Goal: Transaction & Acquisition: Purchase product/service

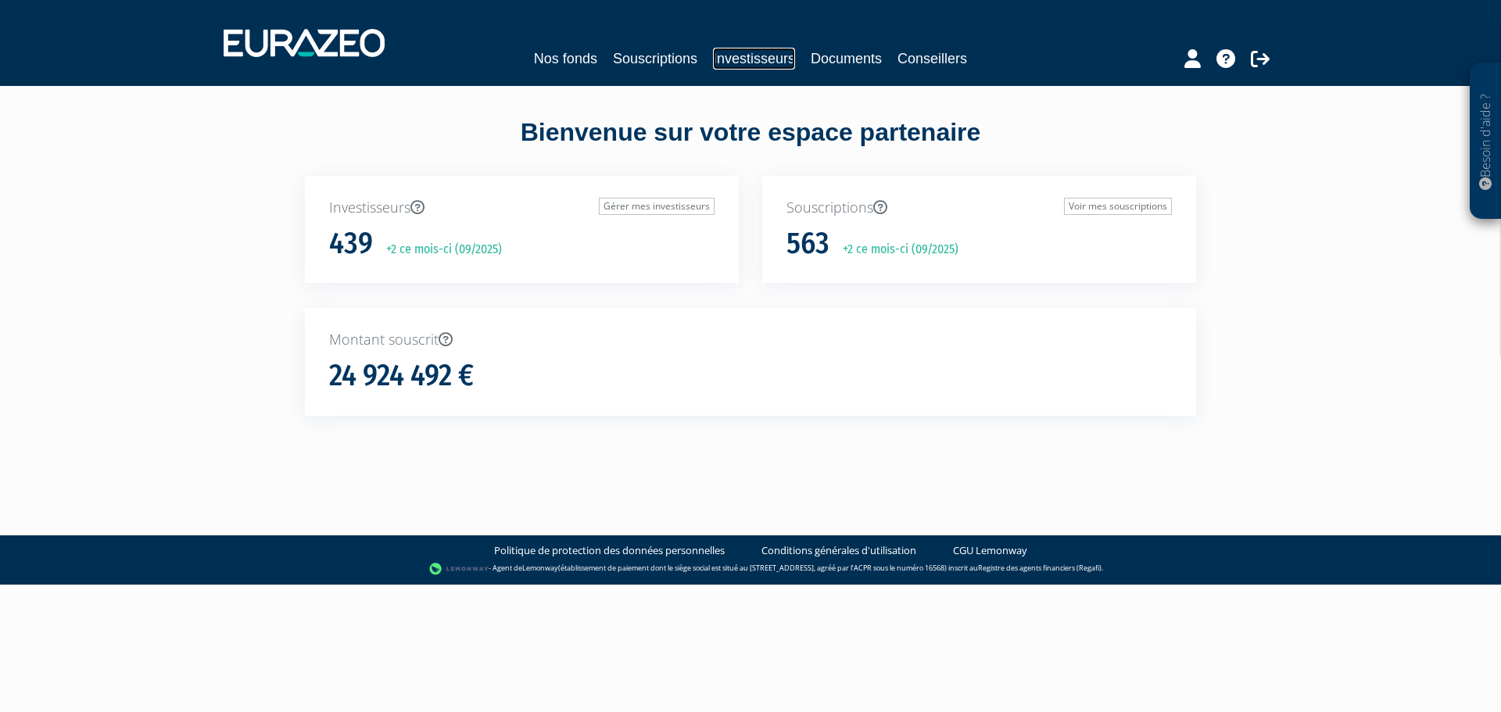
click at [755, 63] on link "Investisseurs" at bounding box center [754, 59] width 82 height 22
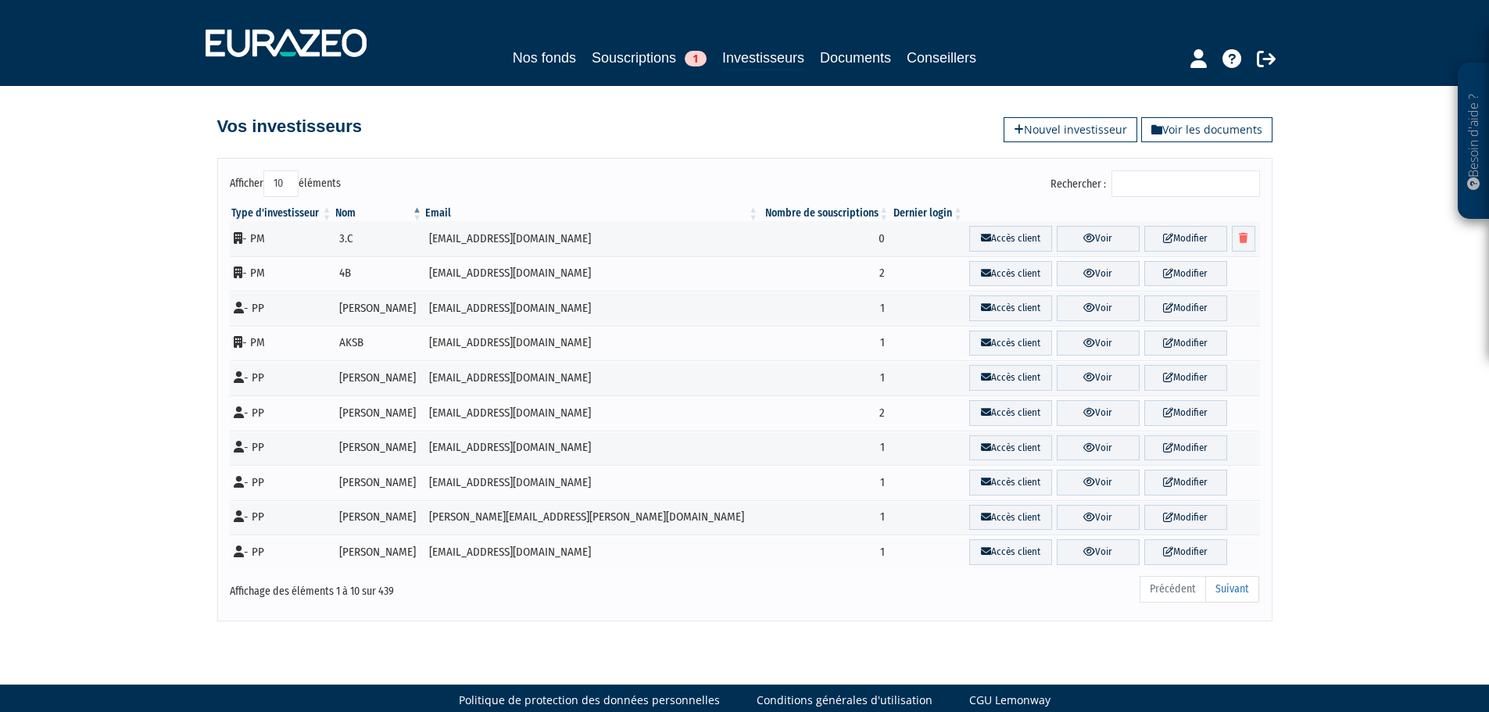
click at [1169, 186] on input "Rechercher :" at bounding box center [1186, 183] width 149 height 27
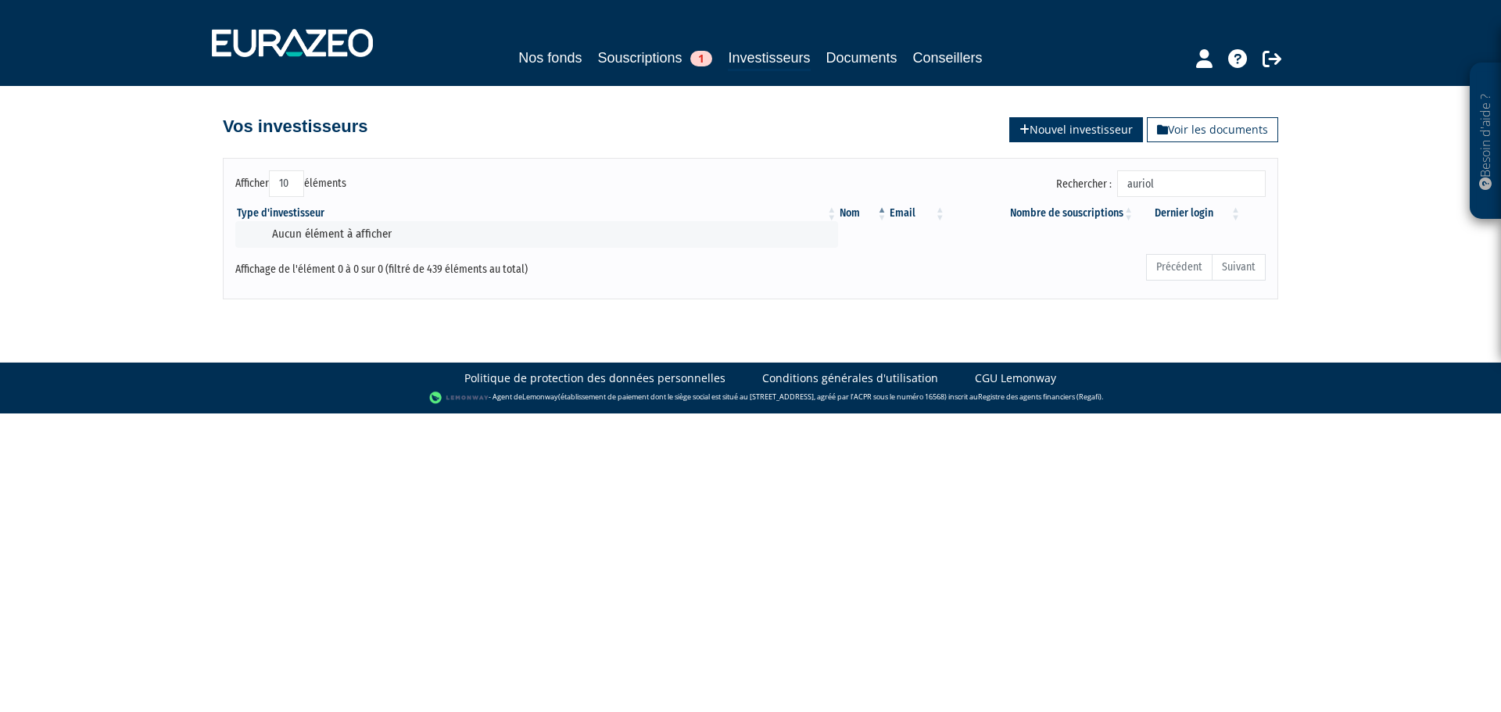
type input "auriol"
click at [1088, 133] on link "Nouvel investisseur" at bounding box center [1076, 129] width 134 height 25
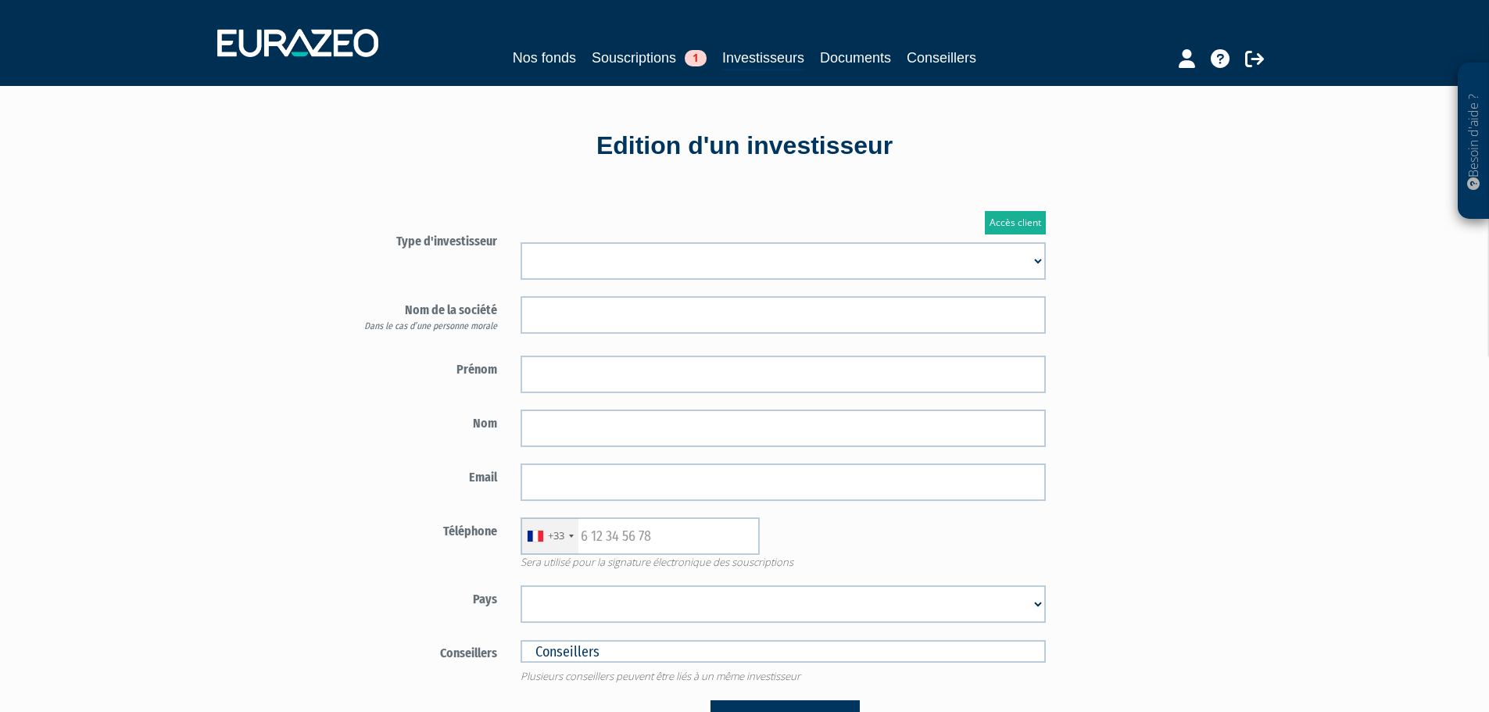
click at [593, 253] on select "Mr Mme Société" at bounding box center [783, 261] width 525 height 38
select select "1"
click at [521, 242] on select "Mr Mme Société" at bounding box center [783, 261] width 525 height 38
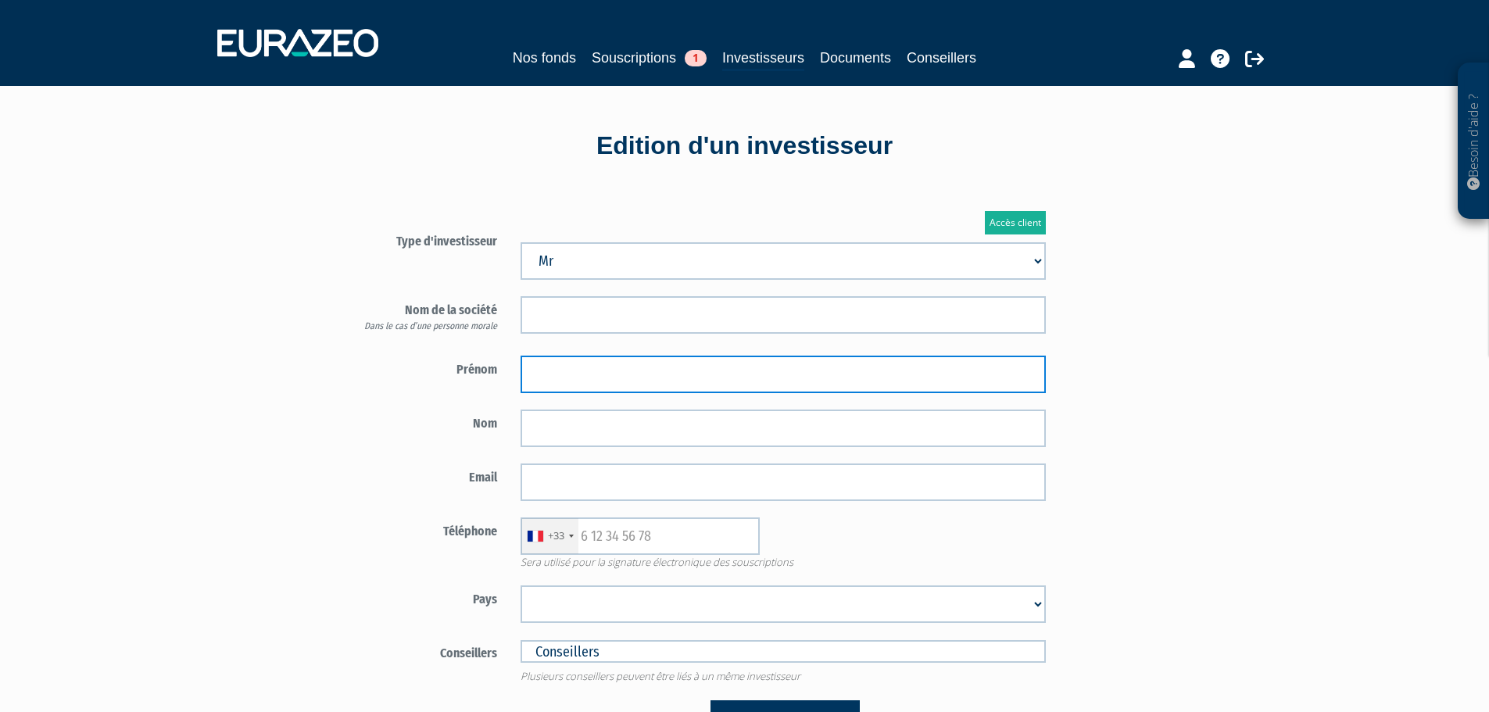
click at [571, 375] on input "text" at bounding box center [783, 375] width 525 height 38
type input "[PERSON_NAME]"
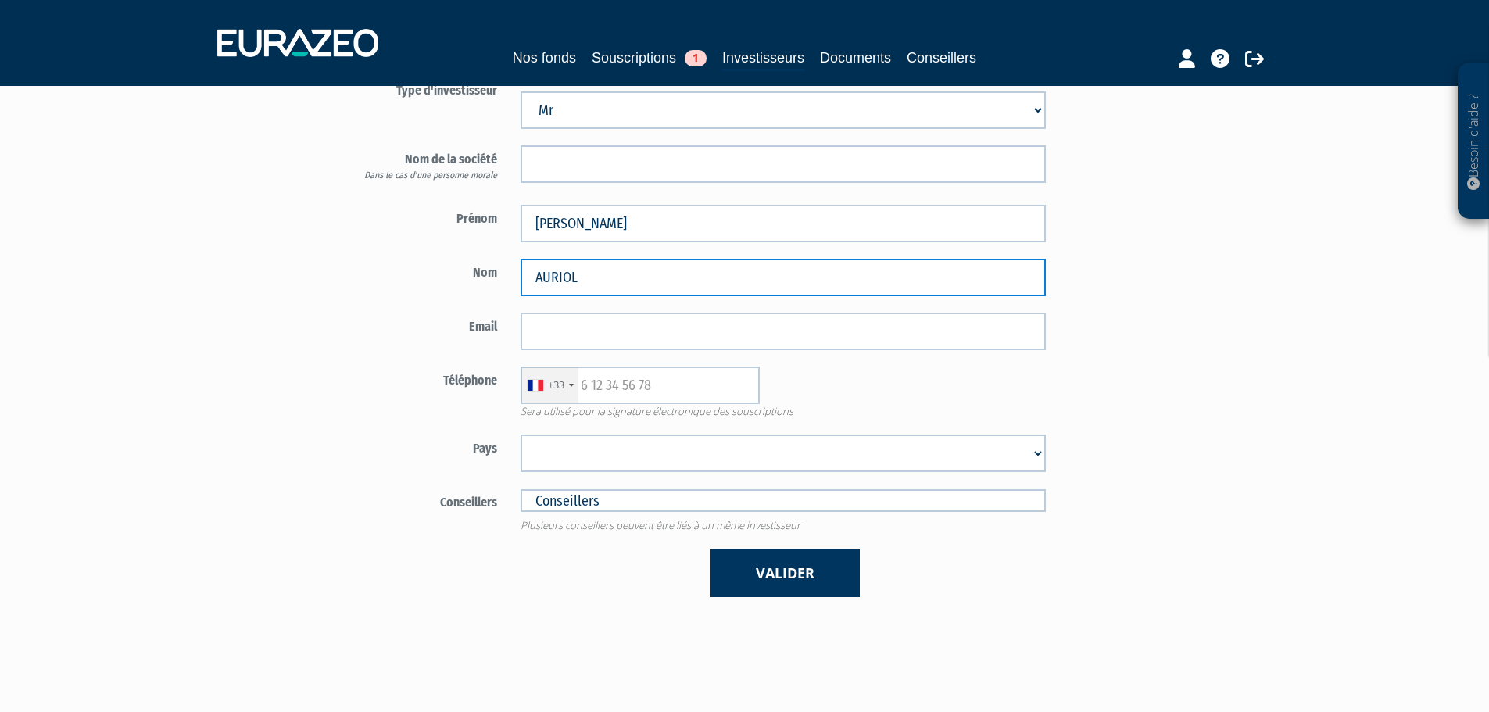
scroll to position [156, 0]
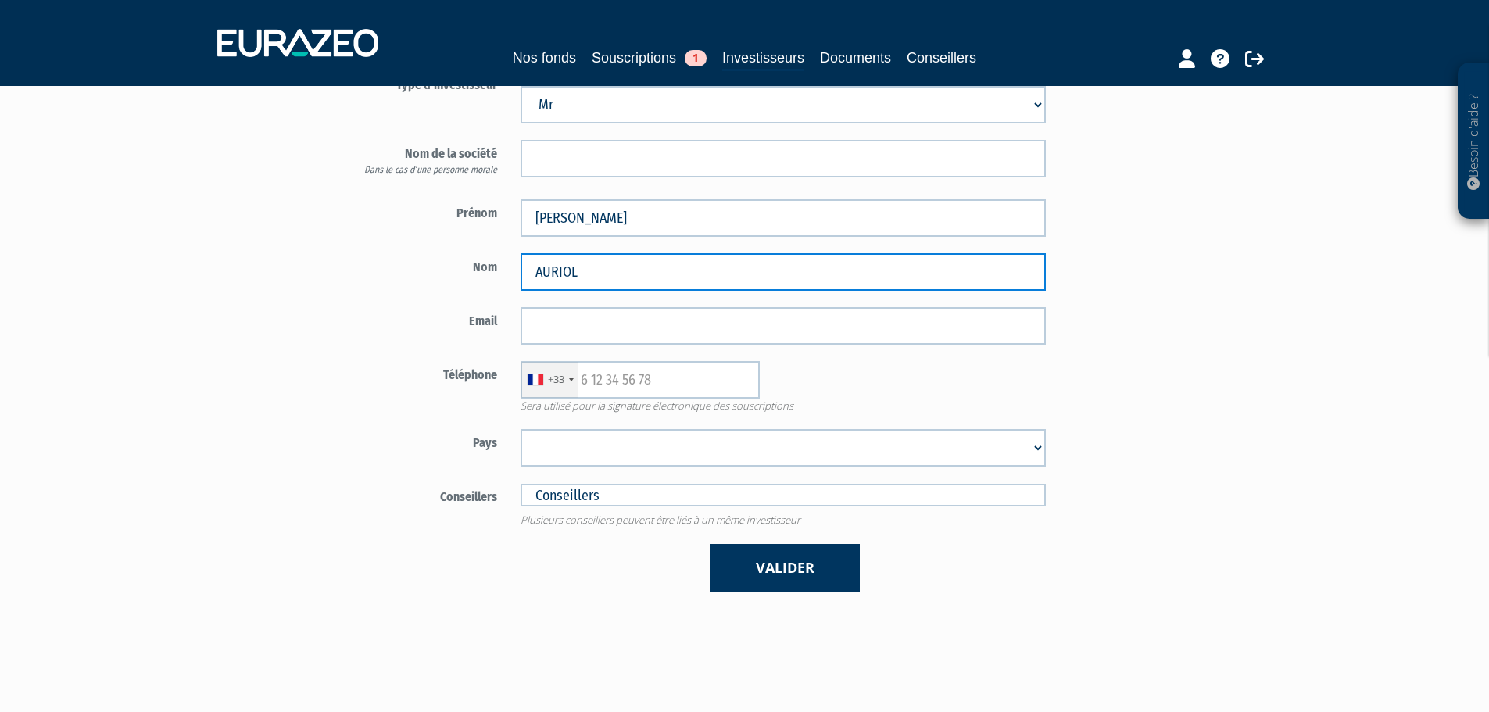
type input "AURIOL"
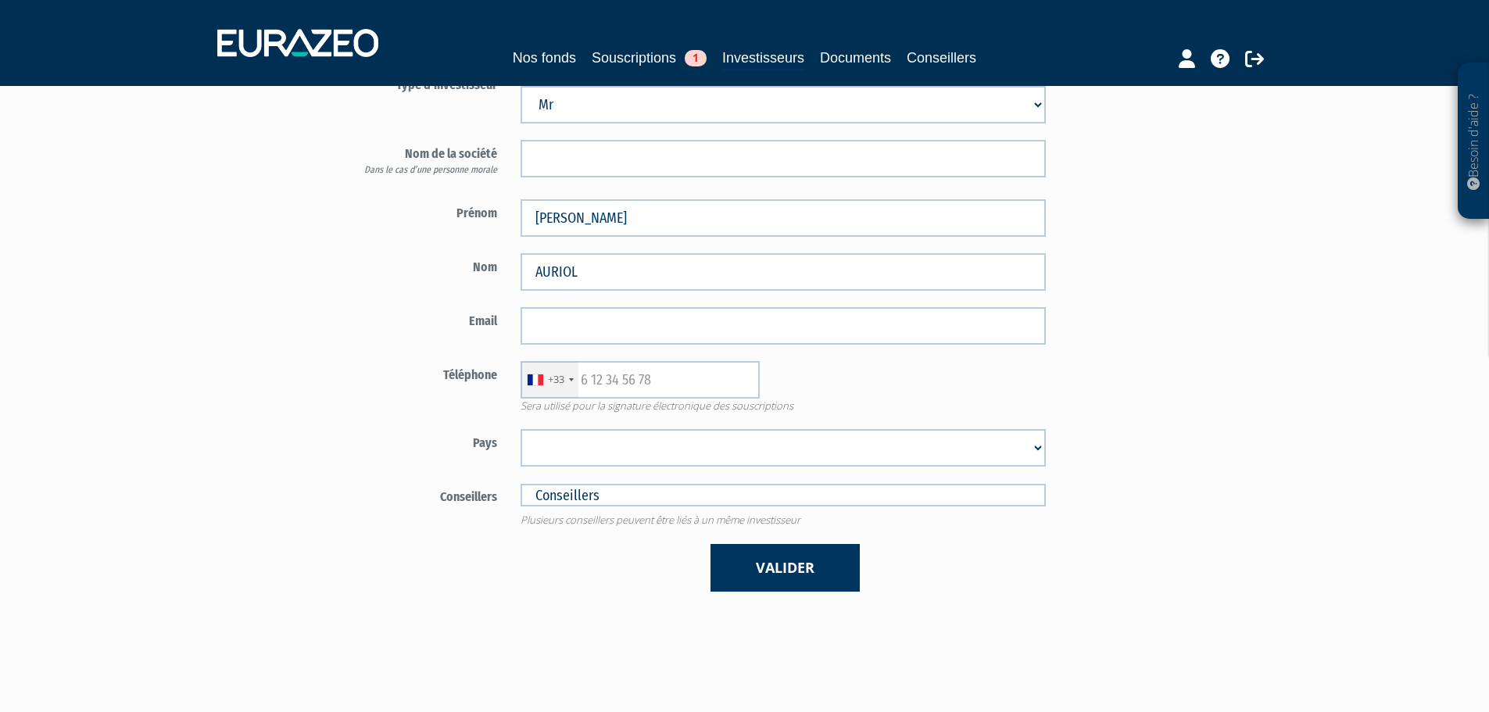
click at [224, 443] on div "Besoin d'aide ? × J'ai besoin d'aide Si vous avez une question à propos du fonc…" at bounding box center [744, 319] width 1489 height 950
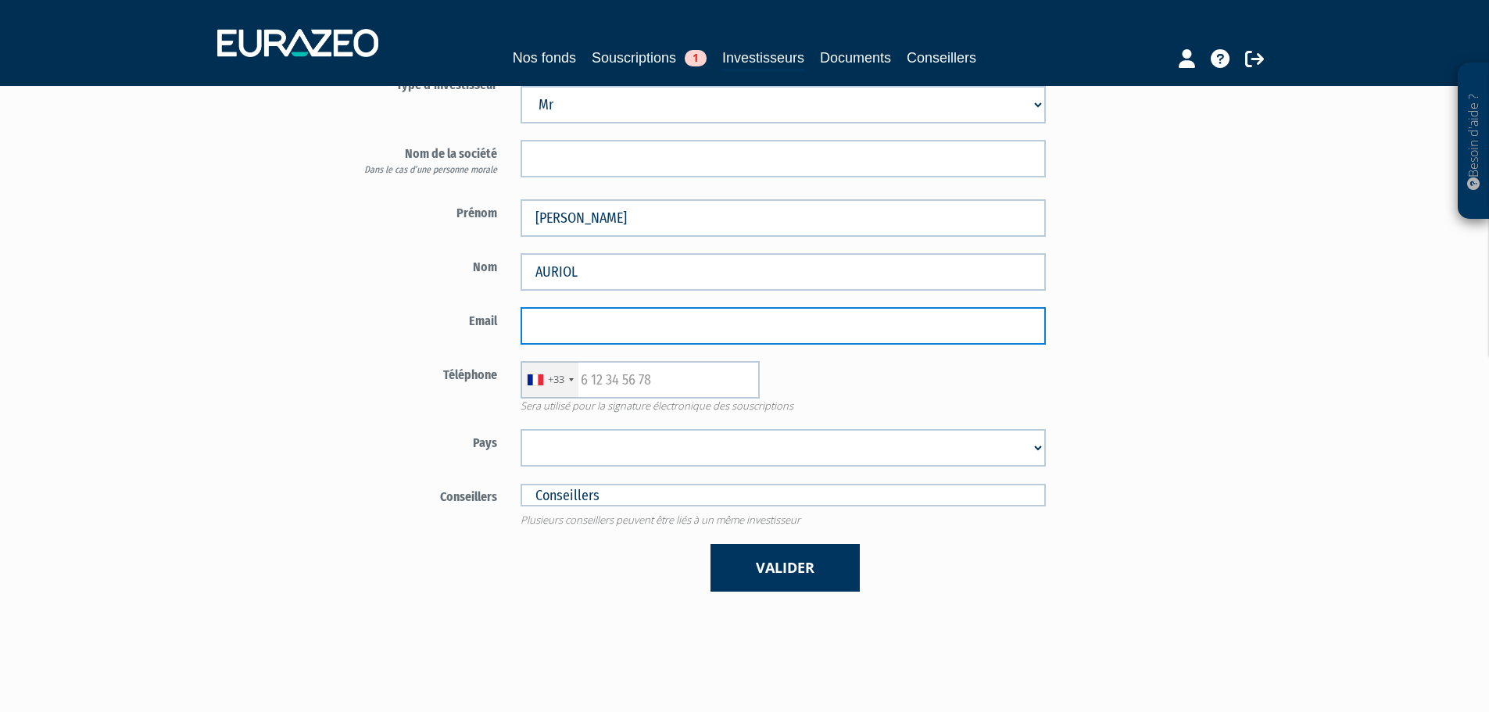
click at [624, 320] on input "email" at bounding box center [783, 326] width 525 height 38
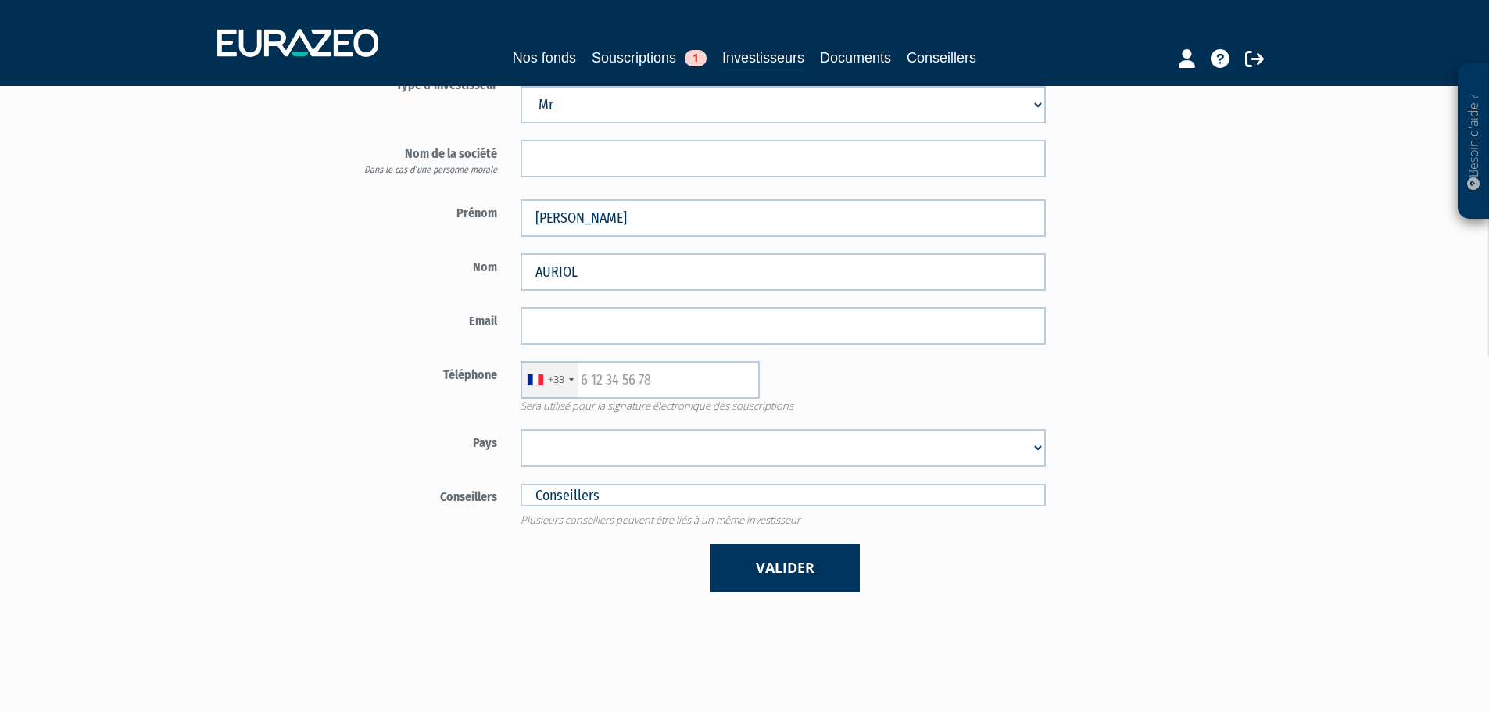
click at [374, 295] on form "Type d'investisseur Mr Mme Société" at bounding box center [693, 331] width 732 height 521
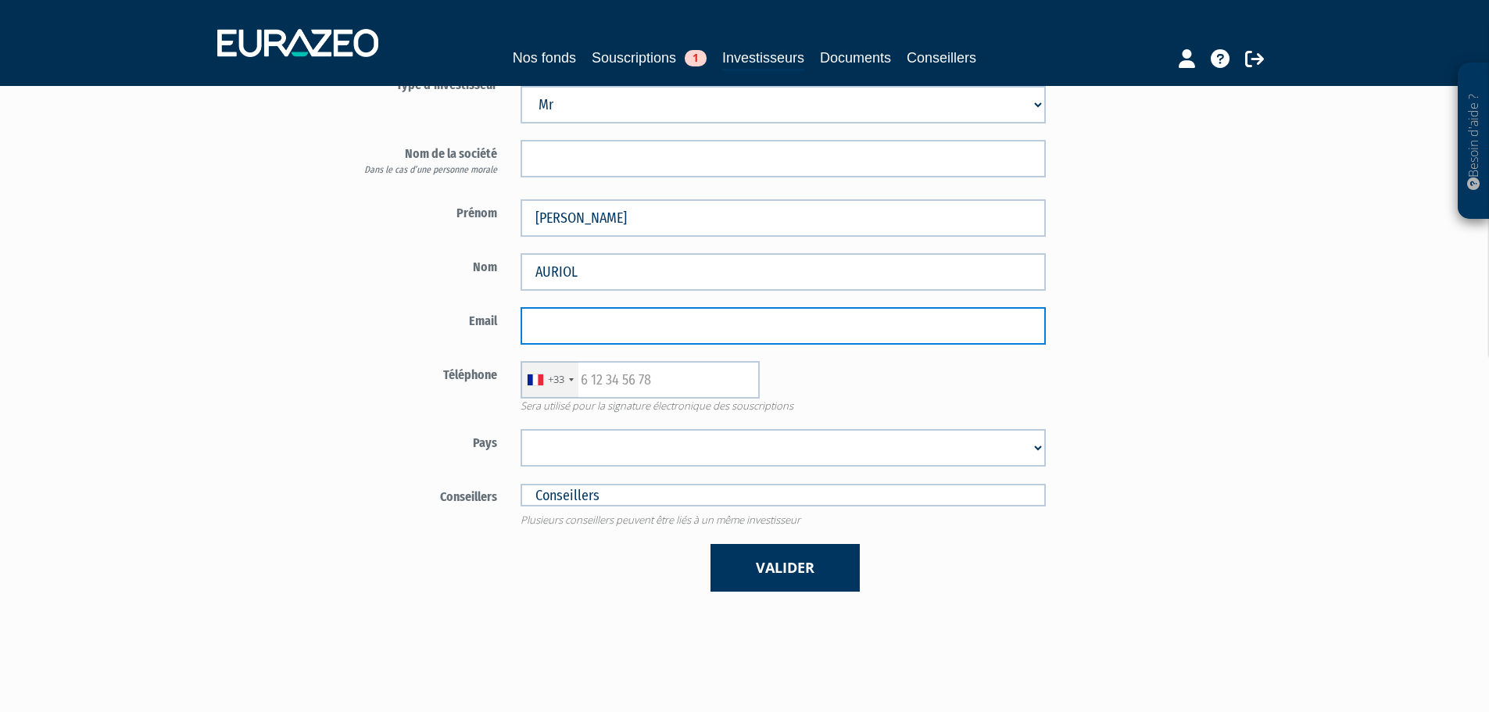
click at [607, 329] on input "email" at bounding box center [783, 326] width 525 height 38
paste input "ojdauriol@gmail.com"
type input "ojdauriol@gmail.com"
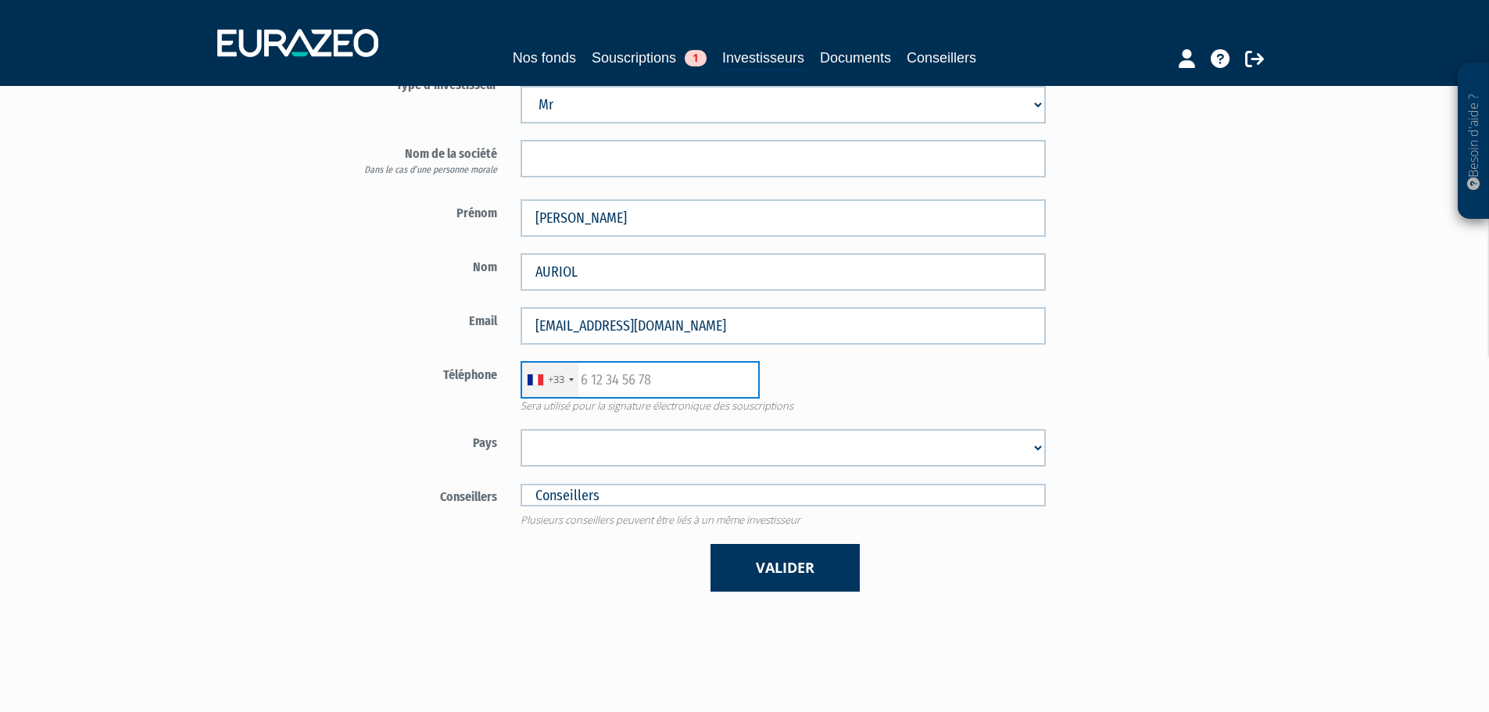
click at [594, 368] on input "text" at bounding box center [640, 380] width 239 height 38
paste input "681025098"
type input "681025098"
click at [567, 450] on select "Afghanistan Afrique du Sud Albanie Algérie Allemagne Andorre Angola Anguilla An…" at bounding box center [783, 448] width 525 height 38
select select "75"
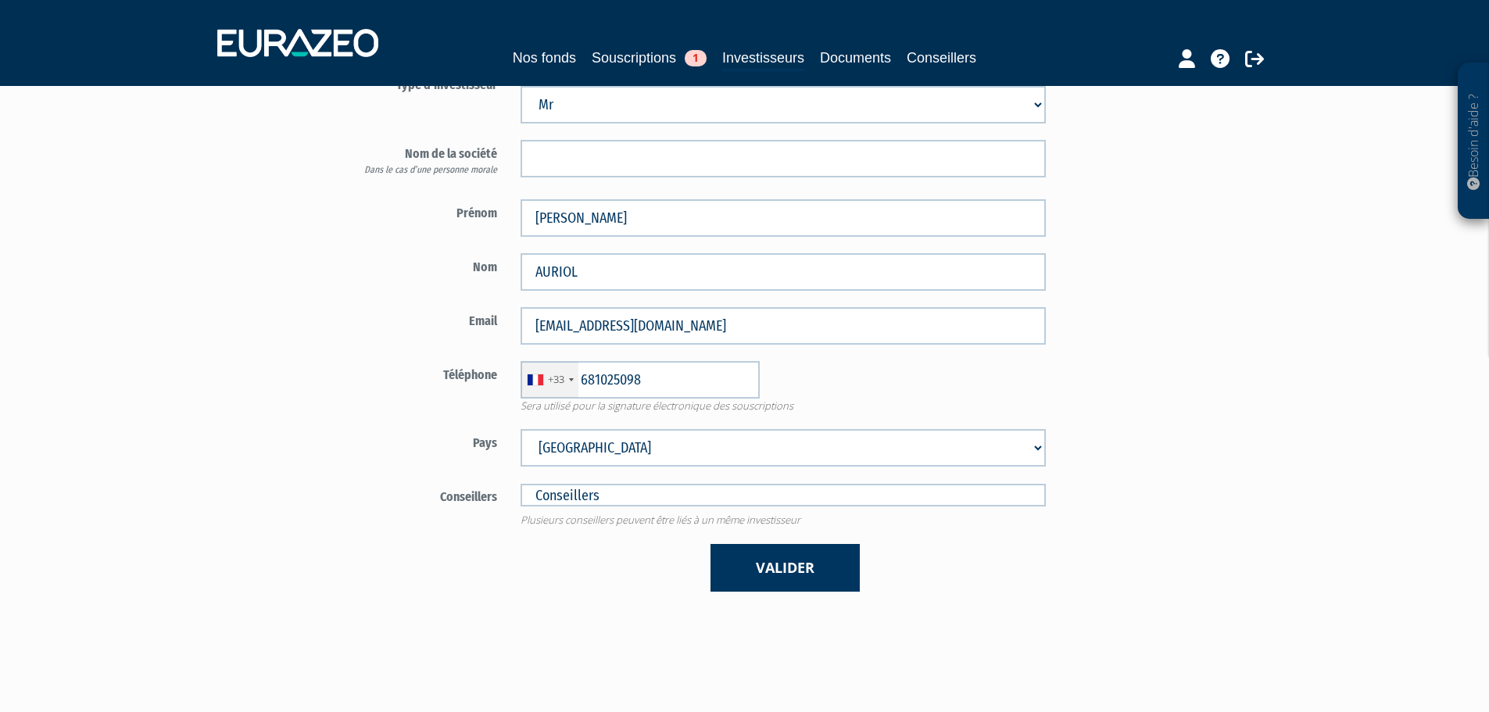
click at [521, 429] on select "Afghanistan Afrique du Sud Albanie Algérie Allemagne Andorre Angola Anguilla An…" at bounding box center [783, 448] width 525 height 38
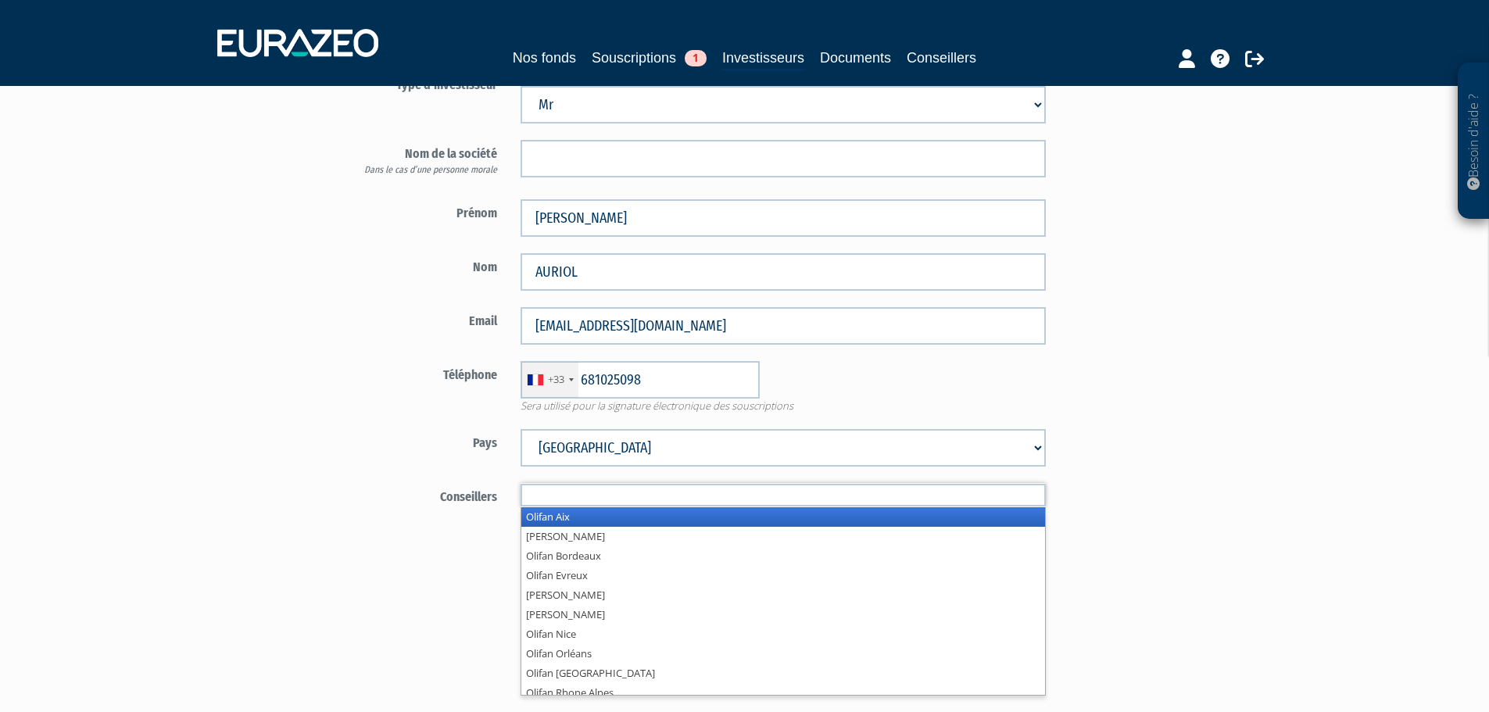
click at [612, 491] on input "text" at bounding box center [783, 495] width 525 height 23
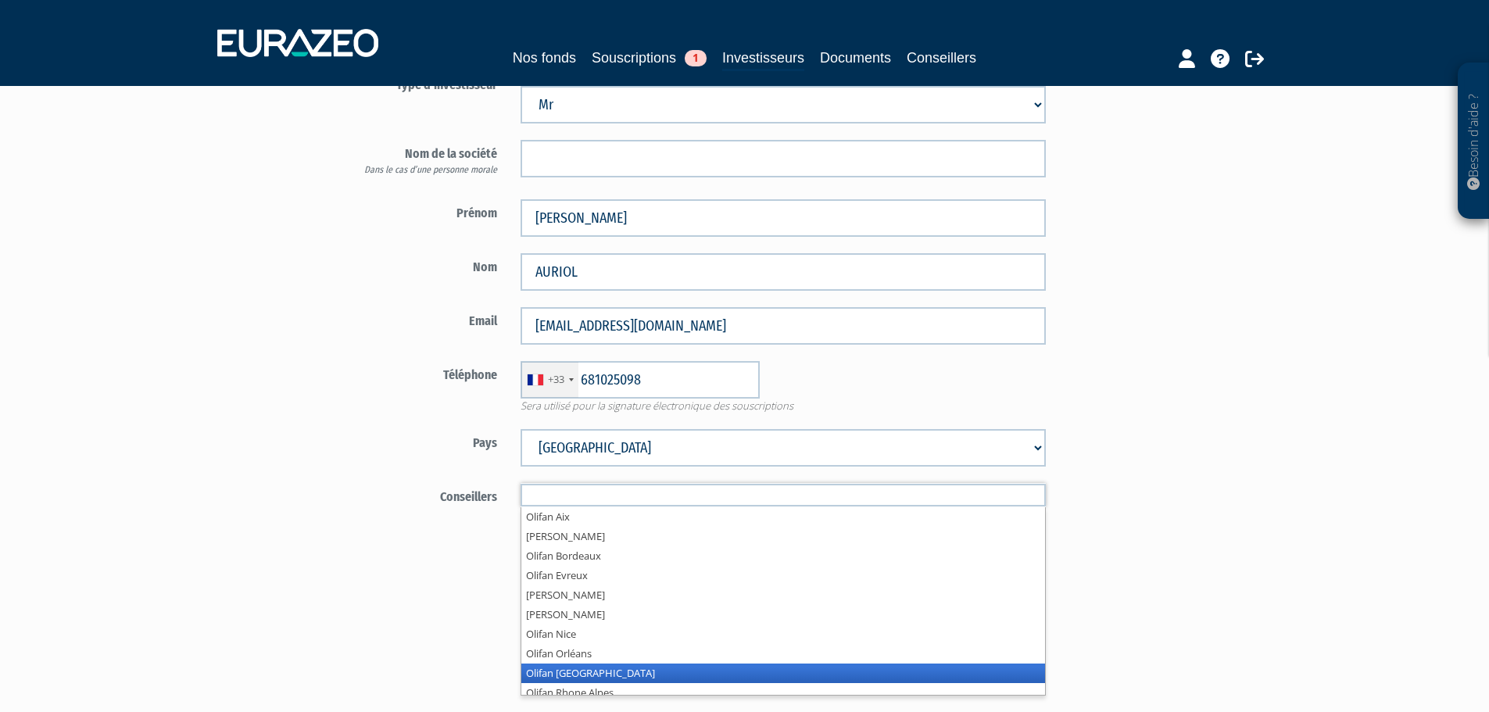
click at [587, 676] on li "Olifan Paris" at bounding box center [783, 674] width 524 height 20
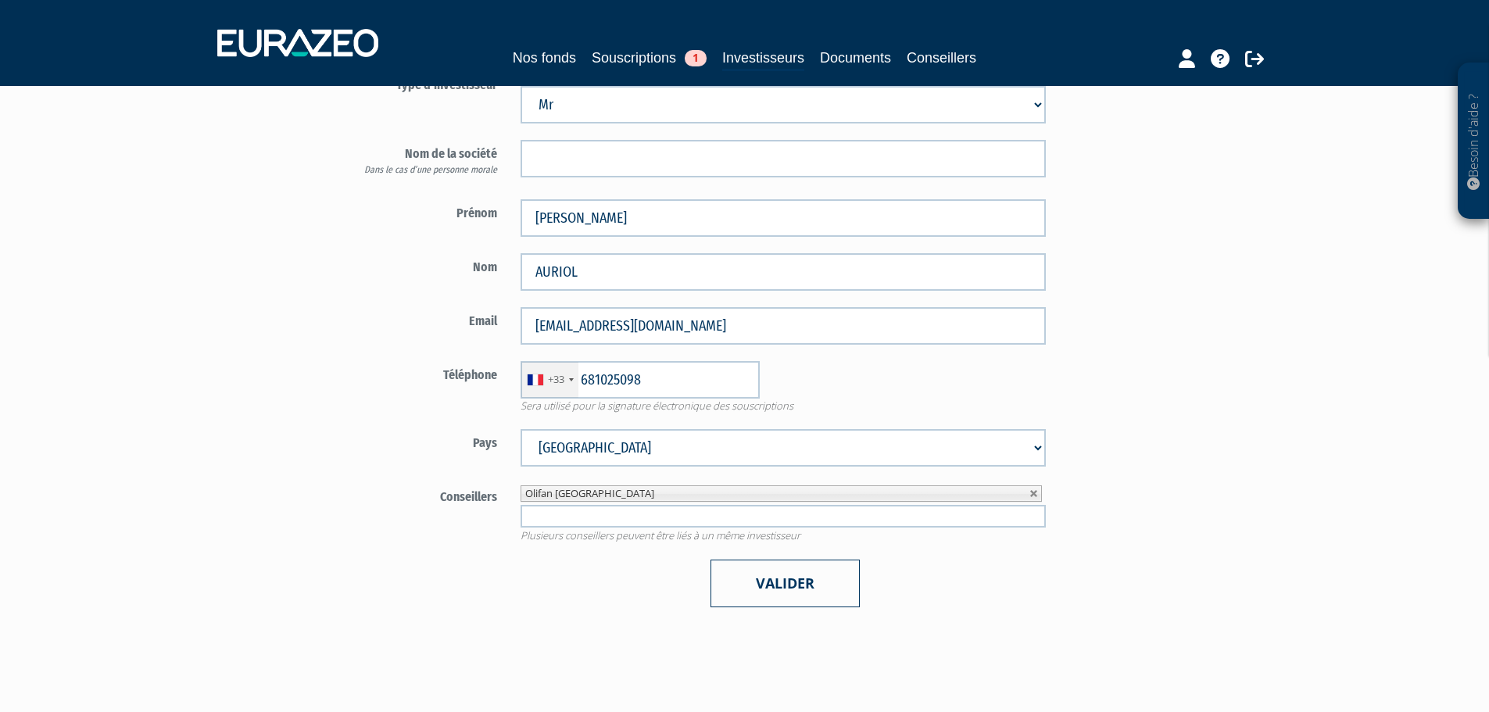
click at [797, 575] on button "Valider" at bounding box center [785, 584] width 149 height 48
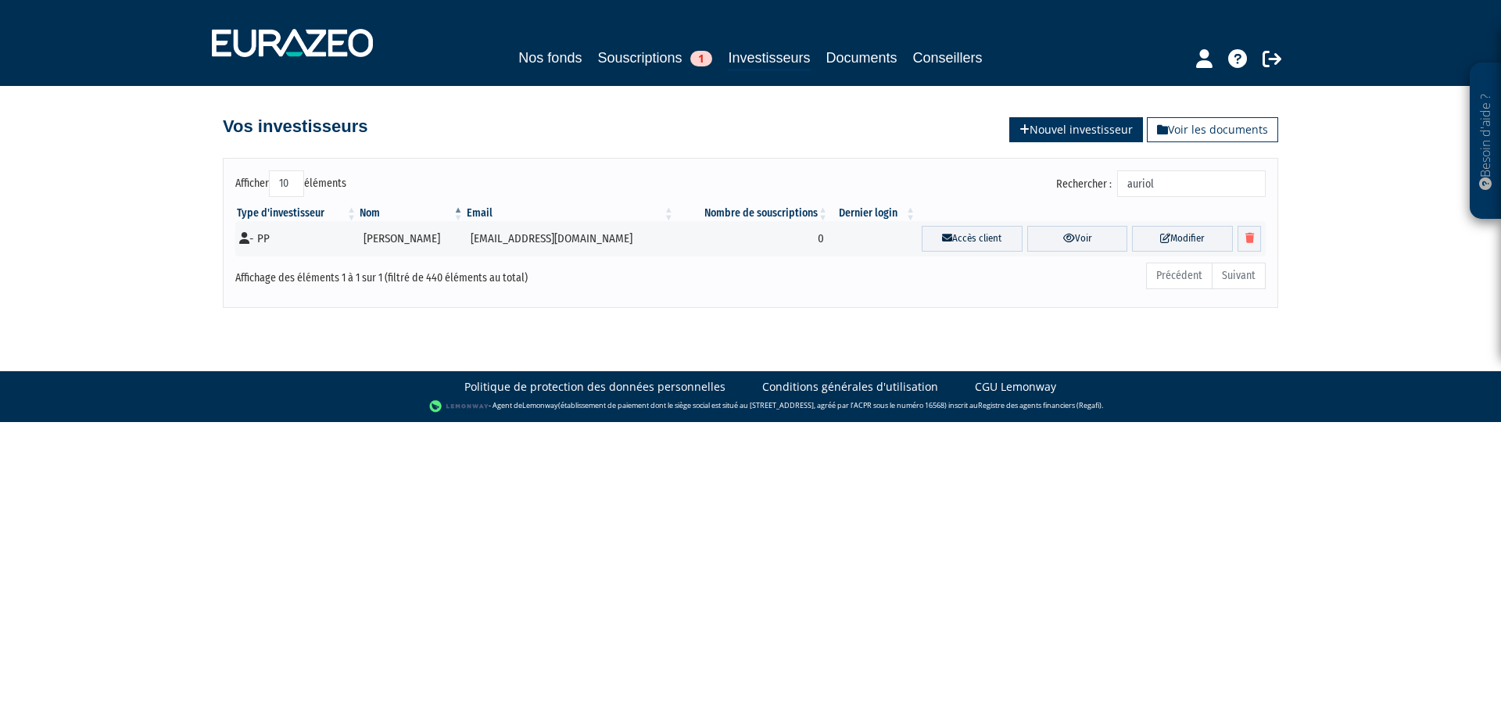
click at [1055, 132] on link "Nouvel investisseur" at bounding box center [1076, 129] width 134 height 25
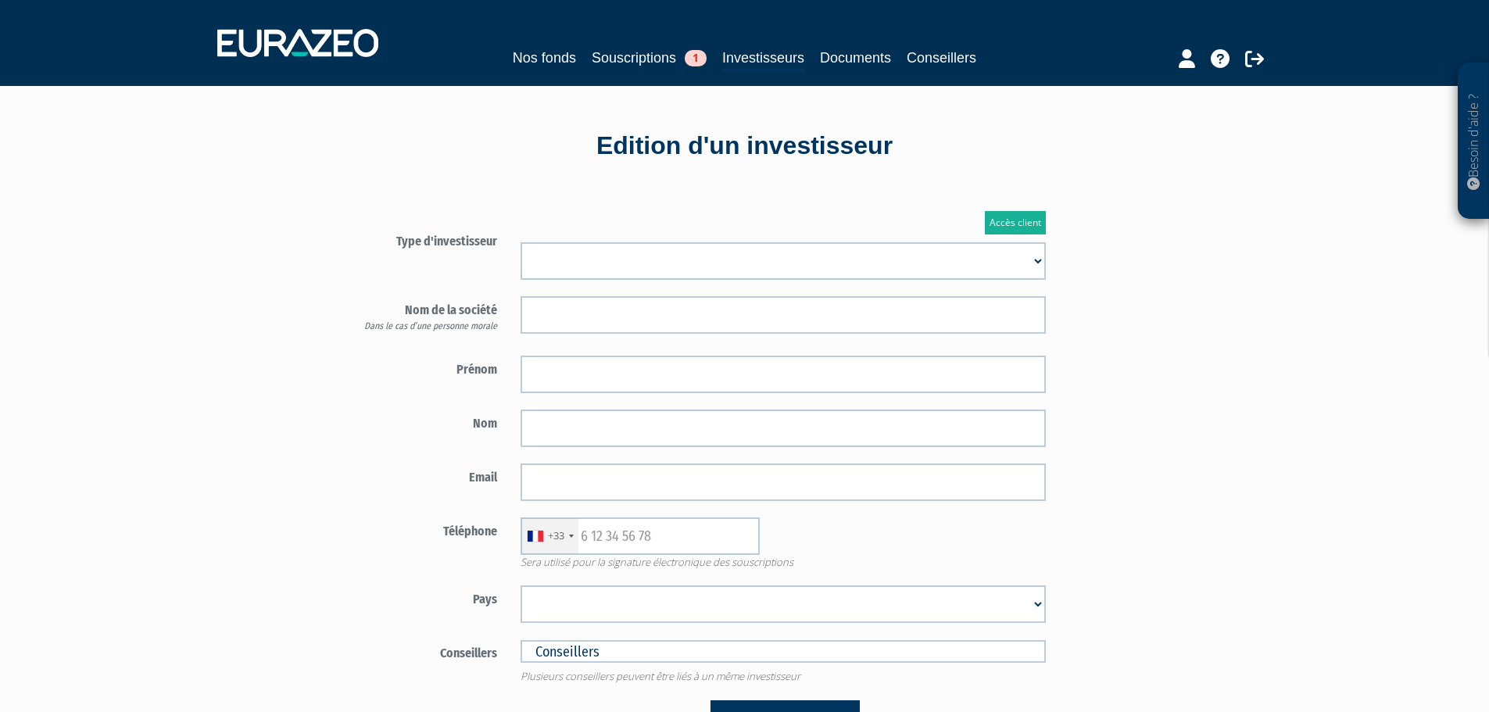
click at [590, 251] on select "Mr Mme Société" at bounding box center [783, 261] width 525 height 38
select select "3"
click at [521, 242] on select "Mr Mme Société" at bounding box center [783, 261] width 525 height 38
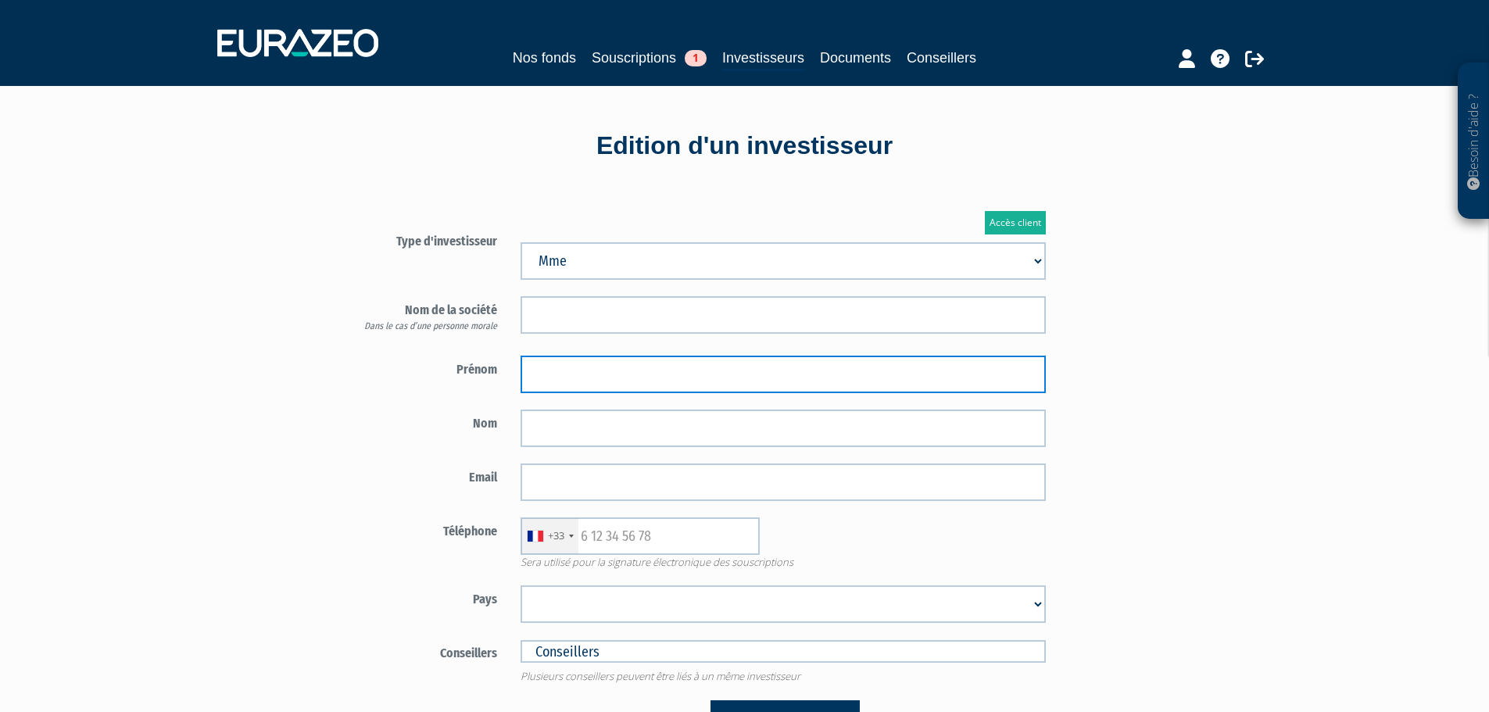
click at [611, 374] on input "text" at bounding box center [783, 375] width 525 height 38
type input "Laurence"
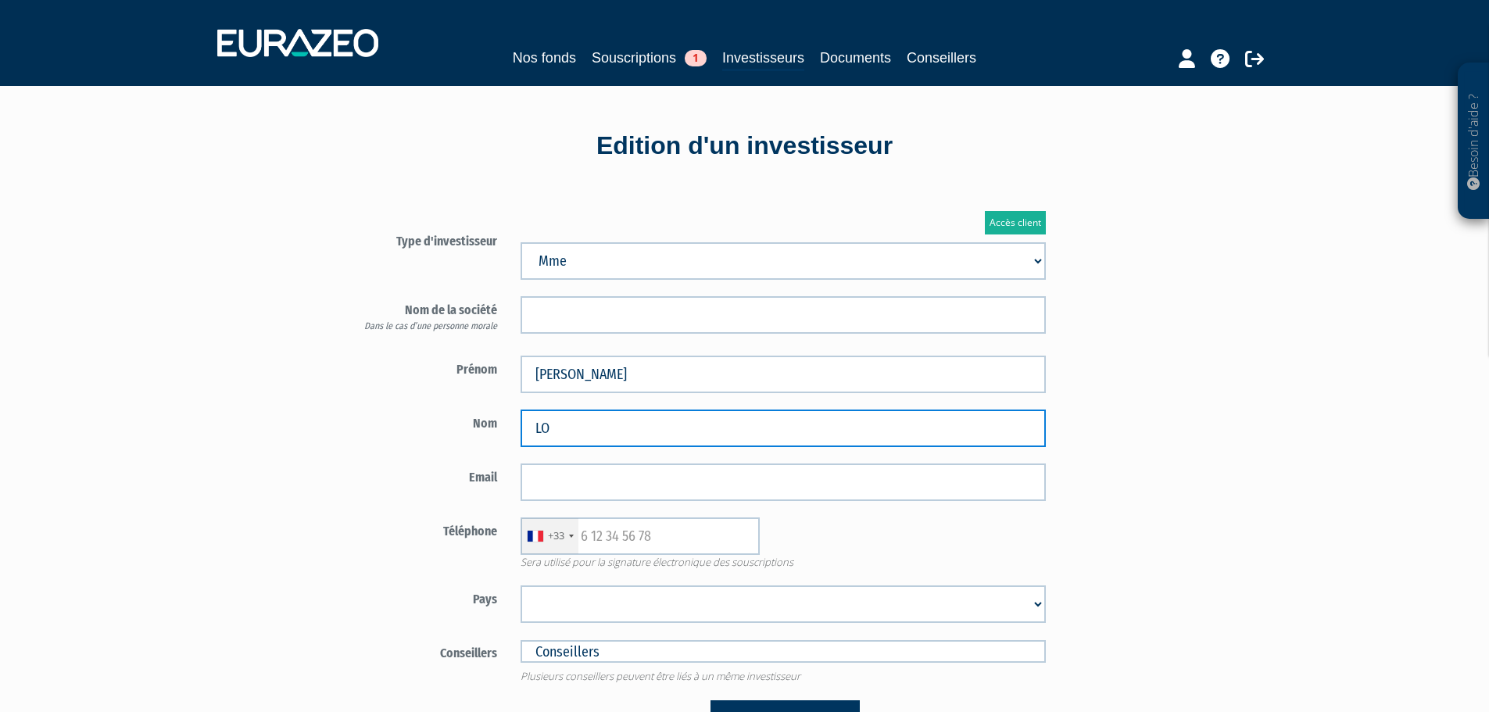
type input "L"
type input "AURIOL"
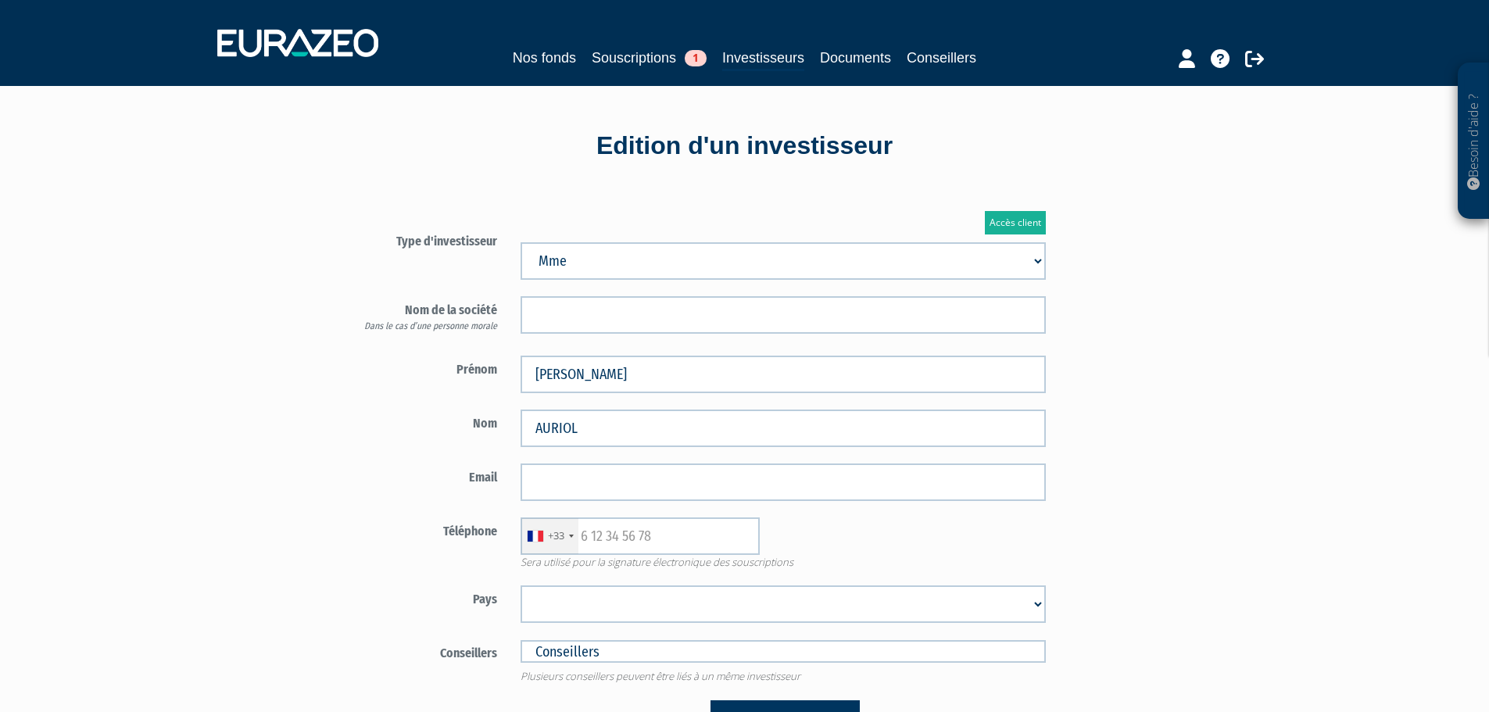
click at [262, 409] on div "Besoin d'aide ? × J'ai besoin d'aide Si vous avez une question à propos du fonc…" at bounding box center [744, 475] width 1489 height 950
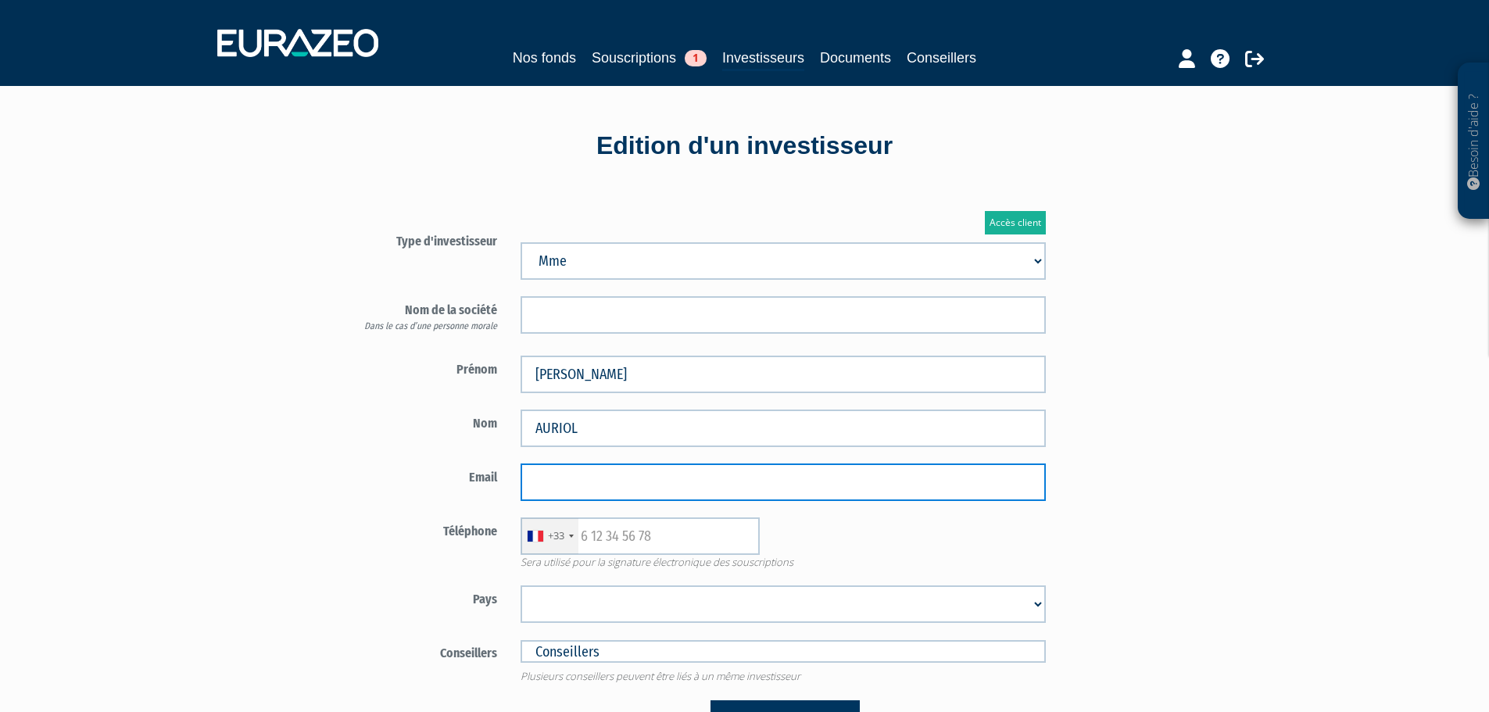
click at [587, 464] on input "email" at bounding box center [783, 483] width 525 height 38
paste input "laurence.auriol91@gmail.com"
type input "laurence.auriol91@gmail.com"
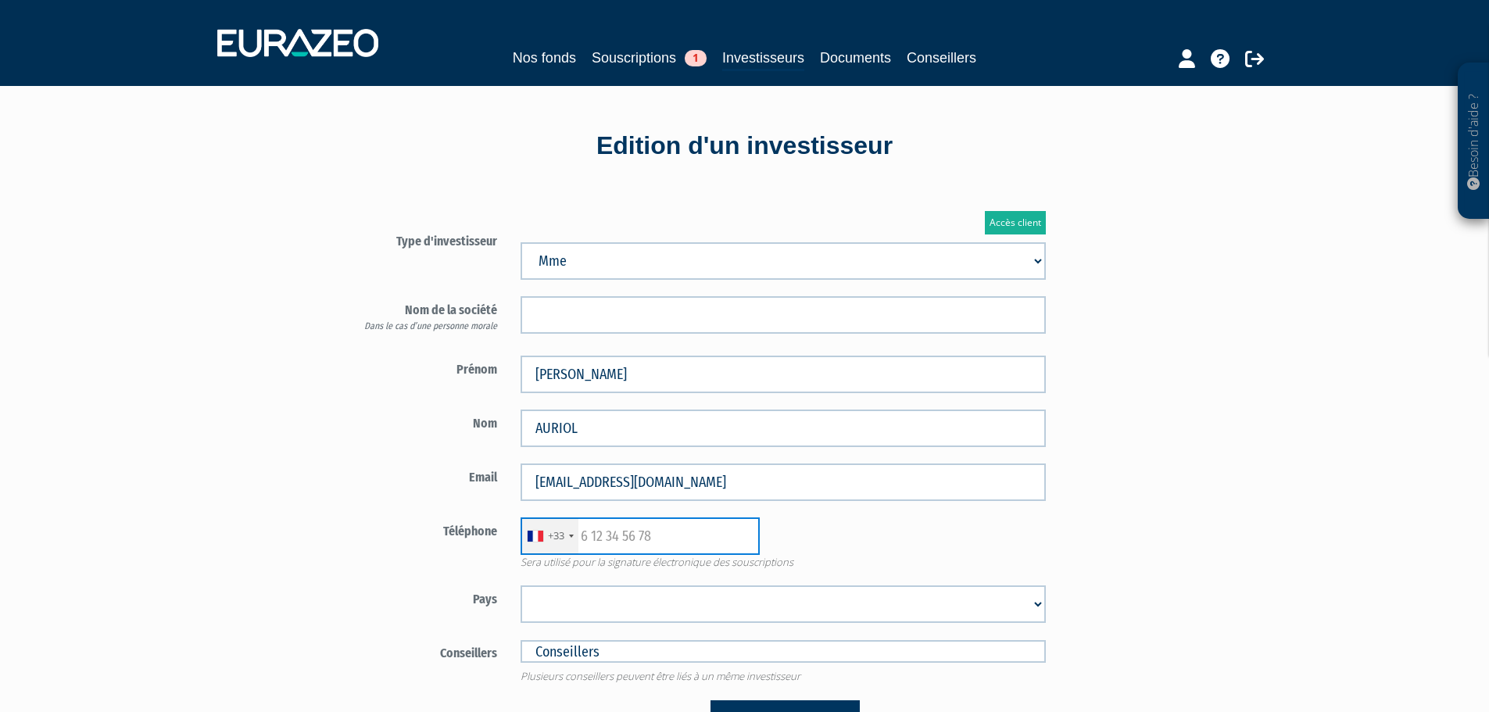
click at [580, 529] on input "text" at bounding box center [640, 537] width 239 height 38
paste input "682105139"
type input "682105139"
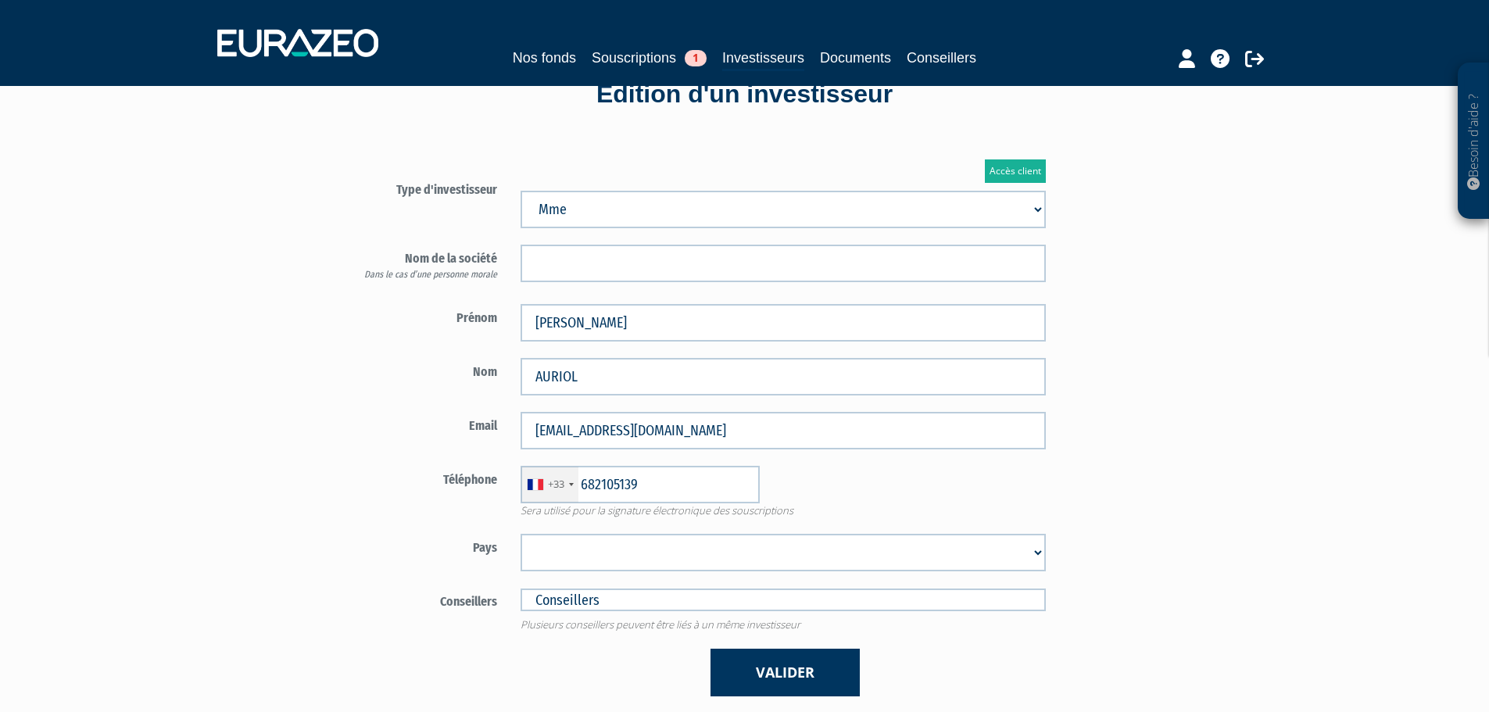
scroll to position [156, 0]
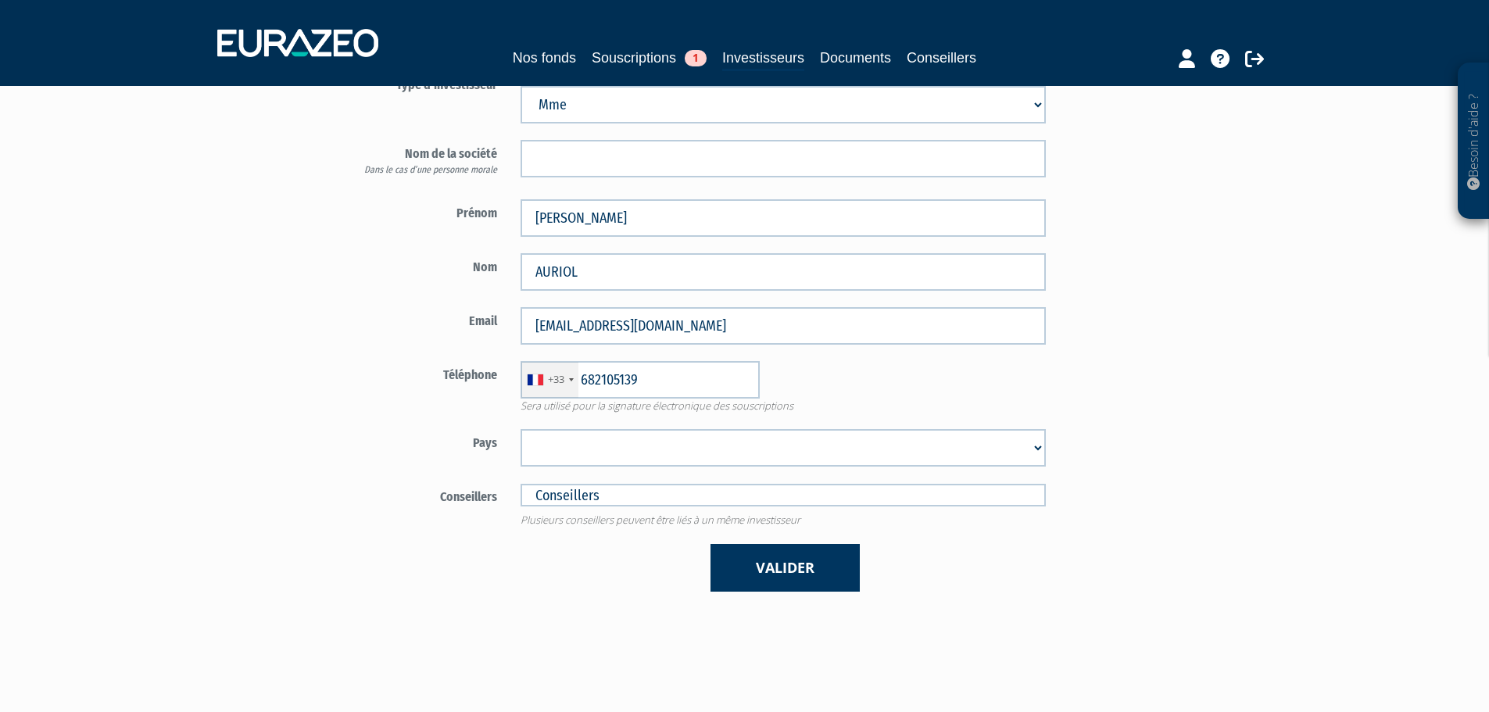
click at [590, 452] on select "Afghanistan Afrique du Sud Albanie Algérie Allemagne Andorre Angola Anguilla An…" at bounding box center [783, 448] width 525 height 38
select select "75"
click at [521, 429] on select "Afghanistan Afrique du Sud Albanie Algérie Allemagne Andorre Angola Anguilla An…" at bounding box center [783, 448] width 525 height 38
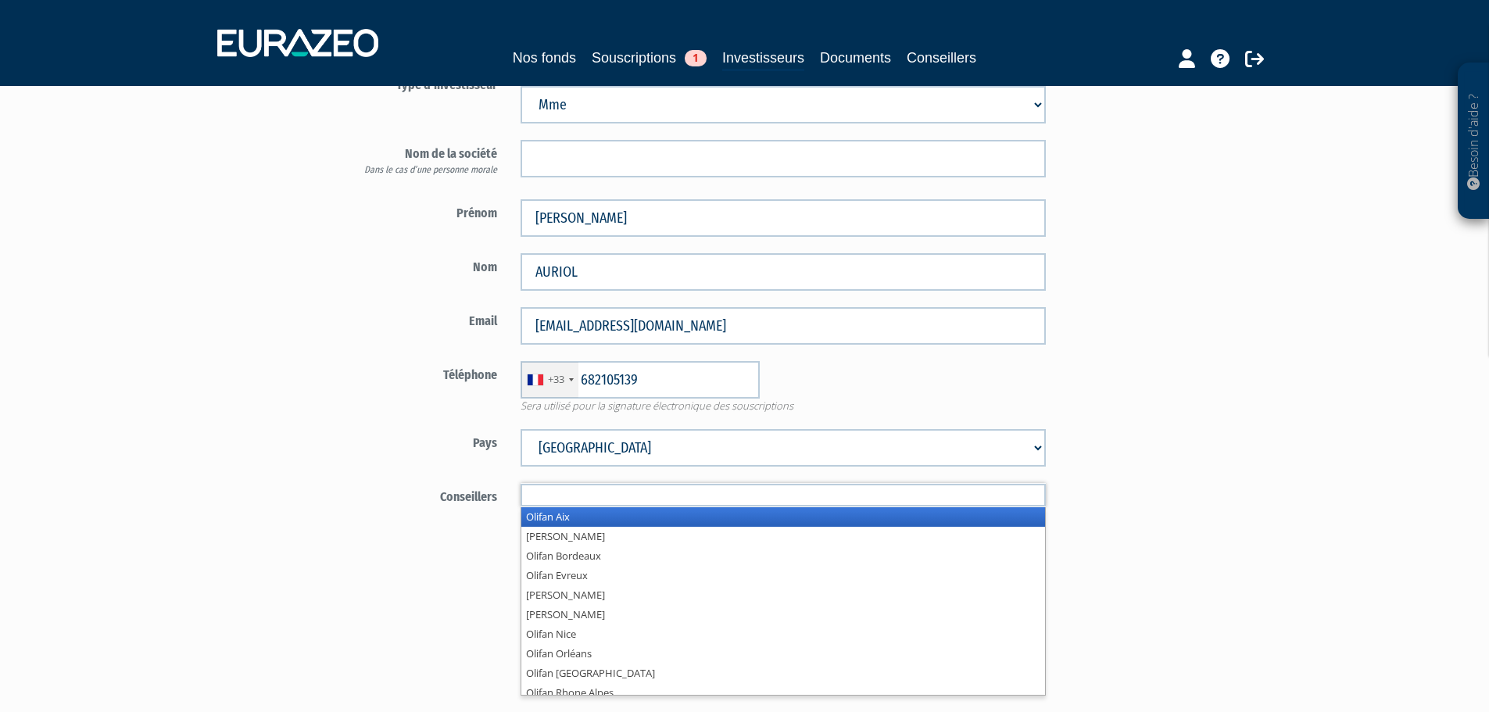
click at [595, 499] on input "text" at bounding box center [783, 495] width 525 height 23
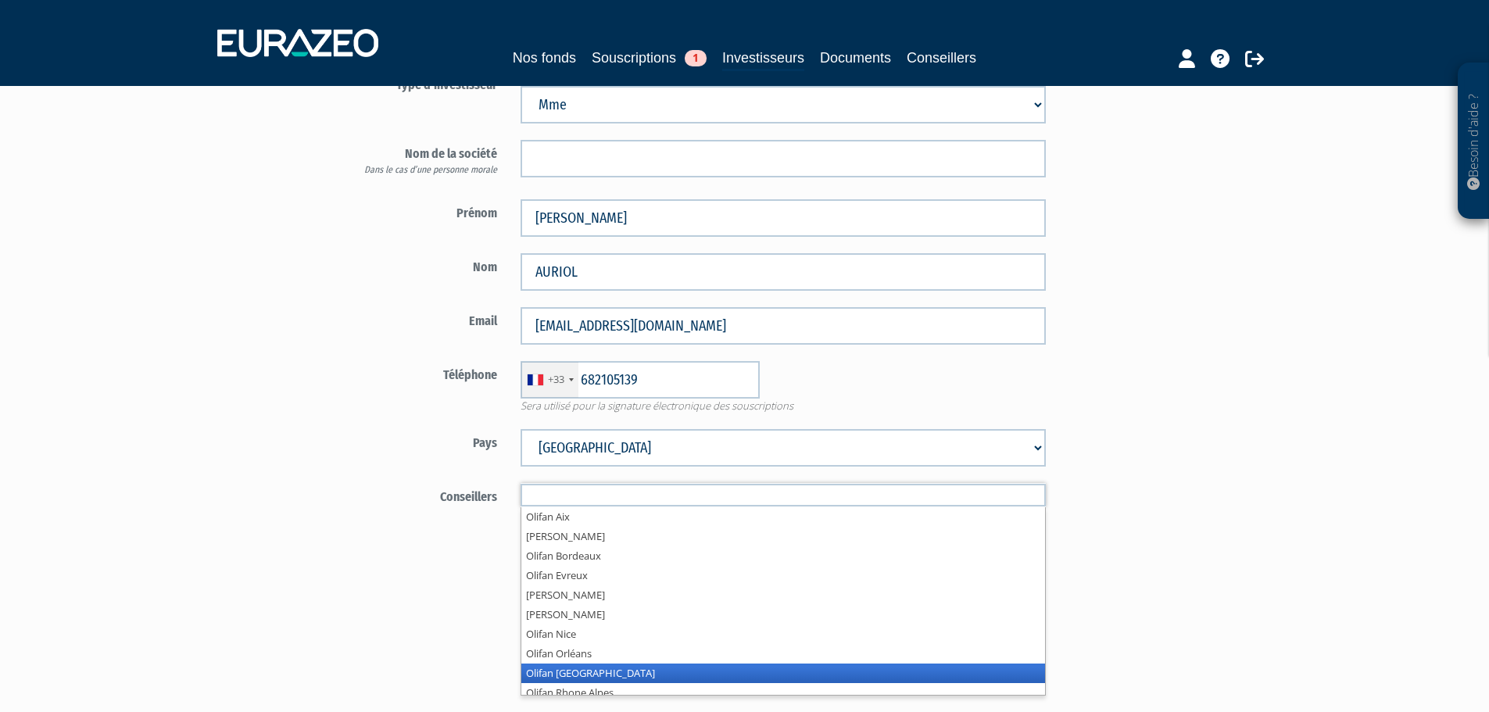
drag, startPoint x: 613, startPoint y: 673, endPoint x: 580, endPoint y: 615, distance: 66.5
click at [610, 674] on li "Olifan Paris" at bounding box center [783, 674] width 524 height 20
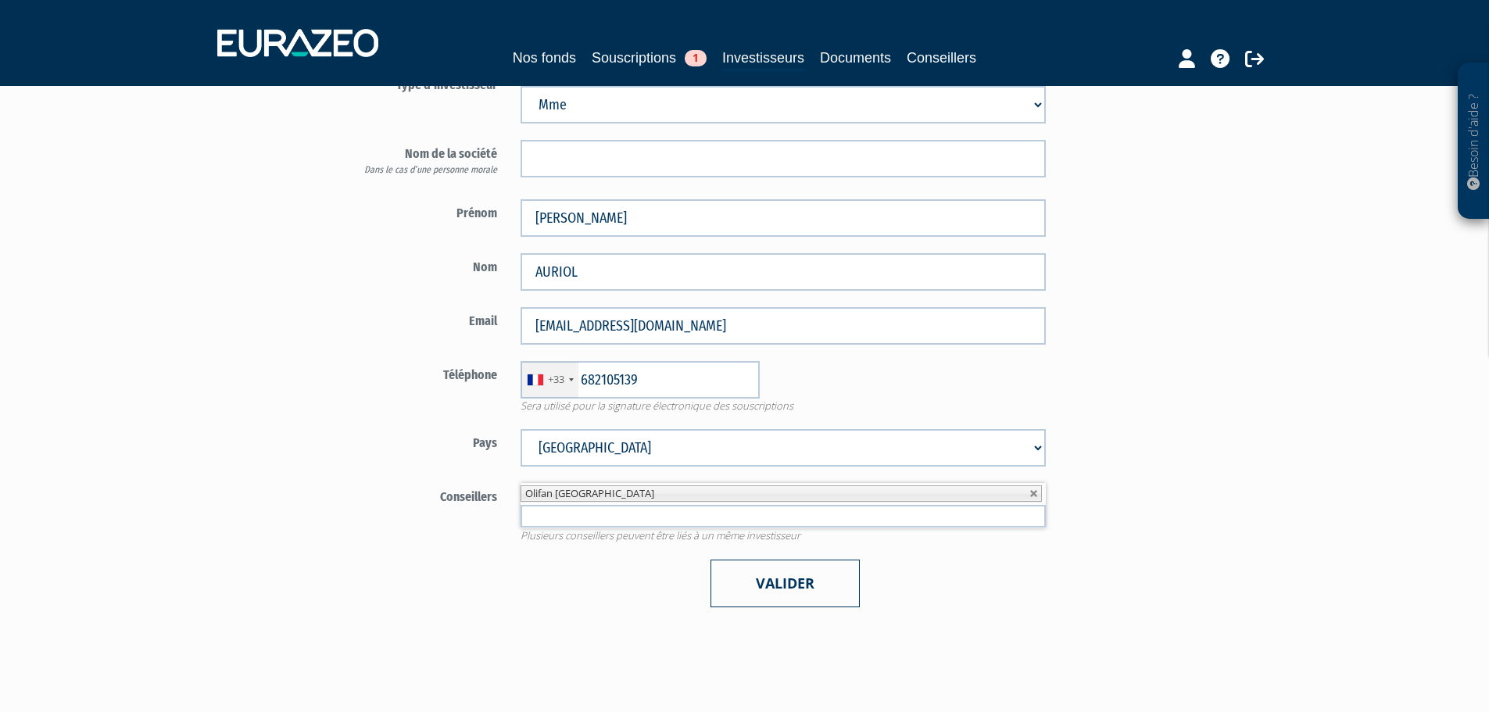
click at [794, 594] on button "Valider" at bounding box center [785, 584] width 149 height 48
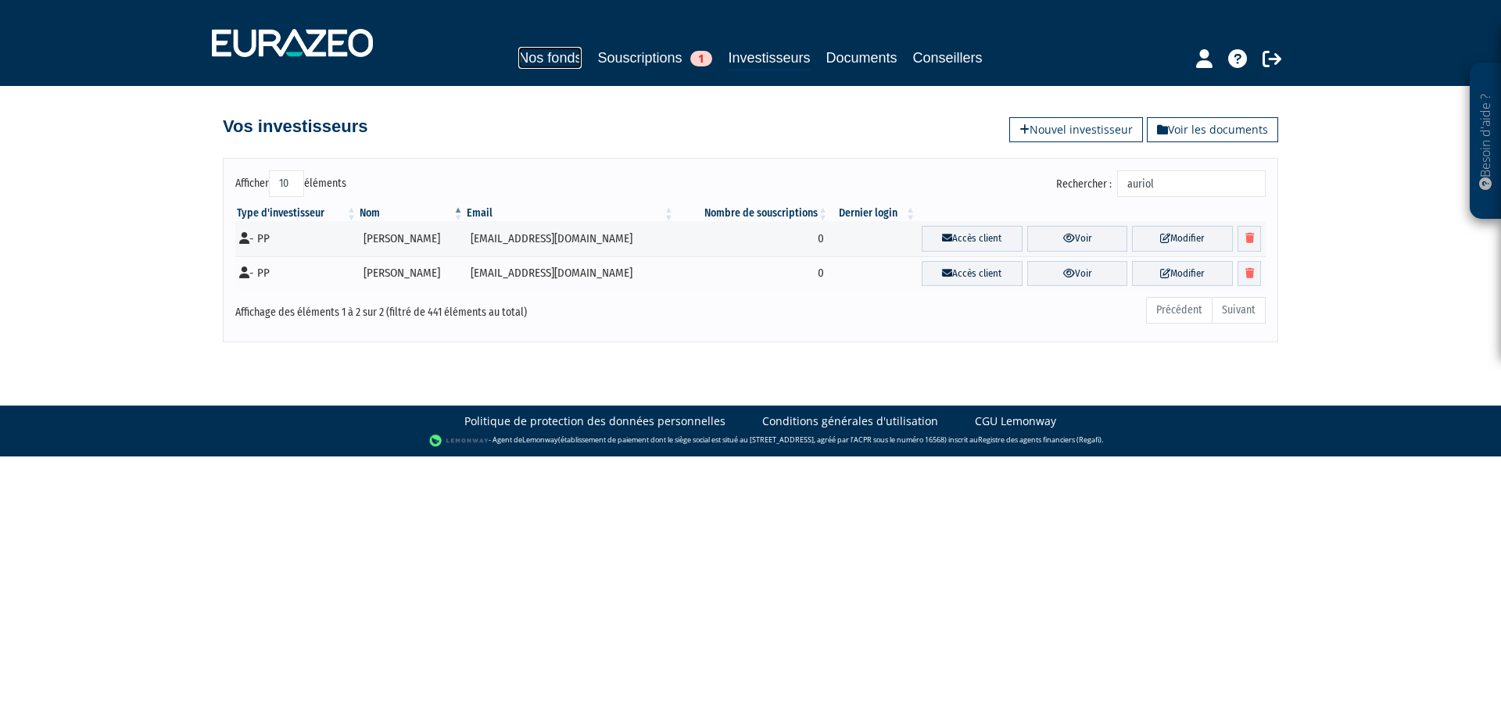
click at [551, 55] on link "Nos fonds" at bounding box center [549, 58] width 63 height 22
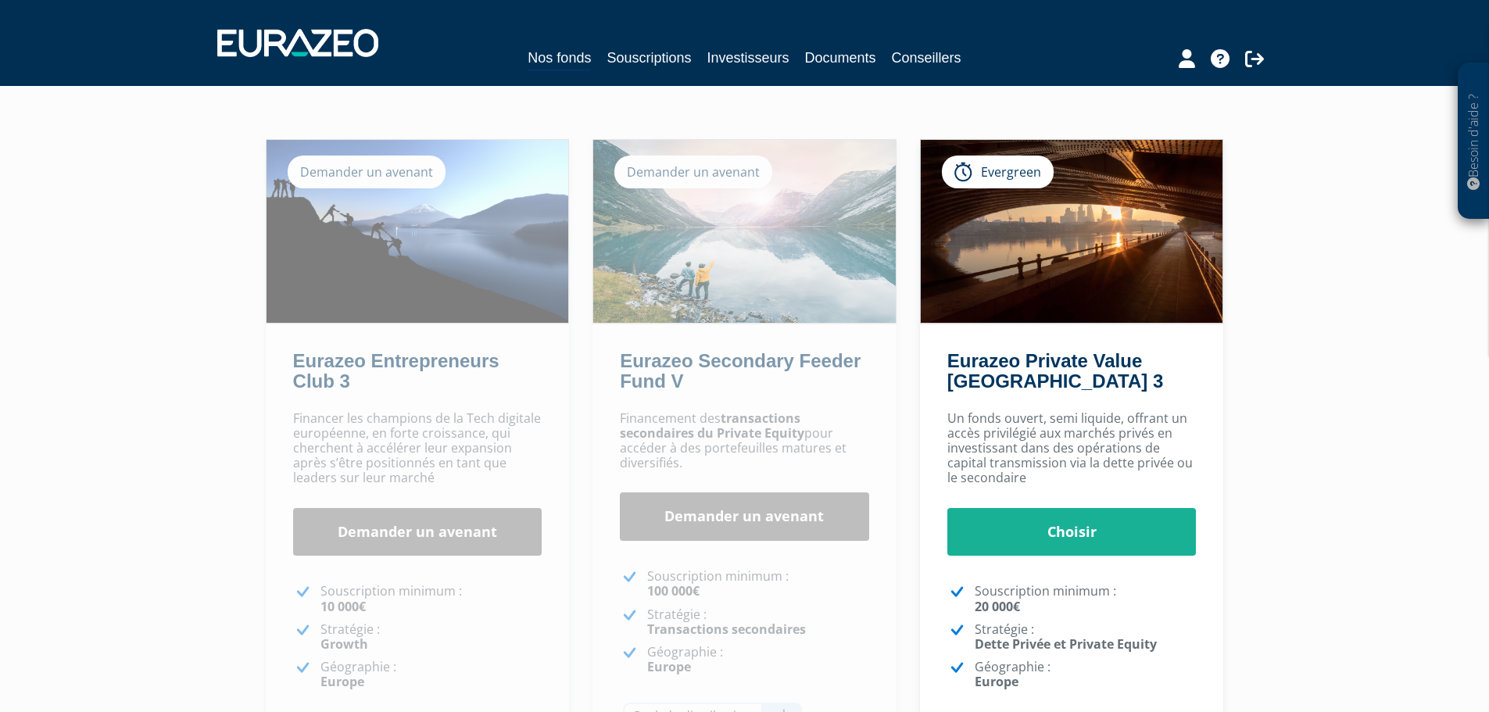
scroll to position [156, 0]
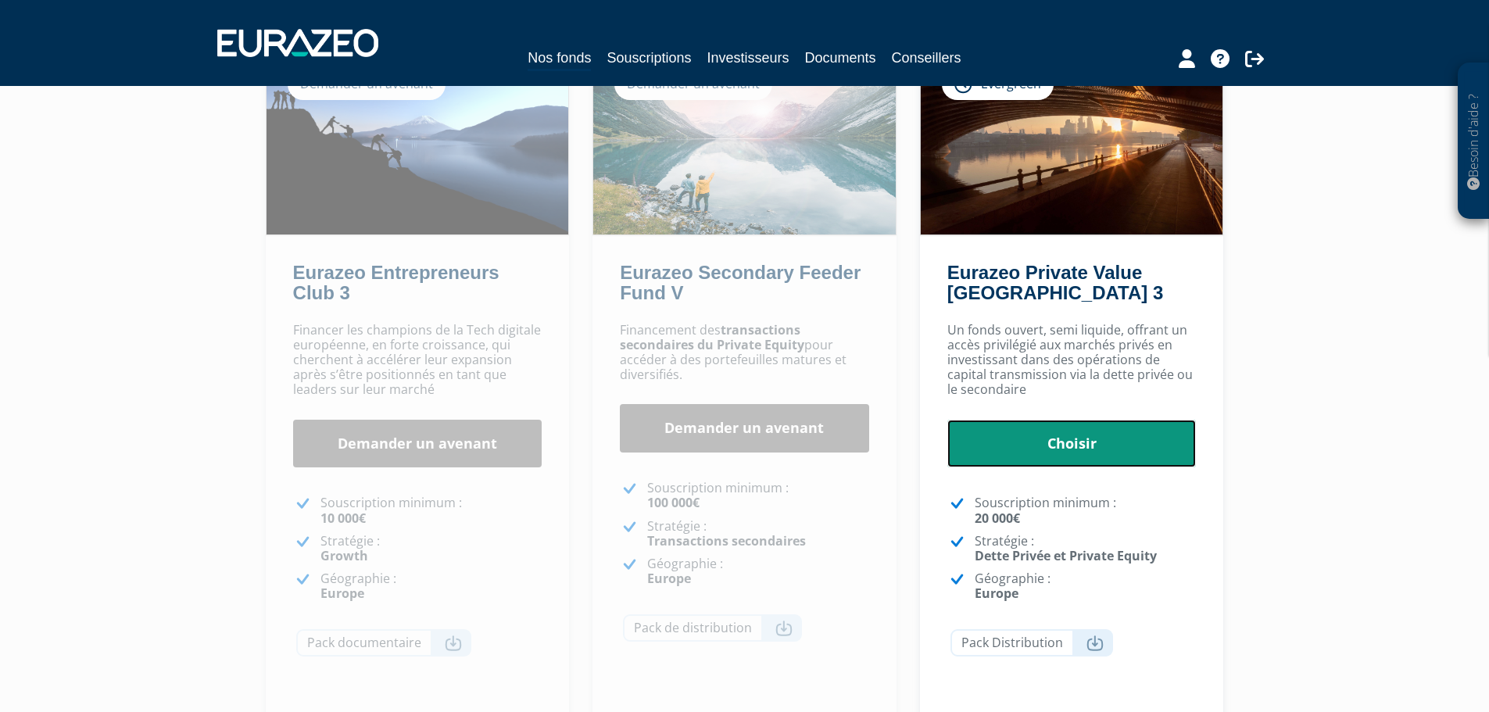
click at [1065, 437] on link "Choisir" at bounding box center [1072, 444] width 249 height 48
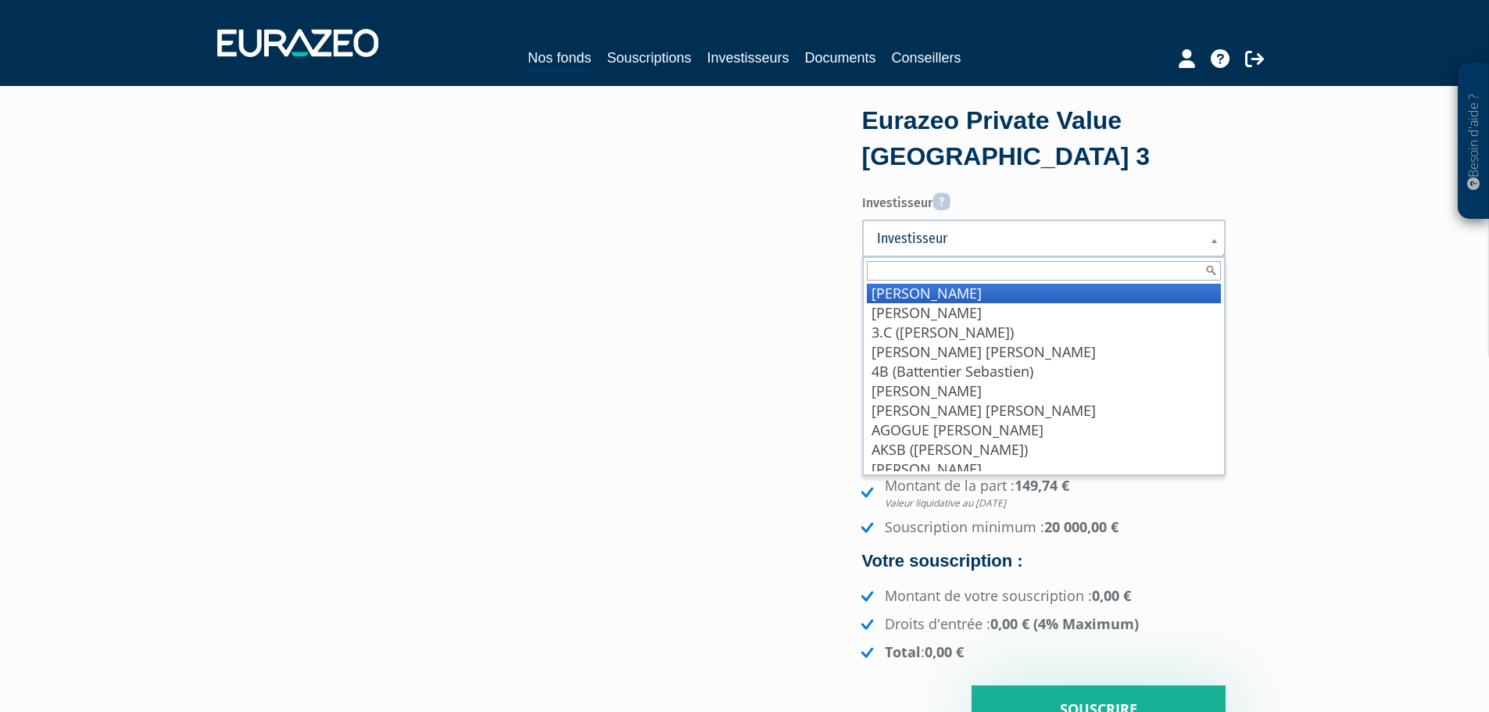
click at [1216, 243] on b at bounding box center [1217, 249] width 14 height 34
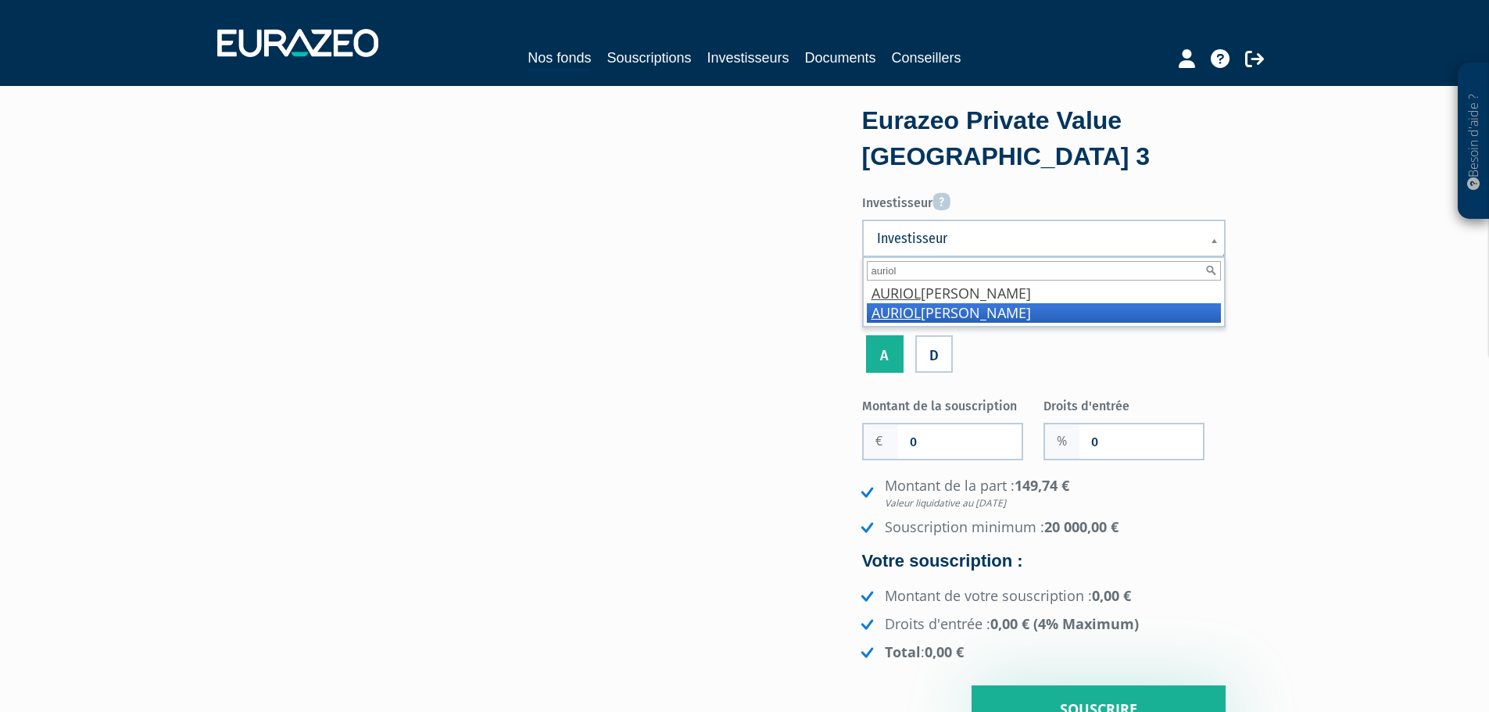
type input "auriol"
click at [953, 314] on li "AURIOL Olivier" at bounding box center [1044, 313] width 354 height 20
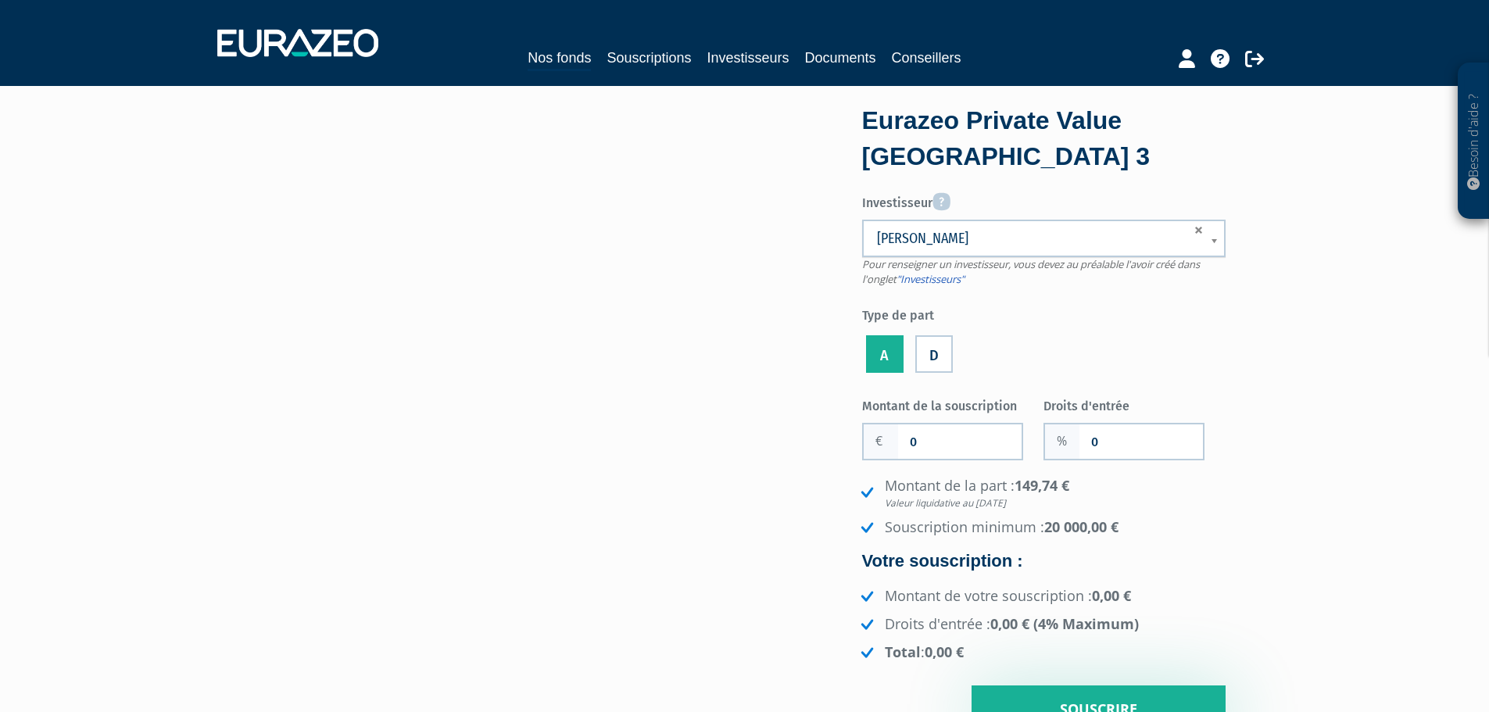
click at [934, 351] on label "D" at bounding box center [934, 354] width 38 height 38
click at [0, 0] on input "D" at bounding box center [0, 0] width 0 height 0
click at [885, 365] on label "A" at bounding box center [885, 354] width 38 height 38
click at [0, 0] on input "A" at bounding box center [0, 0] width 0 height 0
click at [913, 446] on input "0" at bounding box center [960, 442] width 124 height 34
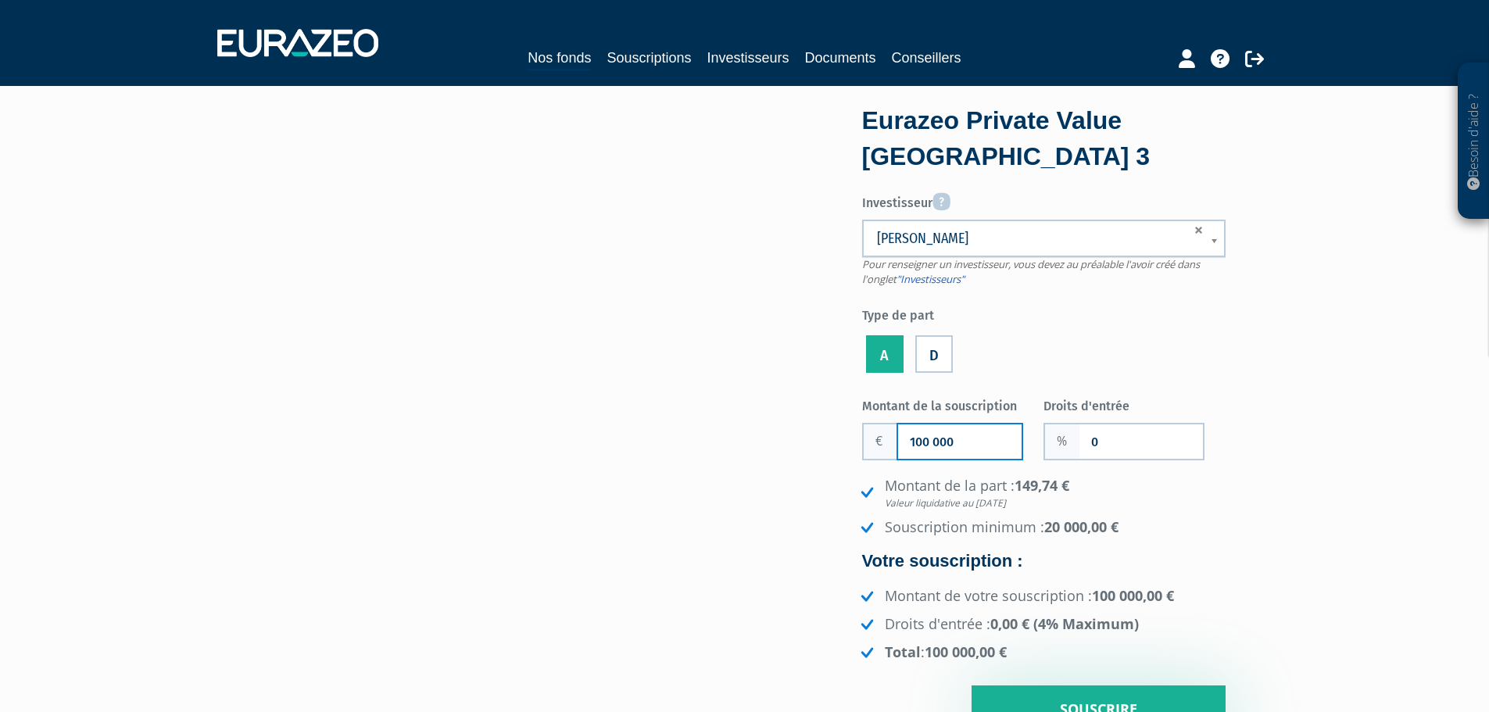
type input "100 000"
drag, startPoint x: 1123, startPoint y: 446, endPoint x: 1055, endPoint y: 461, distance: 68.9
click at [1055, 461] on div "Montant de la souscription 100 000 Nombre de parts 0 Droits d'entrée 0" at bounding box center [1044, 563] width 364 height 342
type input "2"
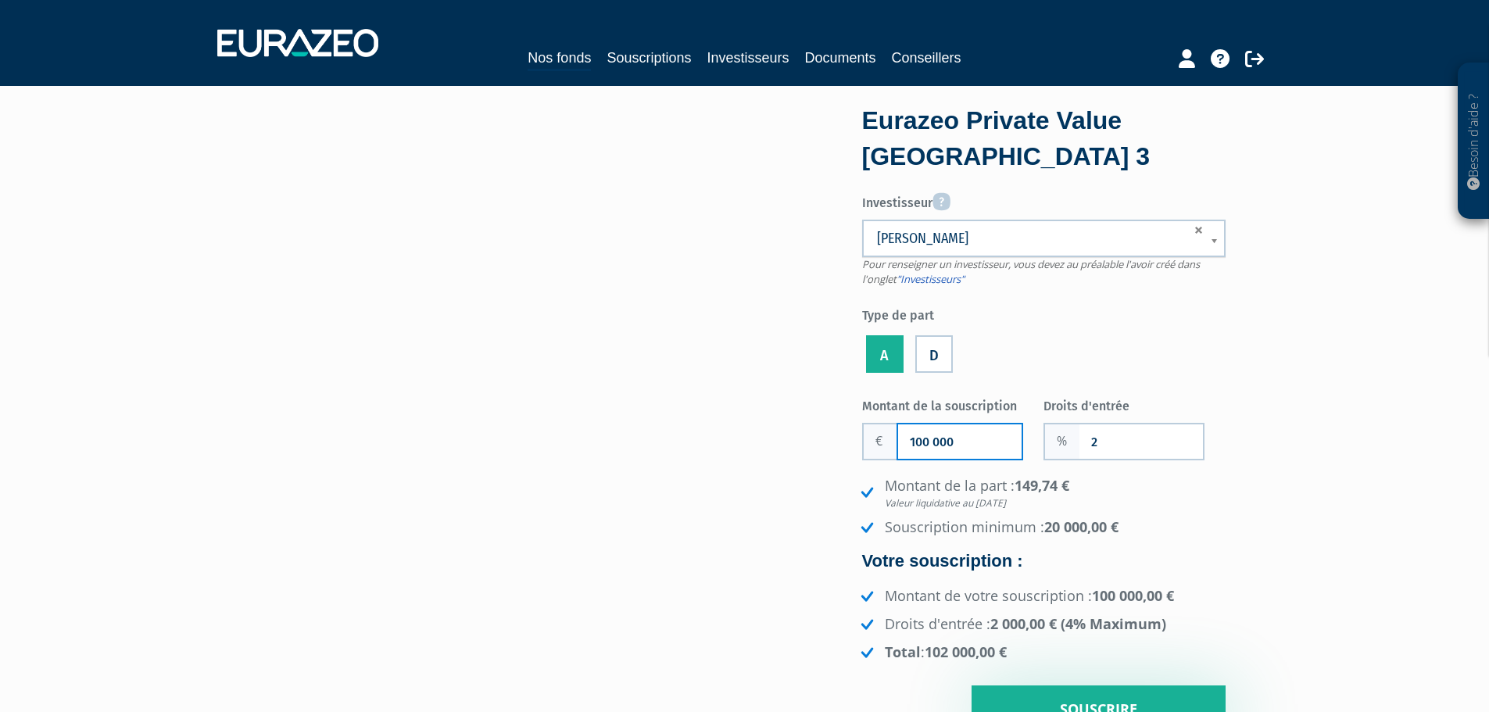
drag, startPoint x: 973, startPoint y: 446, endPoint x: 864, endPoint y: 437, distance: 109.0
click at [865, 446] on div "100 000" at bounding box center [942, 442] width 161 height 38
click at [964, 442] on input "98" at bounding box center [960, 442] width 124 height 34
type input "98 039.22"
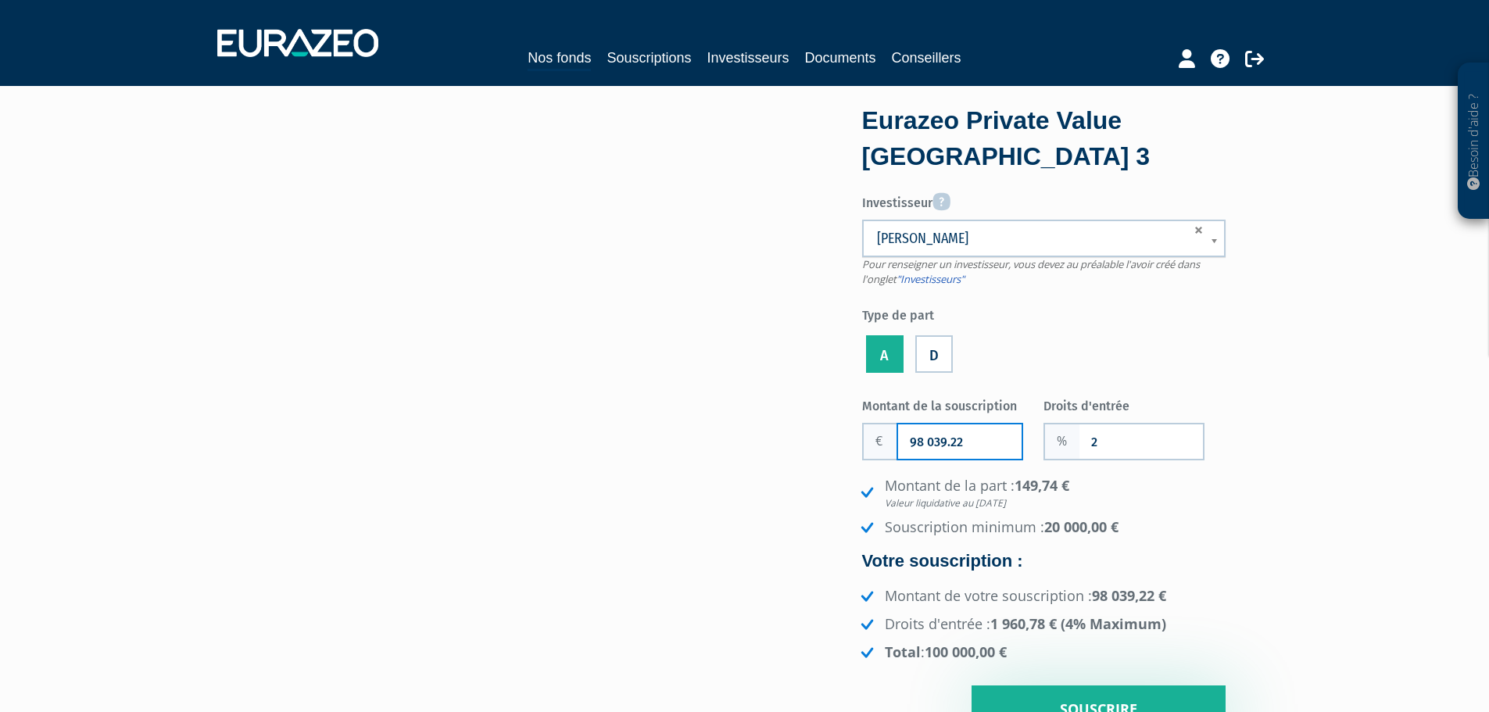
drag, startPoint x: 962, startPoint y: 433, endPoint x: 891, endPoint y: 447, distance: 71.8
click at [891, 447] on div "98 039.22" at bounding box center [942, 442] width 161 height 38
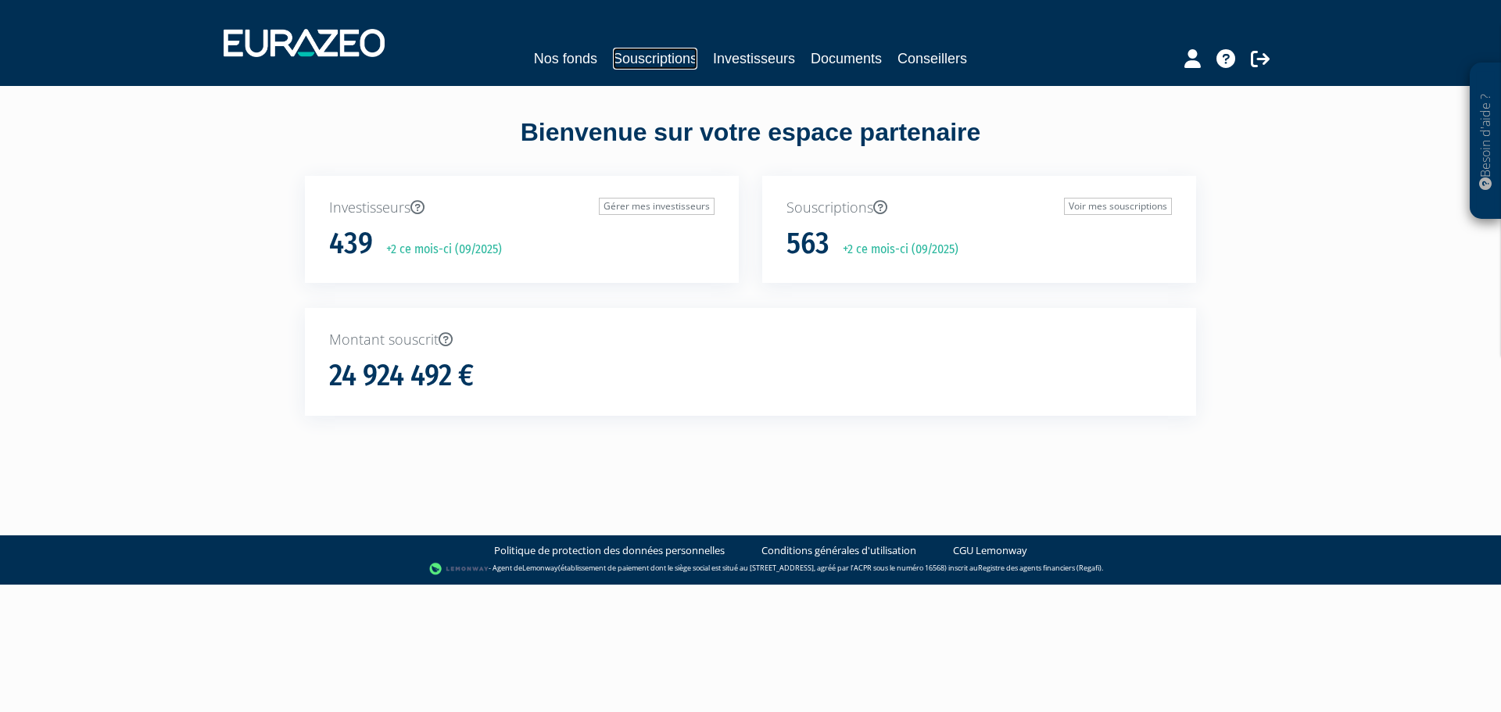
click at [651, 56] on link "Souscriptions" at bounding box center [655, 59] width 84 height 22
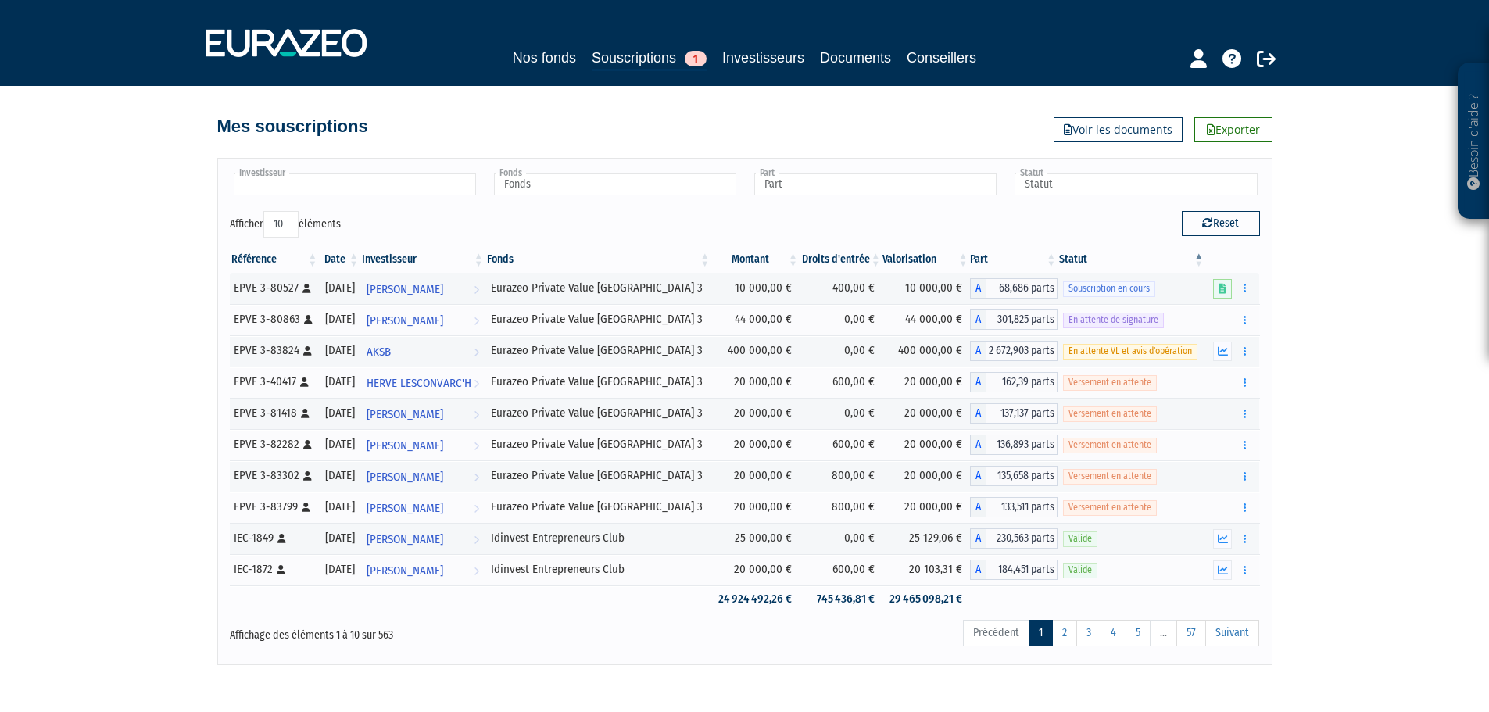
click at [372, 190] on input "text" at bounding box center [355, 184] width 242 height 23
type input "auriol"
click at [398, 206] on li "[PERSON_NAME]" at bounding box center [354, 209] width 247 height 20
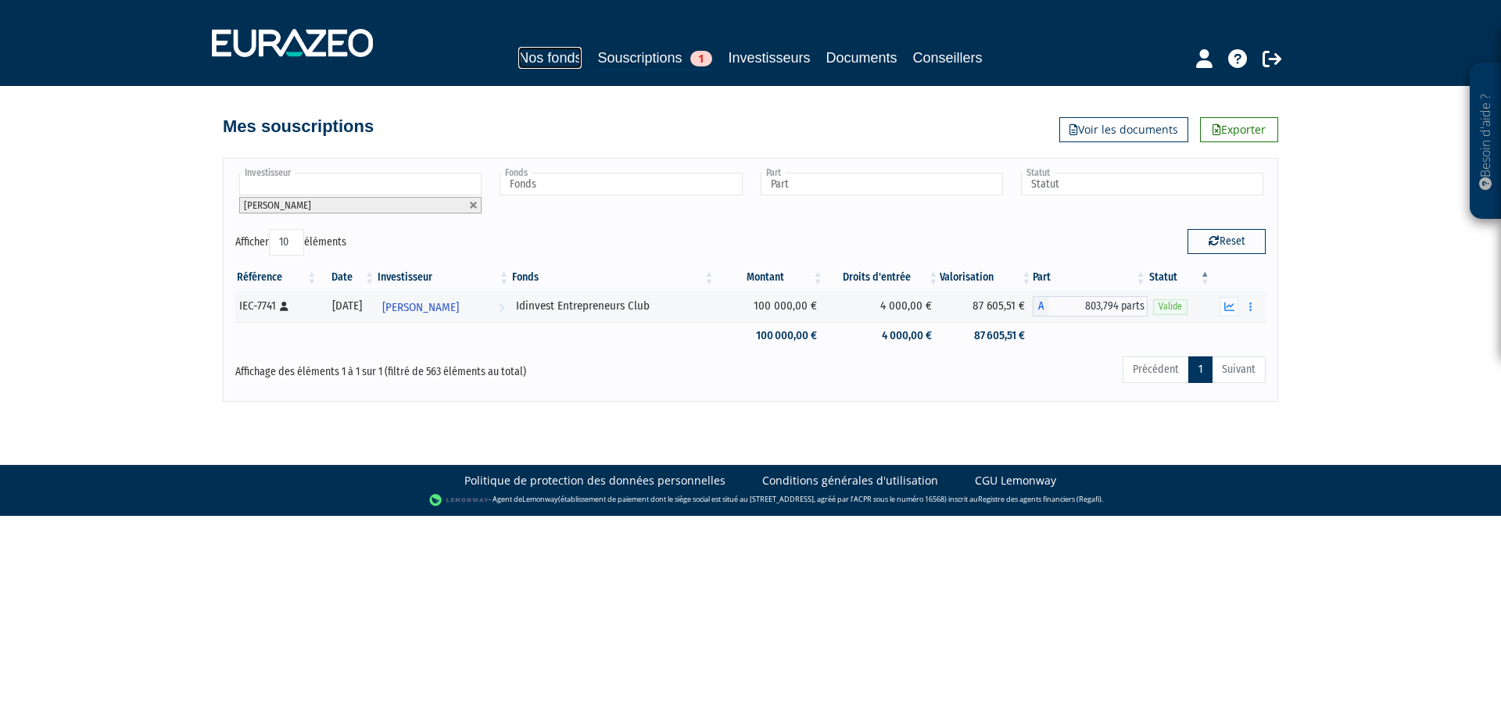
click at [546, 57] on link "Nos fonds" at bounding box center [549, 58] width 63 height 22
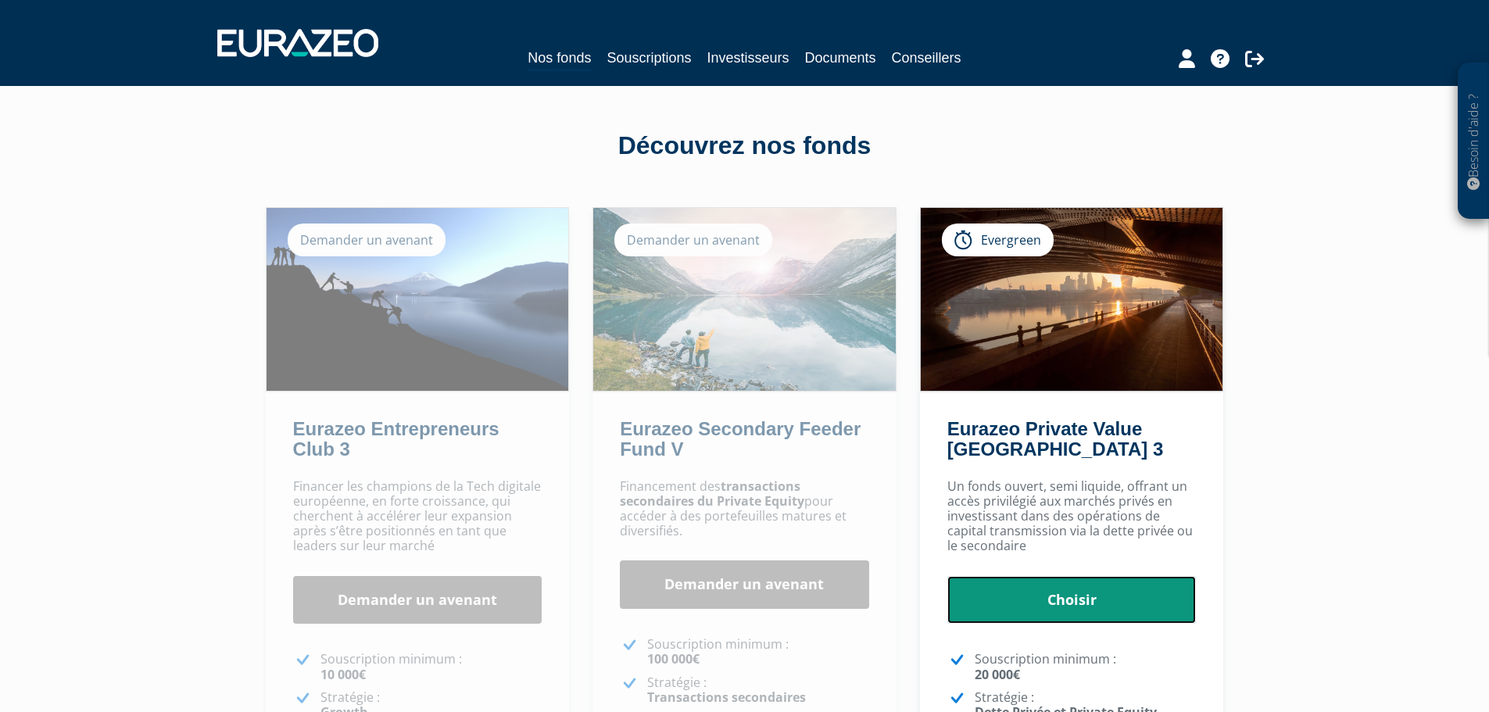
click at [1068, 600] on link "Choisir" at bounding box center [1072, 600] width 249 height 48
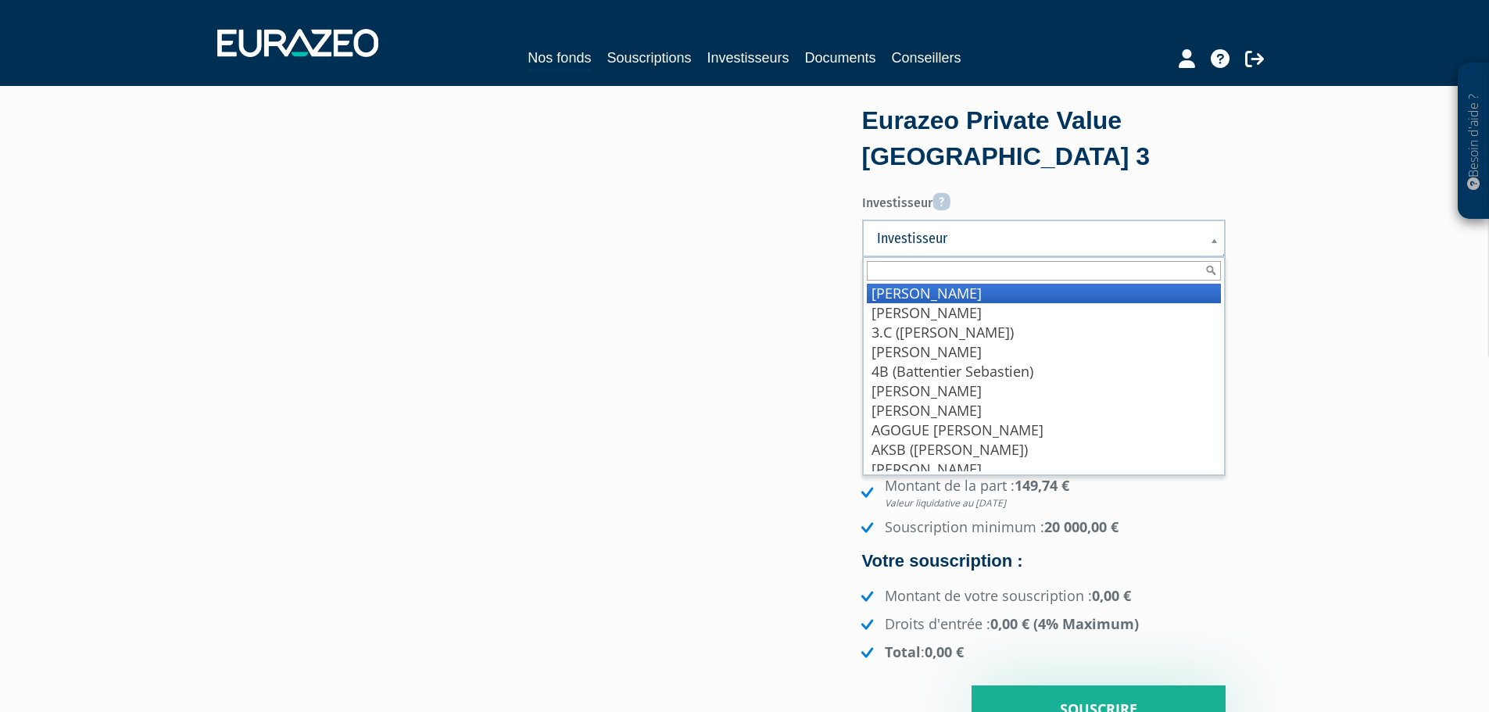
click at [951, 240] on span "Investisseur" at bounding box center [1033, 238] width 313 height 19
click at [951, 268] on input "text" at bounding box center [1044, 271] width 354 height 20
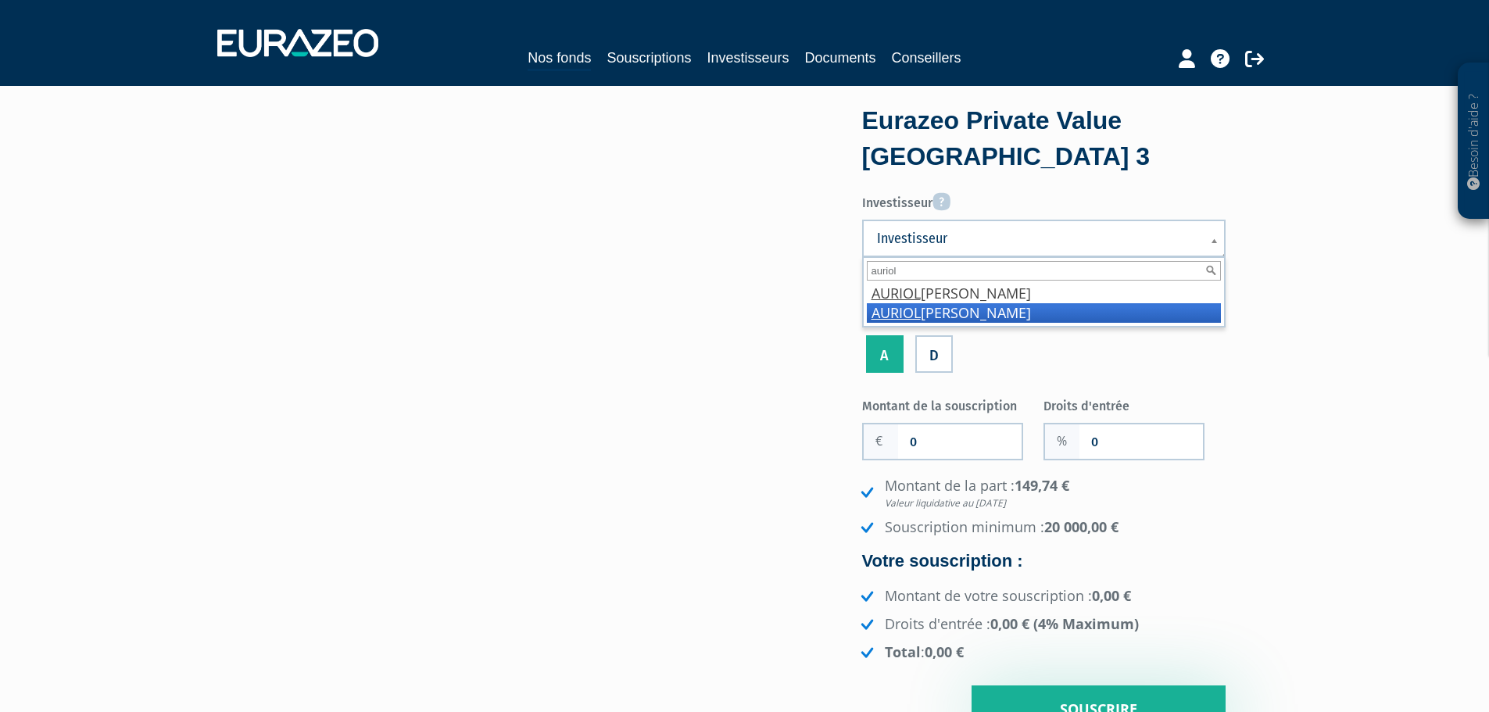
type input "auriol"
click at [949, 311] on li "AURIOL Olivier" at bounding box center [1044, 313] width 354 height 20
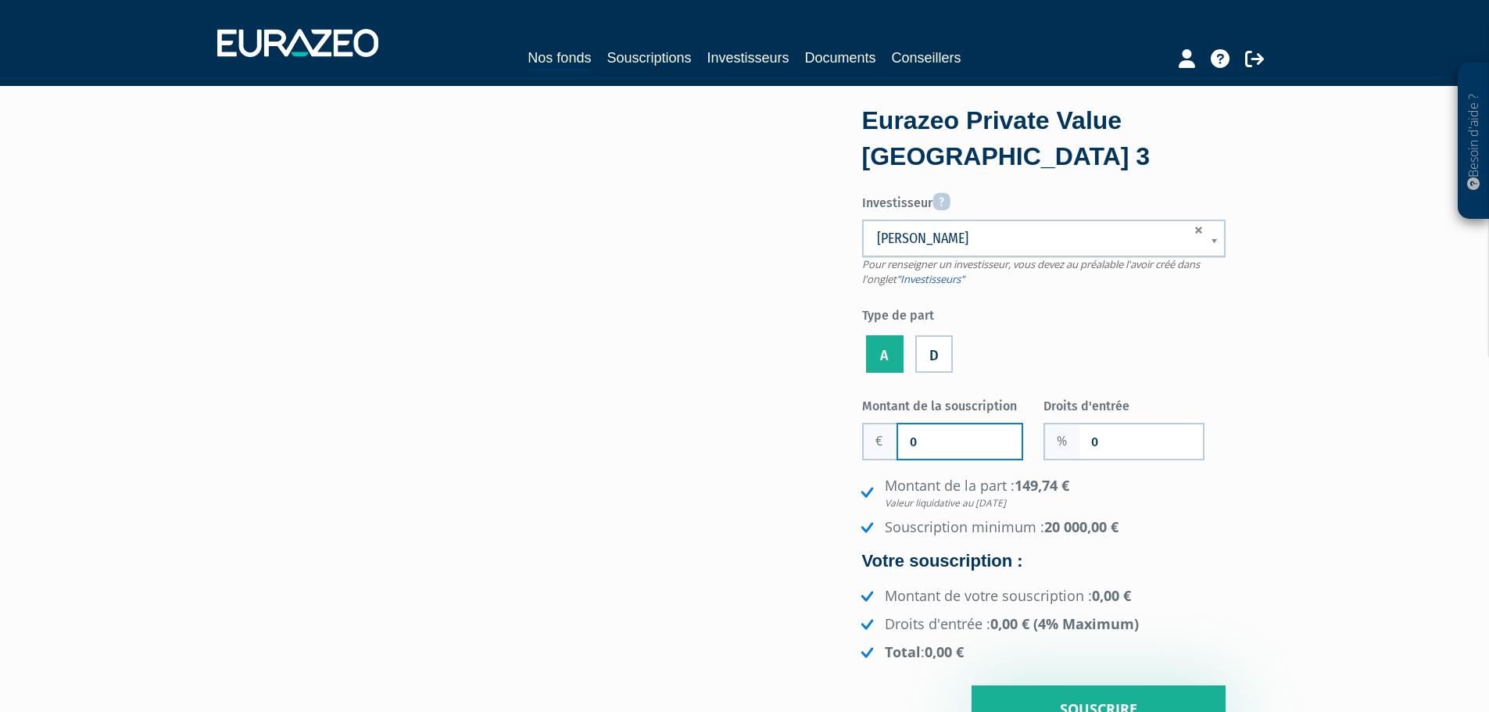
click at [938, 452] on input "0" at bounding box center [960, 442] width 124 height 34
drag, startPoint x: 938, startPoint y: 452, endPoint x: 835, endPoint y: 439, distance: 104.0
click at [835, 439] on div "Eurazeo Private Value Europe 3 Investisseur Pour renseigner un investisseur, vo…" at bounding box center [745, 421] width 985 height 625
paste input "9 803 922"
click at [950, 441] on input "9 803 922" at bounding box center [960, 442] width 124 height 34
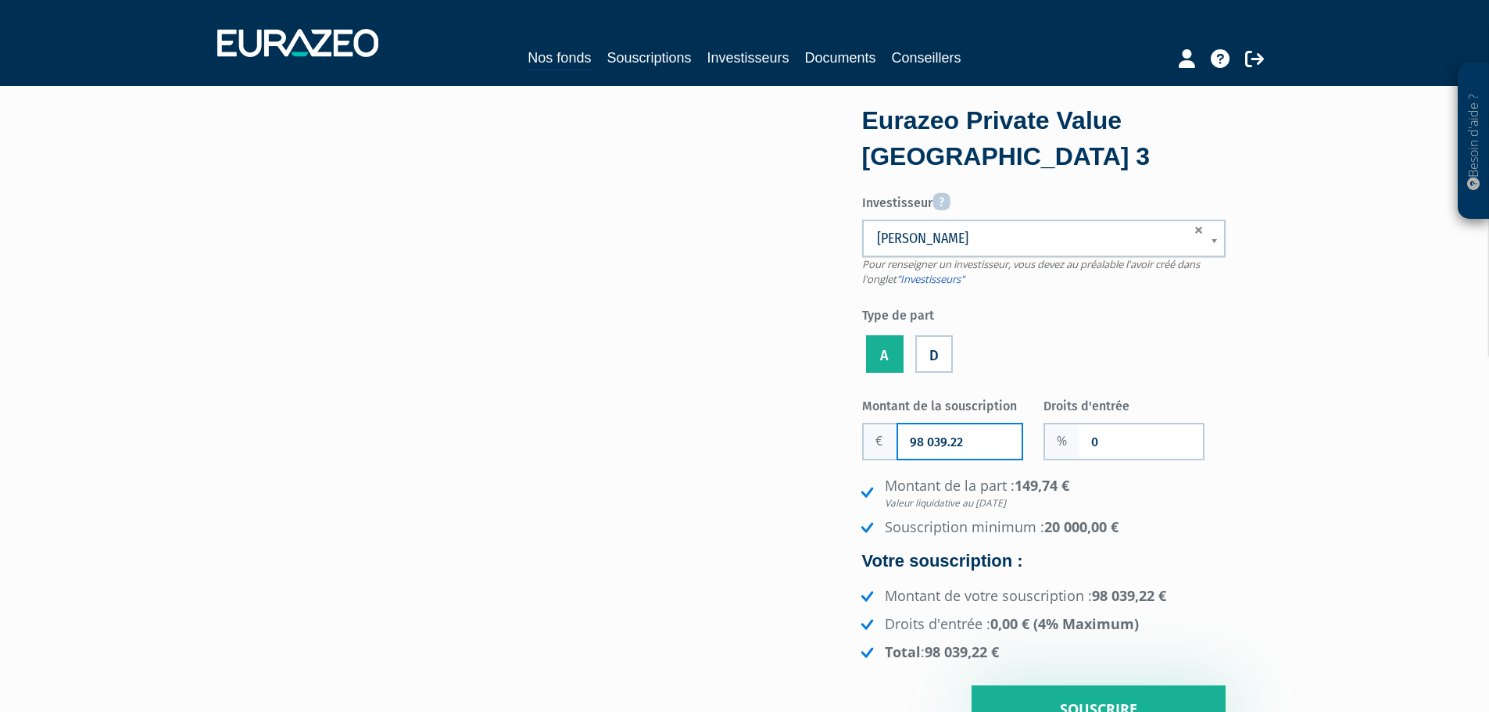
type input "98 039.22"
drag, startPoint x: 1123, startPoint y: 441, endPoint x: 973, endPoint y: 441, distance: 150.9
click at [973, 441] on div "Montant de la souscription 98 039.22 Nombre de parts 0 Droits d'entrée 0" at bounding box center [1044, 563] width 364 height 342
type input "2"
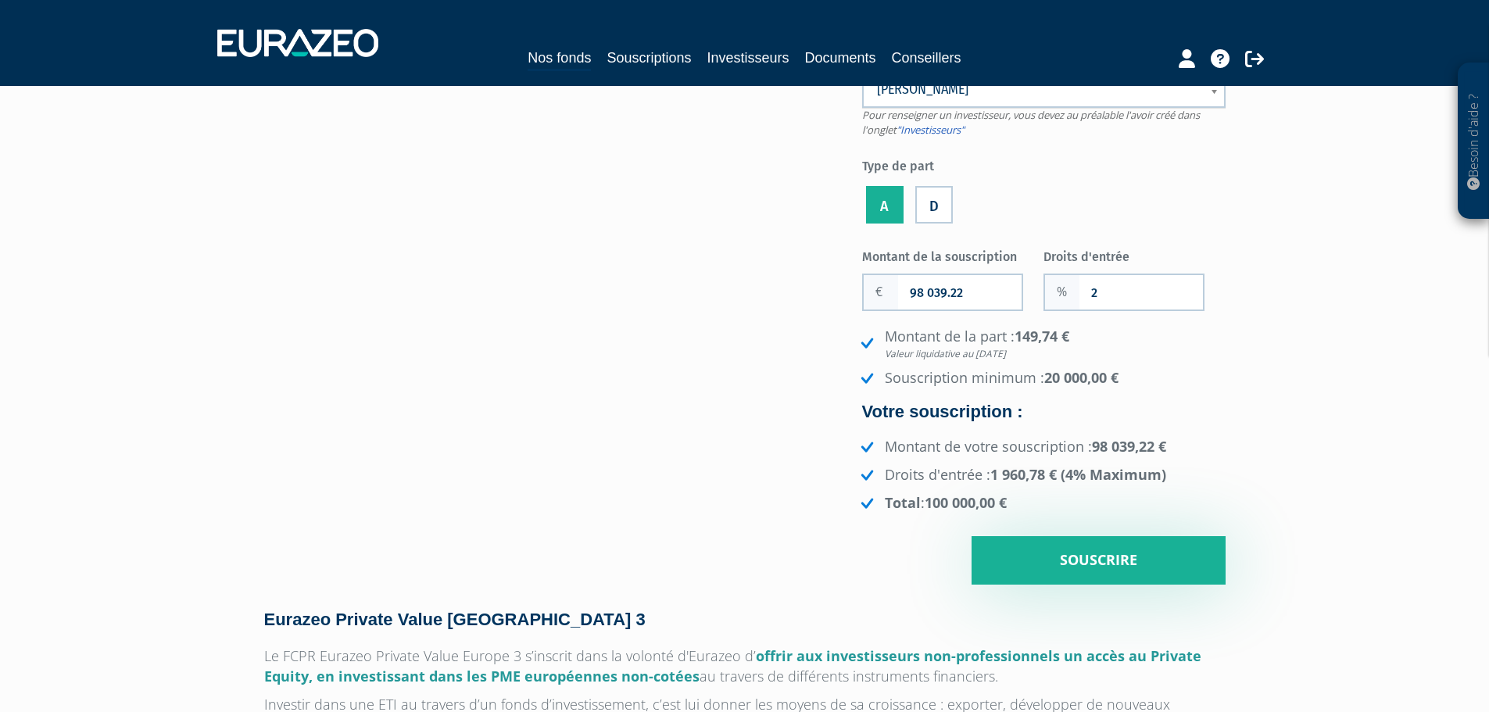
scroll to position [156, 0]
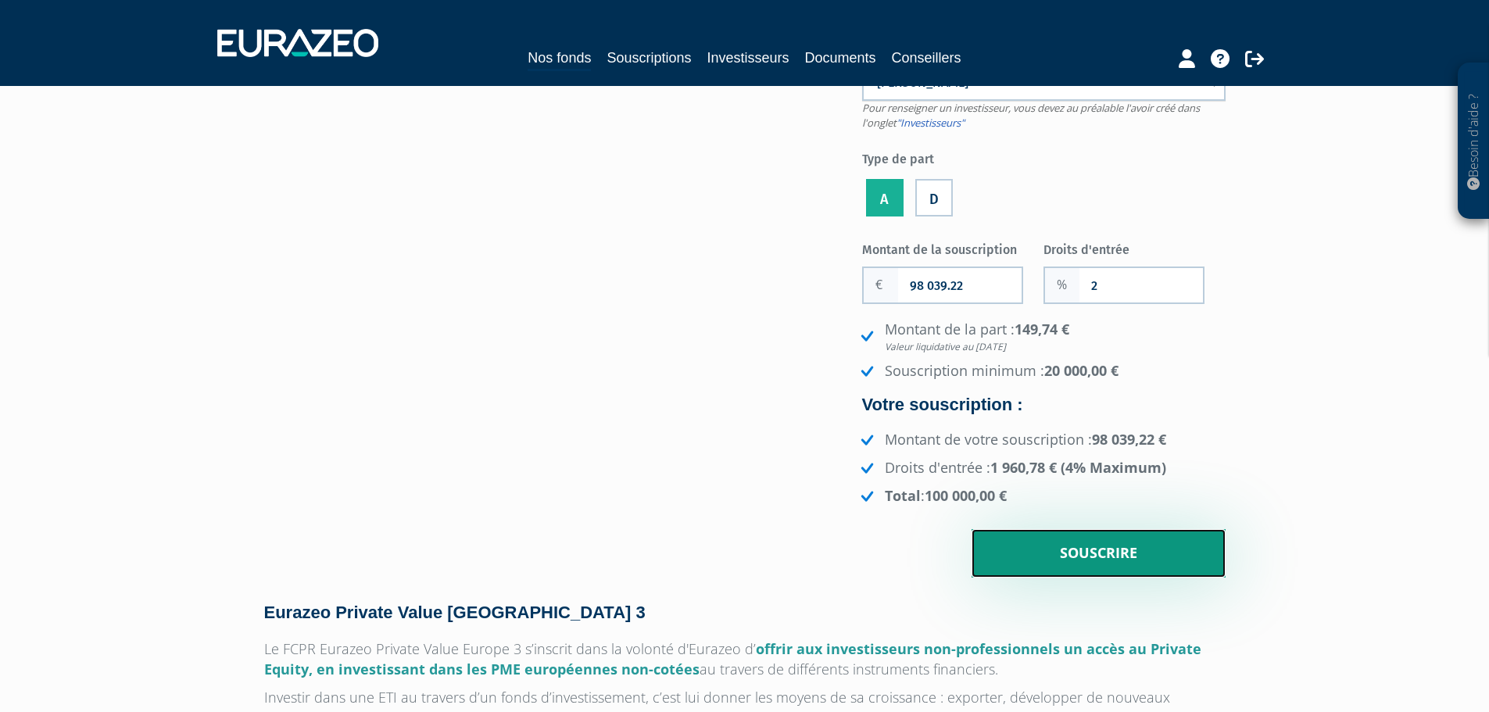
click at [1117, 554] on input "Souscrire" at bounding box center [1099, 553] width 254 height 48
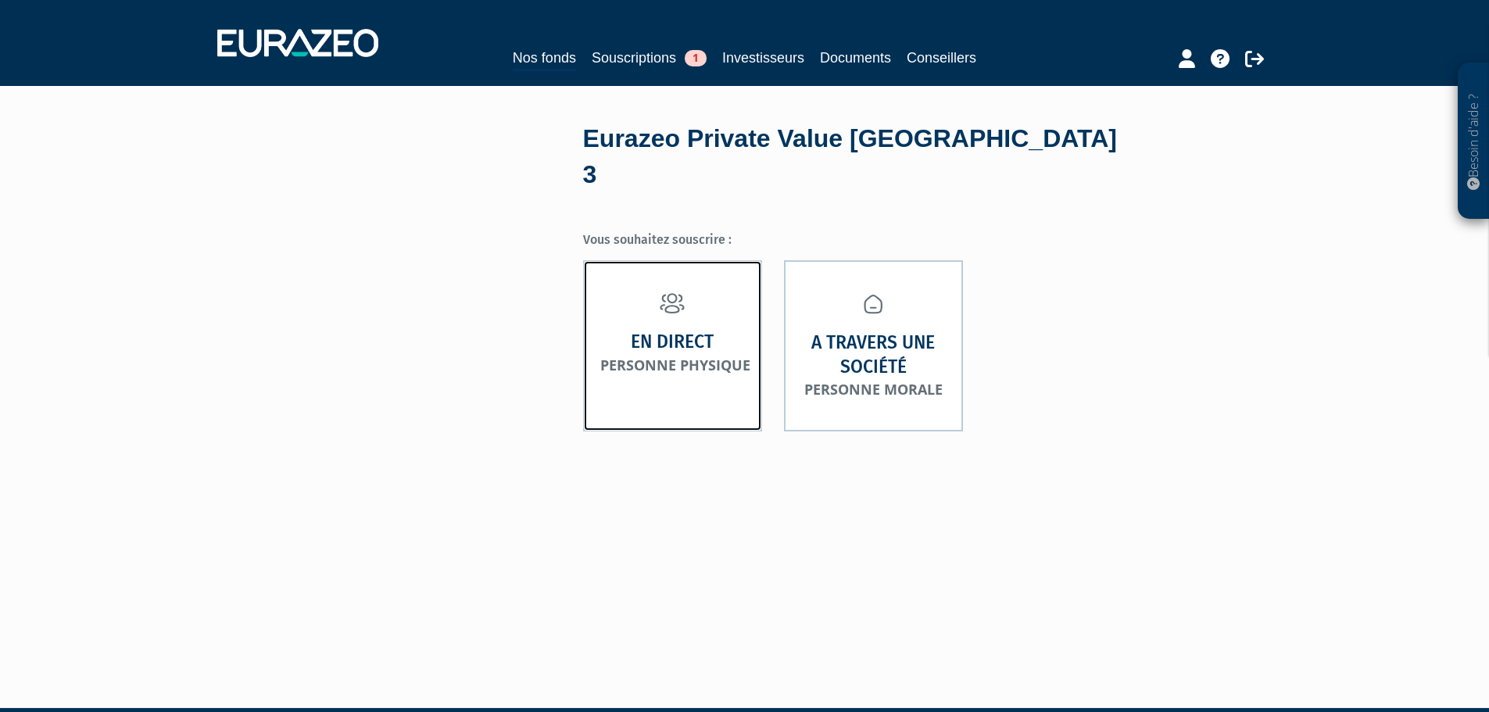
click at [669, 347] on link "En direct Personne physique" at bounding box center [672, 345] width 179 height 171
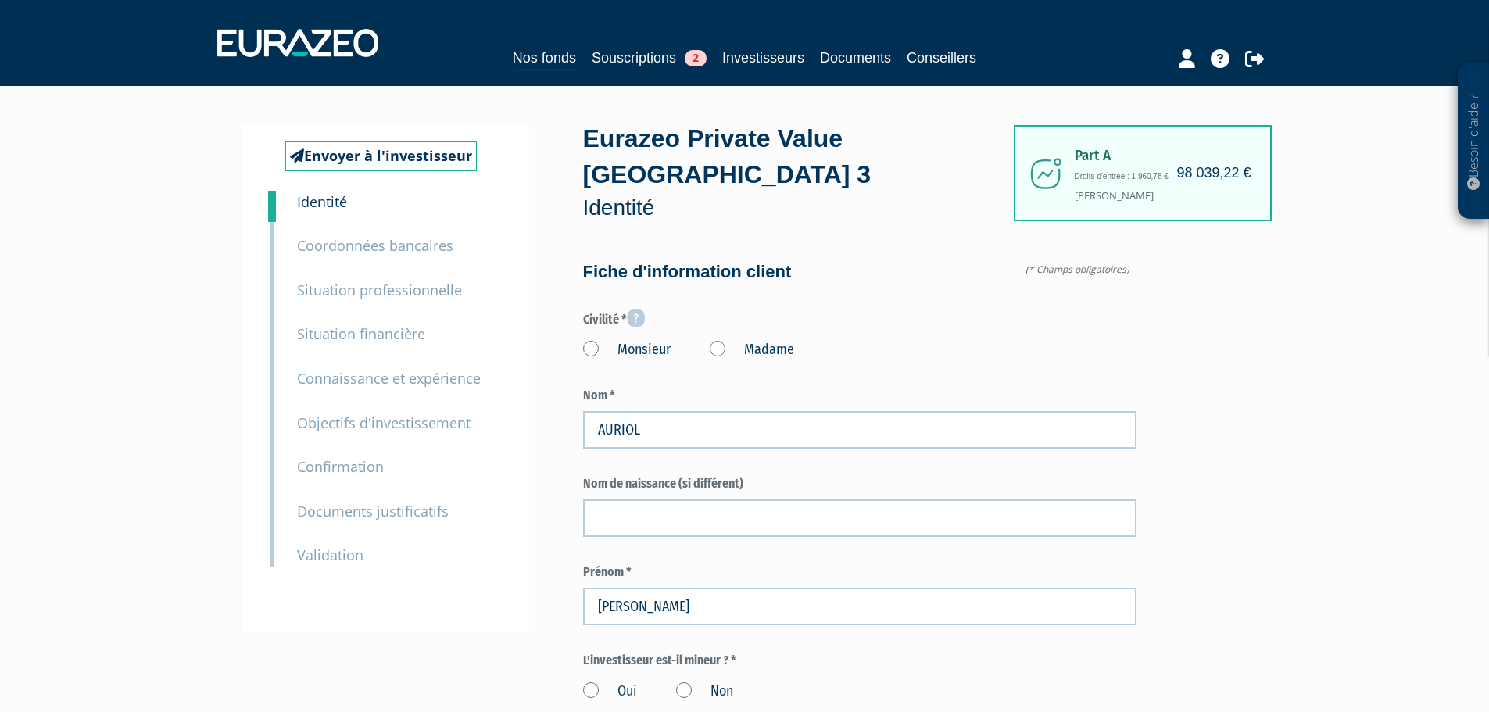
type input "6 81 02 50 98"
click at [592, 340] on label "Monsieur" at bounding box center [627, 350] width 88 height 20
click at [0, 0] on input "Monsieur" at bounding box center [0, 0] width 0 height 0
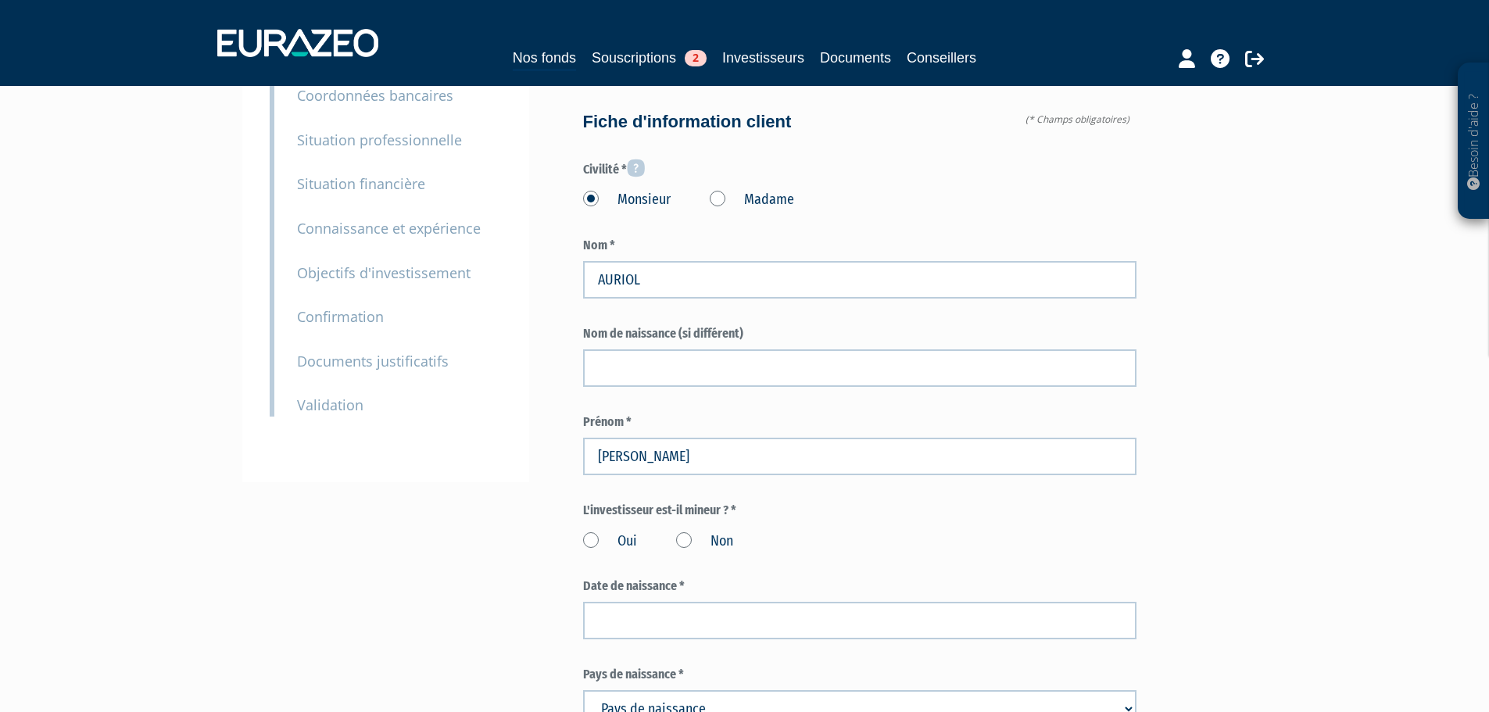
scroll to position [156, 0]
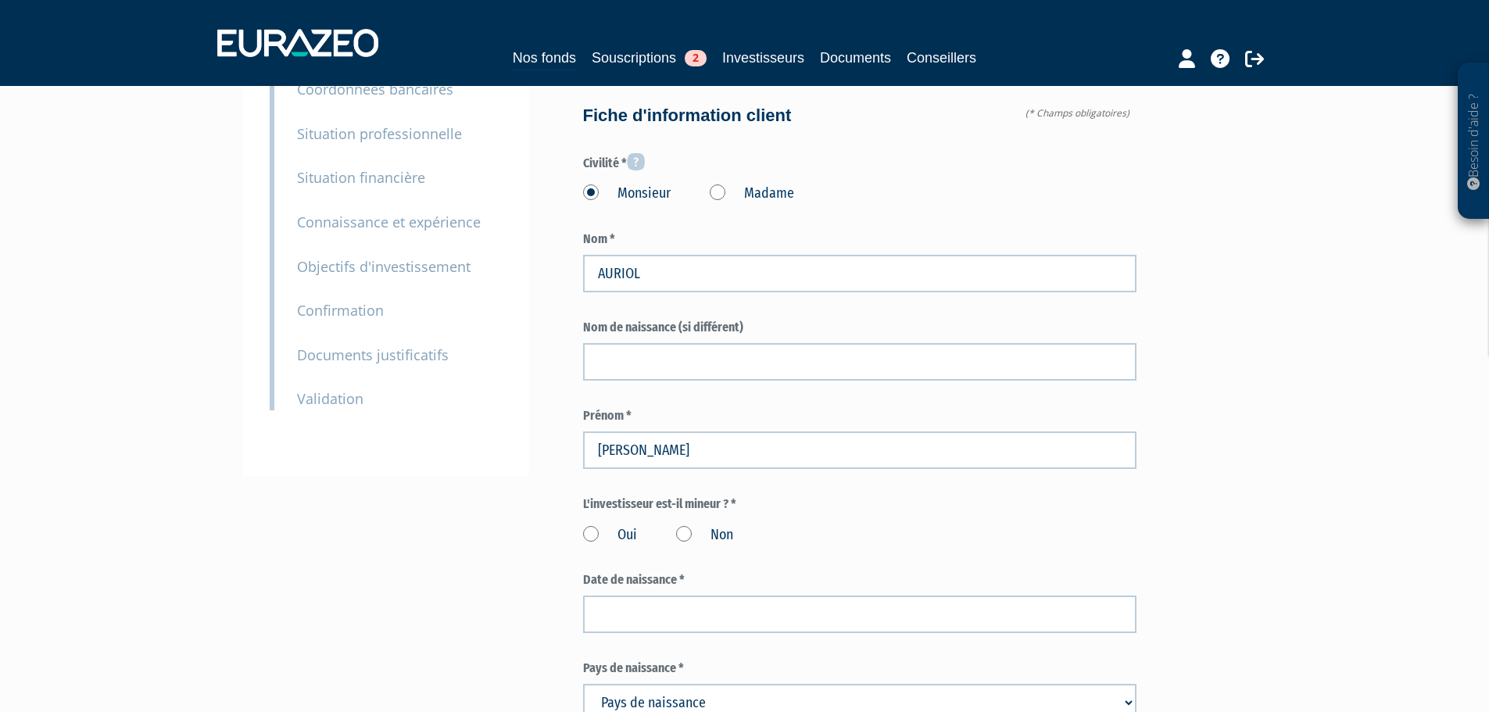
click at [687, 525] on label "Non" at bounding box center [704, 535] width 57 height 20
click at [0, 0] on input "Non" at bounding box center [0, 0] width 0 height 0
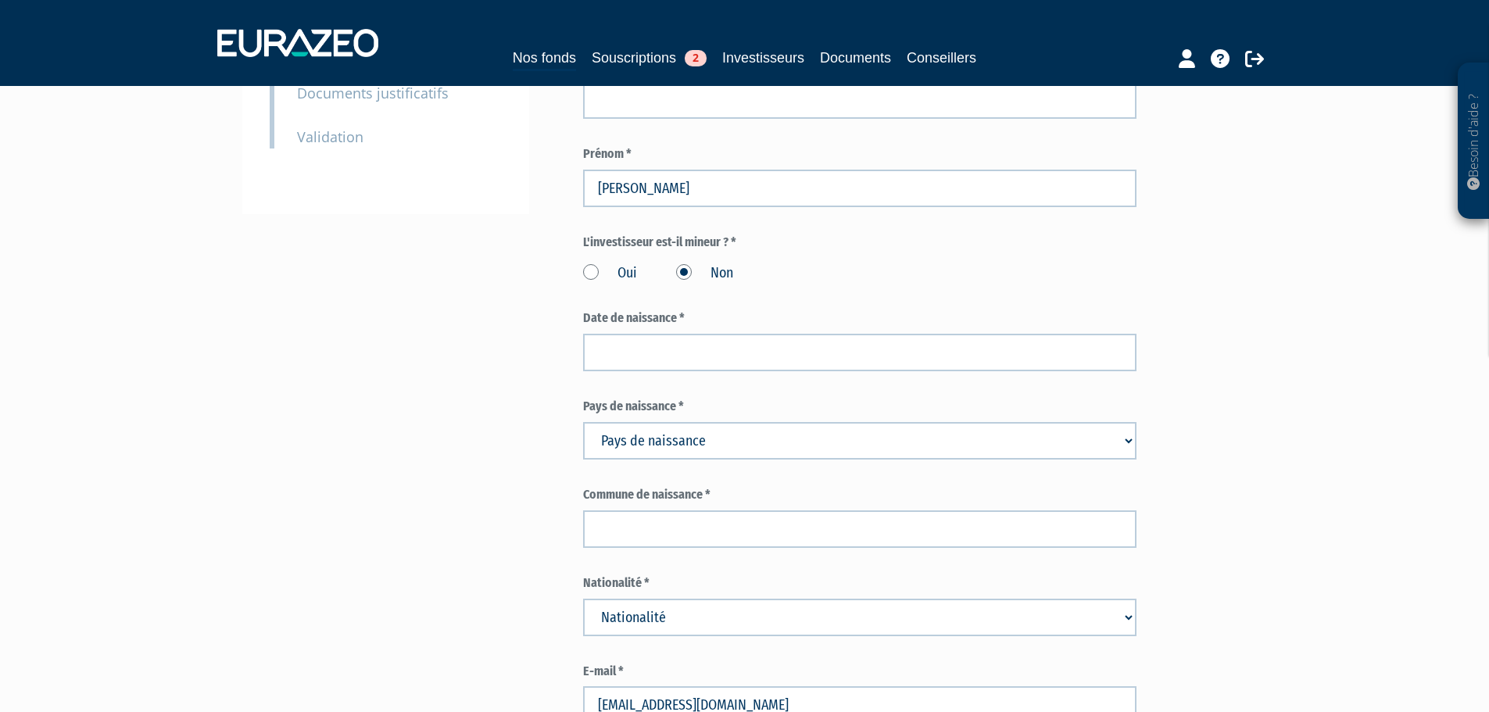
scroll to position [469, 0]
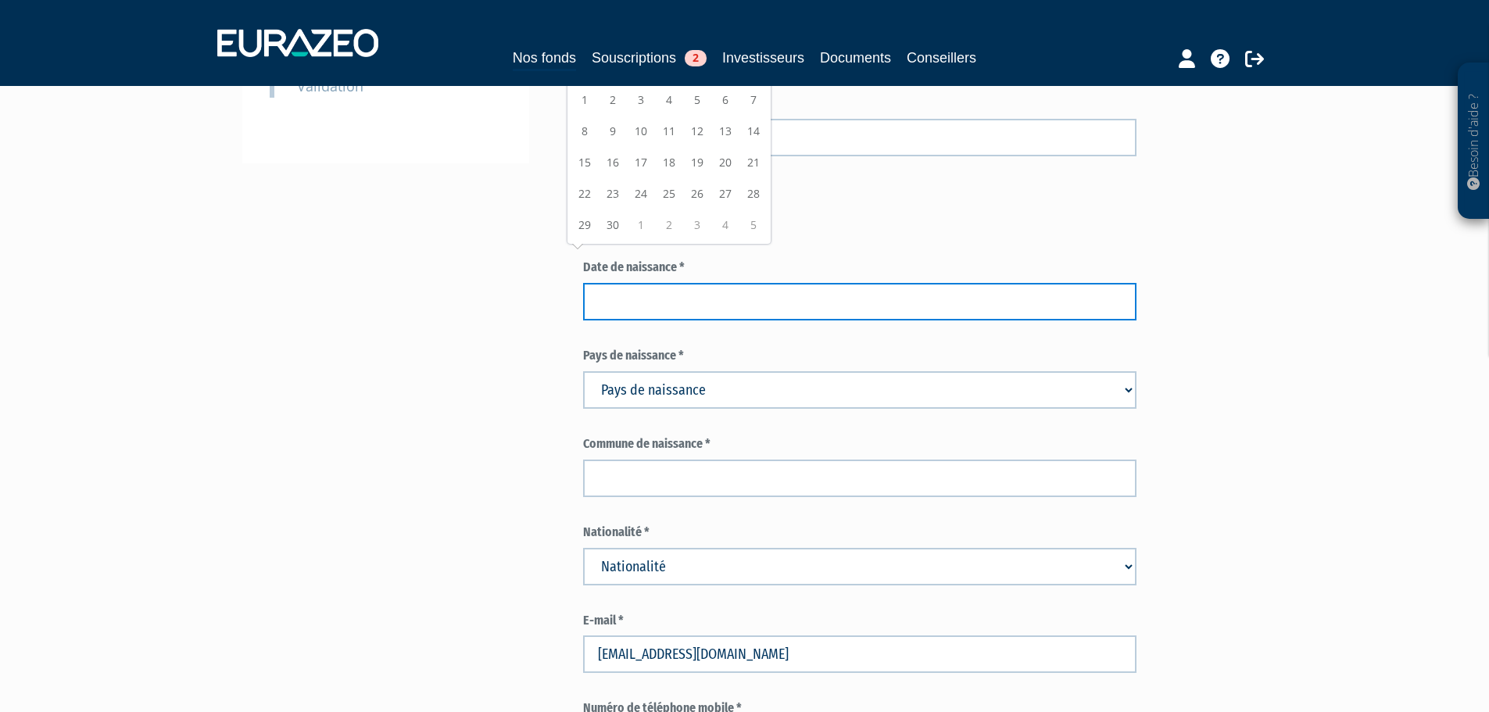
click at [636, 283] on input at bounding box center [860, 302] width 554 height 38
paste input "11/01/1958"
type input "11/01/1958"
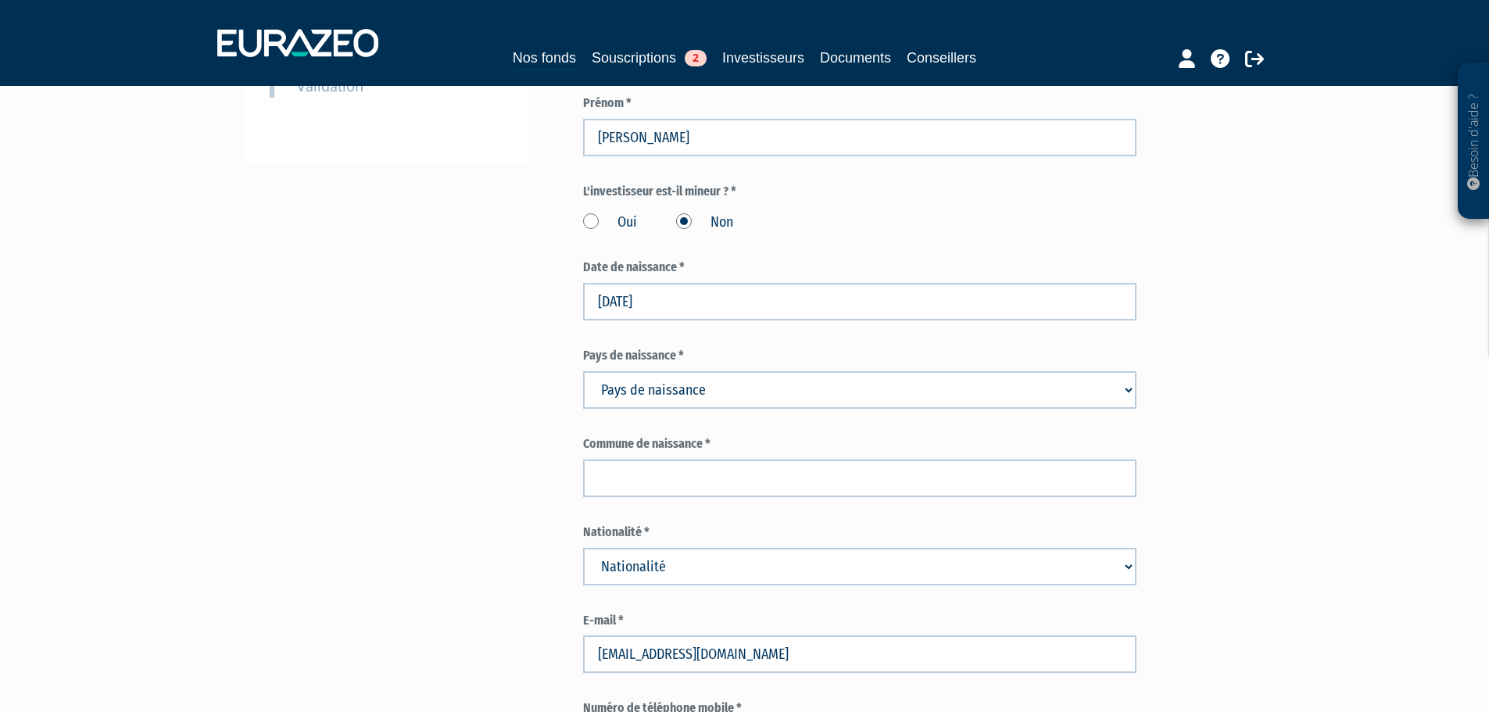
click at [668, 371] on select "Pays de naissance Afghanistan Afrique du Sud Albanie Algérie Allemagne Andorre" at bounding box center [860, 390] width 554 height 38
select select "75"
click at [583, 371] on select "Pays de naissance Afghanistan Afrique du Sud Albanie Algérie Allemagne Andorre" at bounding box center [860, 390] width 554 height 38
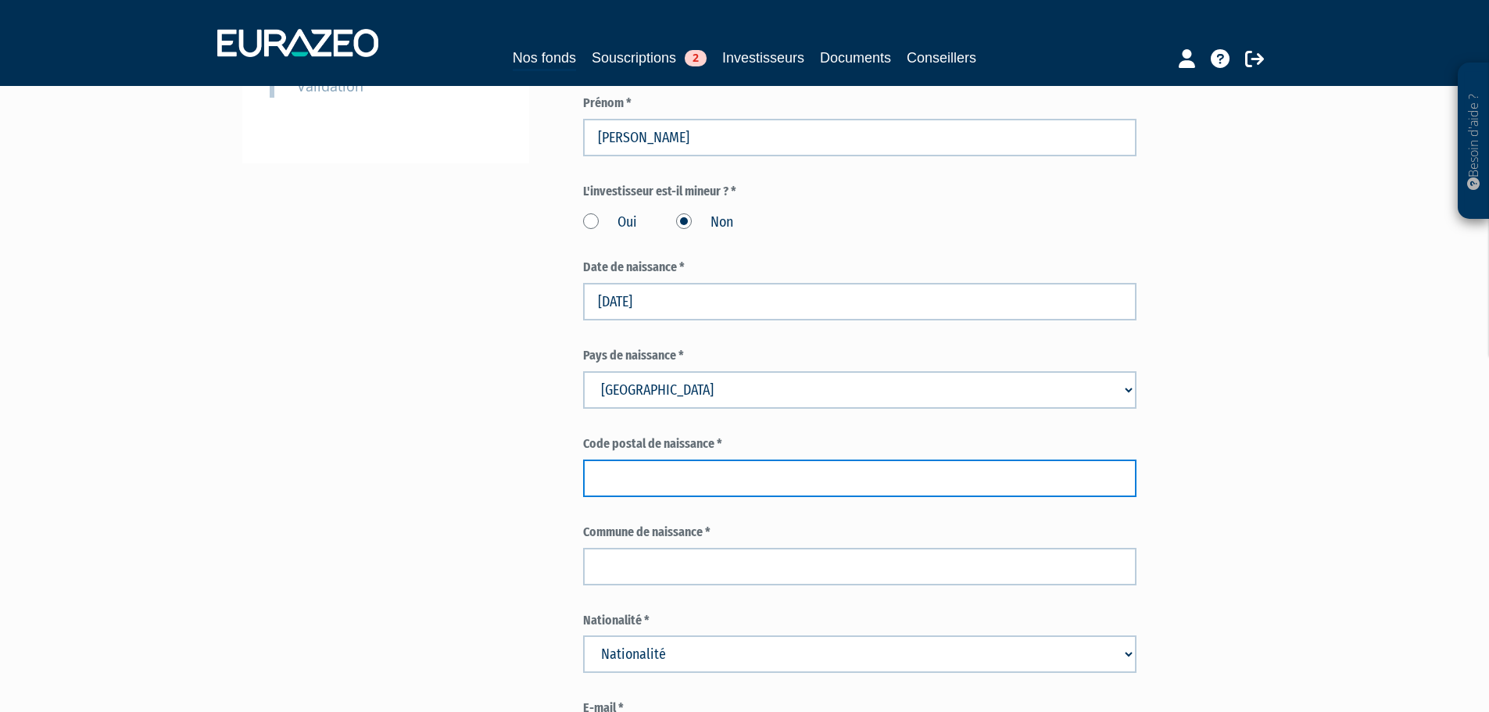
click at [644, 460] on input "text" at bounding box center [860, 479] width 554 height 38
click at [656, 460] on input "text" at bounding box center [860, 479] width 554 height 38
paste input "92073"
type input "92073"
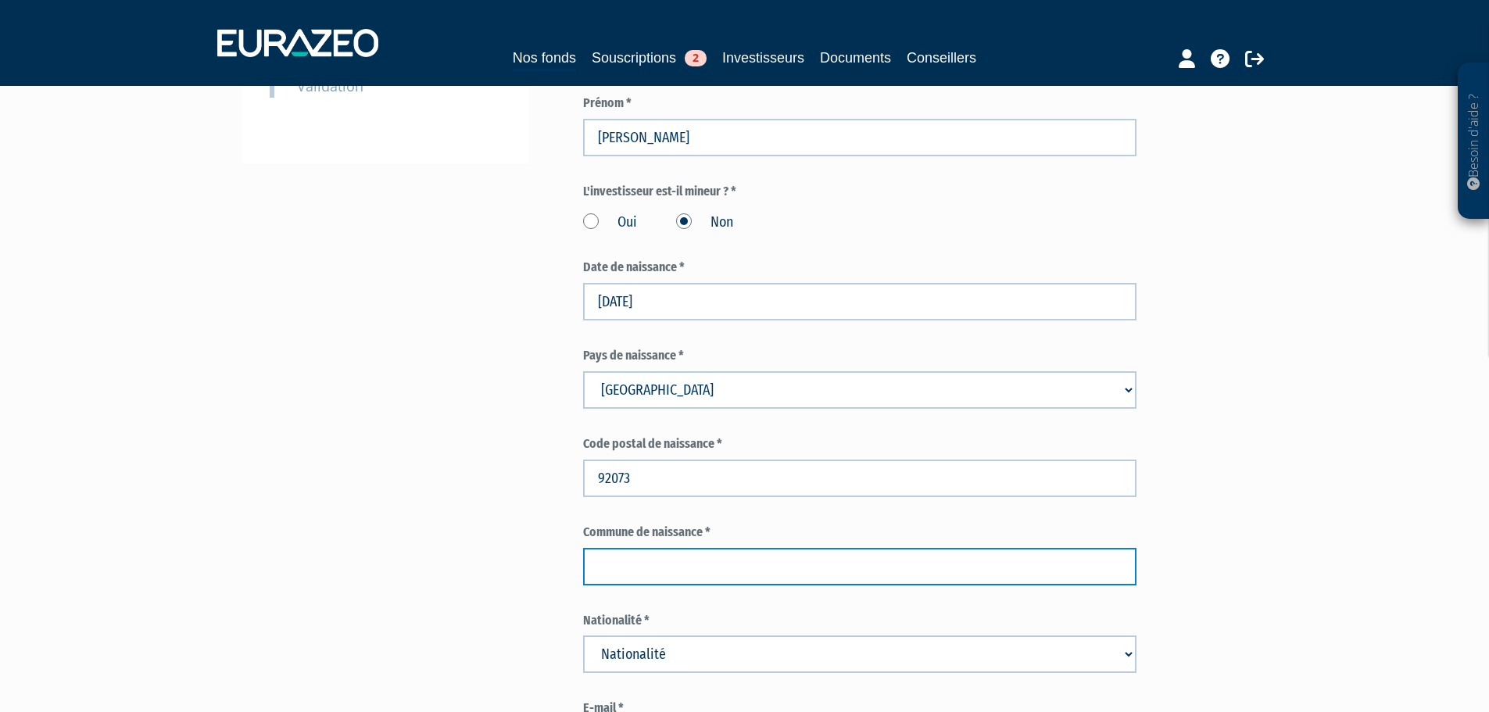
click at [609, 548] on input "text" at bounding box center [860, 567] width 554 height 38
click at [671, 548] on input "text" at bounding box center [860, 567] width 554 height 38
drag, startPoint x: 603, startPoint y: 532, endPoint x: 706, endPoint y: 536, distance: 103.3
click at [706, 548] on input "SURENES" at bounding box center [860, 567] width 554 height 38
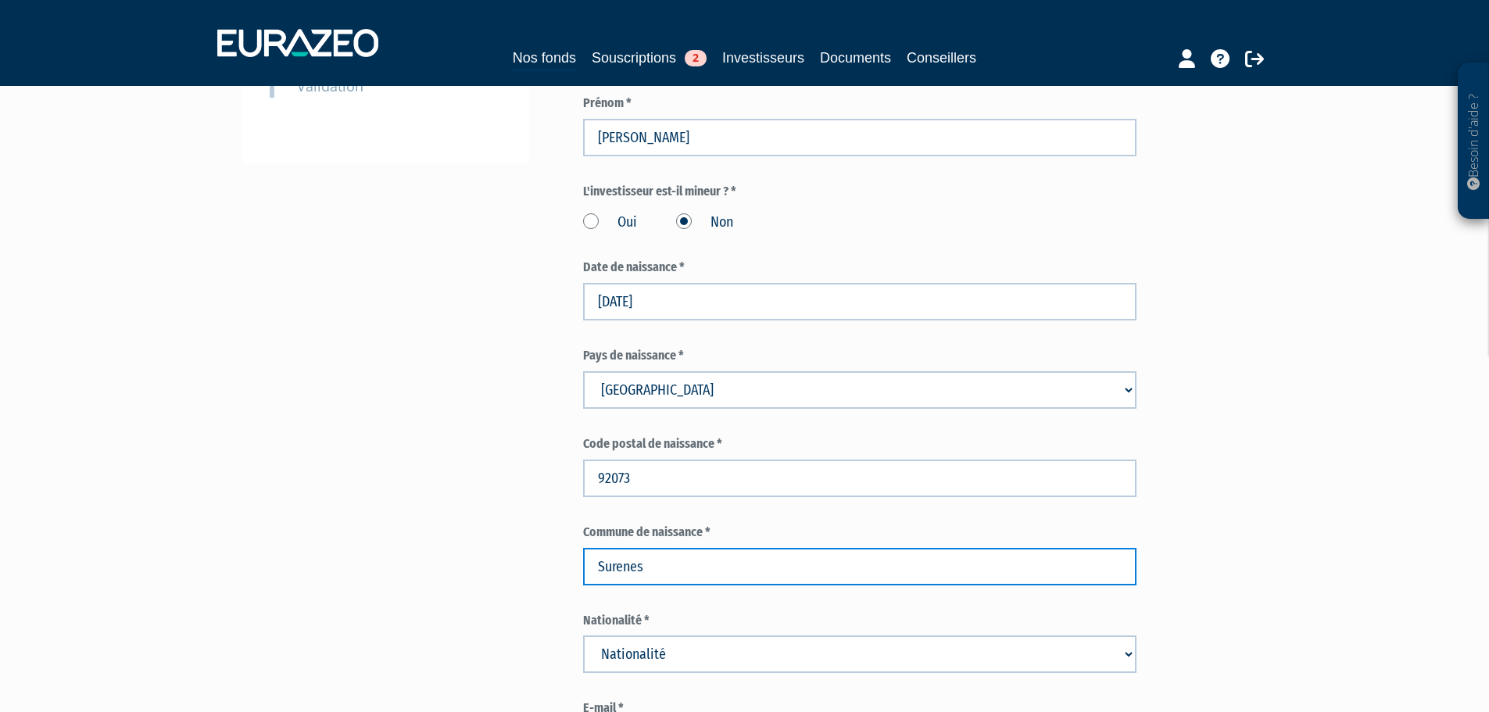
click at [620, 548] on input "Surenes" at bounding box center [860, 567] width 554 height 38
type input "Suresnes"
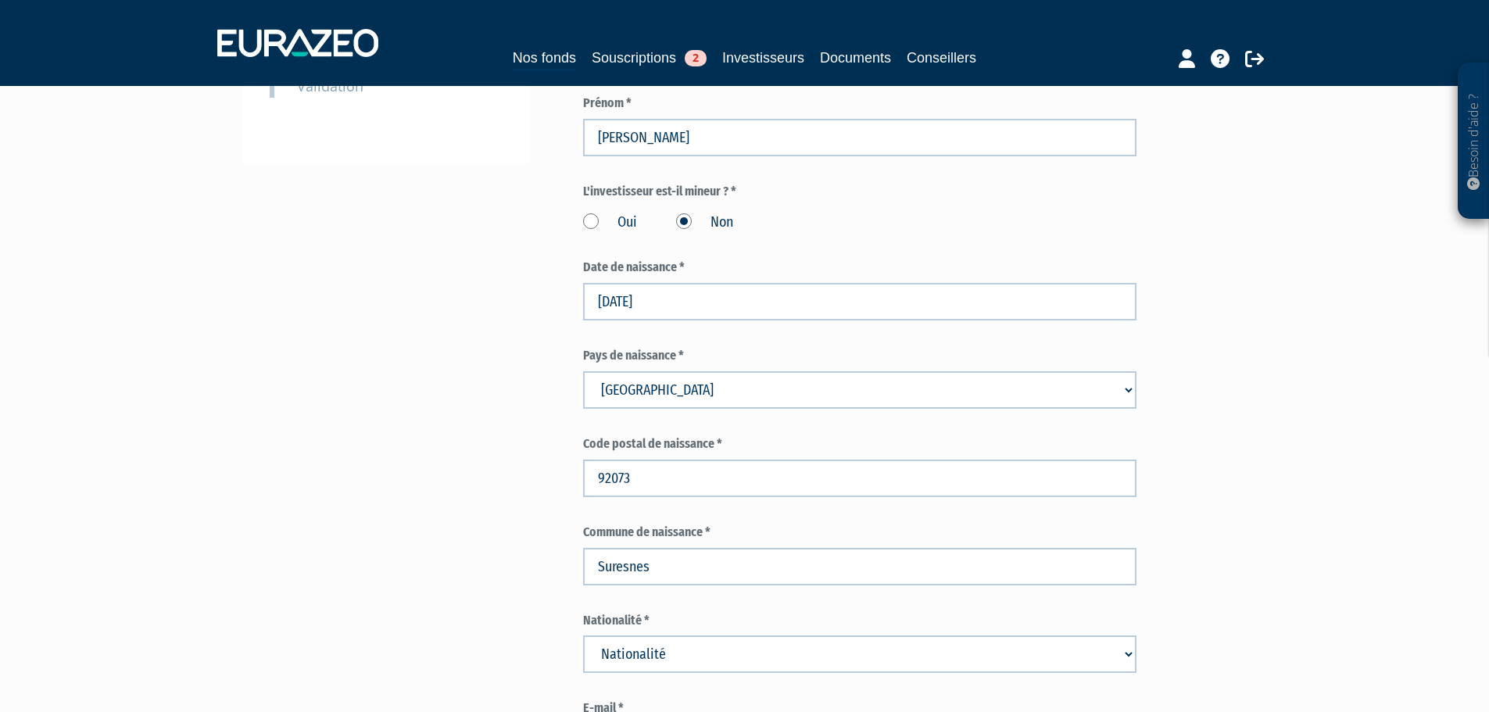
click at [669, 636] on select "Nationalité Afghanistan Afrique du Sud Albanie Algérie Allemagne Andorre" at bounding box center [860, 655] width 554 height 38
select select "75"
click at [583, 636] on select "Nationalité Afghanistan Afrique du Sud Albanie Algérie Allemagne Andorre" at bounding box center [860, 655] width 554 height 38
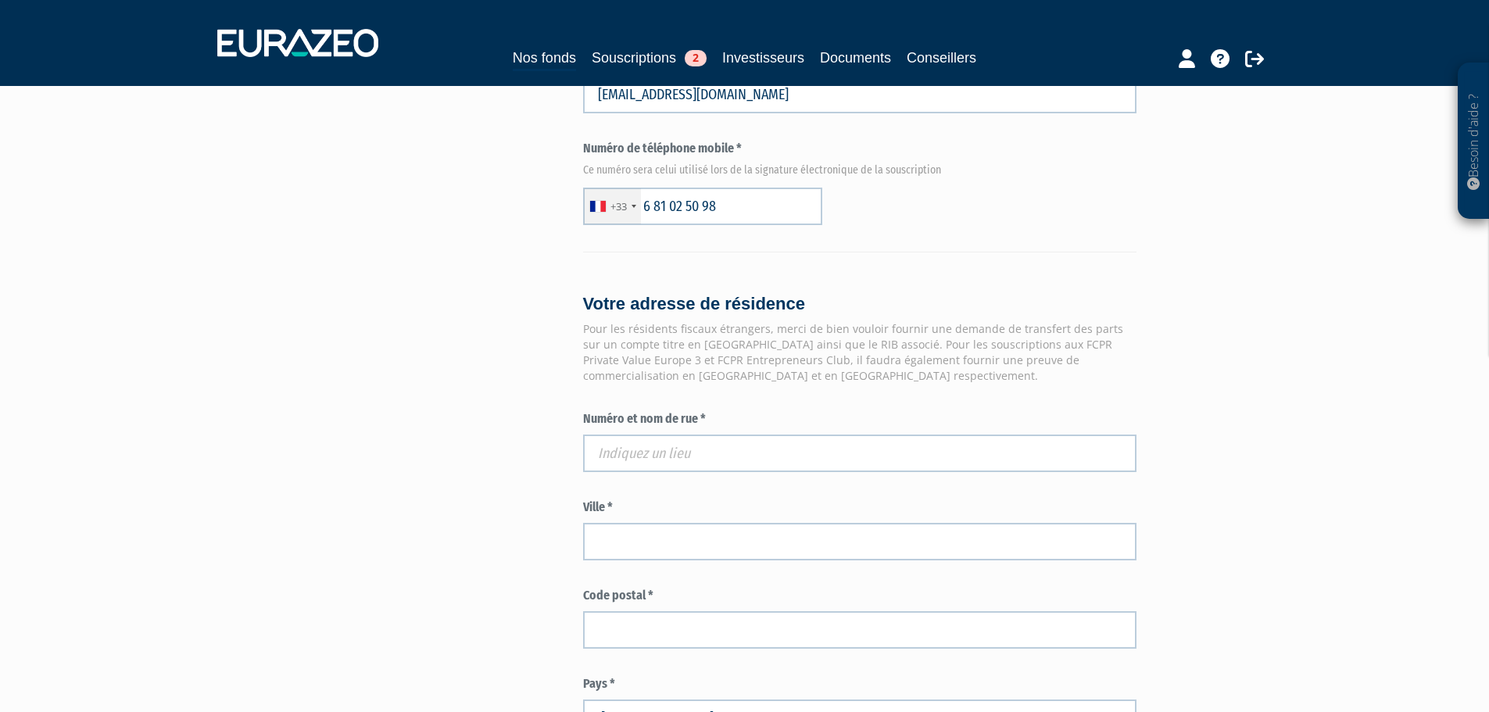
scroll to position [1173, 0]
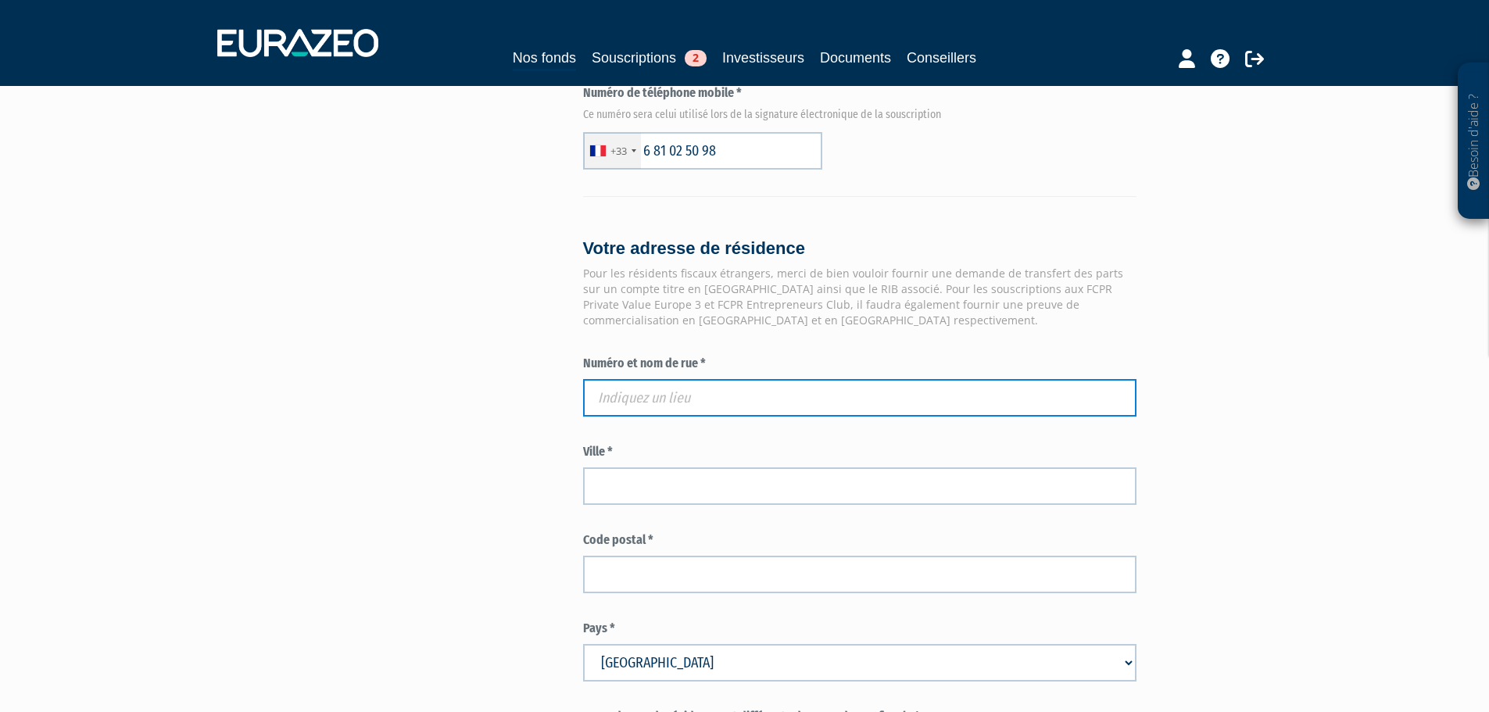
click at [643, 379] on input "text" at bounding box center [860, 398] width 554 height 38
paste input "13 bis rue du Bocage"
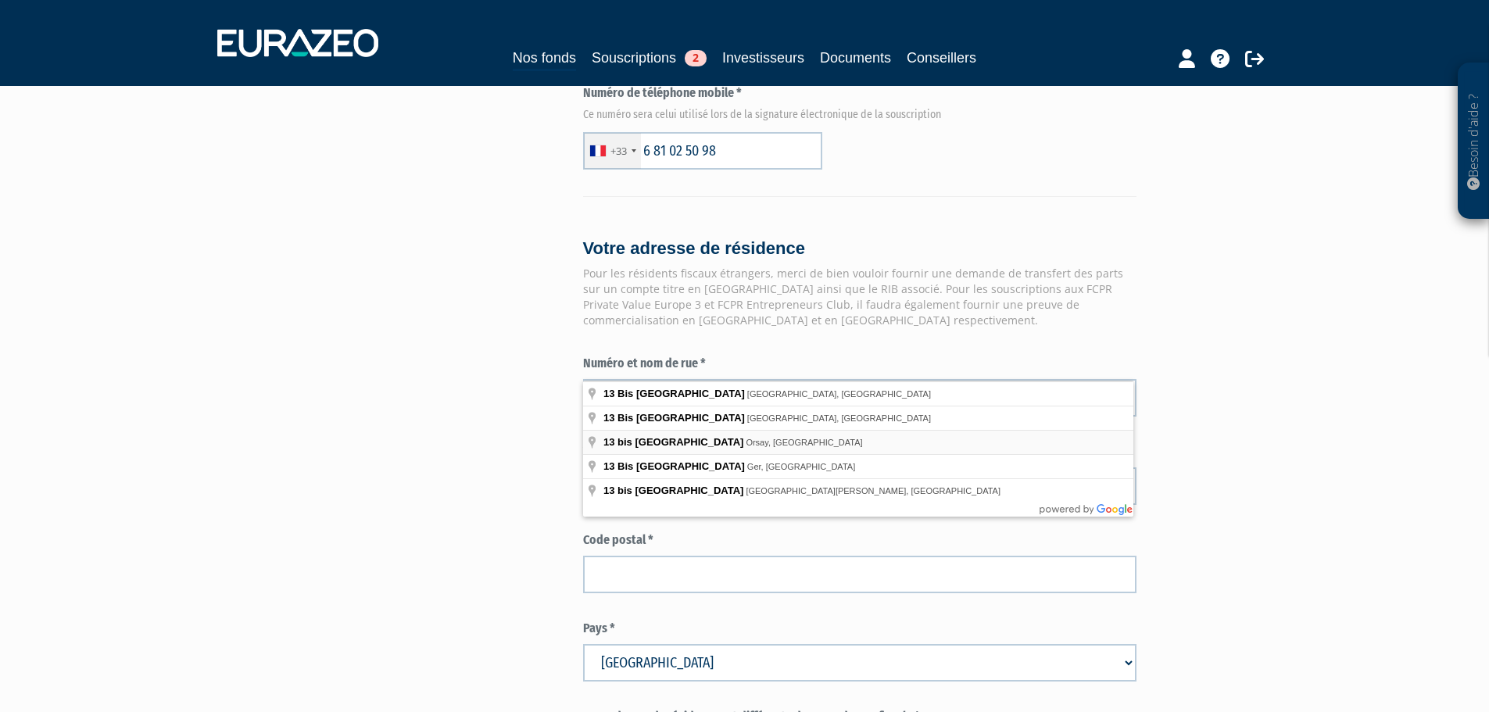
type input "13 bis Rue du Bocage, Orsay, France"
type input "Orsay"
type input "91400"
type input "13 bis Rue du Bocage"
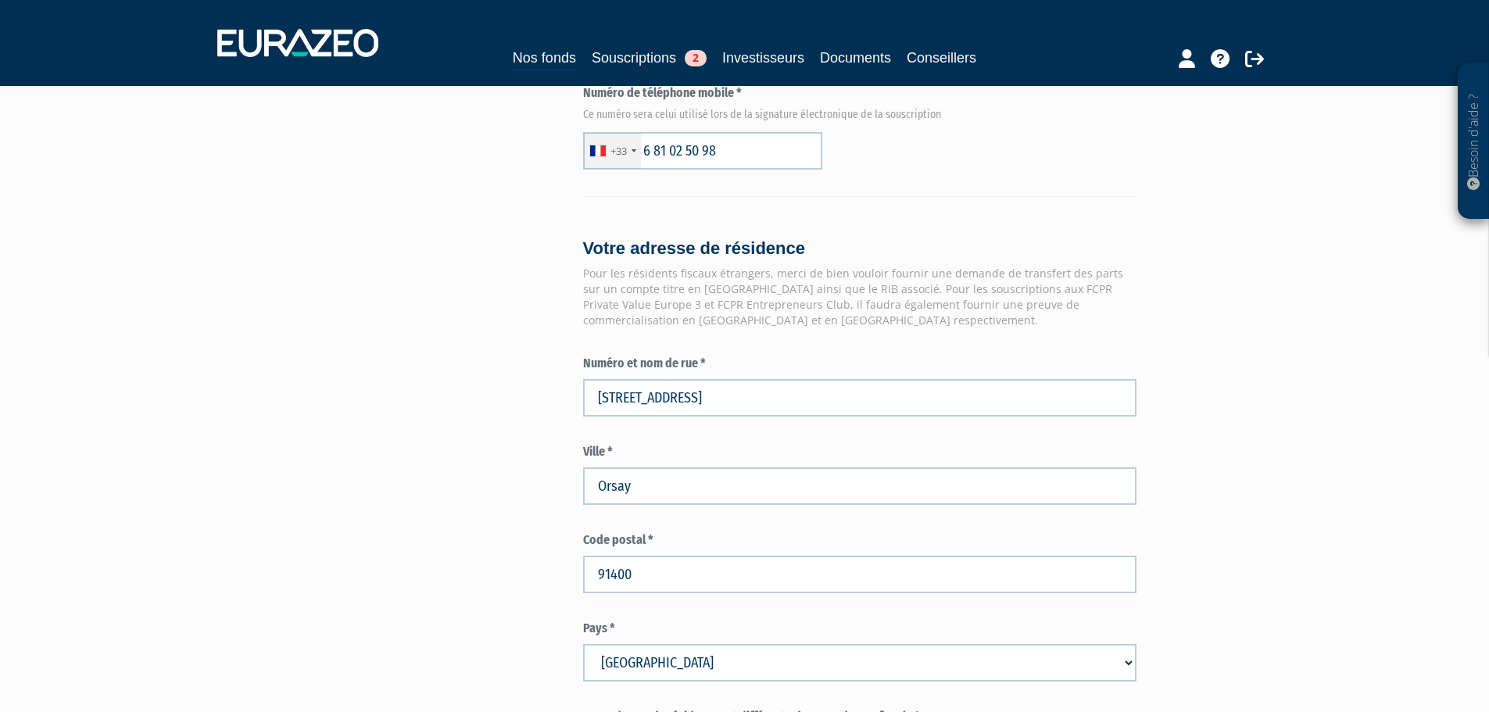
click at [505, 470] on div "Envoyer à l'investisseur 1 Identité 2 Coordonnées bancaires 3 Situation profess…" at bounding box center [745, 70] width 982 height 2236
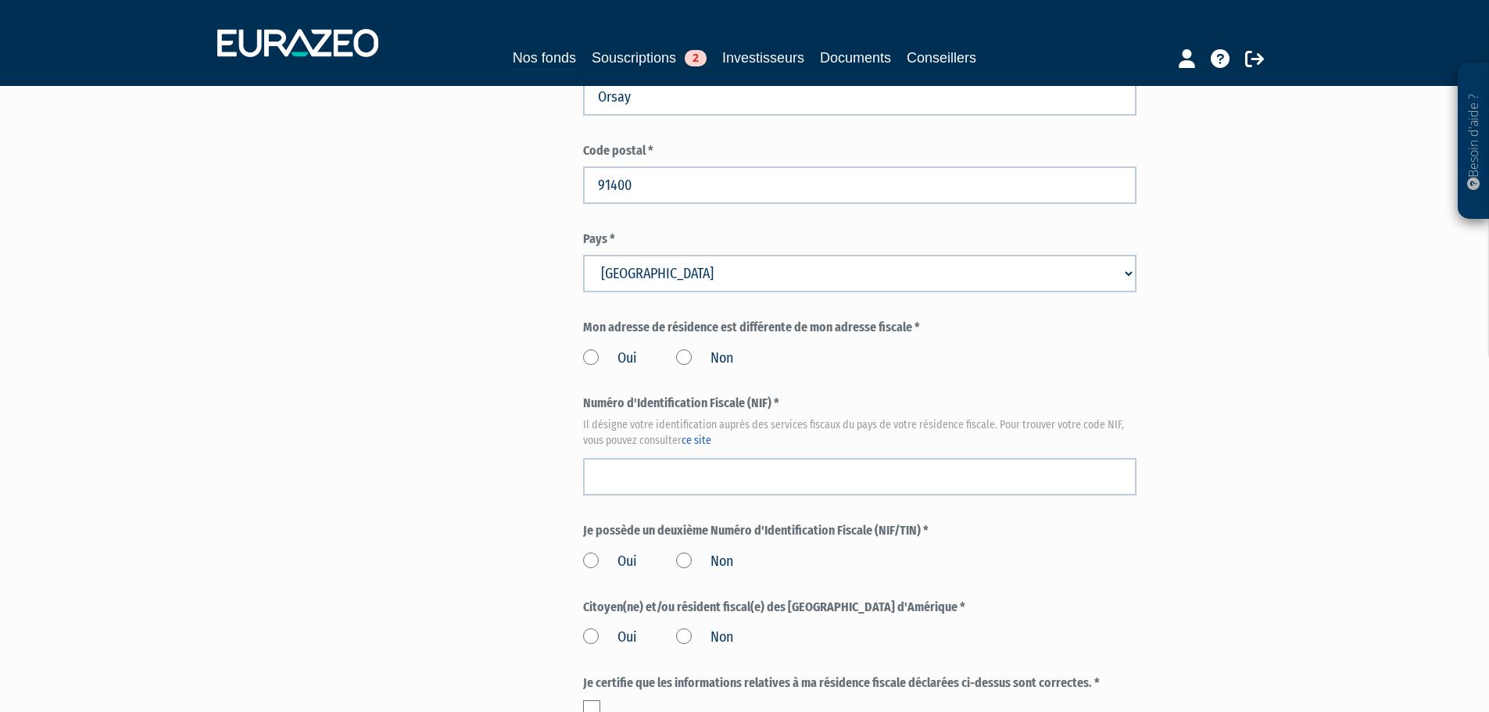
scroll to position [1564, 0]
click at [686, 347] on label "Non" at bounding box center [704, 357] width 57 height 20
click at [0, 0] on input "Non" at bounding box center [0, 0] width 0 height 0
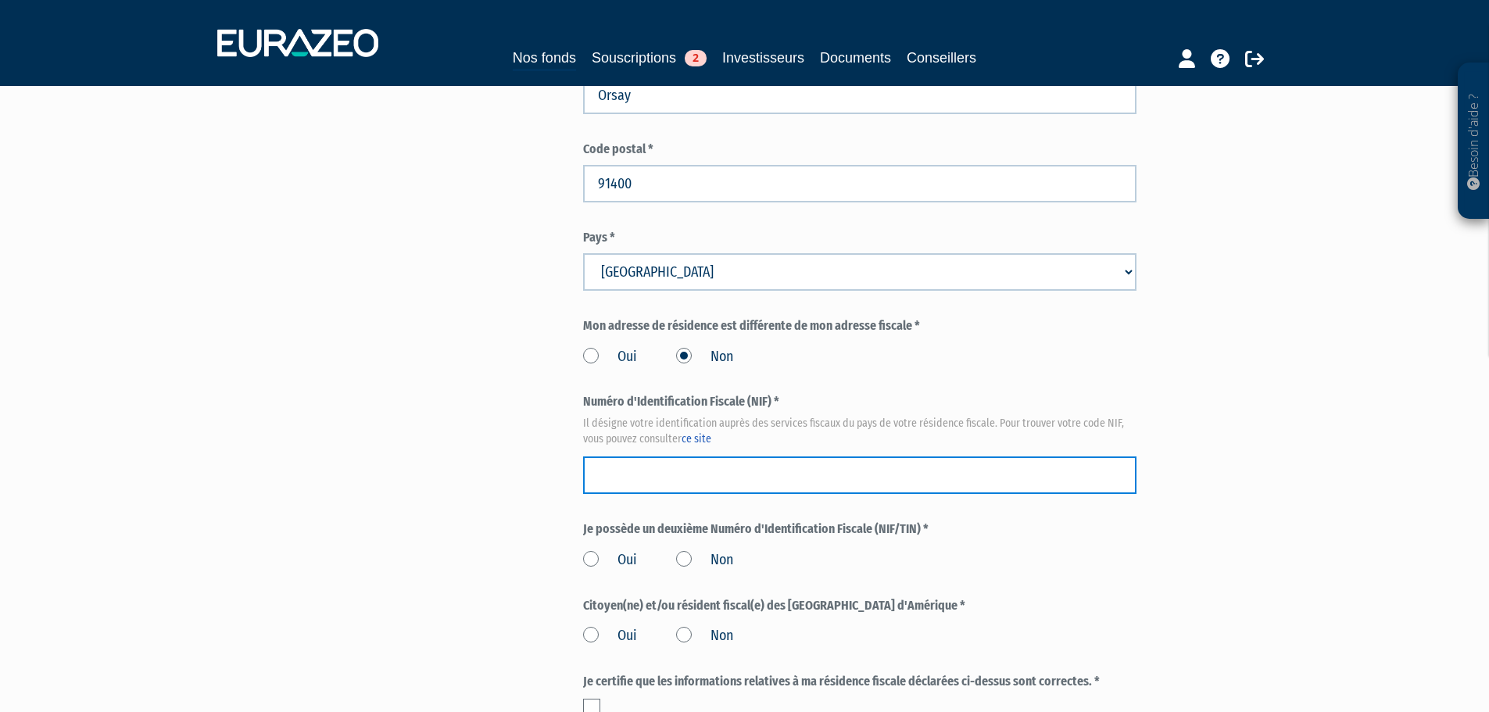
click at [692, 457] on input "text" at bounding box center [860, 476] width 554 height 38
paste input "19 13 990 906 037"
type input "19 13 990 906 037"
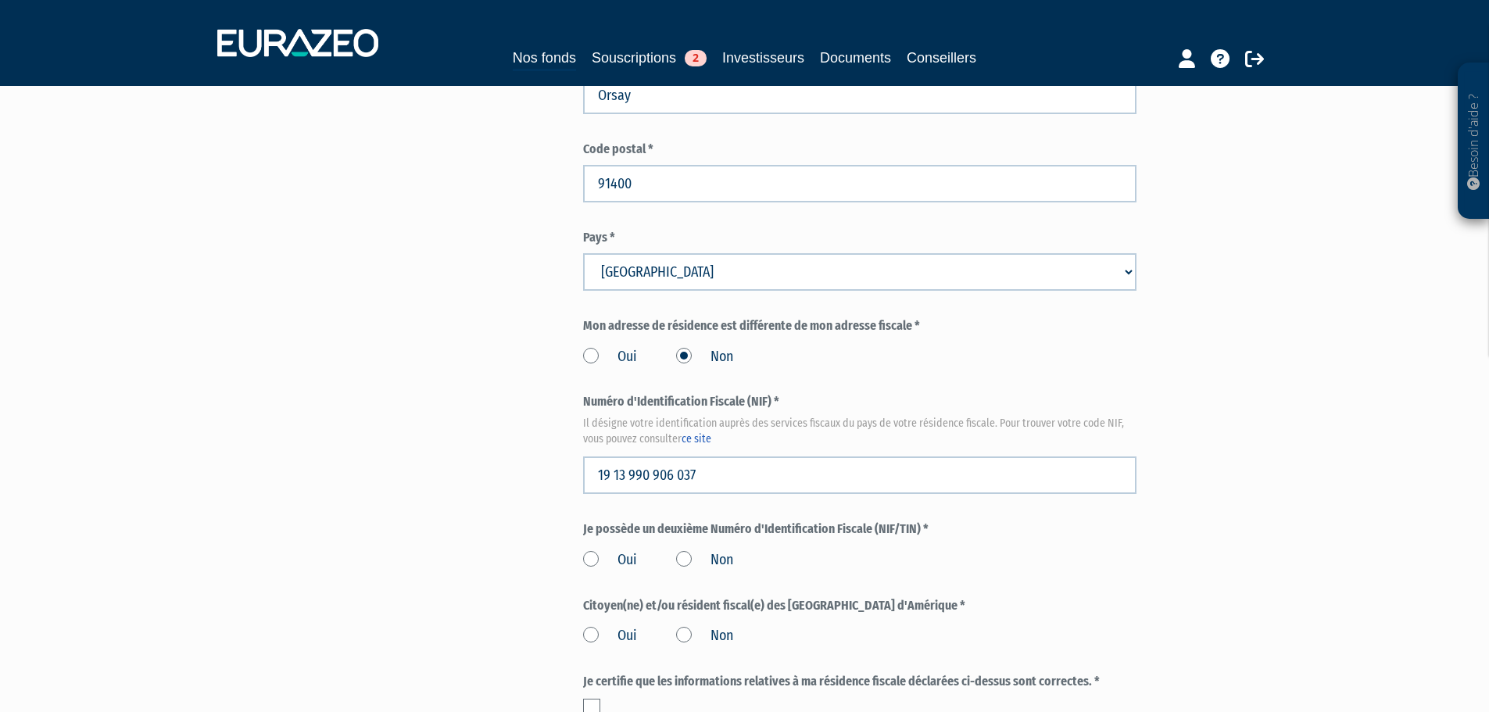
click at [680, 550] on label "Non" at bounding box center [704, 560] width 57 height 20
click at [0, 0] on input "Non" at bounding box center [0, 0] width 0 height 0
click at [690, 626] on label "Non" at bounding box center [704, 636] width 57 height 20
click at [0, 0] on input "Non" at bounding box center [0, 0] width 0 height 0
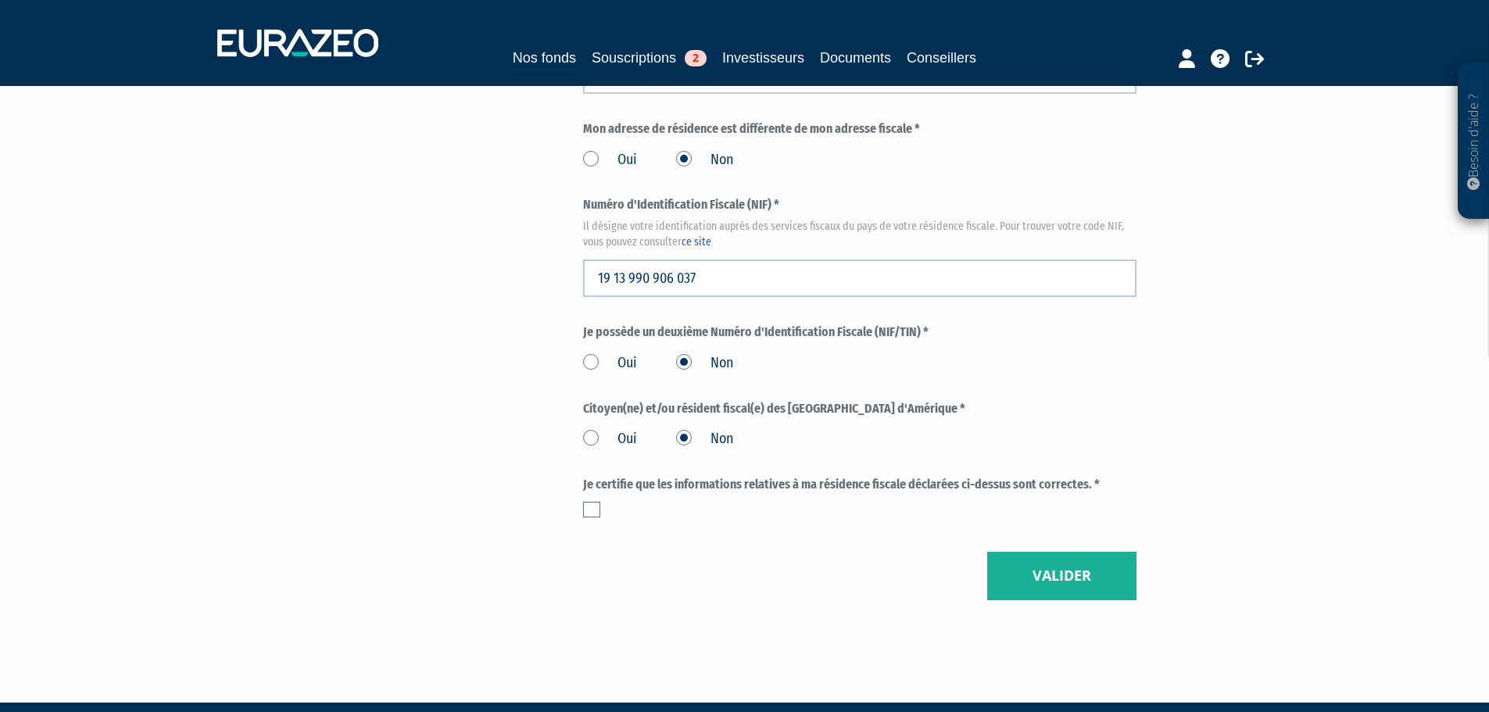
scroll to position [1765, 0]
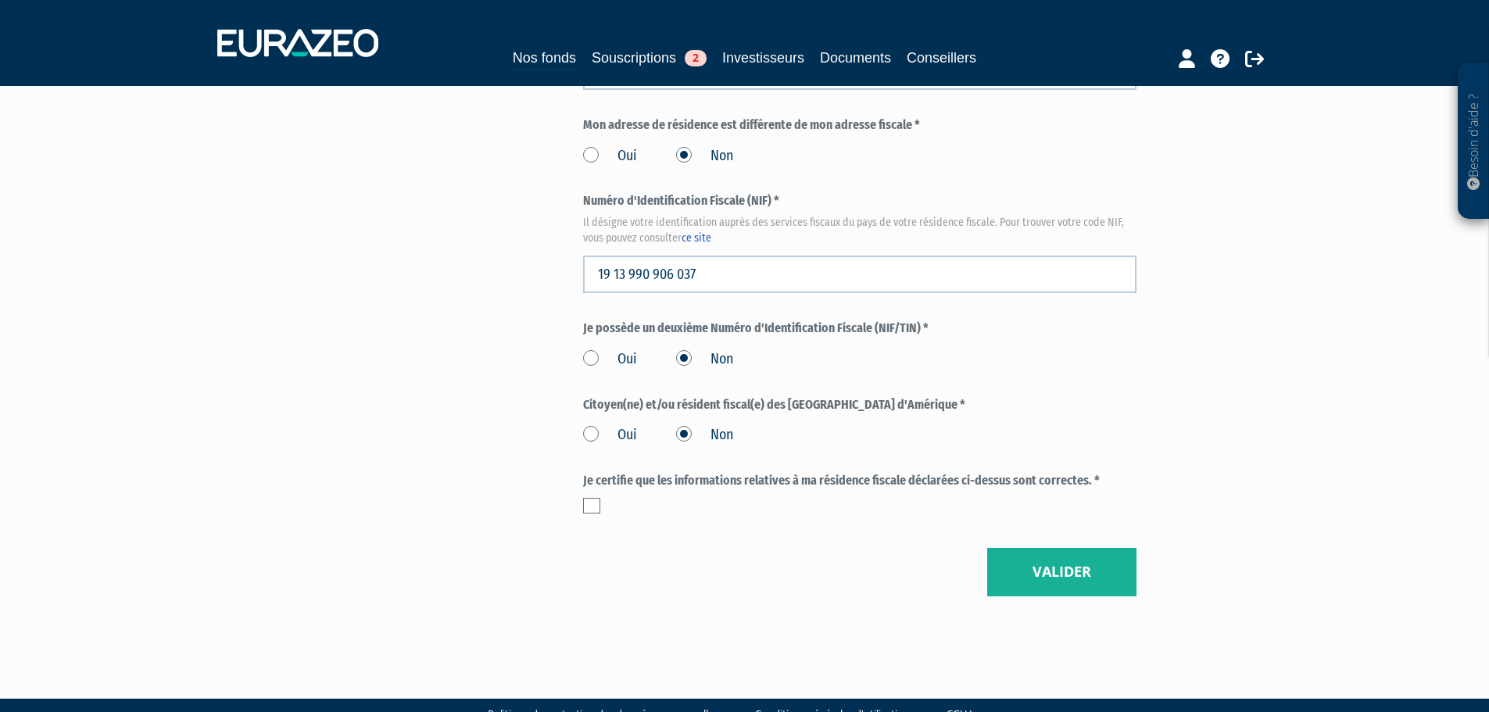
click at [585, 498] on label at bounding box center [591, 506] width 17 height 16
click at [0, 0] on input "checkbox" at bounding box center [0, 0] width 0 height 0
click at [1075, 548] on button "Valider" at bounding box center [1061, 572] width 149 height 48
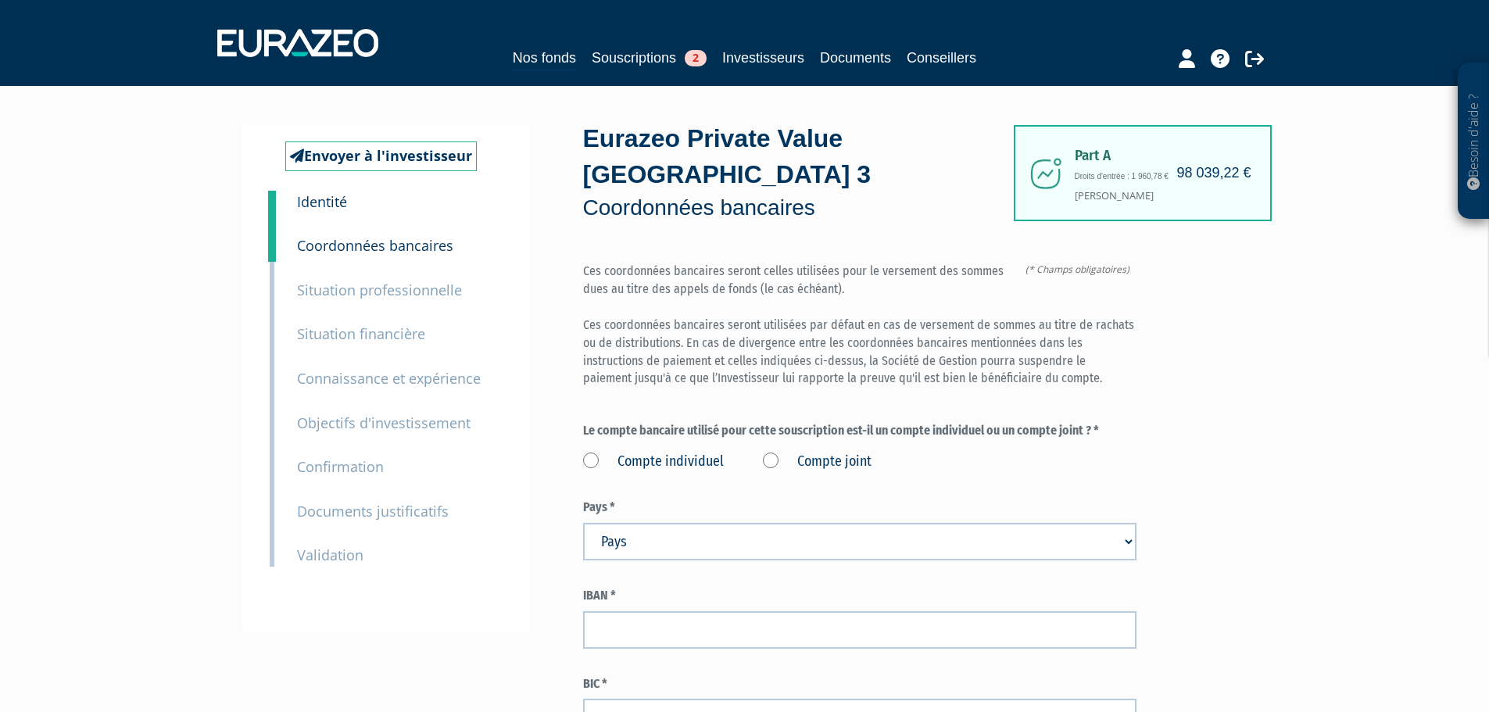
click at [589, 452] on label "Compte individuel" at bounding box center [653, 462] width 141 height 20
click at [0, 0] on individuel "Compte individuel" at bounding box center [0, 0] width 0 height 0
click at [589, 452] on label "Compte individuel" at bounding box center [653, 462] width 141 height 20
click at [0, 0] on individuel "Compte individuel" at bounding box center [0, 0] width 0 height 0
click at [774, 452] on label "Compte joint" at bounding box center [817, 462] width 109 height 20
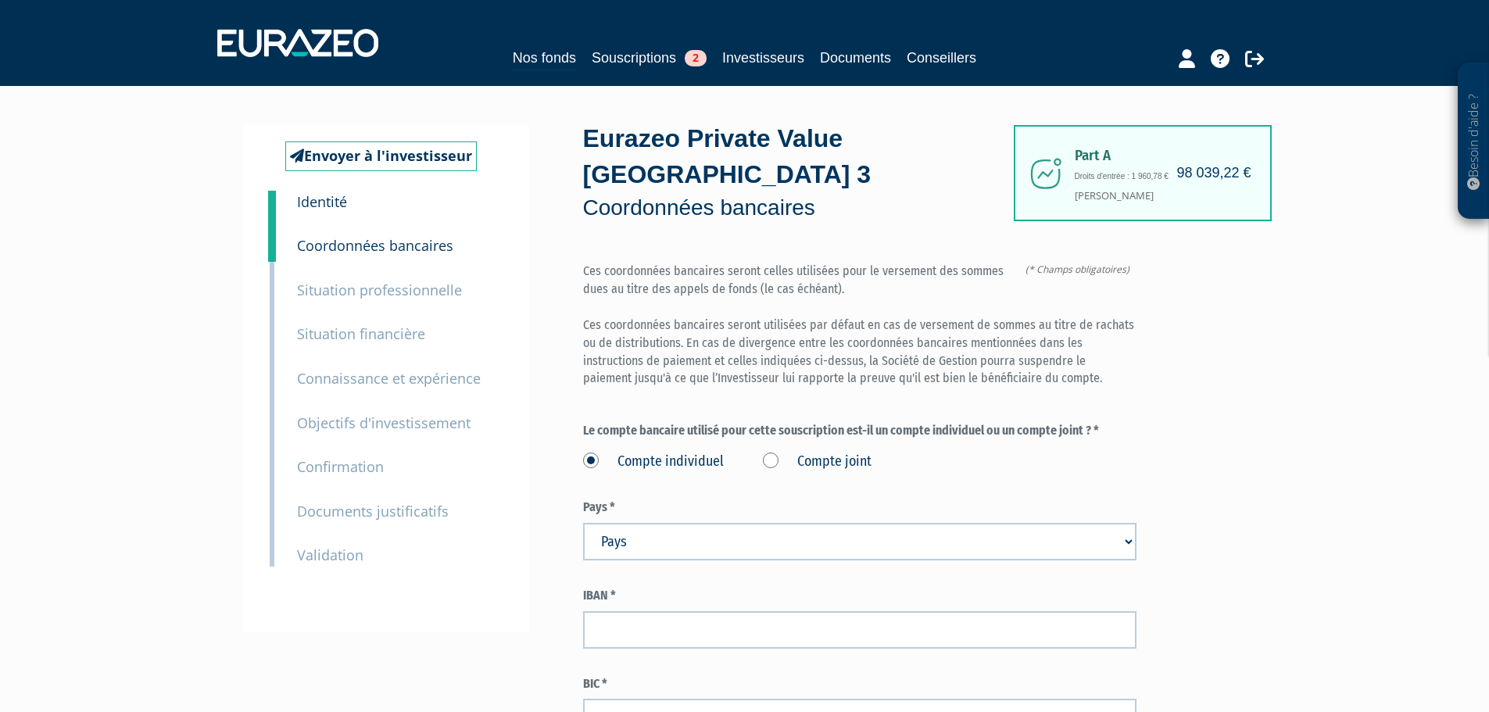
click at [0, 0] on joint "Compte joint" at bounding box center [0, 0] width 0 height 0
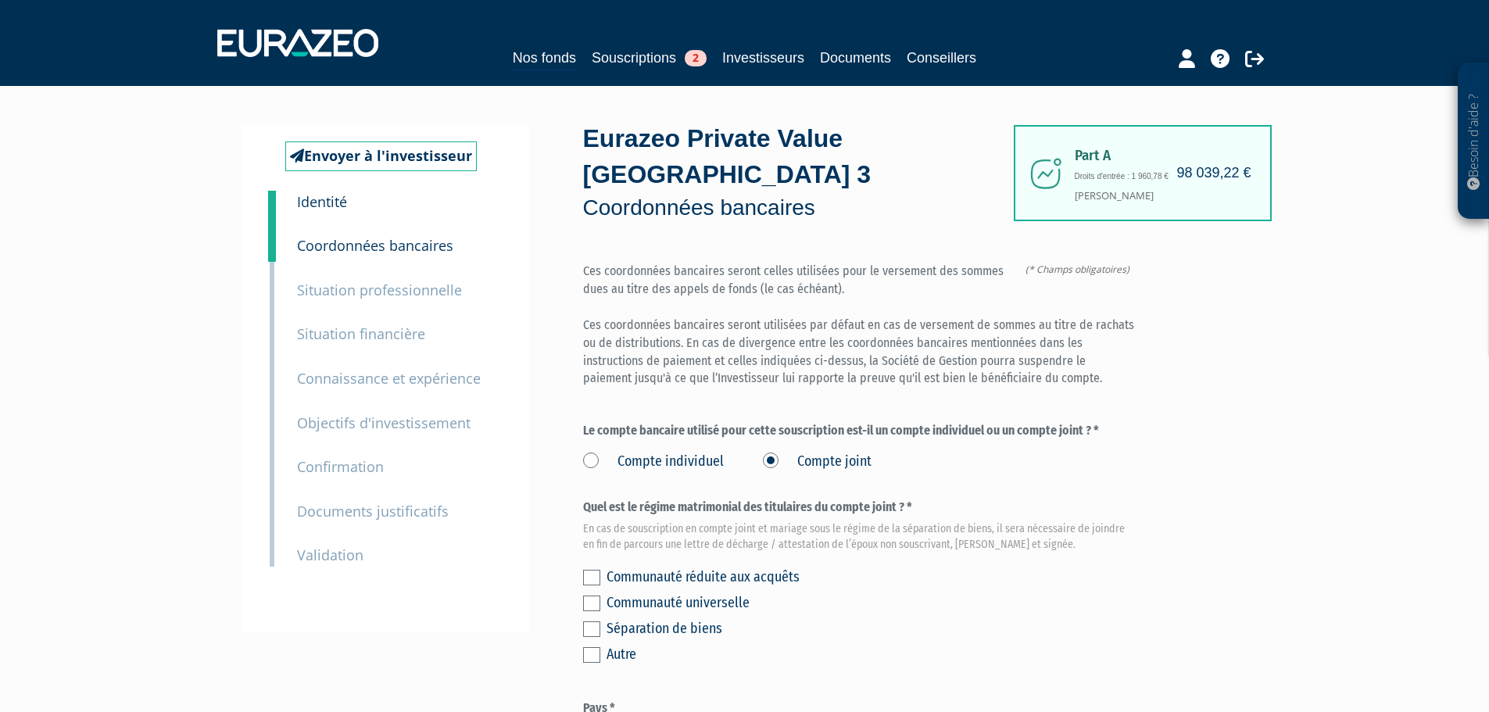
click at [588, 570] on label at bounding box center [591, 578] width 17 height 16
click at [0, 0] on input "checkbox" at bounding box center [0, 0] width 0 height 0
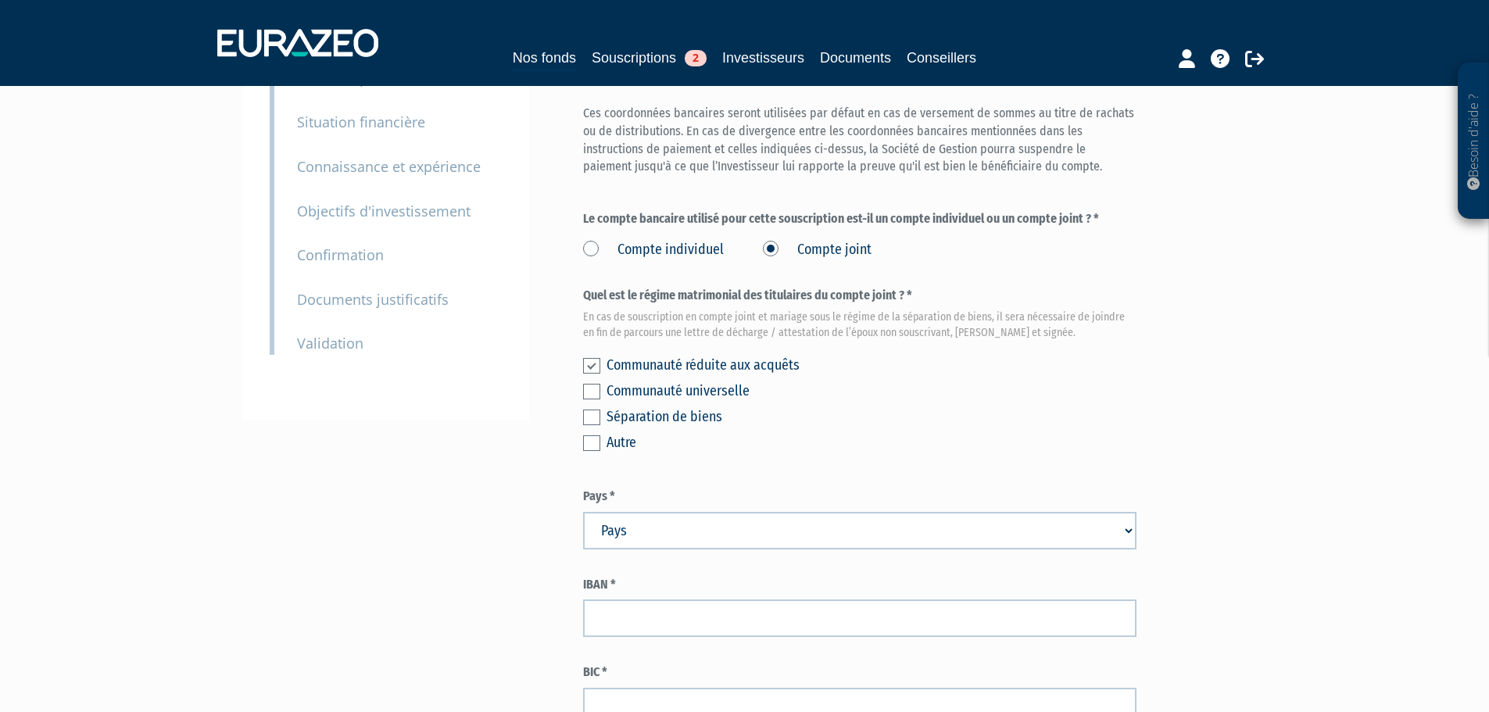
scroll to position [235, 0]
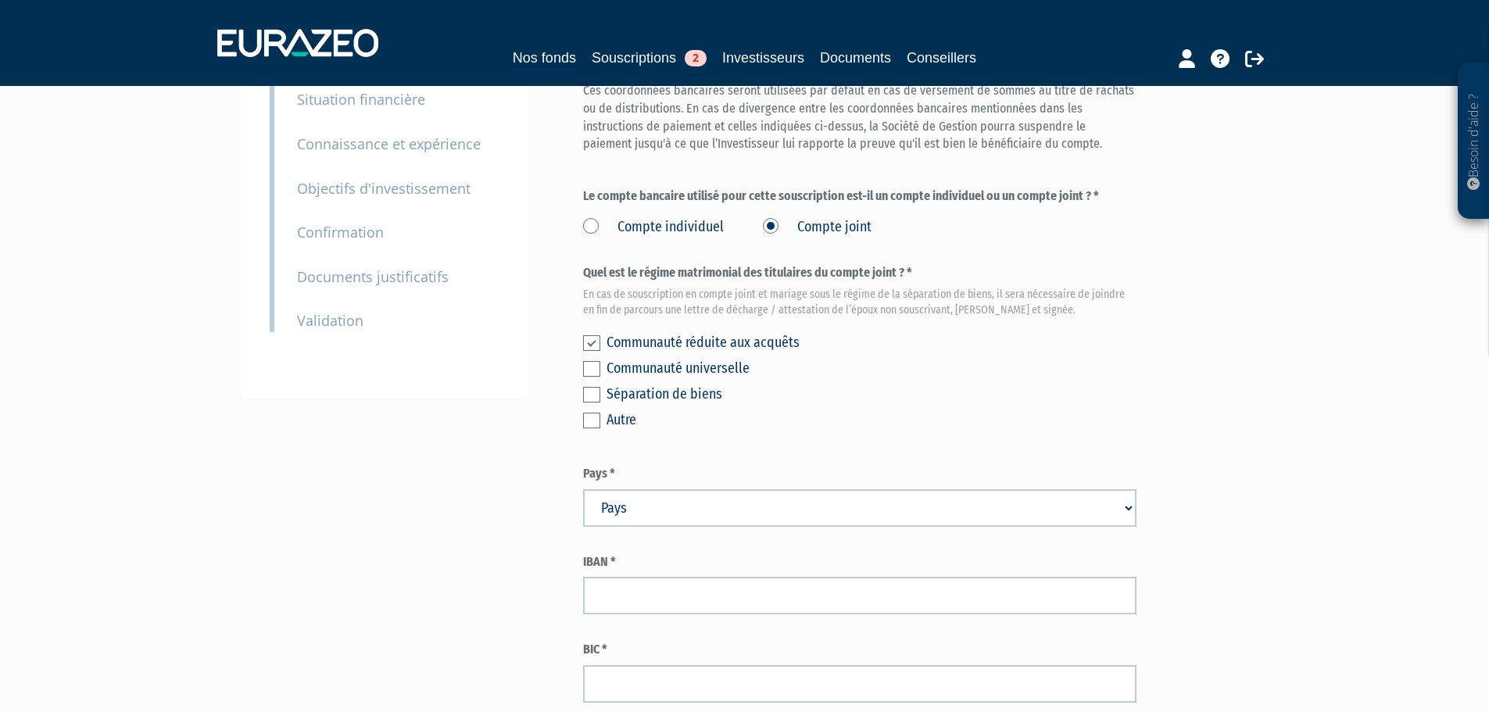
click at [693, 489] on select "Pays [GEOGRAPHIC_DATA] [GEOGRAPHIC_DATA] [GEOGRAPHIC_DATA] [GEOGRAPHIC_DATA] [G…" at bounding box center [860, 508] width 554 height 38
select select "75"
click at [583, 489] on select "Pays [GEOGRAPHIC_DATA] [GEOGRAPHIC_DATA] [GEOGRAPHIC_DATA] [GEOGRAPHIC_DATA] [G…" at bounding box center [860, 508] width 554 height 38
click at [490, 512] on div "Envoyer à l'investisseur 1 Identité 2 Coordonnées bancaires 3 Situation profess…" at bounding box center [745, 334] width 982 height 887
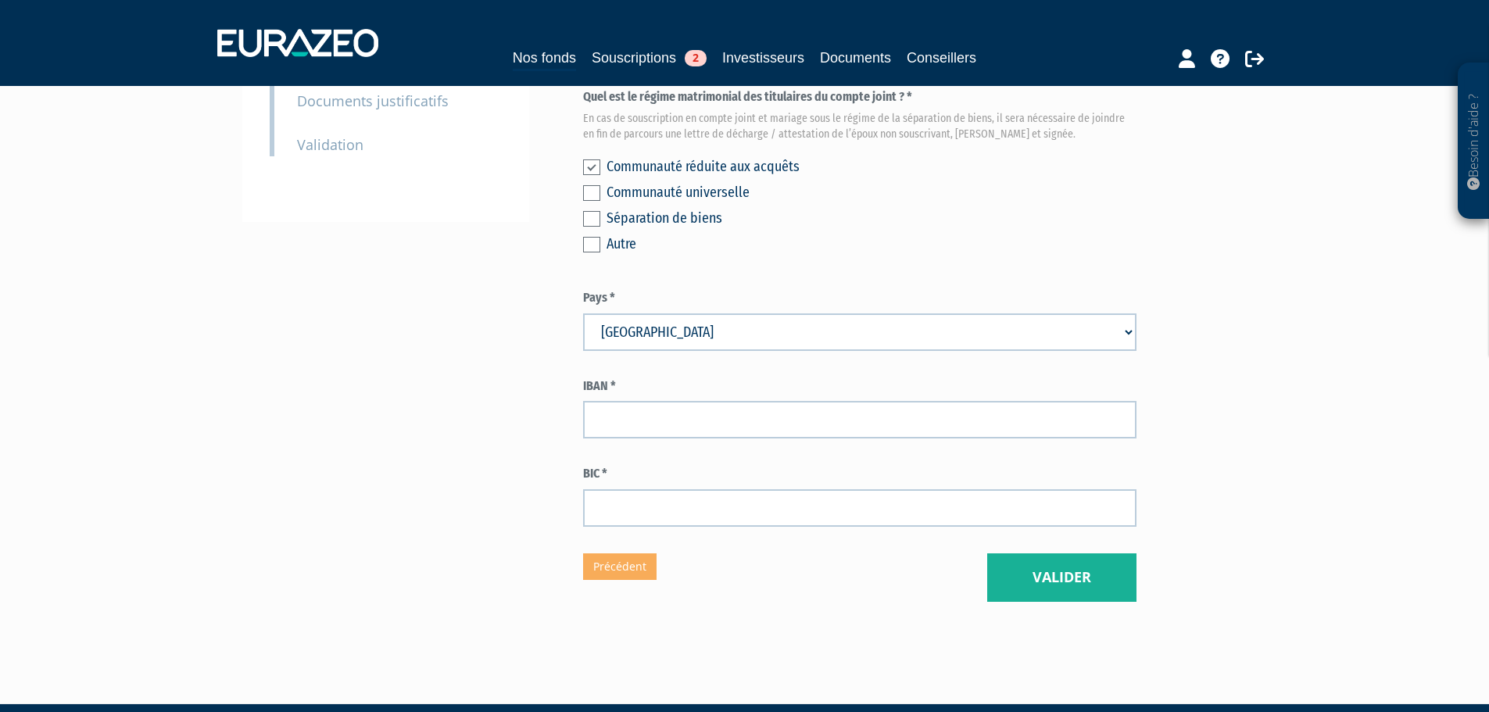
scroll to position [416, 0]
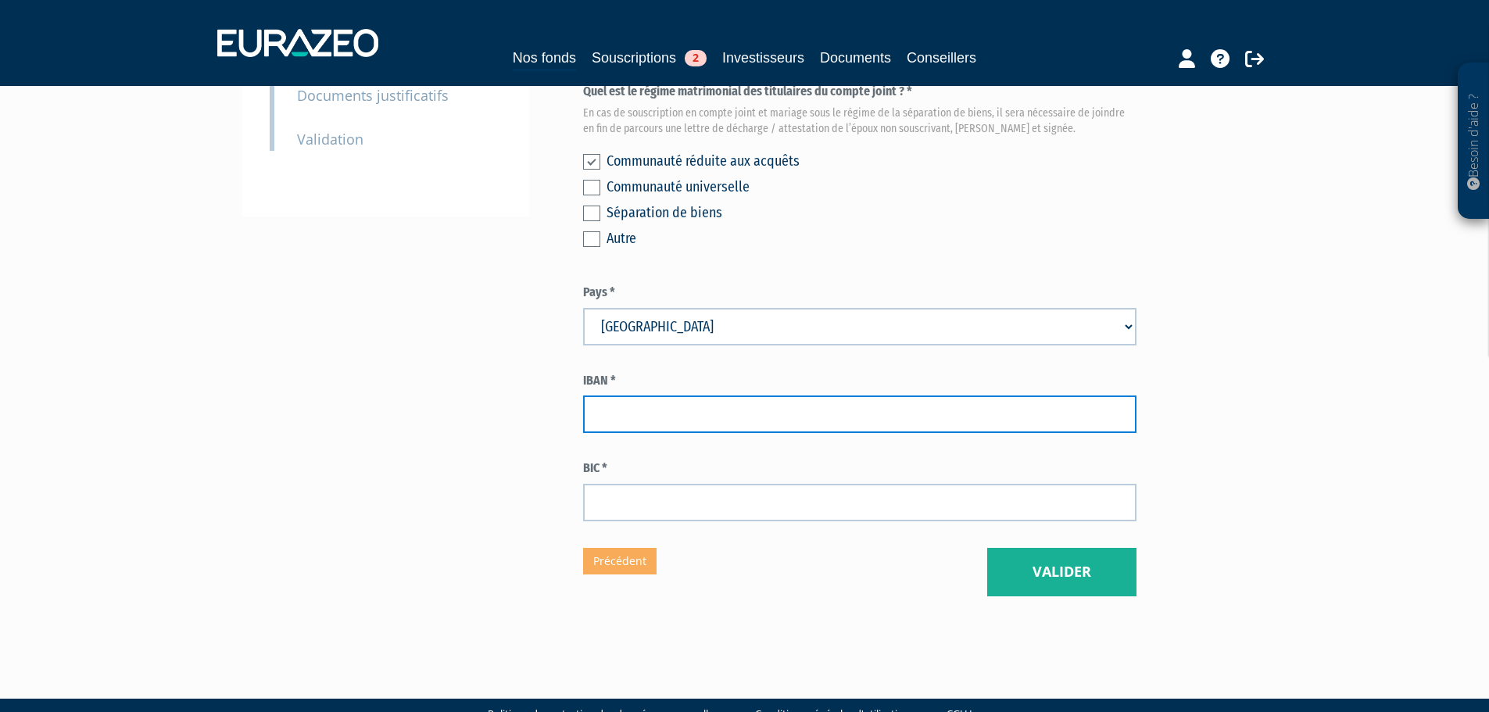
click at [819, 396] on input "text" at bounding box center [860, 415] width 554 height 38
paste input "19 13 990 906 037"
type input "19 13 990 906 037"
drag, startPoint x: 715, startPoint y: 380, endPoint x: 453, endPoint y: 369, distance: 262.9
click at [453, 369] on div "Envoyer à l'investisseur 1 Identité 2 Coordonnées bancaires 3 Situation profess…" at bounding box center [745, 152] width 982 height 887
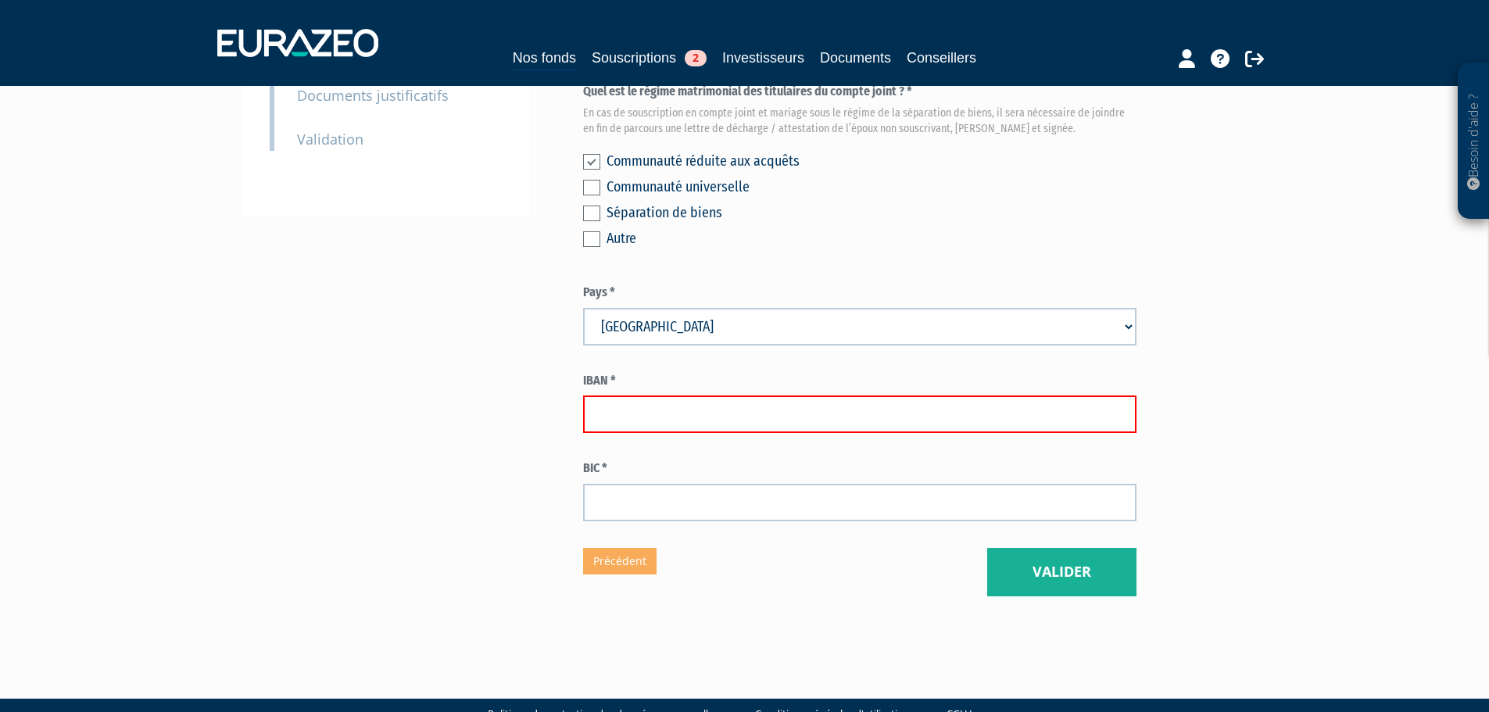
click at [749, 396] on input "text" at bounding box center [860, 415] width 554 height 38
paste input "[FINANCIAL_ID]"
type input "[FINANCIAL_ID]"
click at [450, 406] on div "Envoyer à l'investisseur 1 Identité 2 Coordonnées bancaires 3 Situation profess…" at bounding box center [745, 152] width 982 height 887
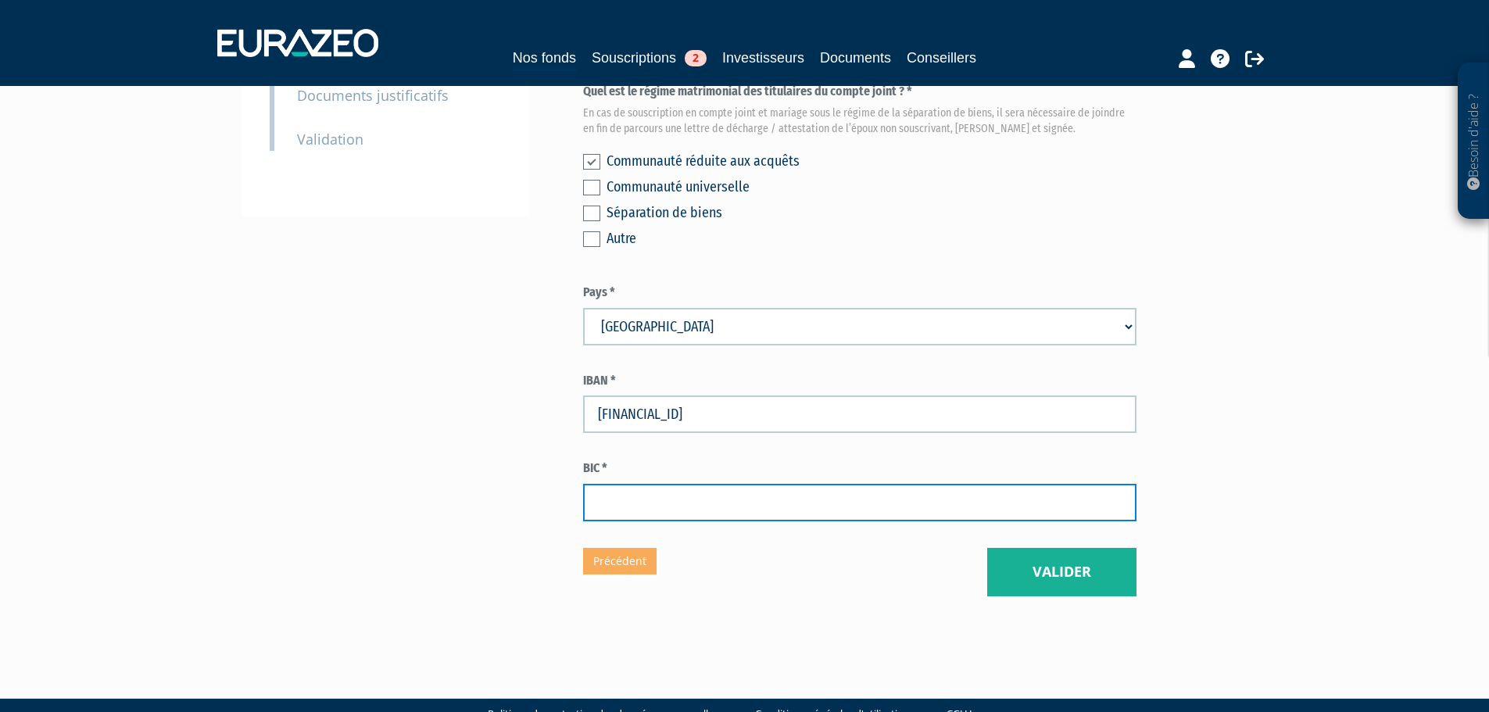
click at [636, 484] on input "text" at bounding box center [860, 503] width 554 height 38
paste input "[SWIFT_CODE]"
type input "[SWIFT_CODE]"
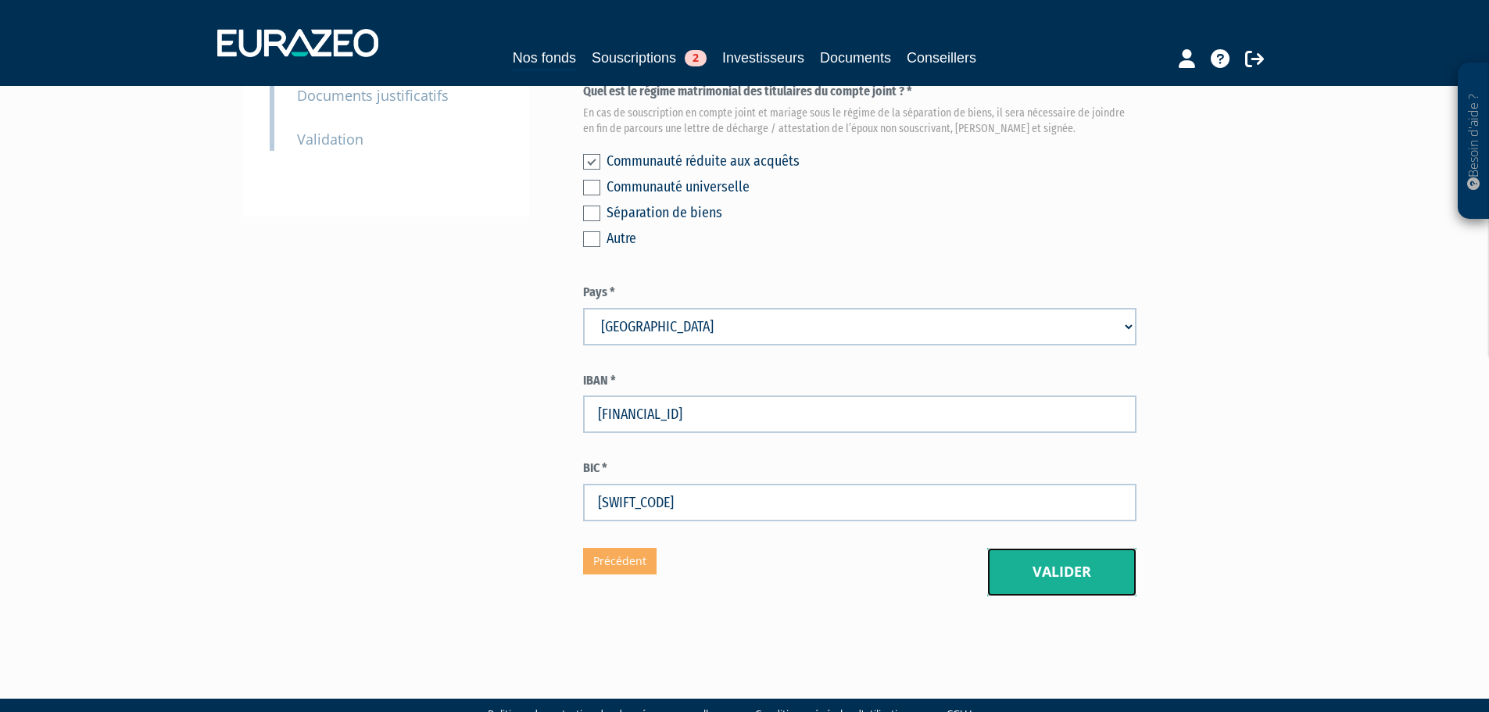
click at [1061, 548] on button "Valider" at bounding box center [1061, 572] width 149 height 48
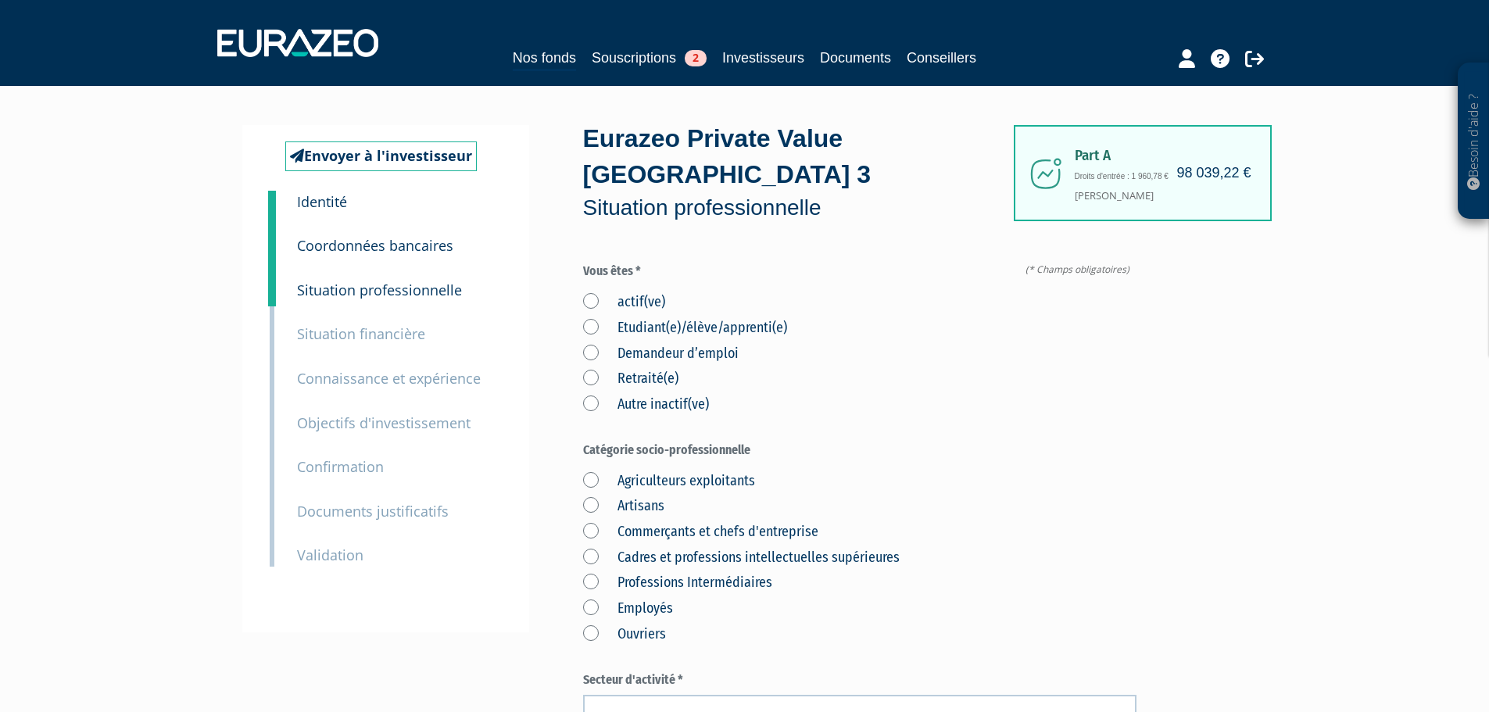
click at [597, 369] on label "Retraité(e)" at bounding box center [630, 379] width 95 height 20
click at [0, 0] on input "Retraité(e)" at bounding box center [0, 0] width 0 height 0
click at [594, 548] on label "Cadres et professions intellectuelles supérieures" at bounding box center [741, 558] width 317 height 20
click at [0, 0] on supérieures "Cadres et professions intellectuelles supérieures" at bounding box center [0, 0] width 0 height 0
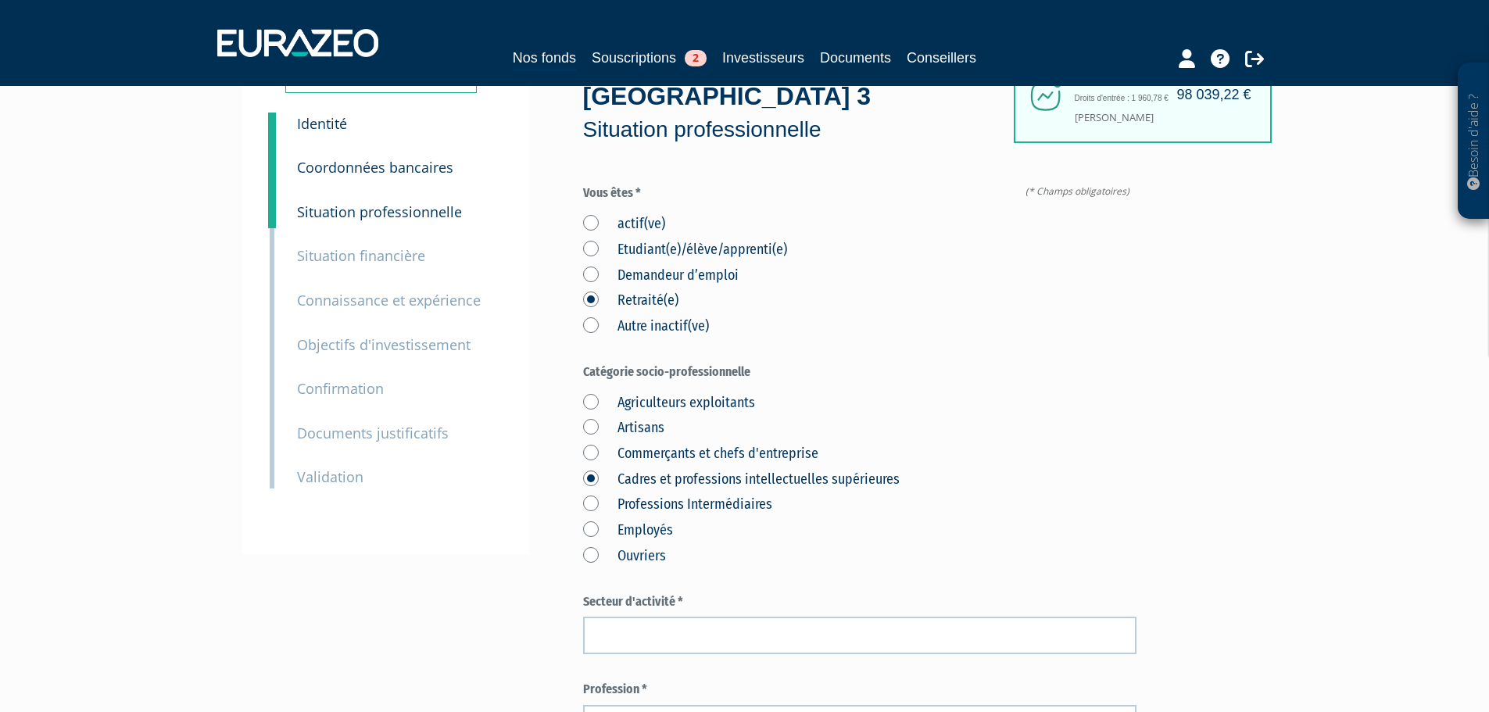
scroll to position [313, 0]
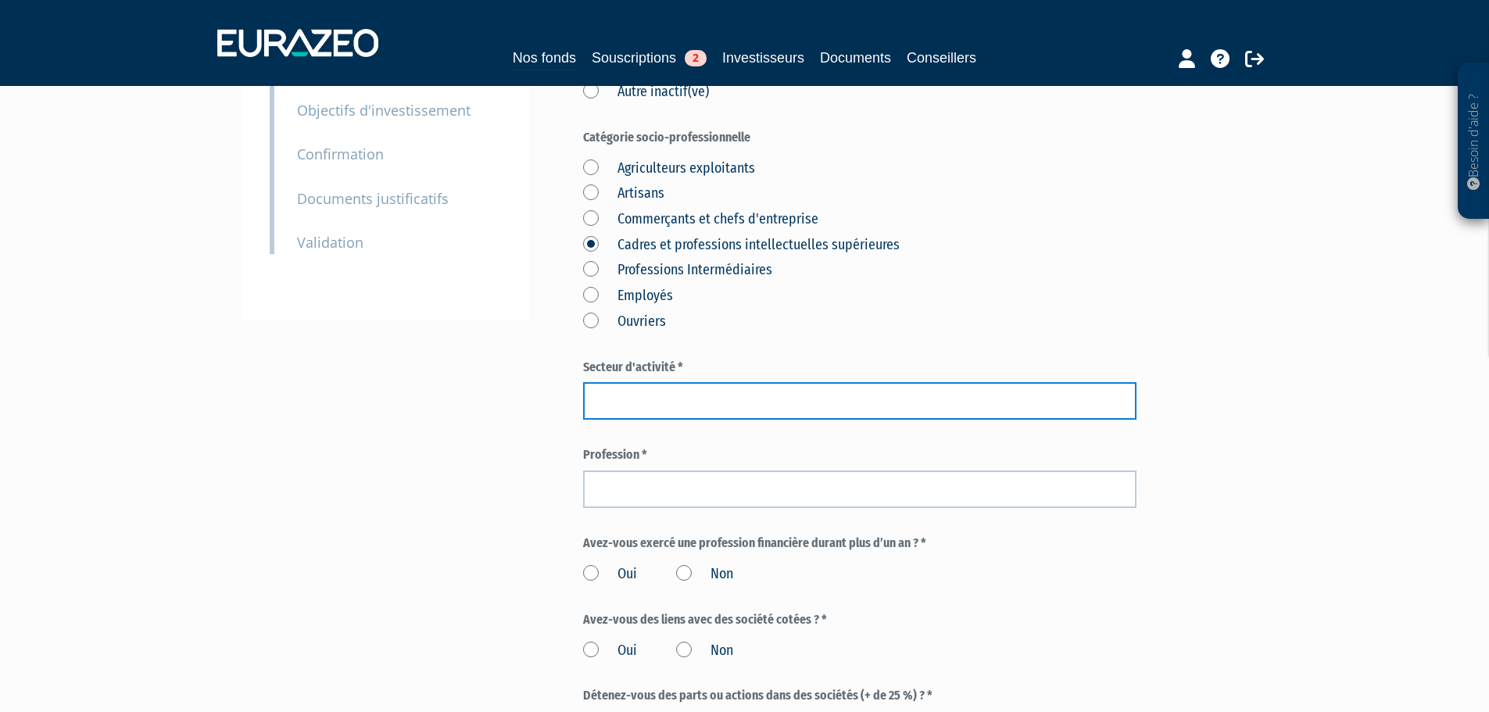
click at [614, 382] on input "text" at bounding box center [860, 401] width 554 height 38
click at [745, 382] on input "text" at bounding box center [860, 401] width 554 height 38
type input "Santé"
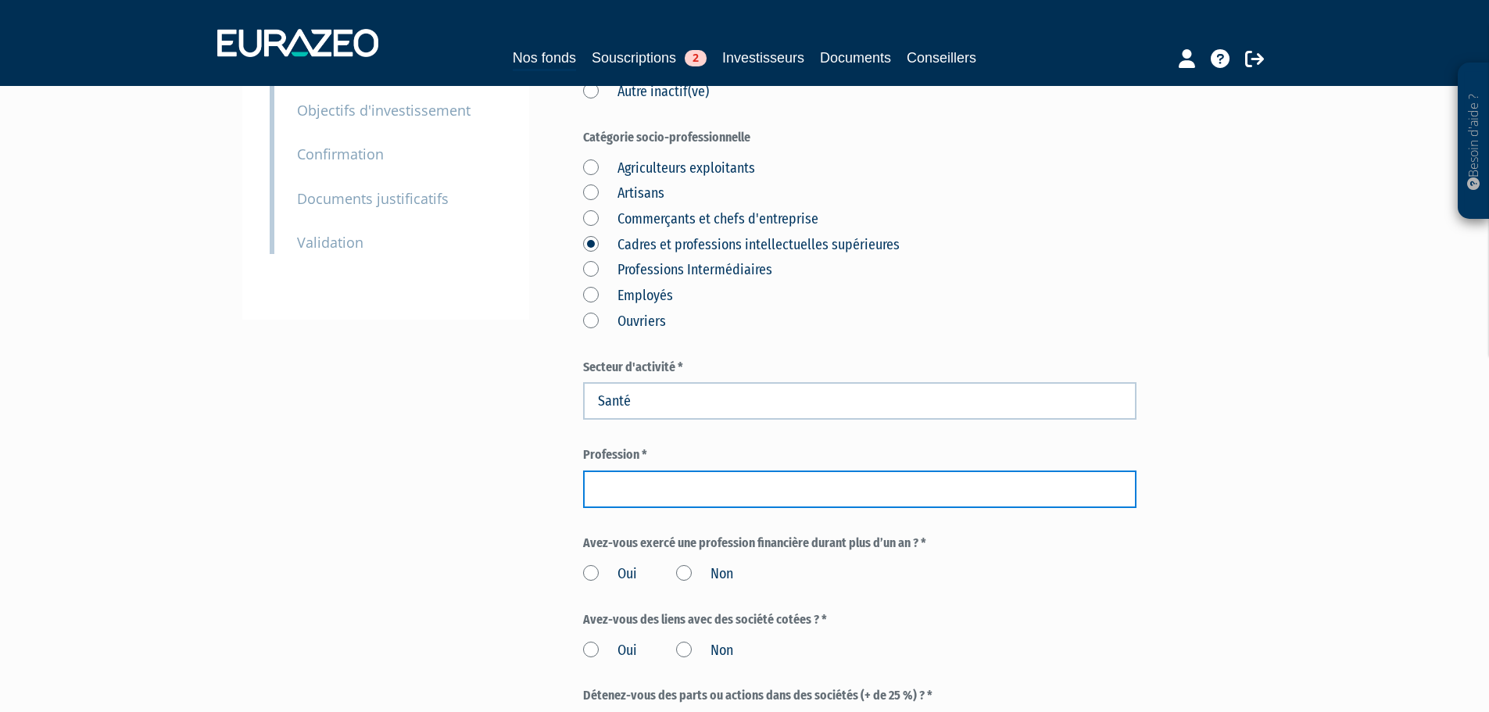
click at [703, 471] on input "text" at bounding box center [860, 490] width 554 height 38
click at [865, 471] on input "text" at bounding box center [860, 490] width 554 height 38
paste input "Retraité médecin"
type input "Retraité médecin"
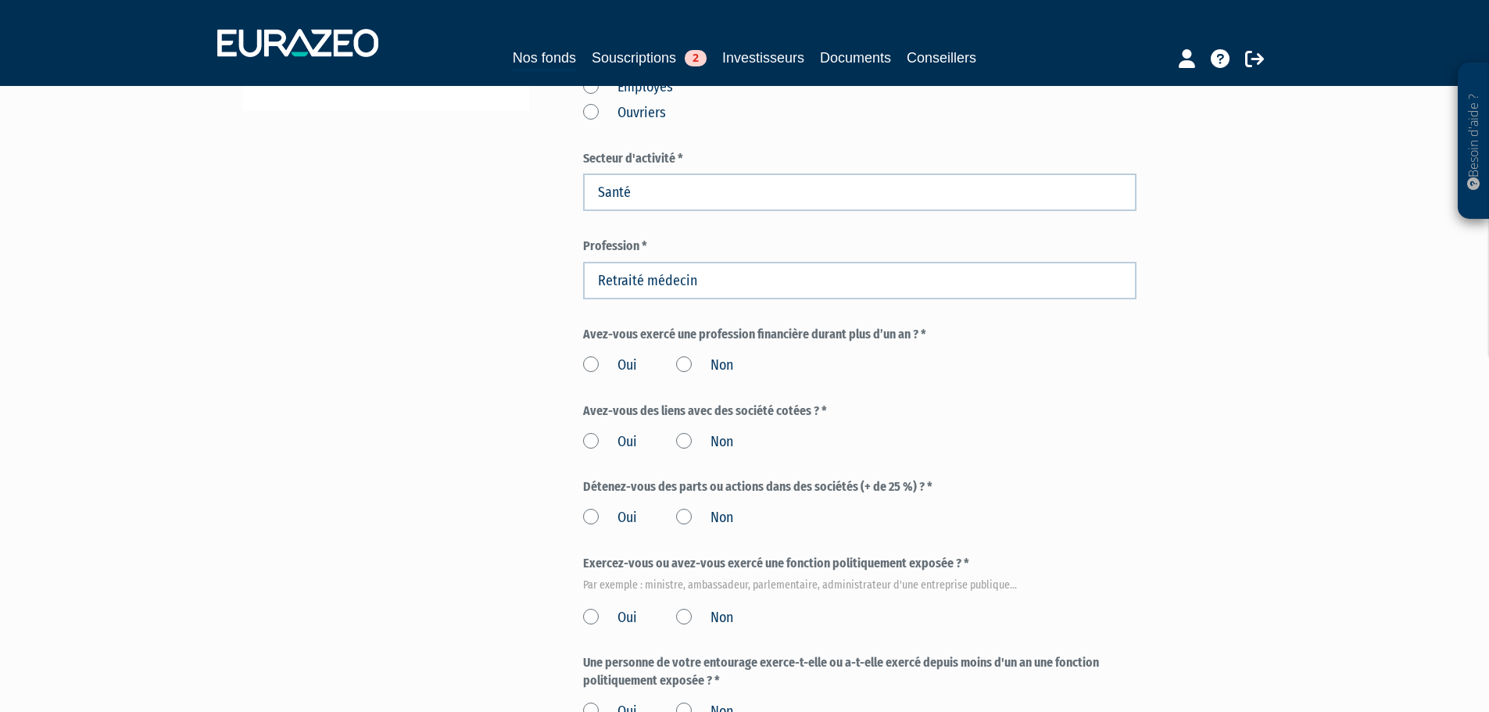
scroll to position [547, 0]
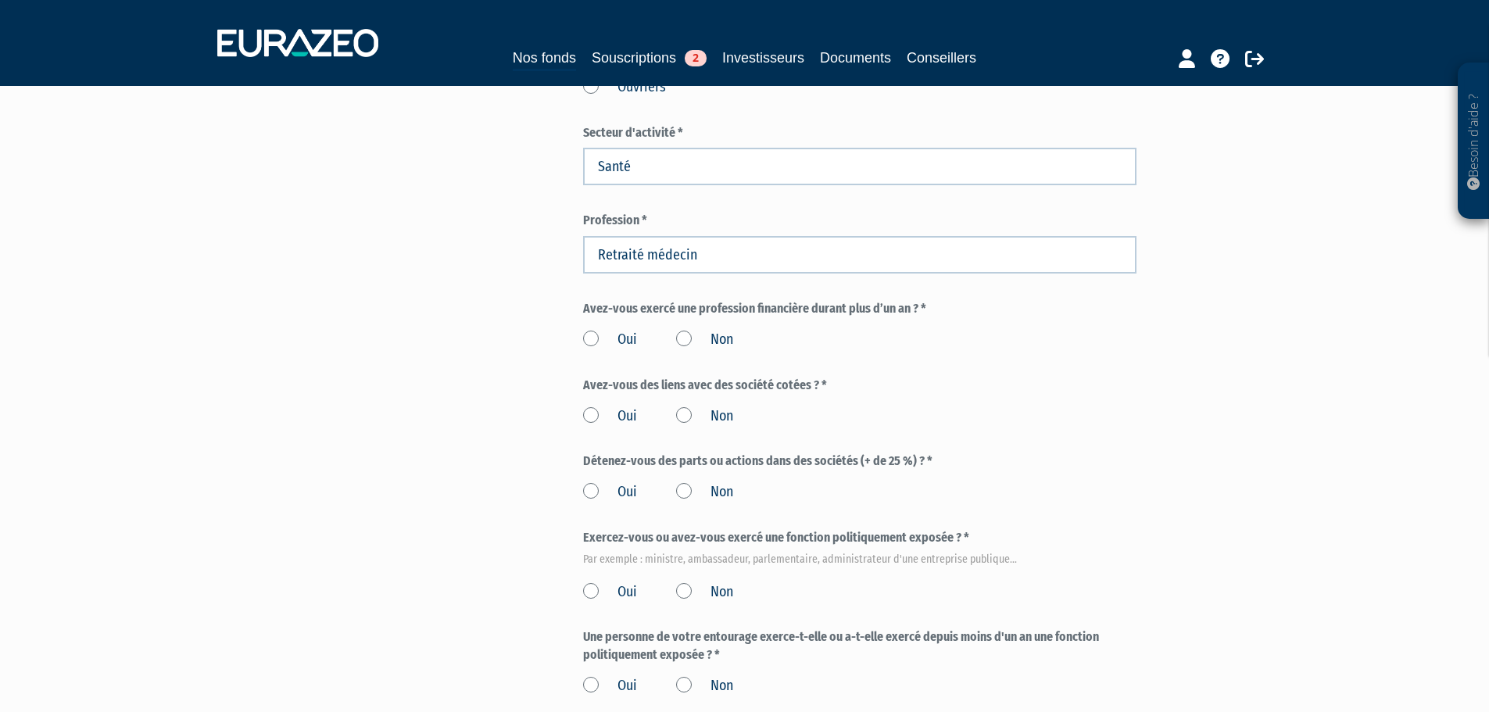
click at [688, 330] on label "Non" at bounding box center [704, 340] width 57 height 20
click at [0, 0] on input "Non" at bounding box center [0, 0] width 0 height 0
click at [684, 407] on label "Non" at bounding box center [704, 417] width 57 height 20
click at [0, 0] on input "Non" at bounding box center [0, 0] width 0 height 0
click at [687, 482] on label "Non" at bounding box center [704, 492] width 57 height 20
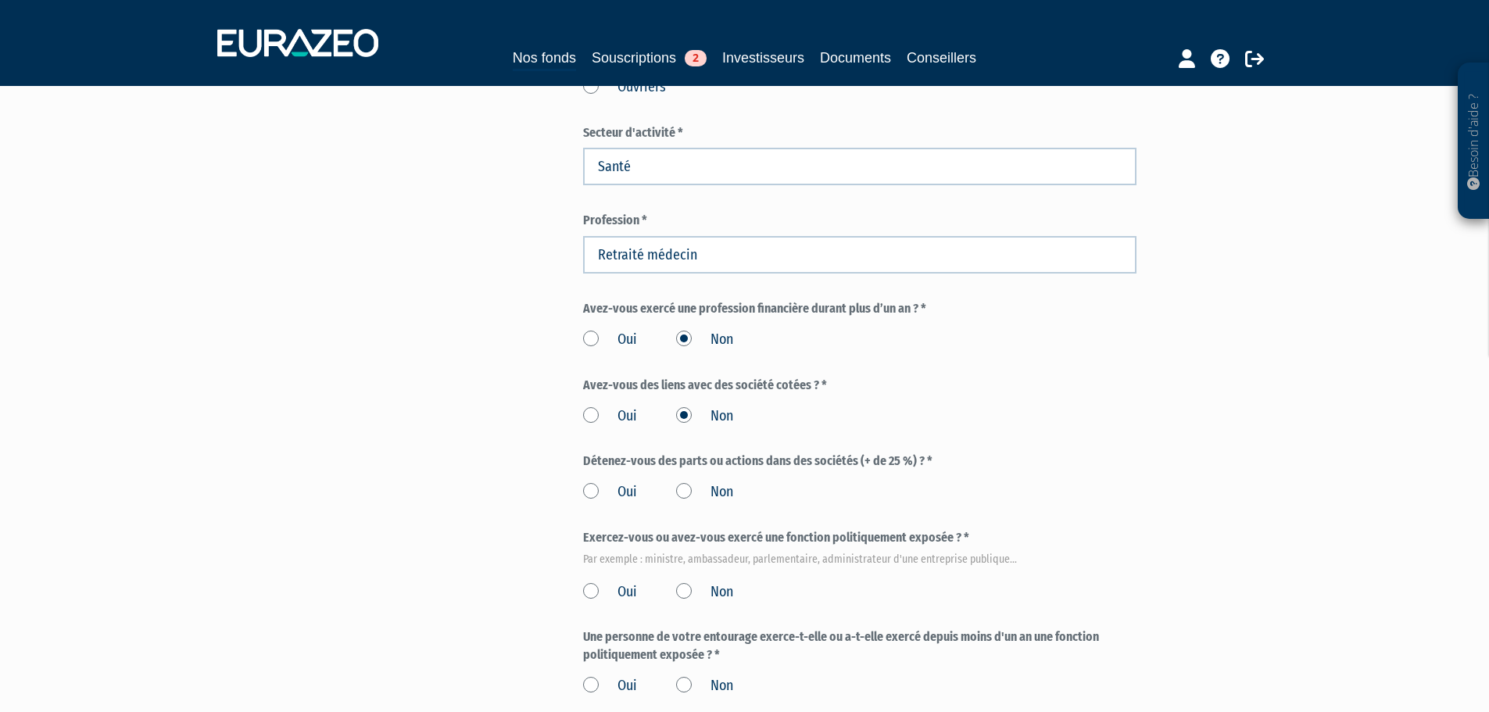
click at [0, 0] on input "Non" at bounding box center [0, 0] width 0 height 0
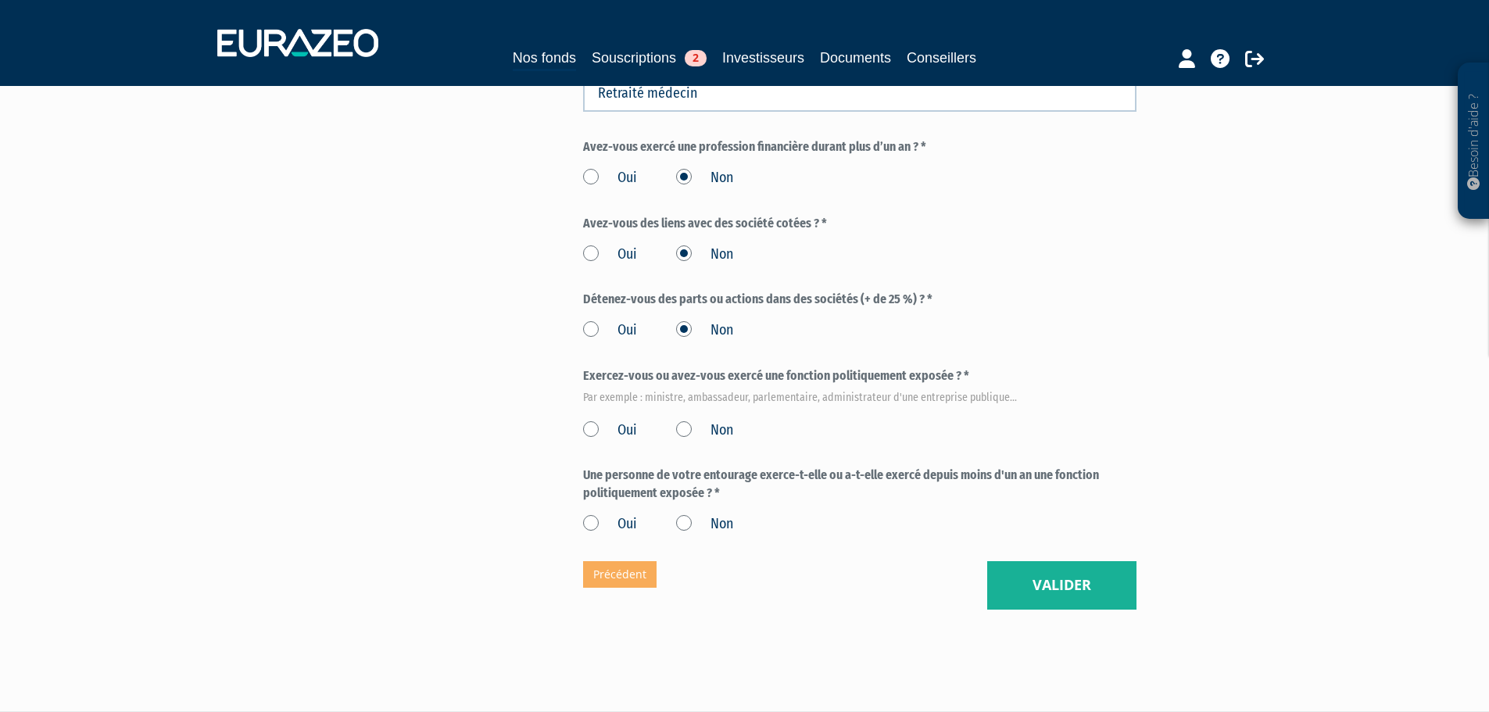
scroll to position [722, 0]
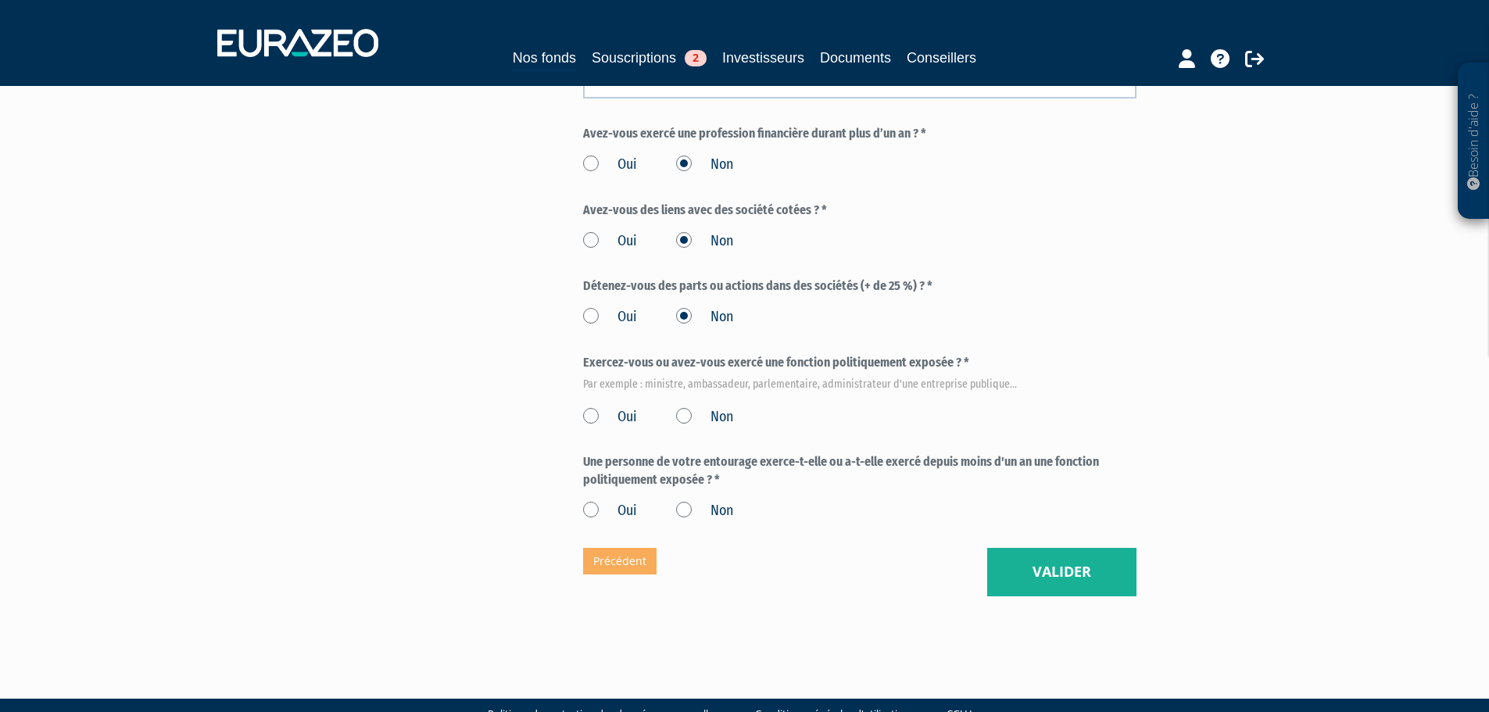
click at [686, 407] on label "Non" at bounding box center [704, 417] width 57 height 20
click at [0, 0] on input "Non" at bounding box center [0, 0] width 0 height 0
click at [685, 501] on label "Non" at bounding box center [704, 511] width 57 height 20
click at [0, 0] on input "Non" at bounding box center [0, 0] width 0 height 0
click at [1092, 548] on button "Valider" at bounding box center [1061, 572] width 149 height 48
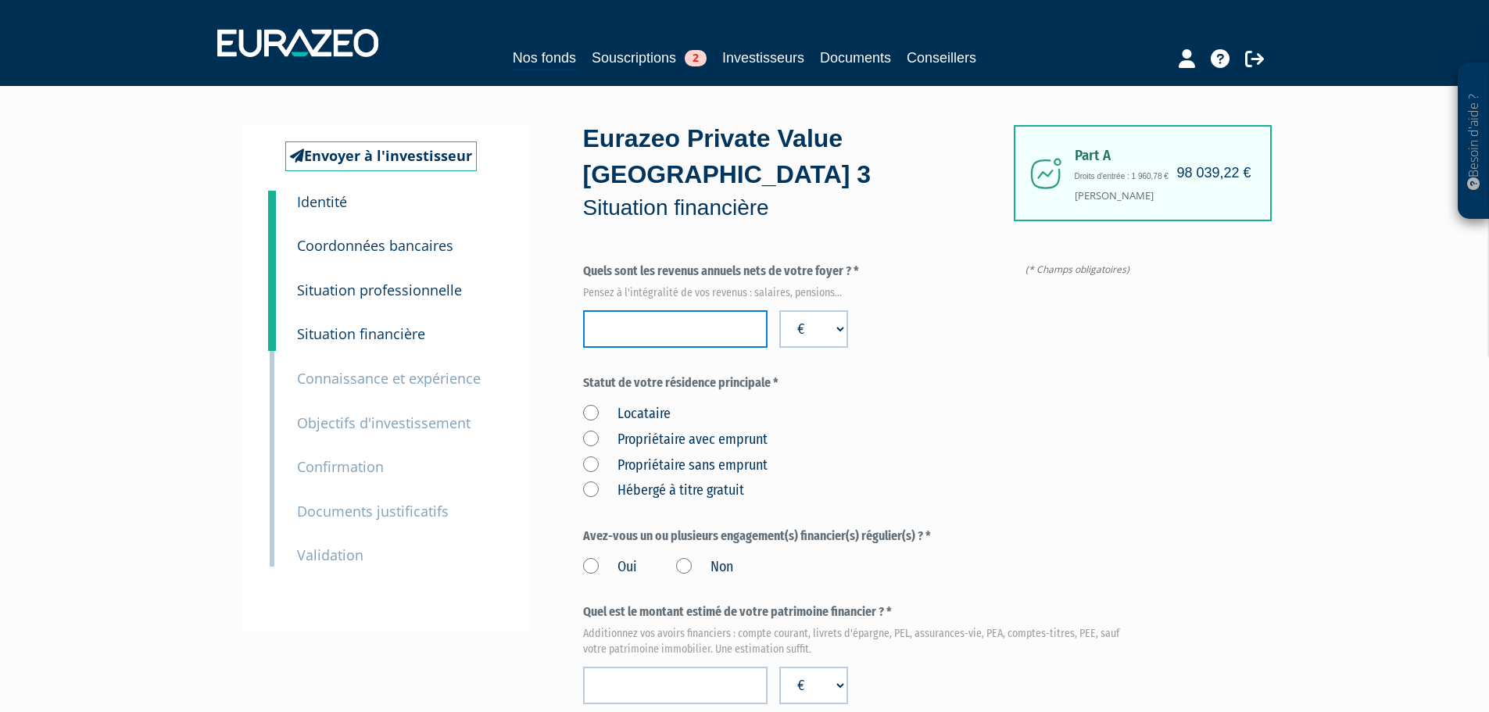
click at [640, 310] on input "number" at bounding box center [675, 329] width 185 height 38
paste input "104786"
click at [1129, 410] on div "Locataire Propriétaire avec emprunt Propriétaire sans emprunt Hébergé à titre g…" at bounding box center [860, 450] width 554 height 102
drag, startPoint x: 650, startPoint y: 297, endPoint x: 492, endPoint y: 293, distance: 158.0
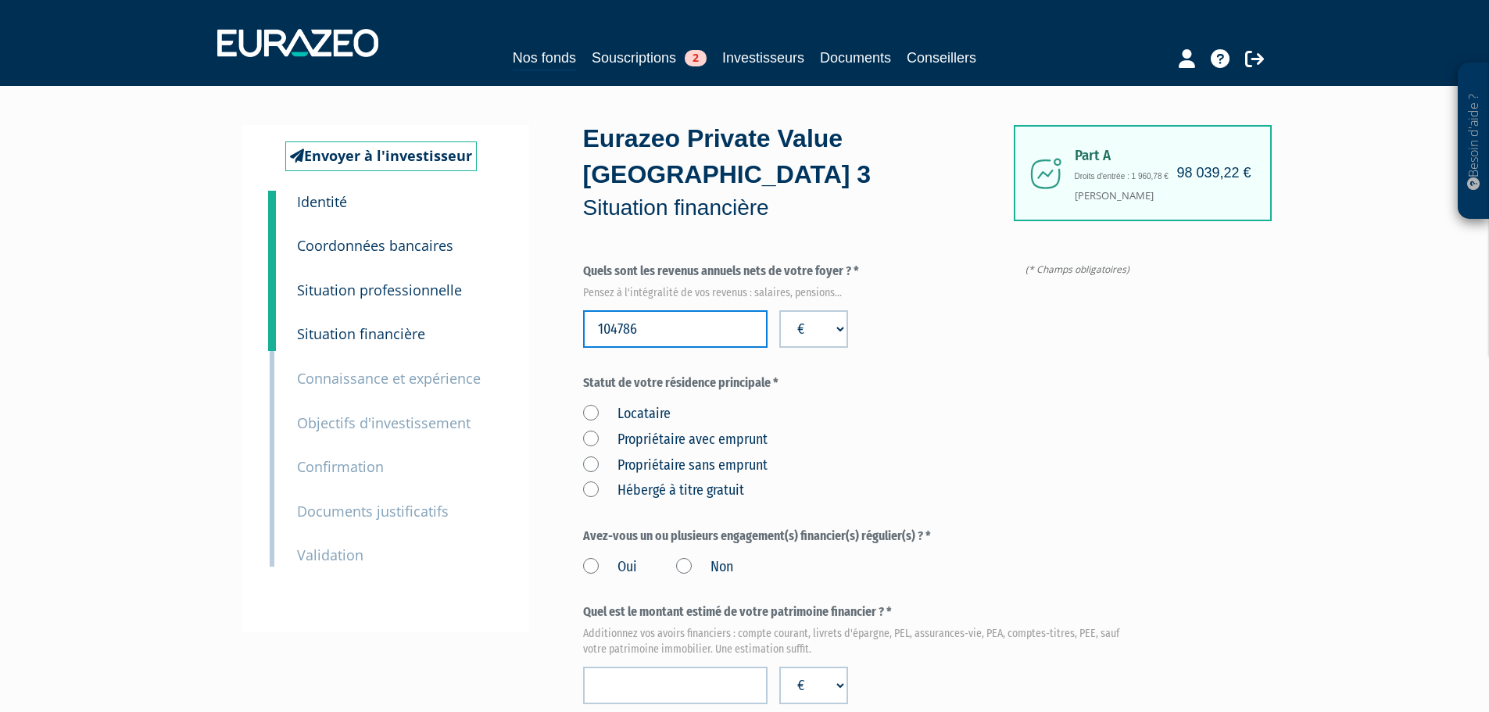
paste input "9400"
type input "109400"
click at [594, 456] on label "Propriétaire sans emprunt" at bounding box center [675, 466] width 185 height 20
click at [0, 0] on emprunt "Propriétaire sans emprunt" at bounding box center [0, 0] width 0 height 0
click at [685, 557] on label "Non" at bounding box center [704, 567] width 57 height 20
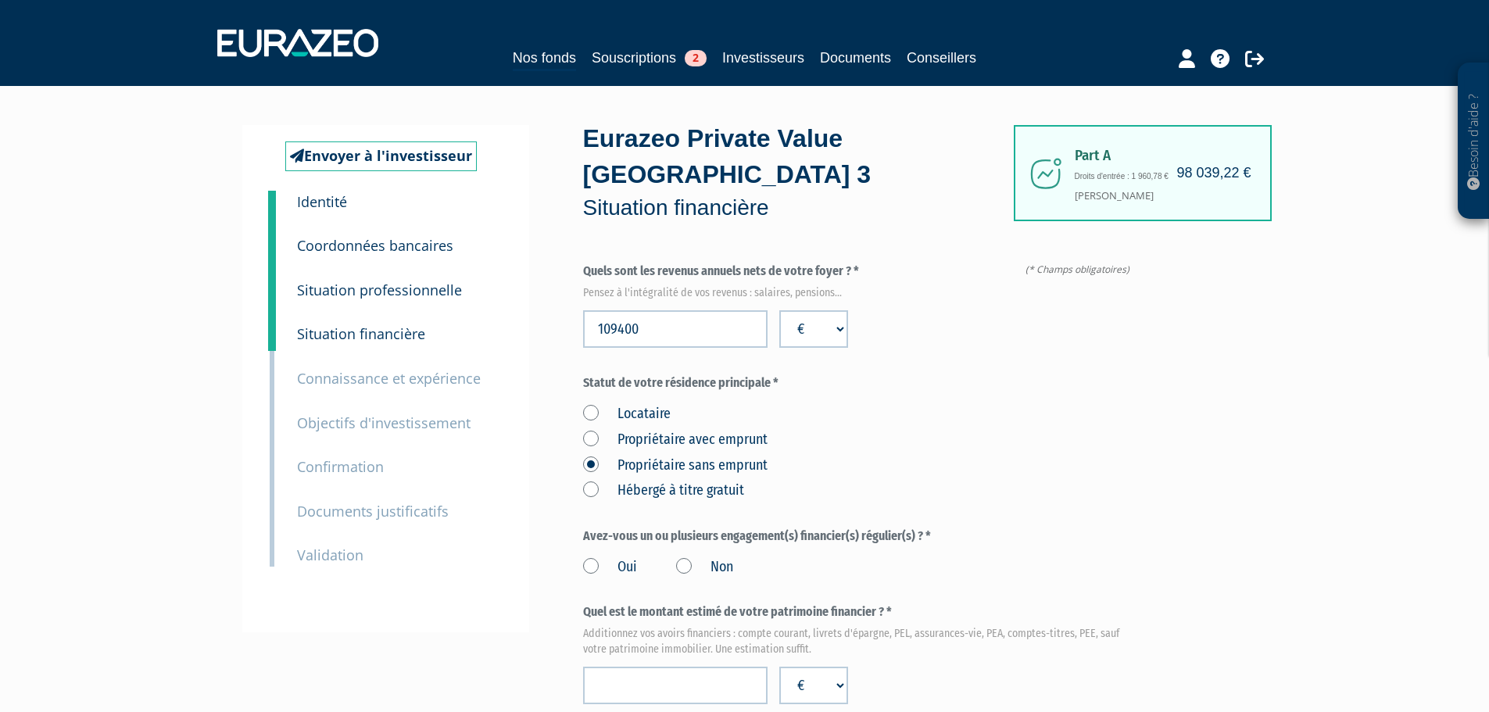
click at [0, 0] on input "Non" at bounding box center [0, 0] width 0 height 0
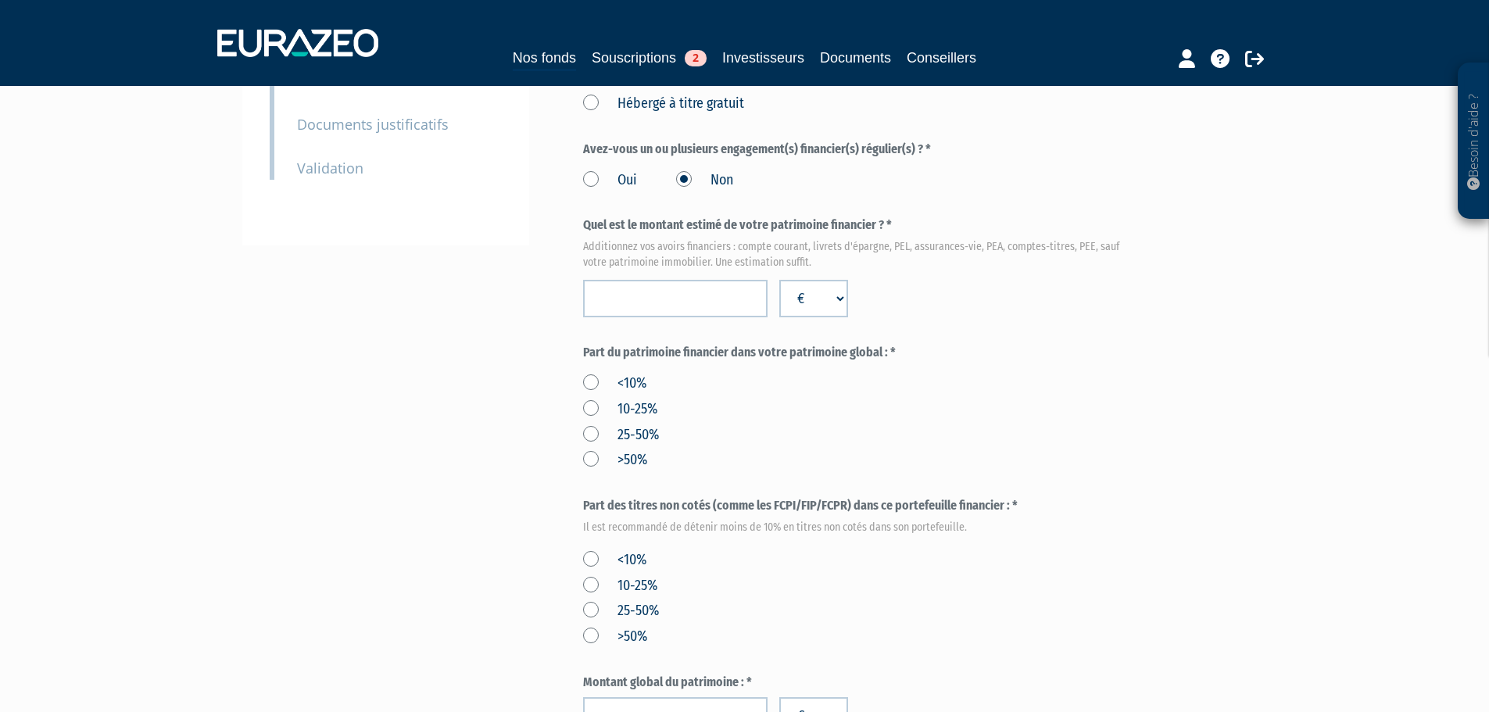
scroll to position [391, 0]
click at [648, 238] on div "Quel est le montant estimé de votre patrimoine financier ? * Additionnez vos av…" at bounding box center [860, 263] width 554 height 101
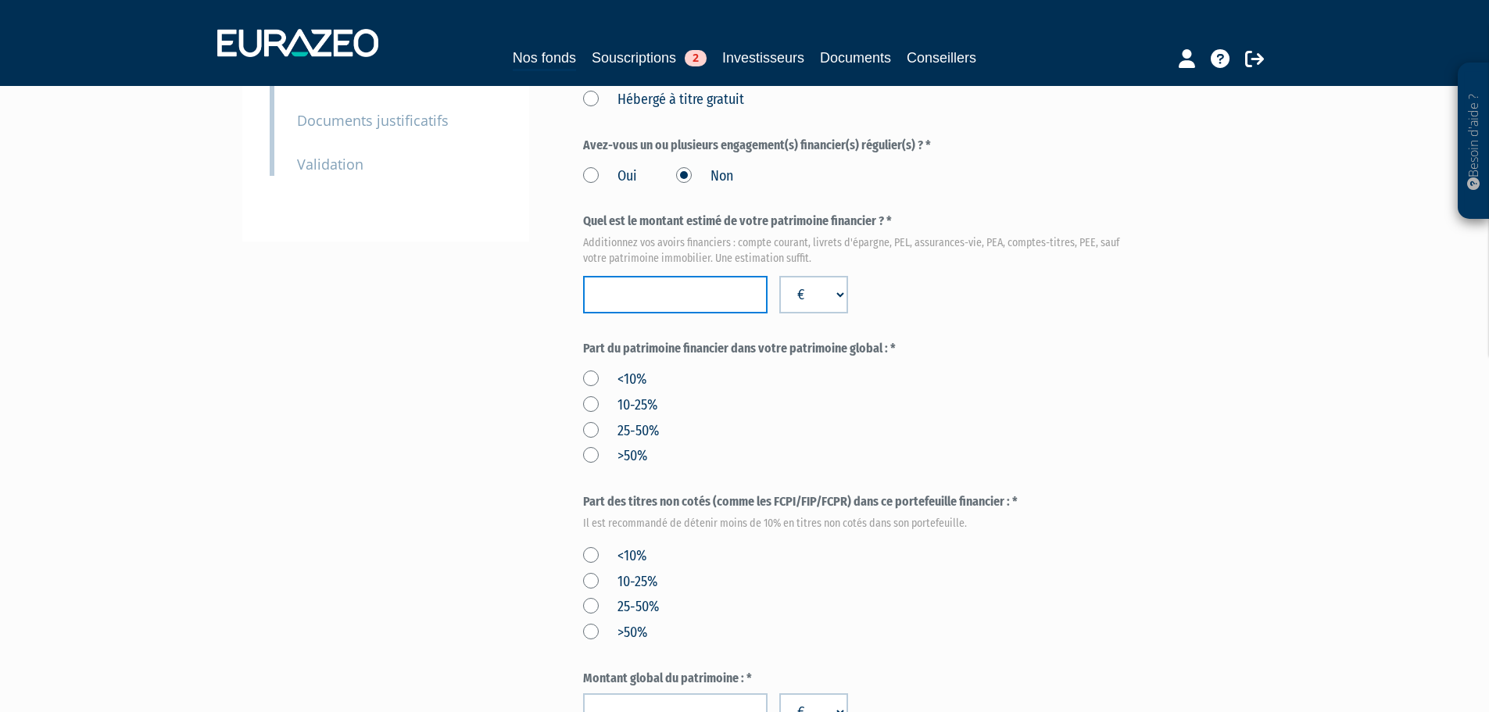
click at [635, 276] on input "number" at bounding box center [675, 295] width 185 height 38
click at [648, 276] on input "number" at bounding box center [675, 295] width 185 height 38
paste input "3380934"
type input "3380934"
click at [556, 292] on div "Envoyer à l'investisseur 1 Identité 2 Coordonnées bancaires 3 Situation profess…" at bounding box center [745, 411] width 982 height 1355
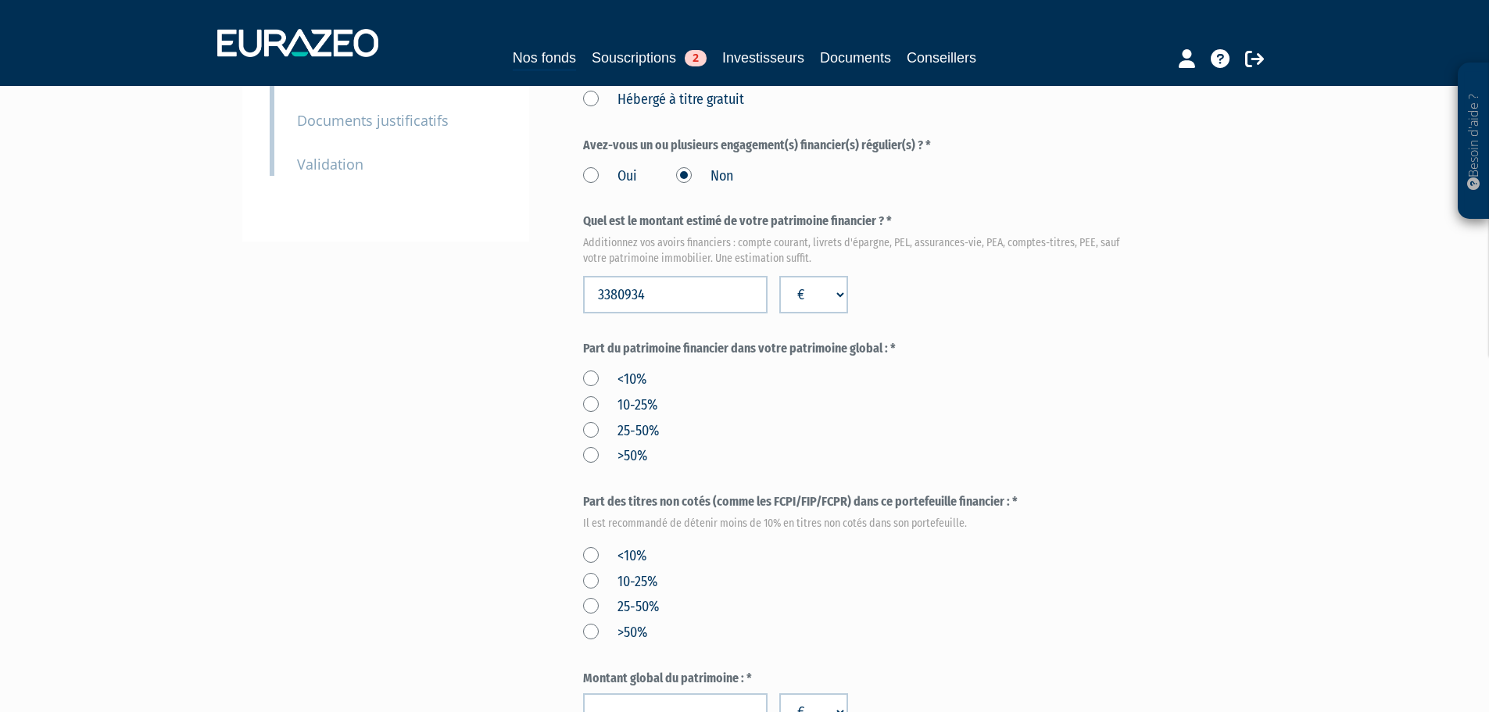
click at [594, 446] on label ">50%" at bounding box center [615, 456] width 64 height 20
click at [0, 0] on input ">50%" at bounding box center [0, 0] width 0 height 0
click at [584, 546] on label "<10%" at bounding box center [614, 556] width 63 height 20
click at [0, 0] on input "<10%" at bounding box center [0, 0] width 0 height 0
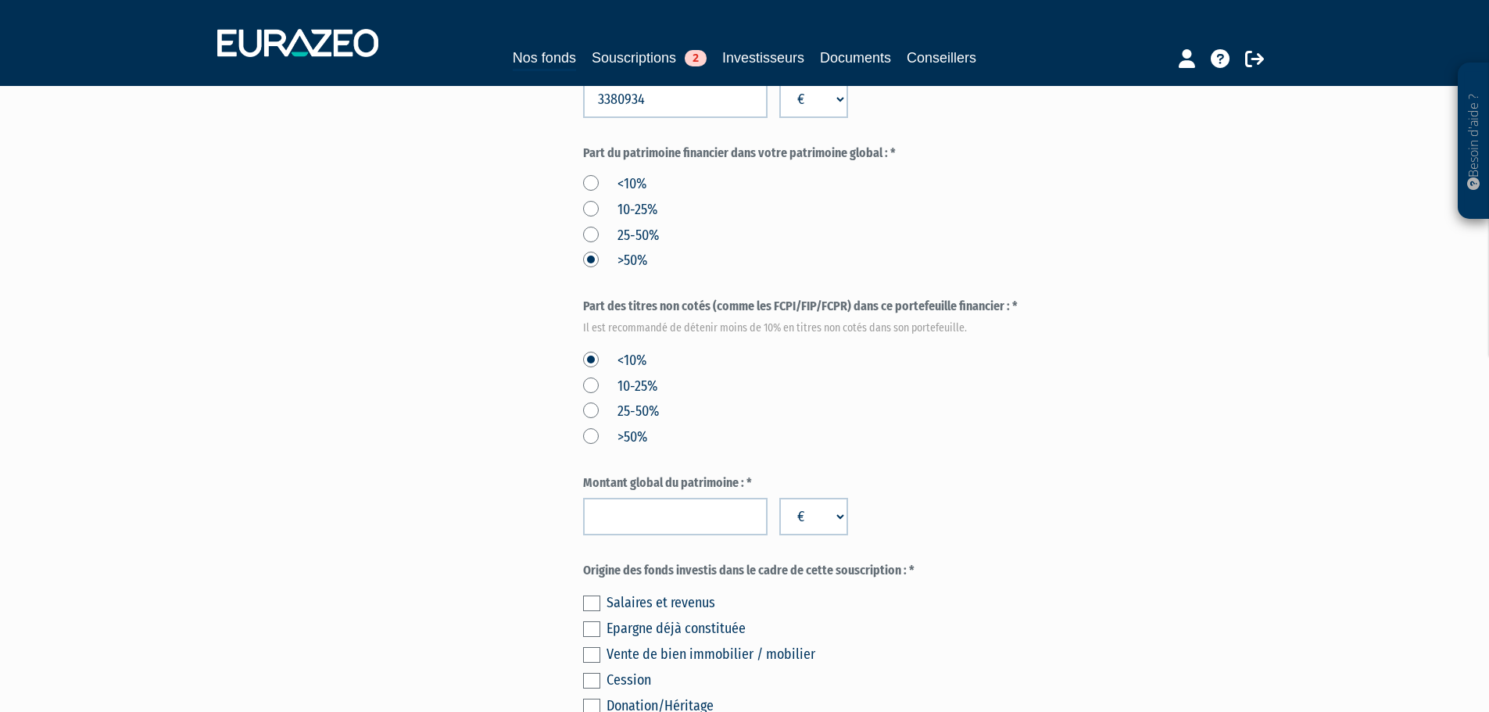
scroll to position [625, 0]
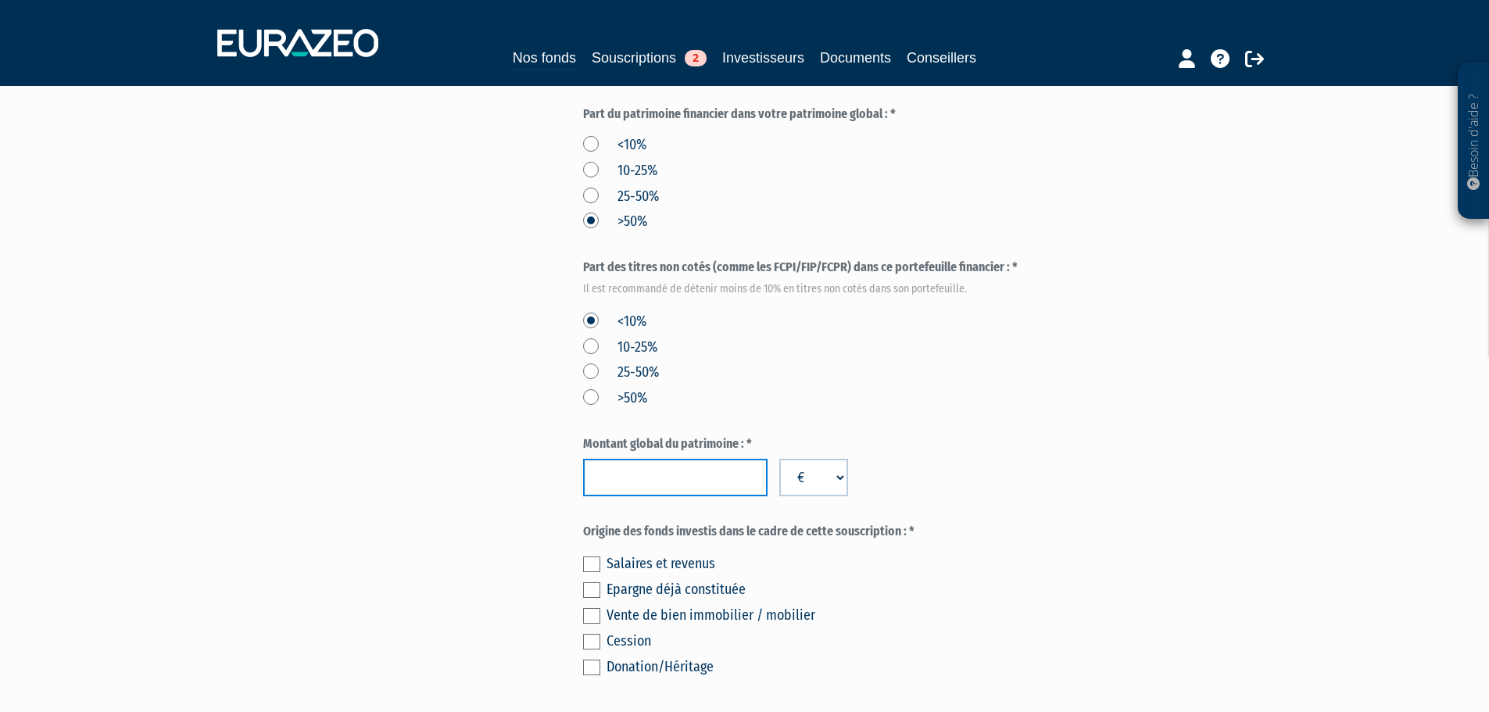
click at [677, 459] on input "number" at bounding box center [675, 478] width 185 height 38
click at [647, 459] on input "number" at bounding box center [675, 478] width 185 height 38
drag, startPoint x: 647, startPoint y: 445, endPoint x: 519, endPoint y: 436, distance: 128.5
click at [519, 436] on div "Envoyer à l'investisseur 1 Identité 2 Coordonnées bancaires 3 Situation profess…" at bounding box center [745, 177] width 982 height 1355
click at [593, 459] on input "0632184" at bounding box center [675, 478] width 185 height 38
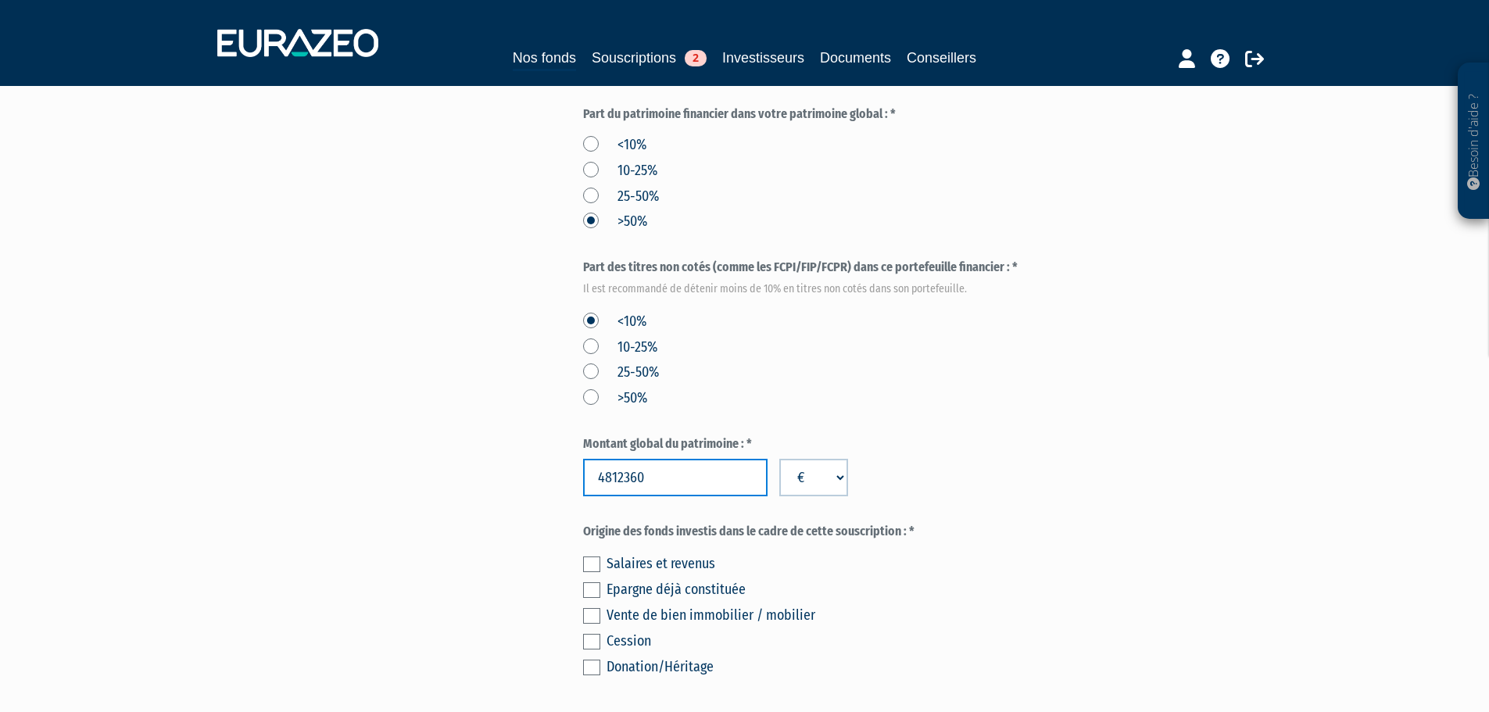
type input "4812360"
click at [1047, 442] on div "Montant global du patrimoine : * 4812360 € $ £" at bounding box center [860, 466] width 554 height 62
click at [604, 459] on input "4812360" at bounding box center [675, 478] width 185 height 38
click at [979, 435] on div "Montant global du patrimoine : * 4812360 € $ £" at bounding box center [860, 466] width 554 height 62
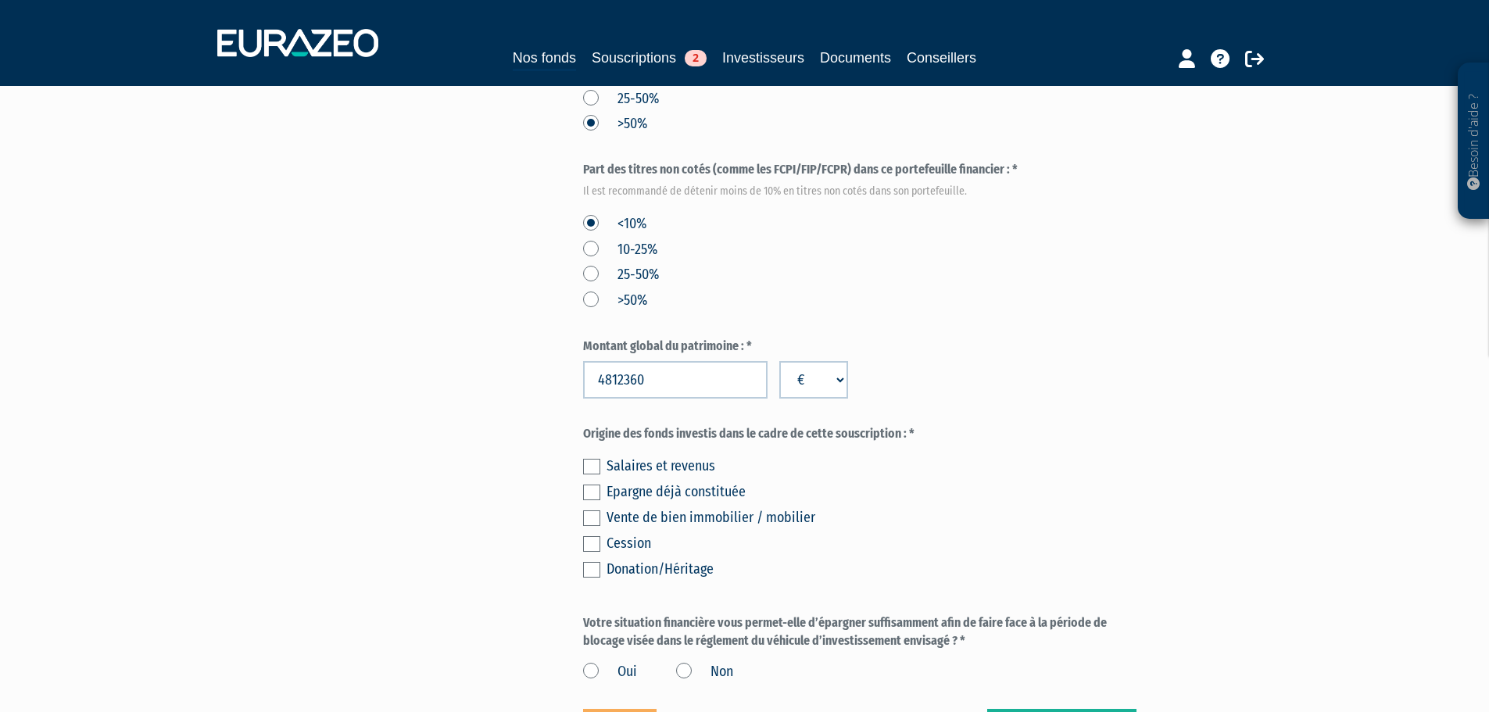
scroll to position [860, 0]
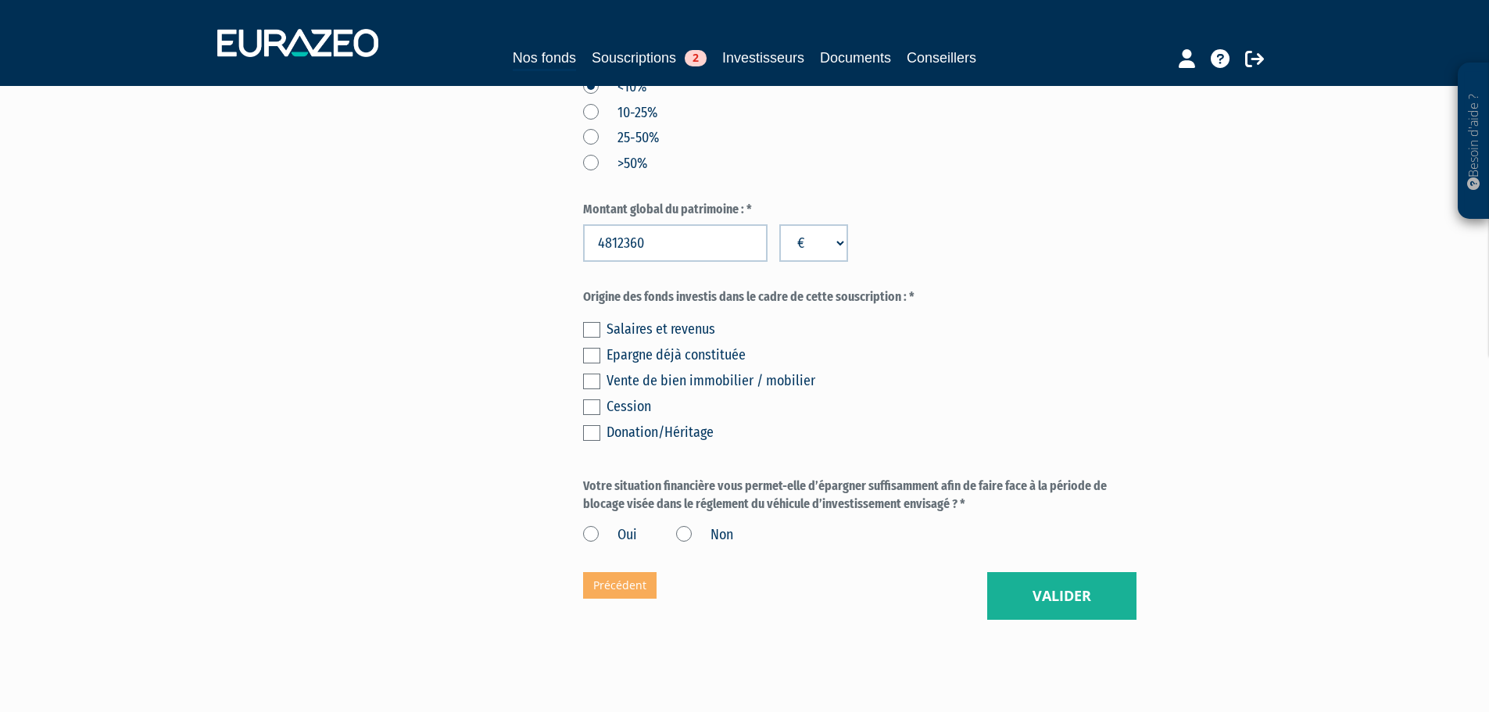
click at [597, 348] on label at bounding box center [591, 356] width 17 height 16
click at [0, 0] on input "checkbox" at bounding box center [0, 0] width 0 height 0
click at [593, 525] on label "Oui" at bounding box center [610, 535] width 54 height 20
click at [0, 0] on input "Oui" at bounding box center [0, 0] width 0 height 0
click at [1080, 572] on button "Valider" at bounding box center [1061, 596] width 149 height 48
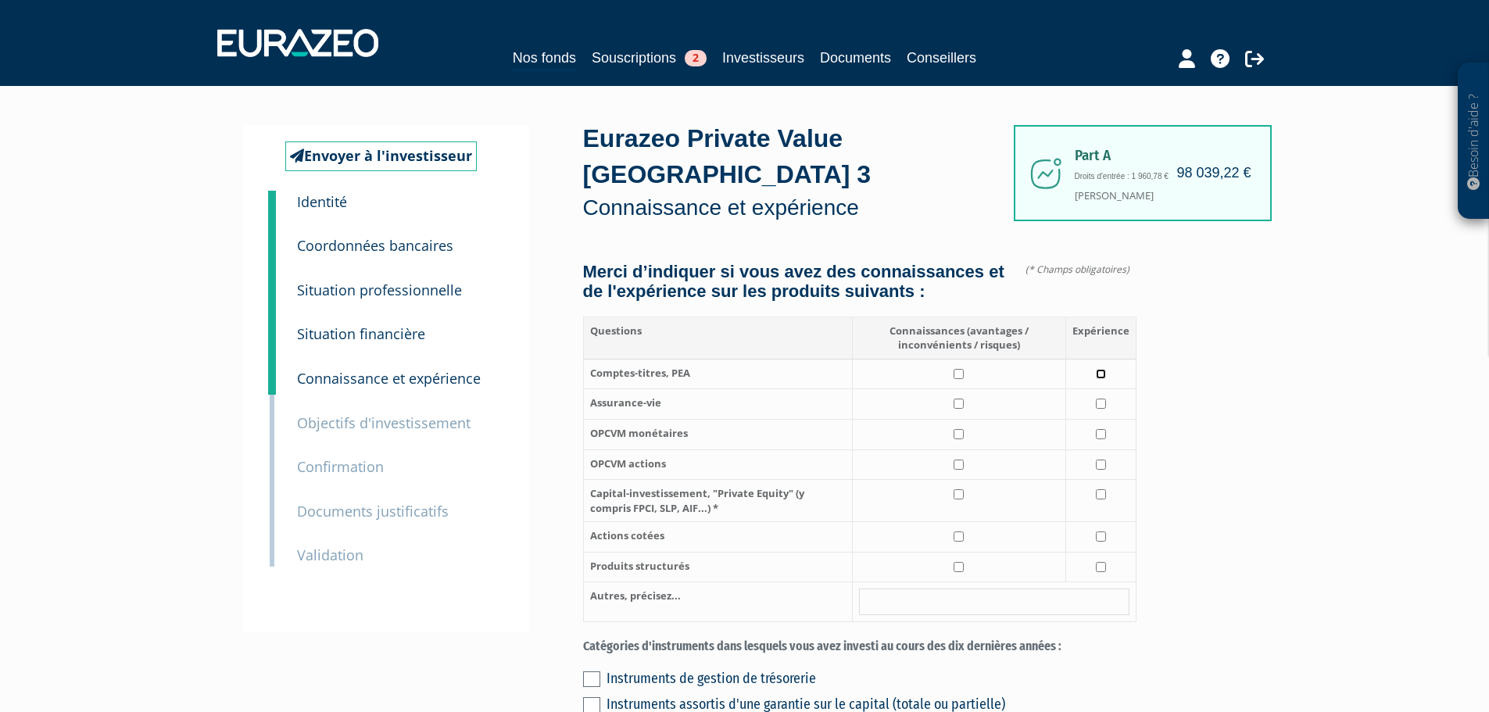
click at [1102, 369] on input "checkbox" at bounding box center [1101, 374] width 10 height 10
checkbox input "true"
click at [1103, 399] on input "checkbox" at bounding box center [1101, 404] width 10 height 10
checkbox input "true"
click at [1103, 429] on input "checkbox" at bounding box center [1101, 434] width 10 height 10
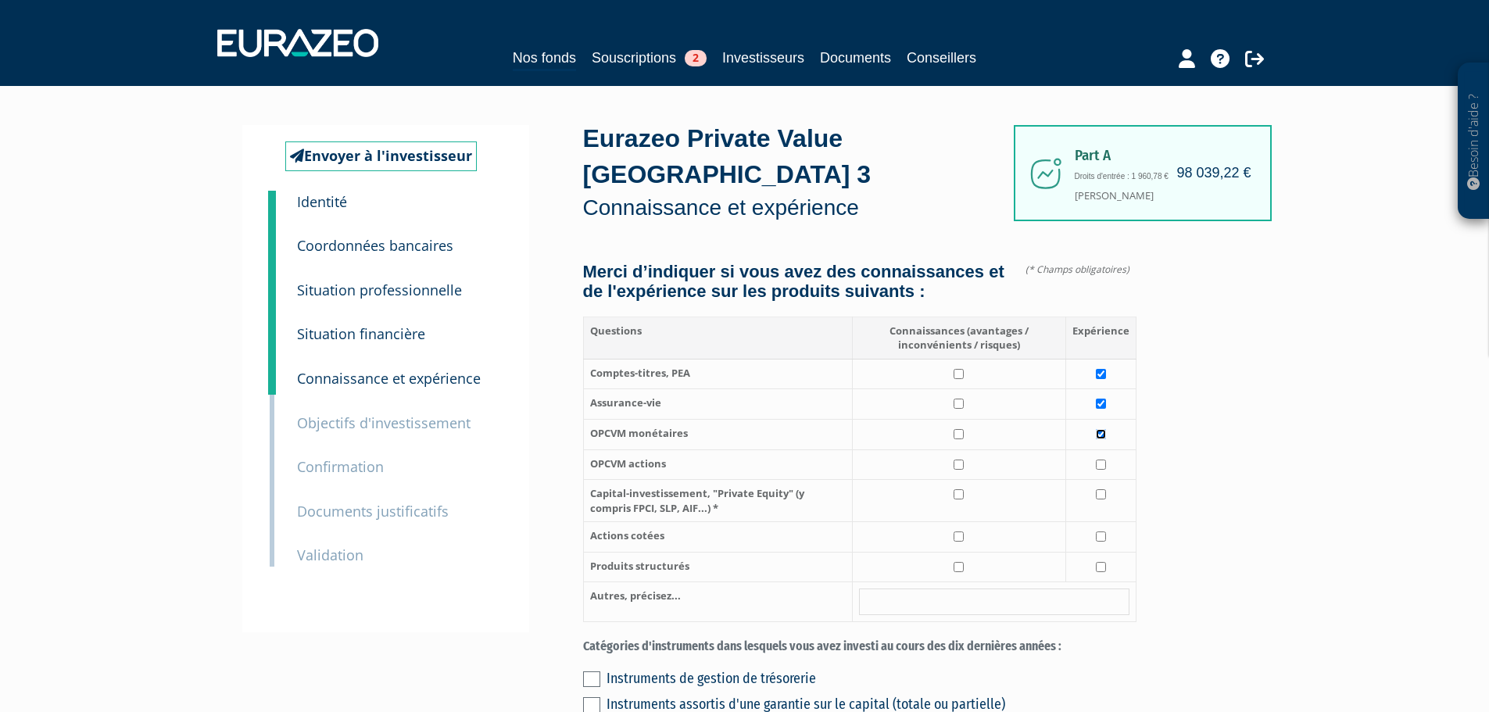
checkbox input "true"
click at [1104, 489] on input "checkbox" at bounding box center [1101, 494] width 10 height 10
checkbox input "true"
click at [1101, 562] on input "checkbox" at bounding box center [1101, 567] width 10 height 10
checkbox input "true"
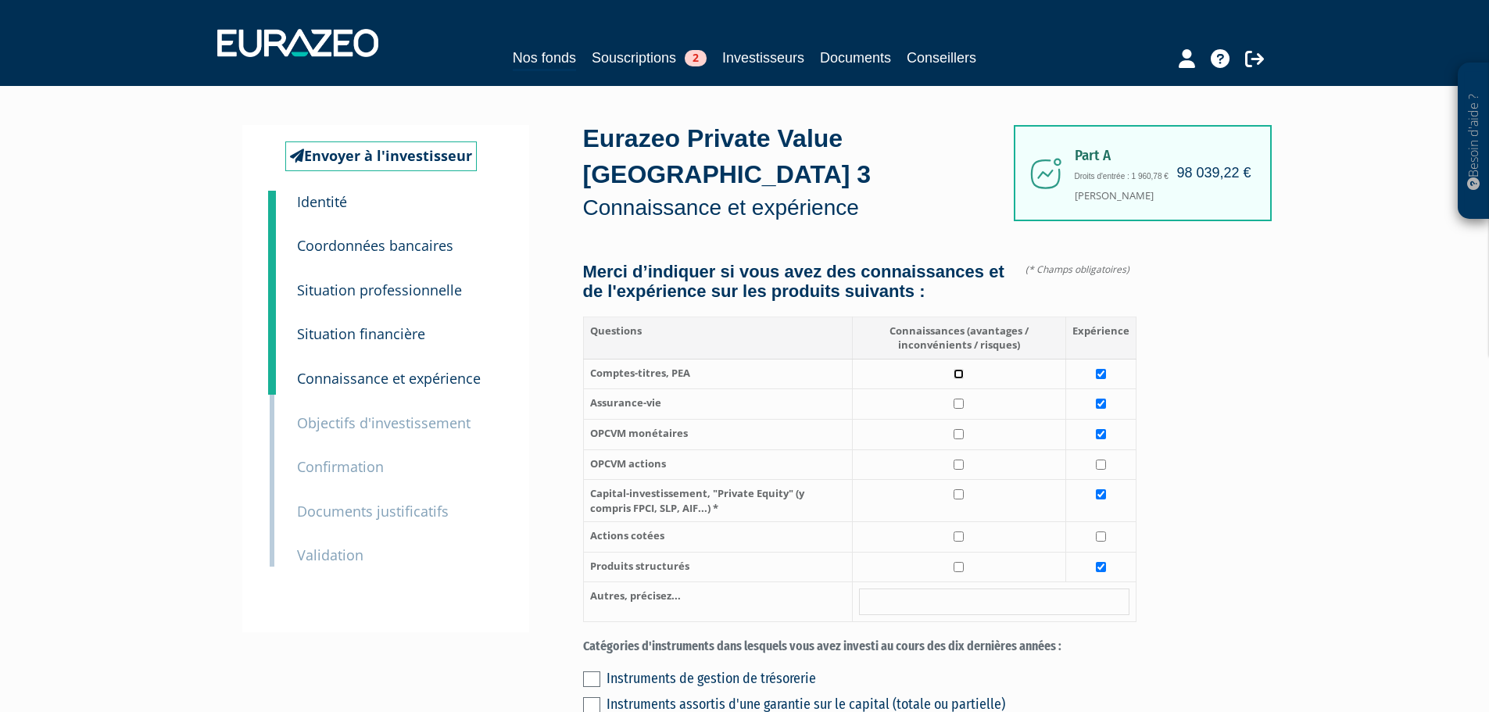
click at [961, 369] on input "checkbox" at bounding box center [959, 374] width 10 height 10
checkbox input "true"
drag, startPoint x: 960, startPoint y: 385, endPoint x: 965, endPoint y: 414, distance: 29.3
click at [959, 399] on input "checkbox" at bounding box center [959, 404] width 10 height 10
checkbox input "true"
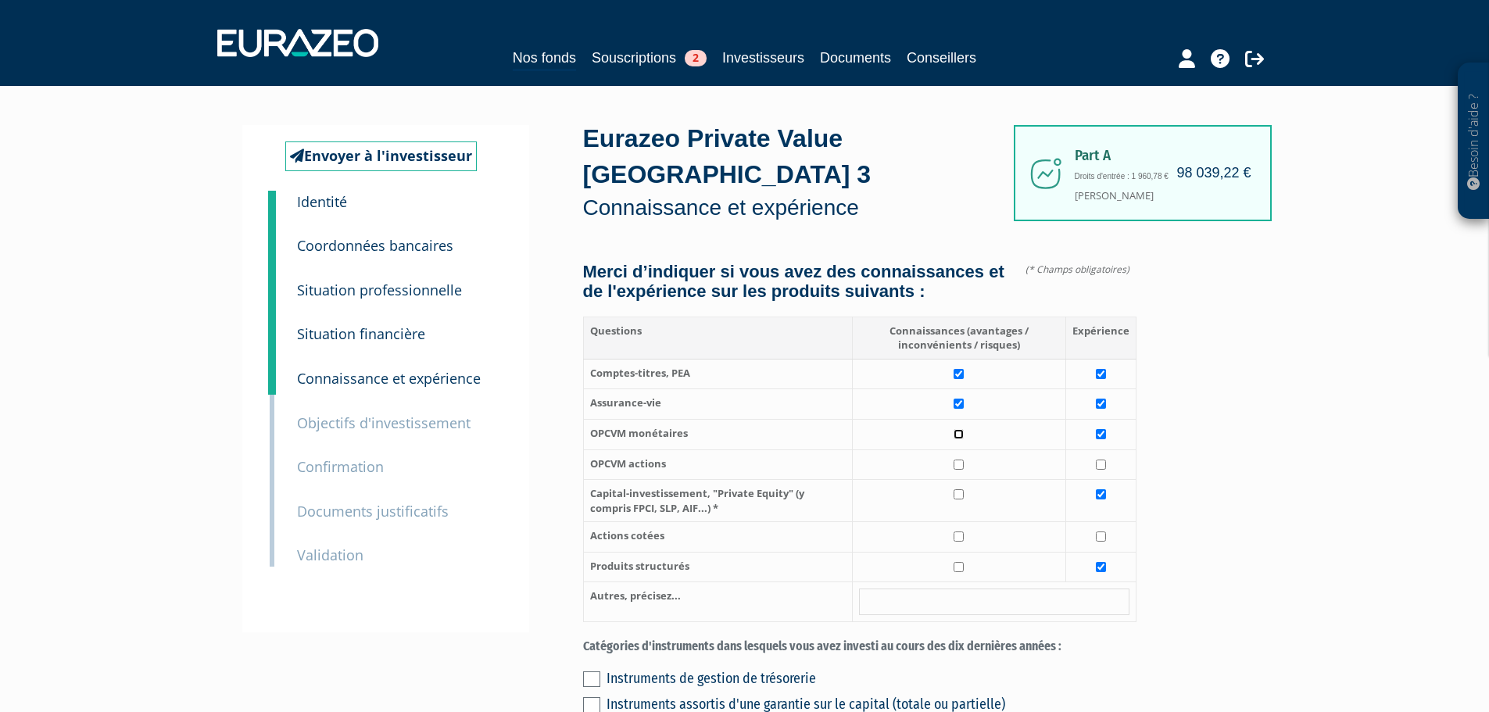
click at [962, 429] on input "checkbox" at bounding box center [959, 434] width 10 height 10
checkbox input "true"
click at [958, 460] on input "checkbox" at bounding box center [959, 465] width 10 height 10
checkbox input "true"
click at [962, 489] on input "checkbox" at bounding box center [959, 494] width 10 height 10
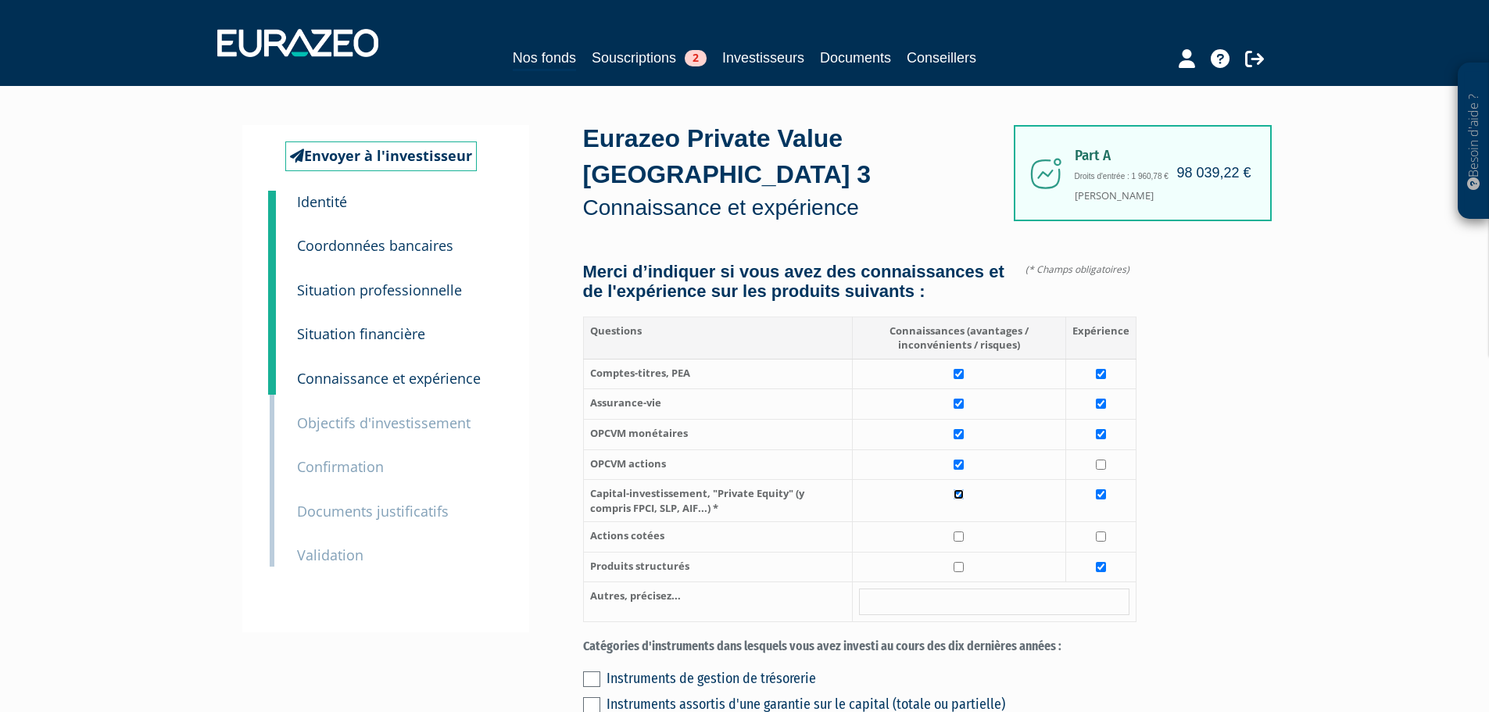
checkbox input "true"
click at [955, 522] on td at bounding box center [958, 537] width 213 height 30
checkbox input "true"
click at [964, 562] on input "checkbox" at bounding box center [959, 567] width 10 height 10
checkbox input "true"
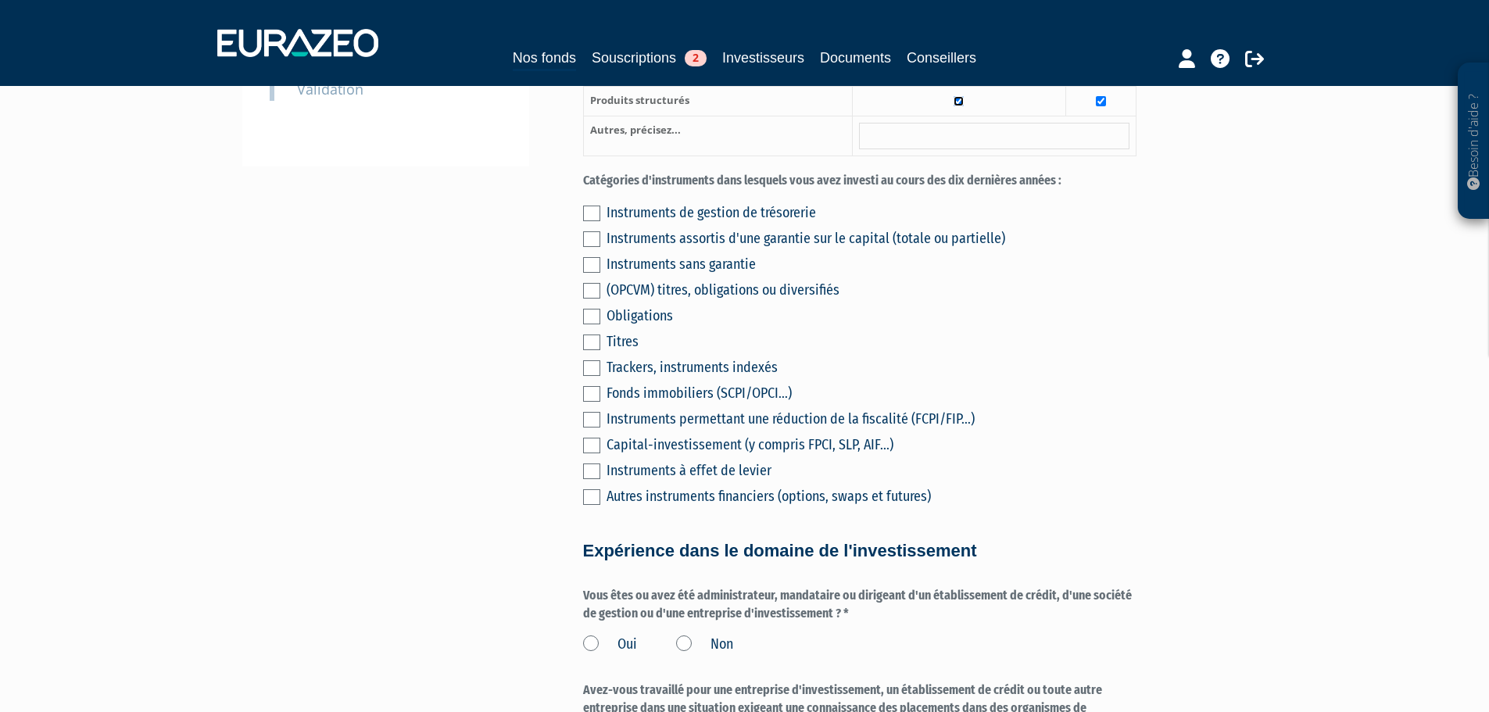
scroll to position [469, 0]
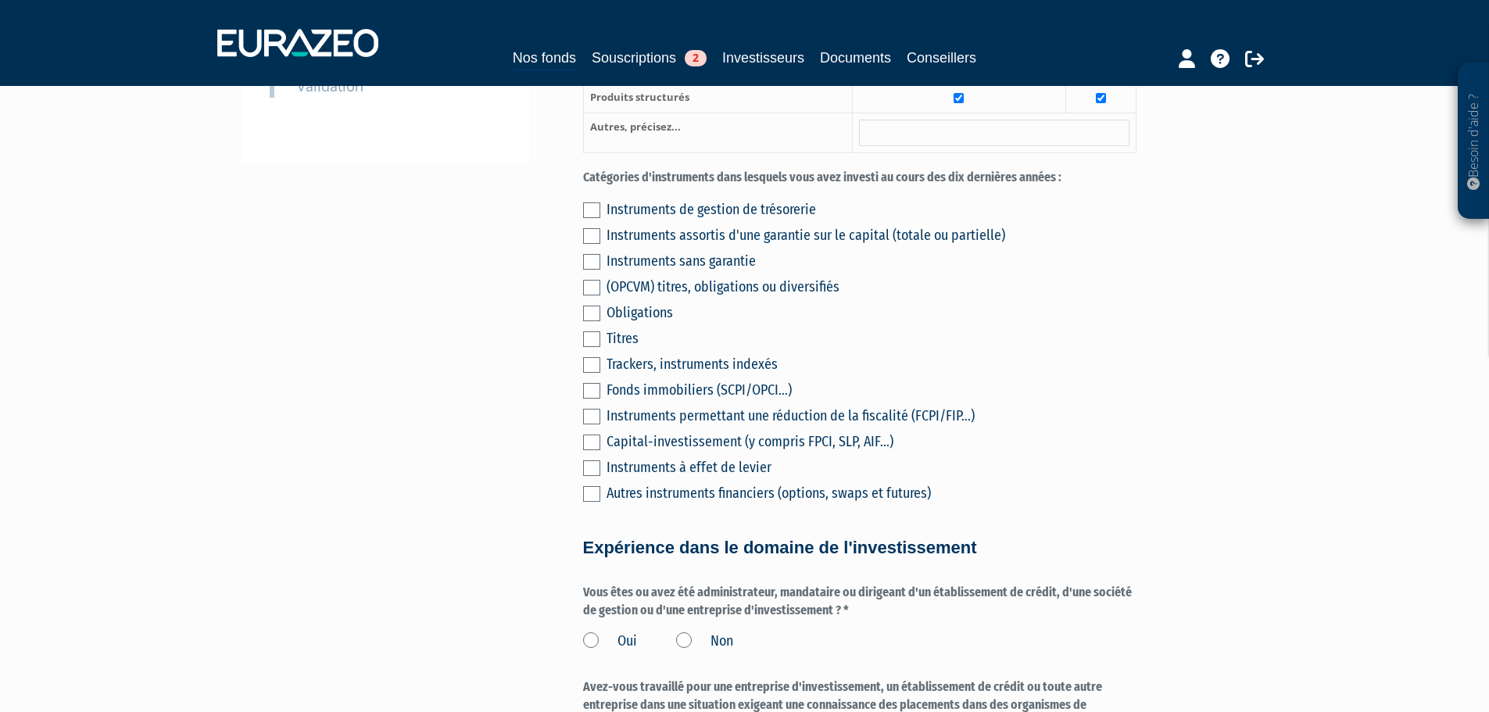
click at [595, 280] on label at bounding box center [591, 288] width 17 height 16
click at [0, 0] on input "checkbox" at bounding box center [0, 0] width 0 height 0
click at [595, 331] on label at bounding box center [591, 339] width 17 height 16
click at [0, 0] on input "checkbox" at bounding box center [0, 0] width 0 height 0
click at [589, 383] on label at bounding box center [591, 391] width 17 height 16
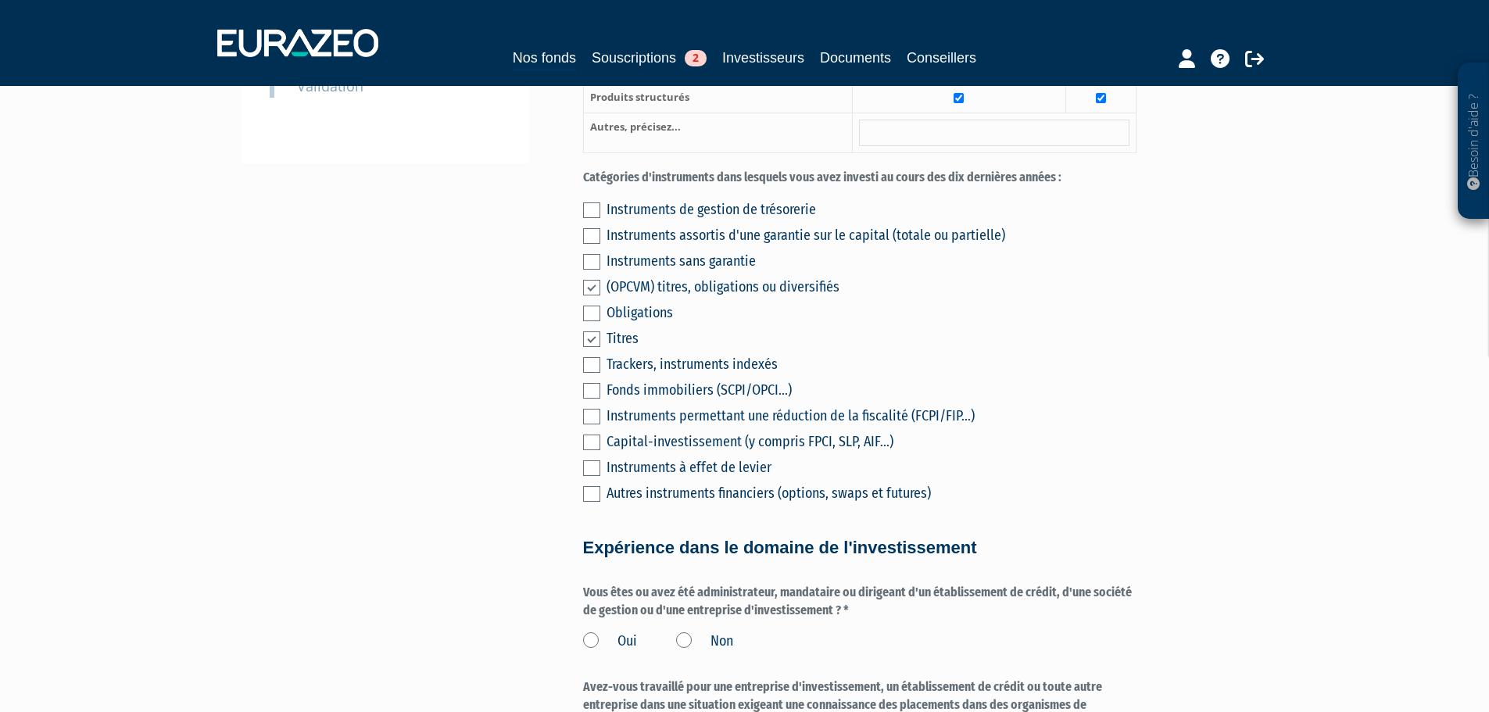
click at [0, 0] on input "checkbox" at bounding box center [0, 0] width 0 height 0
click at [584, 254] on label at bounding box center [591, 262] width 17 height 16
click at [0, 0] on input "checkbox" at bounding box center [0, 0] width 0 height 0
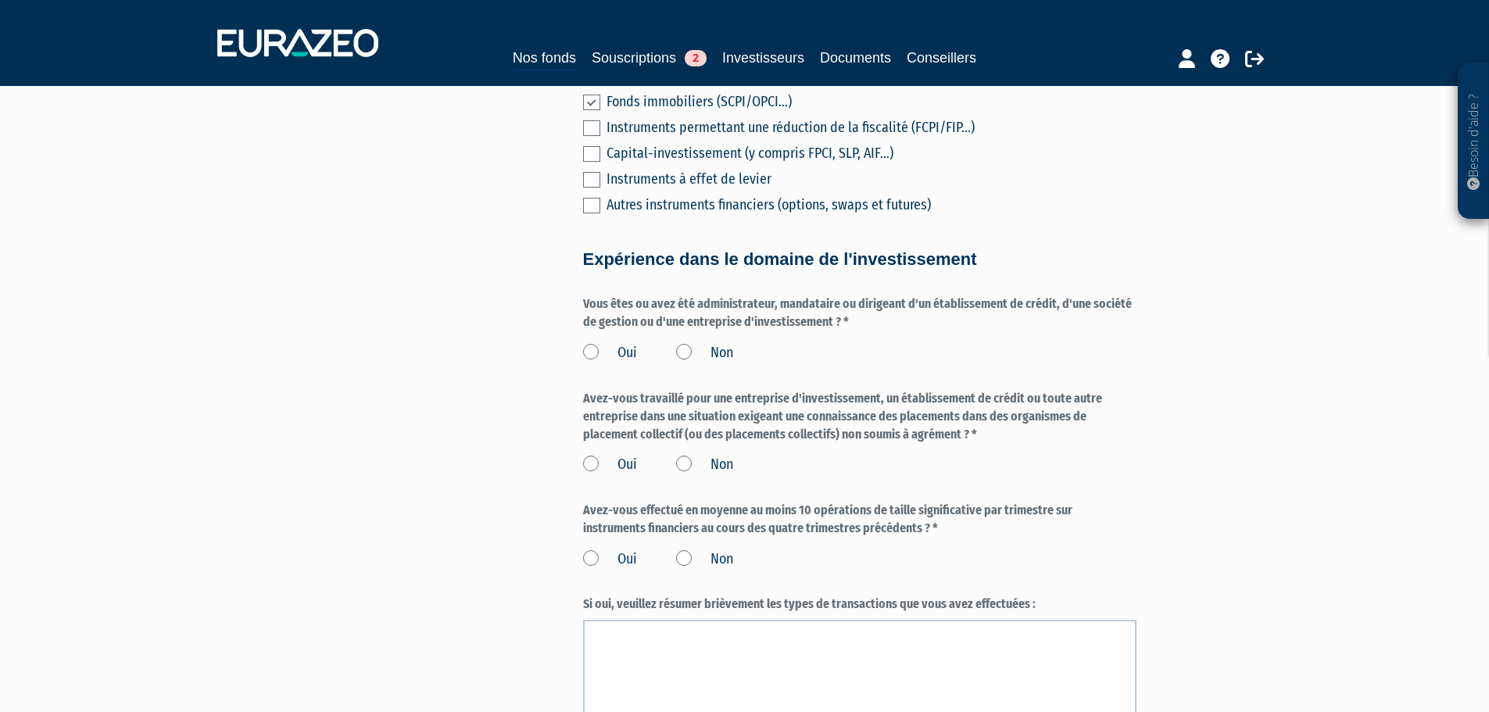
scroll to position [782, 0]
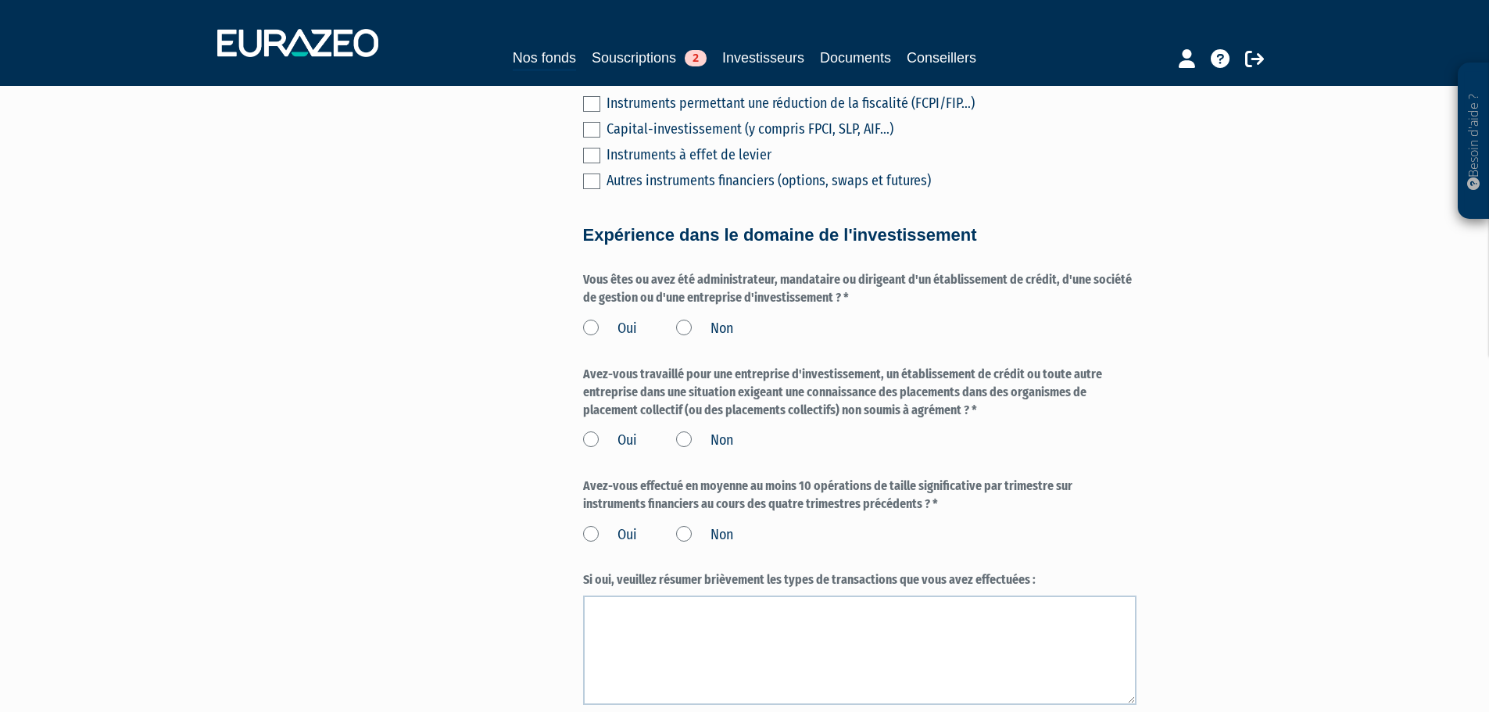
click at [688, 319] on label "Non" at bounding box center [704, 329] width 57 height 20
click at [0, 0] on input "Non" at bounding box center [0, 0] width 0 height 0
click at [685, 431] on label "Non" at bounding box center [704, 441] width 57 height 20
click at [0, 0] on input "Non" at bounding box center [0, 0] width 0 height 0
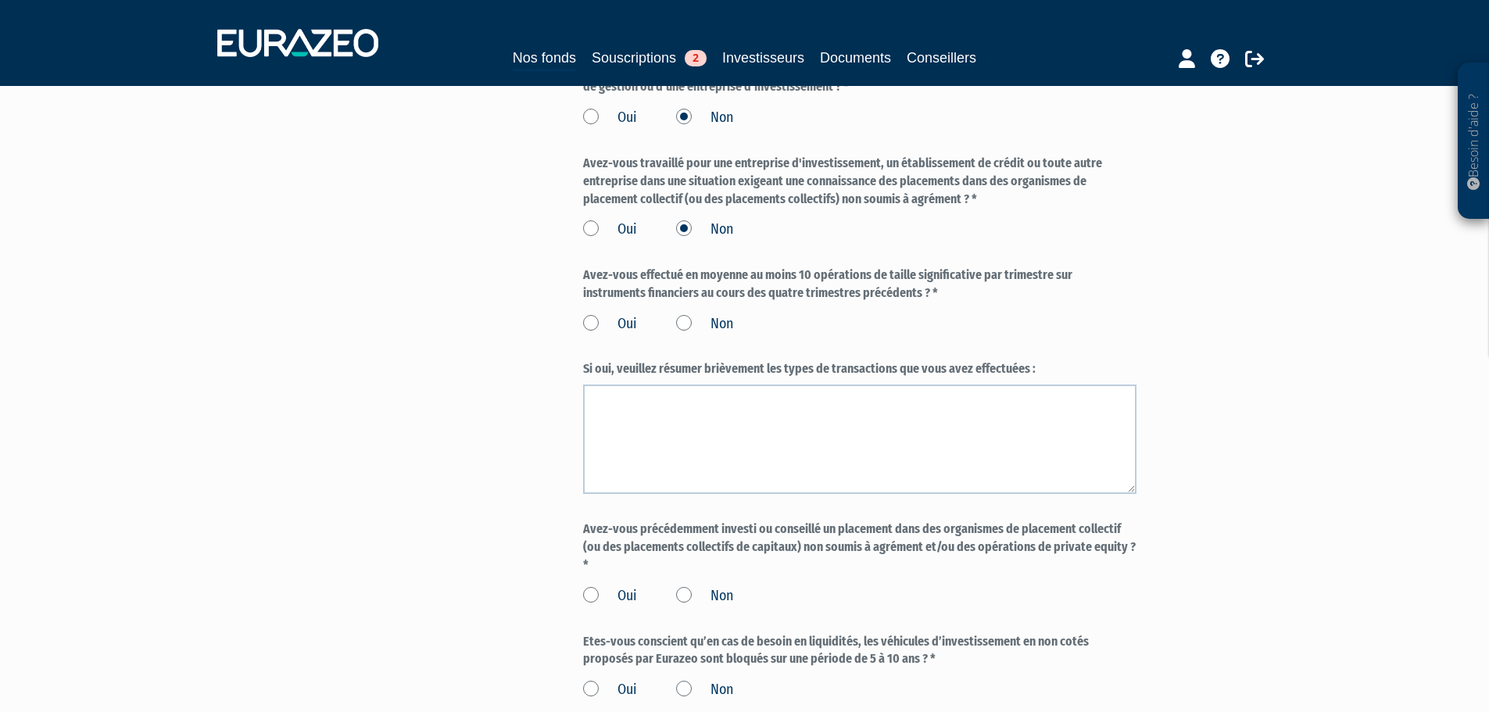
scroll to position [1016, 0]
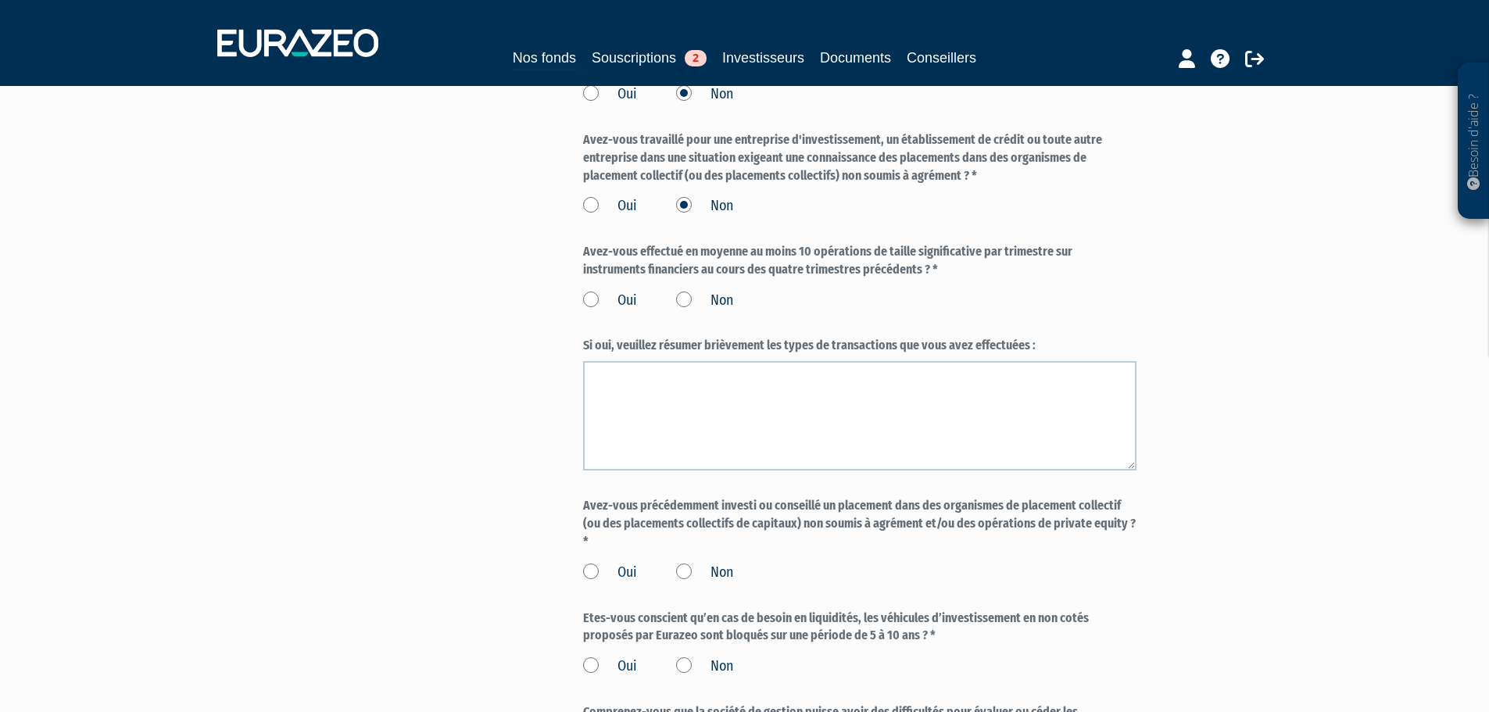
click at [686, 291] on label "Non" at bounding box center [704, 301] width 57 height 20
click at [0, 0] on input "Non" at bounding box center [0, 0] width 0 height 0
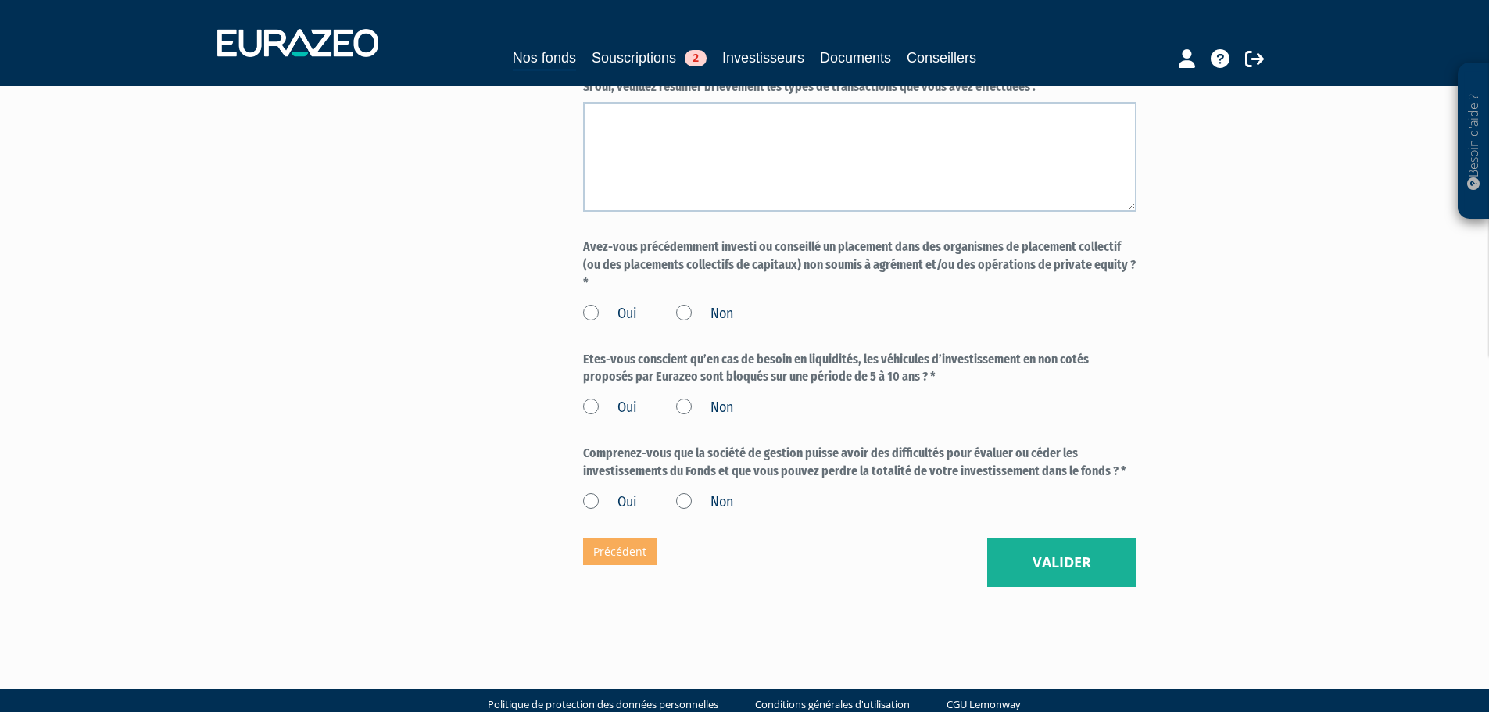
scroll to position [1285, 0]
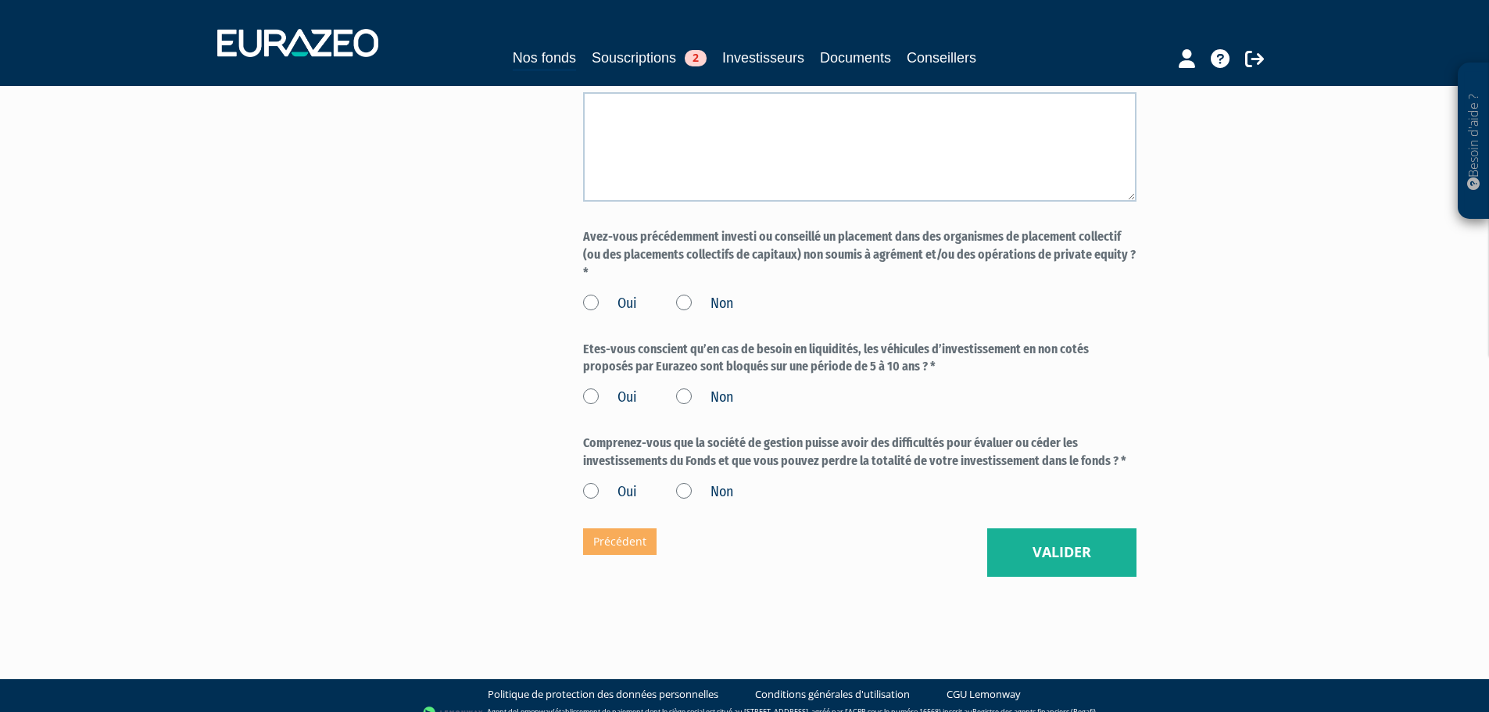
click at [680, 294] on label "Non" at bounding box center [704, 304] width 57 height 20
click at [0, 0] on input "Non" at bounding box center [0, 0] width 0 height 0
click at [591, 388] on label "Oui" at bounding box center [610, 398] width 54 height 20
click at [0, 0] on input "Oui" at bounding box center [0, 0] width 0 height 0
click at [591, 482] on label "Oui" at bounding box center [610, 492] width 54 height 20
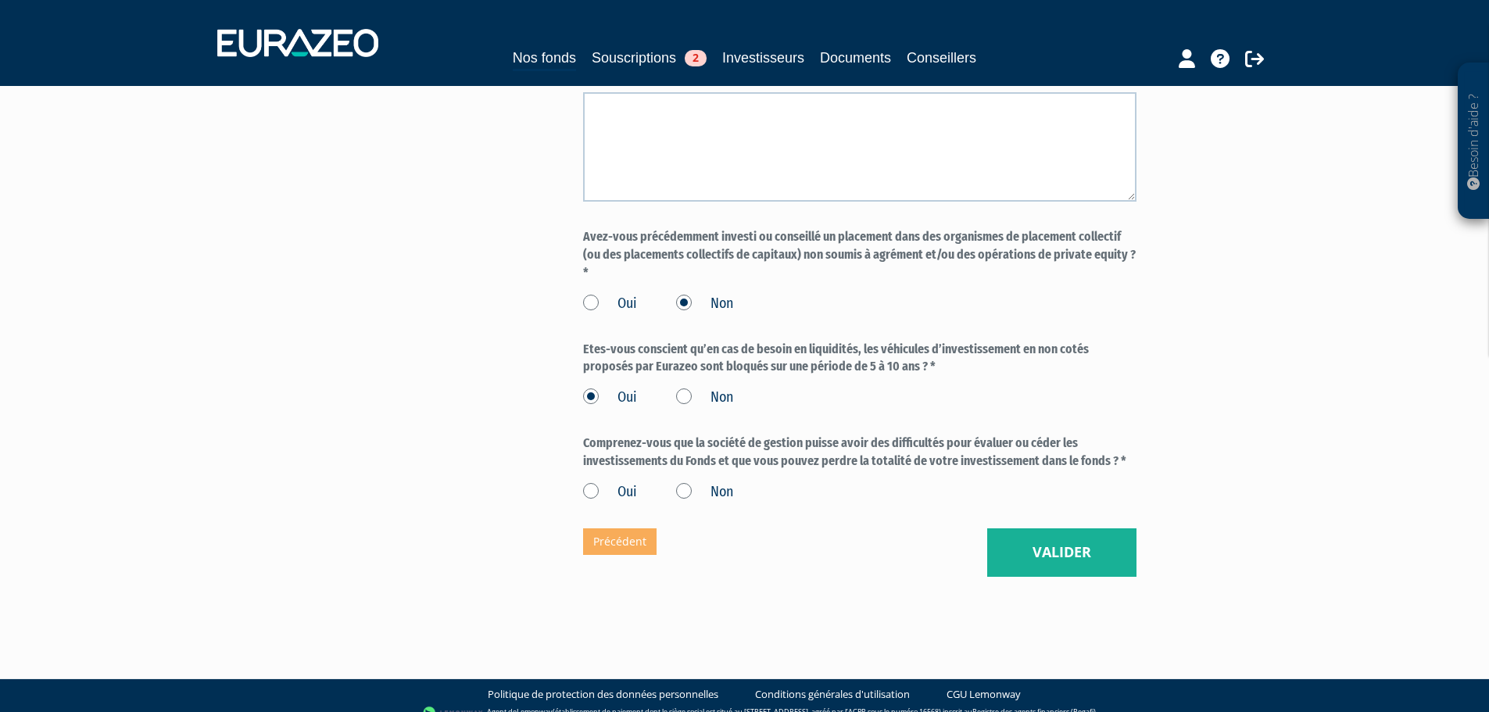
click at [0, 0] on input "Oui" at bounding box center [0, 0] width 0 height 0
click at [1067, 537] on button "Valider" at bounding box center [1061, 552] width 149 height 48
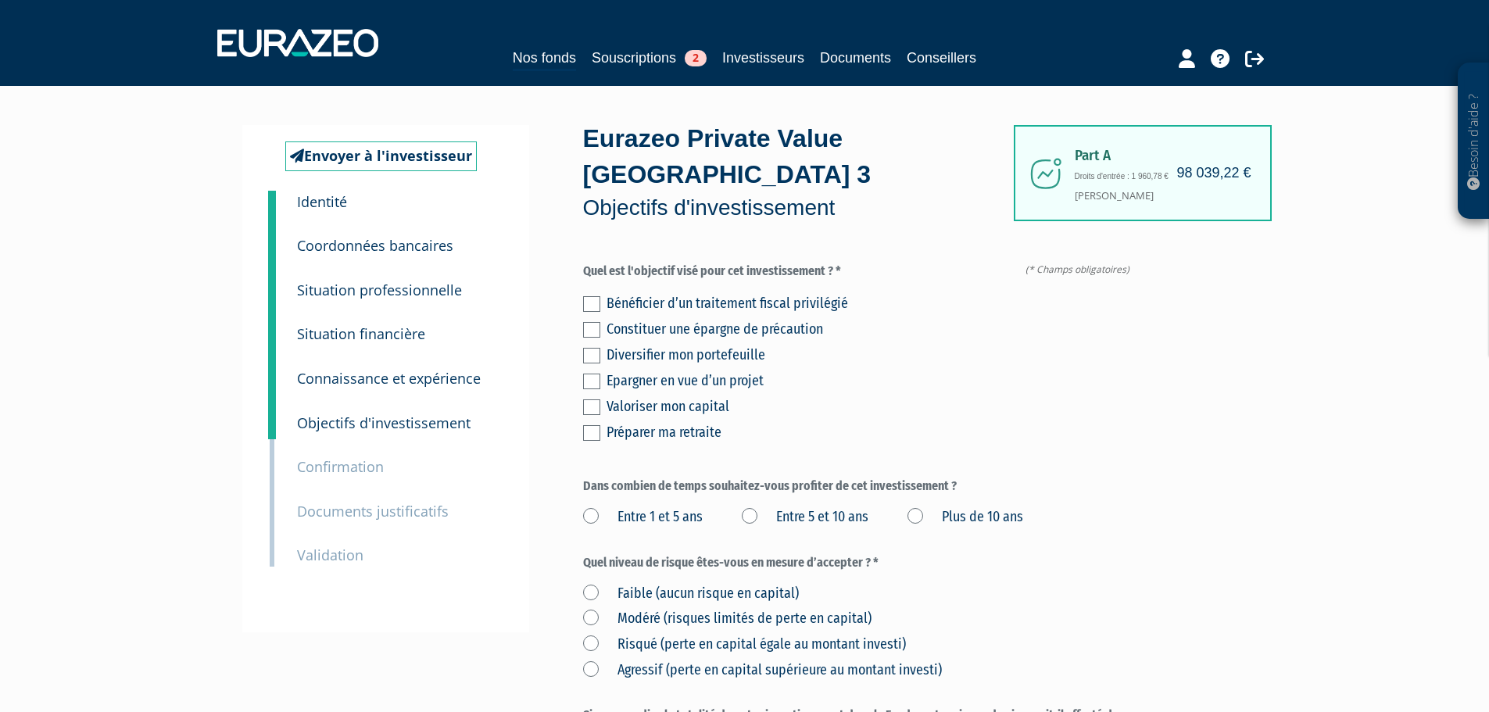
click at [1186, 354] on div "Part A 98 039,22 € Droits d'entrée : 1 960,78 € [PERSON_NAME] Eurazeo Private V…" at bounding box center [915, 534] width 665 height 819
click at [1096, 421] on div "Préparer ma retraite" at bounding box center [872, 432] width 530 height 22
click at [595, 348] on label at bounding box center [591, 356] width 17 height 16
click at [0, 0] on input "checkbox" at bounding box center [0, 0] width 0 height 0
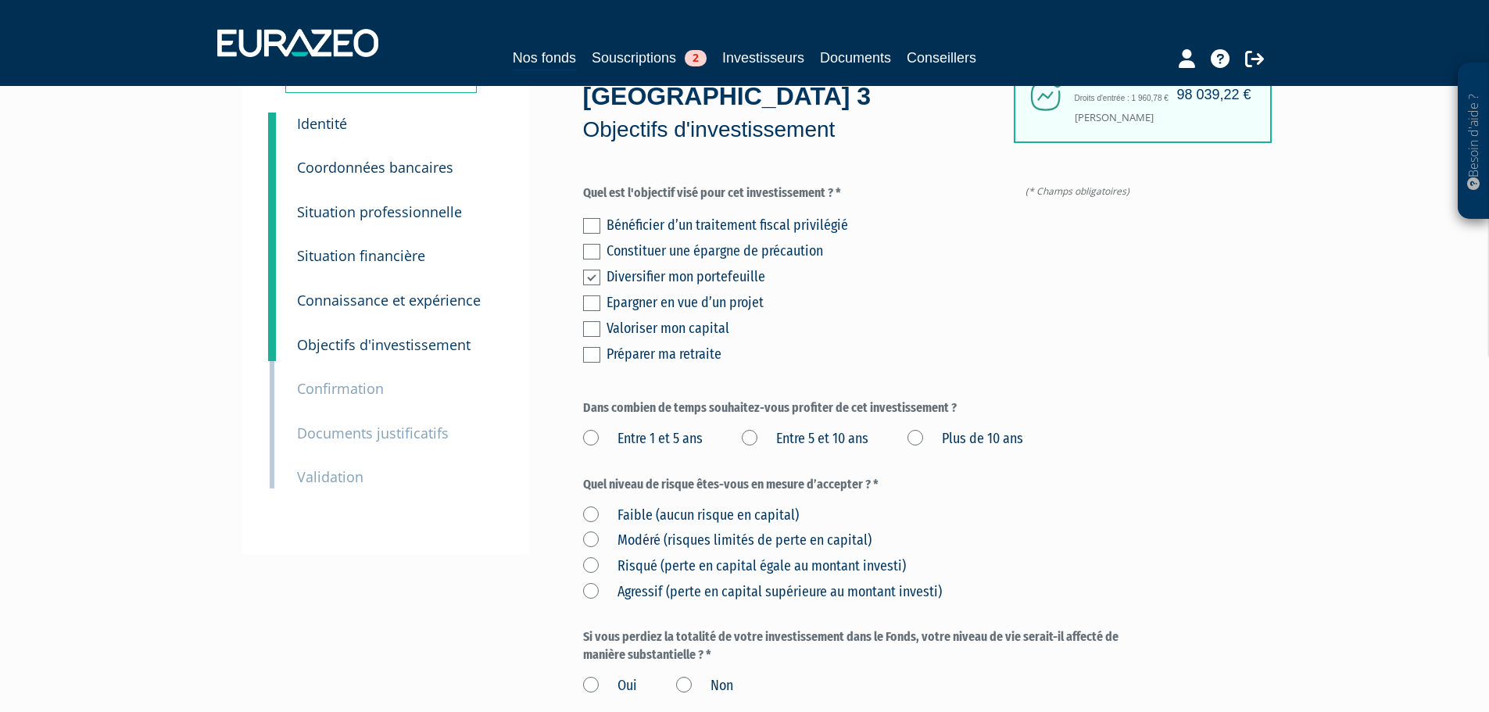
click at [919, 429] on label "Plus de 10 ans" at bounding box center [966, 439] width 116 height 20
click at [0, 0] on ans "Plus de 10 ans" at bounding box center [0, 0] width 0 height 0
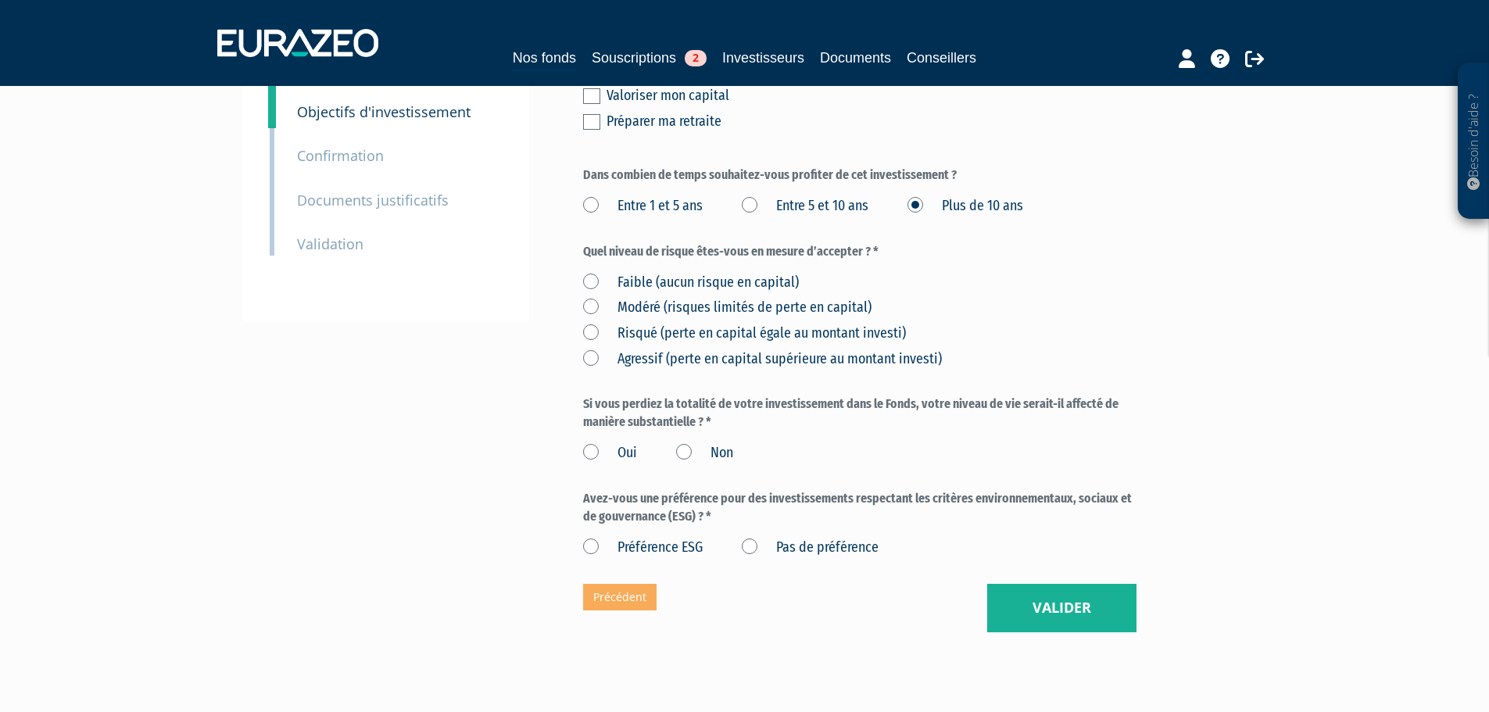
scroll to position [313, 0]
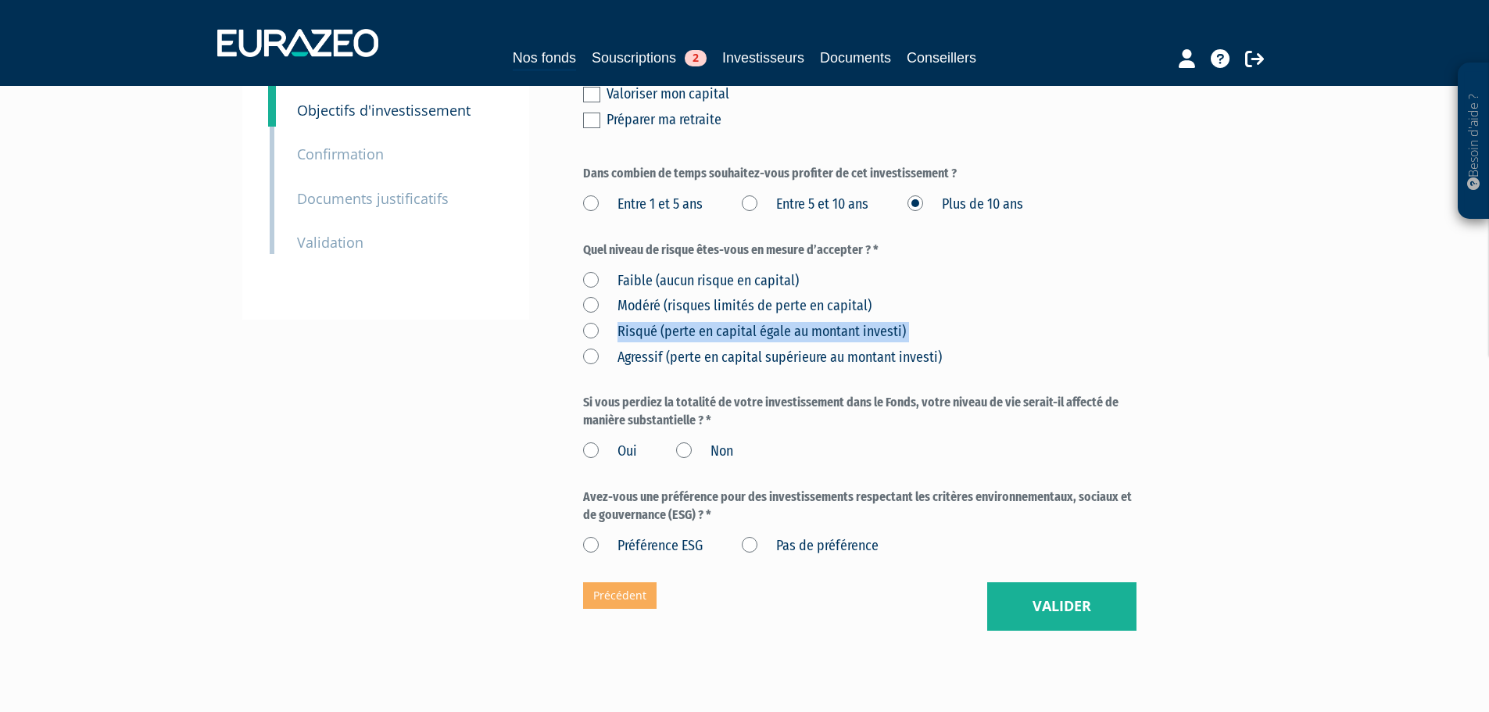
click at [590, 322] on label "Risqué (perte en capital égale au montant investi)" at bounding box center [744, 332] width 323 height 20
click at [680, 442] on label "Non" at bounding box center [704, 452] width 57 height 20
click at [0, 0] on input "Non" at bounding box center [0, 0] width 0 height 0
click at [744, 536] on label "Pas de préférence" at bounding box center [810, 546] width 137 height 20
click at [0, 0] on préférence "Pas de préférence" at bounding box center [0, 0] width 0 height 0
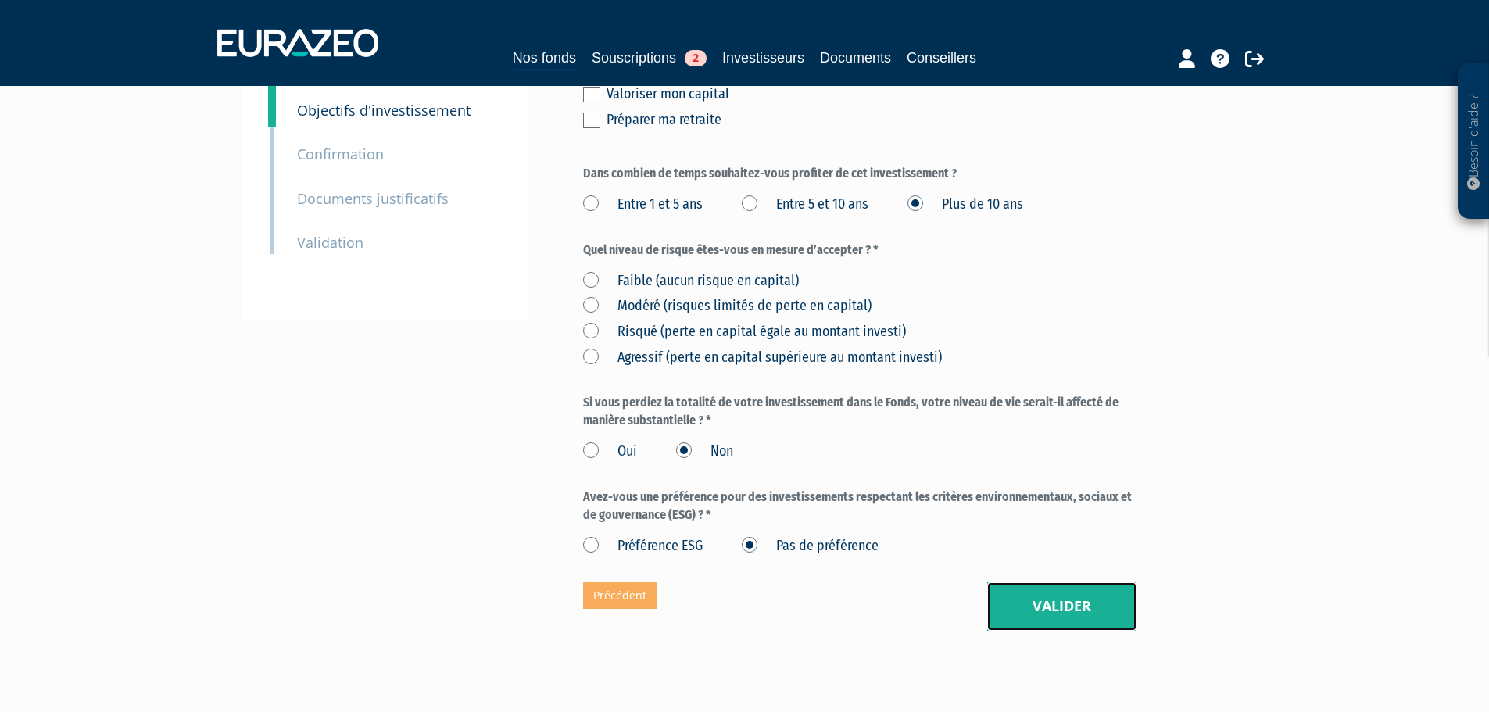
click at [1046, 582] on button "Valider" at bounding box center [1061, 606] width 149 height 48
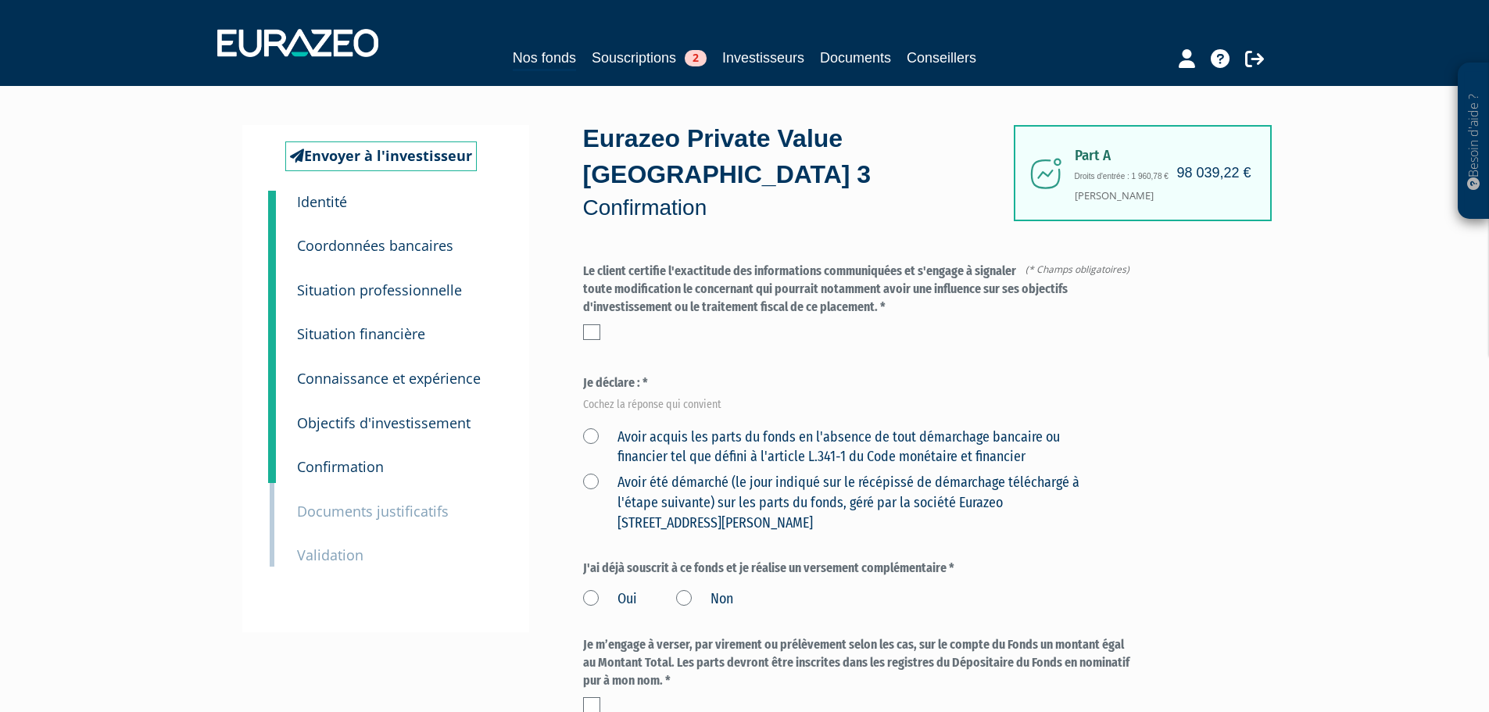
click at [594, 324] on label at bounding box center [591, 332] width 17 height 16
click at [0, 0] on input "checkbox" at bounding box center [0, 0] width 0 height 0
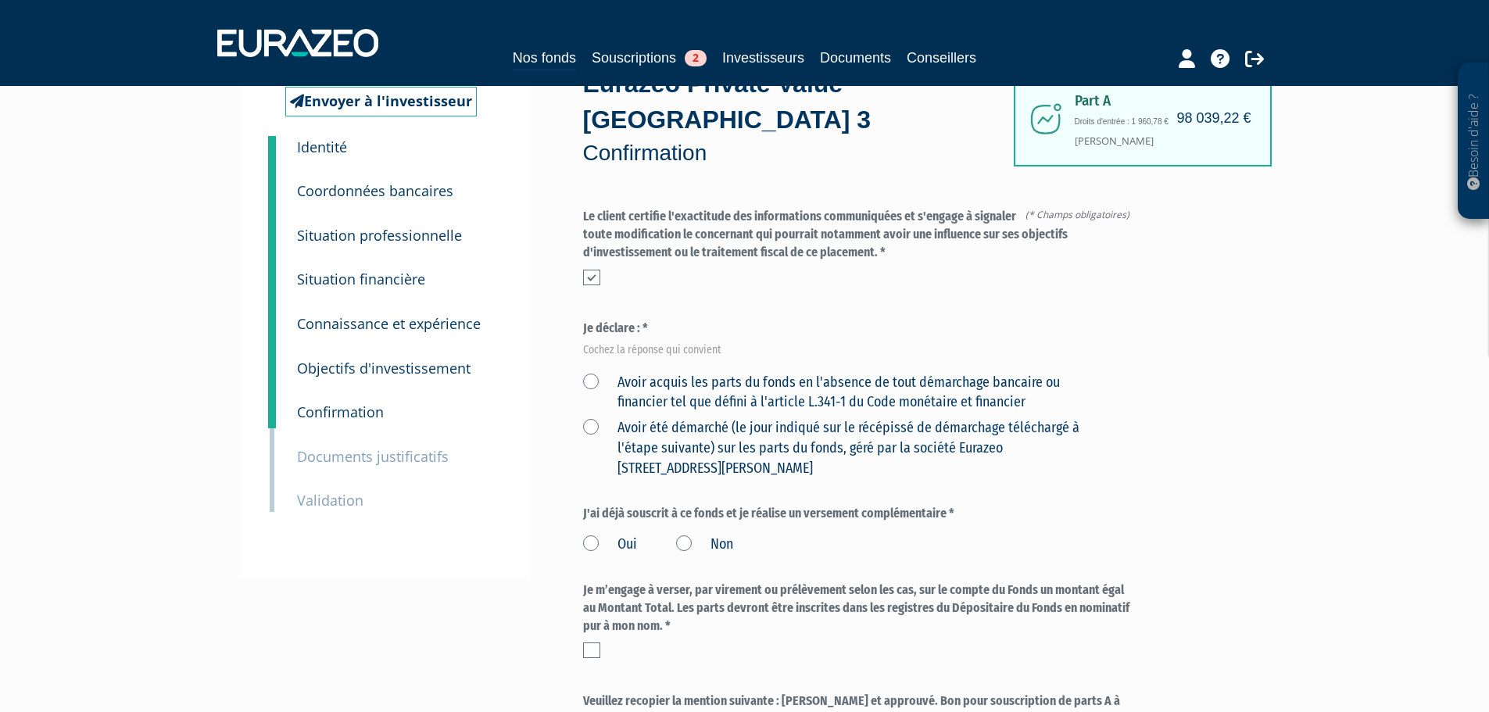
scroll to position [78, 0]
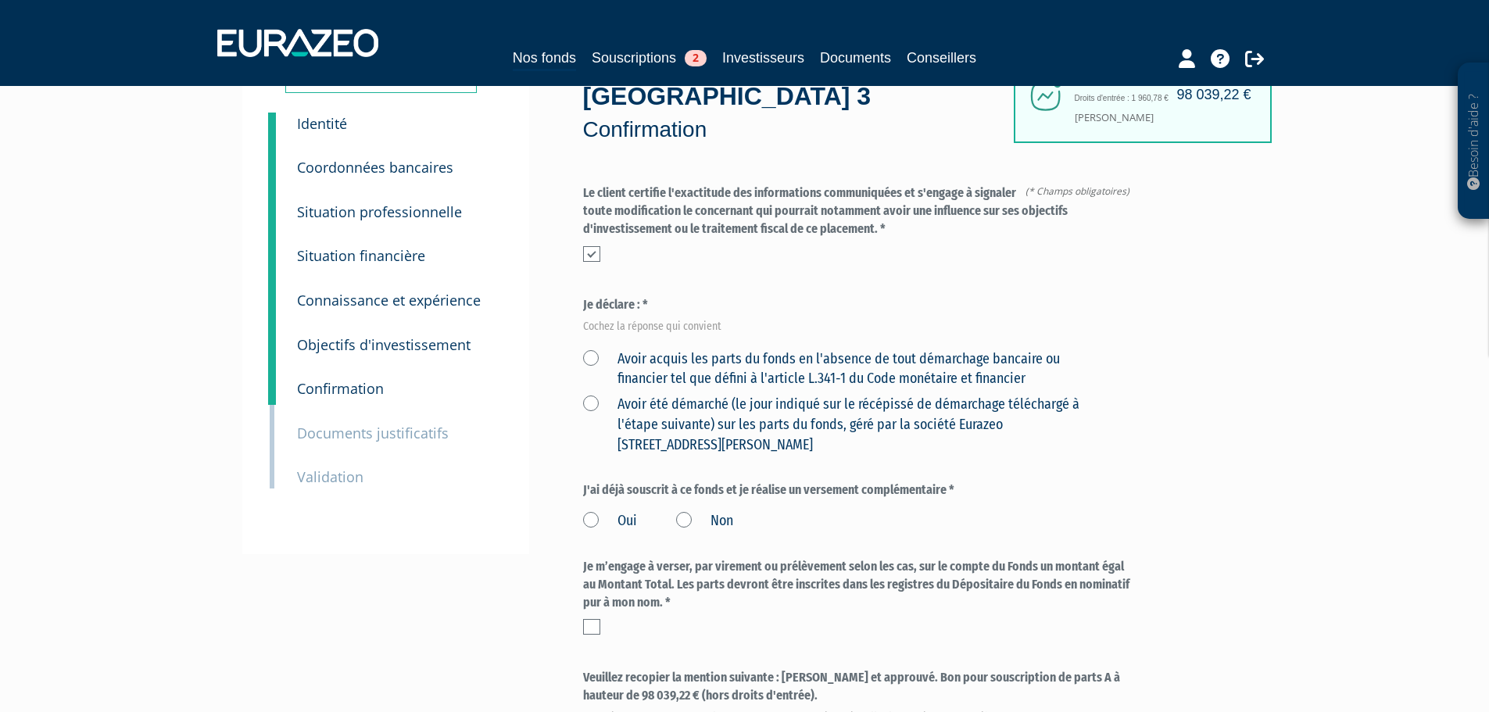
click at [594, 349] on label "Avoir acquis les parts du fonds en l'absence de tout démarchage bancaire ou fin…" at bounding box center [841, 369] width 517 height 40
click at [0, 0] on financier "Avoir acquis les parts du fonds en l'absence de tout démarchage bancaire ou fin…" at bounding box center [0, 0] width 0 height 0
click at [683, 511] on label "Non" at bounding box center [704, 521] width 57 height 20
click at [0, 0] on input "Non" at bounding box center [0, 0] width 0 height 0
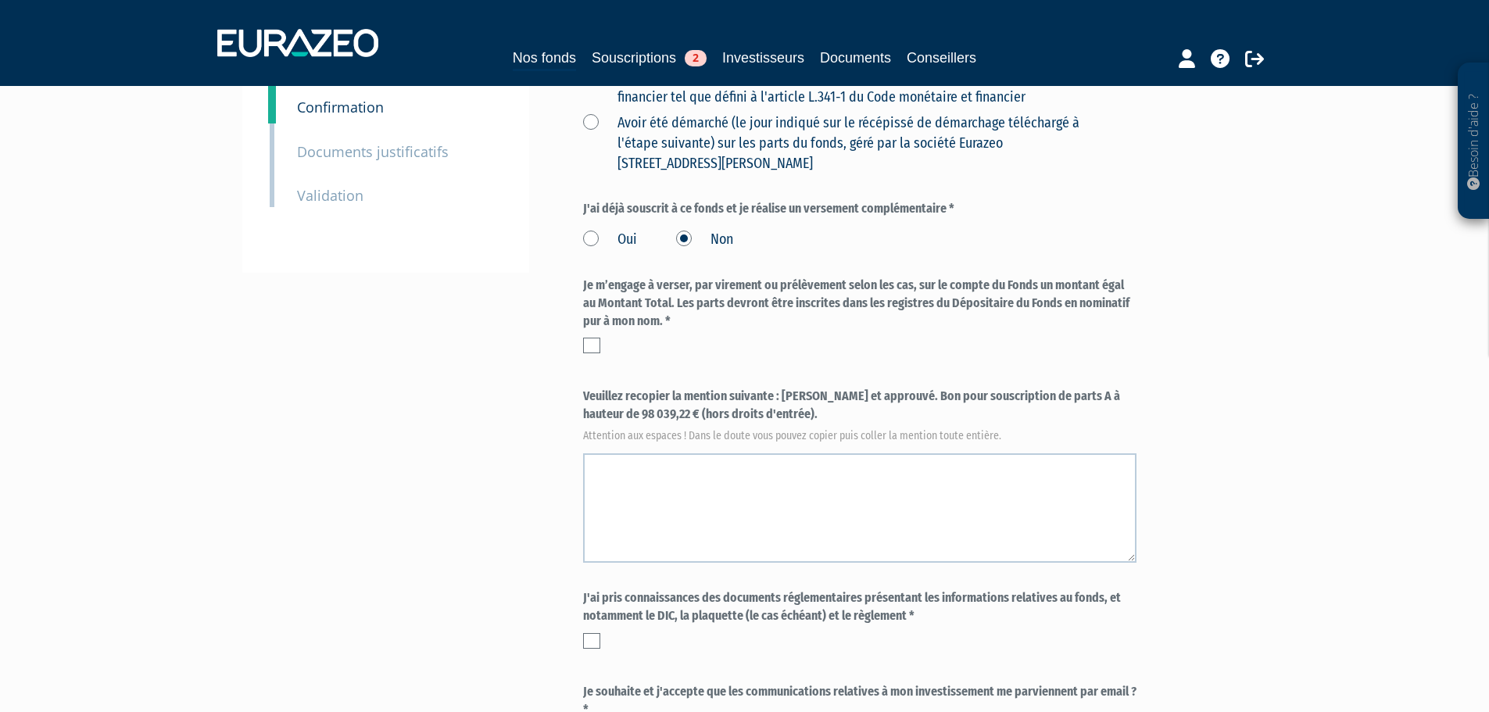
scroll to position [391, 0]
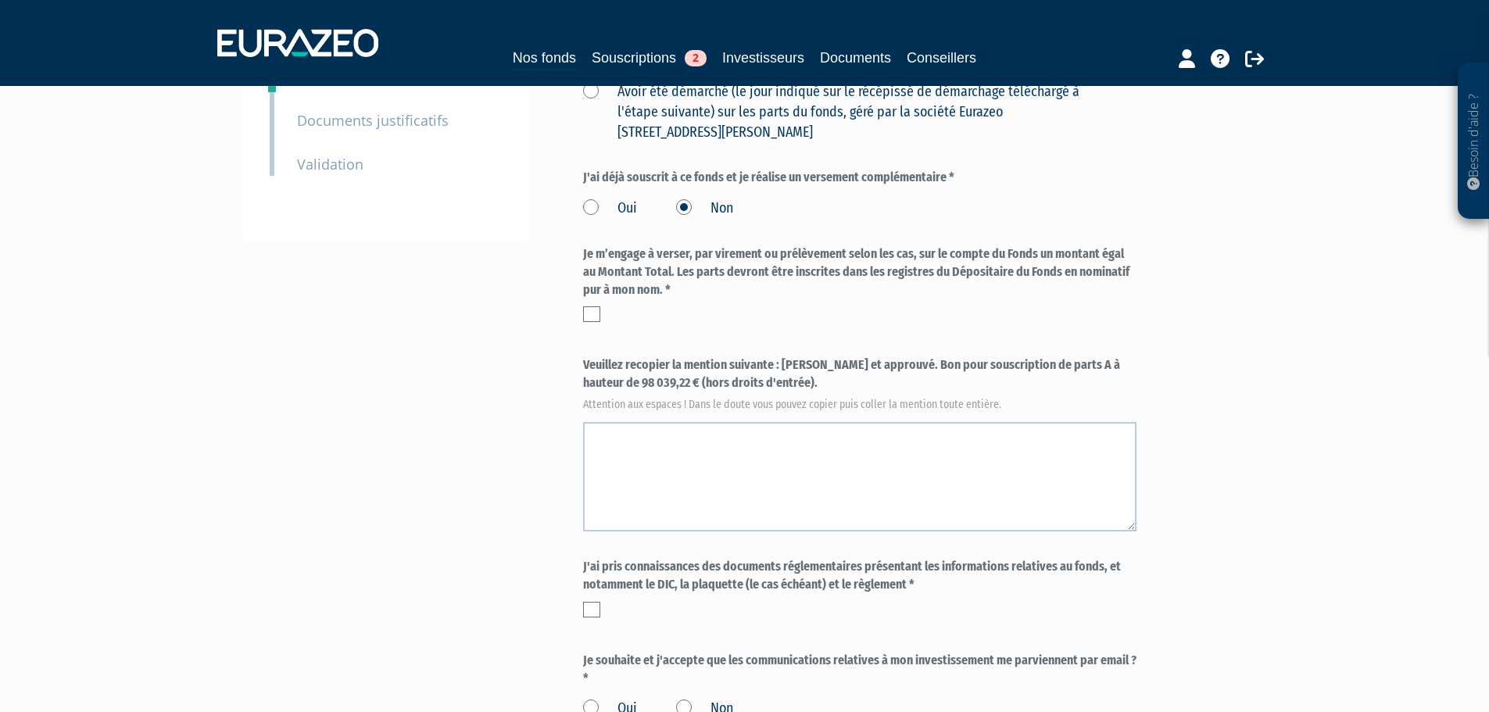
click at [592, 306] on label at bounding box center [591, 314] width 17 height 16
click at [0, 0] on input "checkbox" at bounding box center [0, 0] width 0 height 0
drag, startPoint x: 585, startPoint y: 329, endPoint x: 750, endPoint y: 356, distance: 167.1
click at [750, 356] on label "Veuillez recopier la mention suivante : [PERSON_NAME] et approuvé. Bon pour sou…" at bounding box center [860, 382] width 554 height 52
copy label "Veuillez recopier la mention suivante : [PERSON_NAME] et approuvé. Bon pour sou…"
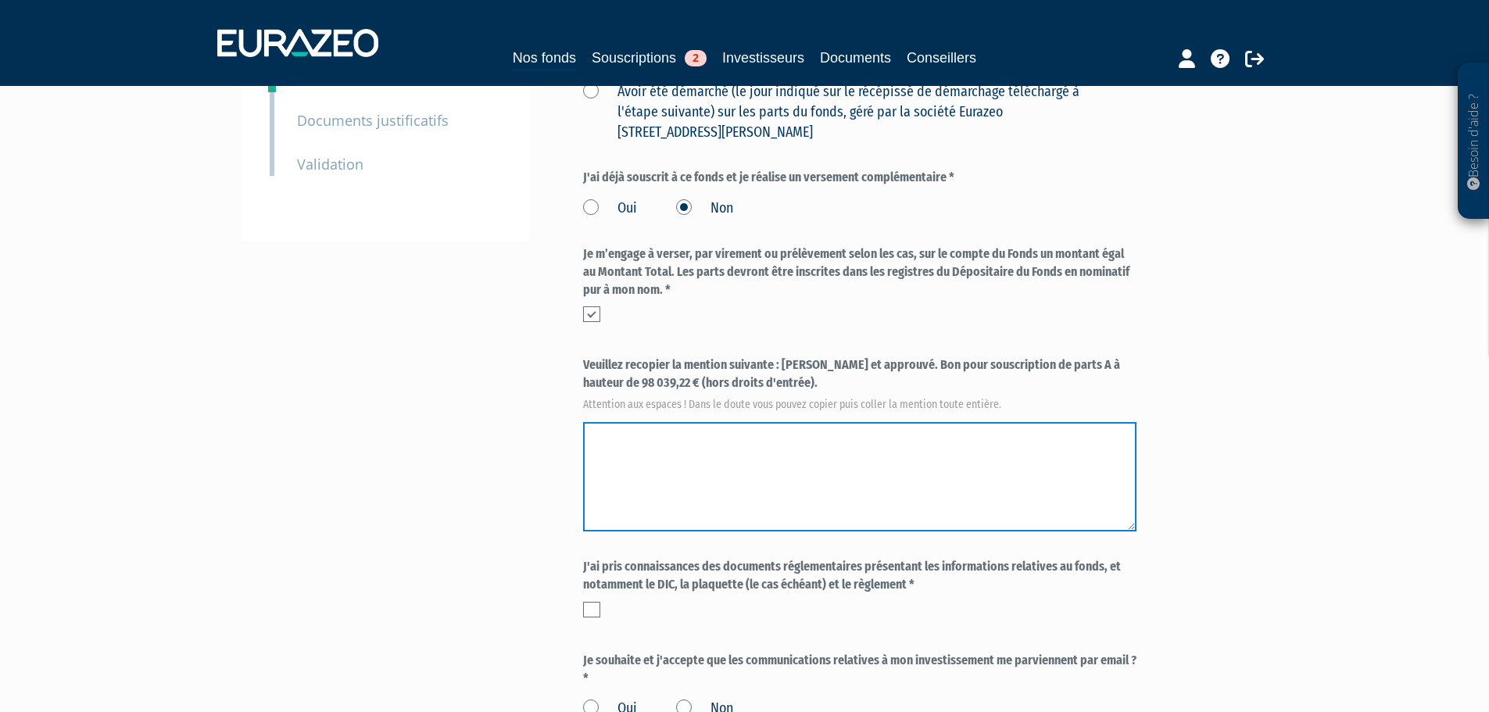
click at [712, 428] on textarea at bounding box center [860, 476] width 554 height 109
paste textarea "Veuillez recopier la mention suivante : [PERSON_NAME] et approuvé. Bon pour sou…"
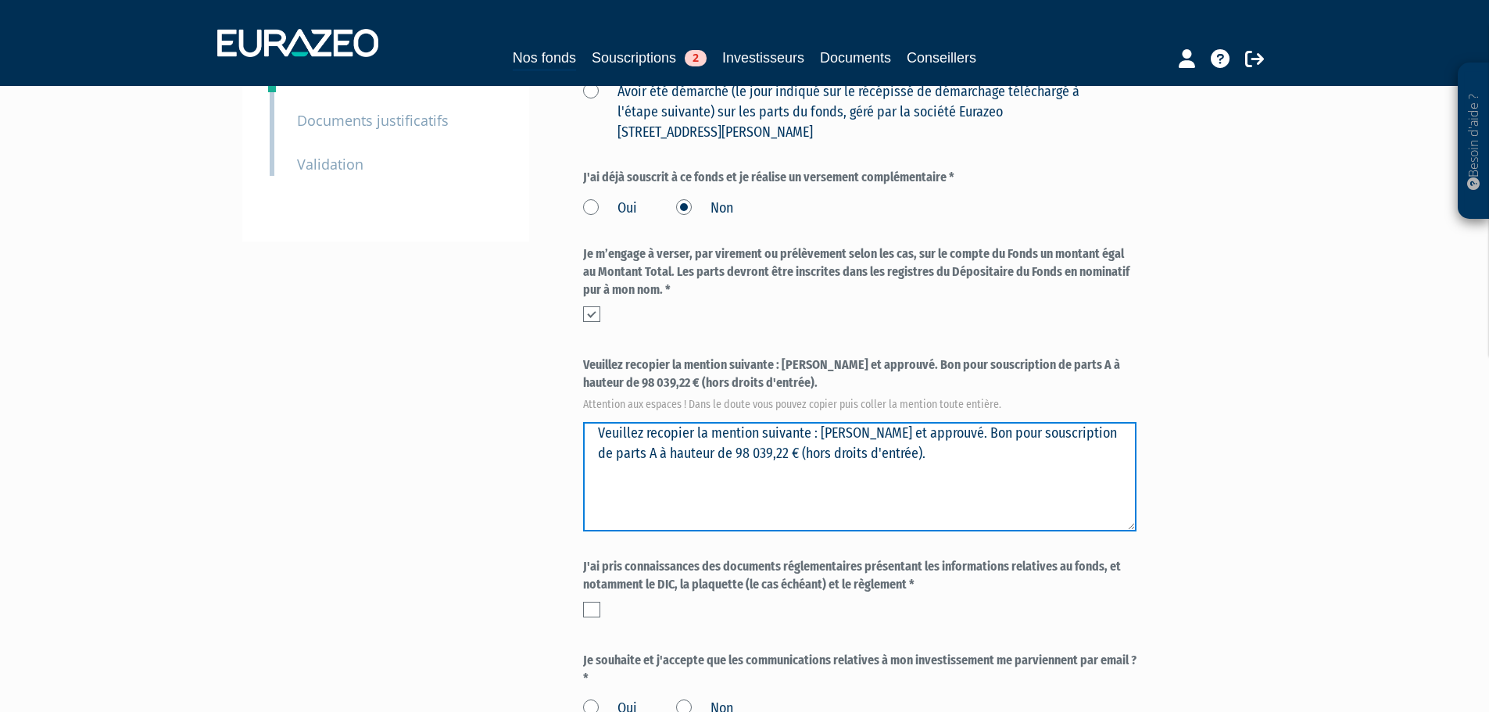
drag, startPoint x: 713, startPoint y: 397, endPoint x: 510, endPoint y: 388, distance: 203.5
click at [510, 388] on div "Envoyer à l'investisseur 1 Identité 2 Coordonnées bancaires 3 Situation profess…" at bounding box center [745, 264] width 982 height 1060
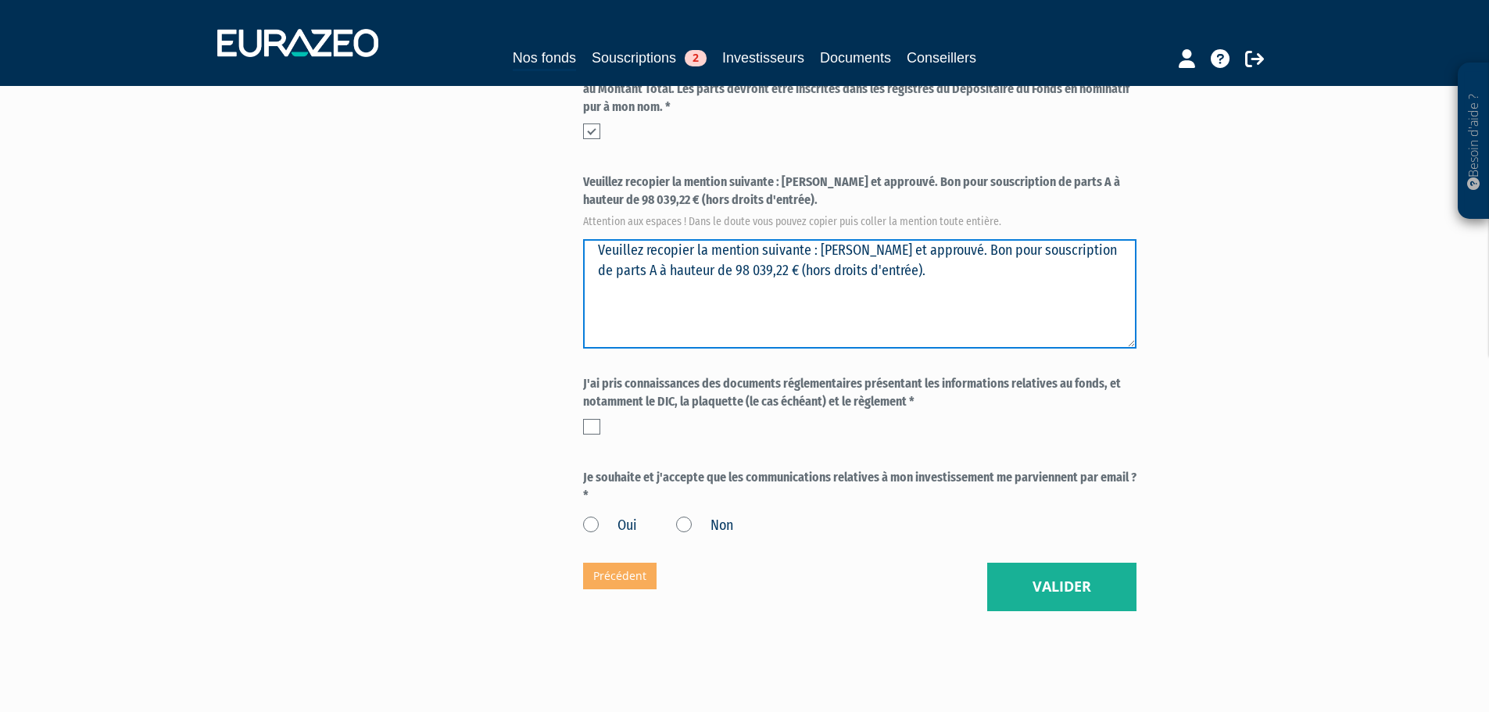
scroll to position [589, 0]
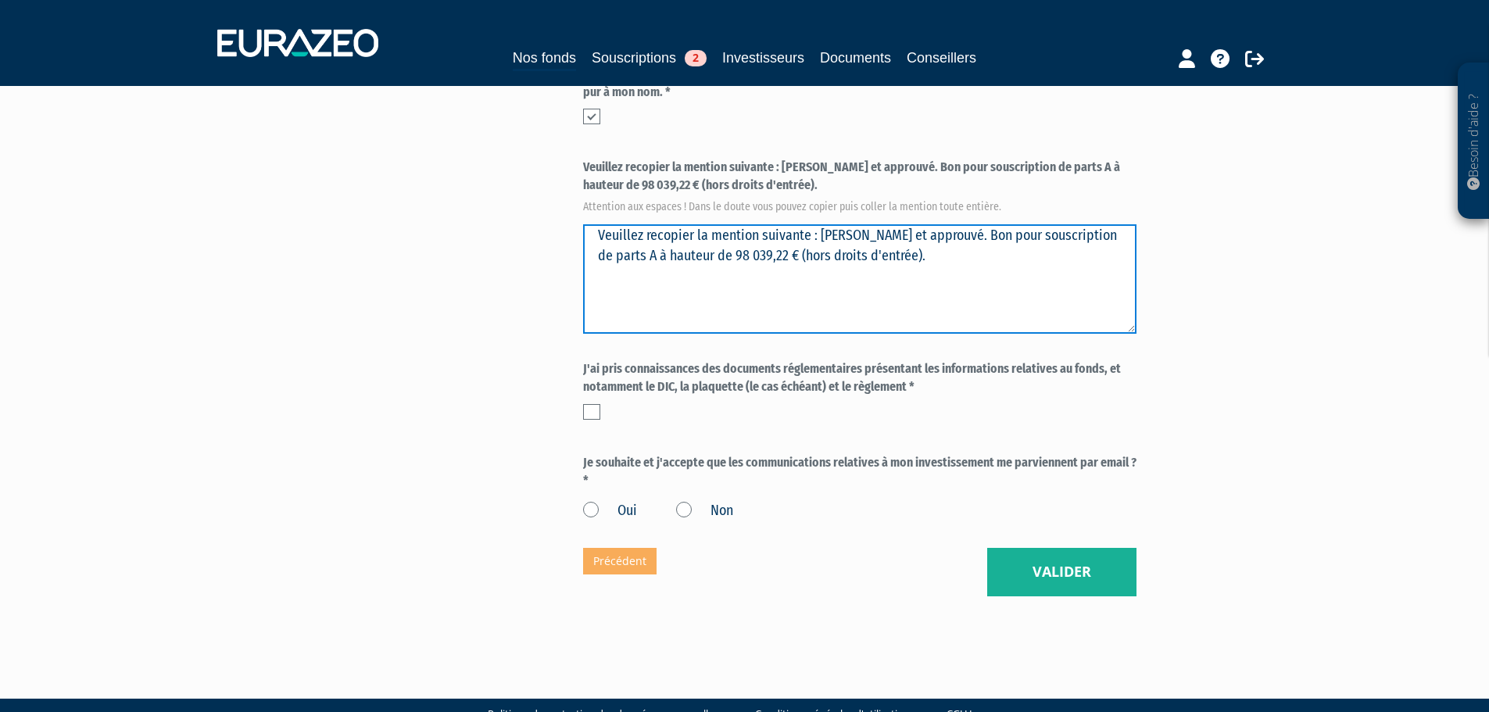
type textarea "Veuillez recopier la mention suivante : [PERSON_NAME] et approuvé. Bon pour sou…"
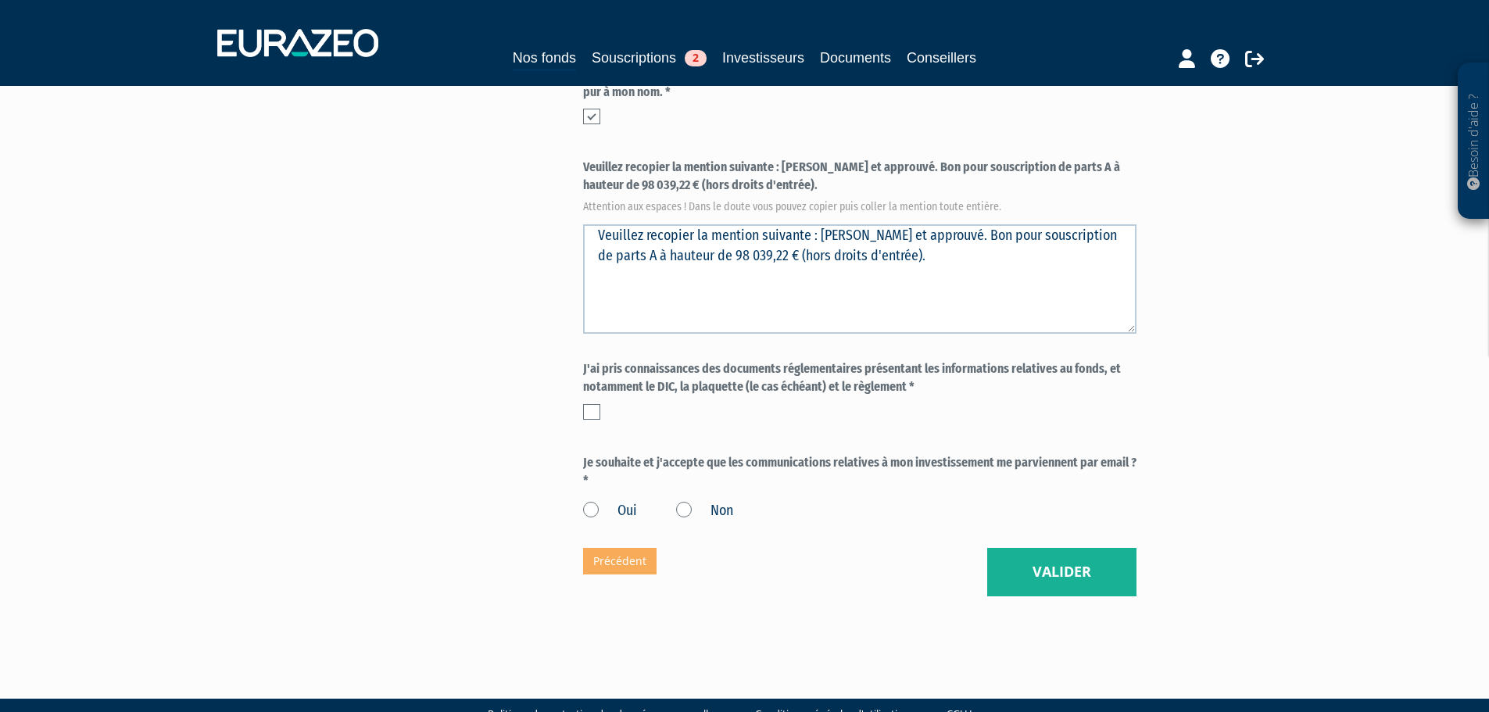
click at [590, 404] on label at bounding box center [591, 412] width 17 height 16
click at [0, 0] on input "checkbox" at bounding box center [0, 0] width 0 height 0
click at [589, 501] on label "Oui" at bounding box center [610, 511] width 54 height 20
click at [0, 0] on input "Oui" at bounding box center [0, 0] width 0 height 0
click at [1060, 548] on button "Valider" at bounding box center [1061, 572] width 149 height 48
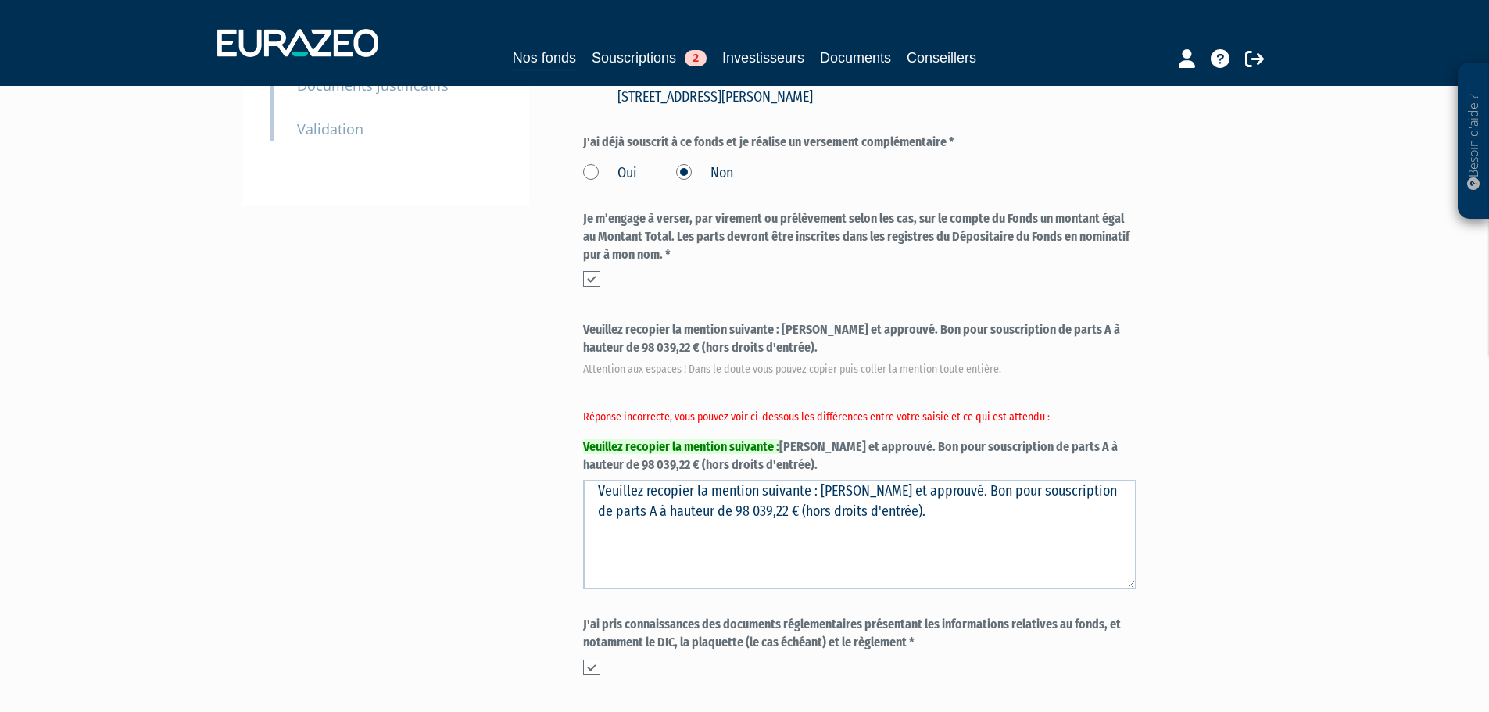
scroll to position [469, 0]
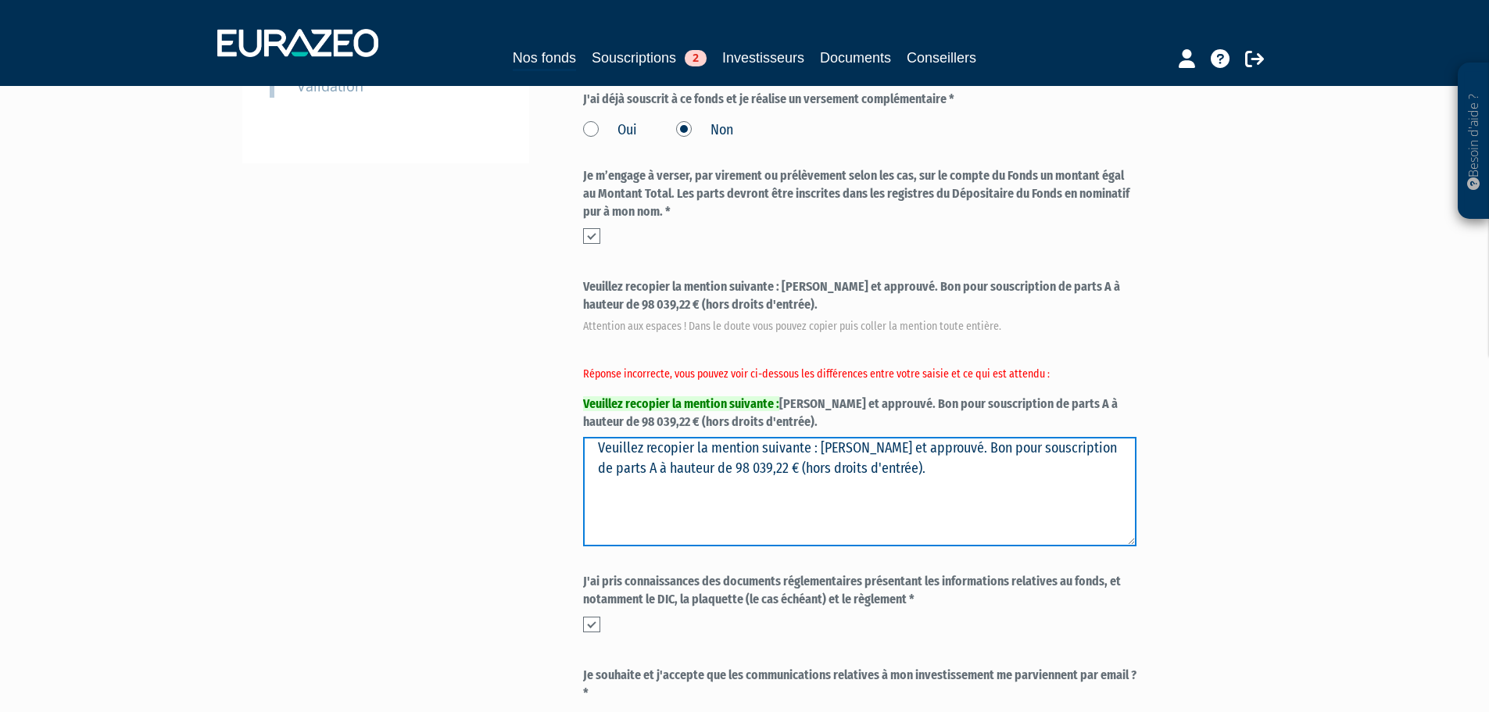
drag, startPoint x: 940, startPoint y: 410, endPoint x: 331, endPoint y: 412, distance: 609.8
click at [331, 412] on div "Envoyer à l'investisseur 1 Identité 2 Coordonnées bancaires 3 Situation profess…" at bounding box center [745, 232] width 982 height 1153
type textarea "[PERSON_NAME] et approuvé. Bon pour souscription de parts A à hauteur de 98 039…"
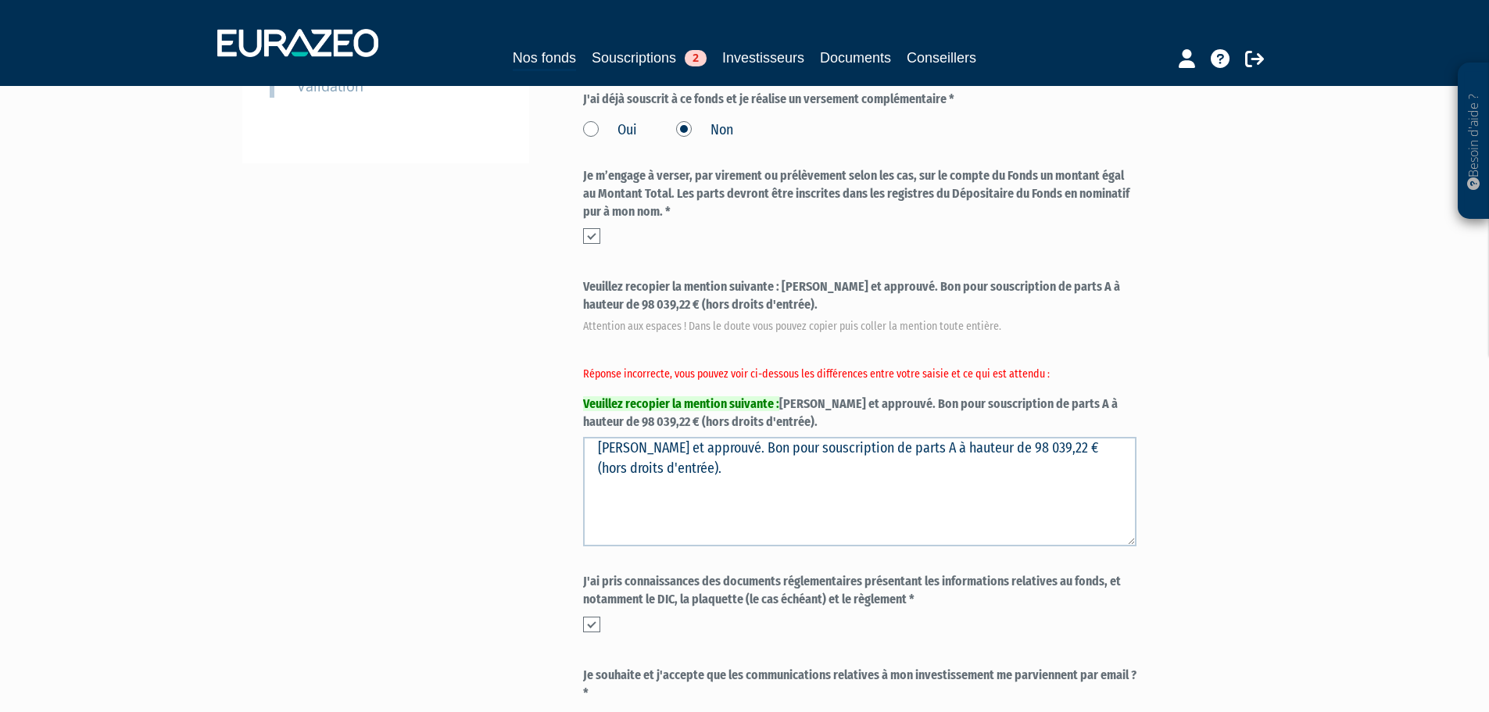
click at [1237, 446] on div "Part A 98 039,22 € Droits d'entrée : 1 960,78 € Olivier AURIOL Eurazeo Private …" at bounding box center [915, 232] width 665 height 1153
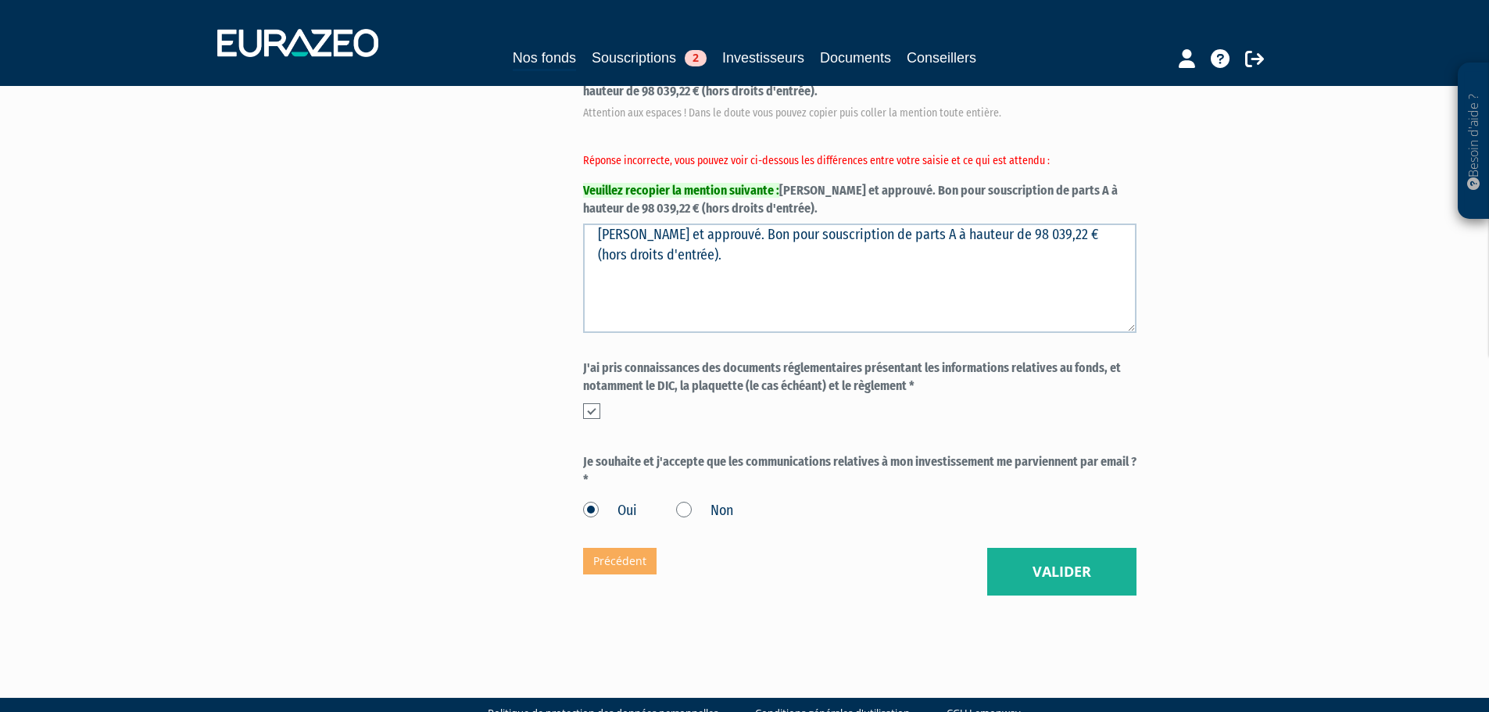
drag, startPoint x: 778, startPoint y: 176, endPoint x: 724, endPoint y: 168, distance: 54.5
click at [778, 177] on label "Veuillez recopier la mention suivante : Lu et approuvé. Bon pour souscription d…" at bounding box center [860, 141] width 554 height 152
click at [1064, 548] on button "Valider" at bounding box center [1061, 572] width 149 height 48
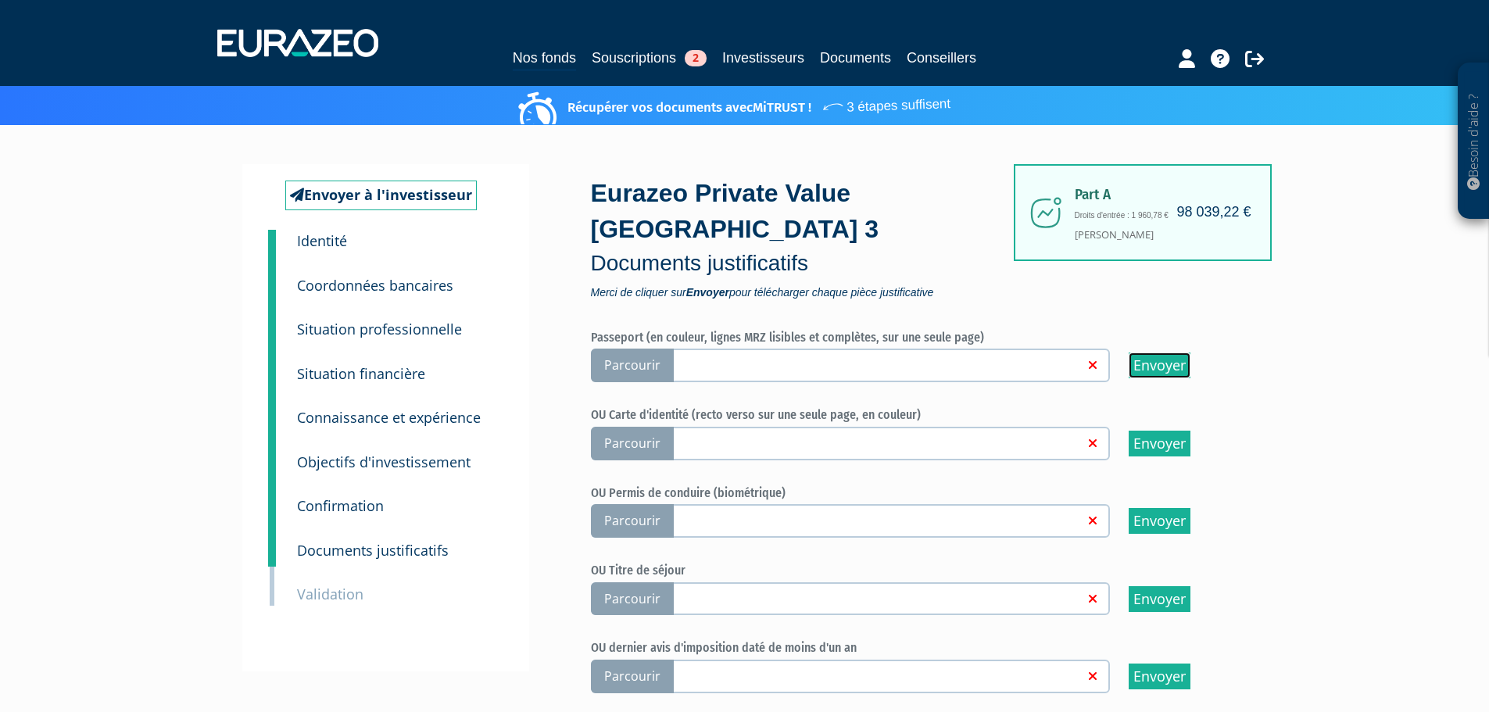
click at [1178, 353] on input "Envoyer" at bounding box center [1160, 366] width 62 height 26
click at [1168, 431] on input "Envoyer" at bounding box center [1160, 444] width 62 height 26
click at [629, 427] on span "Parcourir" at bounding box center [632, 444] width 83 height 34
click at [0, 0] on input "Parcourir" at bounding box center [0, 0] width 0 height 0
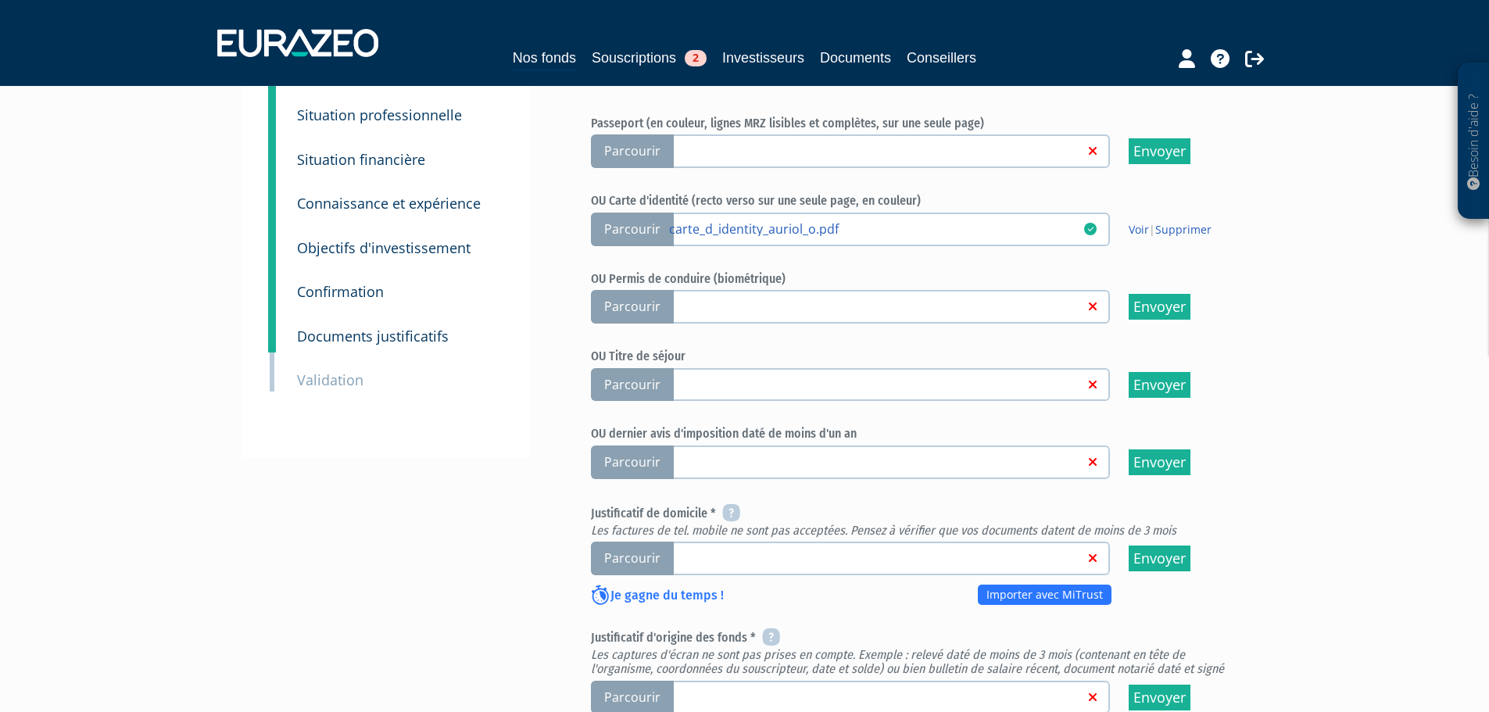
scroll to position [235, 0]
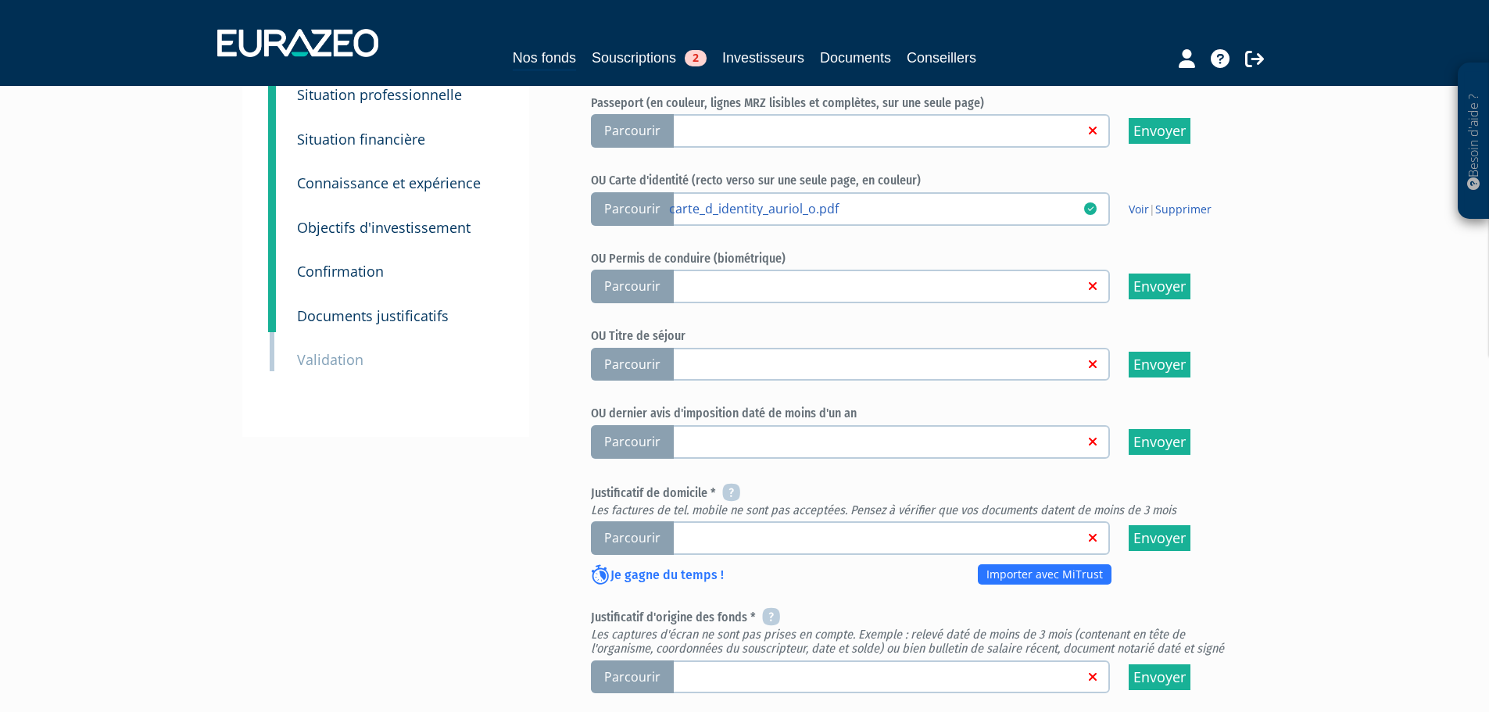
click at [521, 510] on div "Envoyer à l'investisseur 1 Identité 2 Coordonnées bancaires 3 Situation profess…" at bounding box center [745, 445] width 982 height 1031
click at [625, 425] on span "Parcourir" at bounding box center [632, 442] width 83 height 34
click at [0, 0] on input "Parcourir" at bounding box center [0, 0] width 0 height 0
click at [253, 75] on nav "Nos fonds Souscriptions 2 Investisseurs Documents Conseillers" at bounding box center [744, 43] width 1489 height 86
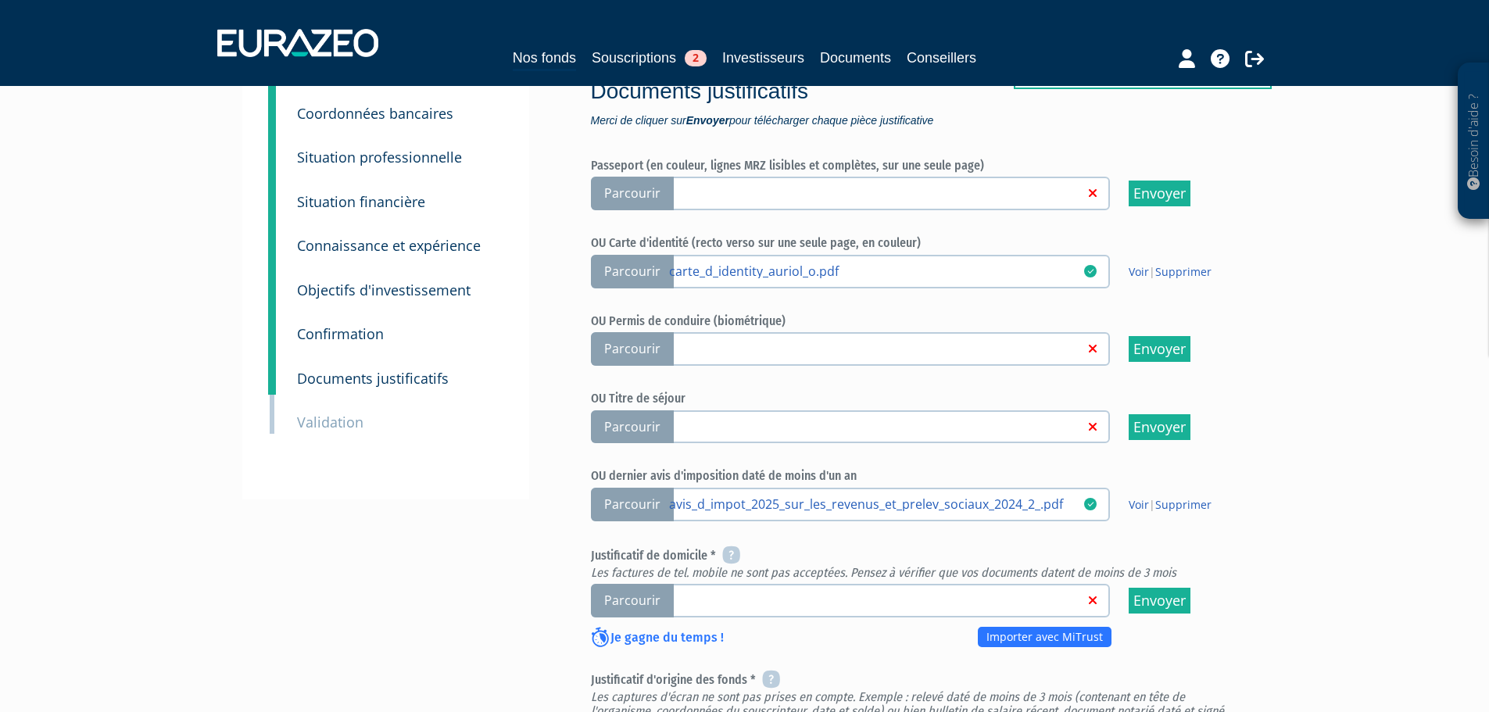
scroll to position [235, 0]
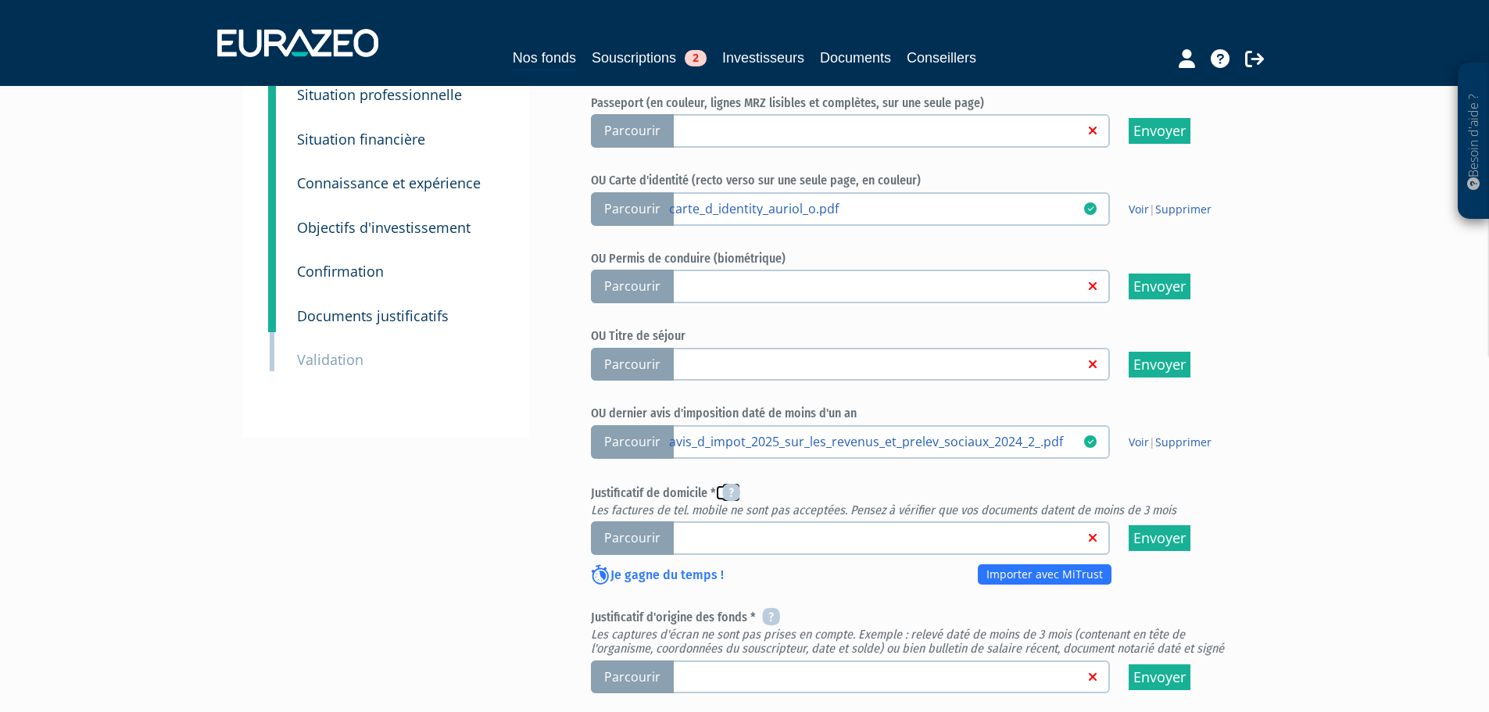
click at [736, 483] on icon at bounding box center [731, 492] width 18 height 19
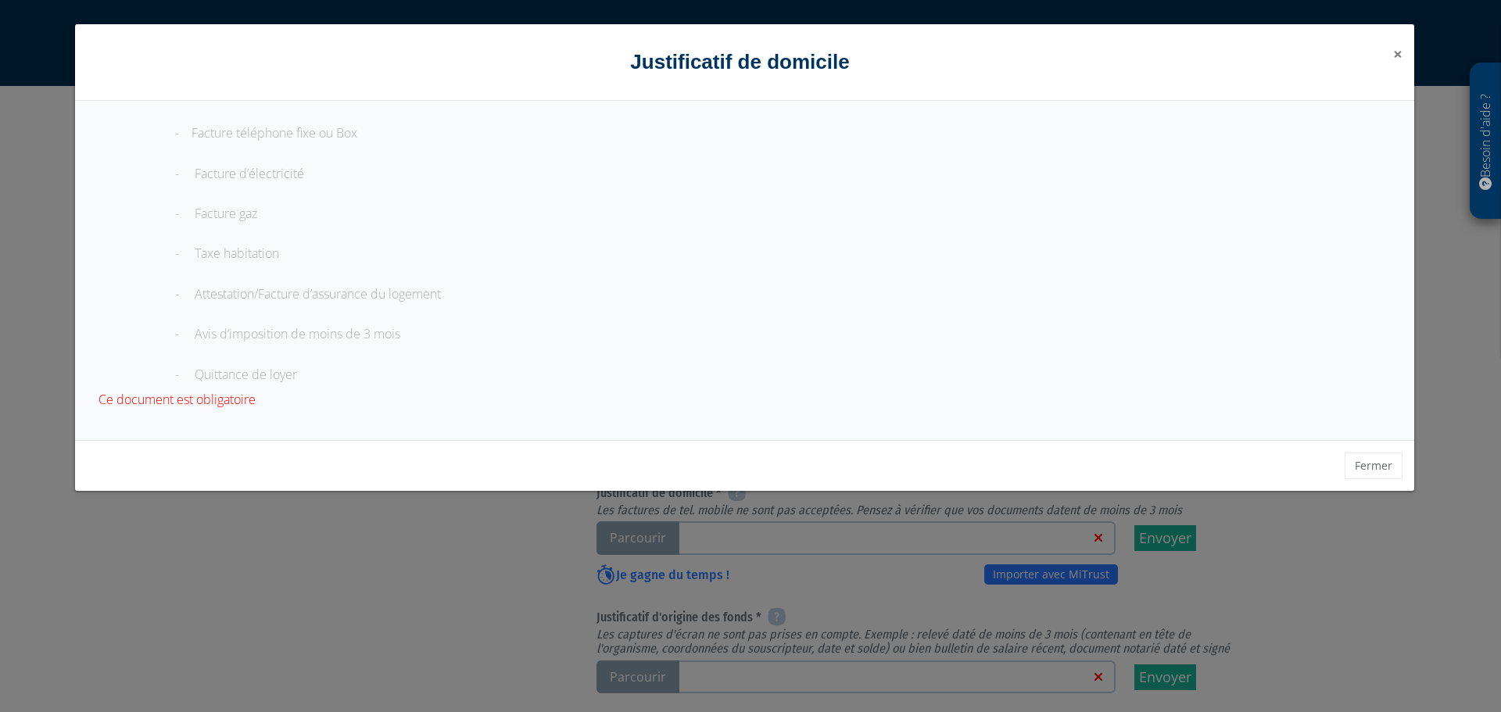
click at [1397, 56] on span "×" at bounding box center [1397, 54] width 9 height 22
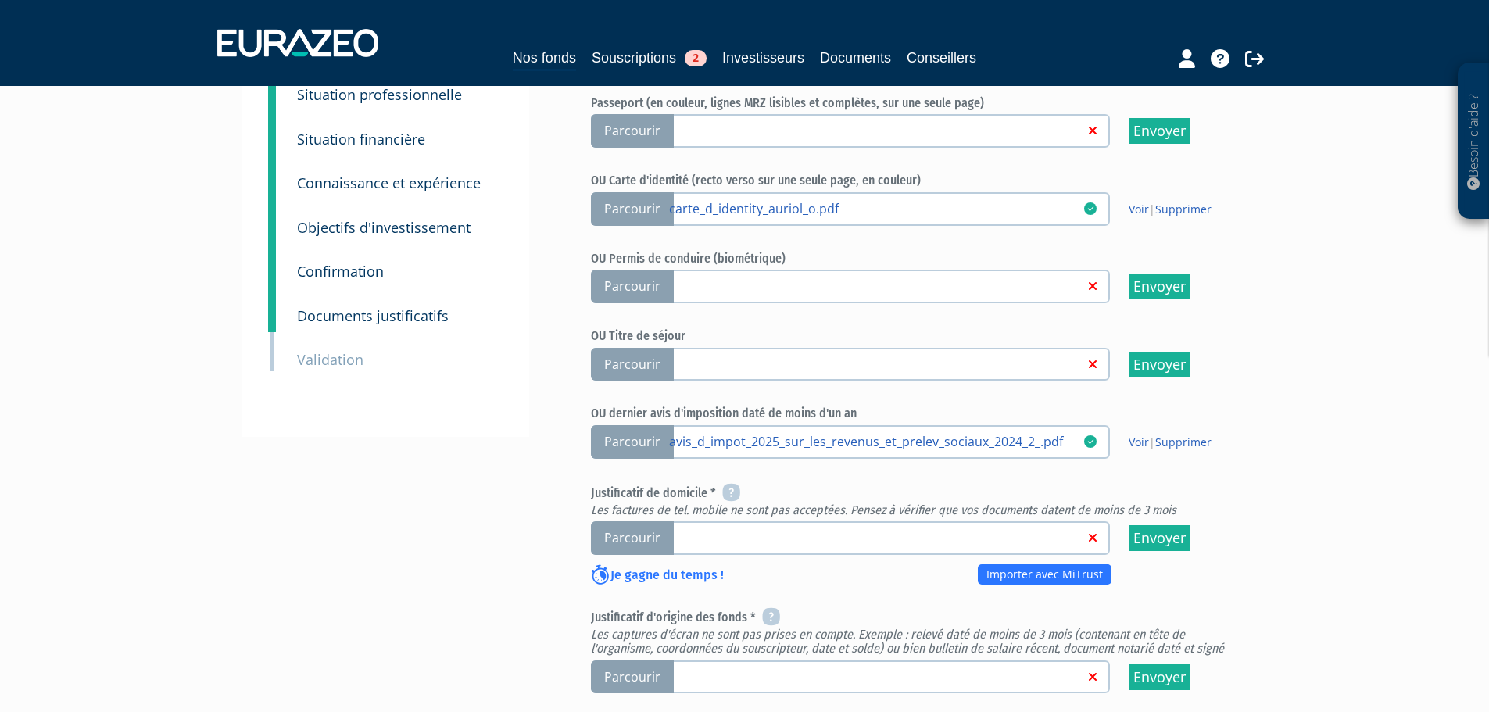
click at [625, 521] on span "Parcourir" at bounding box center [632, 538] width 83 height 34
click at [0, 0] on input "Parcourir" at bounding box center [0, 0] width 0 height 0
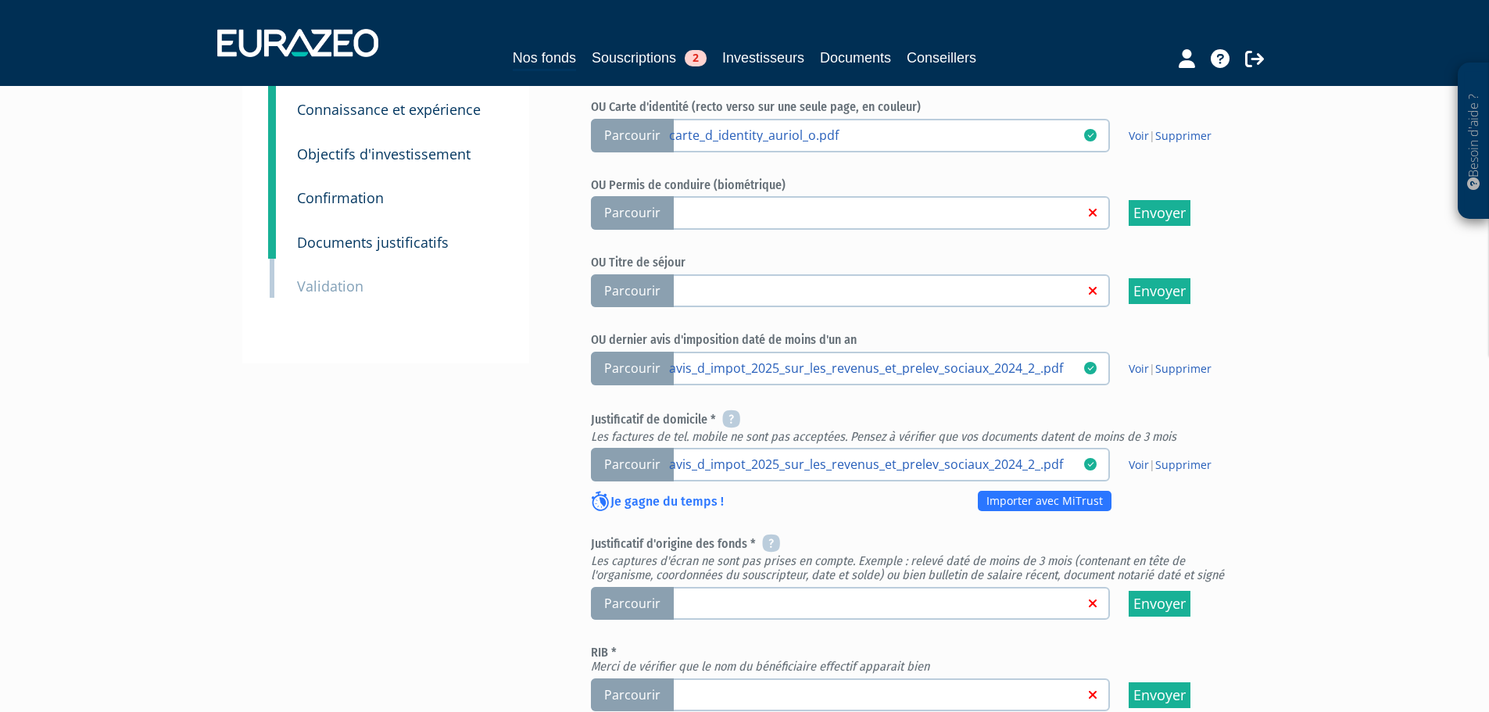
scroll to position [391, 0]
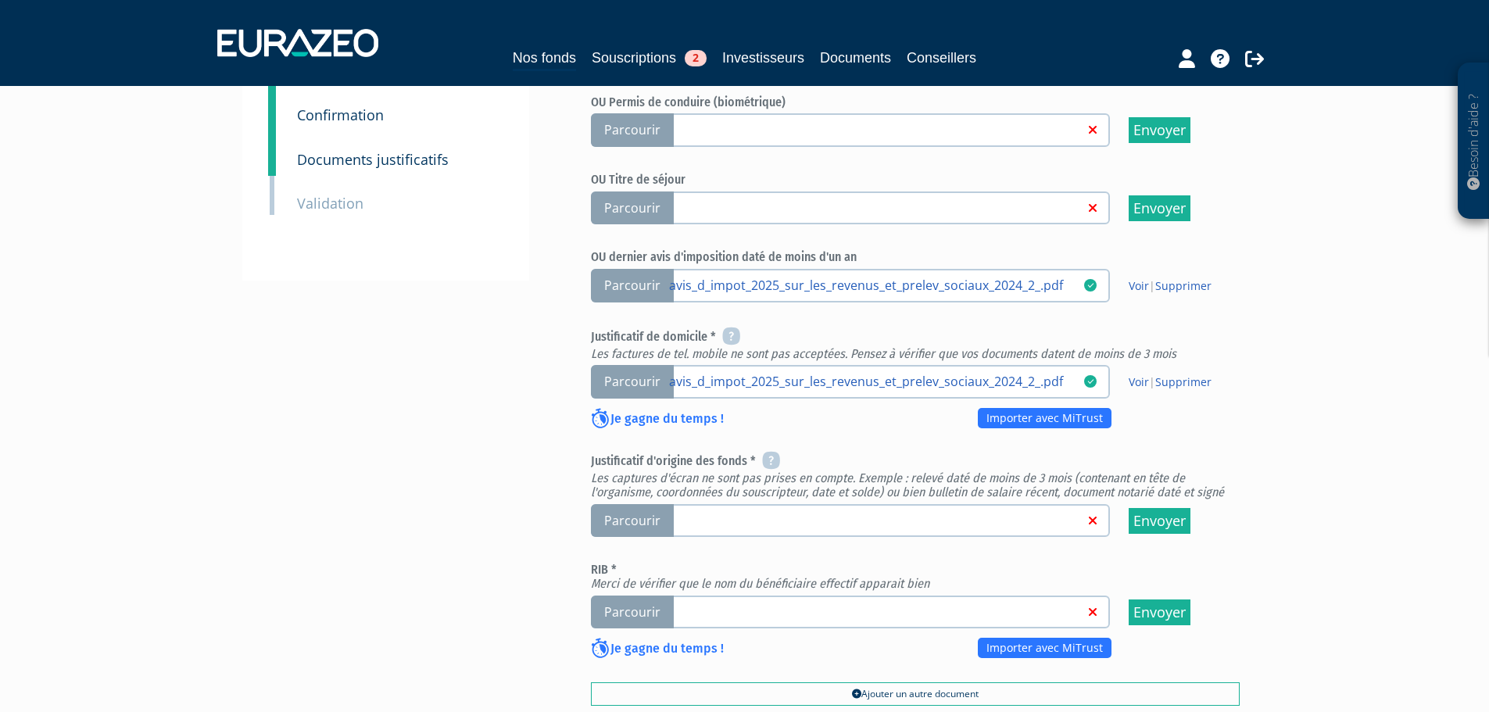
click at [632, 365] on span "Parcourir" at bounding box center [632, 382] width 83 height 34
click at [0, 0] on input "Parcourir avis_d_impot_2025_sur_les_revenus_et_prelev_sociaux_2024_2_.pdf" at bounding box center [0, 0] width 0 height 0
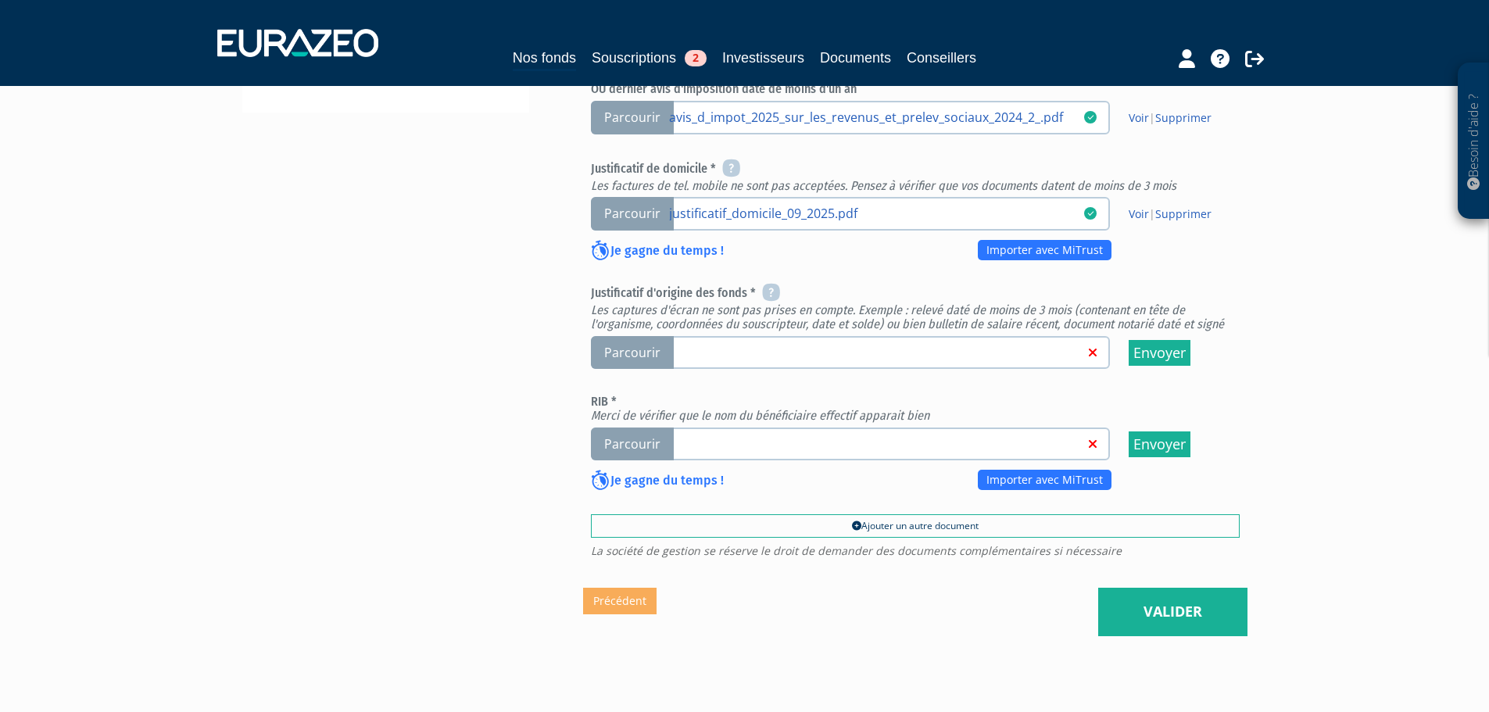
scroll to position [600, 0]
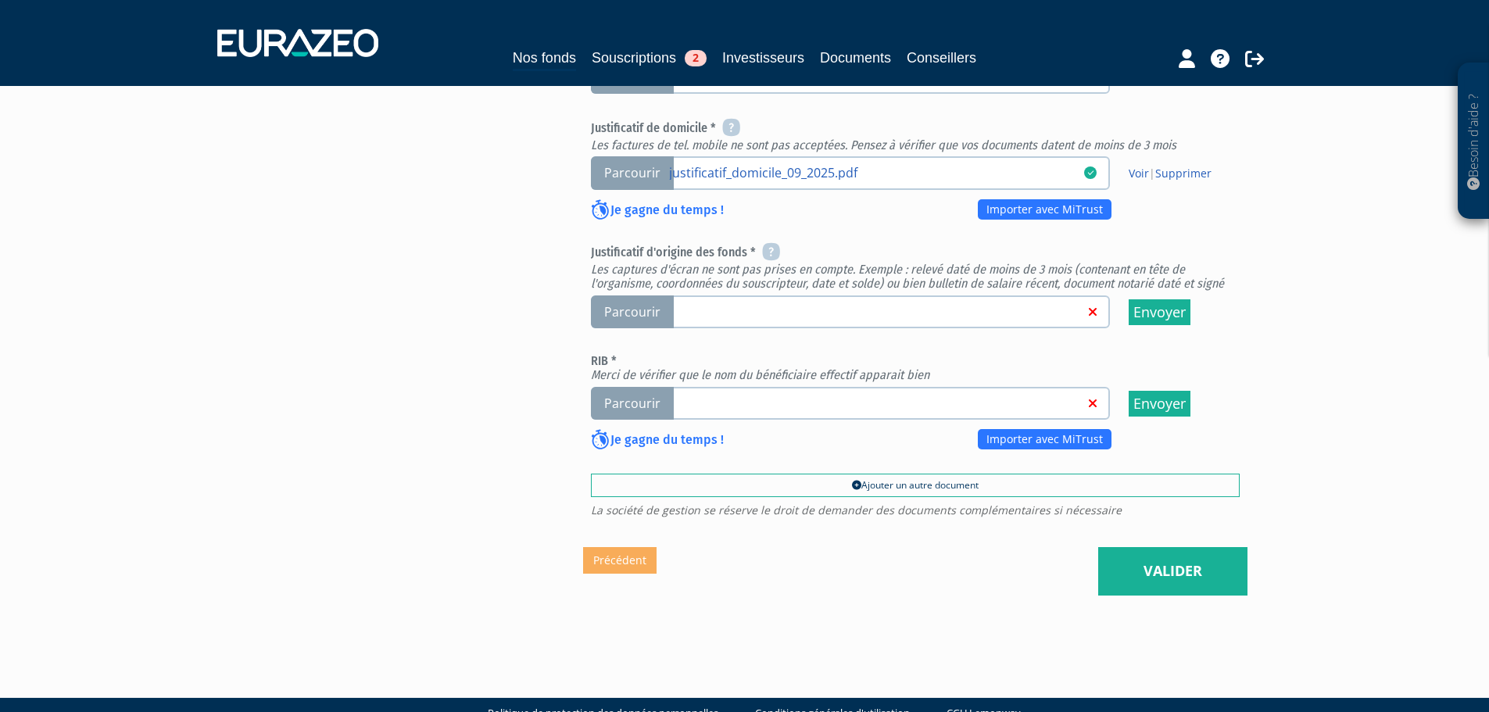
click at [612, 296] on span "Parcourir" at bounding box center [632, 313] width 83 height 34
click at [0, 0] on input "Parcourir" at bounding box center [0, 0] width 0 height 0
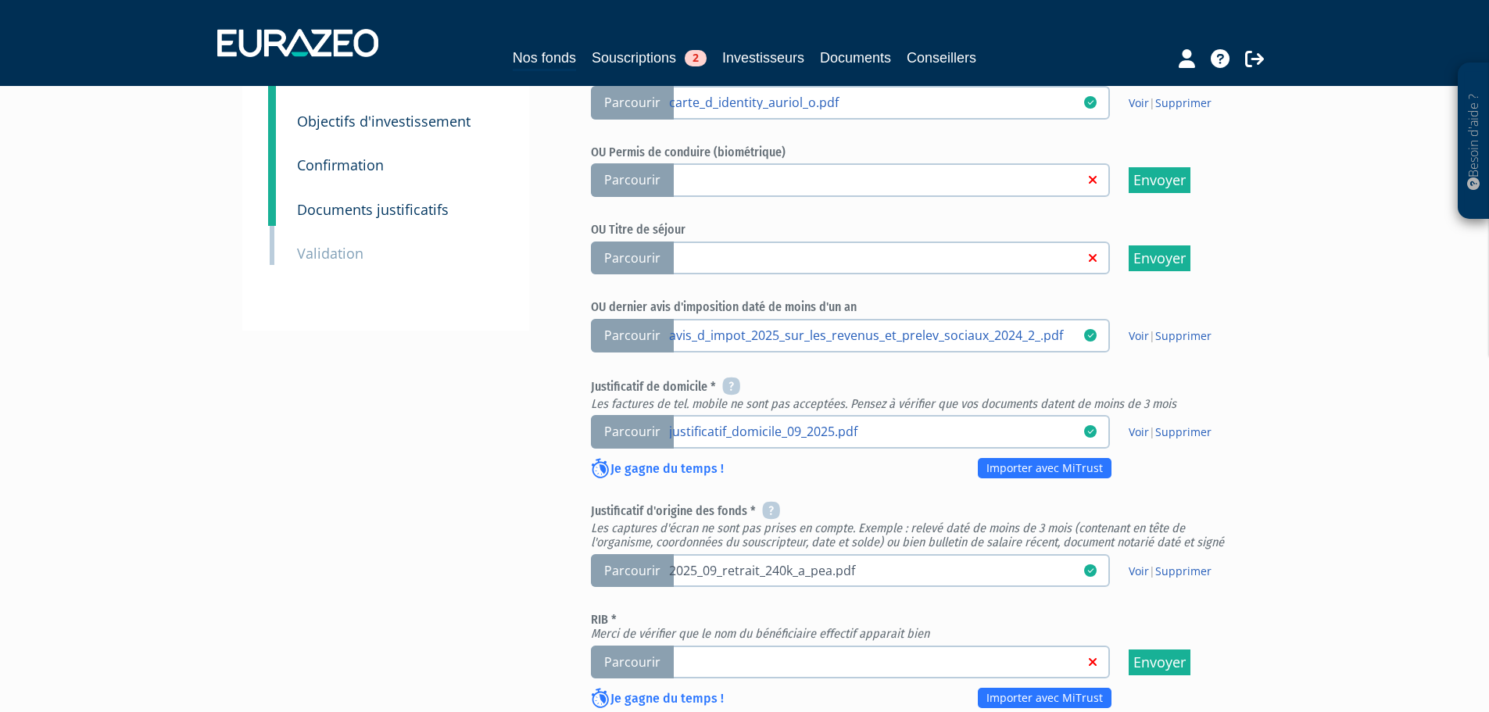
scroll to position [391, 0]
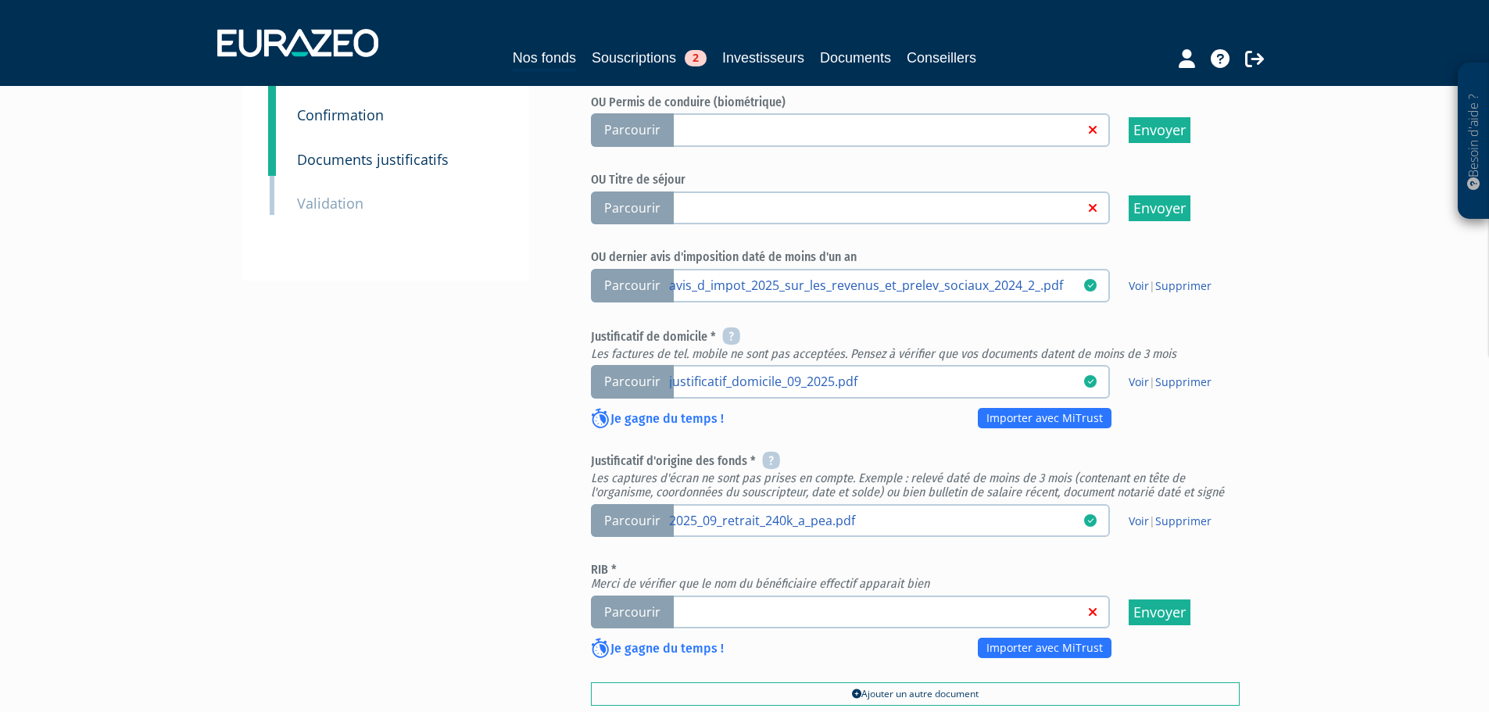
click at [627, 596] on span "Parcourir" at bounding box center [632, 613] width 83 height 34
click at [0, 0] on input "Parcourir" at bounding box center [0, 0] width 0 height 0
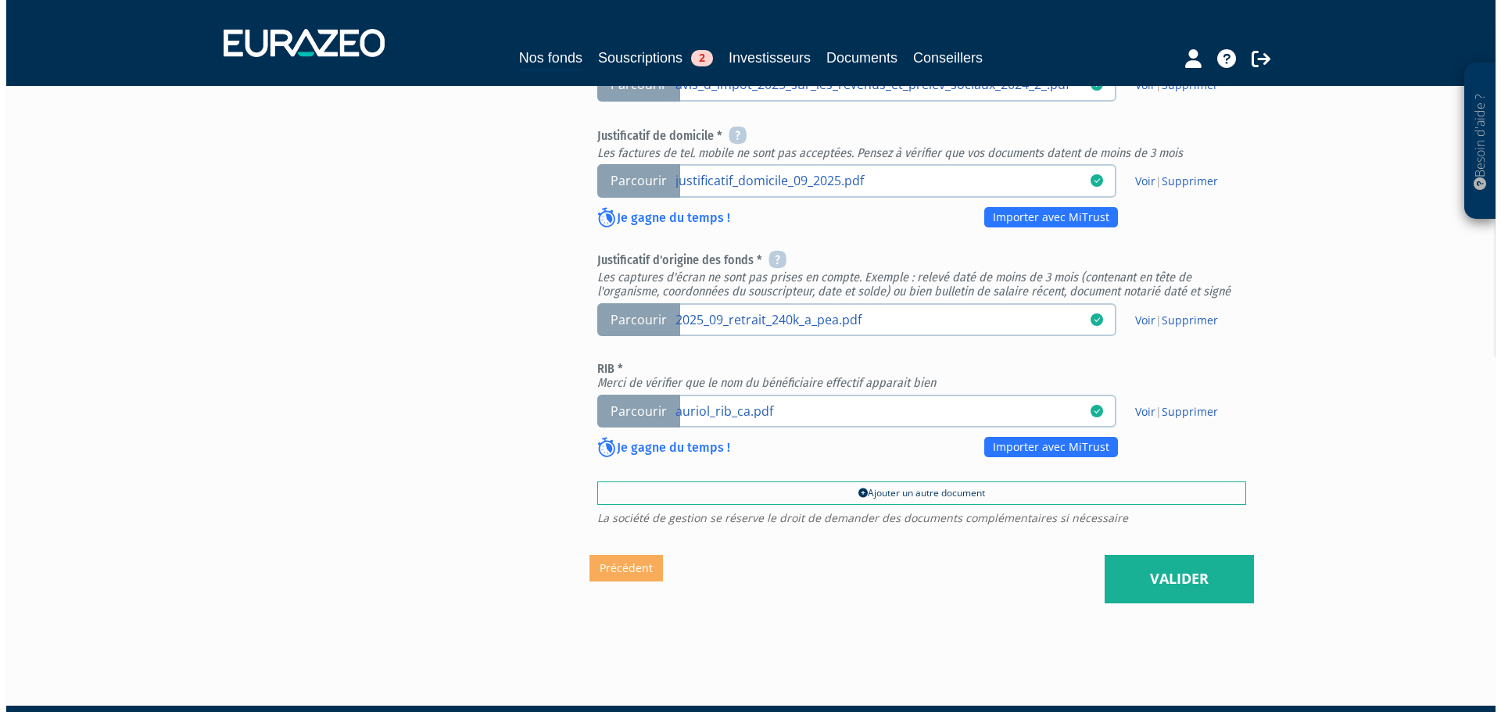
scroll to position [600, 0]
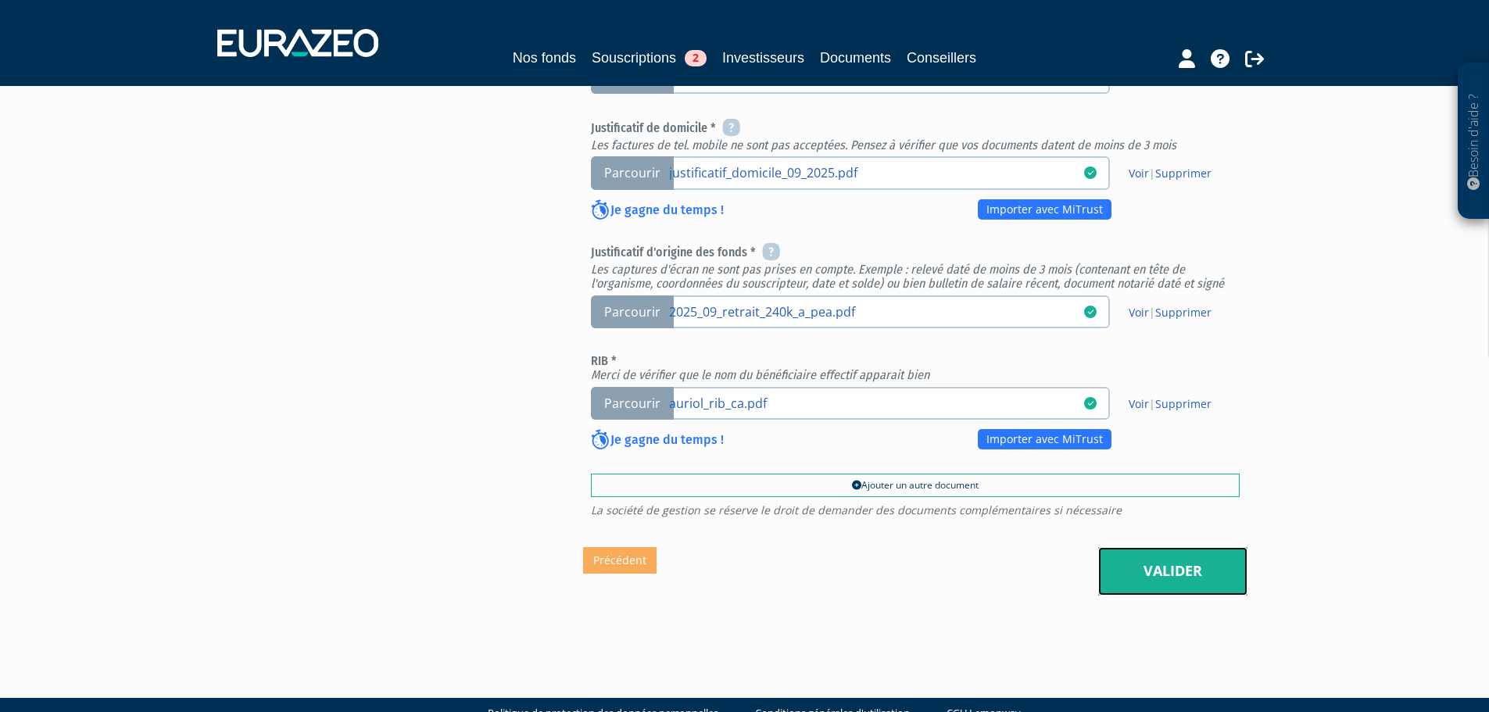
click at [1179, 547] on link "Valider" at bounding box center [1172, 571] width 149 height 48
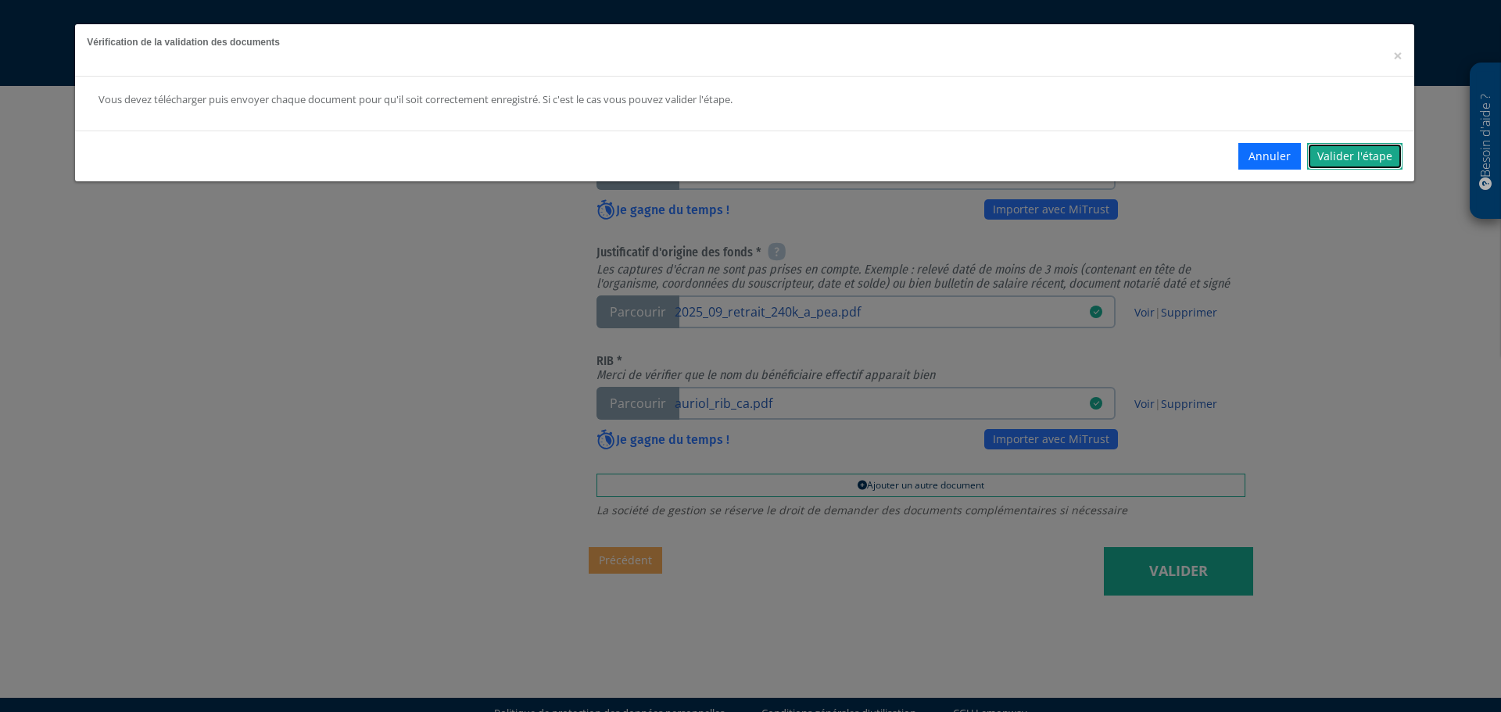
click at [1349, 148] on link "Valider l'étape" at bounding box center [1354, 156] width 95 height 27
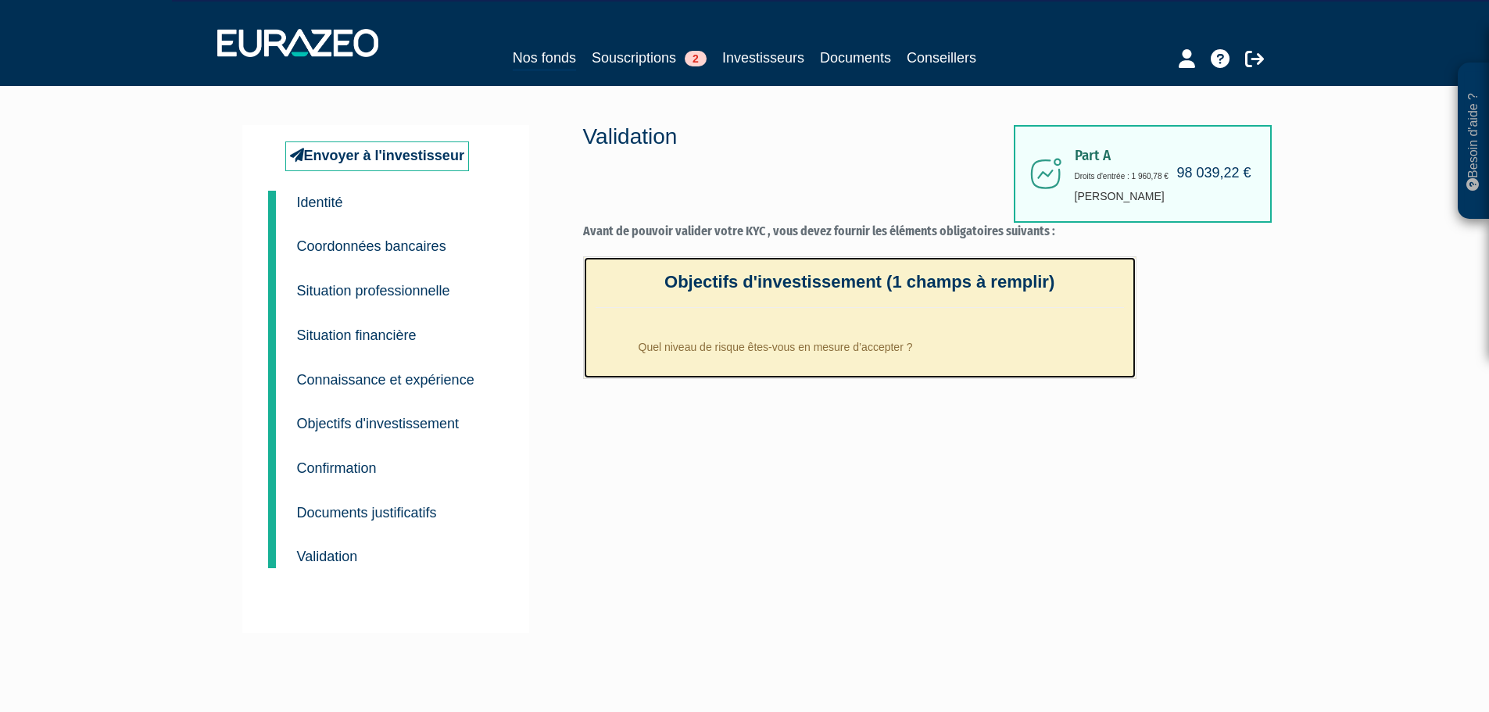
click at [822, 349] on li "Quel niveau de risque êtes-vous en mesure d’accepter ?" at bounding box center [875, 343] width 497 height 39
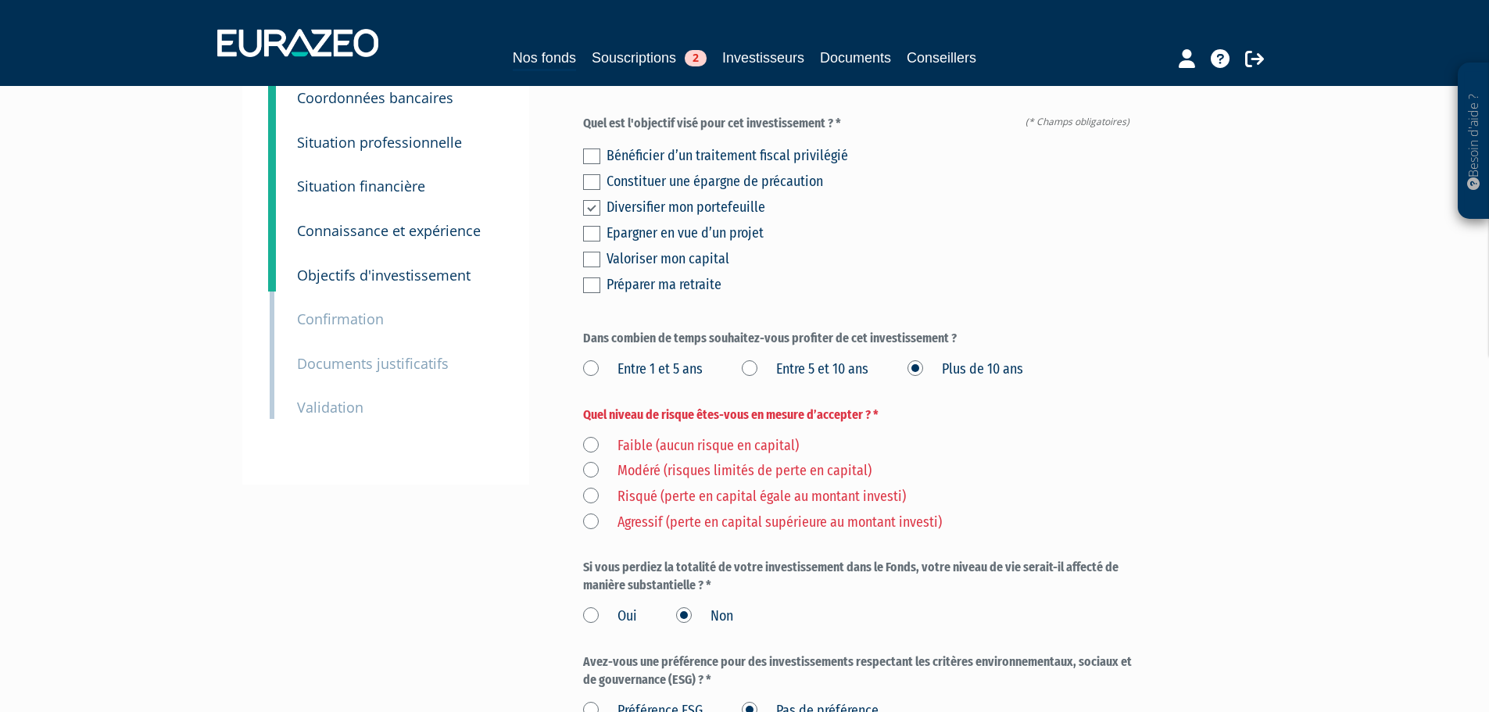
scroll to position [235, 0]
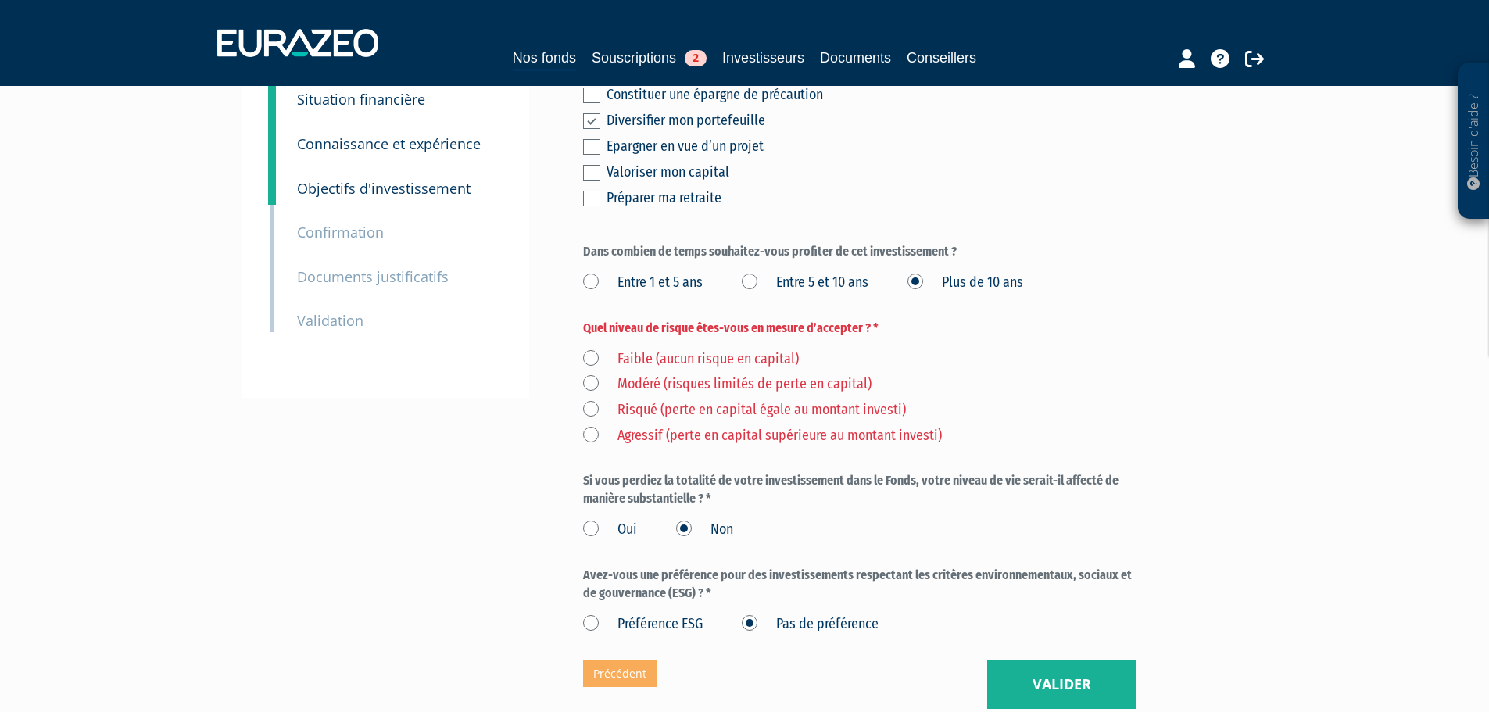
click at [646, 400] on label "Risqué (perte en capital égale au montant investi)" at bounding box center [744, 410] width 323 height 20
click at [0, 0] on investi\) "Risqué (perte en capital égale au montant investi)" at bounding box center [0, 0] width 0 height 0
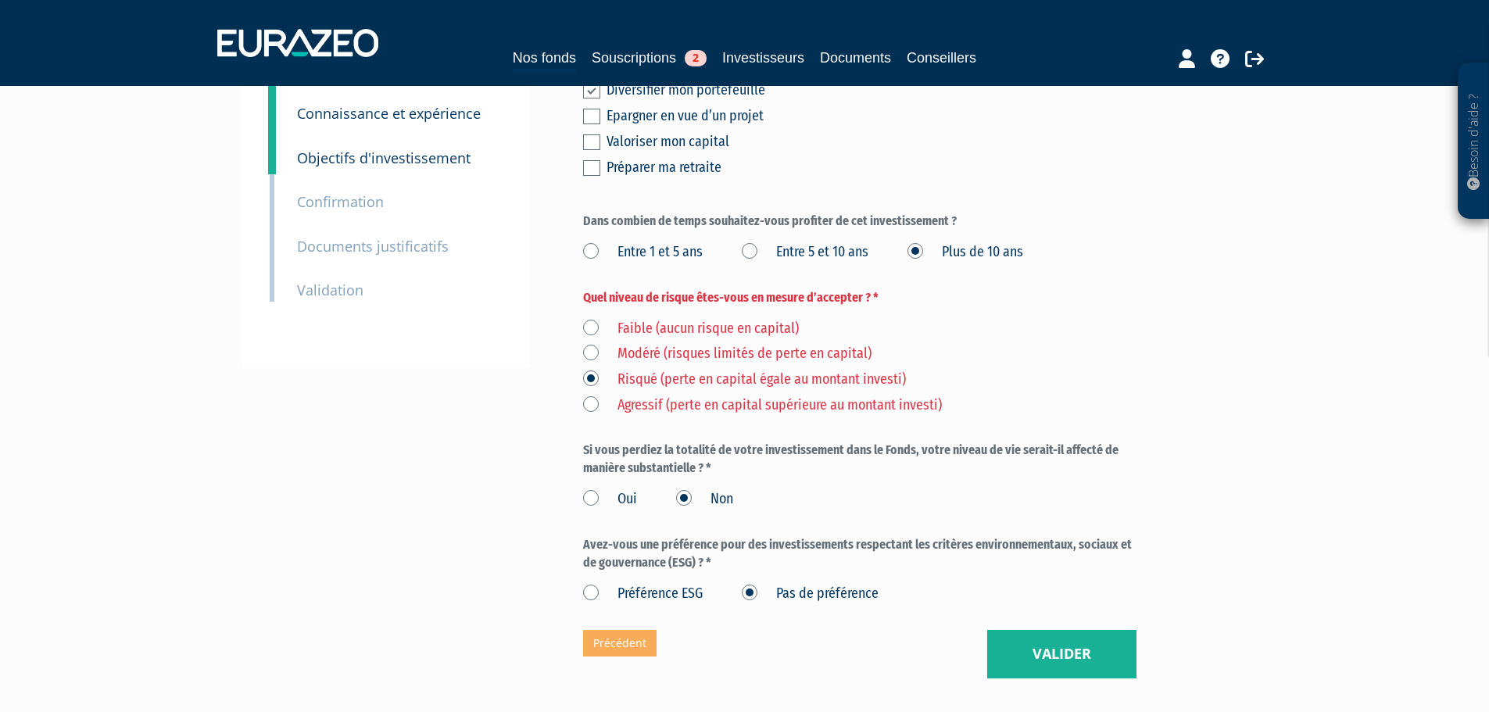
scroll to position [313, 0]
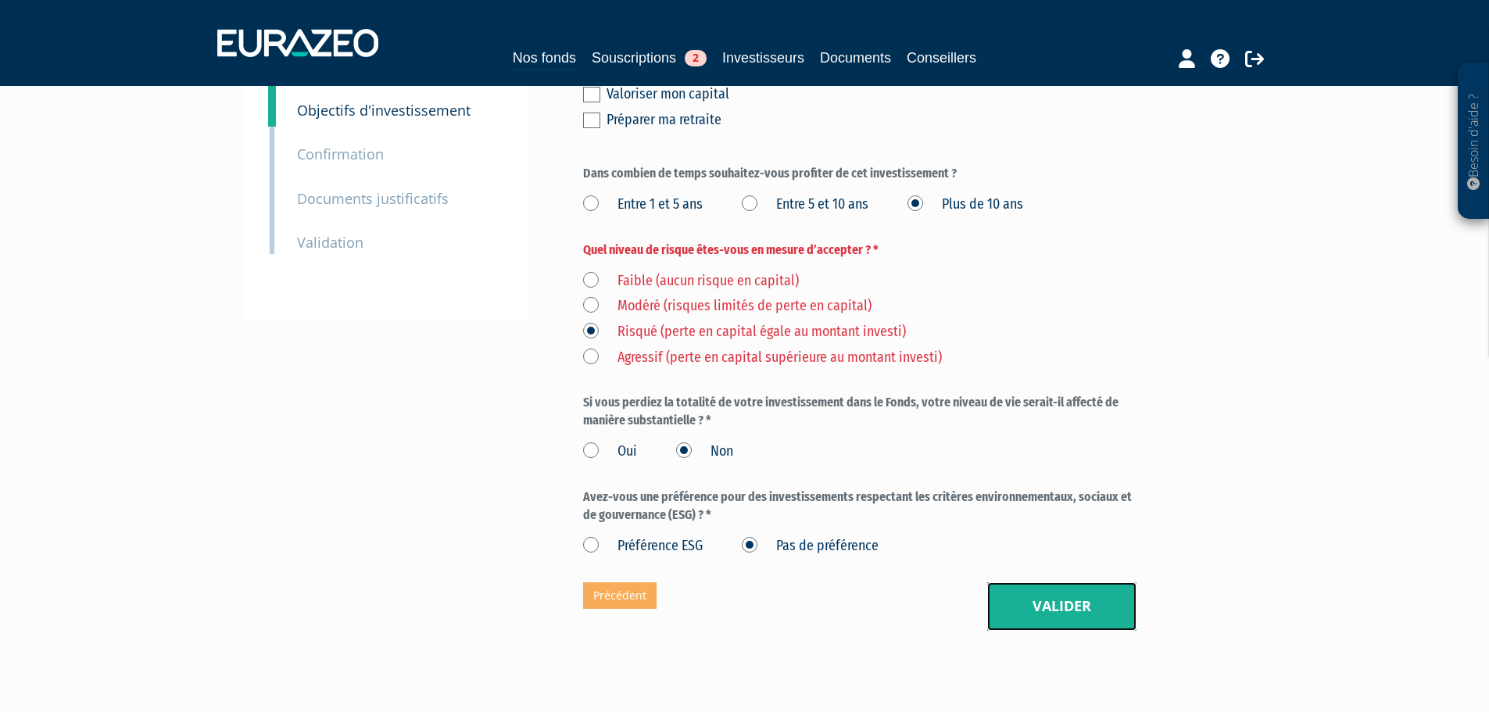
click at [1055, 582] on button "Valider" at bounding box center [1061, 606] width 149 height 48
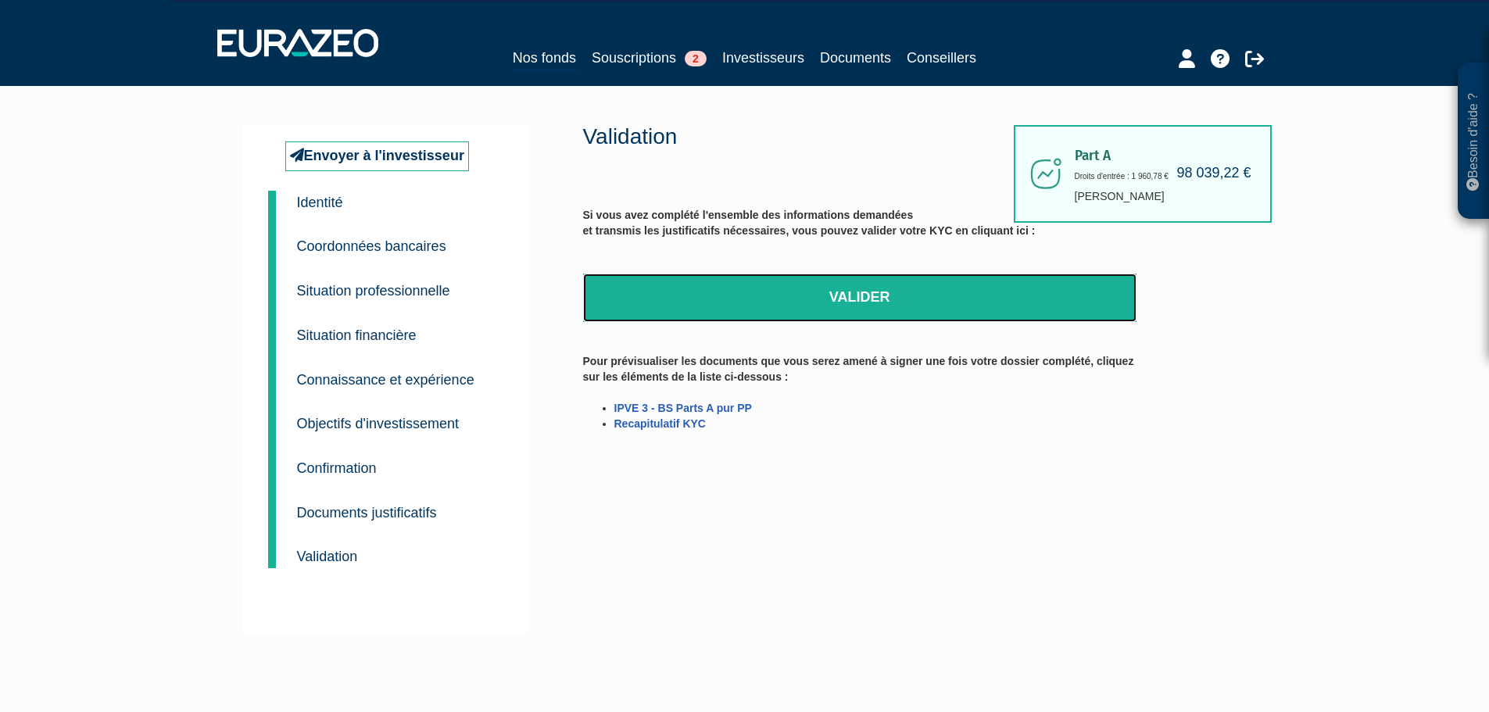
click at [903, 294] on link "Valider" at bounding box center [860, 298] width 554 height 48
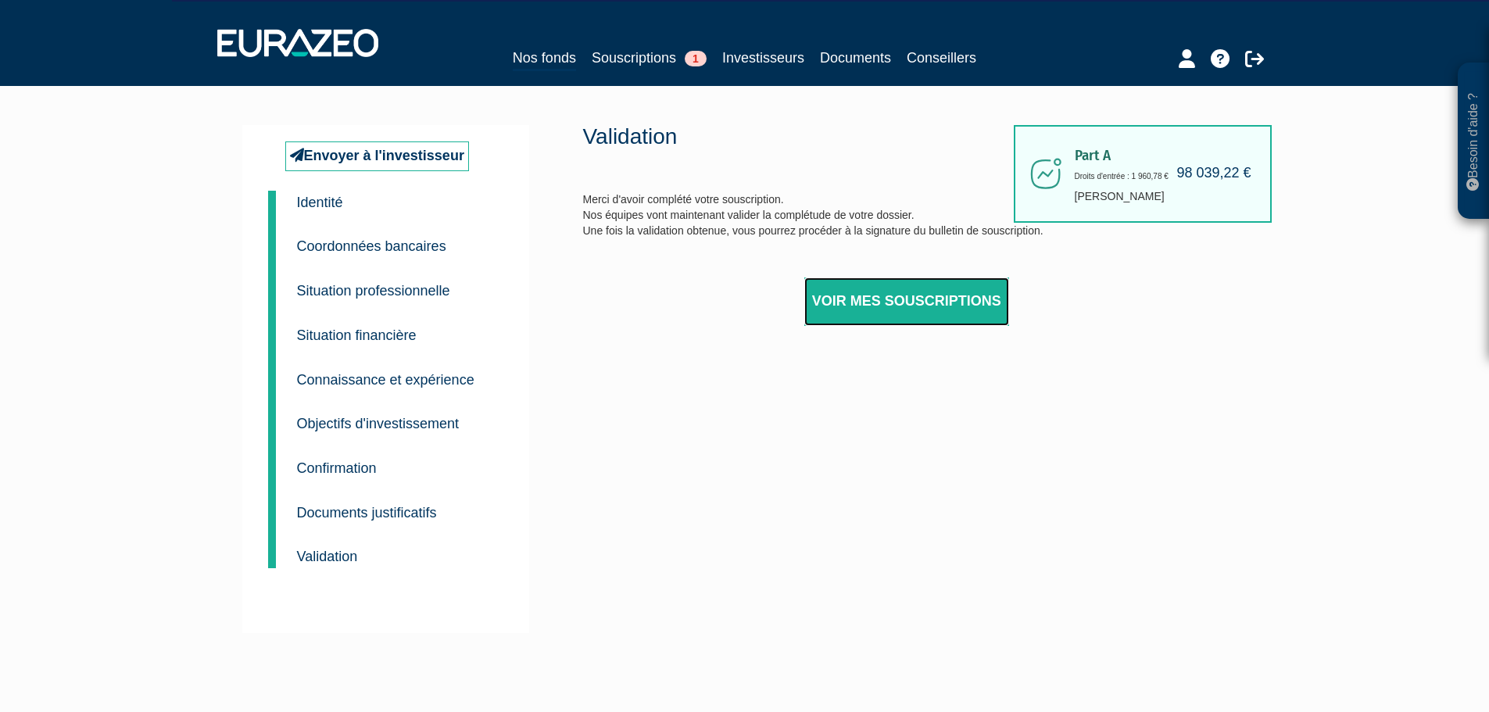
click at [894, 299] on link "Voir mes souscriptions" at bounding box center [906, 302] width 205 height 48
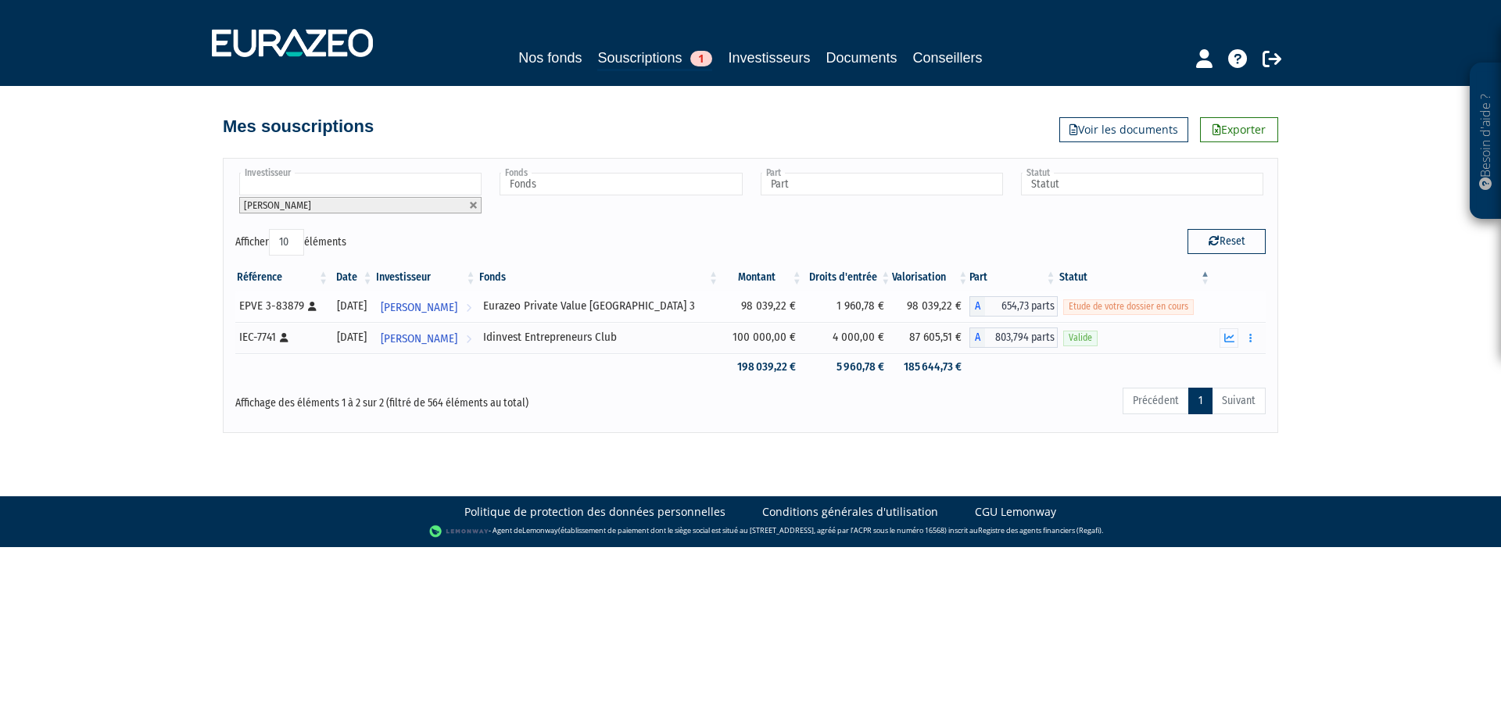
drag, startPoint x: 233, startPoint y: 306, endPoint x: 293, endPoint y: 311, distance: 60.4
click at [296, 310] on div "Référence Date Investisseur Fonds Montant Droits d'entrée Valorisation Part Sta…" at bounding box center [751, 323] width 1054 height 126
click at [237, 310] on td "EPVE 3-83879 [Français] Personne physique" at bounding box center [282, 306] width 95 height 31
drag, startPoint x: 237, startPoint y: 310, endPoint x: 282, endPoint y: 306, distance: 45.5
click at [282, 306] on td "EPVE 3-83879 [Français] Personne physique" at bounding box center [282, 306] width 95 height 31
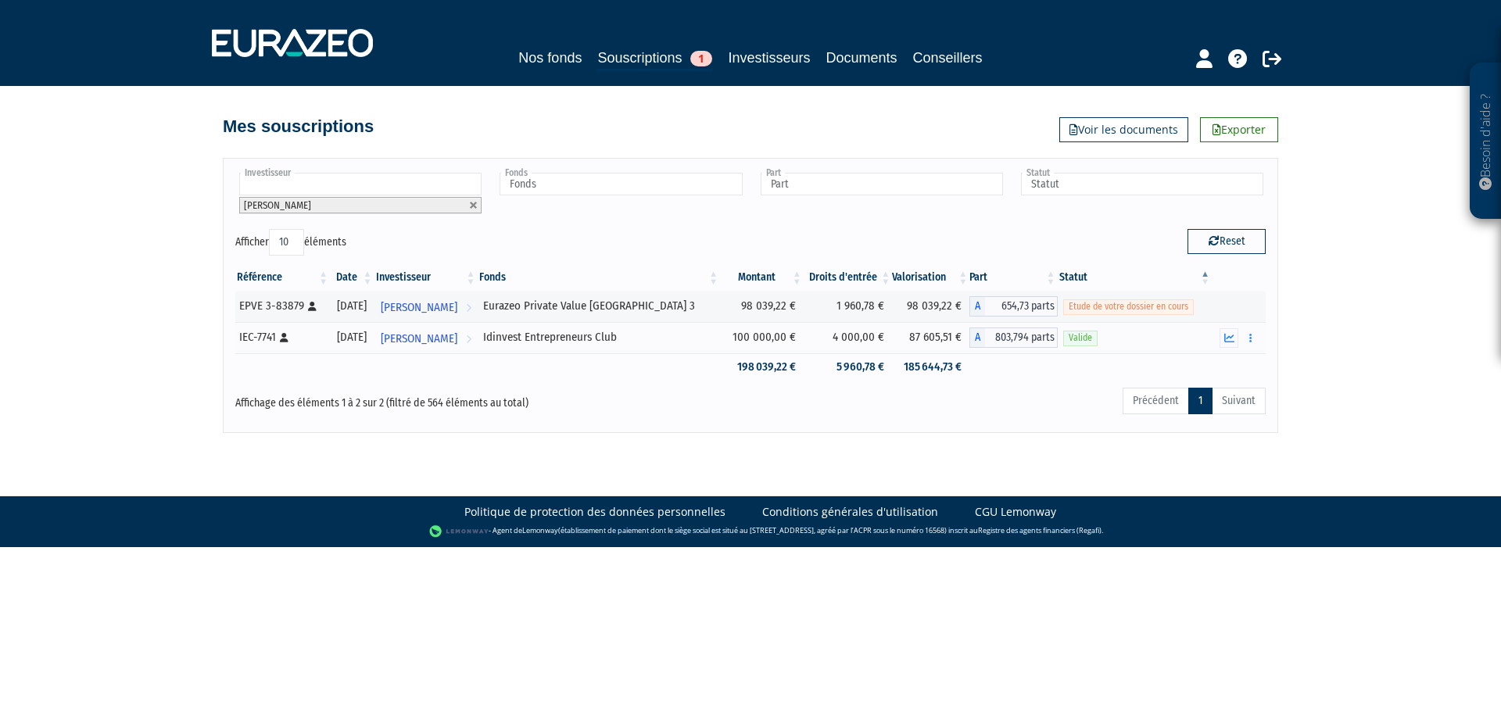
click at [209, 304] on div "Besoin d'aide ? × J'ai besoin d'aide Si vous avez une question à propos du fonc…" at bounding box center [750, 216] width 1501 height 433
click at [542, 59] on link "Nos fonds" at bounding box center [549, 58] width 63 height 22
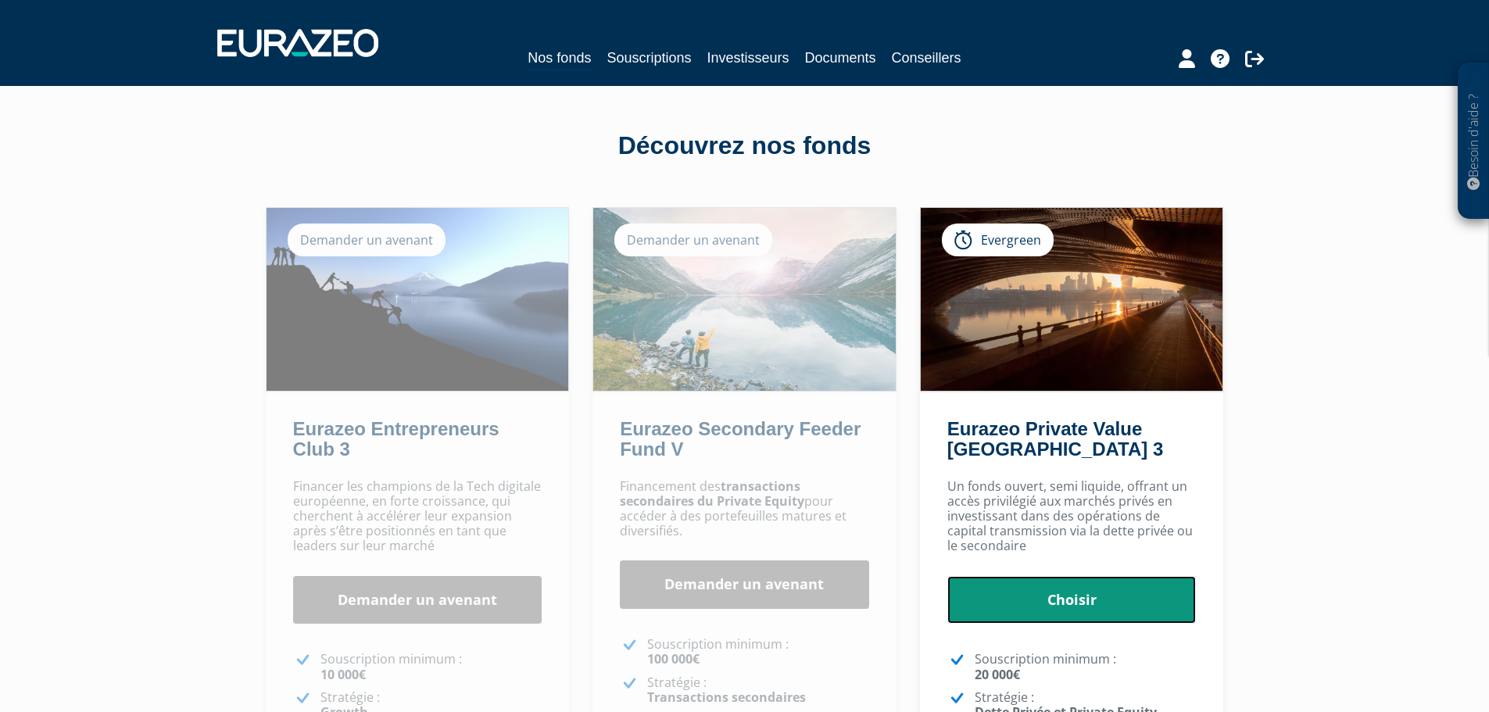
click at [1078, 595] on link "Choisir" at bounding box center [1072, 600] width 249 height 48
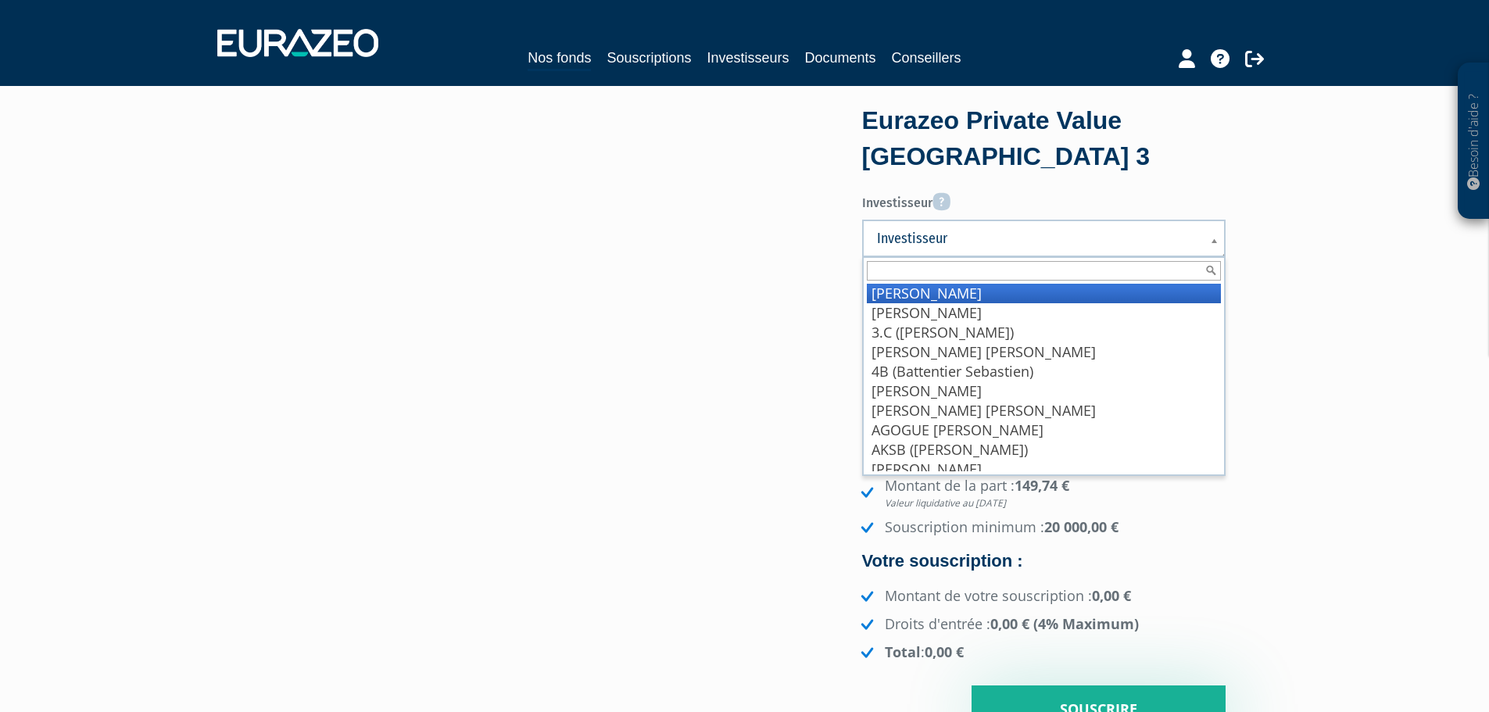
click at [1106, 237] on span "Investisseur" at bounding box center [1033, 238] width 313 height 19
click at [994, 270] on input "text" at bounding box center [1044, 271] width 354 height 20
paste input "98039.22"
type input "98039.22"
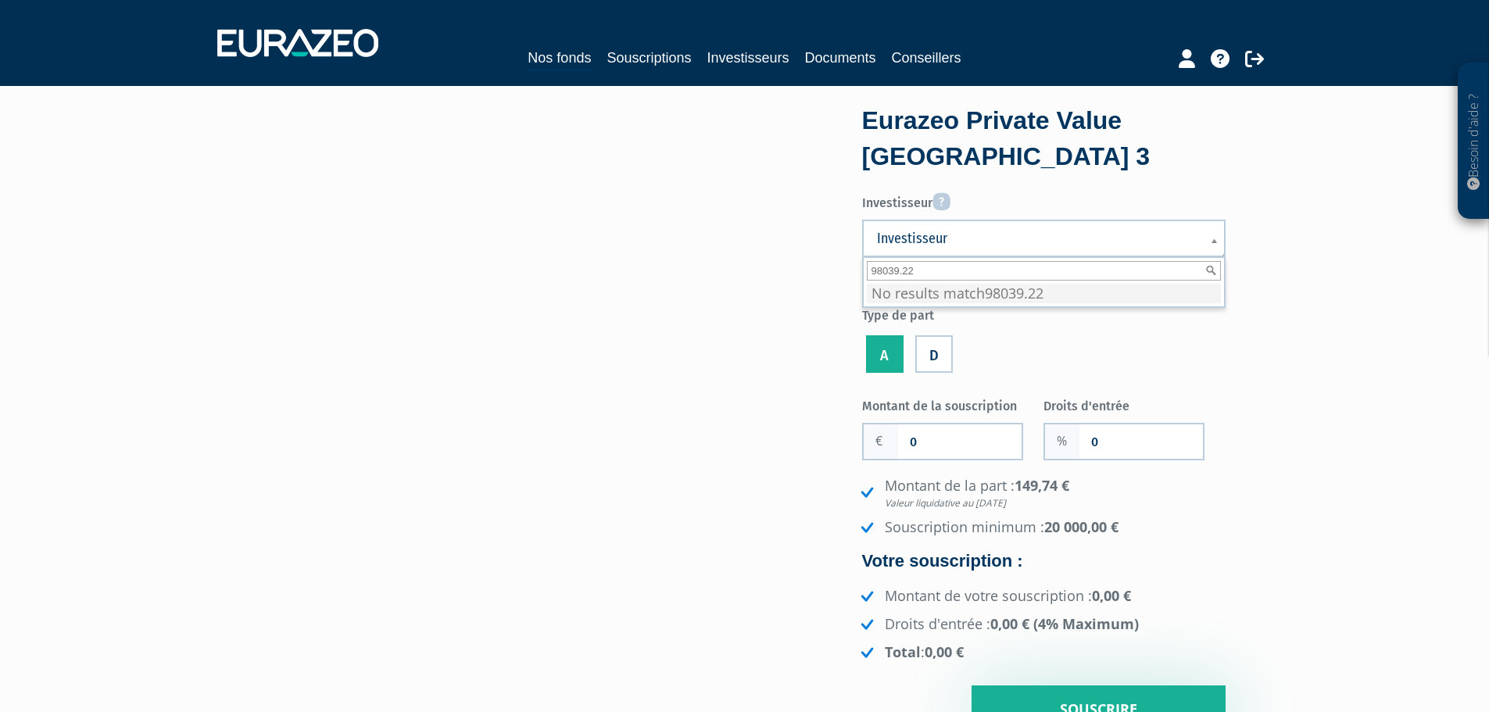
drag, startPoint x: 946, startPoint y: 268, endPoint x: 873, endPoint y: 268, distance: 72.7
click at [873, 268] on input "98039.22" at bounding box center [1044, 271] width 354 height 20
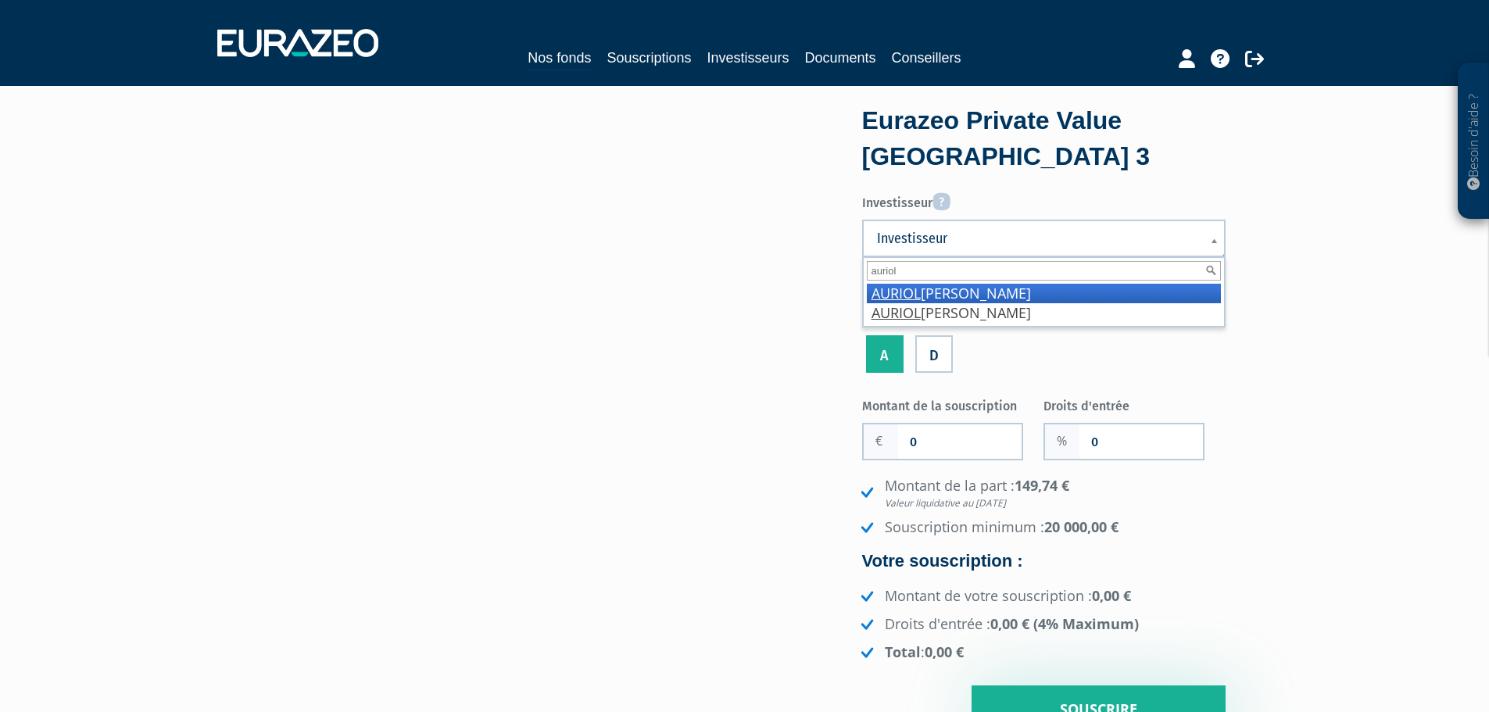
type input "auriol"
click at [939, 288] on li "AURIOL Laurence" at bounding box center [1044, 294] width 354 height 20
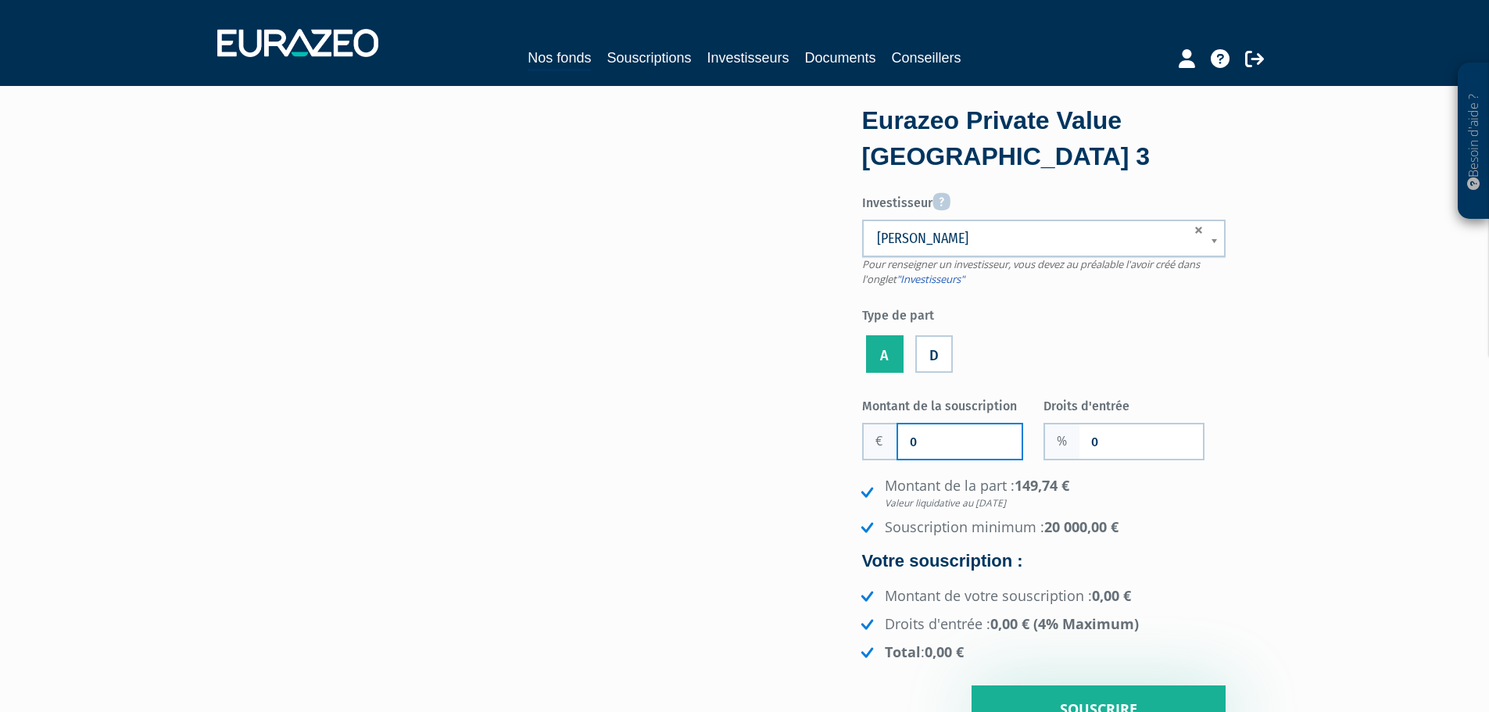
drag, startPoint x: 960, startPoint y: 442, endPoint x: 860, endPoint y: 445, distance: 100.1
click at [860, 445] on div "Eurazeo Private Value Europe 3 Investisseur Pour renseigner un investisseur, vo…" at bounding box center [745, 421] width 985 height 625
paste input "98 039.22"
type input "98 039.22"
click at [1133, 440] on input "0" at bounding box center [1142, 442] width 124 height 34
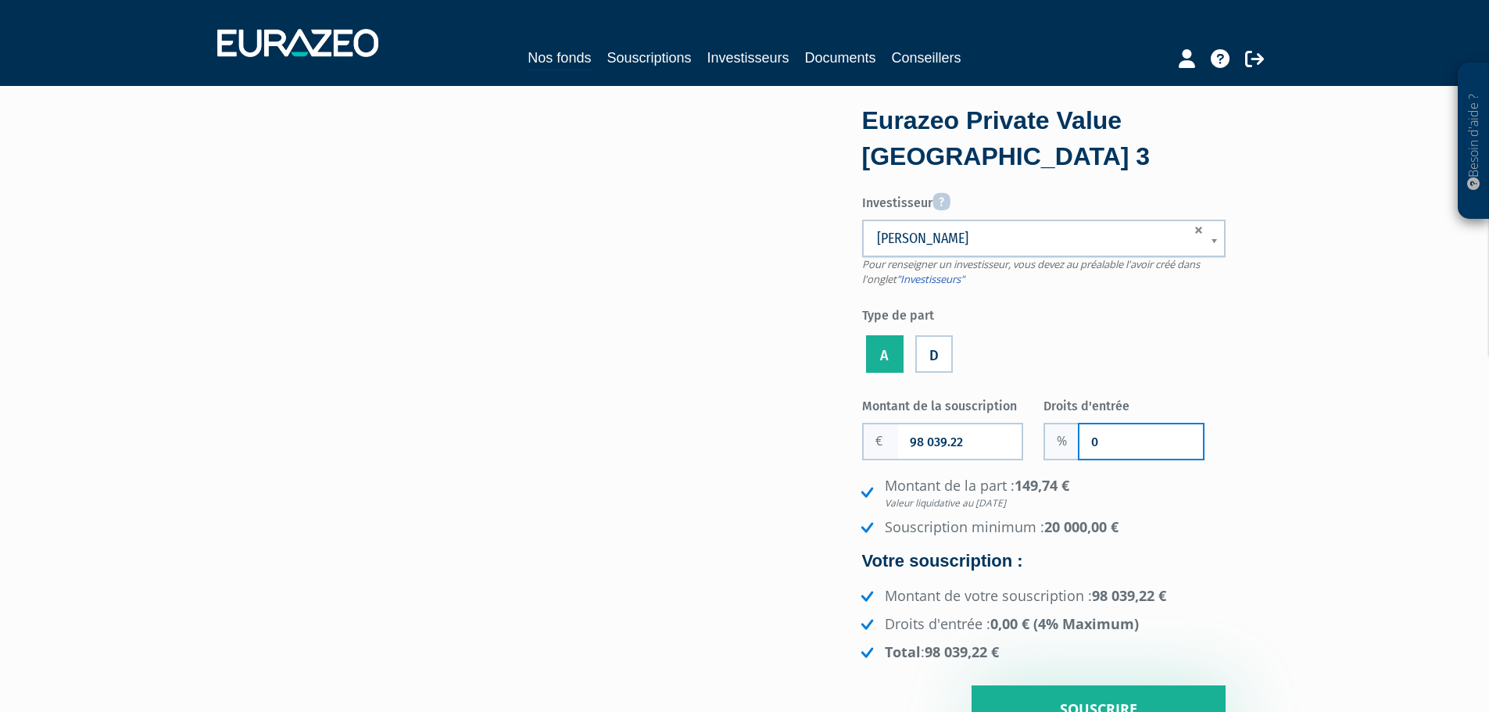
drag, startPoint x: 1133, startPoint y: 440, endPoint x: 909, endPoint y: 462, distance: 224.7
click at [910, 462] on div "Montant de la souscription 98 039.22 Nombre de parts 0 Droits d'entrée 0" at bounding box center [1044, 563] width 364 height 342
type input "2"
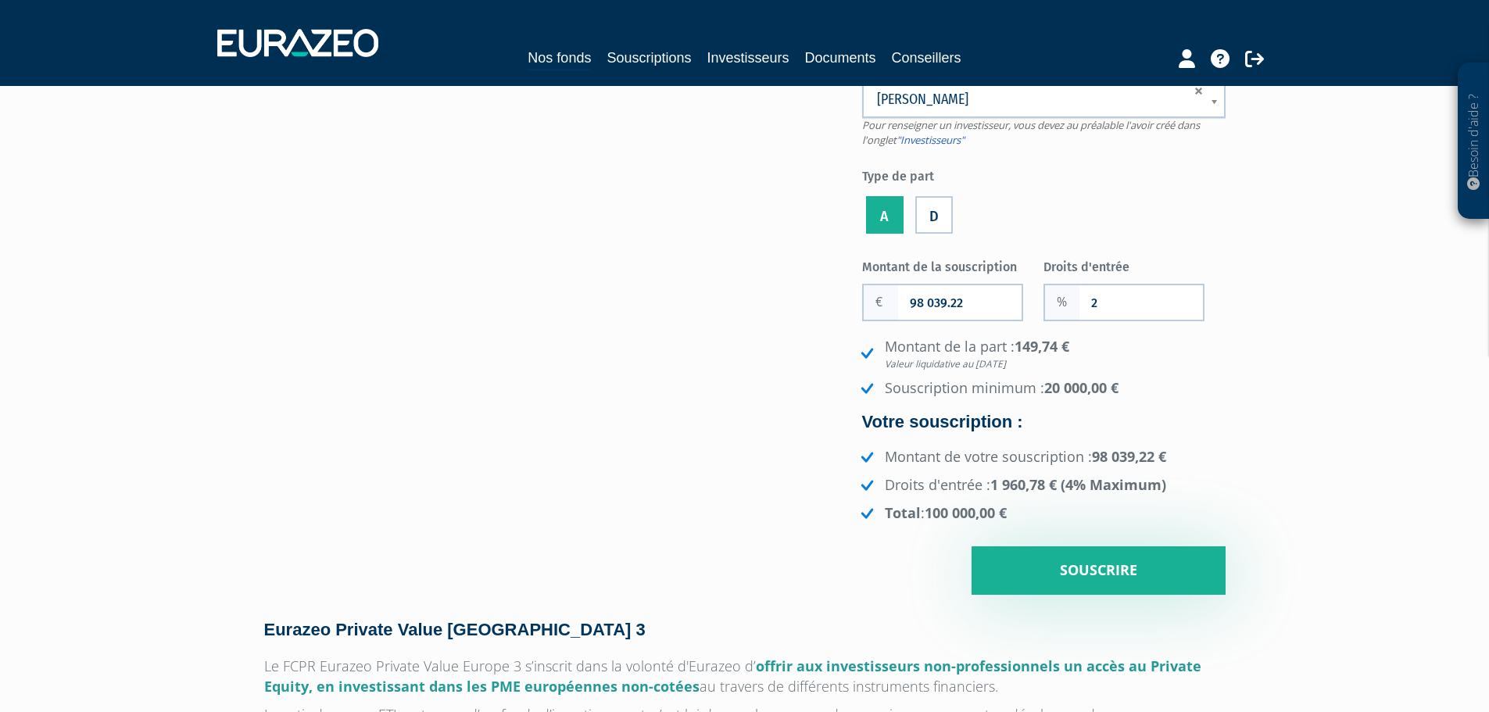
scroll to position [313, 0]
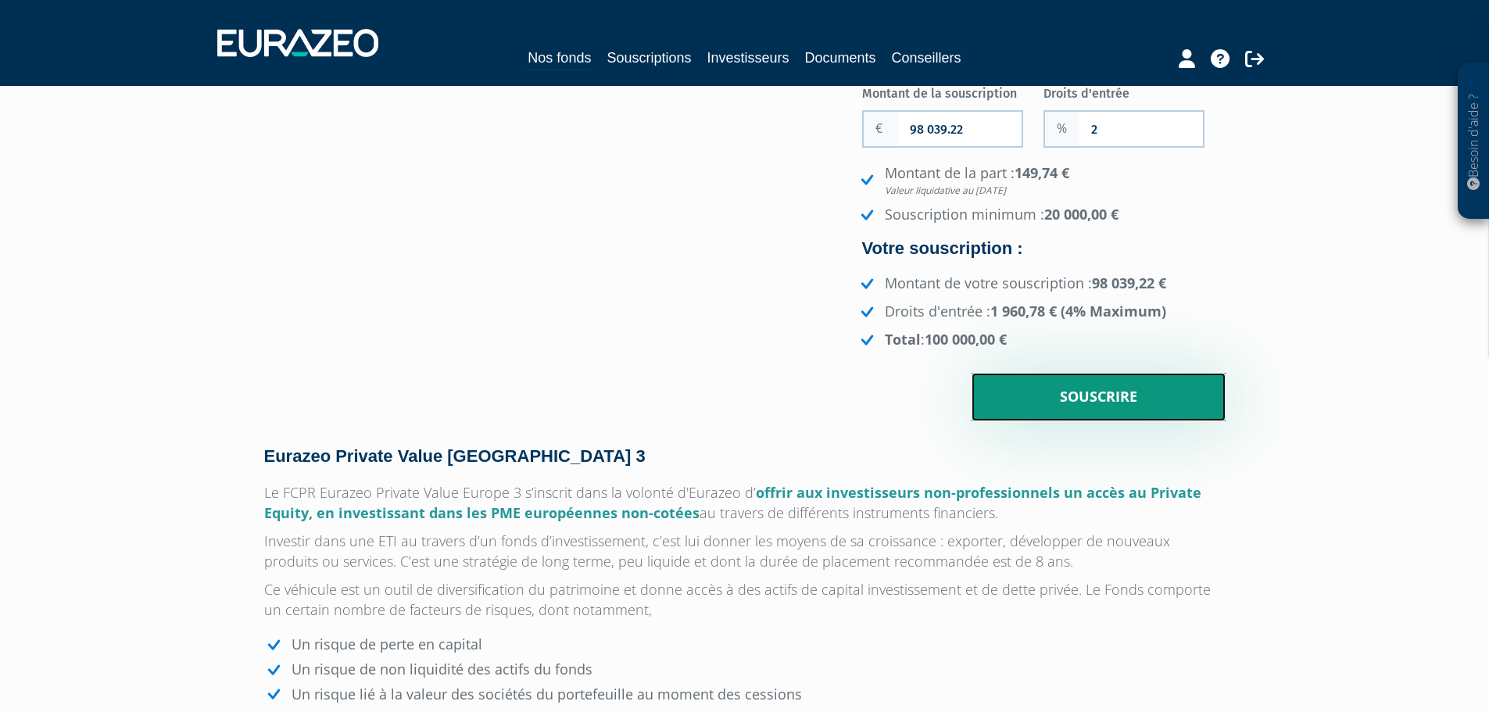
click at [1091, 393] on input "Souscrire" at bounding box center [1099, 397] width 254 height 48
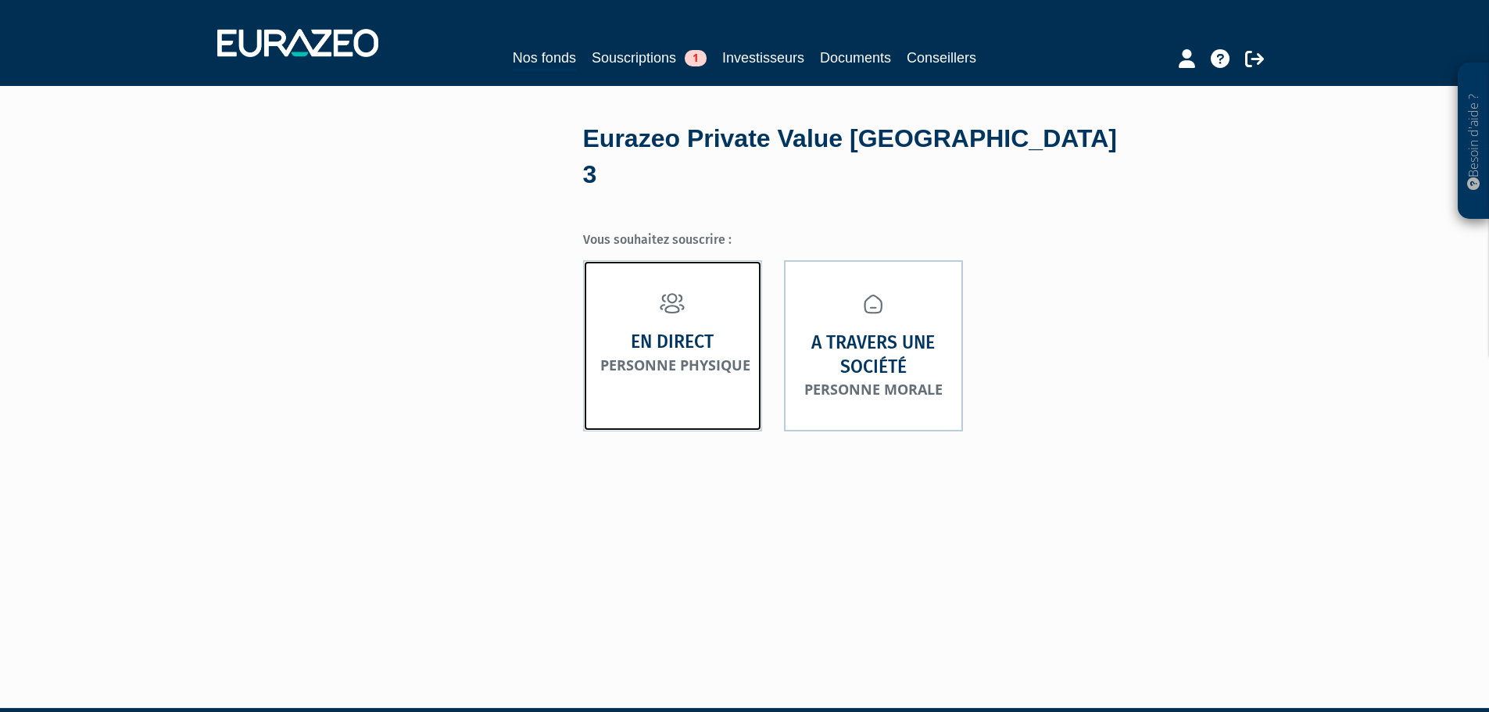
click at [650, 330] on strong "En direct" at bounding box center [672, 342] width 83 height 24
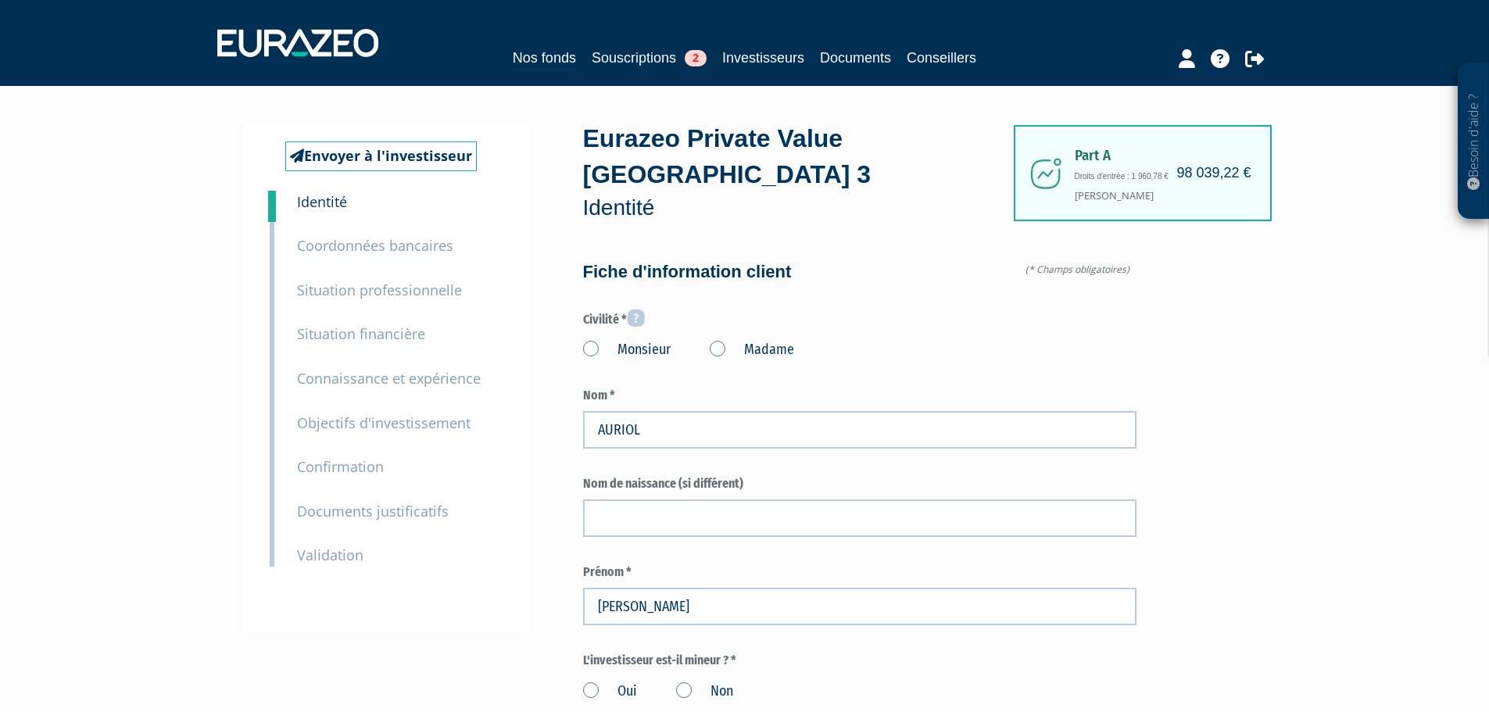
type input "6 82 10 51 39"
click at [722, 340] on label "Madame" at bounding box center [752, 350] width 84 height 20
click at [0, 0] on "Madame" at bounding box center [0, 0] width 0 height 0
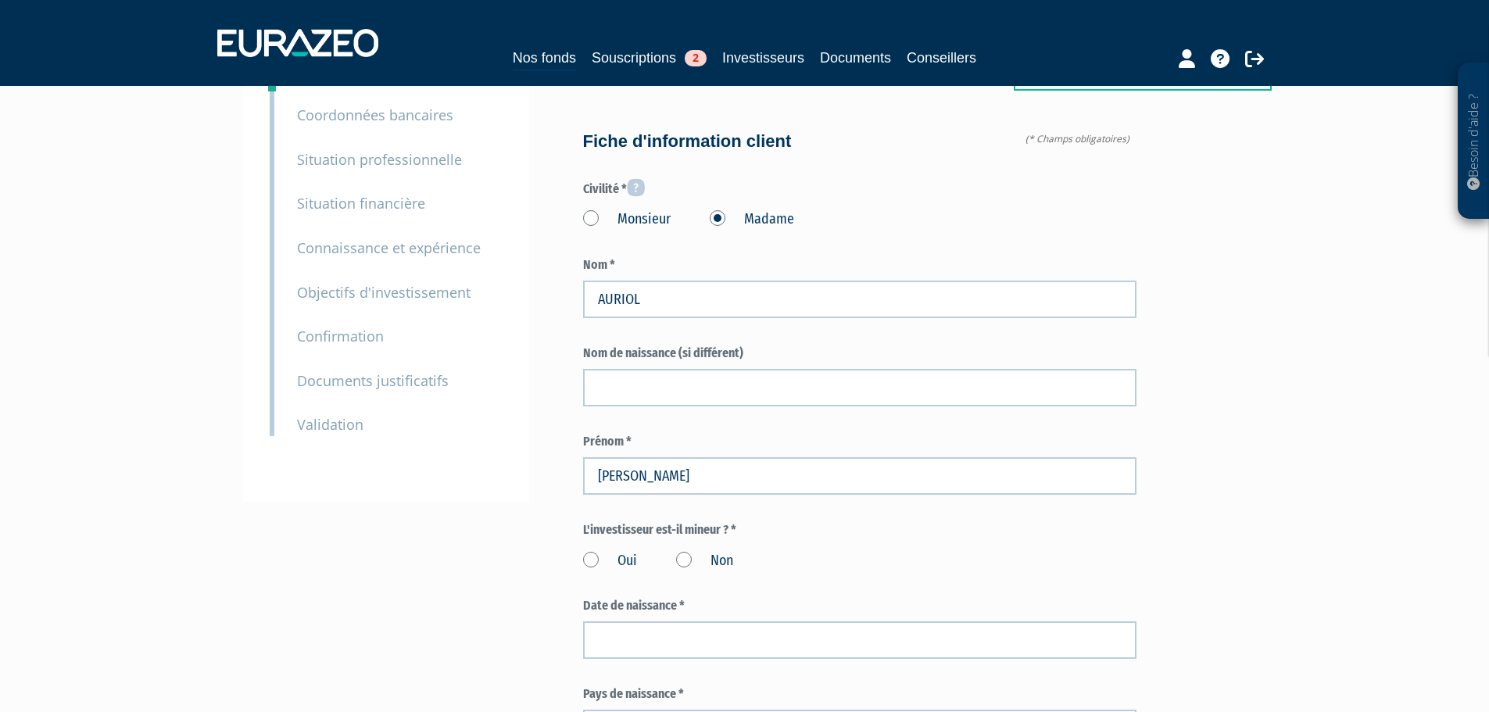
scroll to position [391, 0]
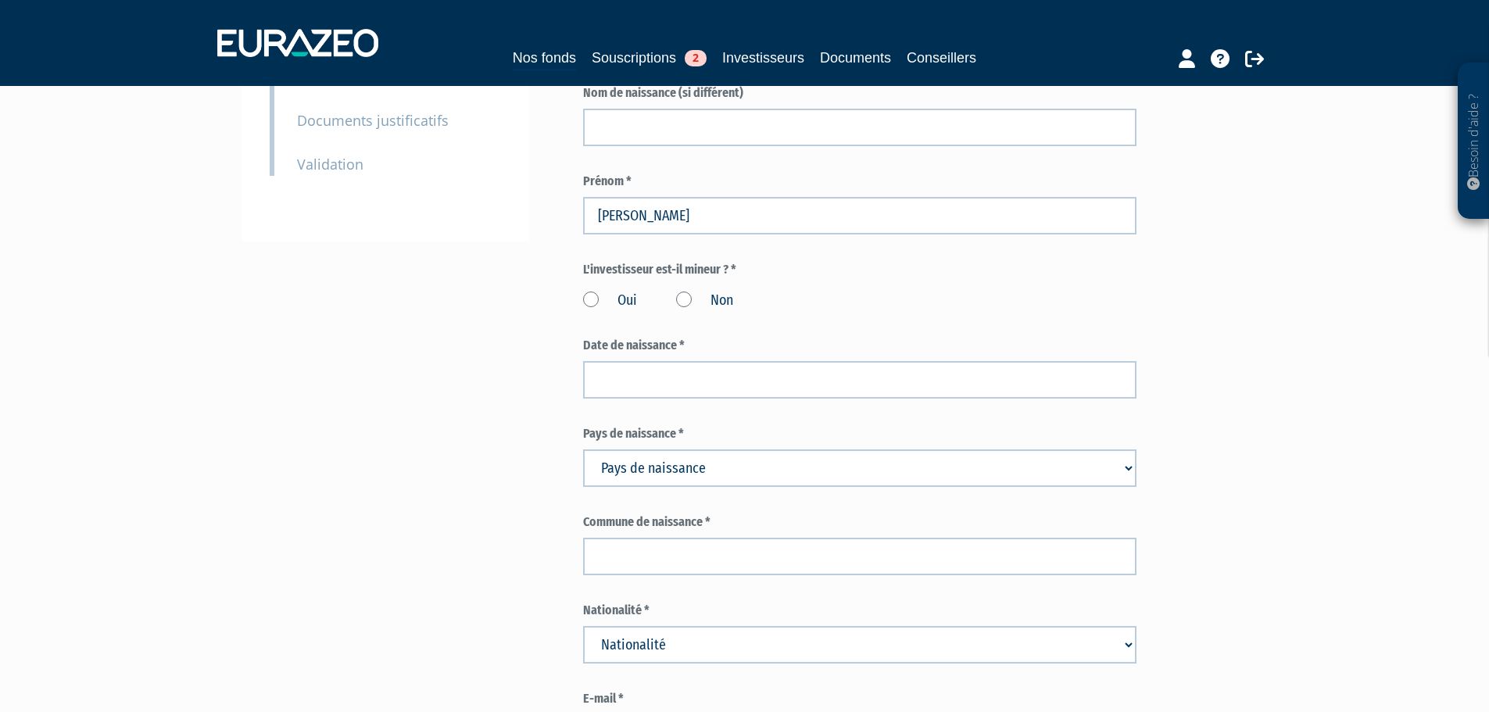
click at [683, 291] on label "Non" at bounding box center [704, 301] width 57 height 20
click at [0, 0] on input "Non" at bounding box center [0, 0] width 0 height 0
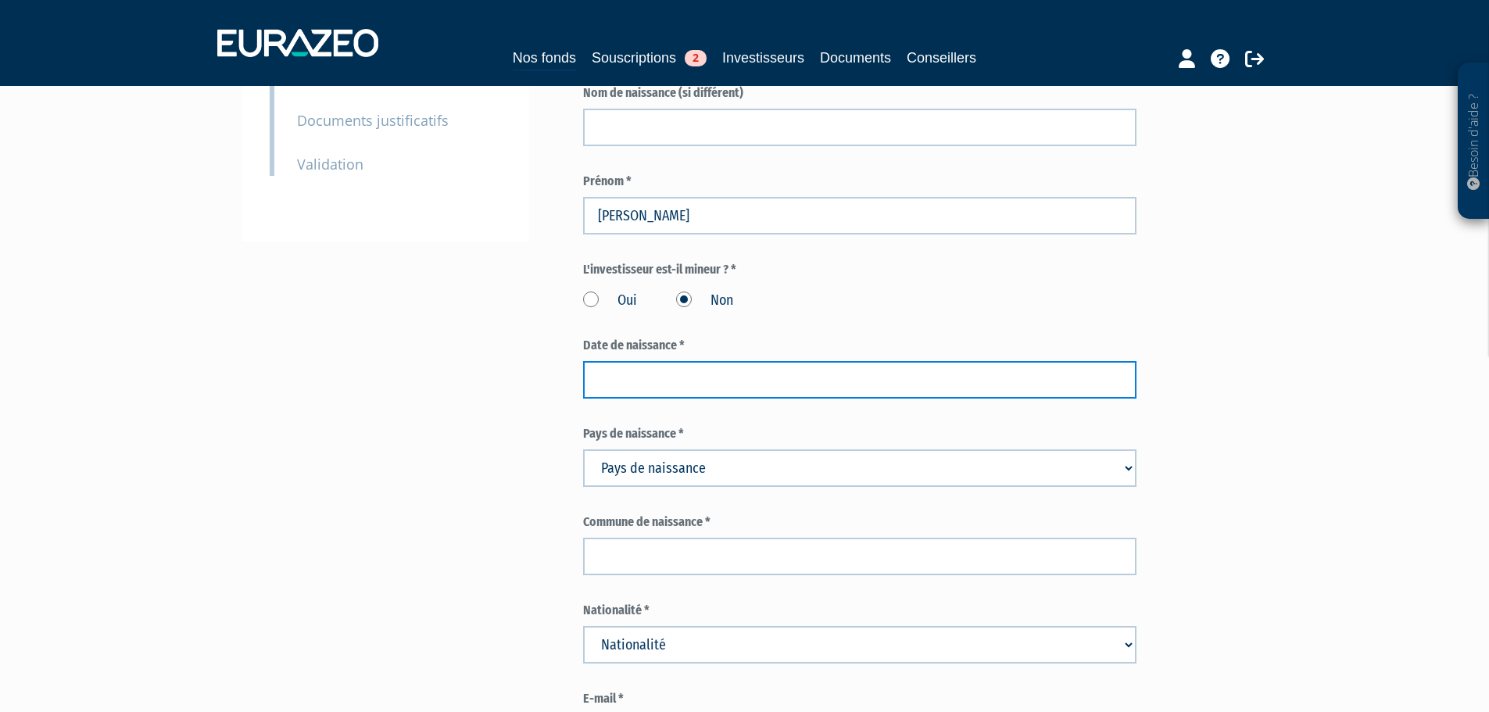
click at [681, 361] on input at bounding box center [860, 380] width 554 height 38
click at [691, 361] on input at bounding box center [860, 380] width 554 height 38
paste input "20/01/1957"
type input "20/01/1957"
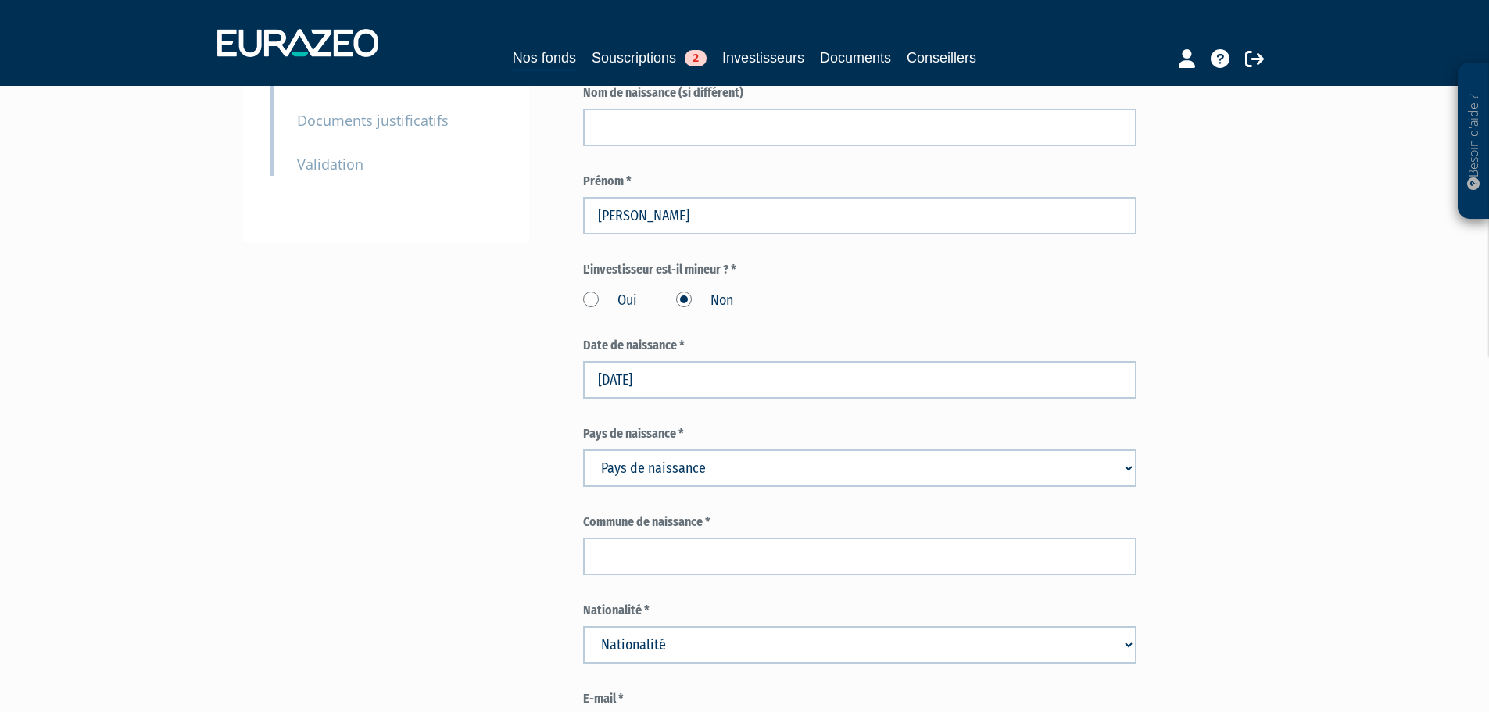
click at [619, 450] on select "Pays de naissance Afghanistan Afrique du Sud Albanie Algérie Allemagne Andorre" at bounding box center [860, 469] width 554 height 38
select select "75"
click at [583, 450] on select "Pays de naissance Afghanistan Afrique du Sud Albanie Algérie Allemagne Andorre" at bounding box center [860, 469] width 554 height 38
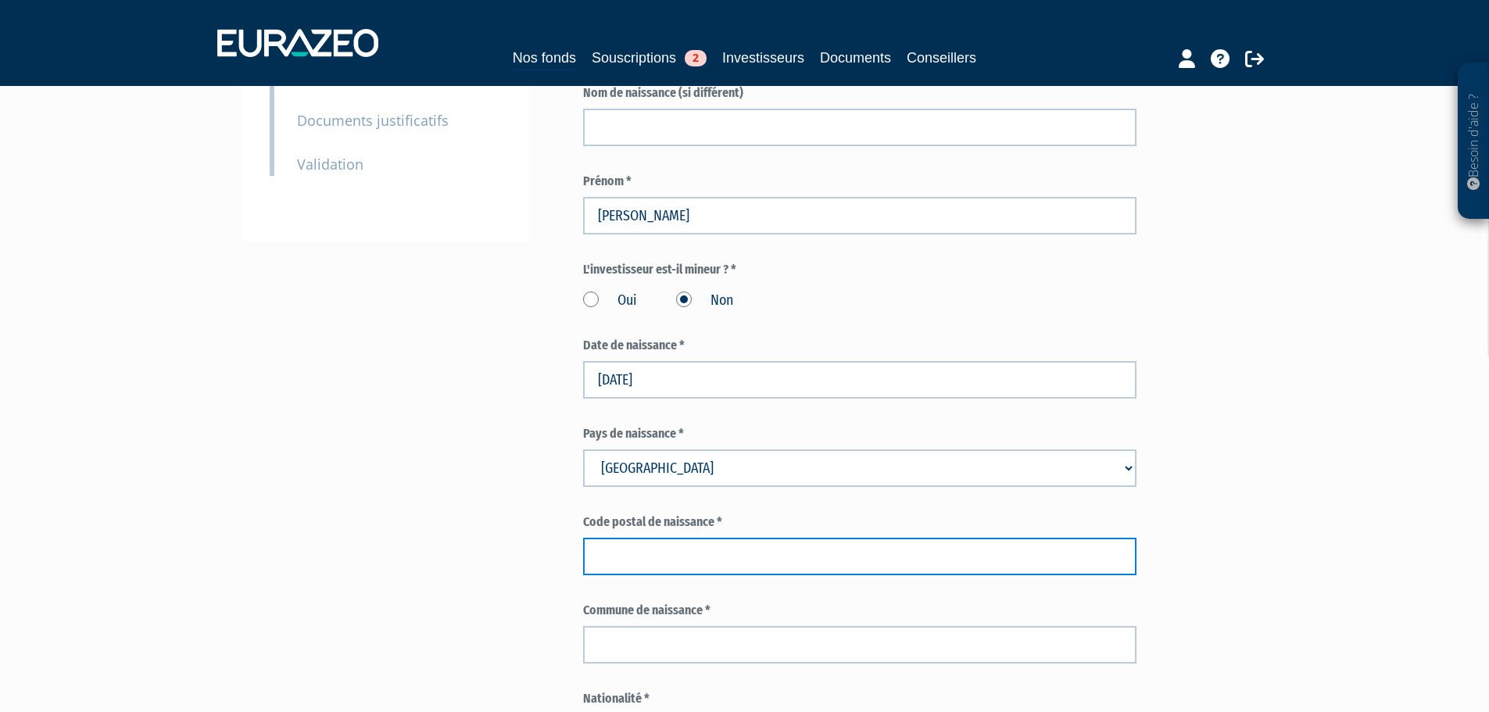
click at [724, 538] on input "text" at bounding box center [860, 557] width 554 height 38
click at [618, 538] on input "text" at bounding box center [860, 557] width 554 height 38
paste input "21231"
type input "21231"
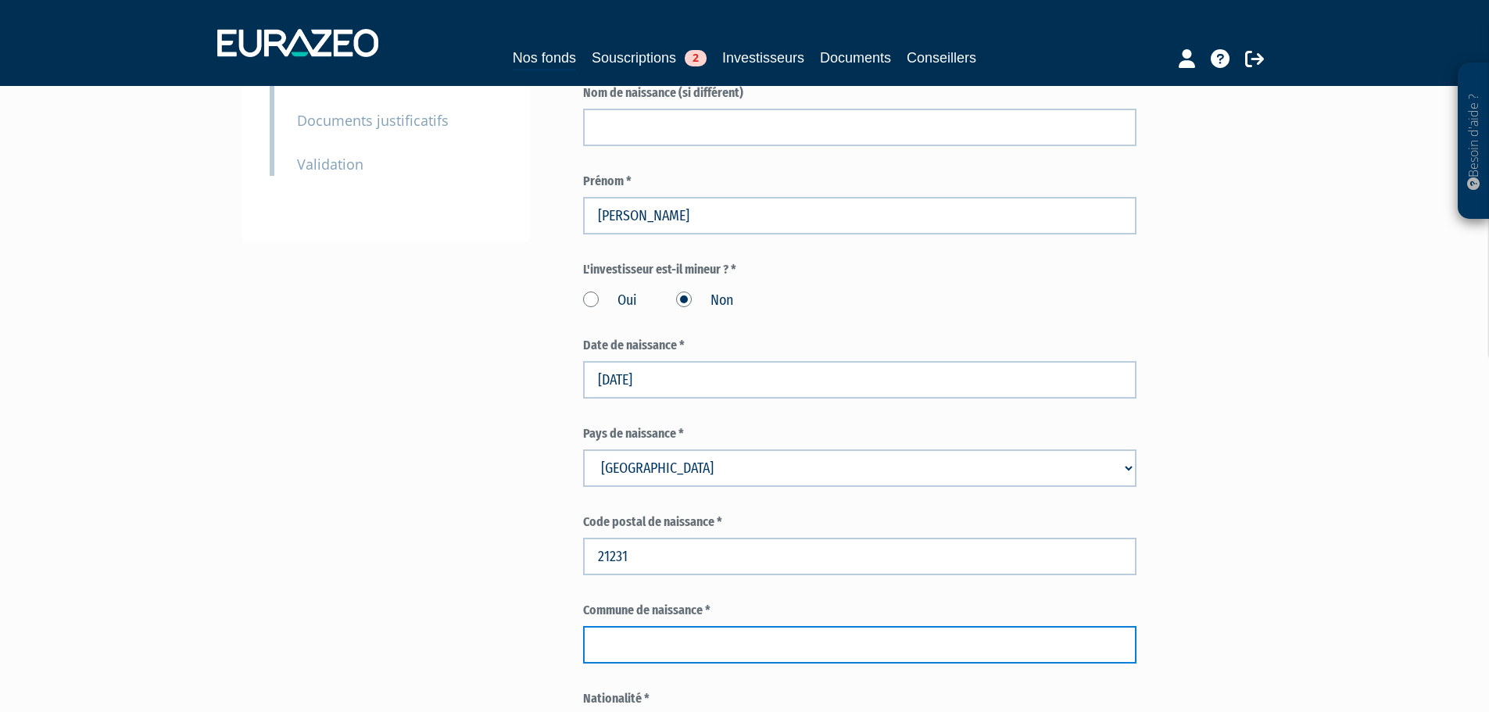
click at [694, 626] on input "text" at bounding box center [860, 645] width 554 height 38
type input "Dijon"
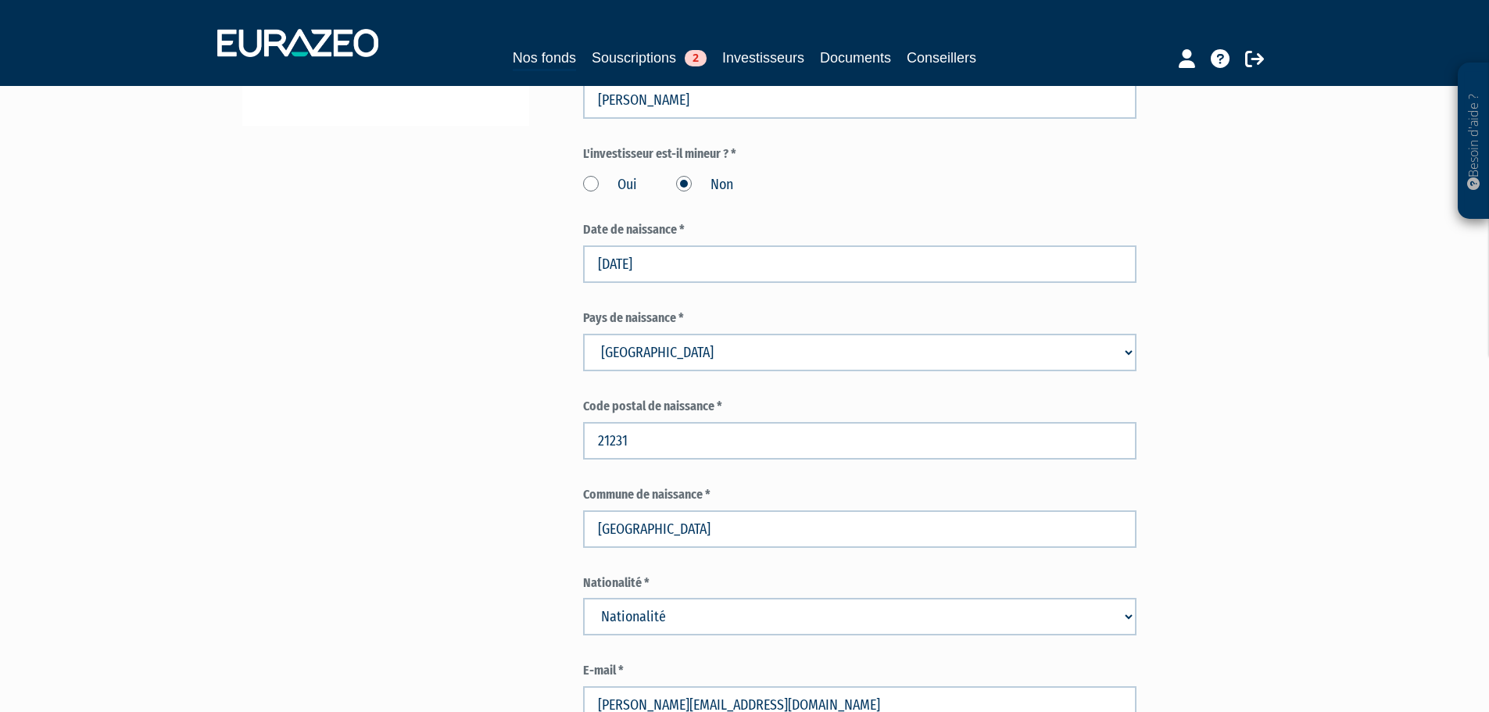
scroll to position [625, 0]
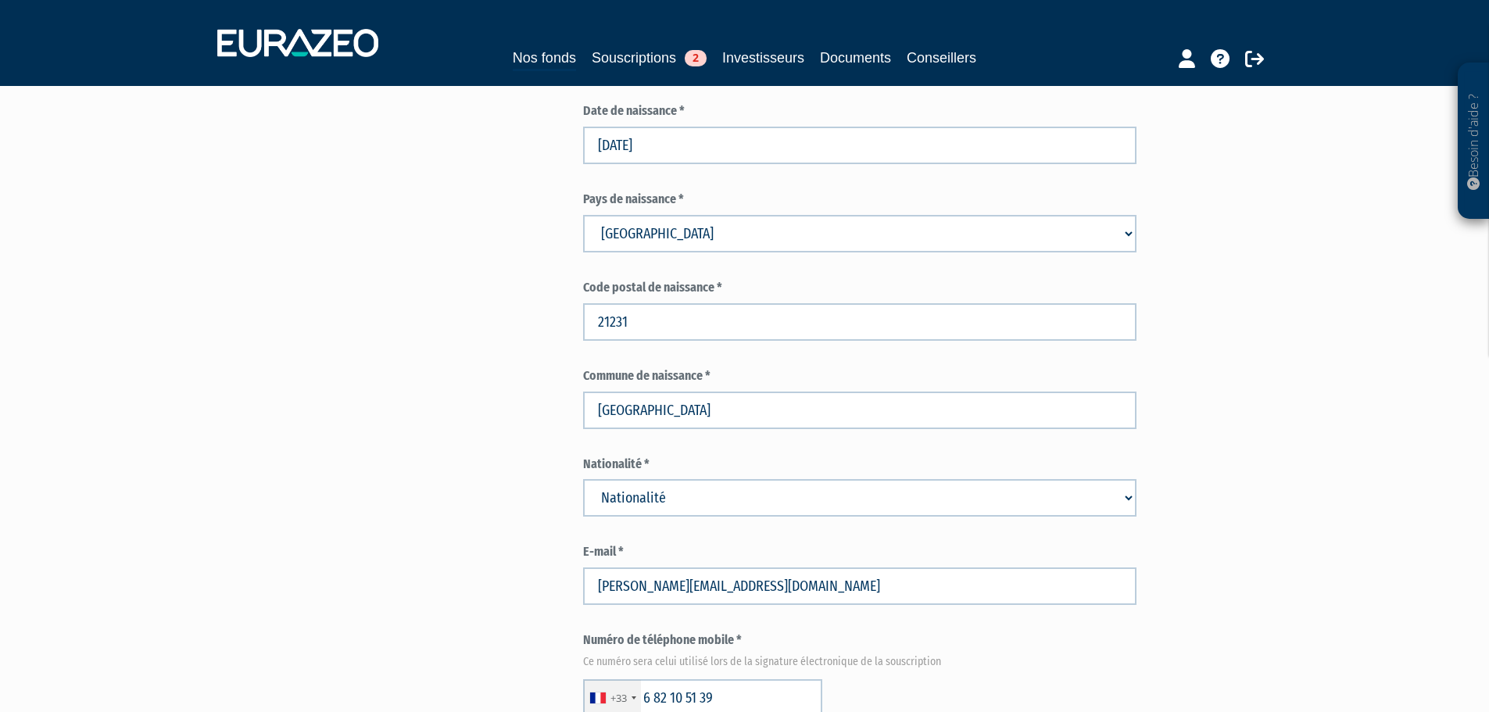
click at [673, 479] on select "Nationalité Afghanistan Afrique du Sud Albanie Algérie Allemagne Andorre" at bounding box center [860, 498] width 554 height 38
select select "75"
click at [583, 479] on select "Nationalité Afghanistan Afrique du Sud Albanie Algérie Allemagne Andorre" at bounding box center [860, 498] width 554 height 38
click at [421, 429] on div "Envoyer à l'investisseur 1 Identité 2 Coordonnées bancaires 3 Situation profess…" at bounding box center [745, 618] width 982 height 2236
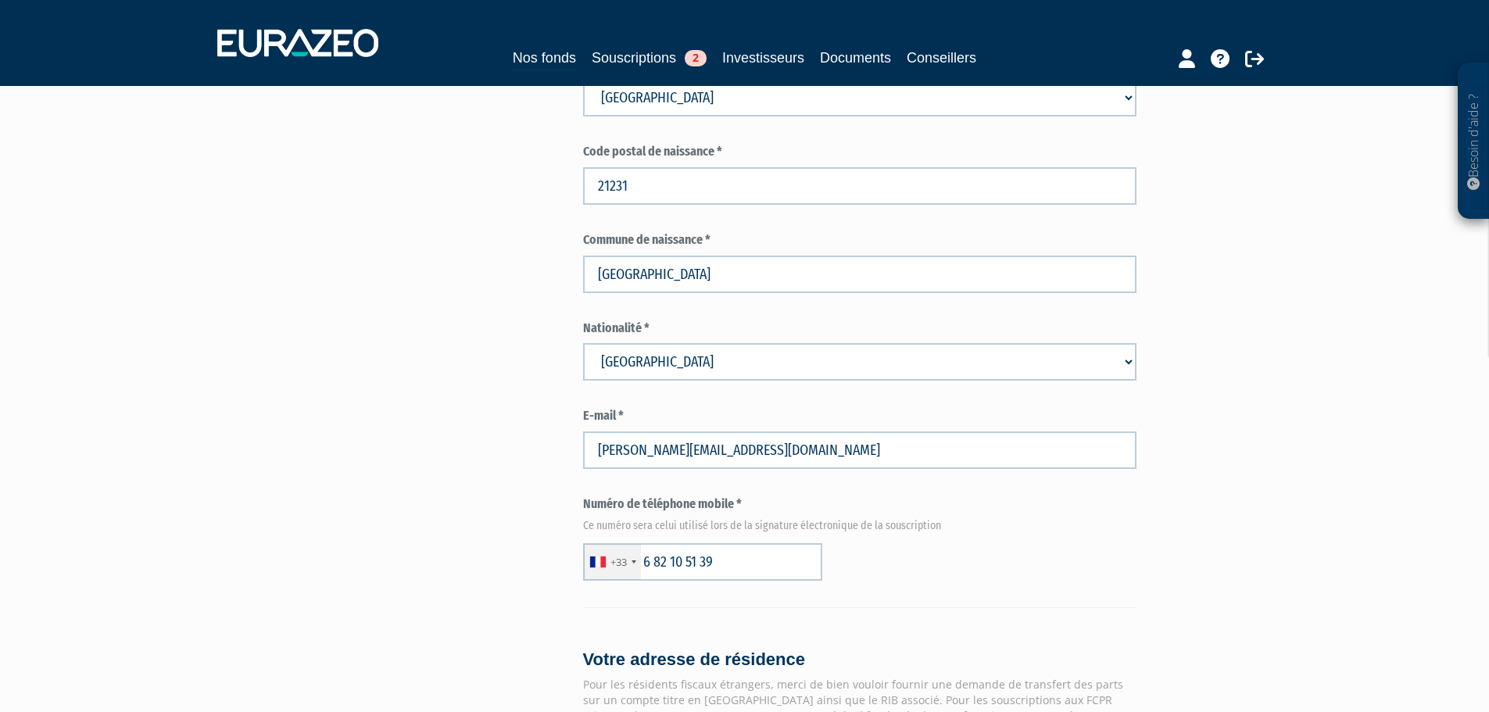
scroll to position [1016, 0]
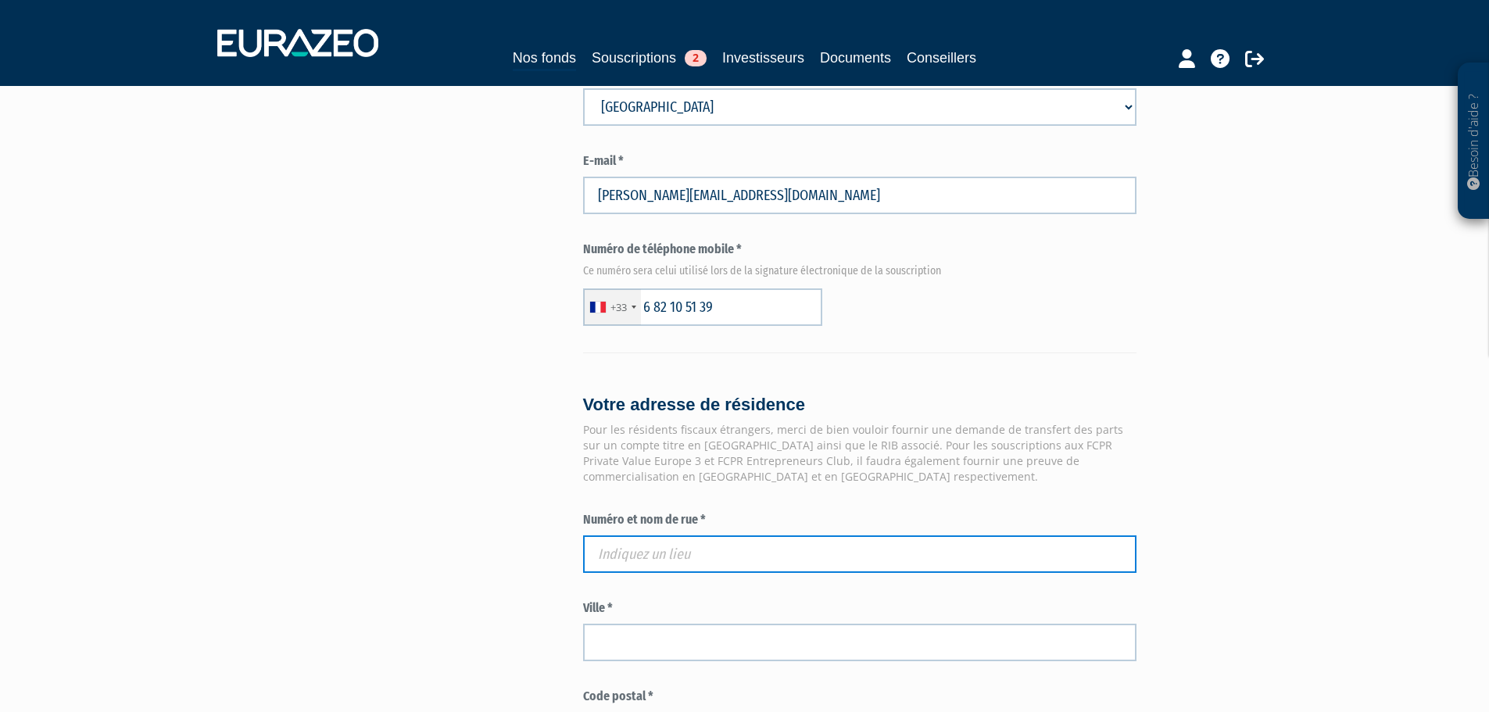
click at [726, 536] on input "text" at bounding box center [860, 555] width 554 height 38
click at [704, 536] on input "text" at bounding box center [860, 555] width 554 height 38
paste input "13 bis rue du Bocage"
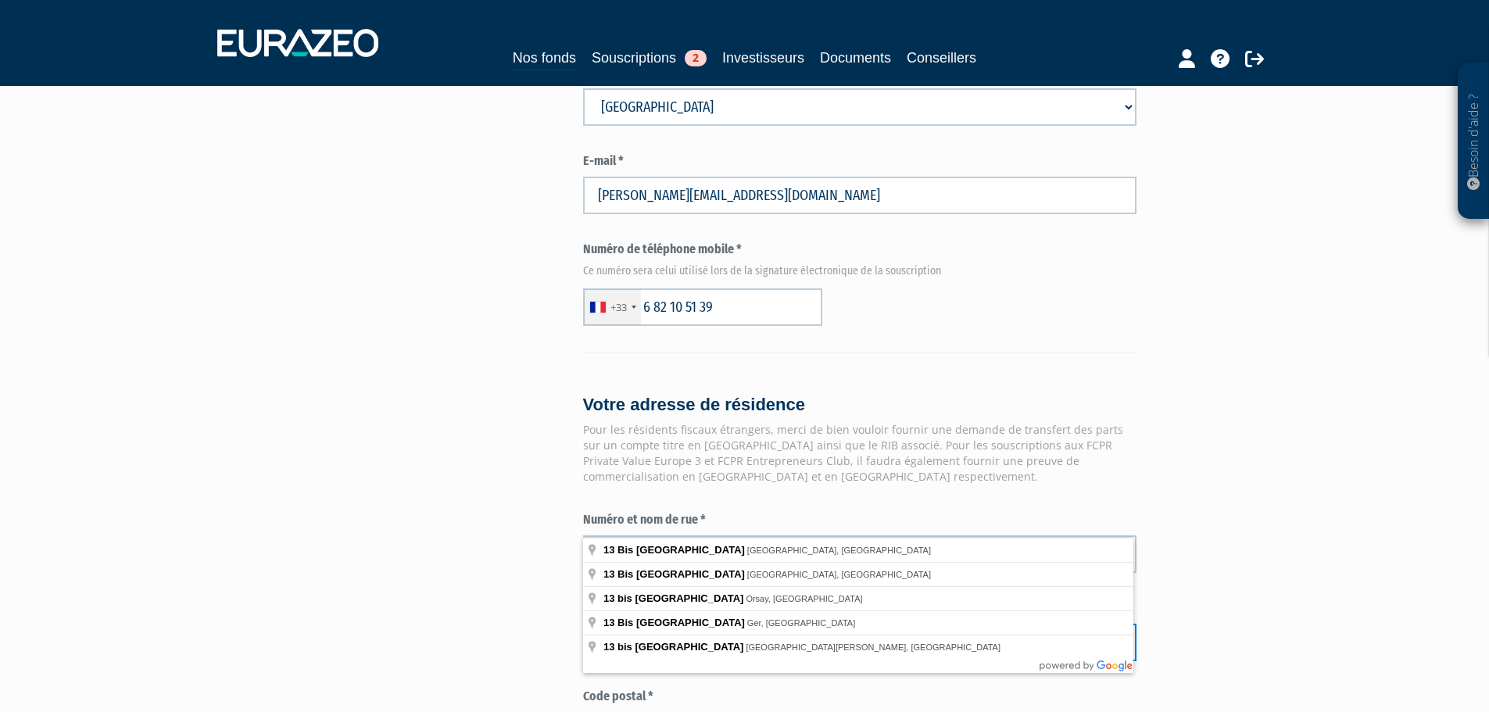
type input "13 bis Rue du Bocage, Orsay, France"
type input "Orsay"
type input "91400"
type input "13 bis Rue du Bocage"
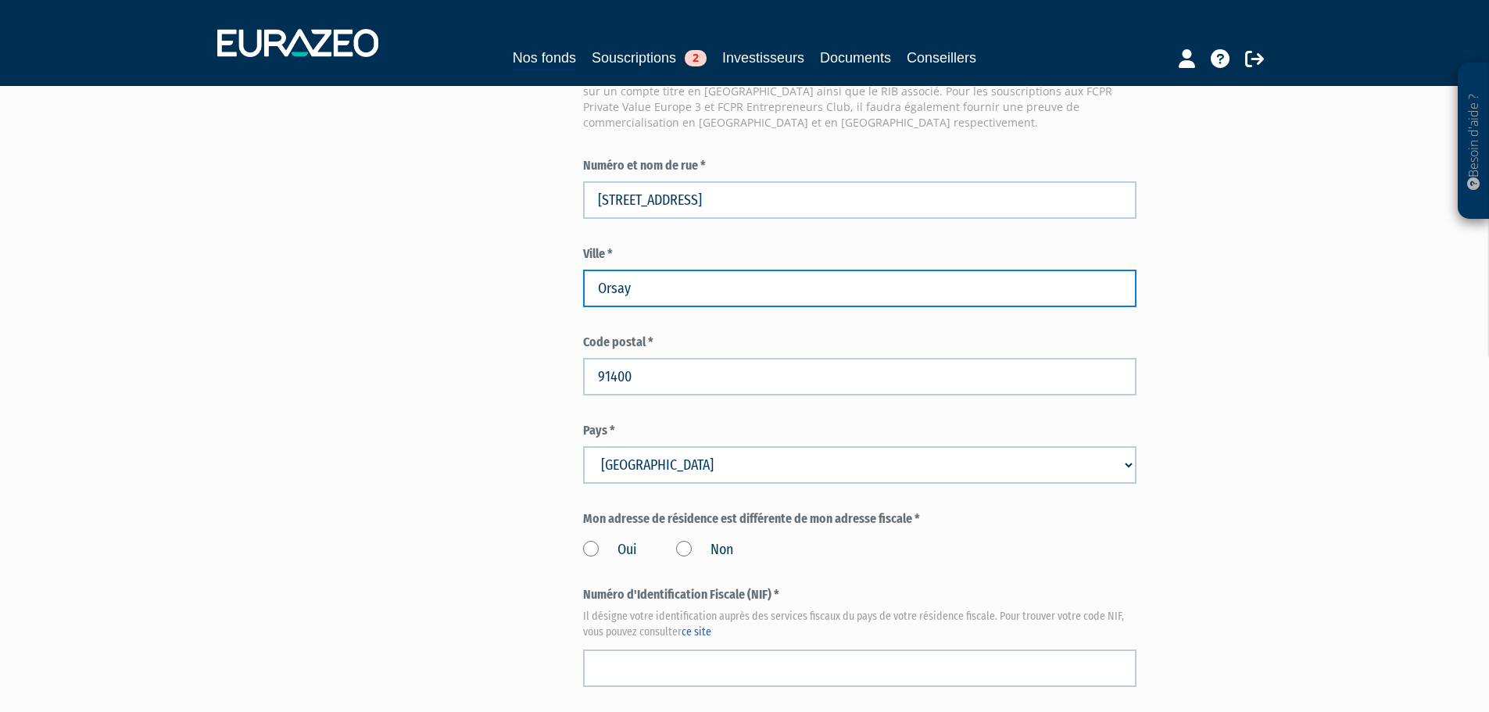
scroll to position [1407, 0]
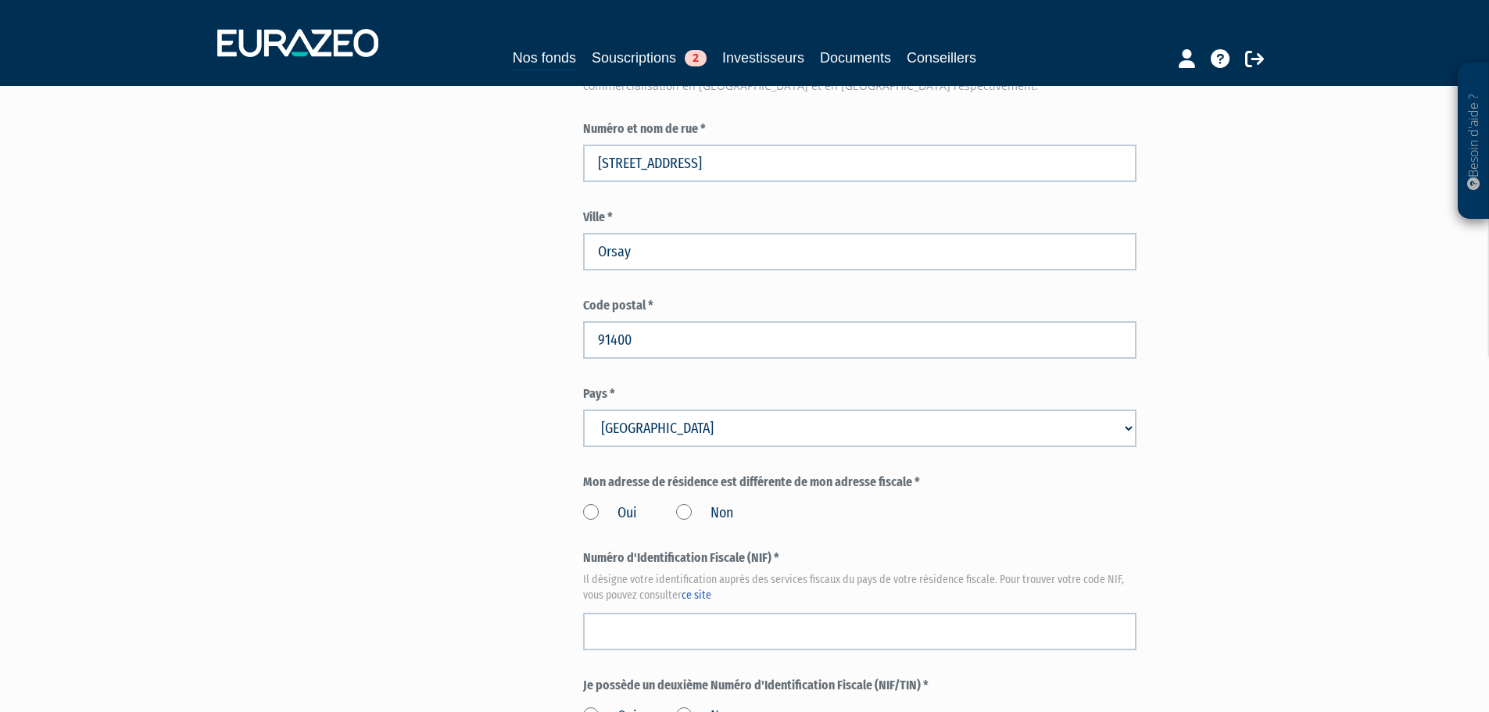
click at [683, 503] on label "Non" at bounding box center [704, 513] width 57 height 20
click at [0, 0] on input "Non" at bounding box center [0, 0] width 0 height 0
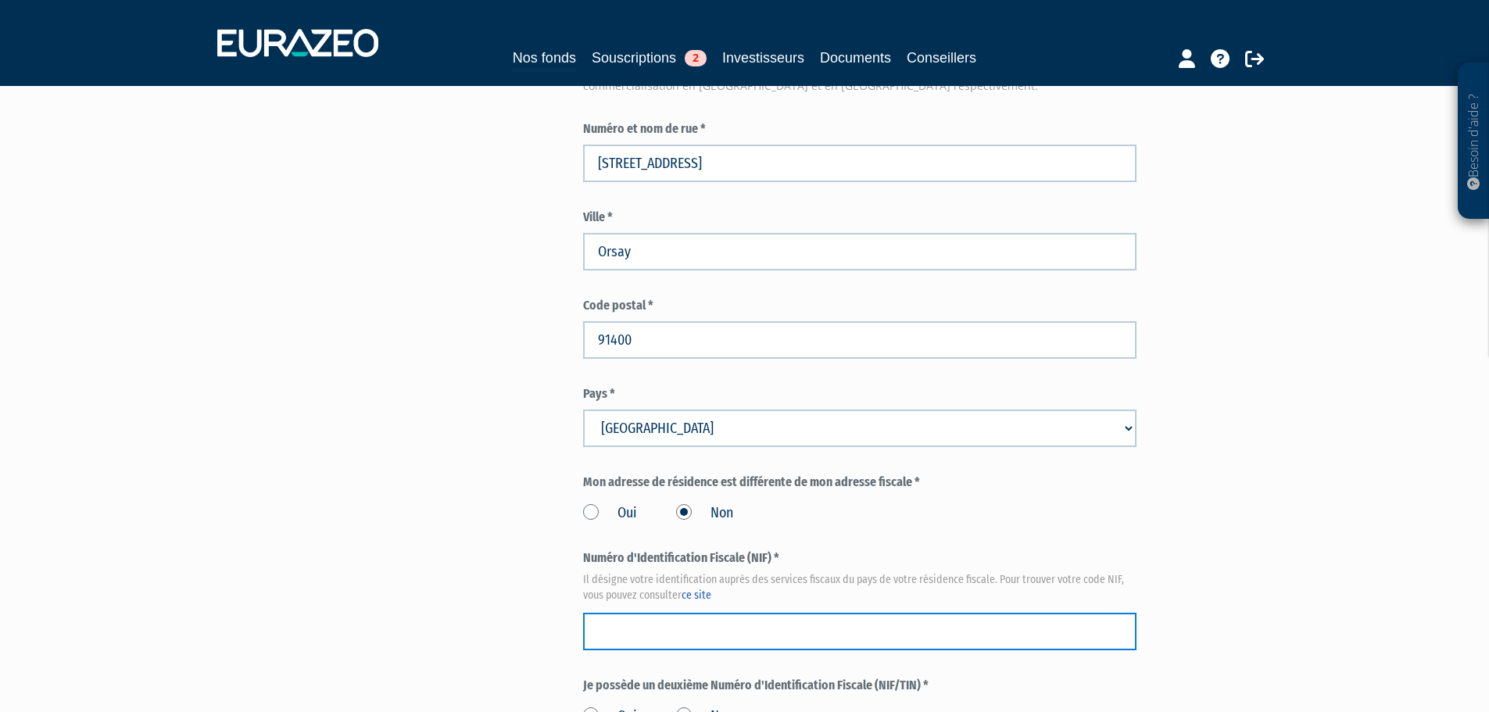
click at [771, 613] on input "text" at bounding box center [860, 632] width 554 height 38
paste input "17 43 426 292 069"
type input "17 43 426 292 069"
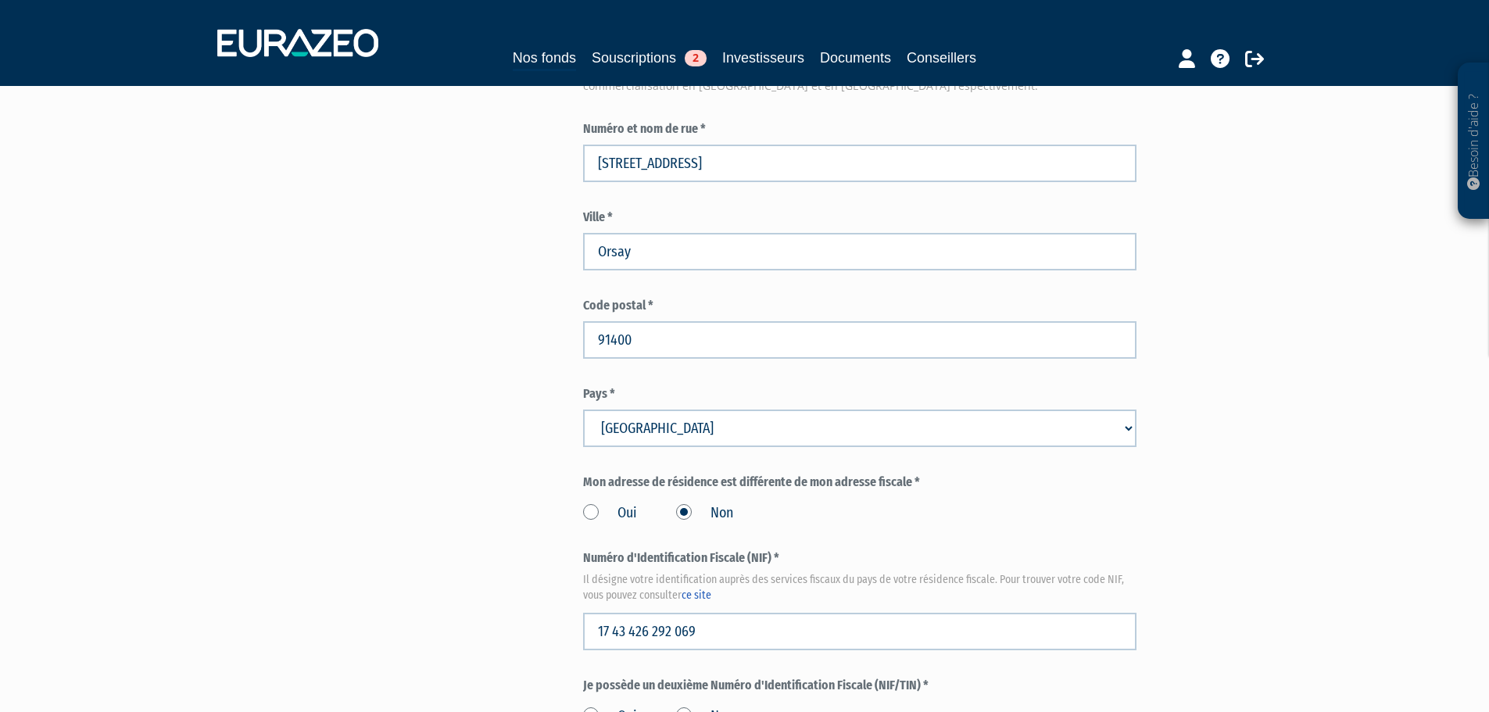
drag, startPoint x: 386, startPoint y: 517, endPoint x: 422, endPoint y: 492, distance: 43.8
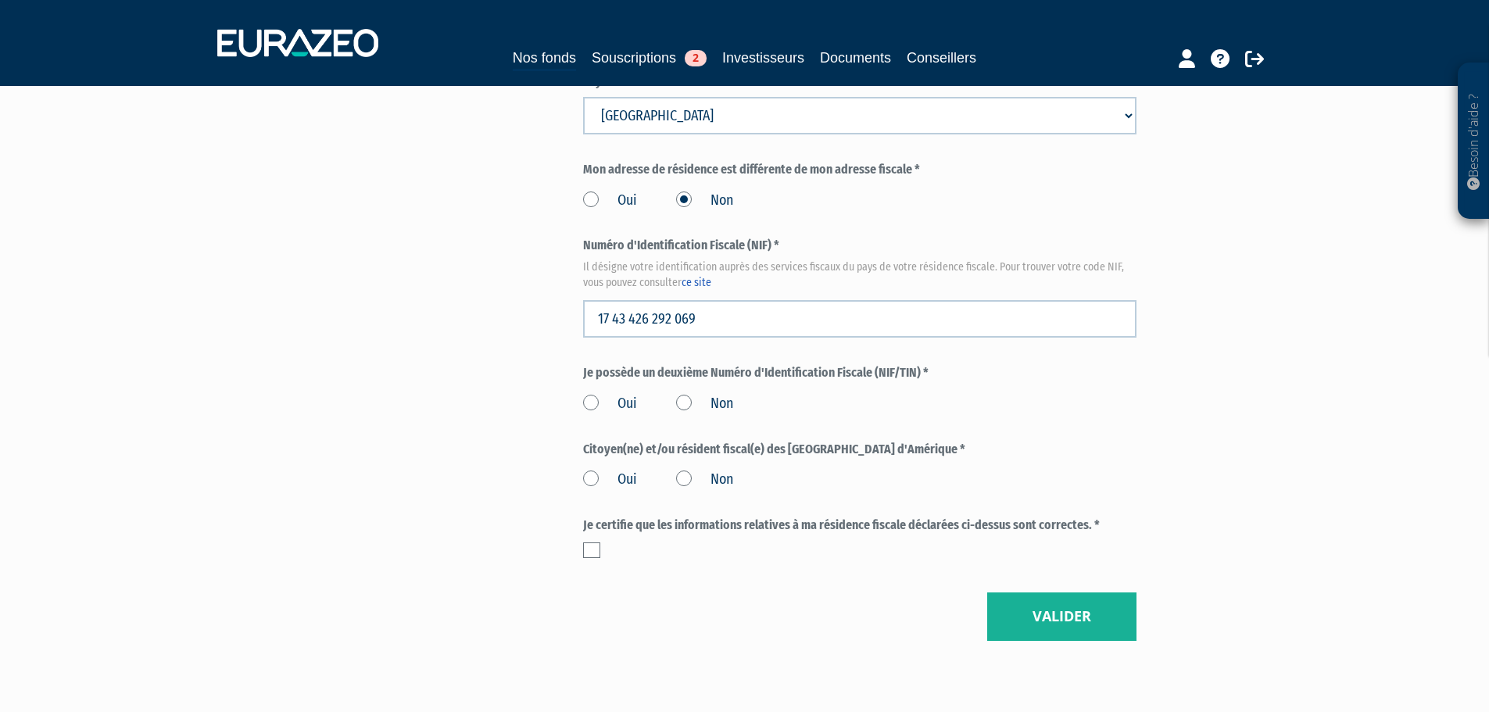
click at [682, 394] on label "Non" at bounding box center [704, 404] width 57 height 20
click at [0, 0] on input "Non" at bounding box center [0, 0] width 0 height 0
click at [686, 470] on label "Non" at bounding box center [704, 480] width 57 height 20
click at [0, 0] on input "Non" at bounding box center [0, 0] width 0 height 0
click at [591, 543] on label at bounding box center [591, 551] width 17 height 16
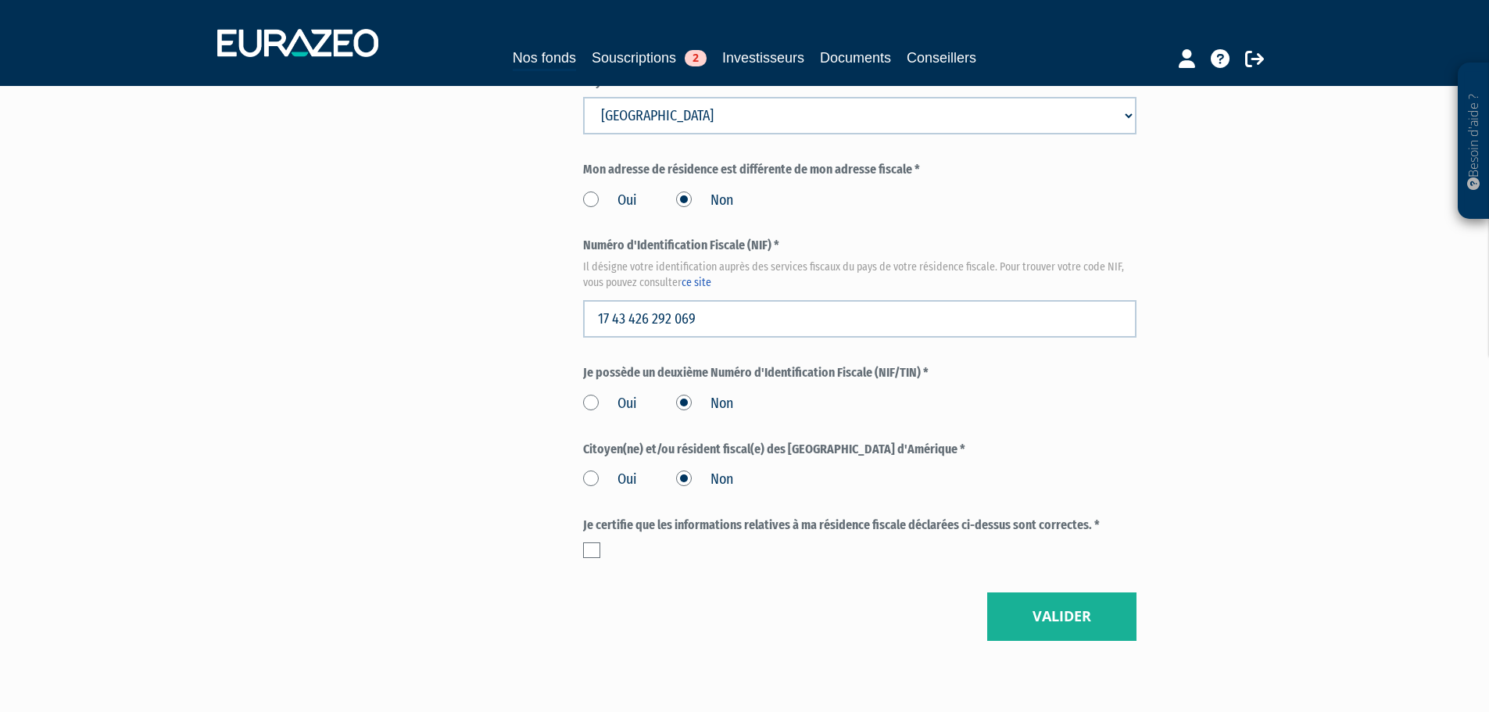
click at [0, 0] on input "checkbox" at bounding box center [0, 0] width 0 height 0
click at [1054, 593] on button "Valider" at bounding box center [1061, 617] width 149 height 48
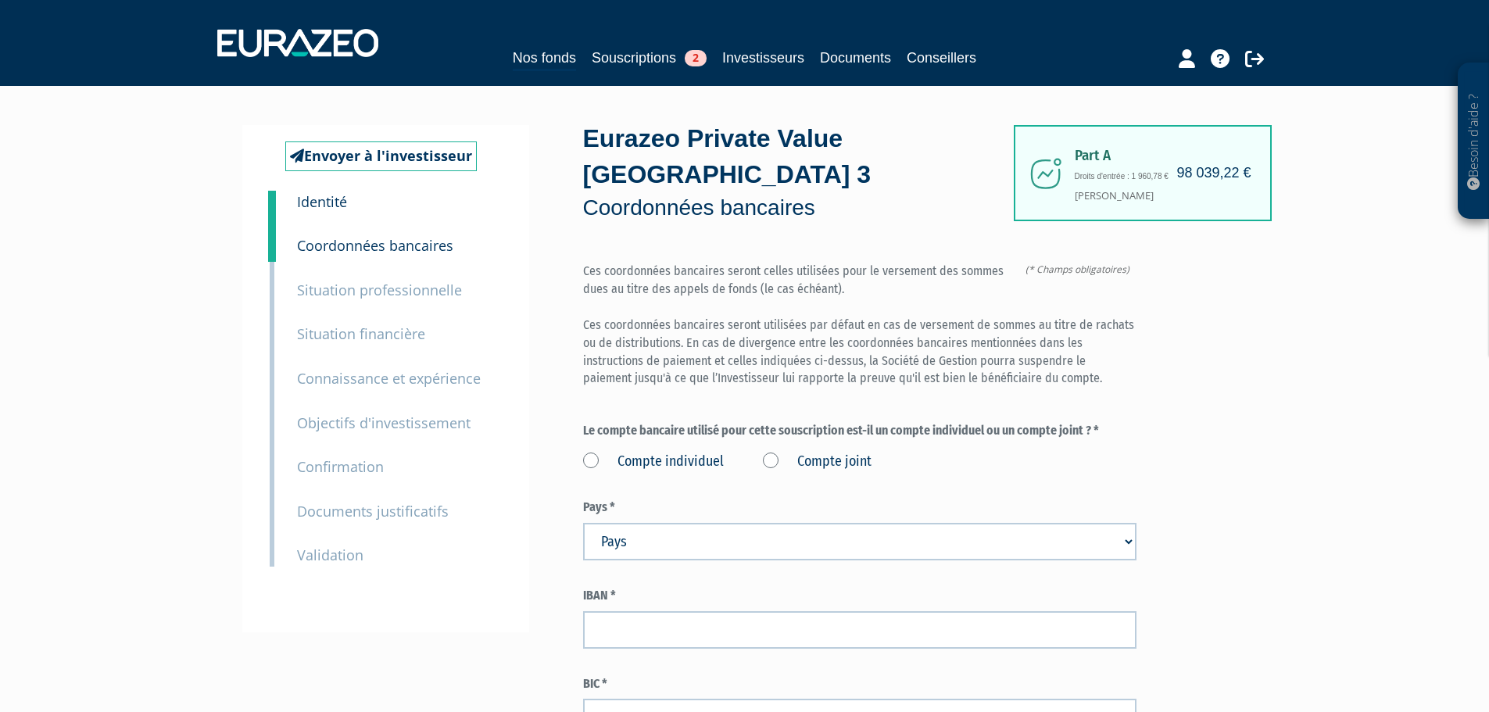
click at [769, 452] on label "Compte joint" at bounding box center [817, 462] width 109 height 20
click at [0, 0] on joint "Compte joint" at bounding box center [0, 0] width 0 height 0
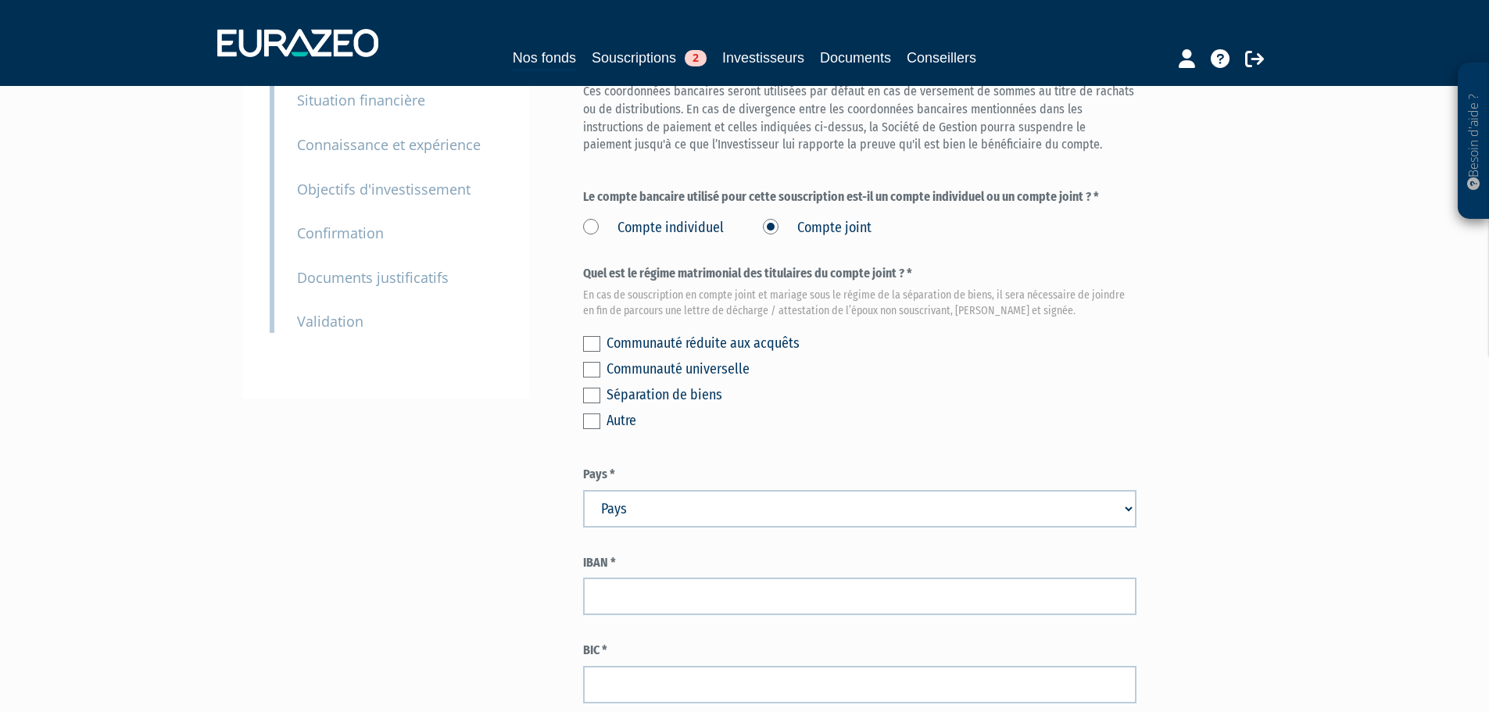
scroll to position [235, 0]
click at [737, 331] on div "Communauté réduite aux acquêts" at bounding box center [872, 342] width 530 height 22
click at [596, 335] on label at bounding box center [591, 343] width 17 height 16
click at [0, 0] on input "checkbox" at bounding box center [0, 0] width 0 height 0
click at [655, 489] on select "Pays Afghanistan Afrique du Sud Albanie Algérie Allemagne Andorre" at bounding box center [860, 508] width 554 height 38
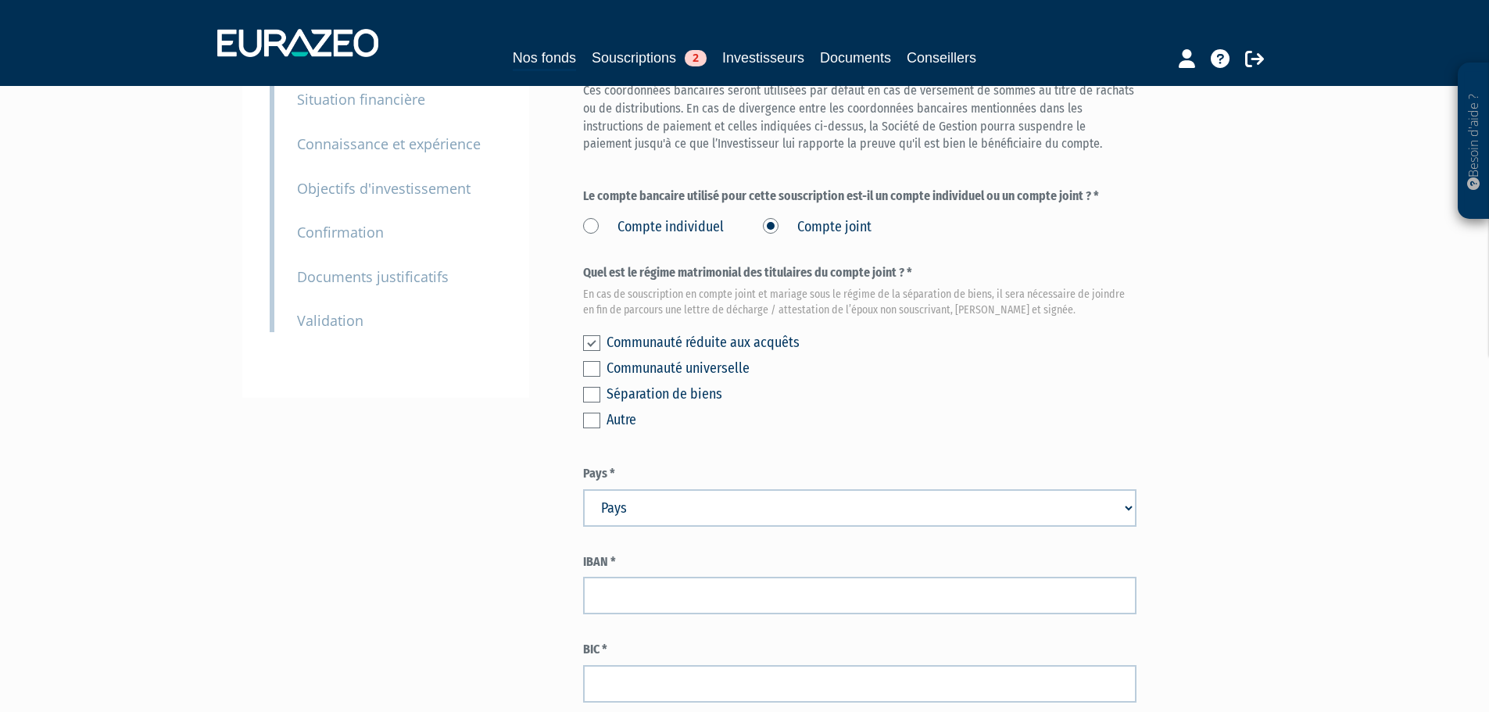
select select "75"
click at [583, 489] on select "Pays Afghanistan Afrique du Sud Albanie Algérie Allemagne Andorre" at bounding box center [860, 508] width 554 height 38
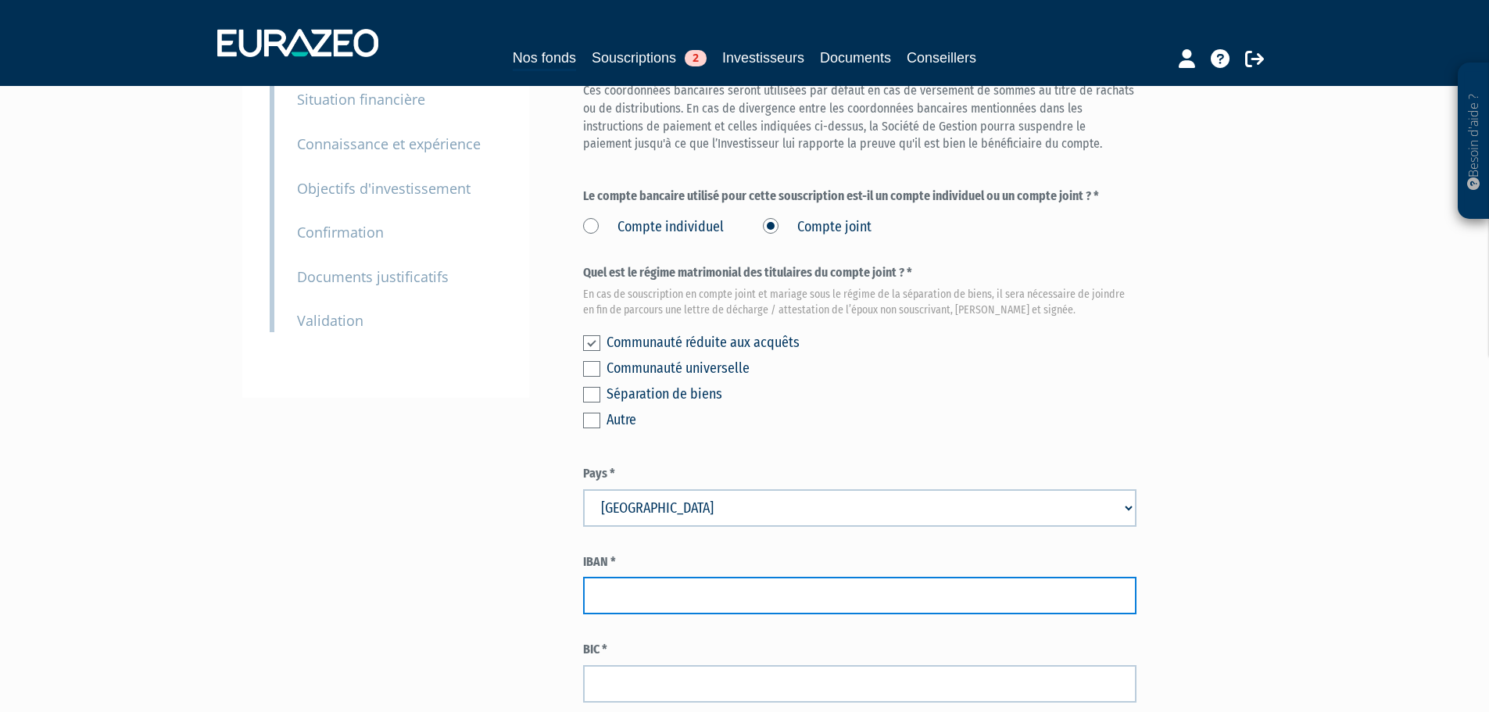
click at [637, 577] on input "text" at bounding box center [860, 596] width 554 height 38
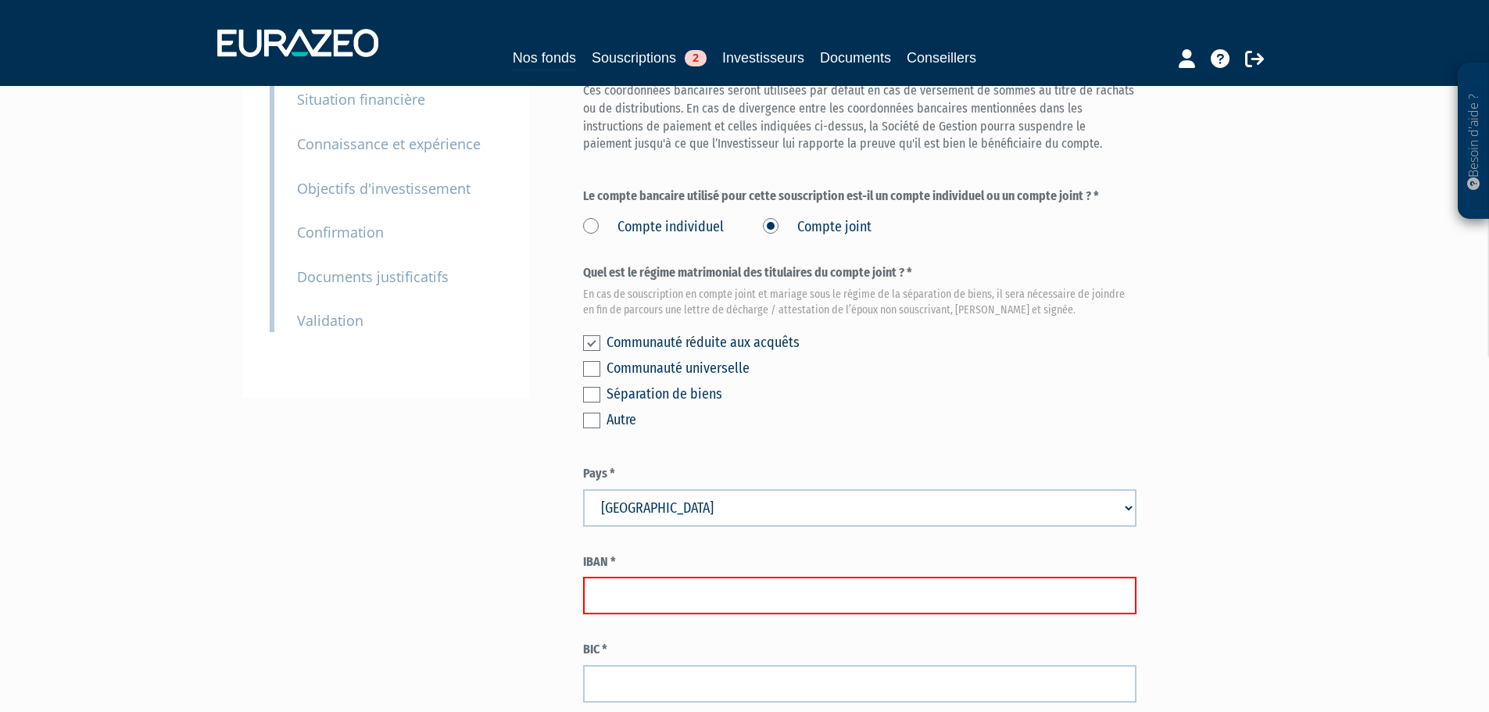
click at [687, 577] on input "text" at bounding box center [860, 596] width 554 height 38
paste input "FR76 1820 6001 8245 8180 3700 161"
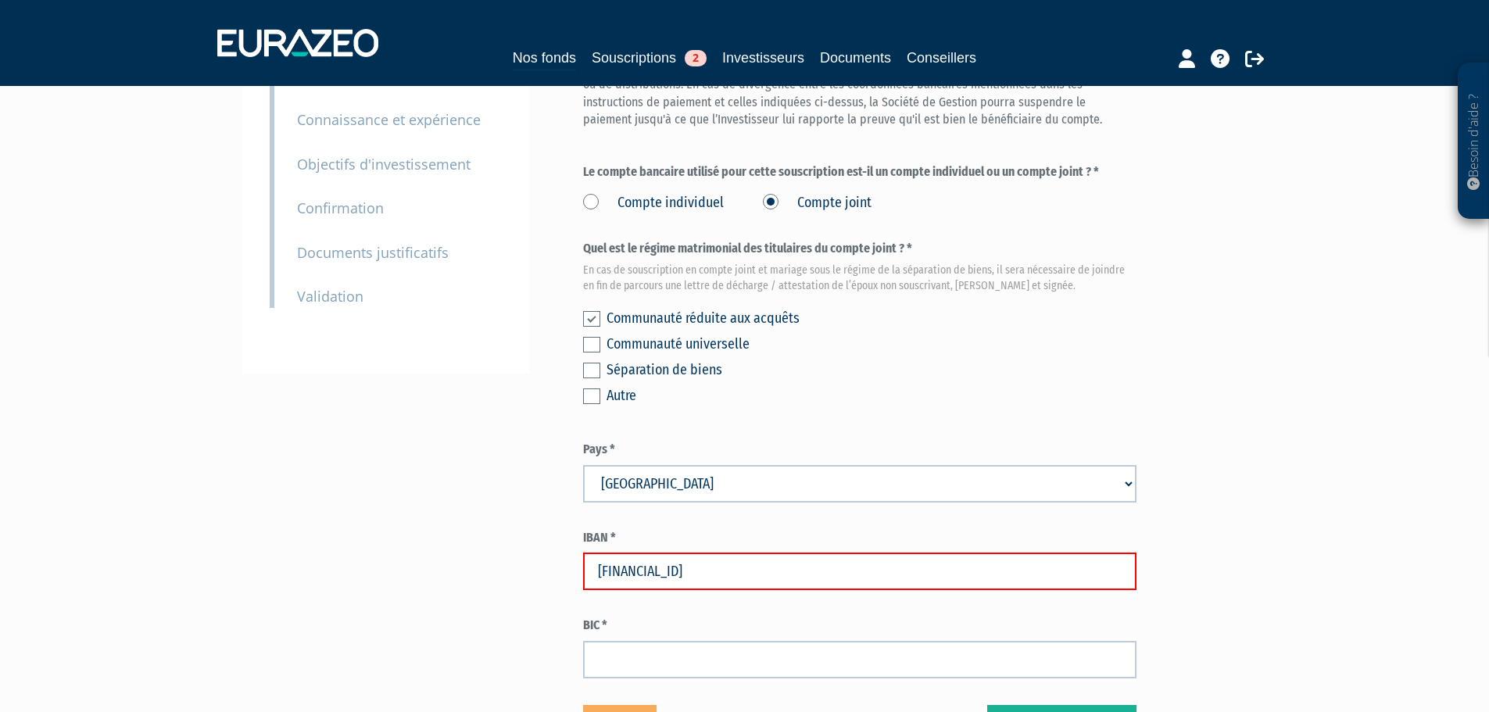
scroll to position [416, 0]
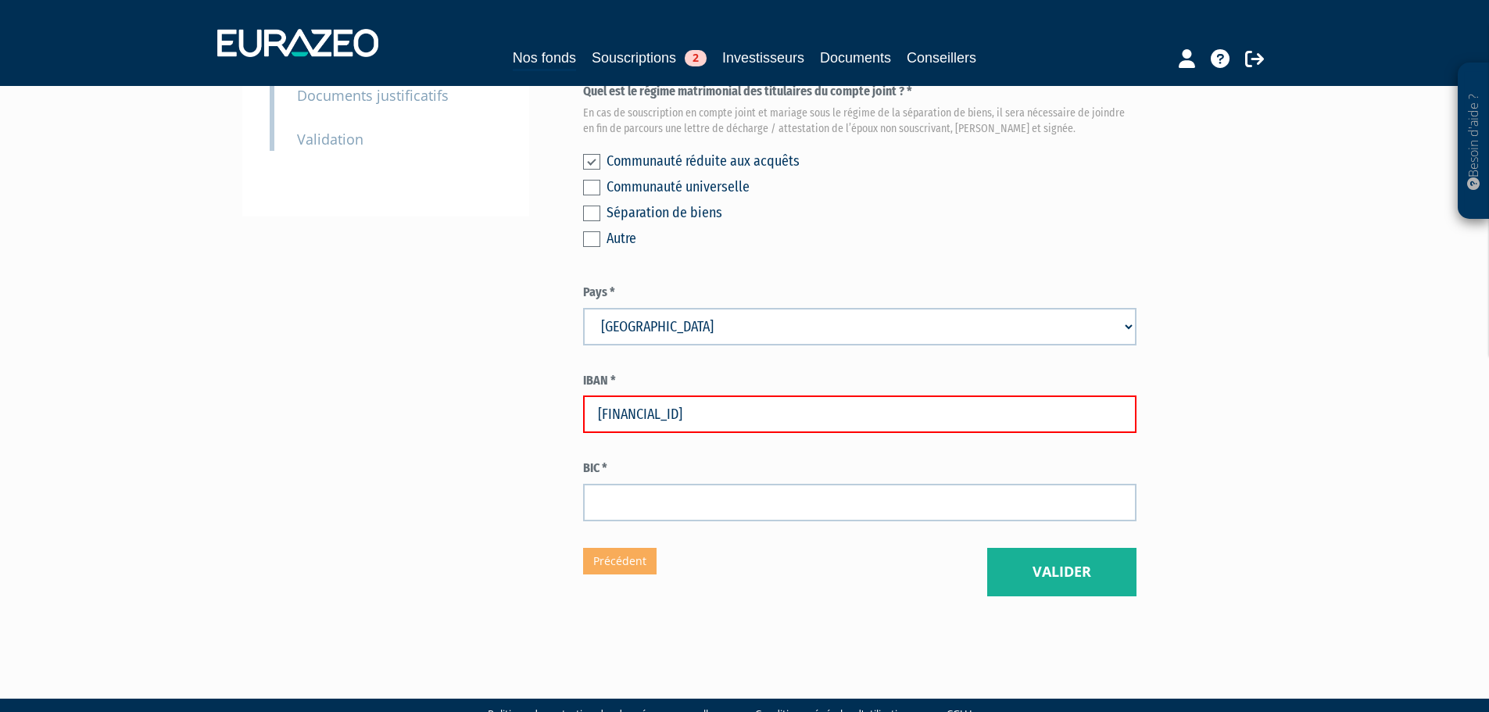
type input "FR76 1820 6001 8245 8180 3700 161"
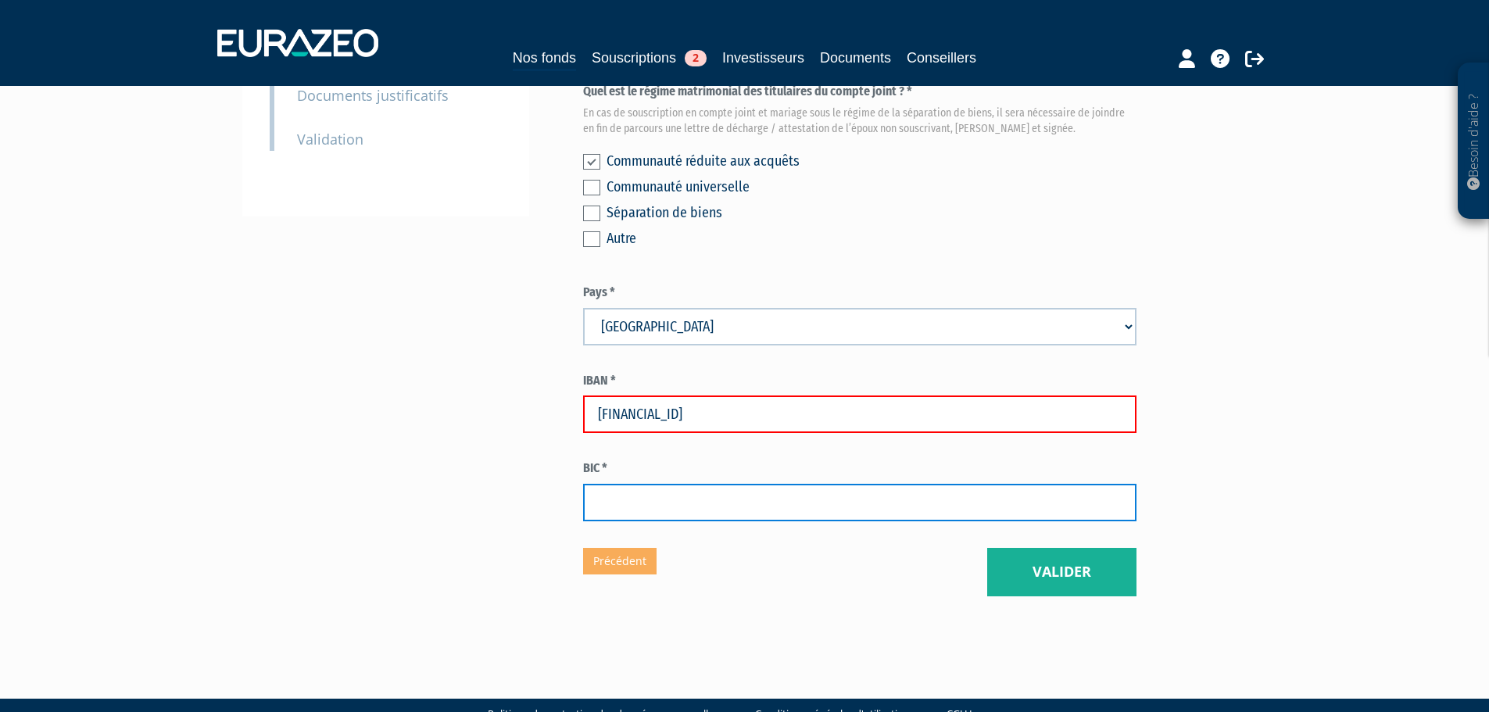
click at [607, 484] on input "text" at bounding box center [860, 503] width 554 height 38
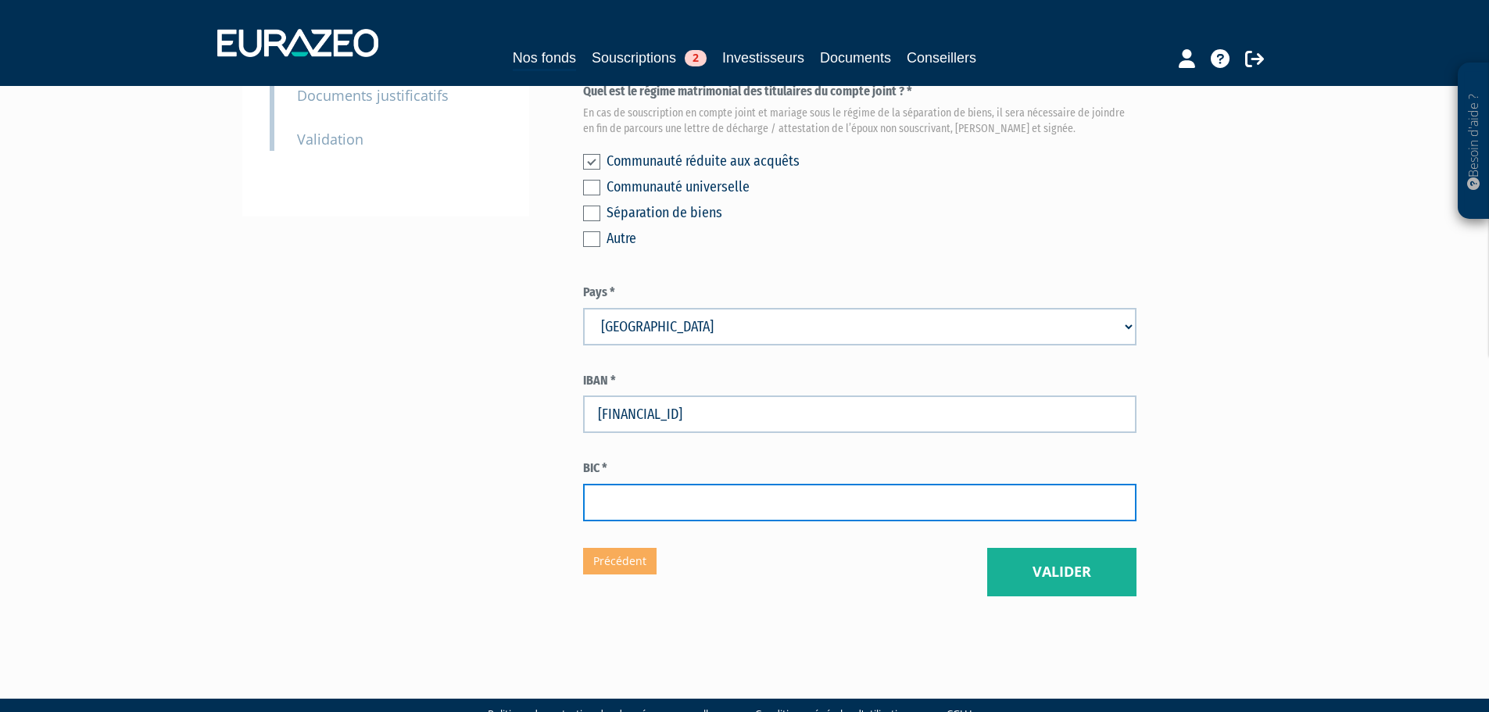
type input "AGRIFRPP882"
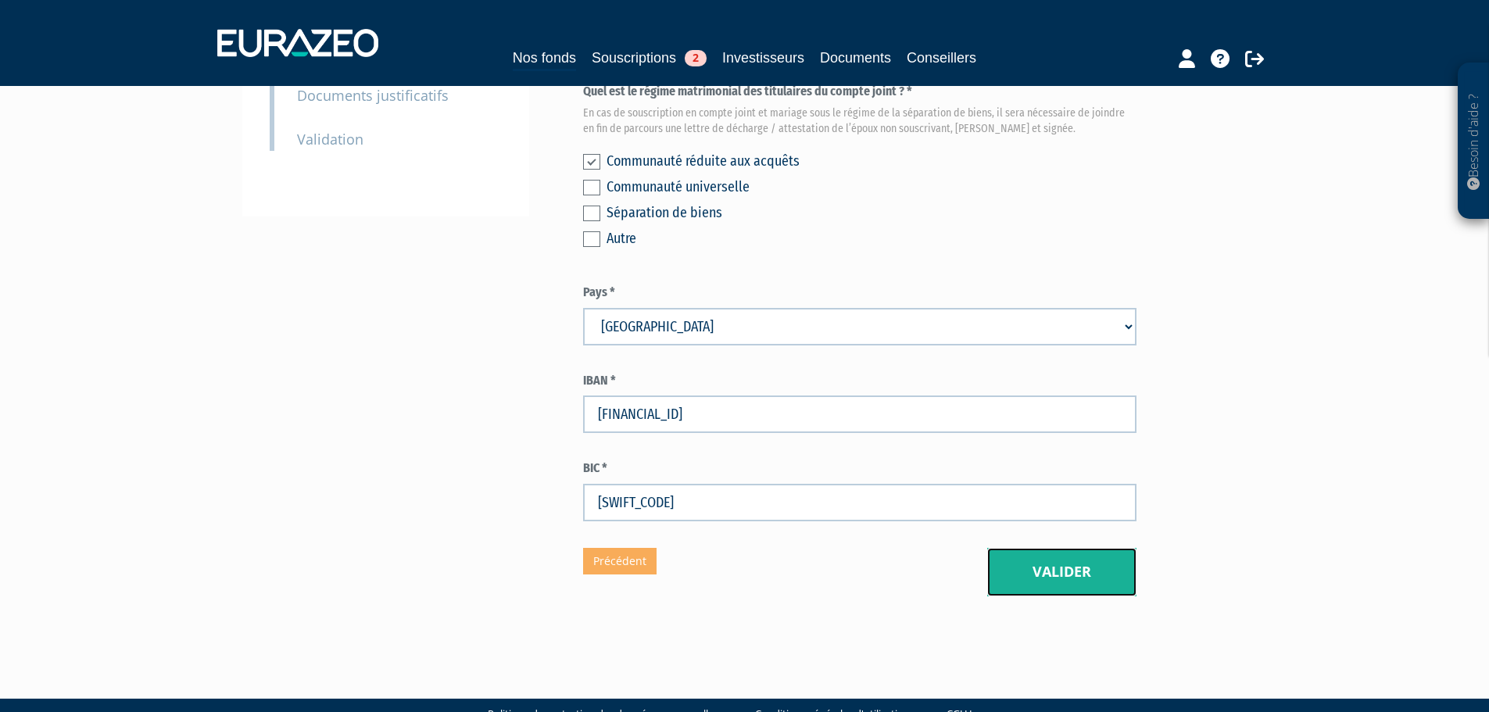
click at [1070, 548] on button "Valider" at bounding box center [1061, 572] width 149 height 48
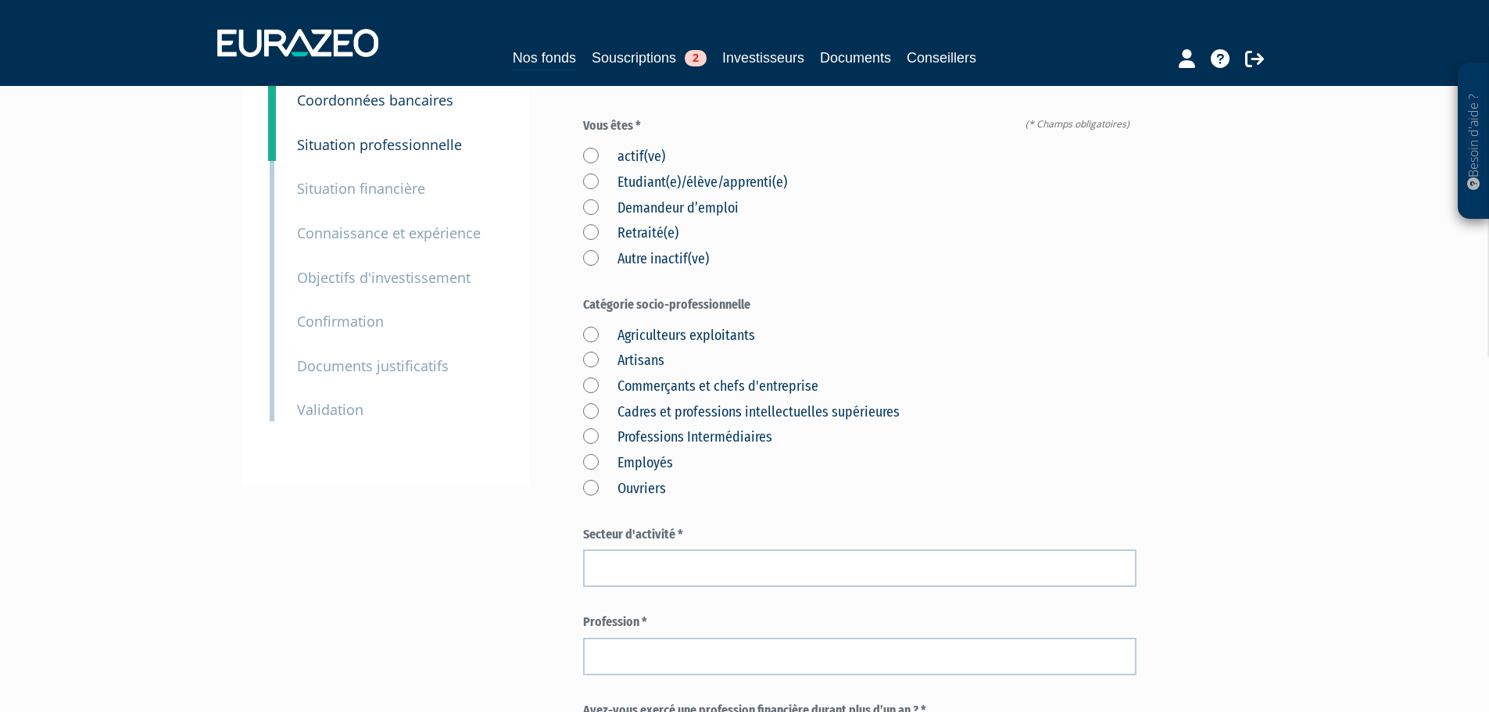
scroll to position [78, 0]
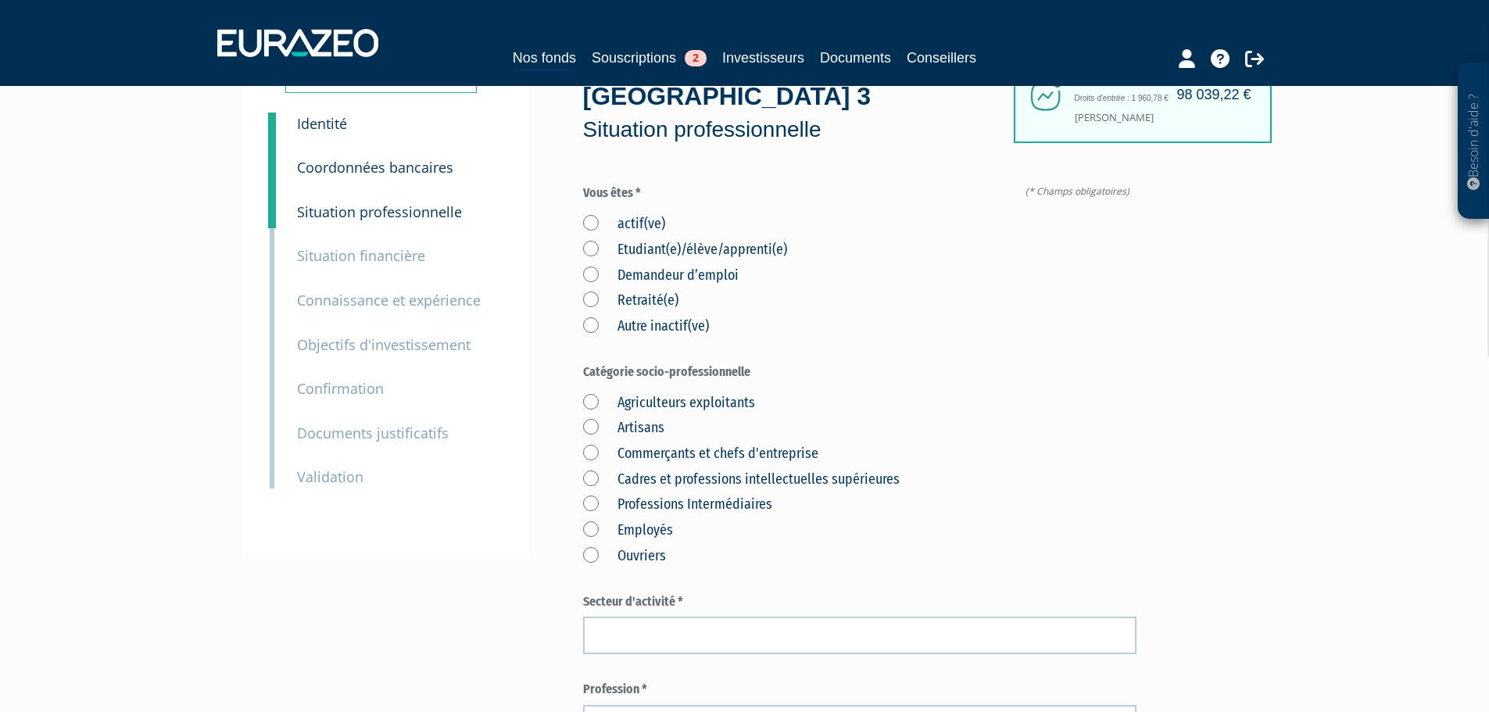
click at [581, 263] on div "Envoyer à l'investisseur 1 Identité 2 Coordonnées bancaires 3 Situation profess…" at bounding box center [745, 644] width 982 height 1194
click at [595, 291] on label "Retraité(e)" at bounding box center [630, 301] width 95 height 20
click at [0, 0] on input "Retraité(e)" at bounding box center [0, 0] width 0 height 0
click at [998, 364] on label "Catégorie socio-professionnelle" at bounding box center [860, 373] width 554 height 18
click at [592, 470] on label "Cadres et professions intellectuelles supérieures" at bounding box center [741, 480] width 317 height 20
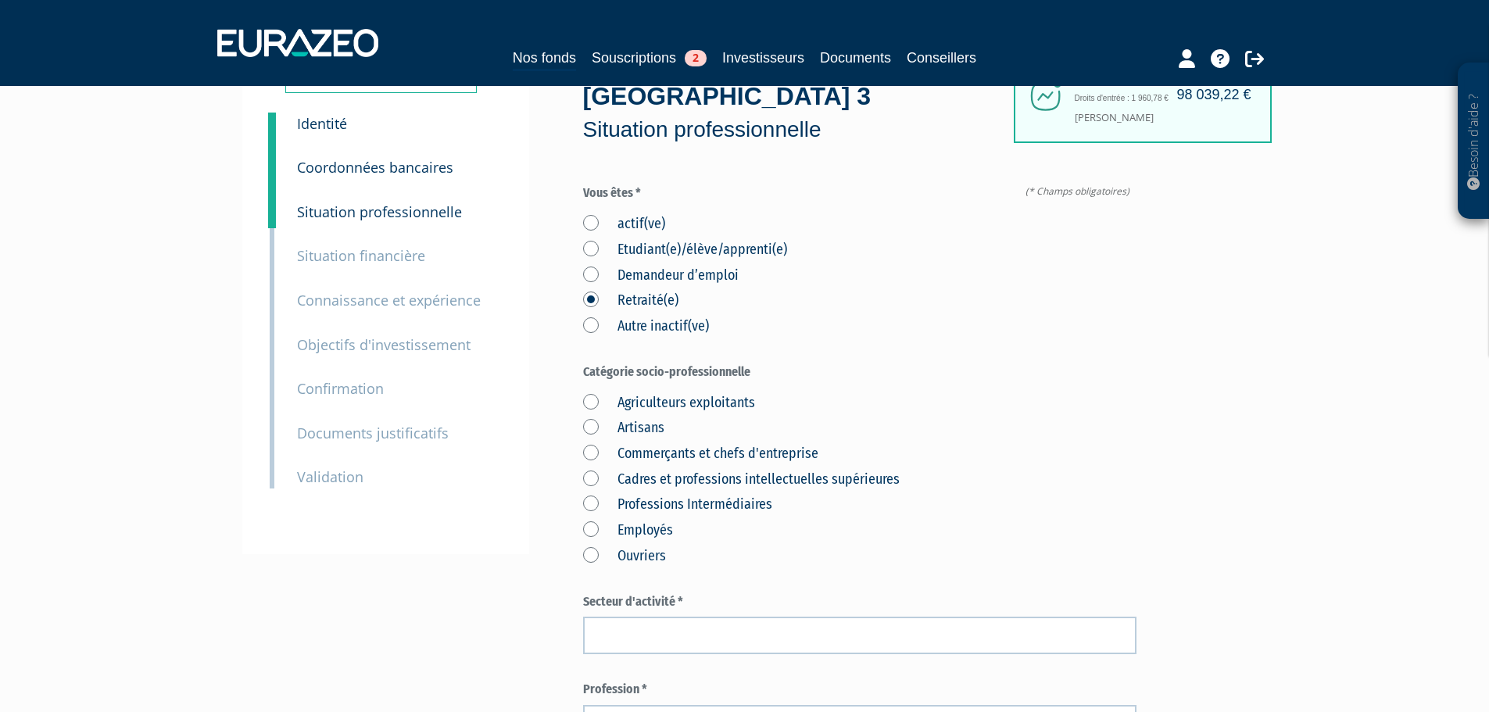
click at [0, 0] on supérieures "Cadres et professions intellectuelles supérieures" at bounding box center [0, 0] width 0 height 0
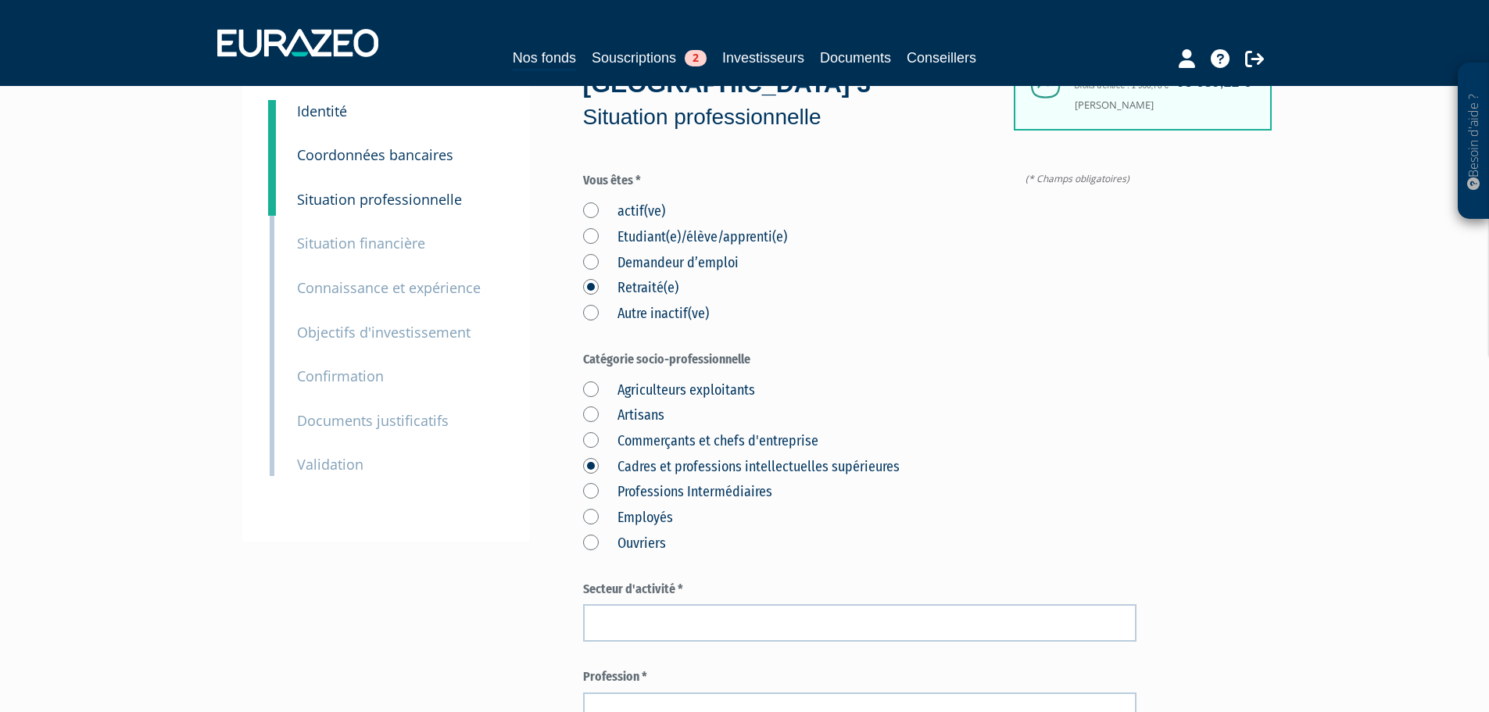
scroll to position [235, 0]
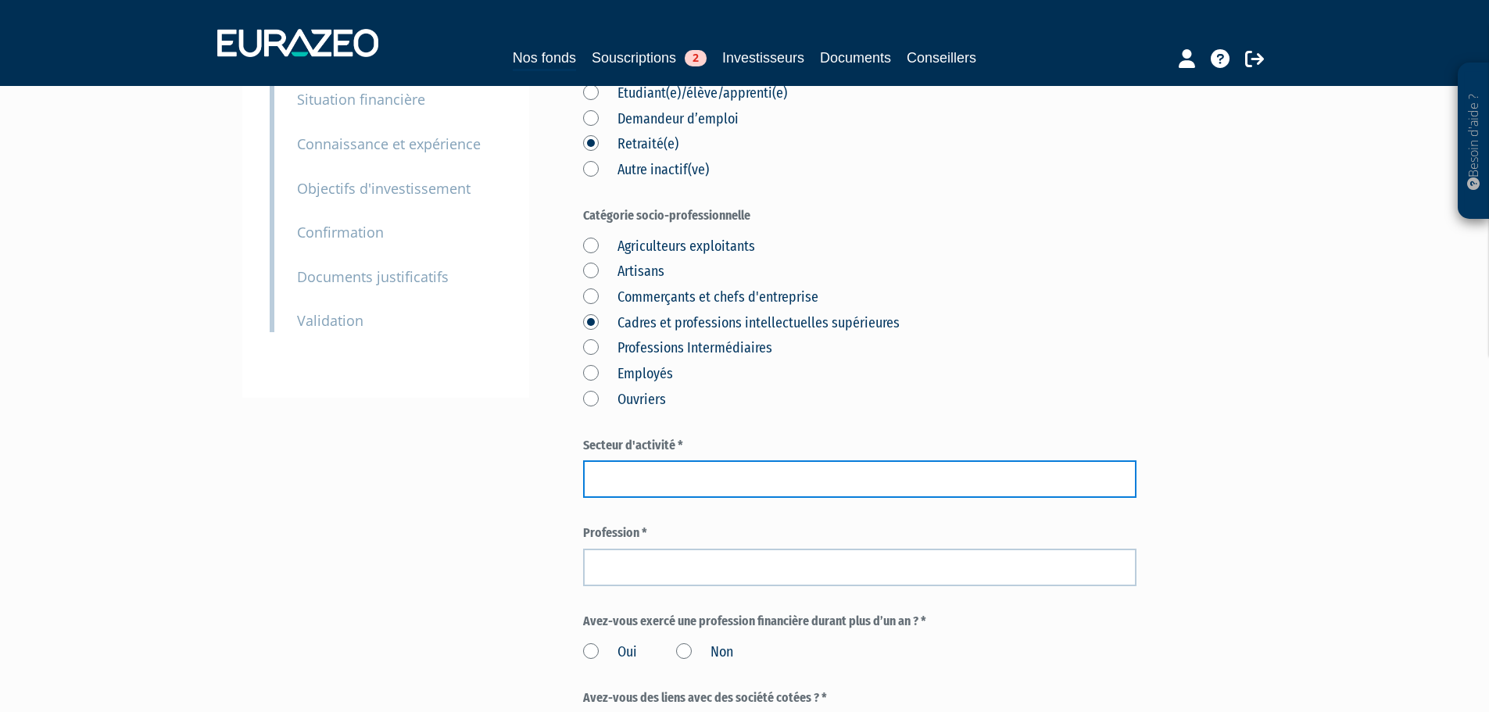
click at [671, 460] on input "text" at bounding box center [860, 479] width 554 height 38
type input "Santé"
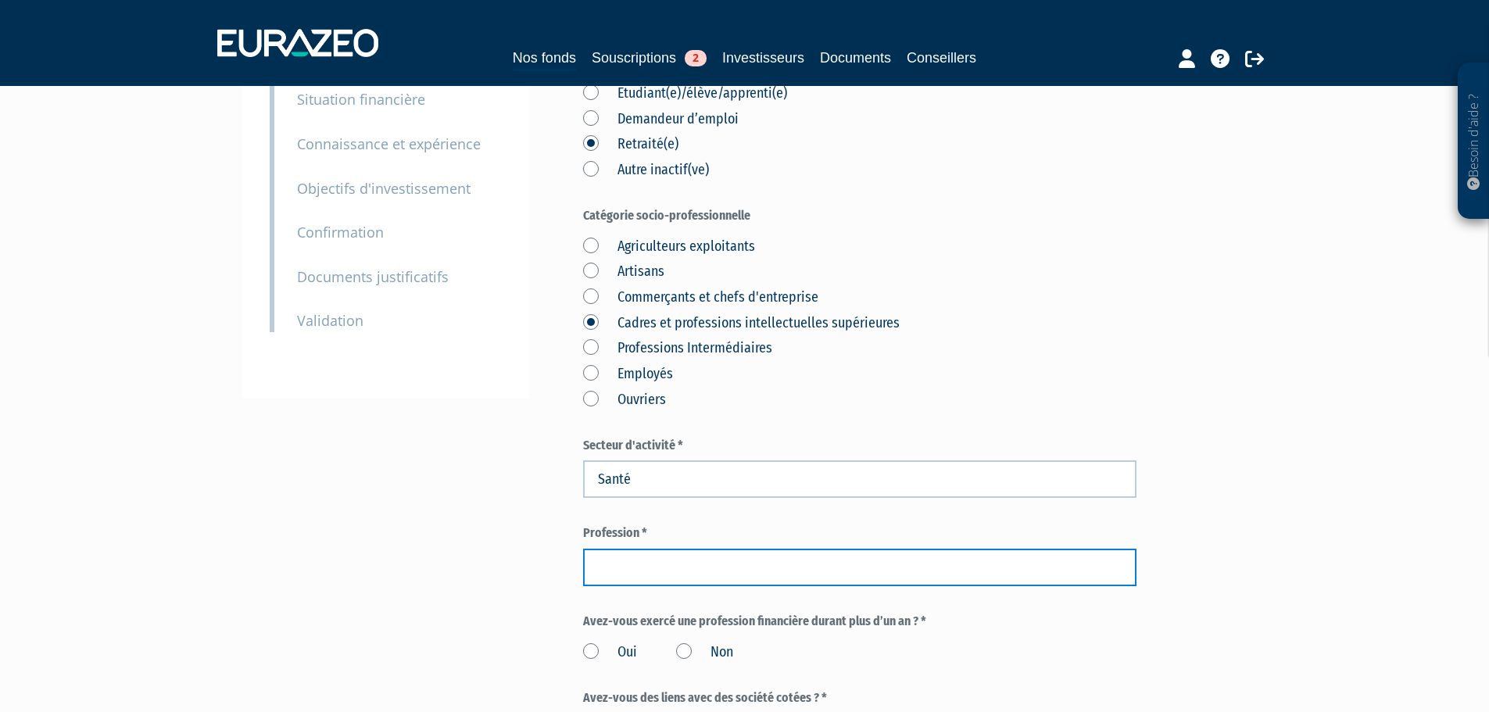
click at [634, 549] on input "text" at bounding box center [860, 568] width 554 height 38
click at [752, 549] on input "Retraité médecin" at bounding box center [860, 568] width 554 height 38
paste input "Ophtalmologue"
click at [647, 549] on input "Retraité médecin Ophtalmologue" at bounding box center [860, 568] width 554 height 38
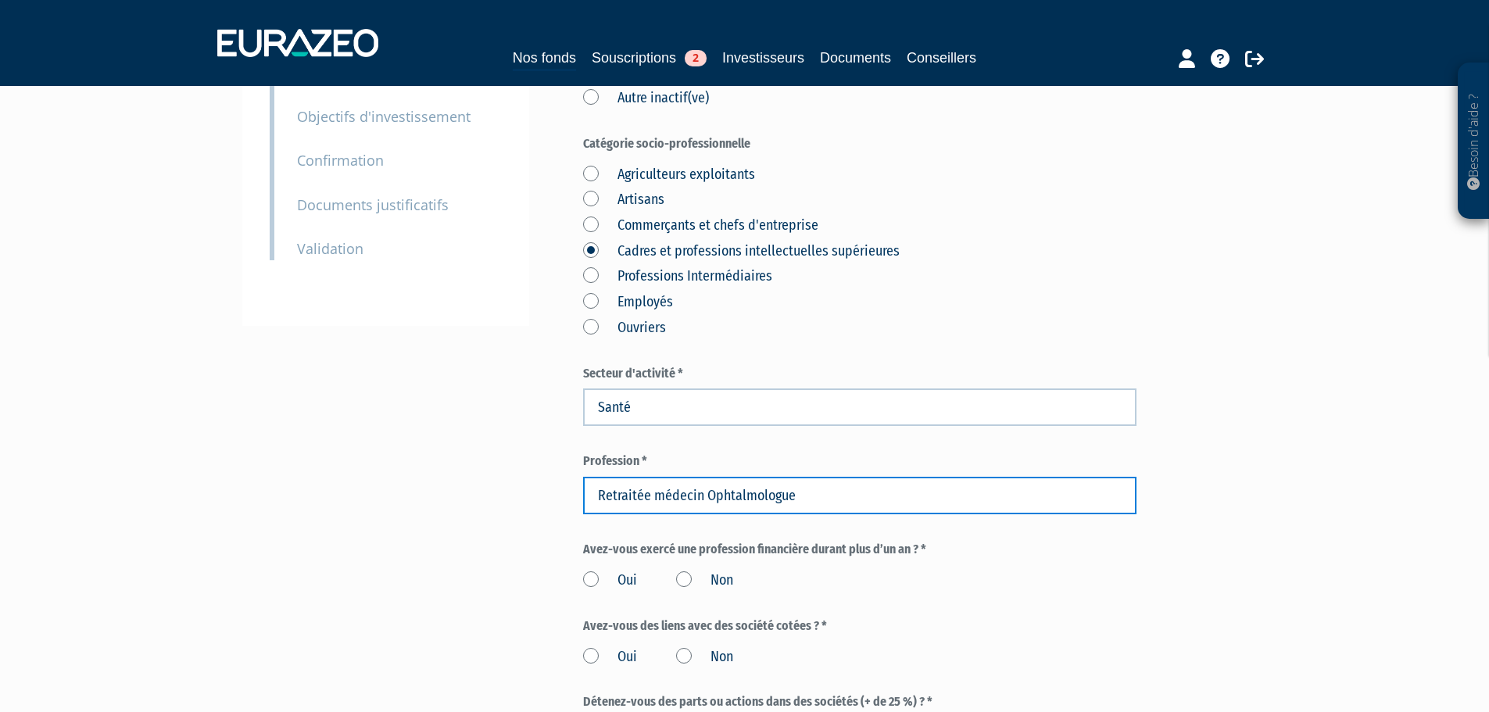
scroll to position [469, 0]
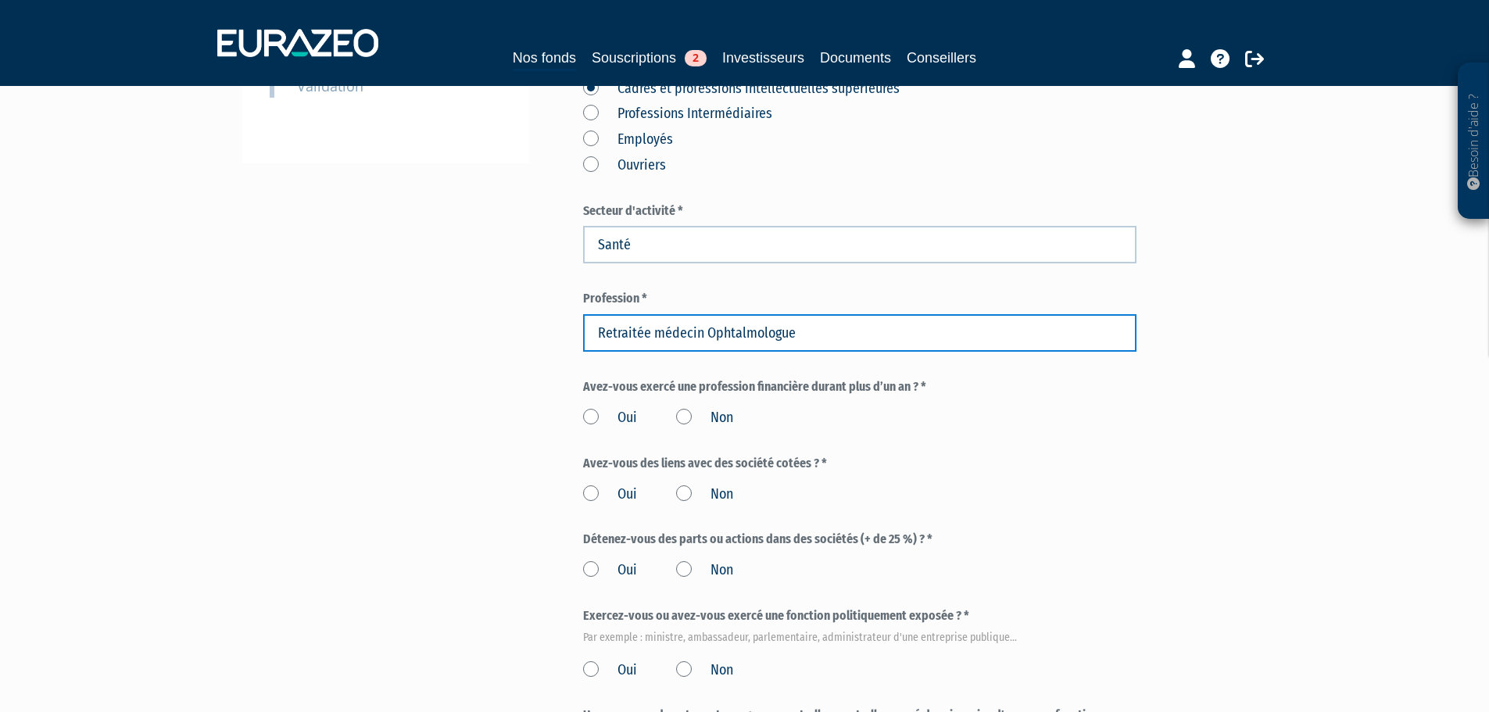
type input "Retraitée médecin Ophtalmologue"
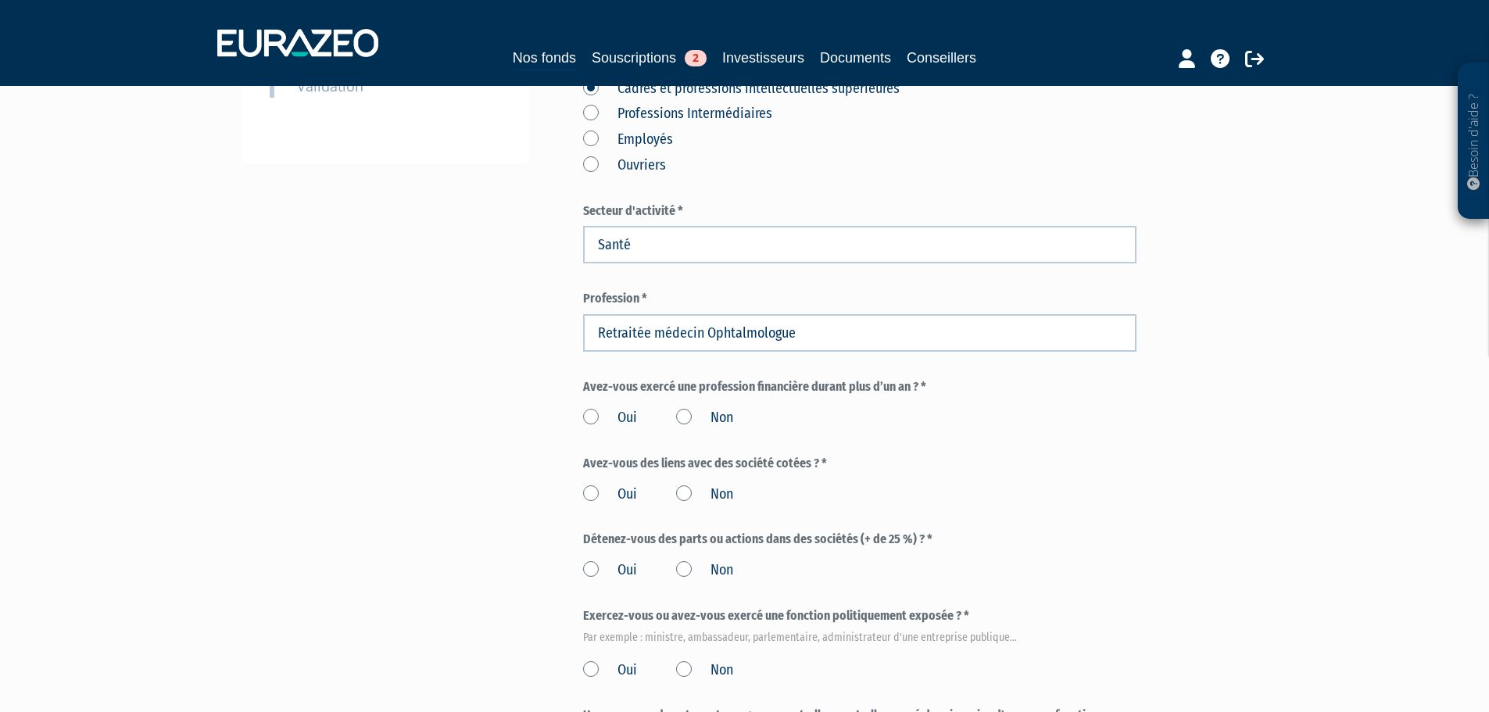
click at [501, 377] on div "Envoyer à l'investisseur 1 Identité 2 Coordonnées bancaires 3 Situation profess…" at bounding box center [745, 253] width 982 height 1194
click at [681, 408] on label "Non" at bounding box center [704, 418] width 57 height 20
click at [0, 0] on input "Non" at bounding box center [0, 0] width 0 height 0
click at [683, 485] on label "Non" at bounding box center [704, 495] width 57 height 20
click at [0, 0] on input "Non" at bounding box center [0, 0] width 0 height 0
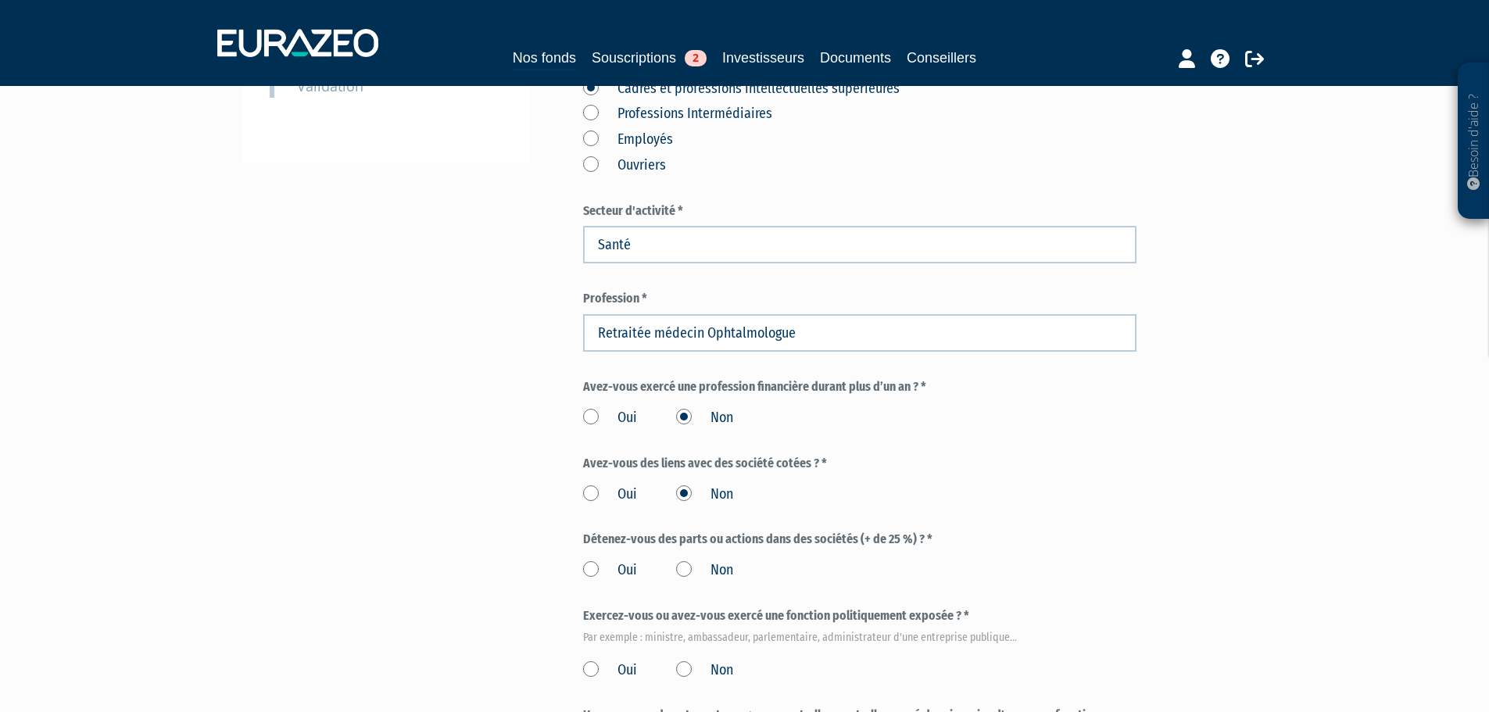
click at [685, 561] on label "Non" at bounding box center [704, 571] width 57 height 20
click at [0, 0] on input "Non" at bounding box center [0, 0] width 0 height 0
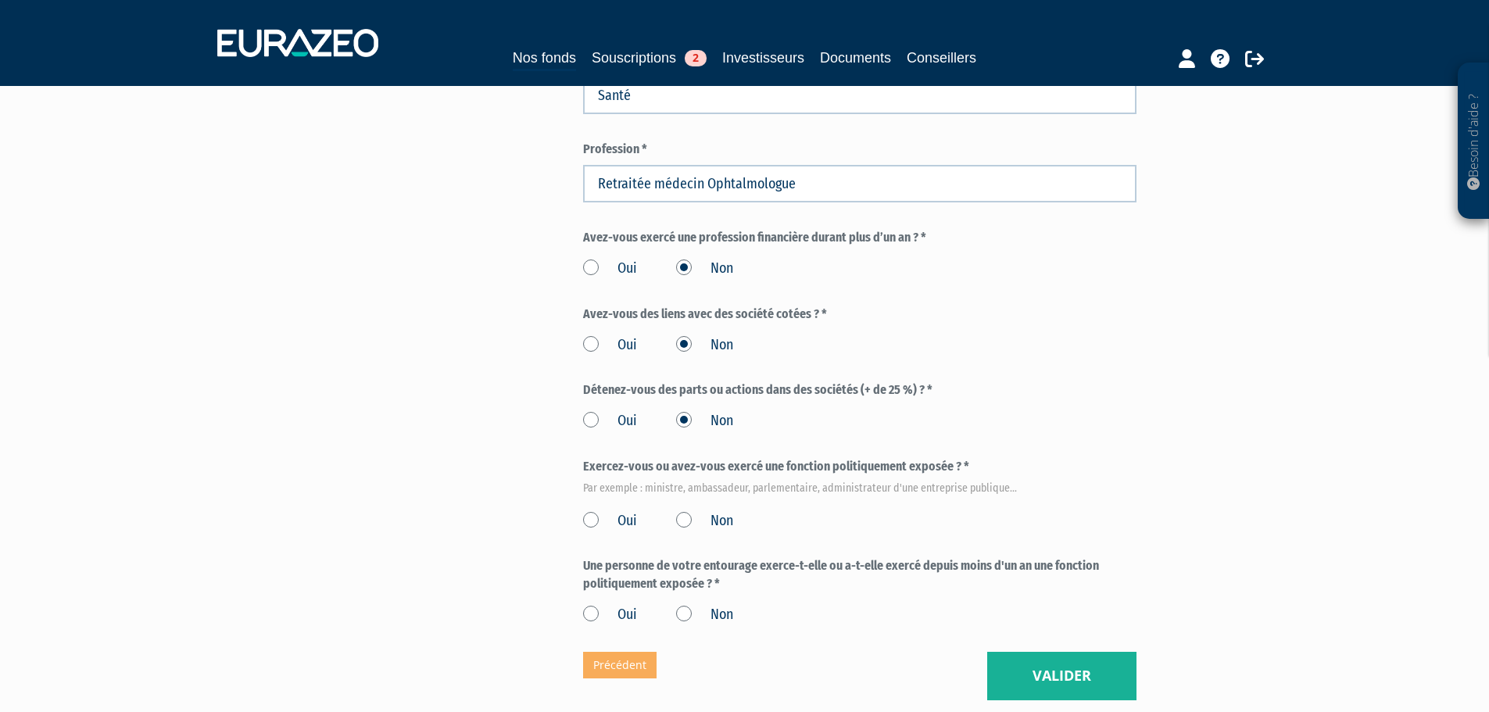
scroll to position [625, 0]
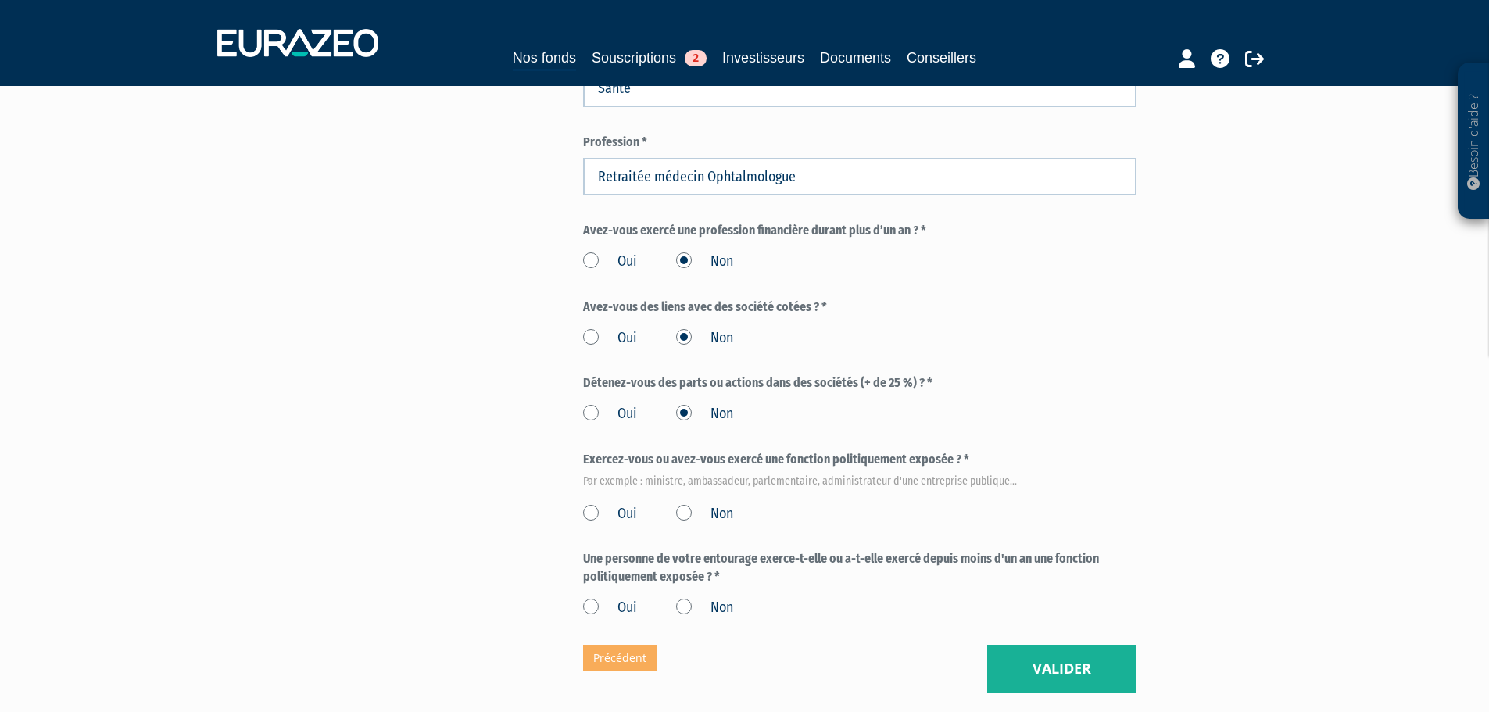
click at [686, 504] on label "Non" at bounding box center [704, 514] width 57 height 20
click at [0, 0] on input "Non" at bounding box center [0, 0] width 0 height 0
click at [686, 598] on label "Non" at bounding box center [704, 608] width 57 height 20
click at [0, 0] on input "Non" at bounding box center [0, 0] width 0 height 0
click at [1077, 645] on button "Valider" at bounding box center [1061, 669] width 149 height 48
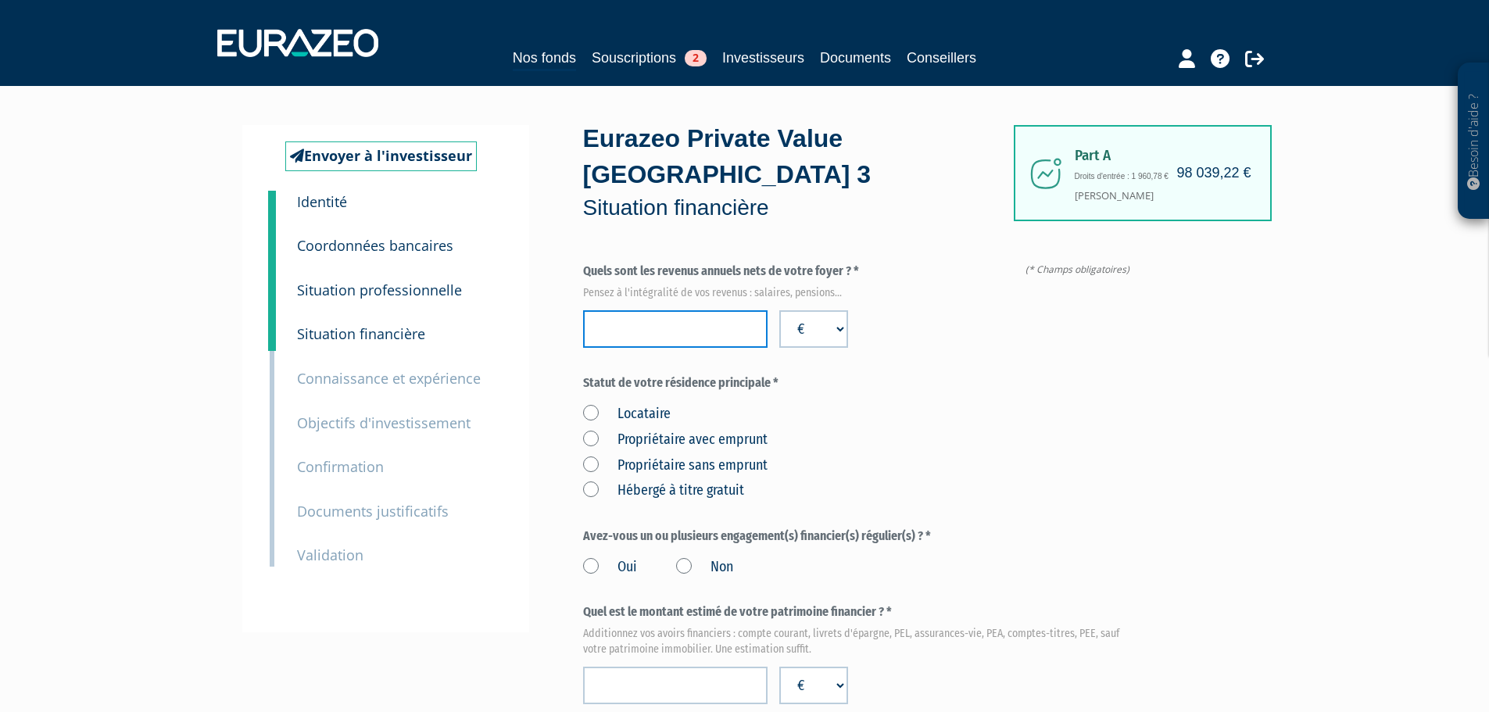
click at [644, 310] on input "number" at bounding box center [675, 329] width 185 height 38
click at [780, 64] on link "Investisseurs" at bounding box center [763, 58] width 82 height 22
drag, startPoint x: 597, startPoint y: 306, endPoint x: 611, endPoint y: 299, distance: 15.4
click at [608, 310] on input "number" at bounding box center [675, 329] width 185 height 38
click at [683, 310] on input "number" at bounding box center [675, 329] width 185 height 38
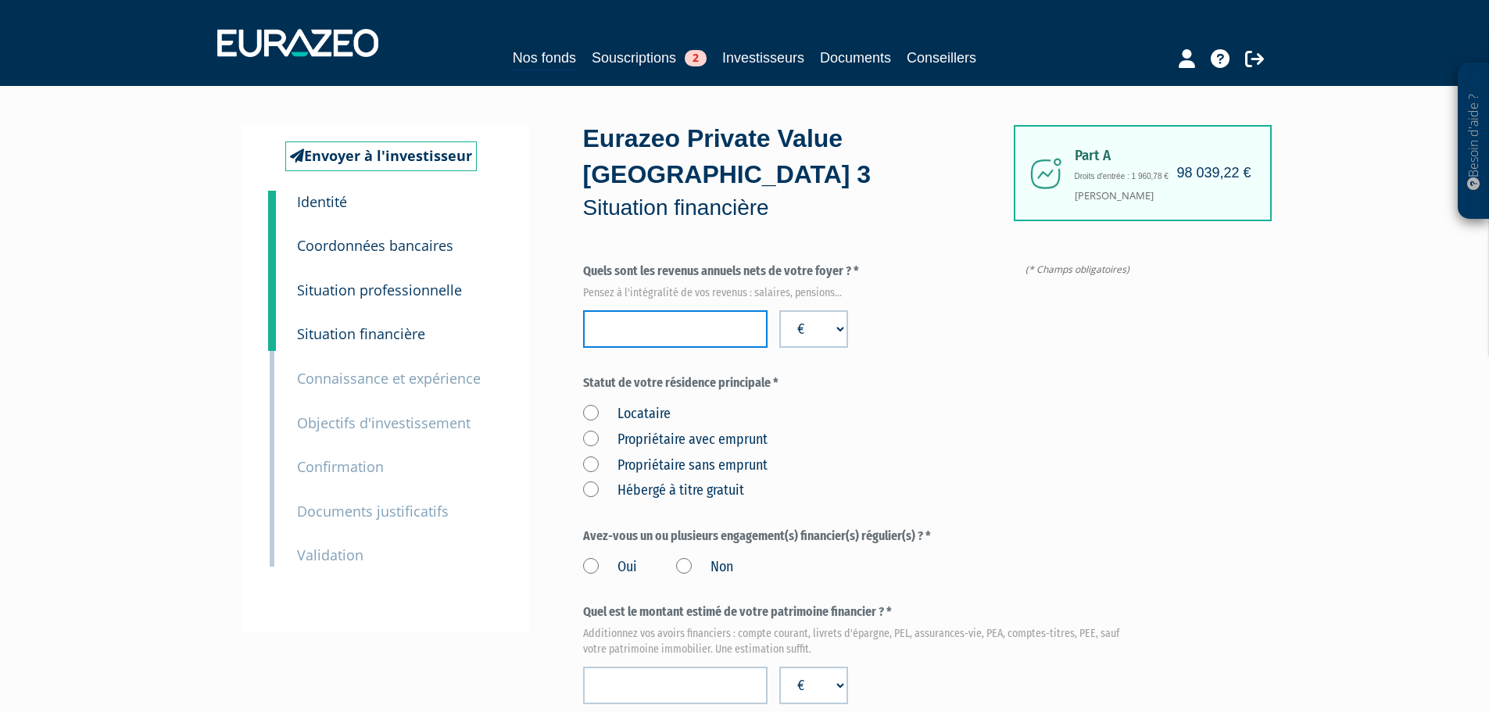
type input "6"
click at [684, 310] on input "number" at bounding box center [675, 329] width 185 height 38
paste input "109400"
type input "109400"
click at [930, 301] on div "Quels sont les revenus annuels nets de votre foyer ? * Pensez à l'intégralité d…" at bounding box center [860, 305] width 554 height 85
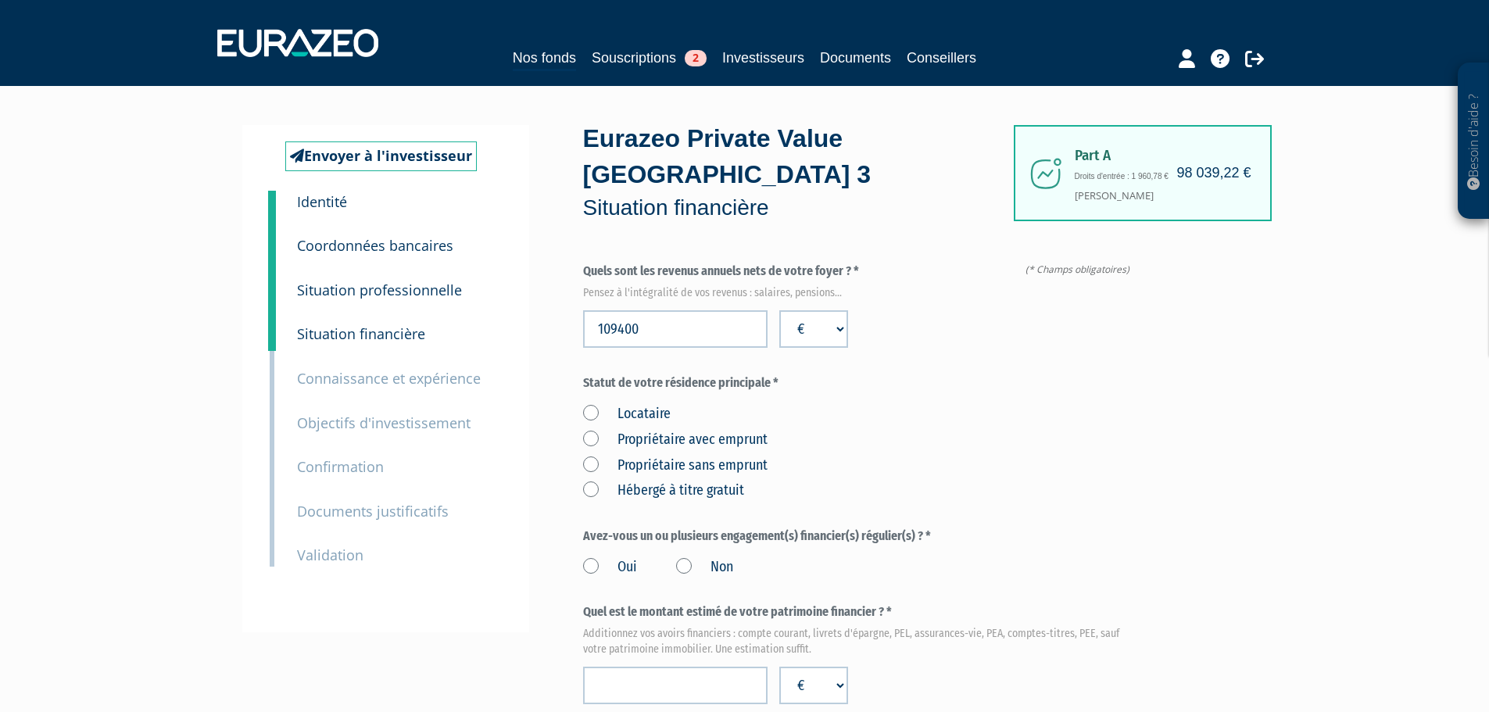
click at [590, 456] on label "Propriétaire sans emprunt" at bounding box center [675, 466] width 185 height 20
click at [0, 0] on emprunt "Propriétaire sans emprunt" at bounding box center [0, 0] width 0 height 0
click at [676, 557] on label "Non" at bounding box center [704, 567] width 57 height 20
click at [0, 0] on input "Non" at bounding box center [0, 0] width 0 height 0
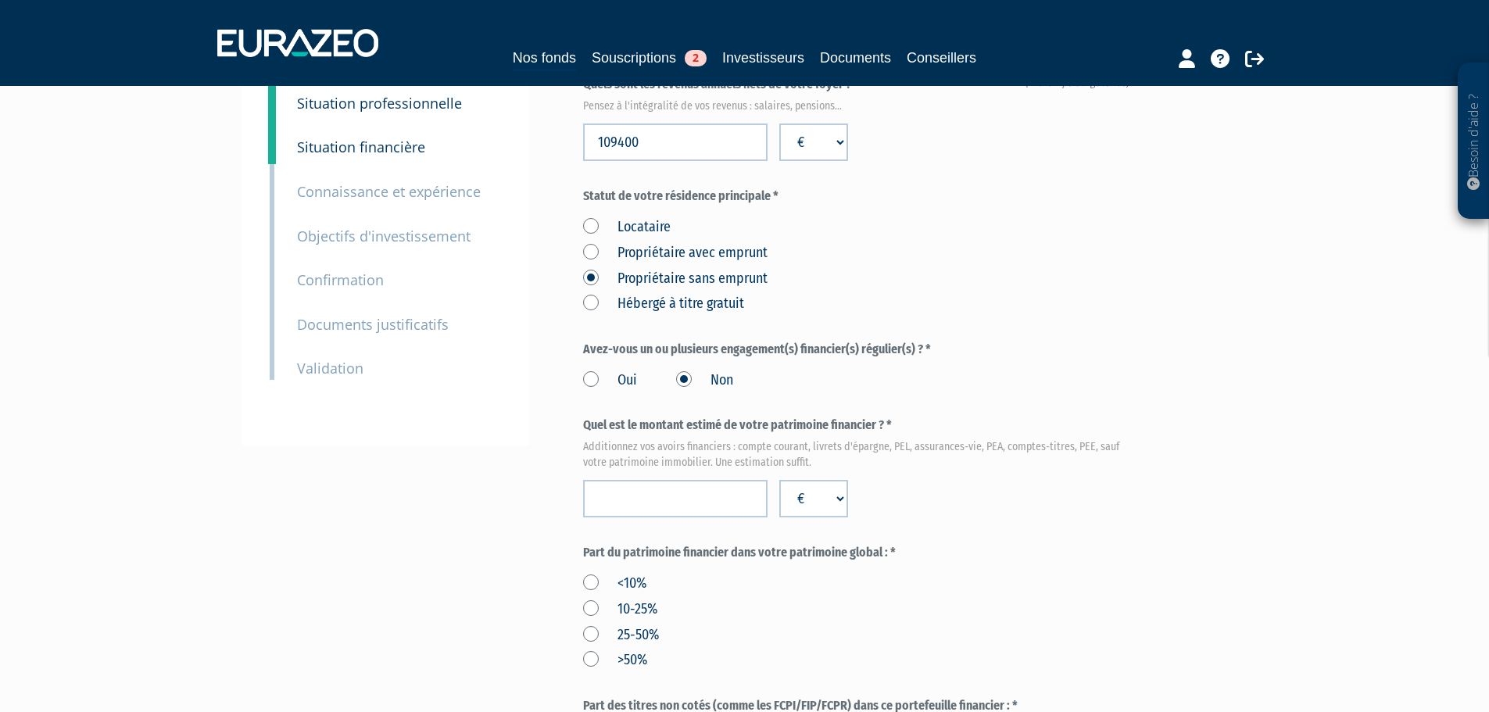
scroll to position [313, 0]
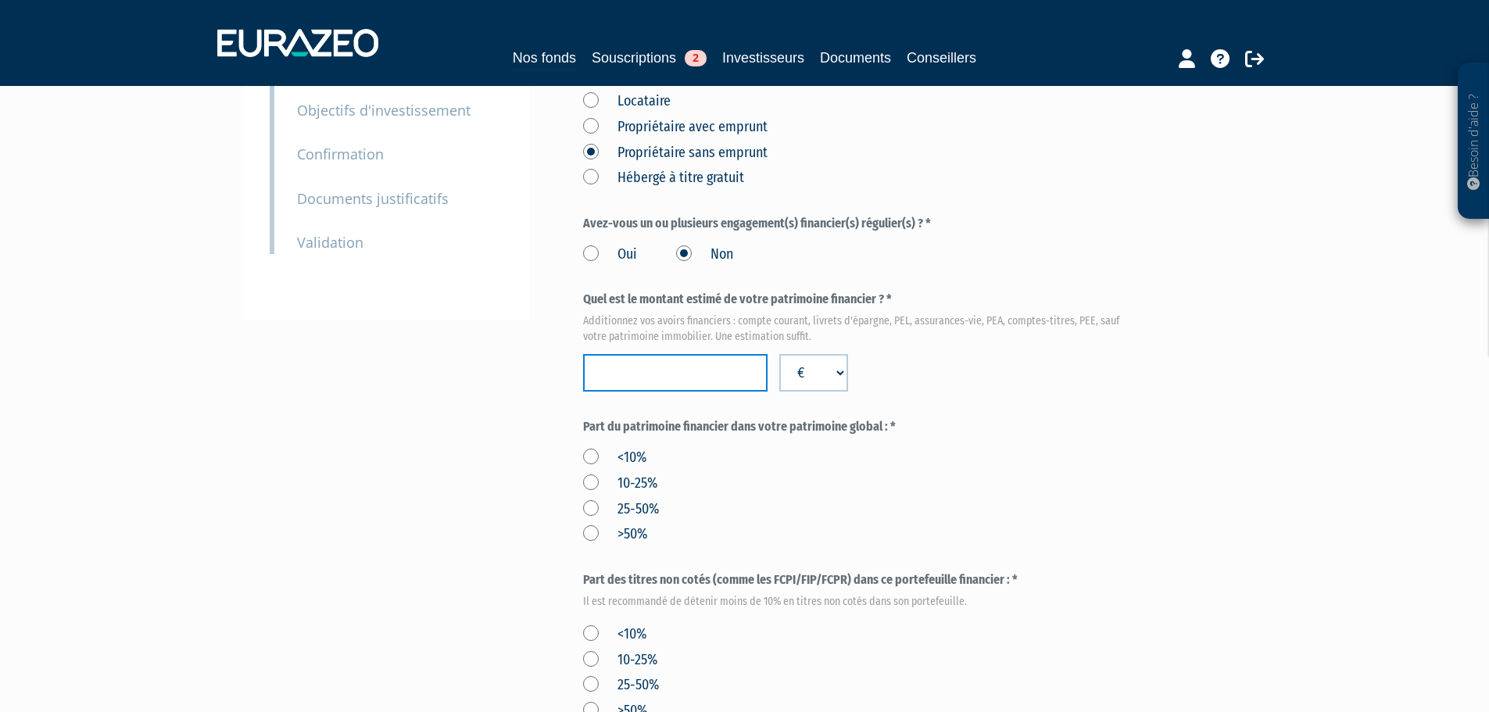
click at [690, 354] on input "number" at bounding box center [675, 373] width 185 height 38
click at [645, 354] on input "number" at bounding box center [675, 373] width 185 height 38
paste input "3380934"
type input "3380934"
click at [534, 374] on div "Envoyer à l'investisseur 1 Identité 2 Coordonnées bancaires 3 Situation profess…" at bounding box center [745, 489] width 982 height 1355
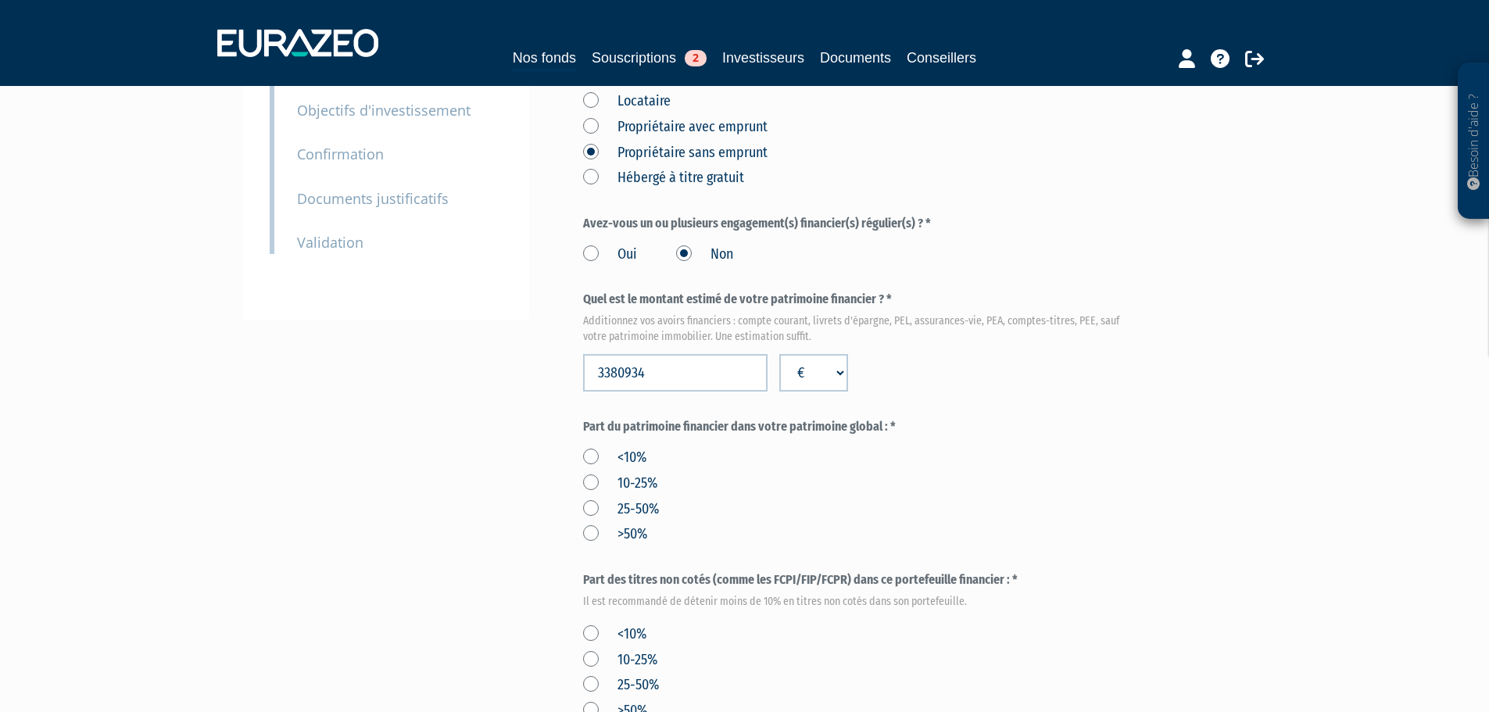
click at [588, 525] on label ">50%" at bounding box center [615, 535] width 64 height 20
click at [0, 0] on input ">50%" at bounding box center [0, 0] width 0 height 0
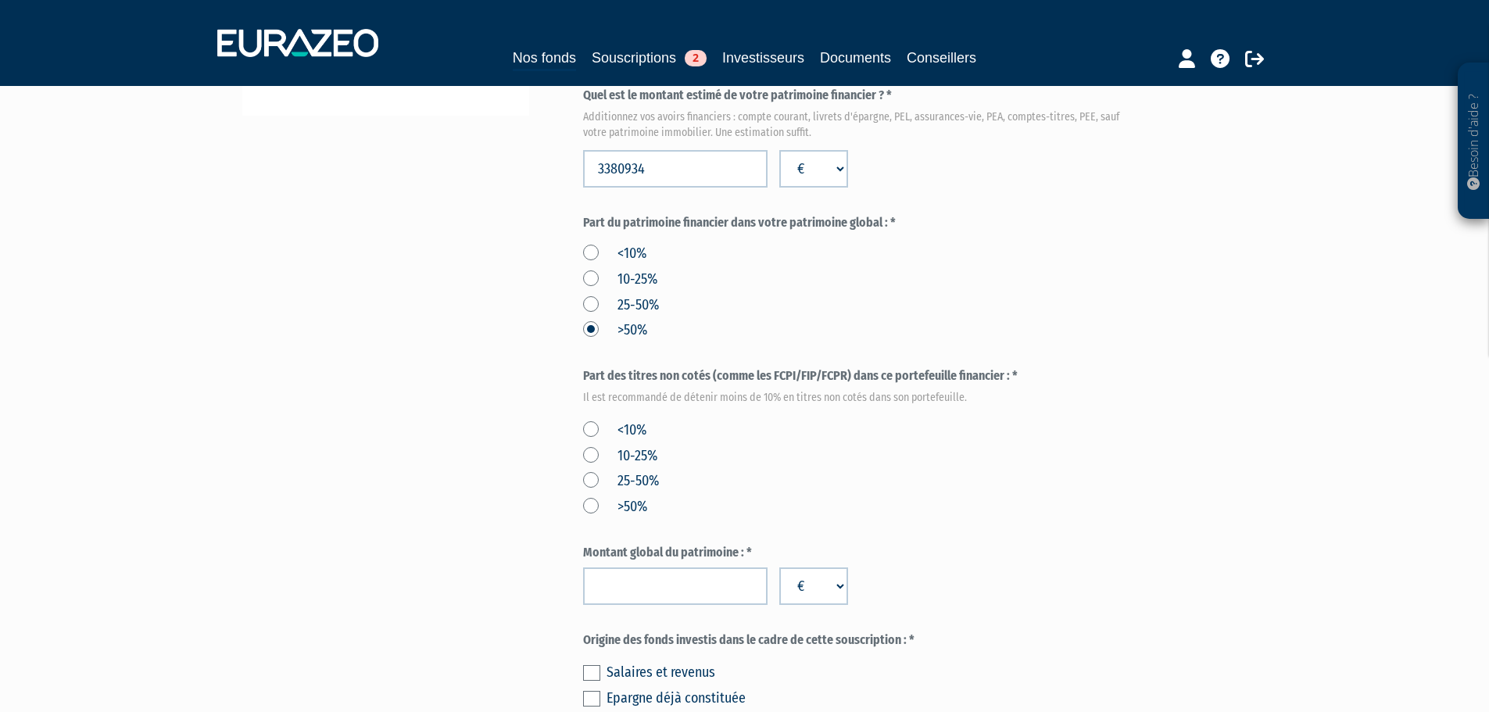
scroll to position [547, 0]
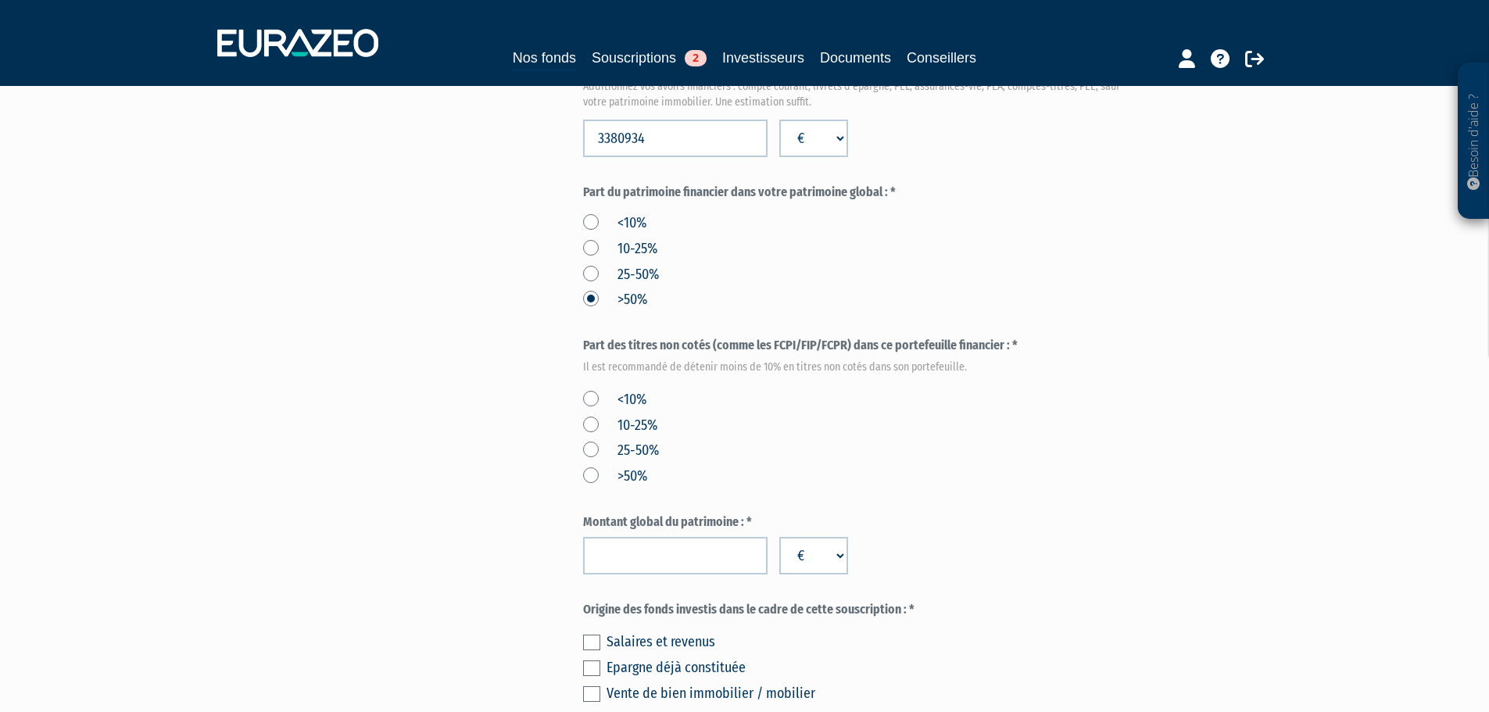
click at [597, 390] on label "<10%" at bounding box center [614, 400] width 63 height 20
click at [0, 0] on input "<10%" at bounding box center [0, 0] width 0 height 0
click at [668, 537] on input "number" at bounding box center [675, 556] width 185 height 38
click at [666, 537] on input "number" at bounding box center [675, 556] width 185 height 38
paste input "4812370"
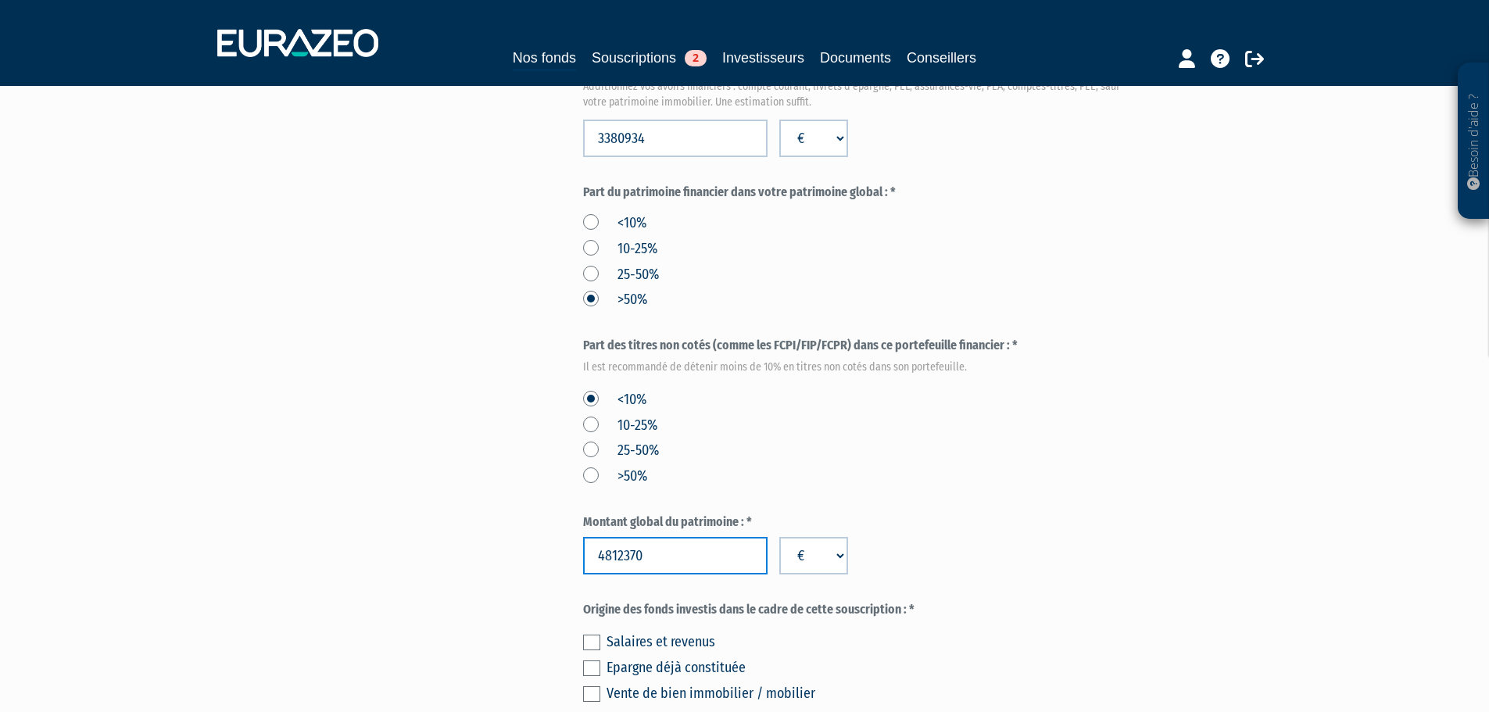
type input "4812370"
click at [1220, 416] on div "Part A 98 039,22 € Droits d'entrée : 1 960,78 € Laurence AURIOL Eurazeo Private…" at bounding box center [915, 255] width 665 height 1355
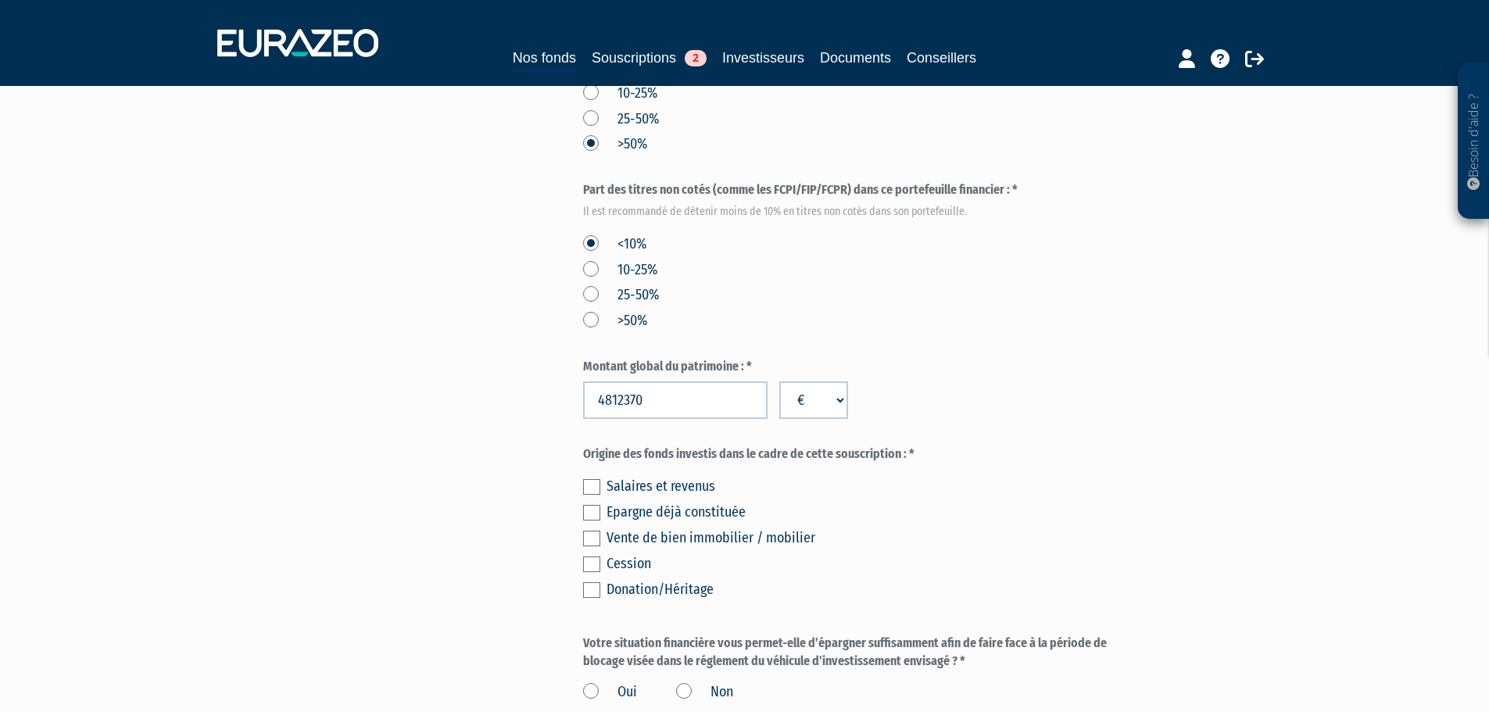
scroll to position [704, 0]
click at [593, 504] on label at bounding box center [591, 512] width 17 height 16
click at [0, 0] on input "checkbox" at bounding box center [0, 0] width 0 height 0
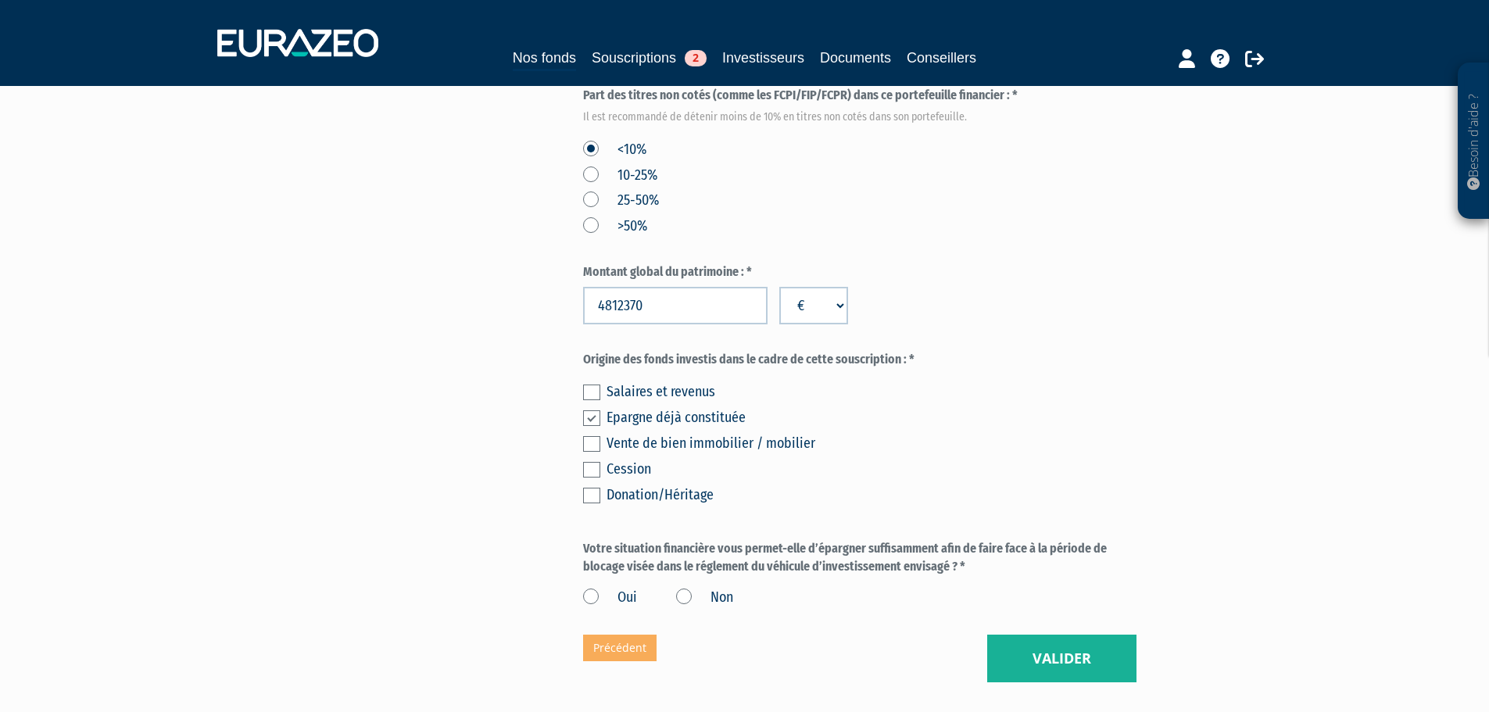
scroll to position [806, 0]
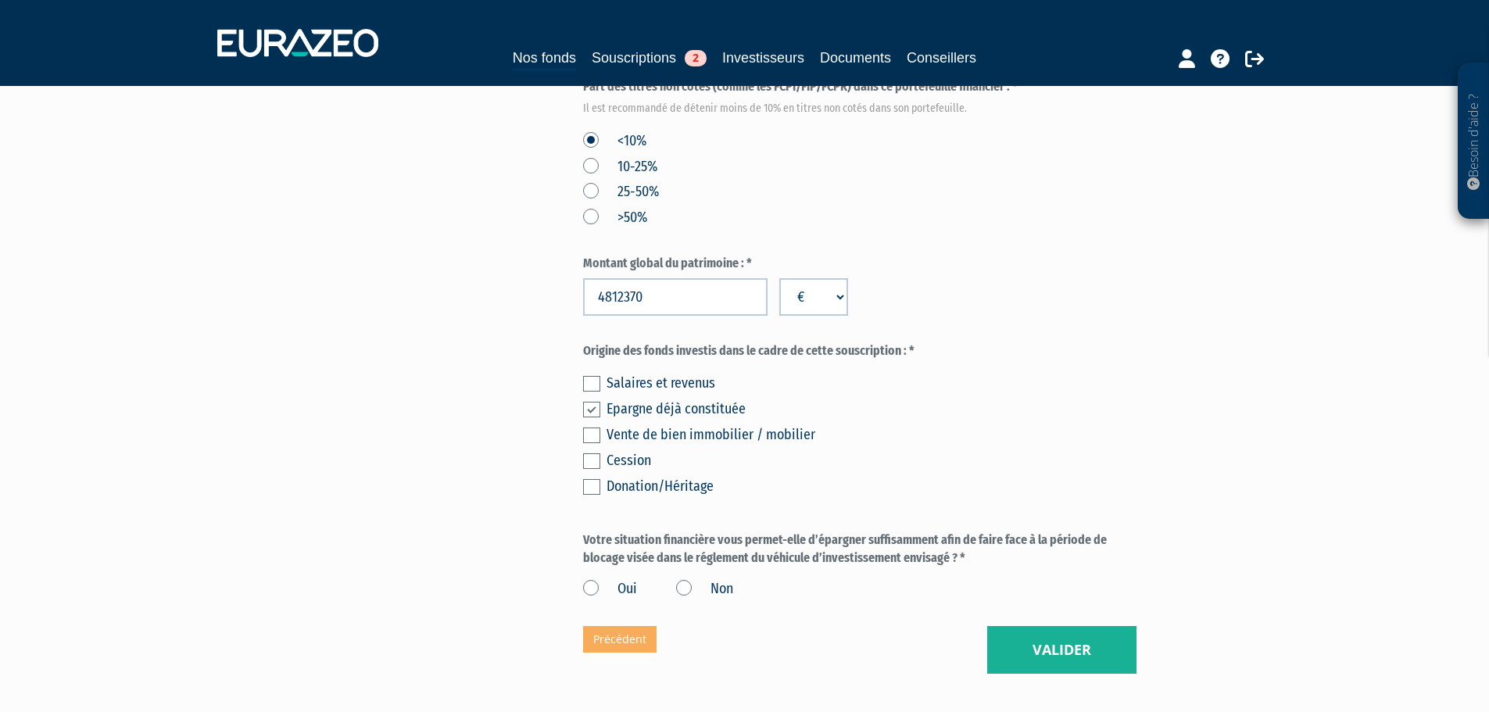
click at [589, 579] on label "Oui" at bounding box center [610, 589] width 54 height 20
click at [0, 0] on input "Oui" at bounding box center [0, 0] width 0 height 0
click at [1041, 626] on button "Valider" at bounding box center [1061, 650] width 149 height 48
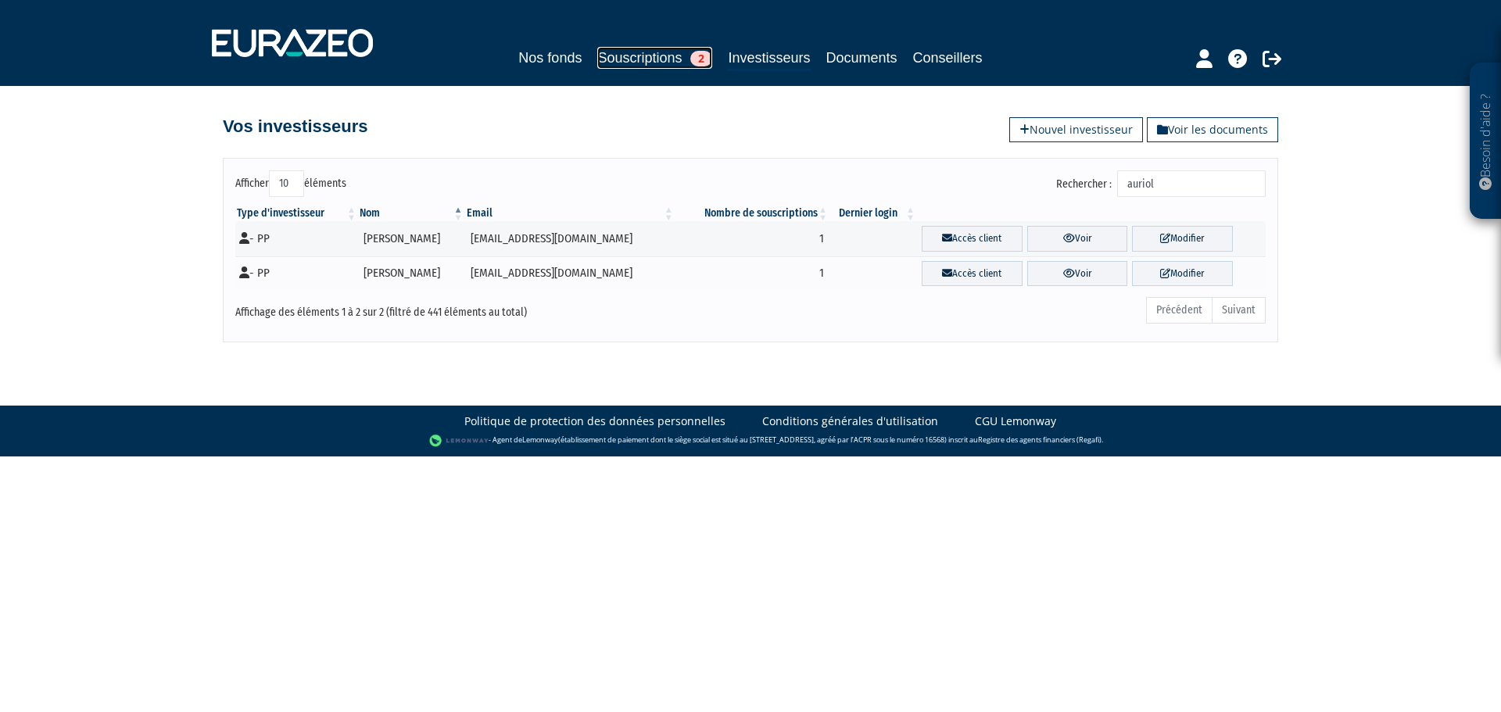
click at [648, 59] on link "Souscriptions 2" at bounding box center [654, 58] width 115 height 22
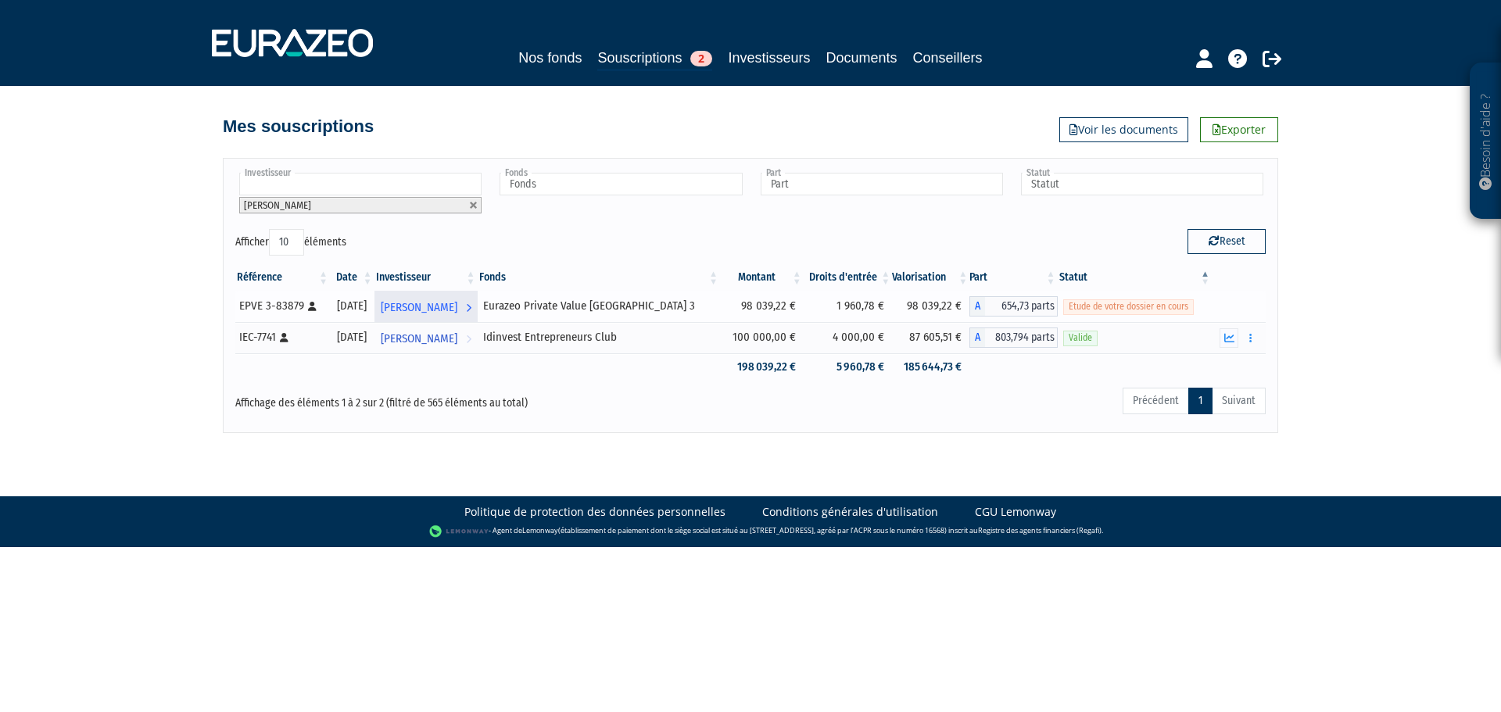
click at [442, 310] on span "[PERSON_NAME]" at bounding box center [419, 307] width 77 height 29
click at [1132, 303] on span "Etude de votre dossier en cours" at bounding box center [1128, 306] width 131 height 15
click at [1009, 307] on span "654,73 parts" at bounding box center [1021, 306] width 72 height 20
click at [283, 307] on div "EPVE 3-83879 [Français] Personne physique" at bounding box center [281, 306] width 85 height 16
click at [312, 302] on icon at bounding box center [312, 306] width 9 height 9
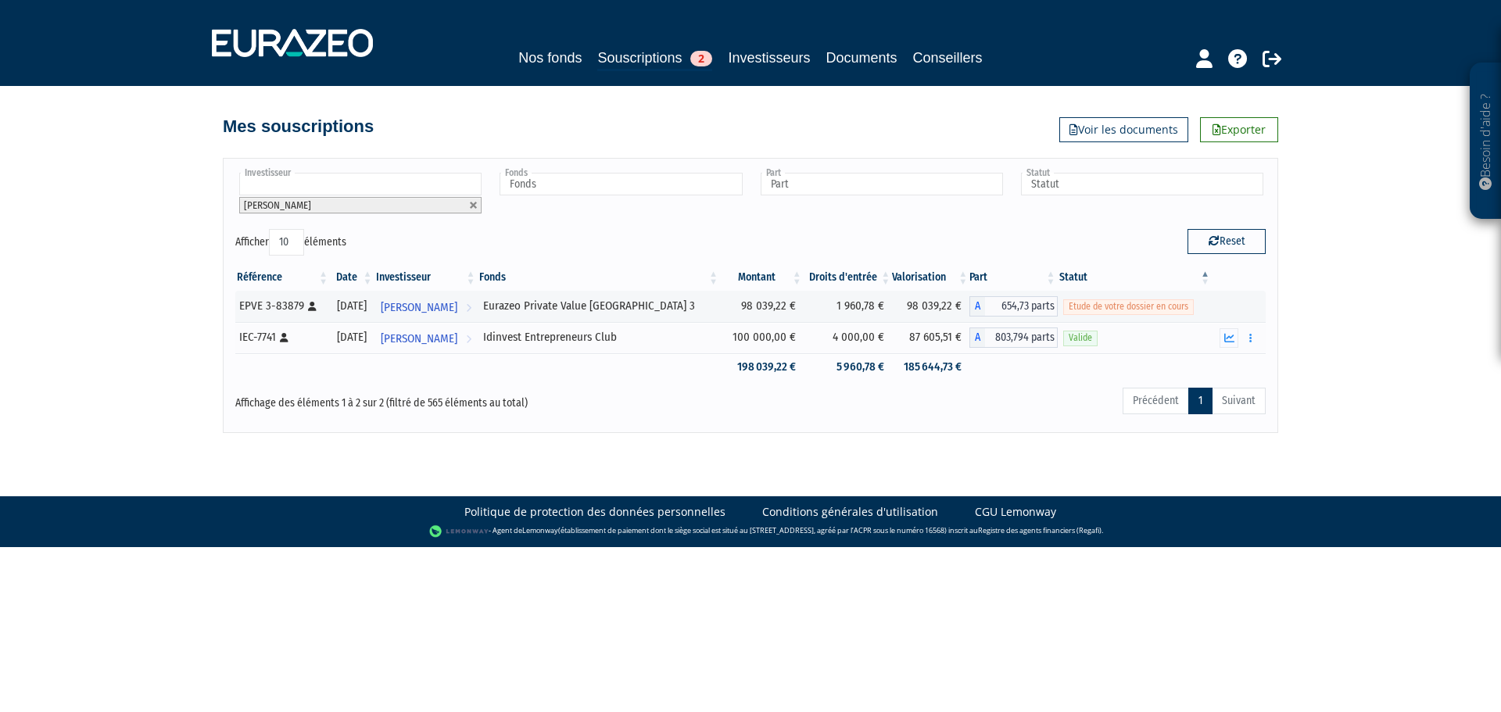
click at [631, 107] on div "Mes souscriptions Exporter Voir les documents" at bounding box center [750, 119] width 1055 height 34
click at [1152, 313] on span "Etude de votre dossier en cours" at bounding box center [1128, 306] width 131 height 15
click at [1255, 304] on td at bounding box center [1239, 306] width 54 height 31
click at [1104, 313] on span "Etude de votre dossier en cours" at bounding box center [1128, 306] width 131 height 15
click at [985, 305] on span "654,73 parts" at bounding box center [1021, 306] width 72 height 20
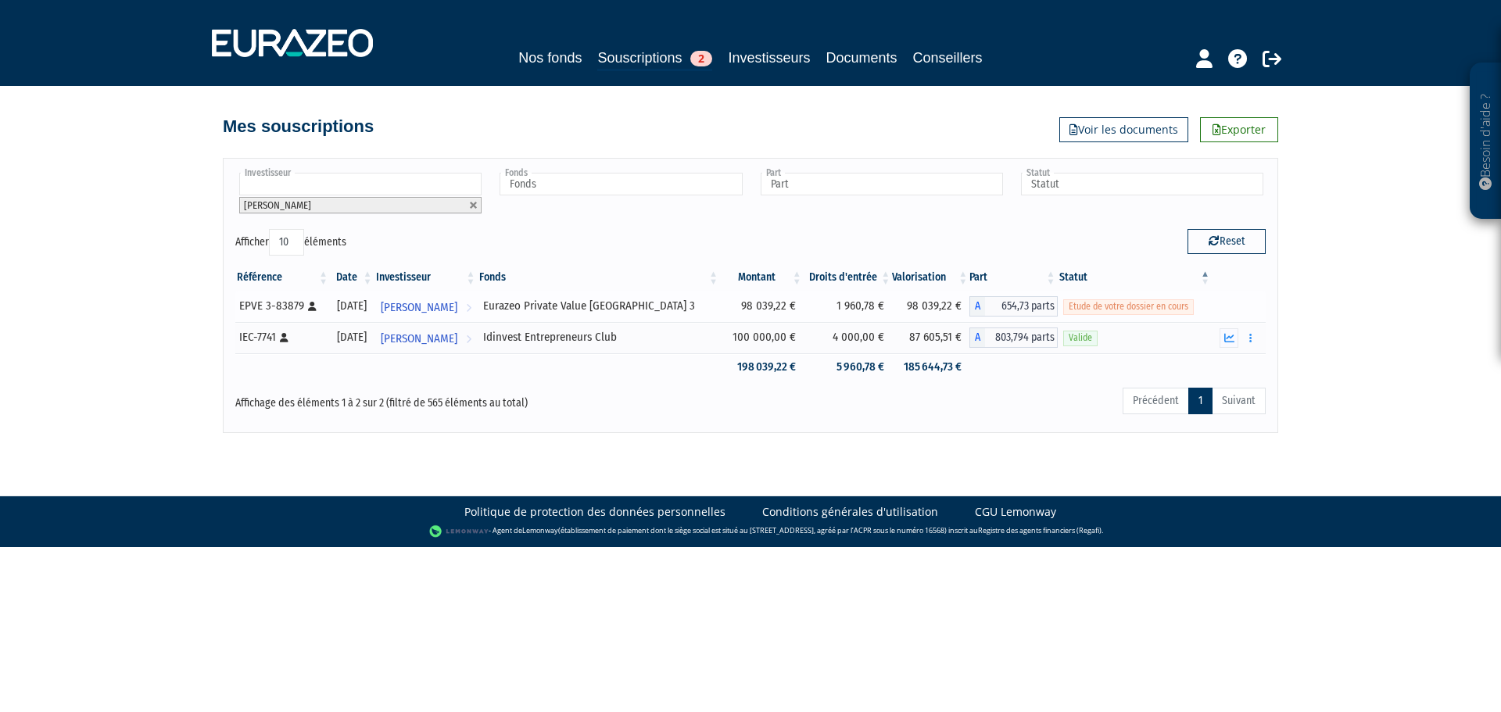
drag, startPoint x: 557, startPoint y: 304, endPoint x: 542, endPoint y: 304, distance: 15.6
click at [555, 304] on div "Eurazeo Private Value [GEOGRAPHIC_DATA] 3" at bounding box center [599, 306] width 232 height 16
drag, startPoint x: 364, startPoint y: 308, endPoint x: 280, endPoint y: 293, distance: 85.7
click at [360, 308] on div "[DATE]" at bounding box center [352, 306] width 34 height 16
click at [270, 306] on div "EPVE 3-83879 [Français] Personne physique" at bounding box center [281, 306] width 85 height 16
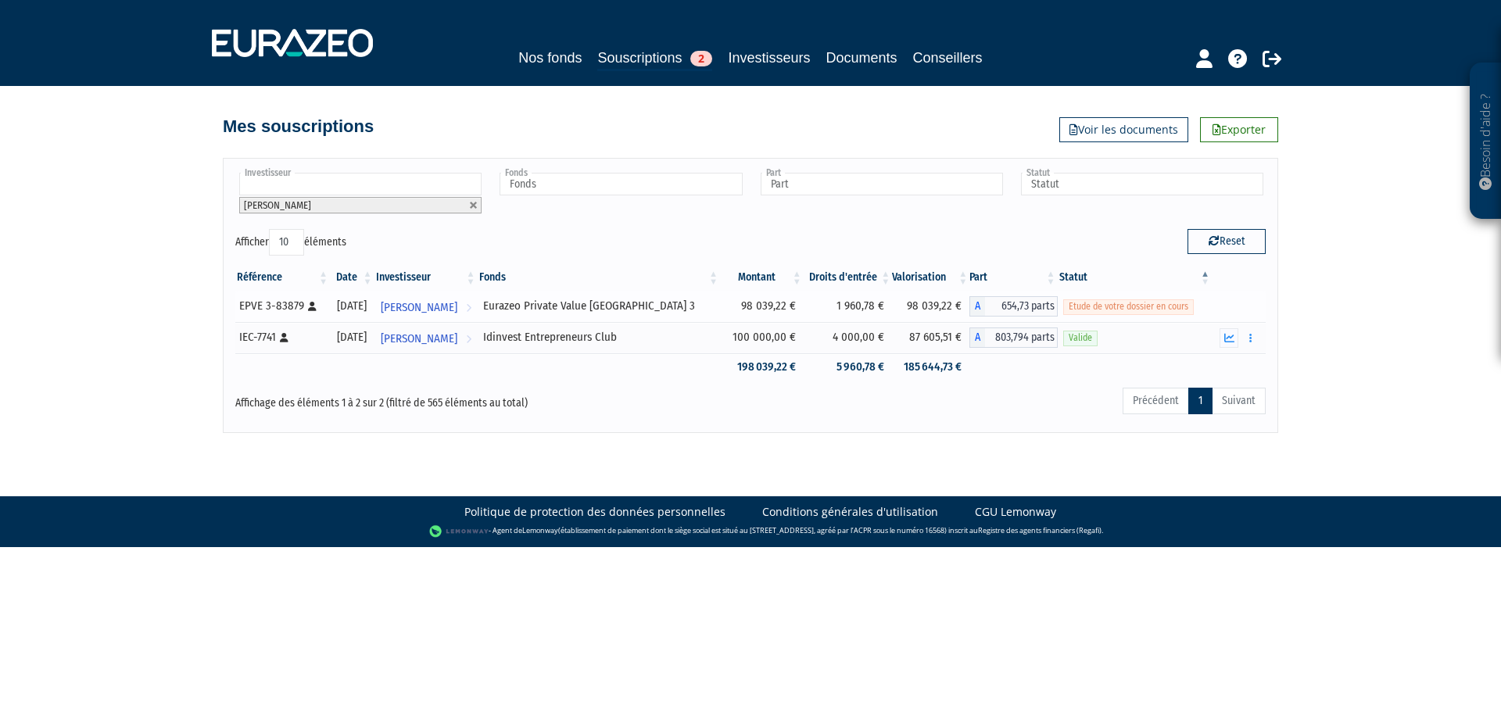
click at [310, 306] on icon at bounding box center [312, 306] width 9 height 9
click at [596, 138] on div "Mes souscriptions Exporter Voir les documents" at bounding box center [750, 114] width 891 height 56
click at [628, 57] on link "Souscriptions 2" at bounding box center [654, 59] width 115 height 24
click at [478, 308] on link "[PERSON_NAME] l'investisseur" at bounding box center [425, 306] width 103 height 31
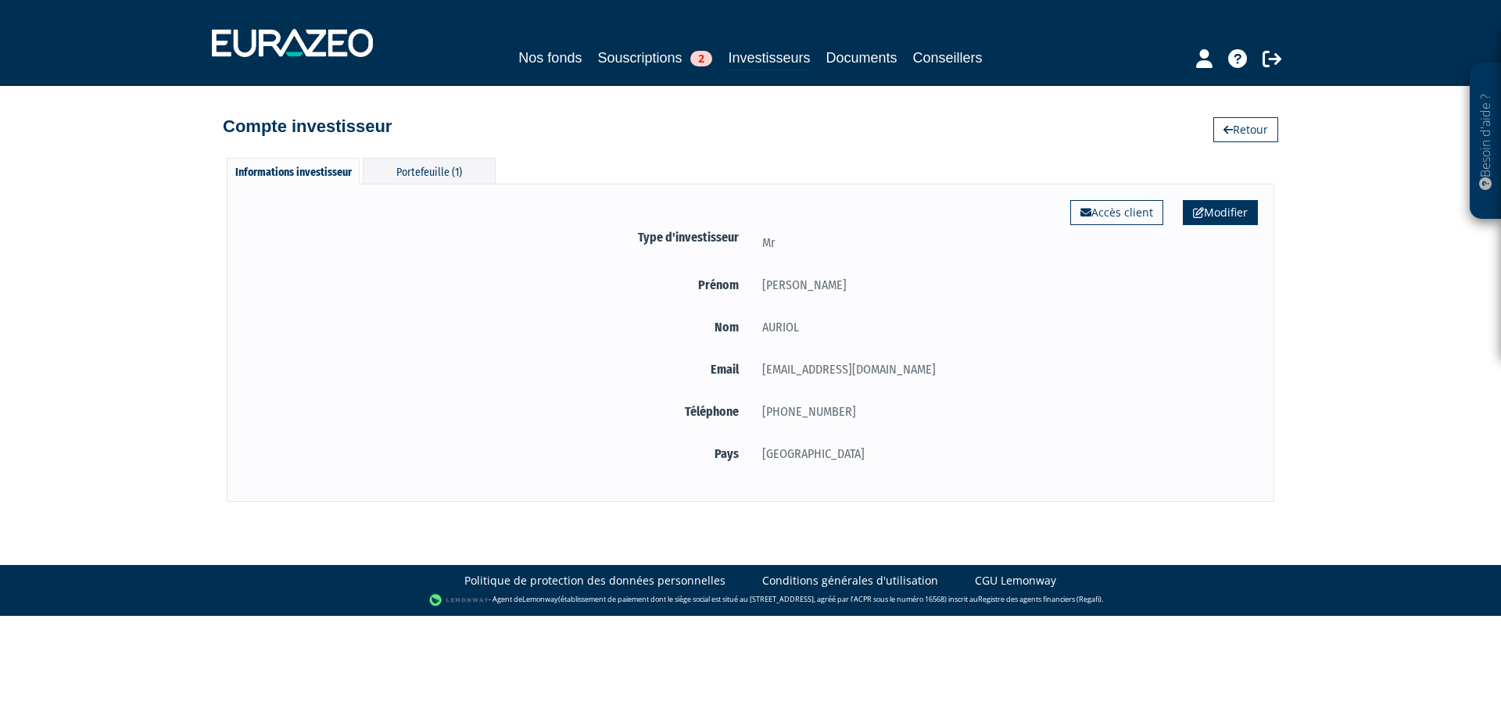
click at [1227, 211] on link "Modifier" at bounding box center [1220, 212] width 75 height 25
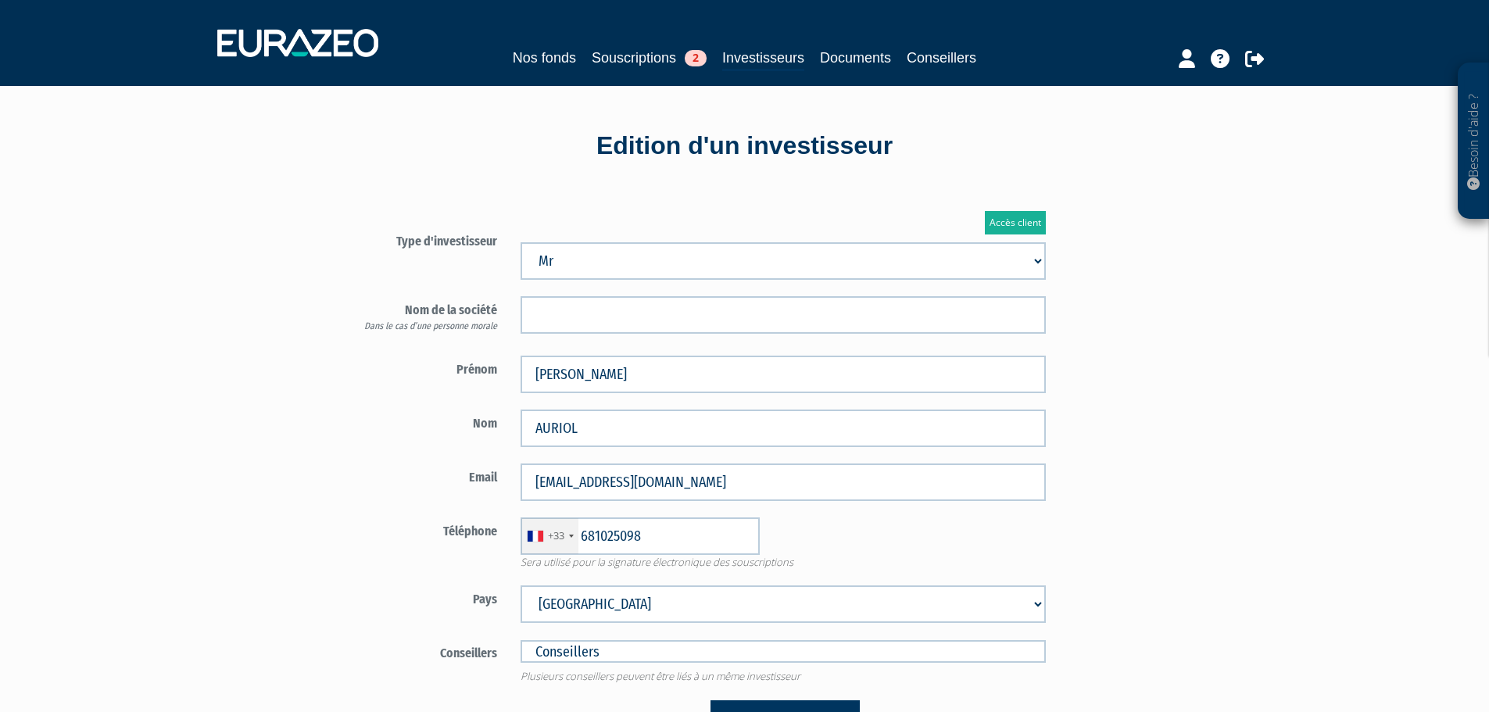
type input "6 81 02 50 98"
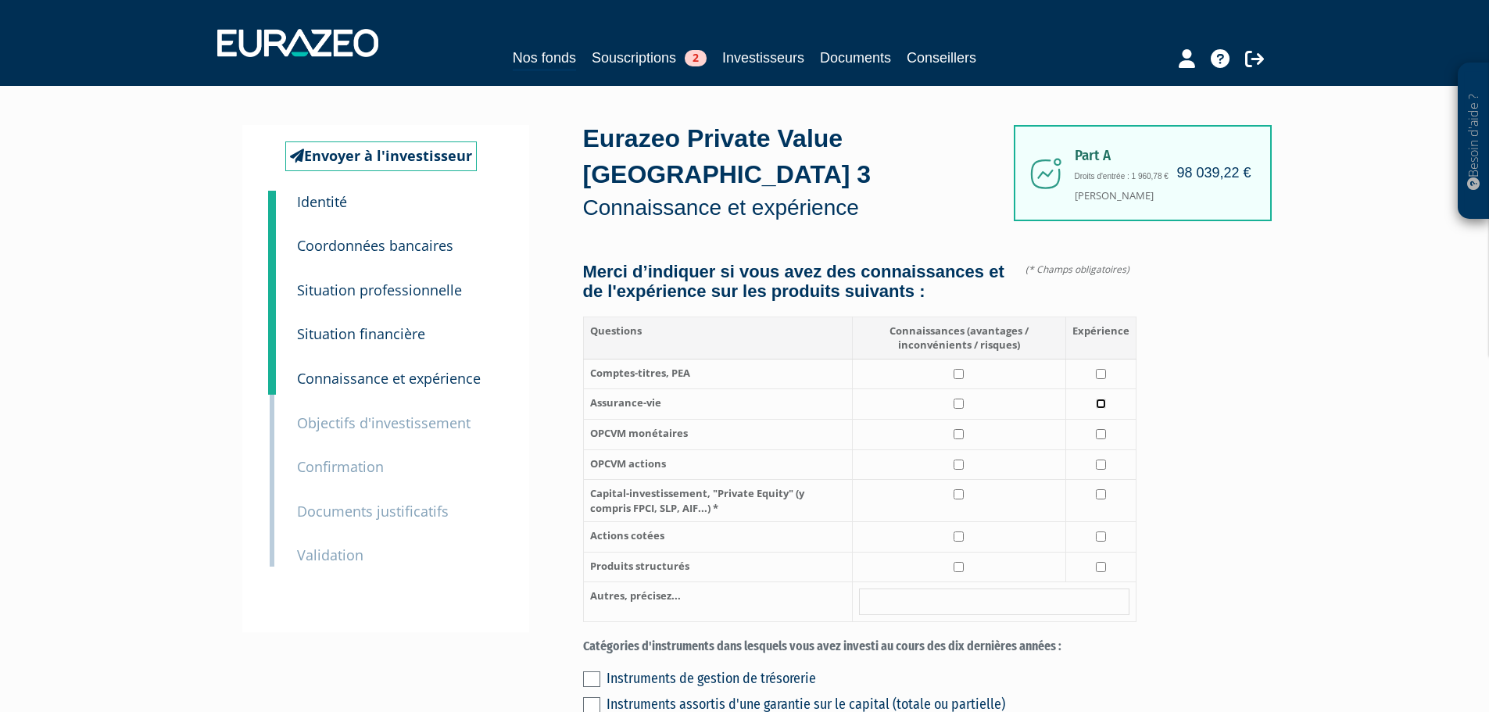
click at [1104, 399] on input "checkbox" at bounding box center [1101, 404] width 10 height 10
checkbox input "true"
click at [1102, 460] on input "checkbox" at bounding box center [1101, 465] width 10 height 10
checkbox input "true"
click at [1102, 489] on input "checkbox" at bounding box center [1101, 494] width 10 height 10
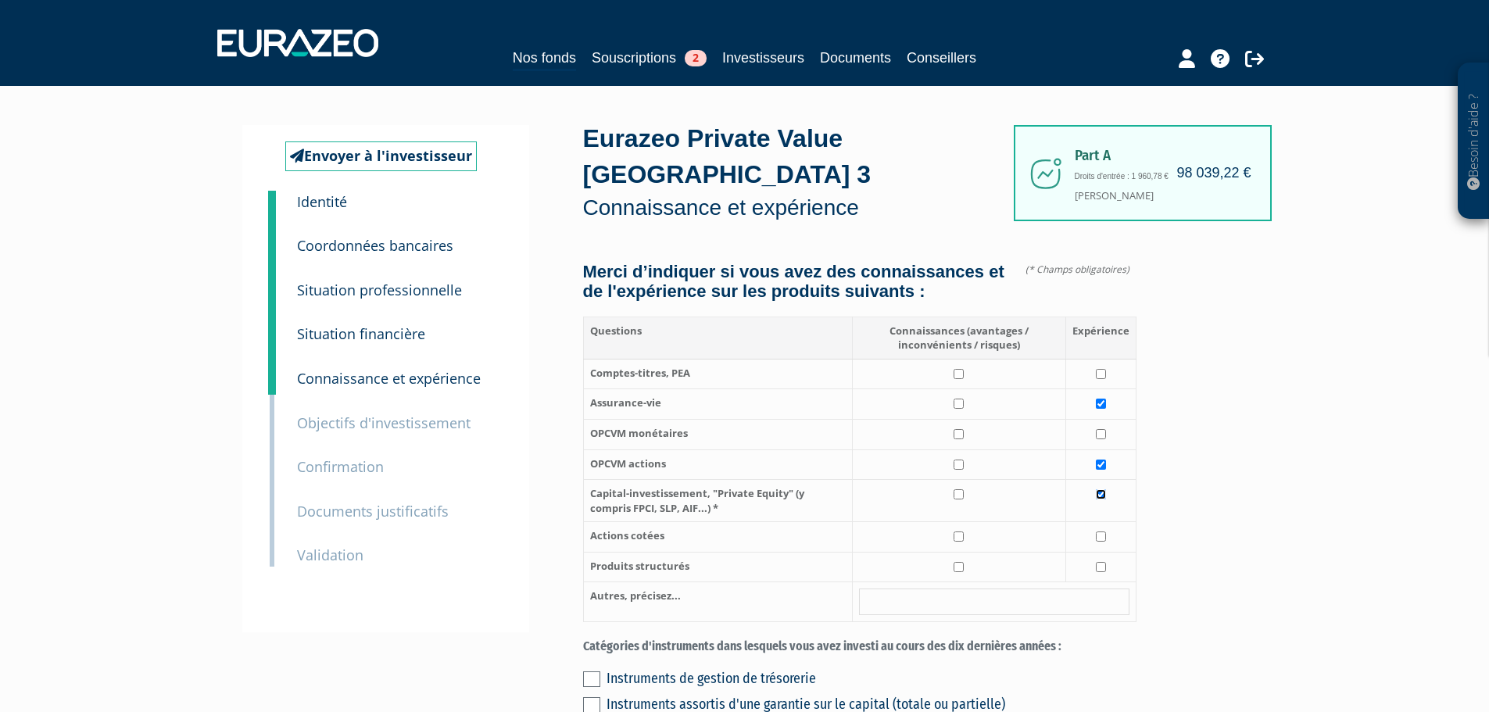
checkbox input "true"
click at [1104, 562] on input "checkbox" at bounding box center [1101, 567] width 10 height 10
checkbox input "true"
click at [959, 369] on input "checkbox" at bounding box center [959, 374] width 10 height 10
checkbox input "true"
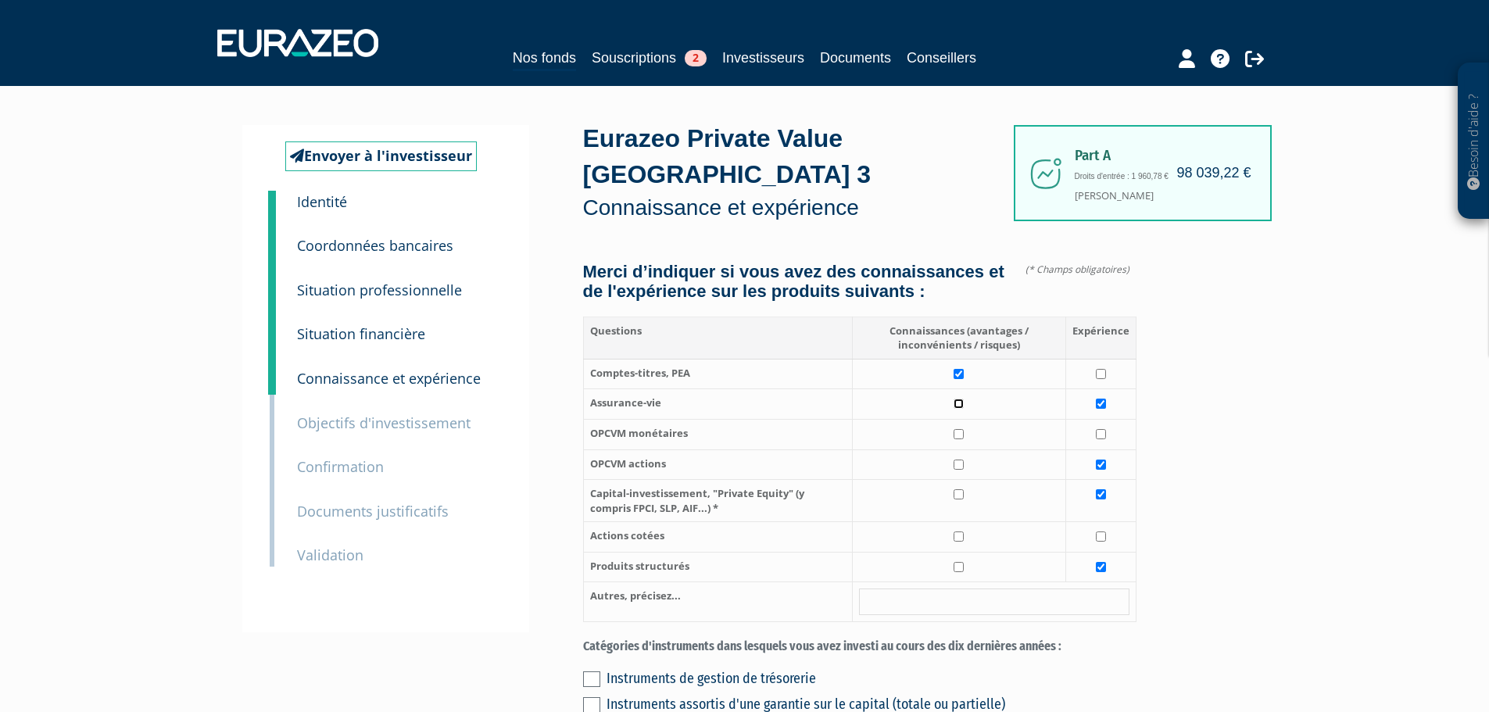
drag, startPoint x: 961, startPoint y: 389, endPoint x: 958, endPoint y: 411, distance: 22.0
click at [961, 396] on td at bounding box center [958, 404] width 213 height 30
checkbox input "true"
click at [958, 429] on input "checkbox" at bounding box center [959, 434] width 10 height 10
checkbox input "true"
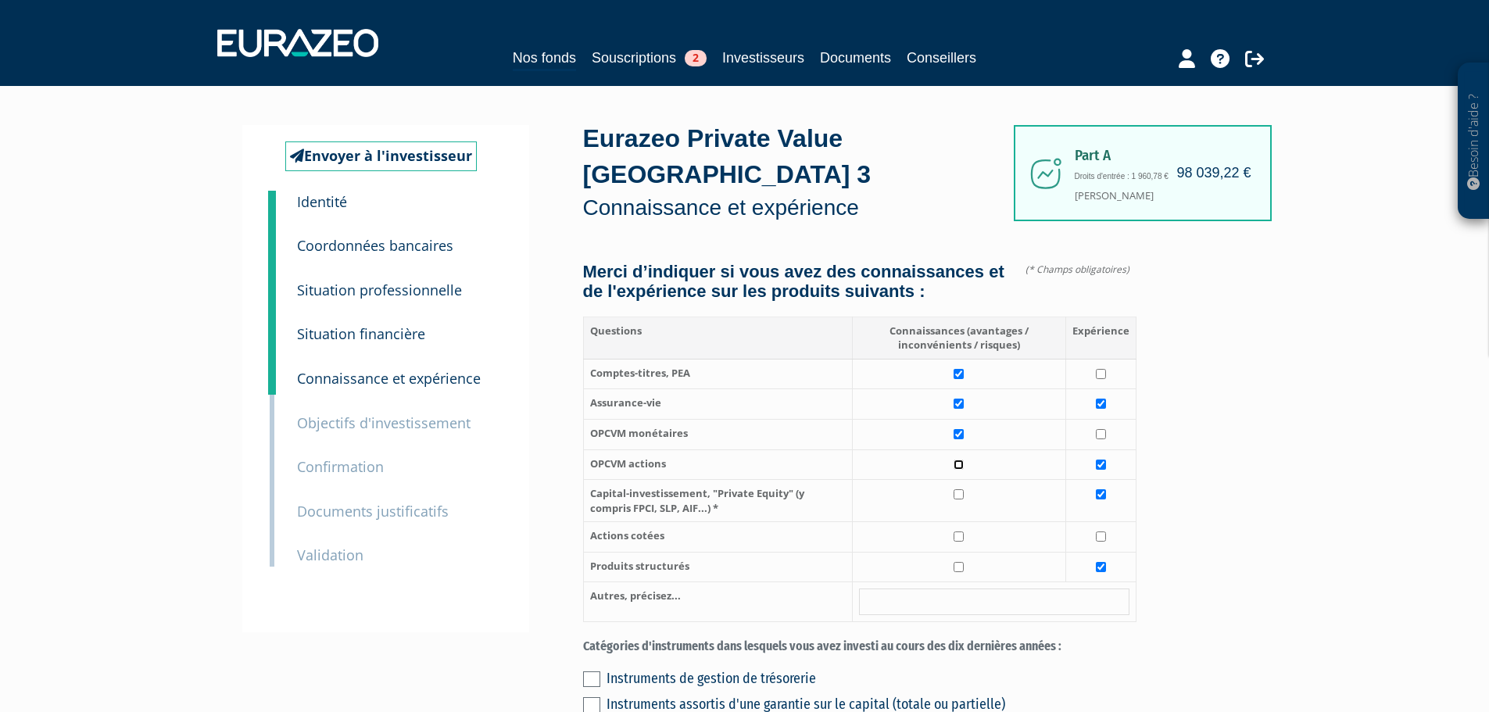
drag, startPoint x: 966, startPoint y: 448, endPoint x: 964, endPoint y: 459, distance: 11.1
click at [964, 460] on input "checkbox" at bounding box center [959, 465] width 10 height 10
checkbox input "true"
drag, startPoint x: 960, startPoint y: 482, endPoint x: 960, endPoint y: 497, distance: 15.6
click at [960, 487] on td at bounding box center [958, 501] width 213 height 42
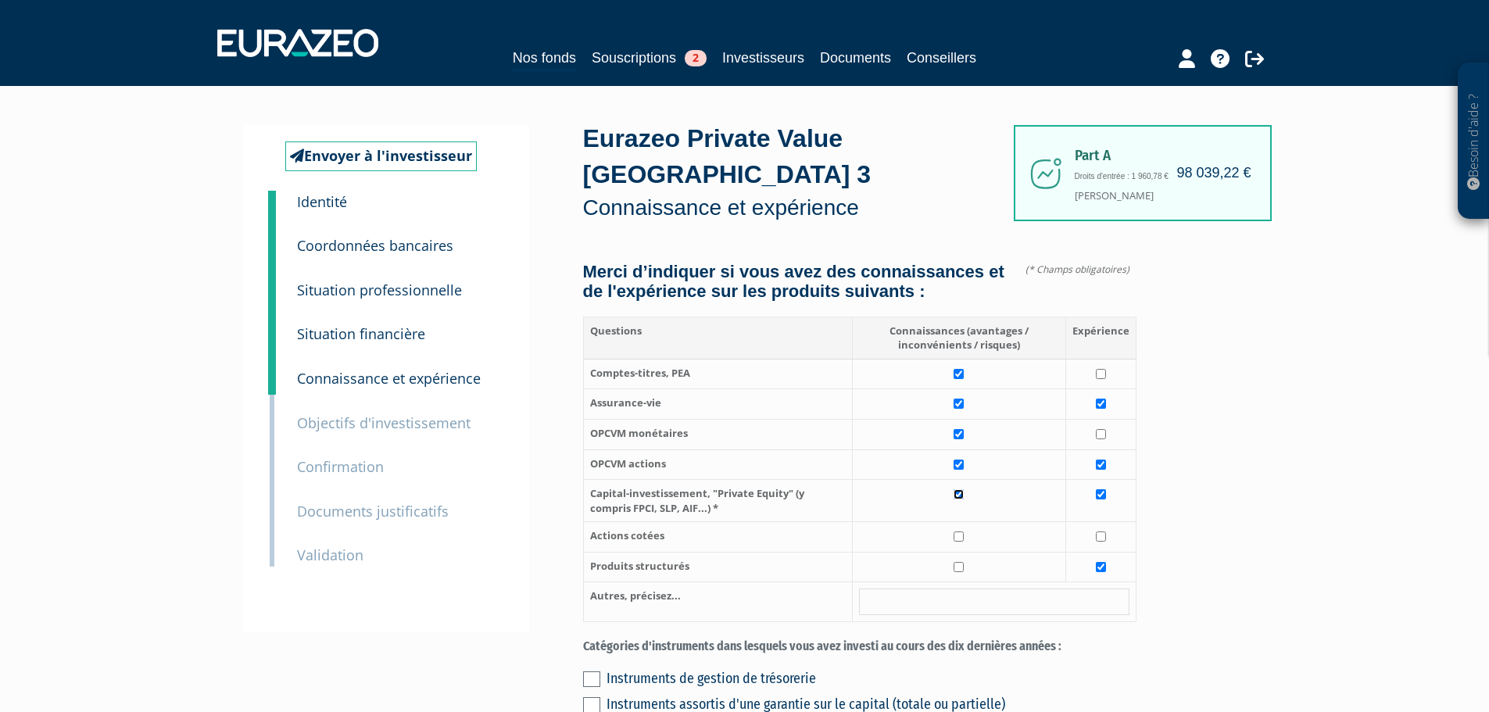
checkbox input "true"
drag, startPoint x: 960, startPoint y: 519, endPoint x: 961, endPoint y: 543, distance: 23.5
click at [960, 532] on input "checkbox" at bounding box center [959, 537] width 10 height 10
checkbox input "true"
click at [962, 562] on input "checkbox" at bounding box center [959, 567] width 10 height 10
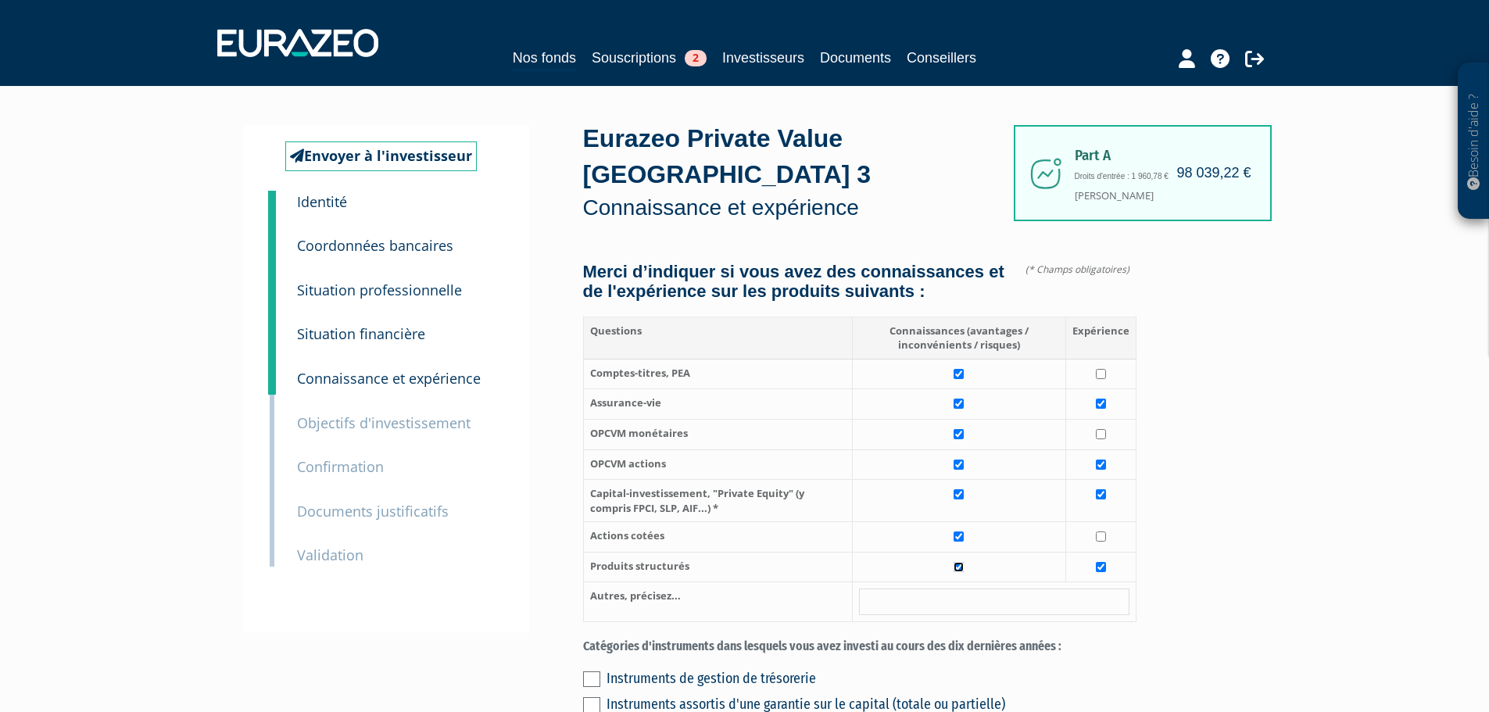
checkbox input "true"
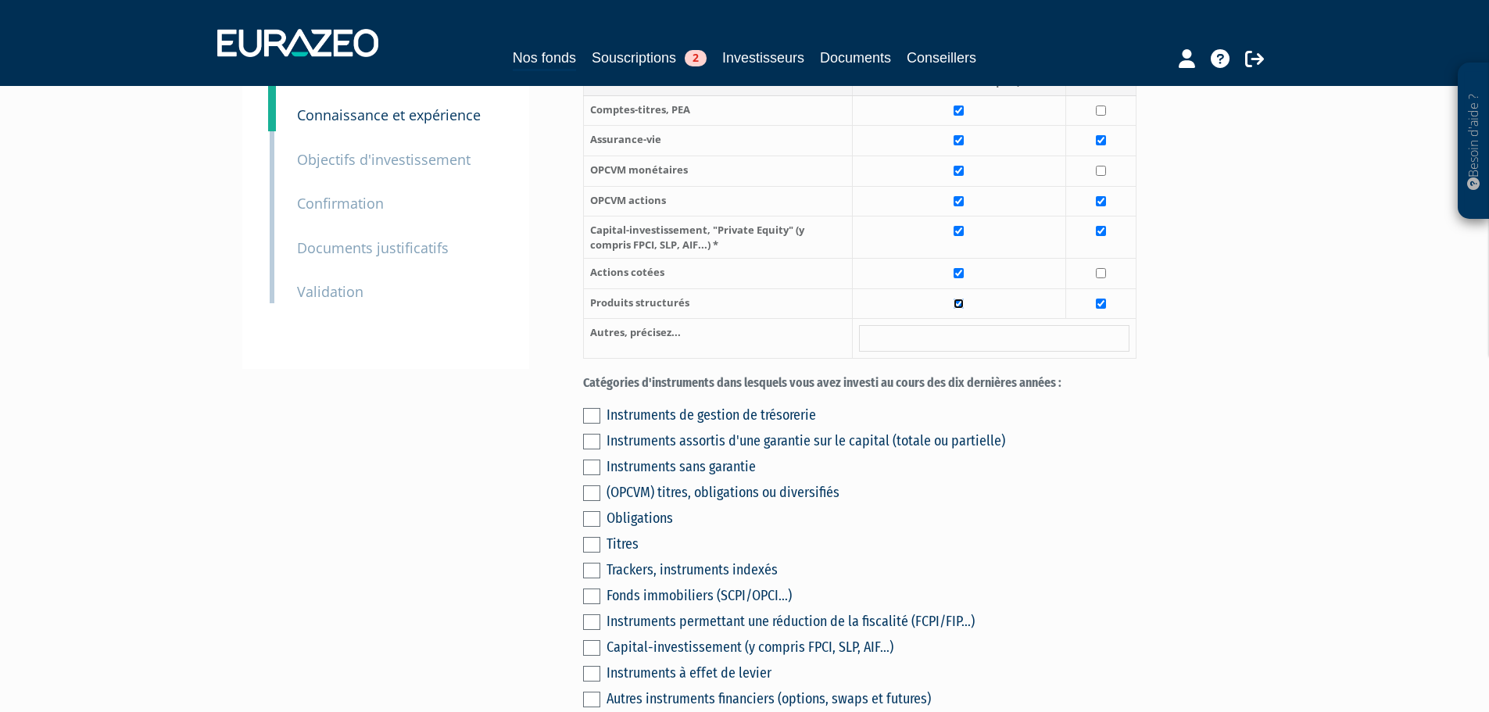
scroll to position [313, 0]
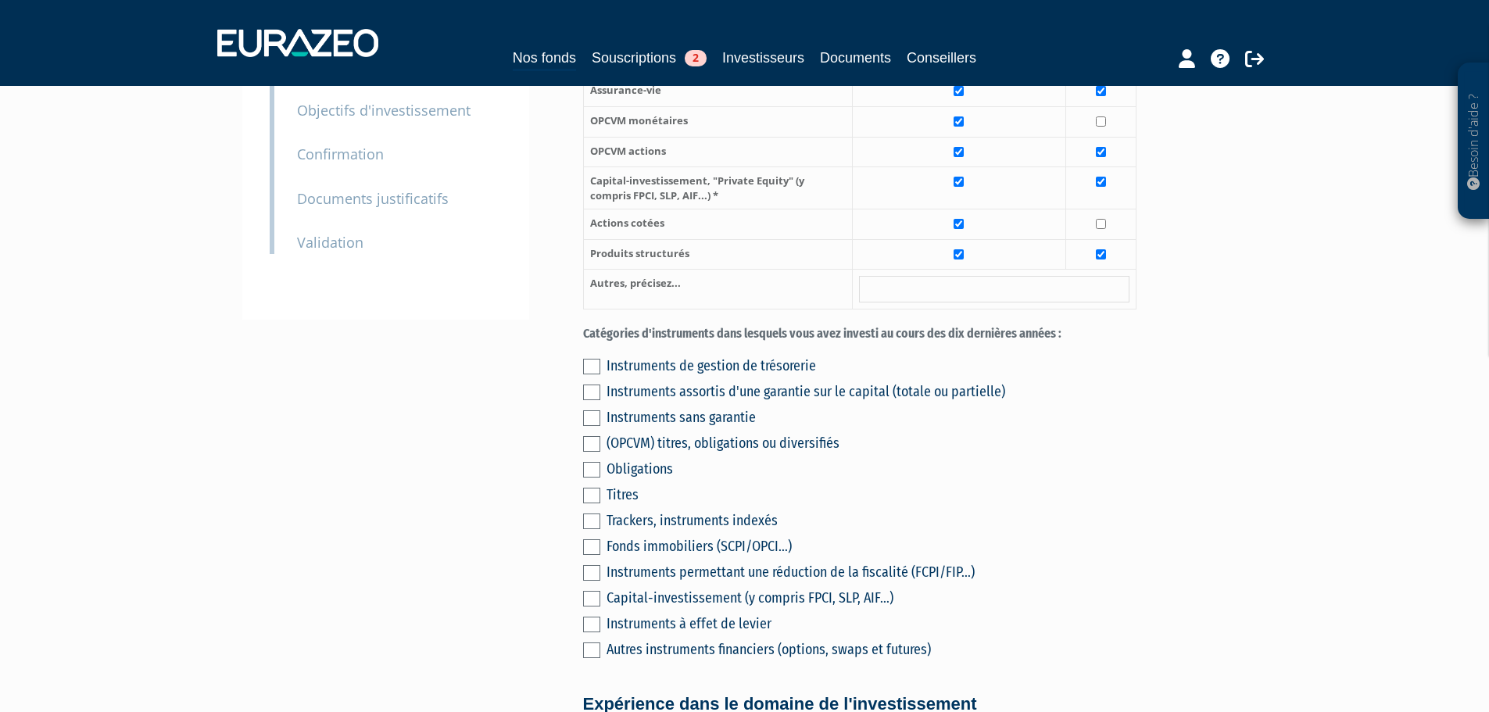
click at [591, 436] on label at bounding box center [591, 444] width 17 height 16
click at [0, 0] on input "checkbox" at bounding box center [0, 0] width 0 height 0
click at [593, 488] on label at bounding box center [591, 496] width 17 height 16
click at [0, 0] on input "checkbox" at bounding box center [0, 0] width 0 height 0
click at [593, 539] on label at bounding box center [591, 547] width 17 height 16
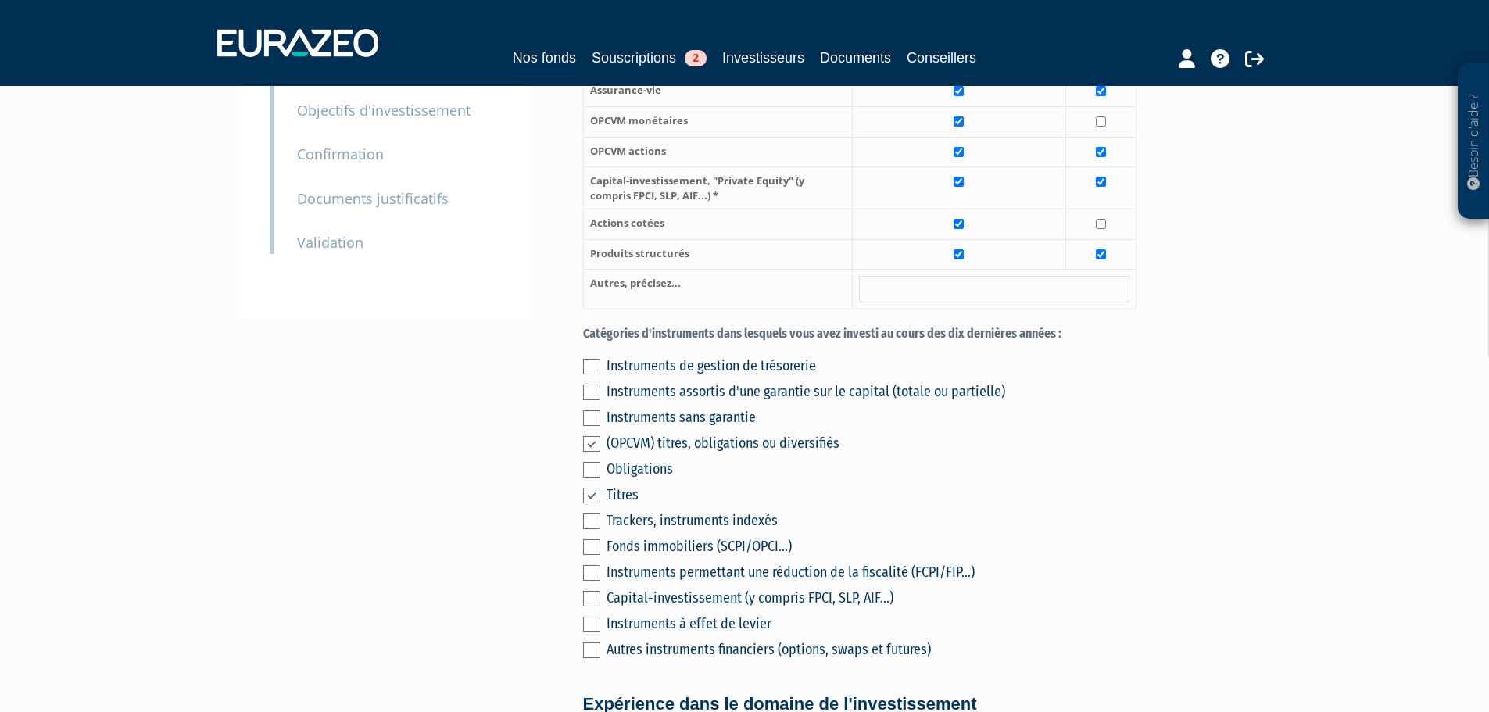
click at [0, 0] on input "checkbox" at bounding box center [0, 0] width 0 height 0
click at [597, 410] on label at bounding box center [591, 418] width 17 height 16
click at [0, 0] on input "checkbox" at bounding box center [0, 0] width 0 height 0
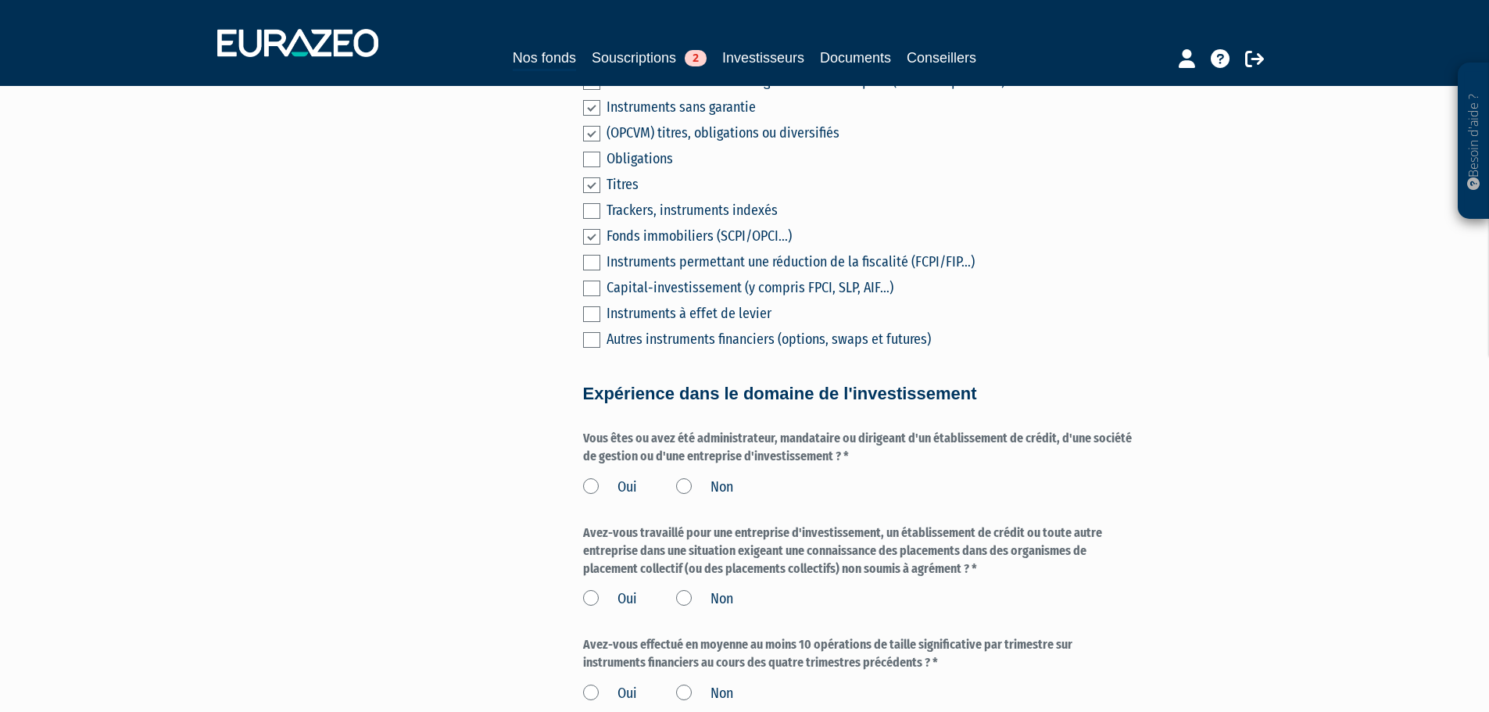
scroll to position [782, 0]
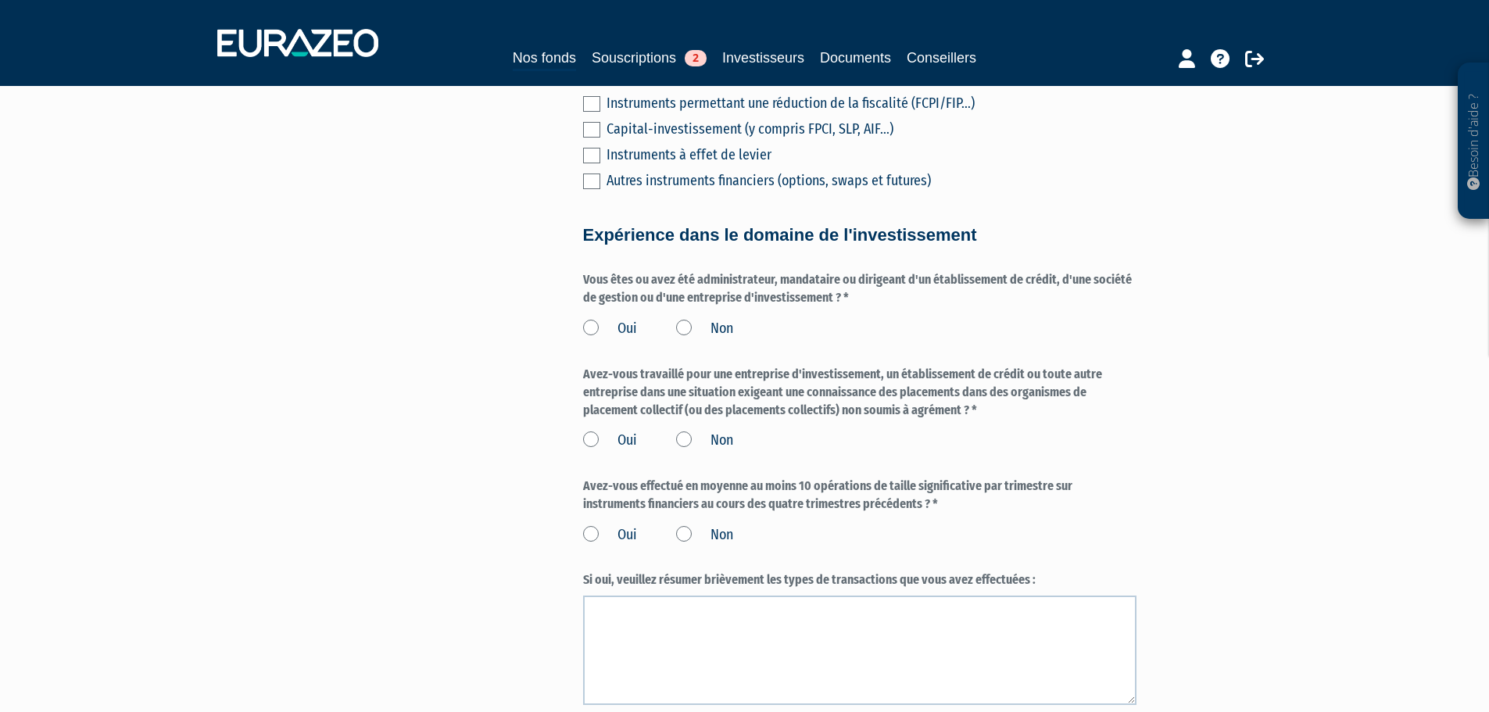
click at [681, 319] on label "Non" at bounding box center [704, 329] width 57 height 20
click at [0, 0] on input "Non" at bounding box center [0, 0] width 0 height 0
click at [687, 431] on label "Non" at bounding box center [704, 441] width 57 height 20
click at [0, 0] on input "Non" at bounding box center [0, 0] width 0 height 0
click at [688, 525] on label "Non" at bounding box center [704, 535] width 57 height 20
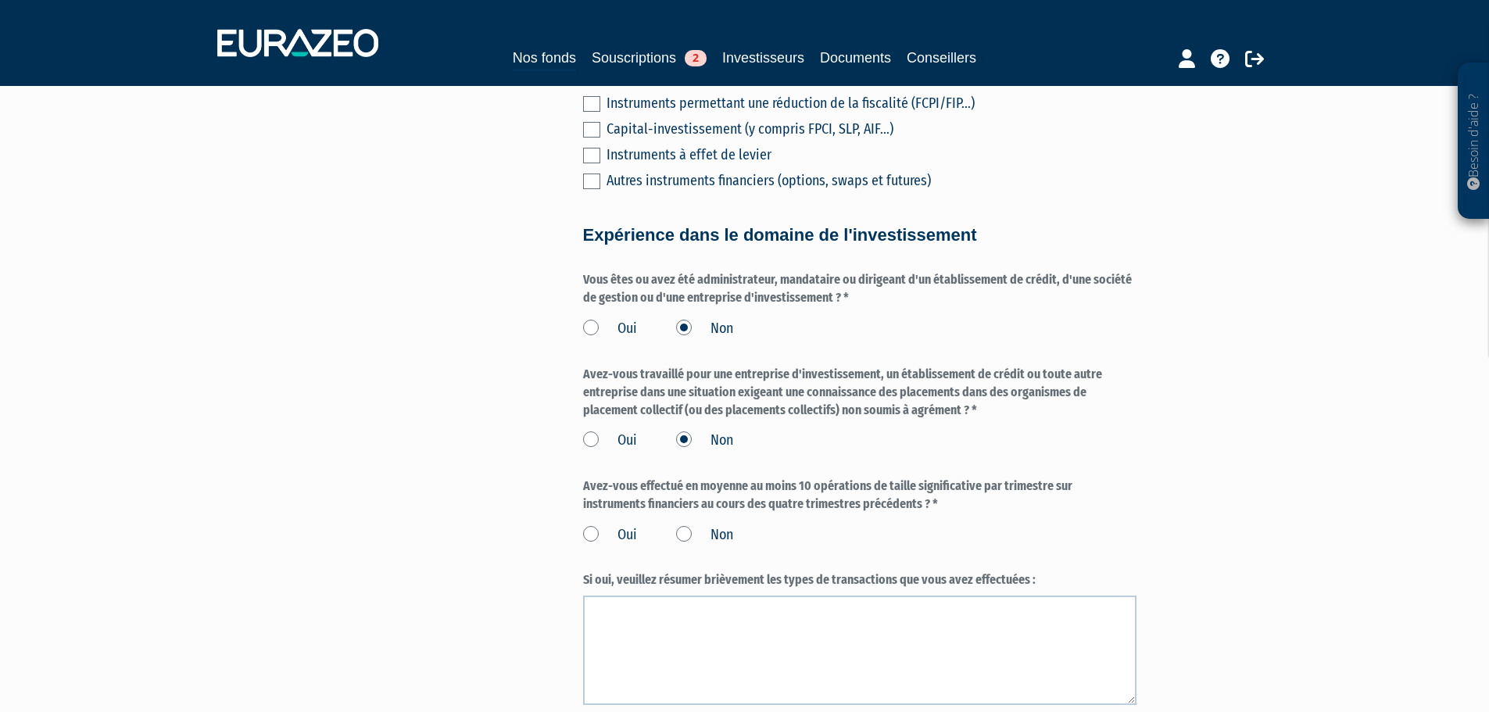
click at [0, 0] on input "Non" at bounding box center [0, 0] width 0 height 0
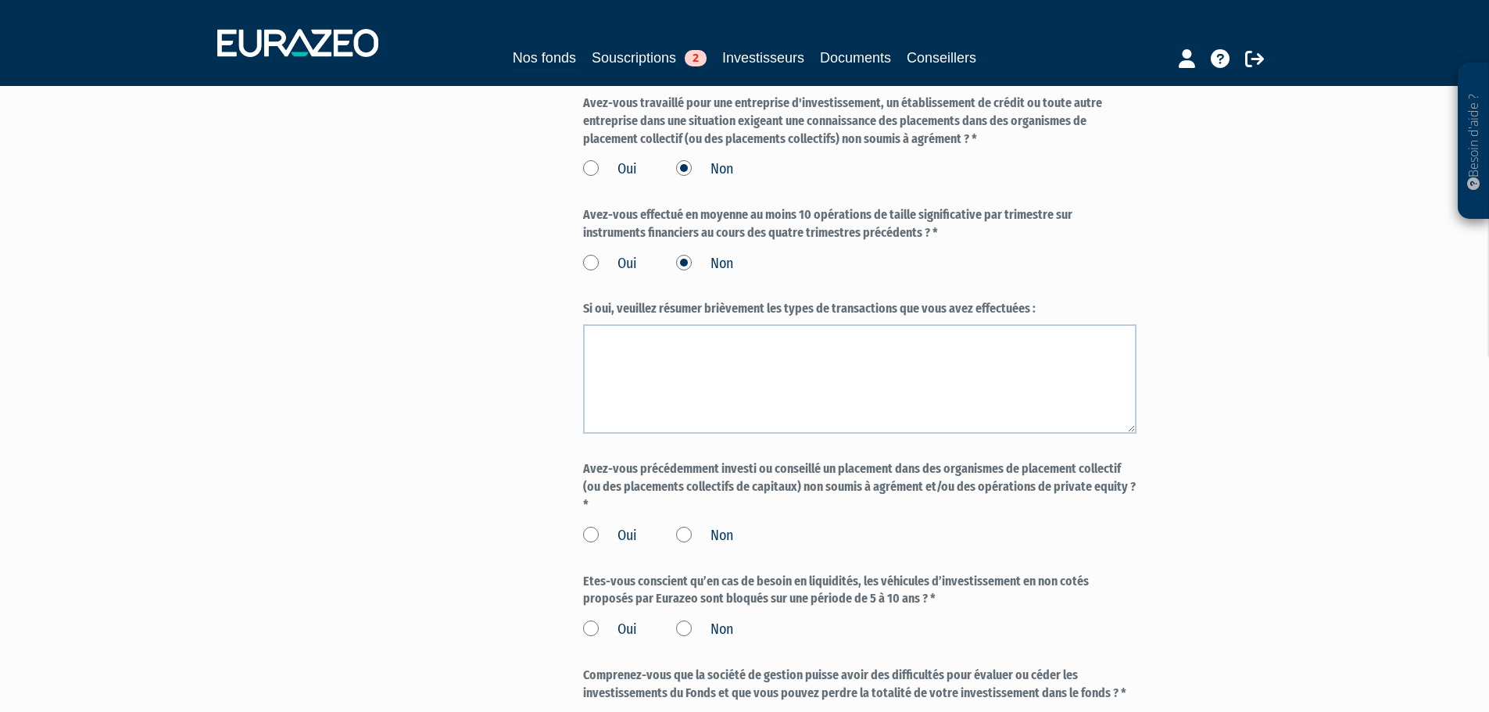
scroll to position [1095, 0]
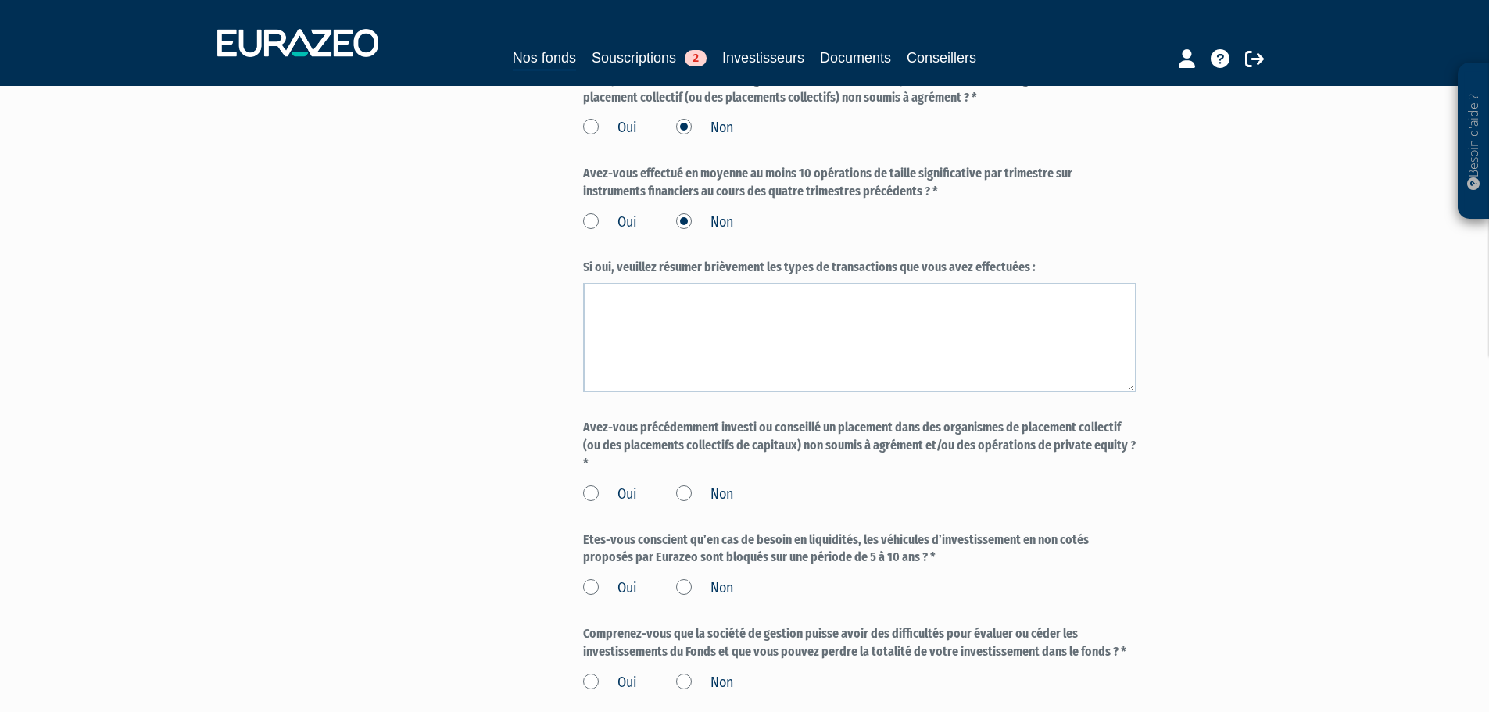
click at [684, 485] on label "Non" at bounding box center [704, 495] width 57 height 20
click at [0, 0] on input "Non" at bounding box center [0, 0] width 0 height 0
click at [600, 579] on label "Oui" at bounding box center [610, 589] width 54 height 20
click at [0, 0] on input "Oui" at bounding box center [0, 0] width 0 height 0
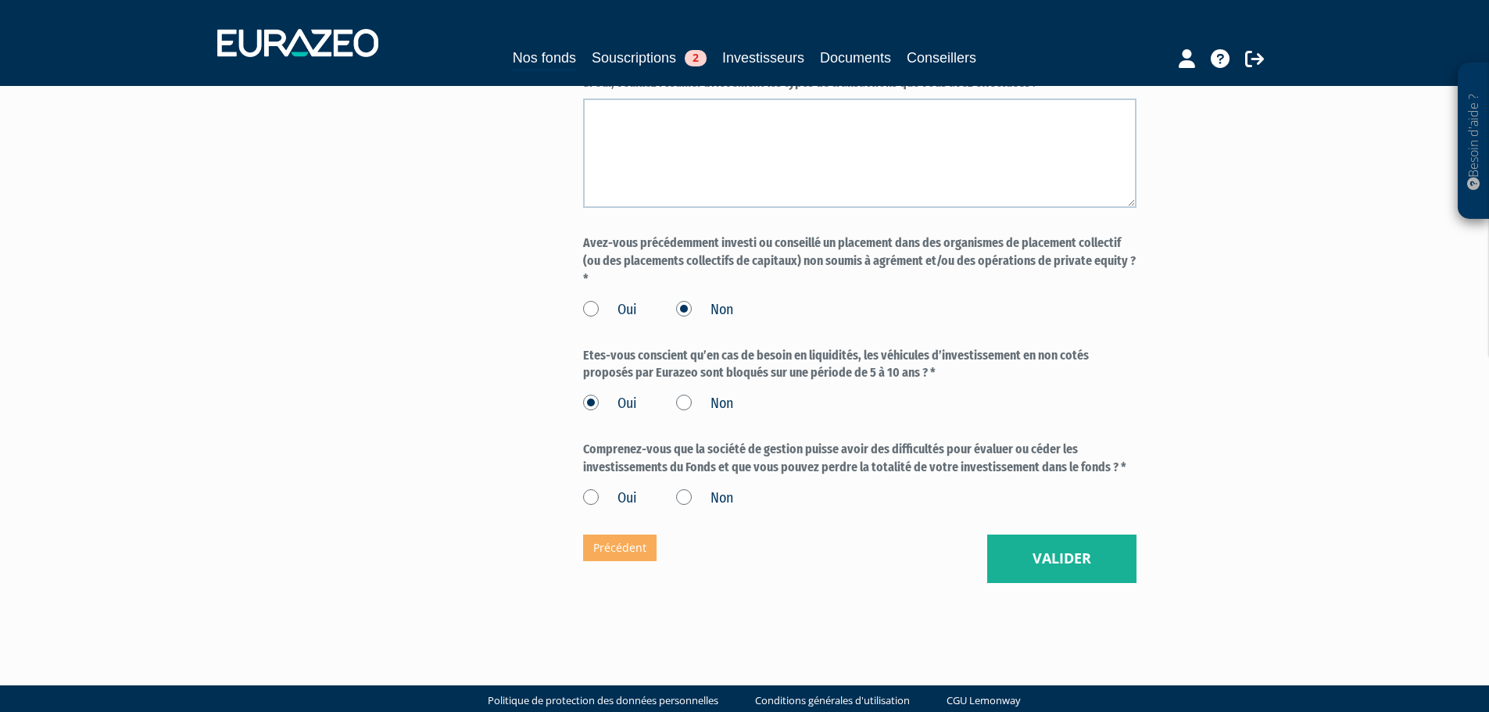
scroll to position [1285, 0]
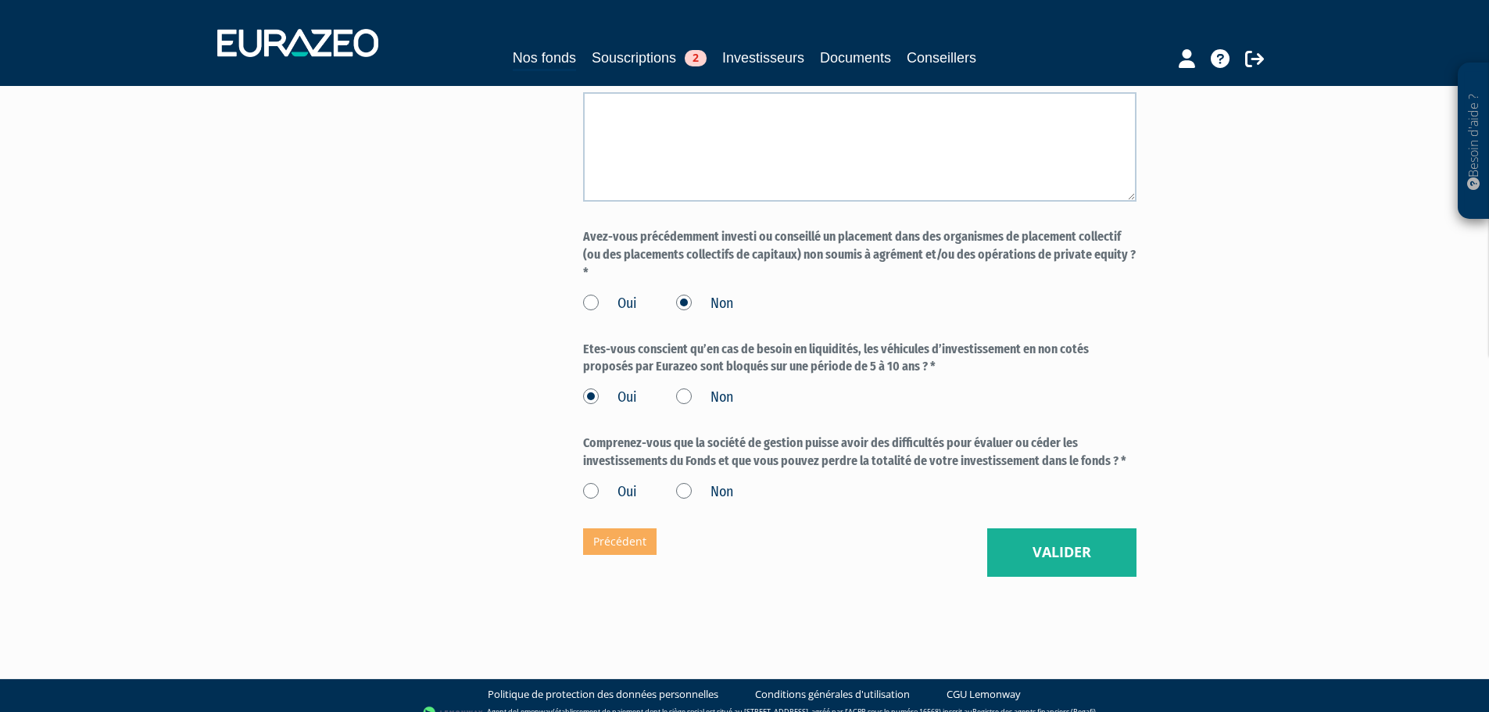
click at [590, 482] on label "Oui" at bounding box center [610, 492] width 54 height 20
click at [0, 0] on input "Oui" at bounding box center [0, 0] width 0 height 0
click at [1073, 538] on button "Valider" at bounding box center [1061, 552] width 149 height 48
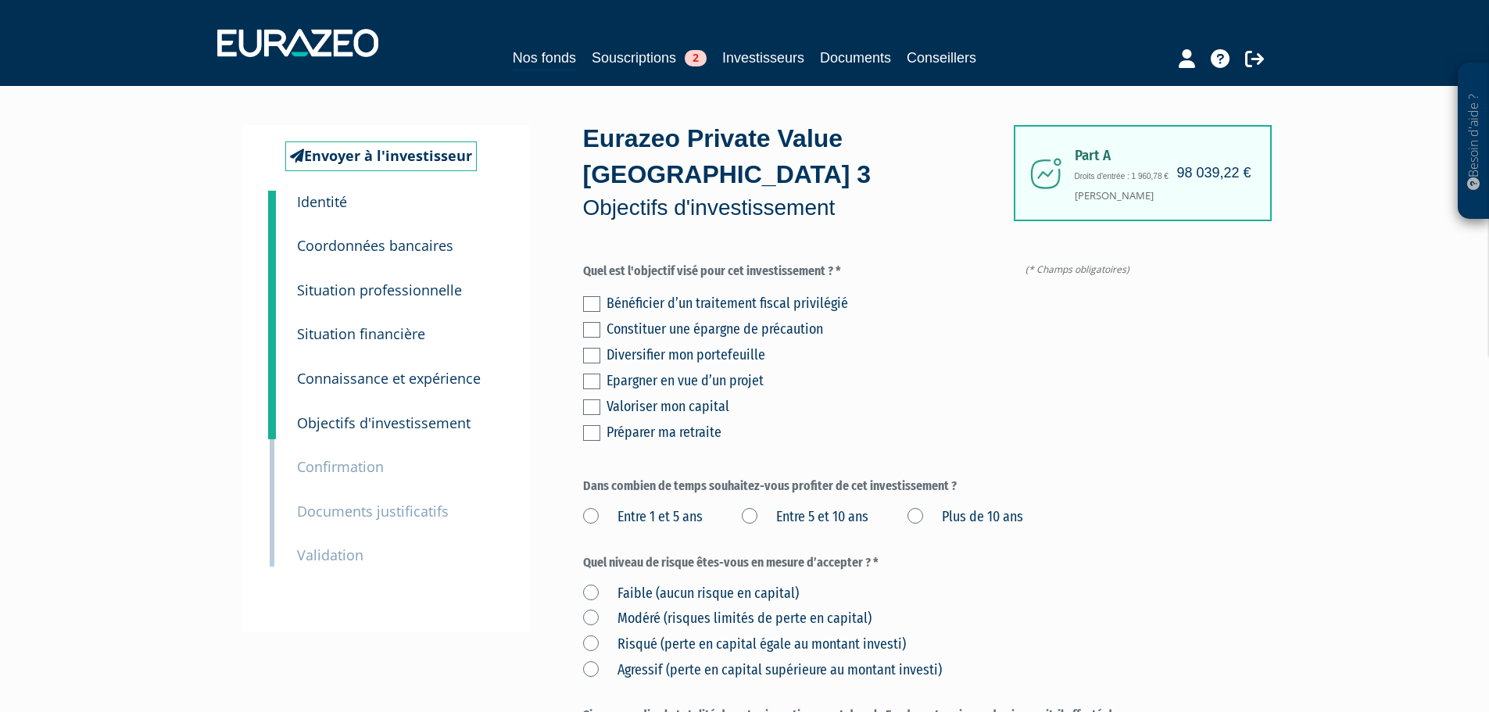
click at [597, 348] on label at bounding box center [591, 356] width 17 height 16
click at [0, 0] on input "checkbox" at bounding box center [0, 0] width 0 height 0
click at [920, 507] on label "Plus de 10 ans" at bounding box center [966, 517] width 116 height 20
click at [0, 0] on ans "Plus de 10 ans" at bounding box center [0, 0] width 0 height 0
click at [593, 635] on label "Risqué (perte en capital égale au montant investi)" at bounding box center [744, 645] width 323 height 20
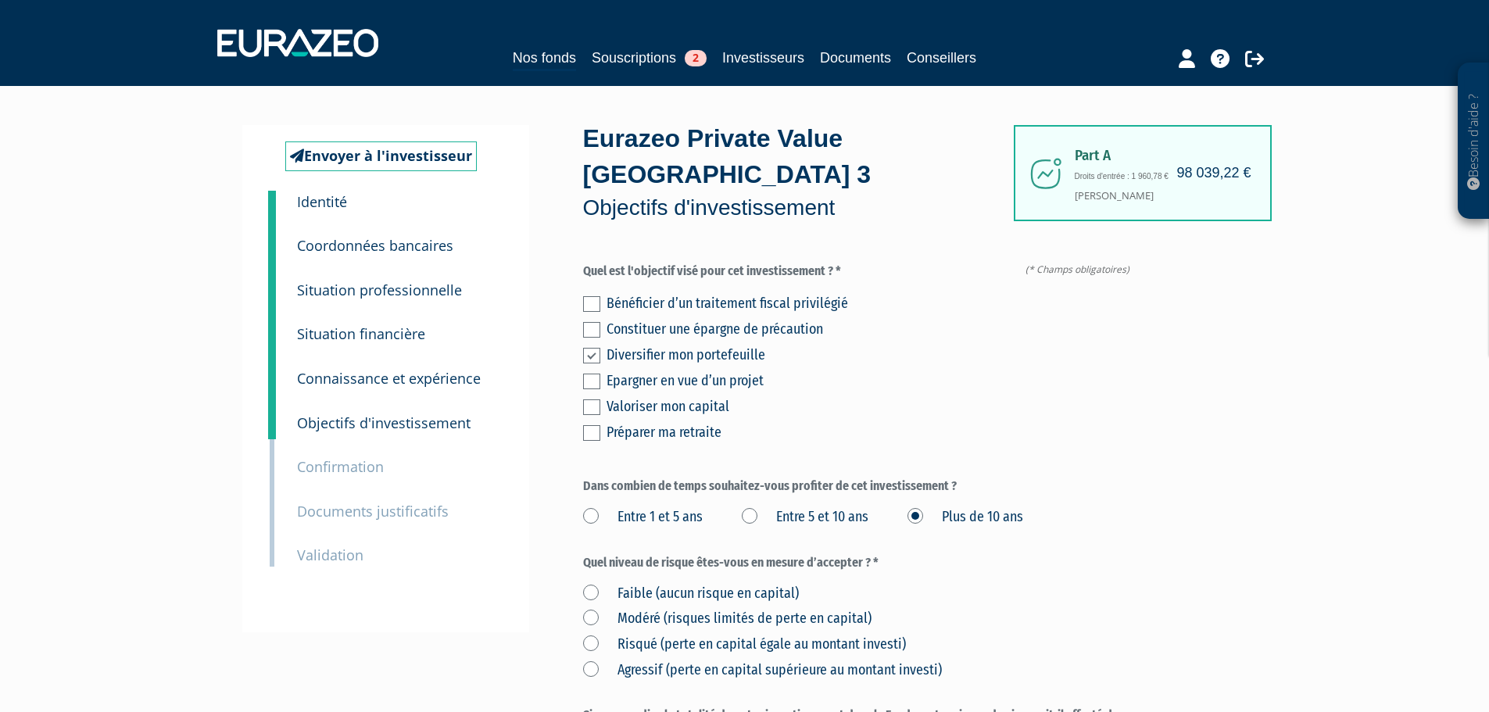
click at [0, 0] on investi\) "Risqué (perte en capital égale au montant investi)" at bounding box center [0, 0] width 0 height 0
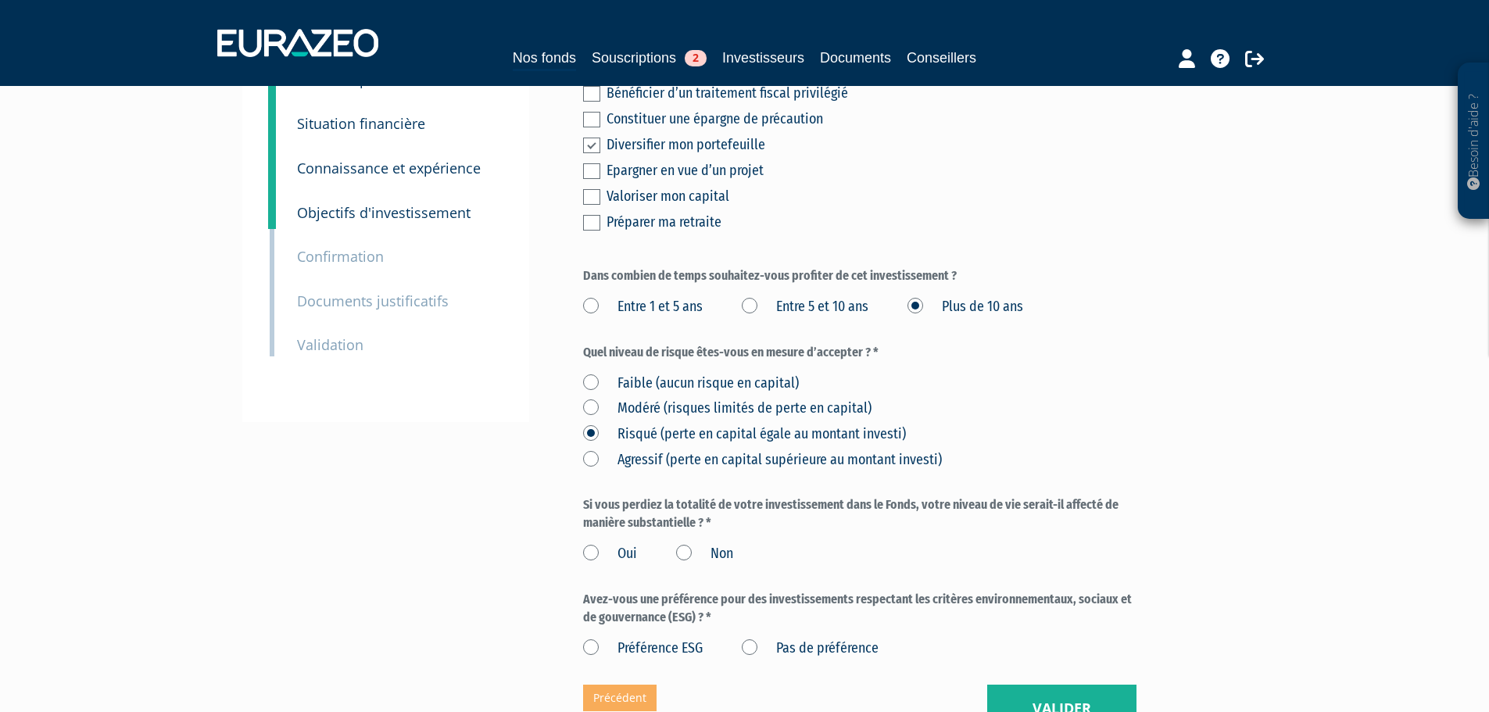
scroll to position [235, 0]
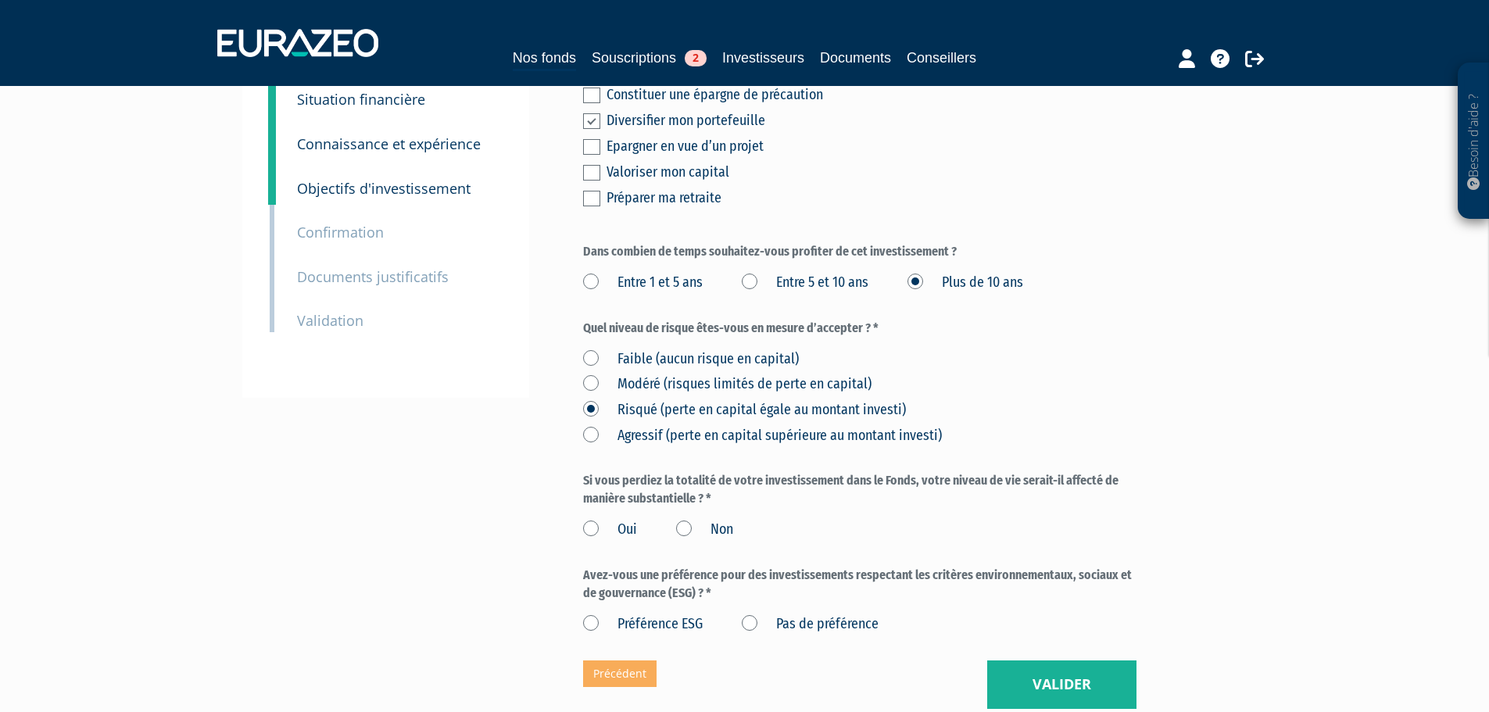
click at [689, 520] on label "Non" at bounding box center [704, 530] width 57 height 20
click at [0, 0] on input "Non" at bounding box center [0, 0] width 0 height 0
click at [746, 614] on label "Pas de préférence" at bounding box center [810, 624] width 137 height 20
click at [0, 0] on préférence "Pas de préférence" at bounding box center [0, 0] width 0 height 0
click at [1084, 661] on button "Valider" at bounding box center [1061, 685] width 149 height 48
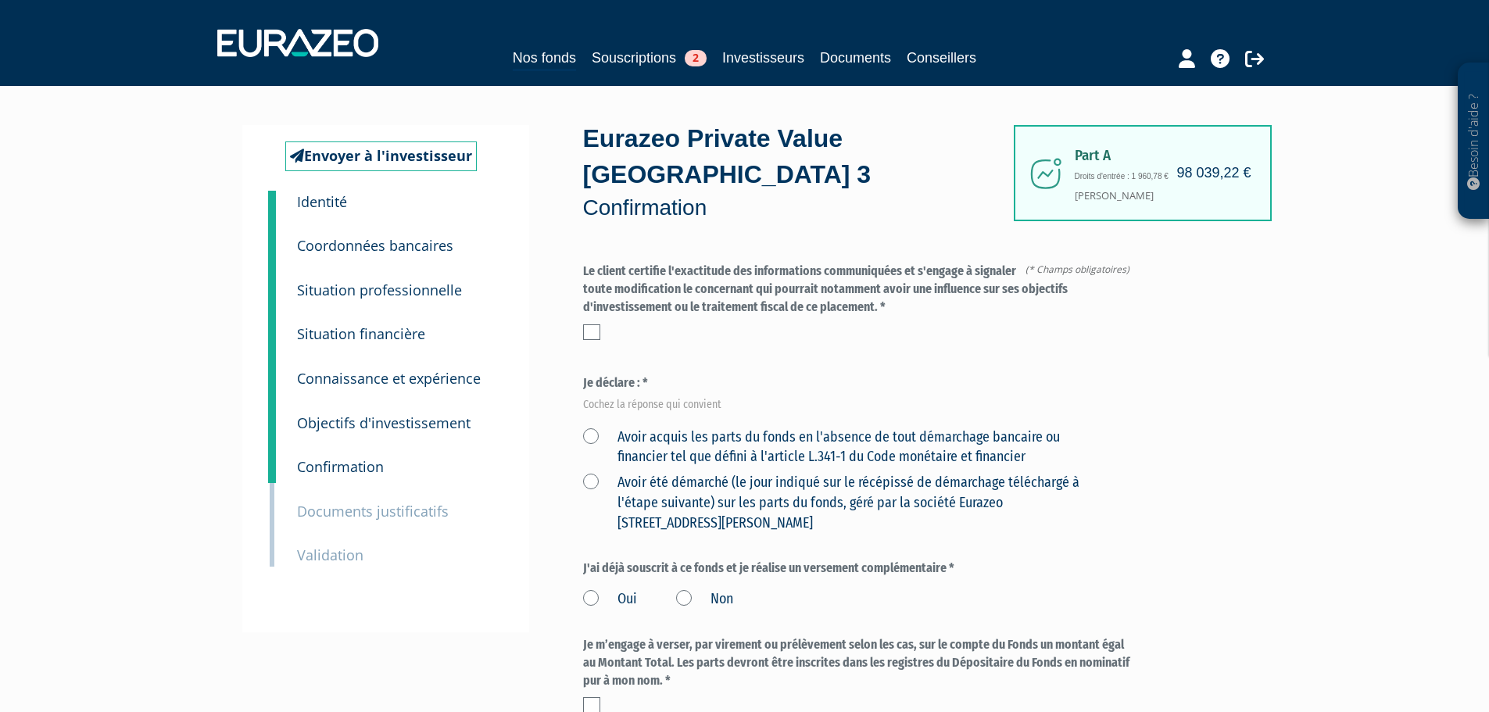
click at [593, 428] on label "Avoir acquis les parts du fonds en l'absence de tout démarchage bancaire ou fin…" at bounding box center [841, 448] width 517 height 40
click at [0, 0] on financier "Avoir acquis les parts du fonds en l'absence de tout démarchage bancaire ou fin…" at bounding box center [0, 0] width 0 height 0
click at [589, 288] on div "Le client certifie l'exactitude des informations communiquées et s'engage à sig…" at bounding box center [860, 301] width 554 height 77
click at [595, 324] on label at bounding box center [591, 332] width 17 height 16
click at [0, 0] on input "checkbox" at bounding box center [0, 0] width 0 height 0
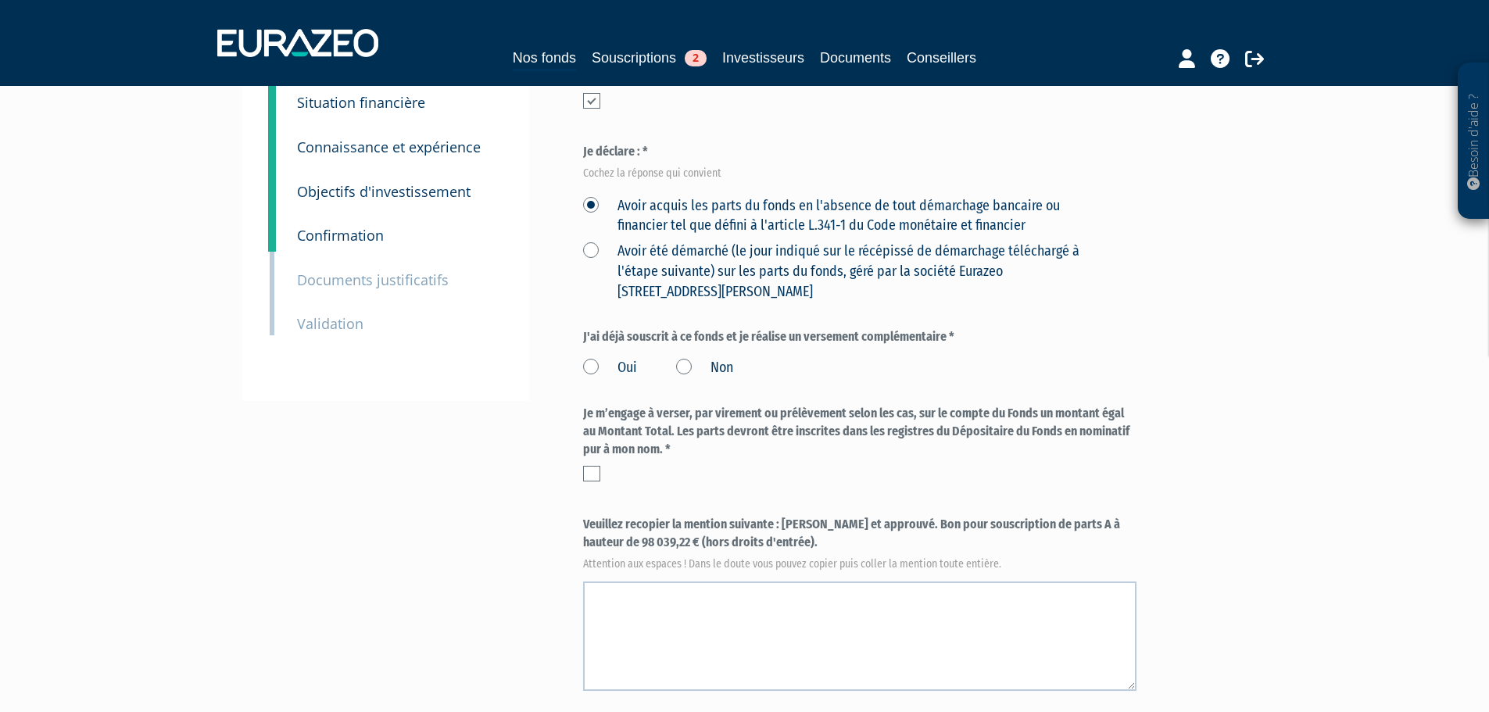
scroll to position [235, 0]
click at [683, 355] on label "Non" at bounding box center [704, 365] width 57 height 20
click at [0, 0] on input "Non" at bounding box center [0, 0] width 0 height 0
click at [591, 463] on label at bounding box center [591, 471] width 17 height 16
click at [0, 0] on input "checkbox" at bounding box center [0, 0] width 0 height 0
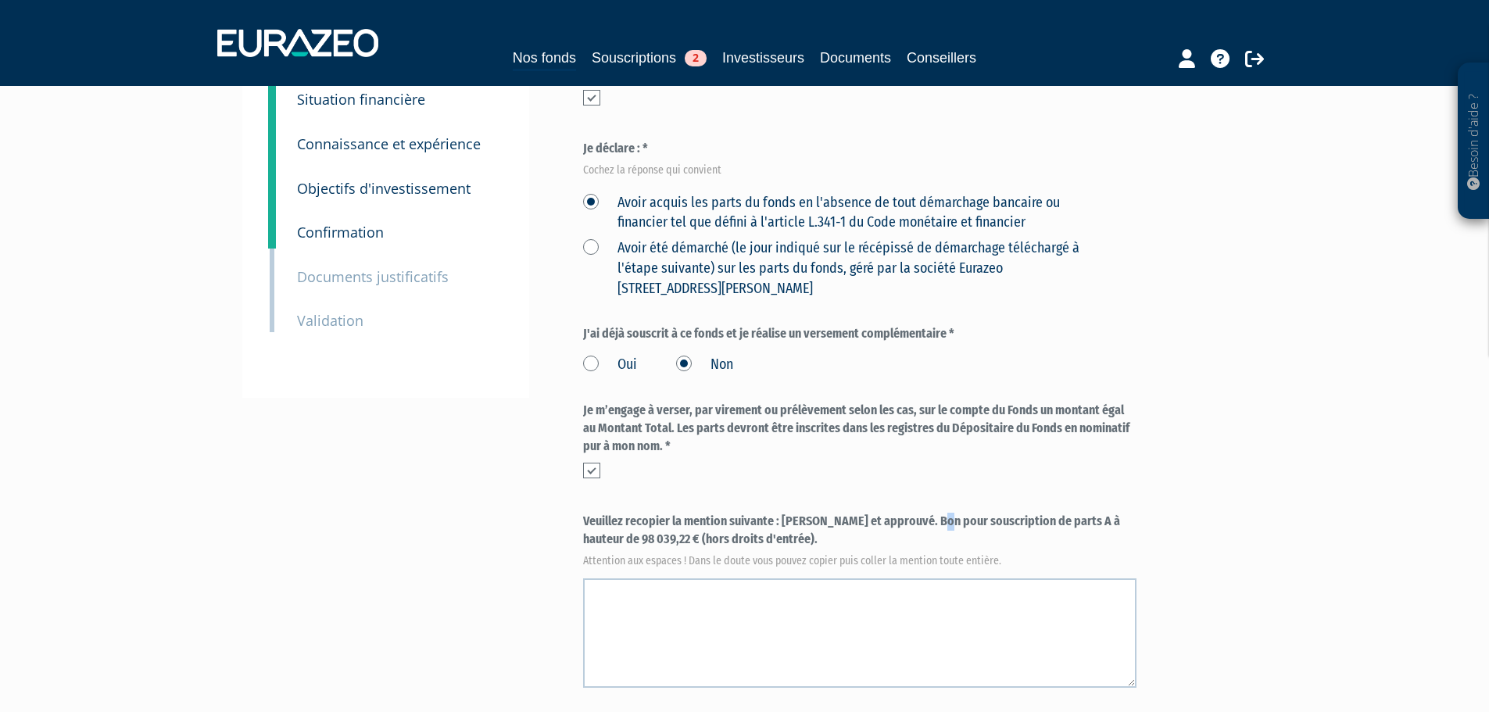
click at [783, 513] on label "Veuillez recopier la mention suivante : [PERSON_NAME] et approuvé. Bon pour sou…" at bounding box center [860, 539] width 554 height 52
drag, startPoint x: 783, startPoint y: 487, endPoint x: 798, endPoint y: 509, distance: 26.9
click at [798, 513] on label "Veuillez recopier la mention suivante : [PERSON_NAME] et approuvé. Bon pour sou…" at bounding box center [860, 539] width 554 height 52
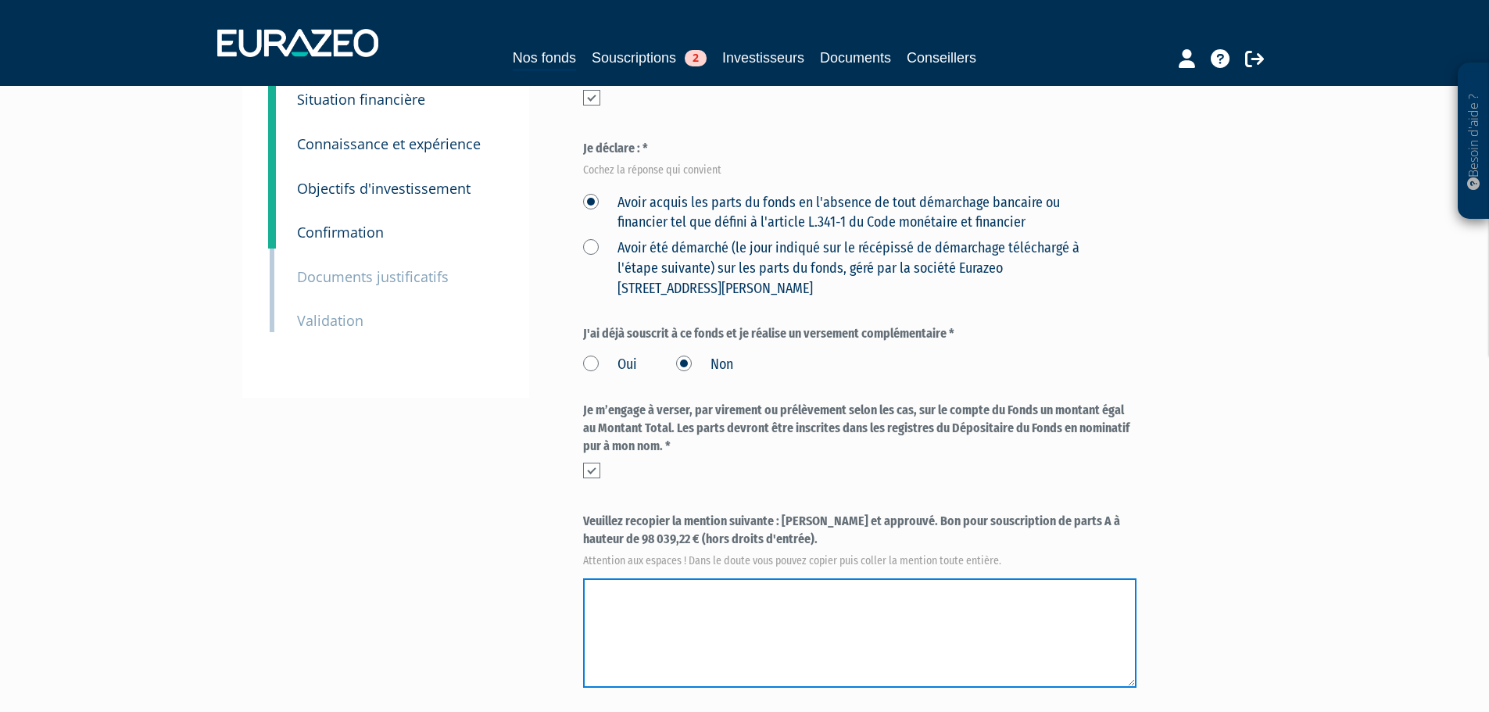
click at [715, 593] on textarea at bounding box center [860, 633] width 554 height 109
paste textarea "[PERSON_NAME] et approuvé. Bon pour souscription de parts A à hauteur de 98 039…"
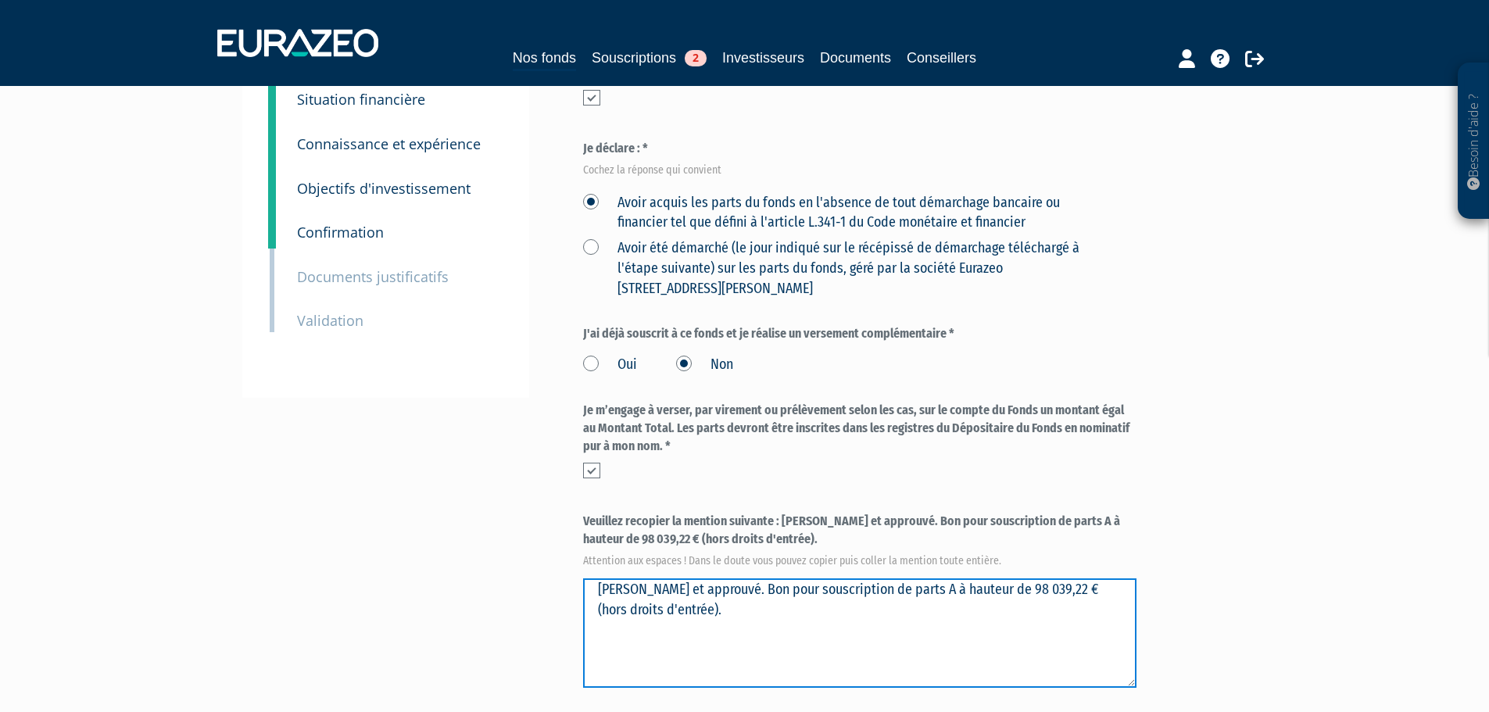
drag, startPoint x: 715, startPoint y: 550, endPoint x: 247, endPoint y: 525, distance: 469.0
click at [247, 525] on div "Besoin d'aide ? × J'ai besoin d'aide Si vous avez une question à propos du fonc…" at bounding box center [744, 377] width 1489 height 1224
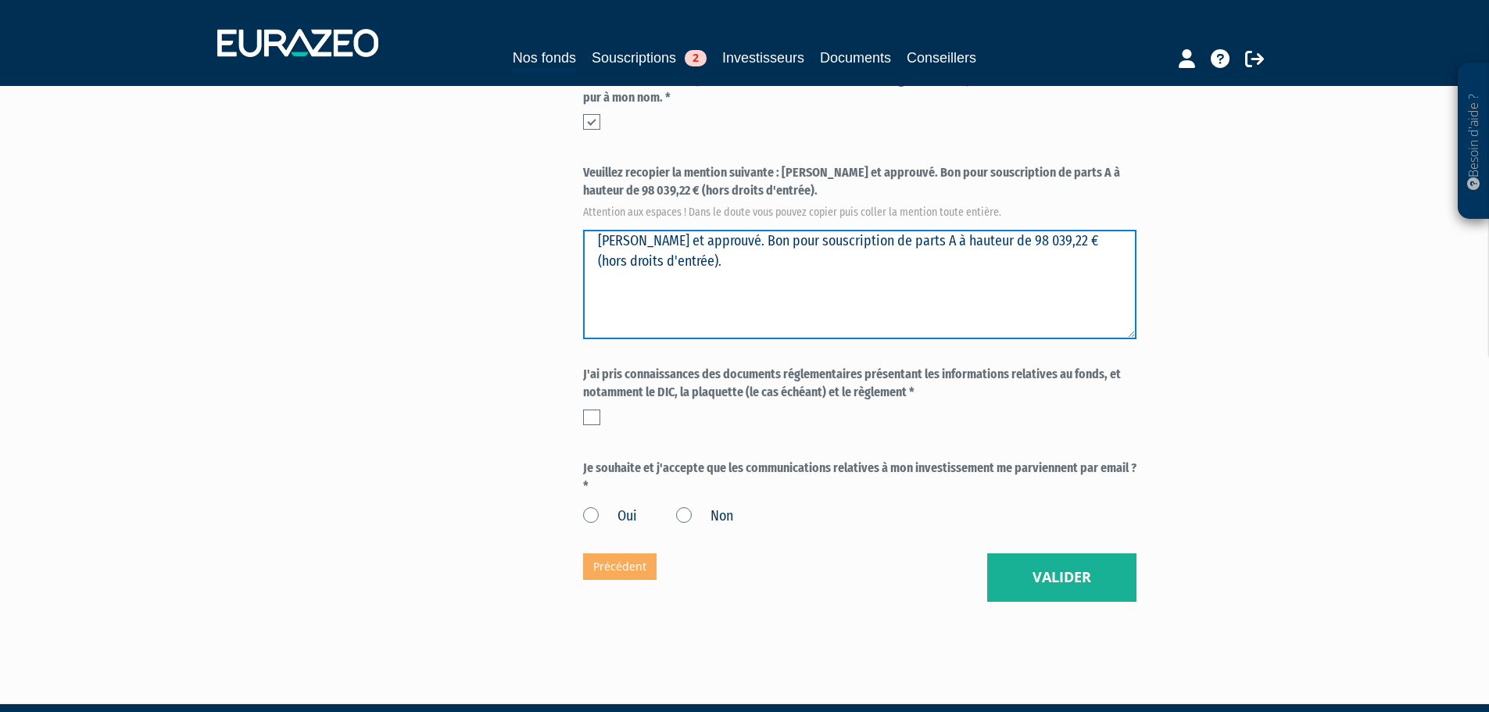
scroll to position [589, 0]
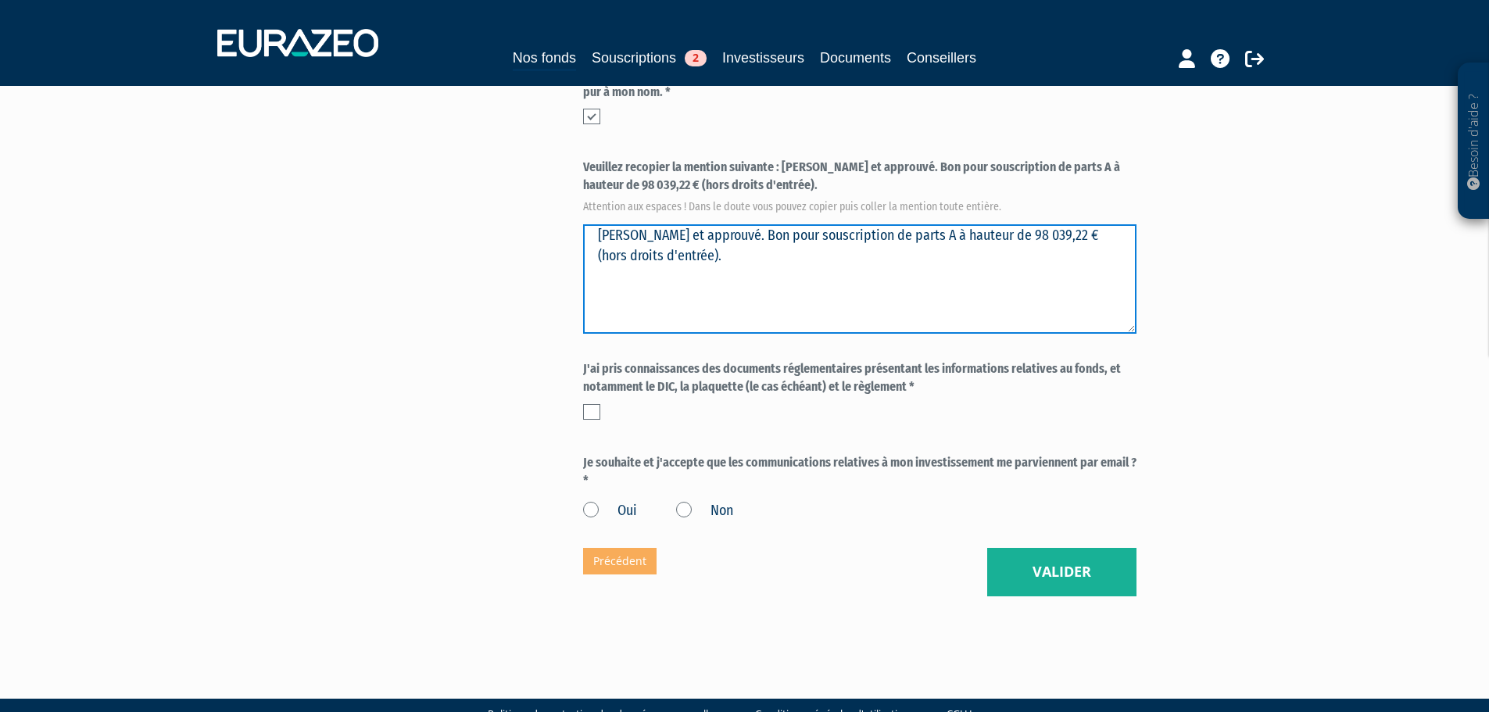
type textarea "[PERSON_NAME] et approuvé. Bon pour souscription de parts A à hauteur de 98 039…"
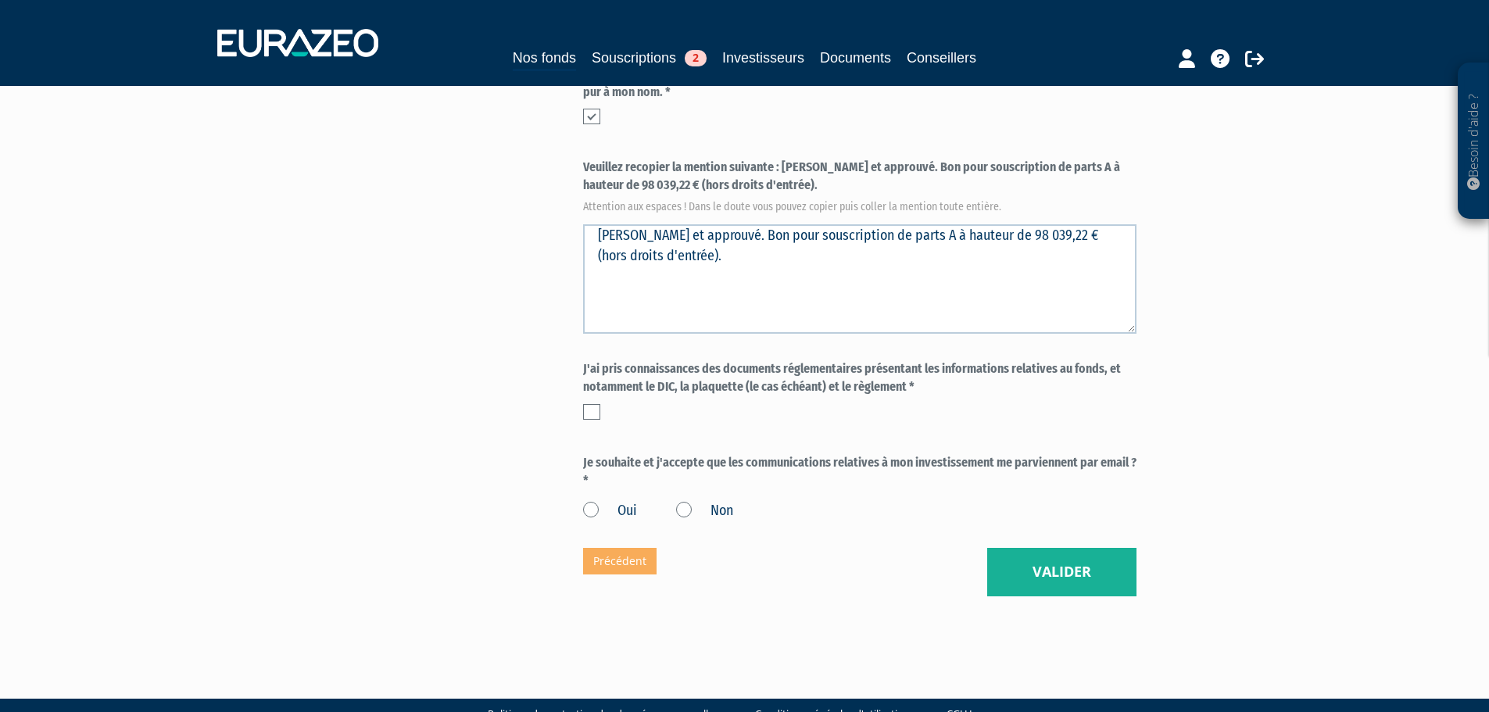
click at [591, 404] on label at bounding box center [591, 412] width 17 height 16
click at [0, 0] on input "checkbox" at bounding box center [0, 0] width 0 height 0
click at [594, 501] on label "Oui" at bounding box center [610, 511] width 54 height 20
click at [0, 0] on input "Oui" at bounding box center [0, 0] width 0 height 0
click at [1057, 548] on button "Valider" at bounding box center [1061, 572] width 149 height 48
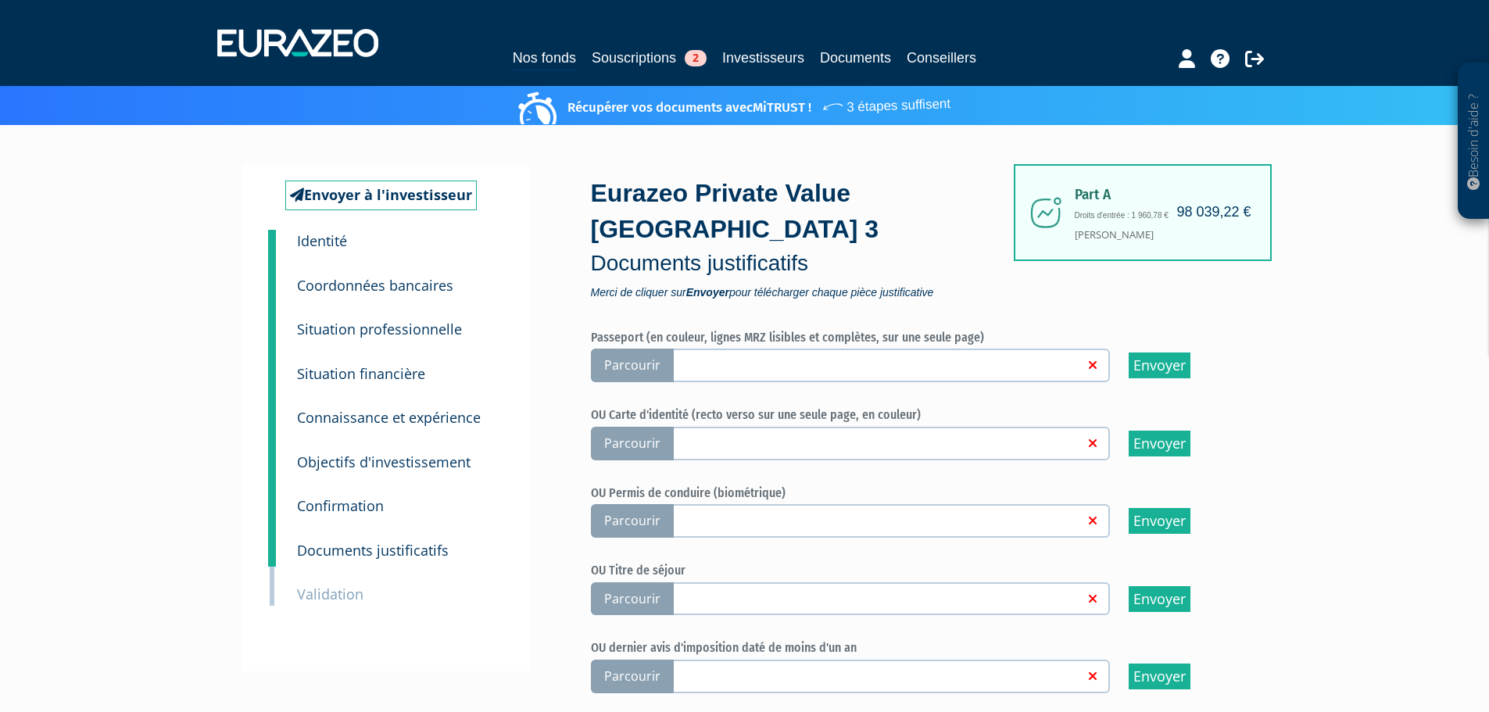
click at [643, 349] on span "Parcourir" at bounding box center [632, 366] width 83 height 34
click at [0, 0] on input "Parcourir" at bounding box center [0, 0] width 0 height 0
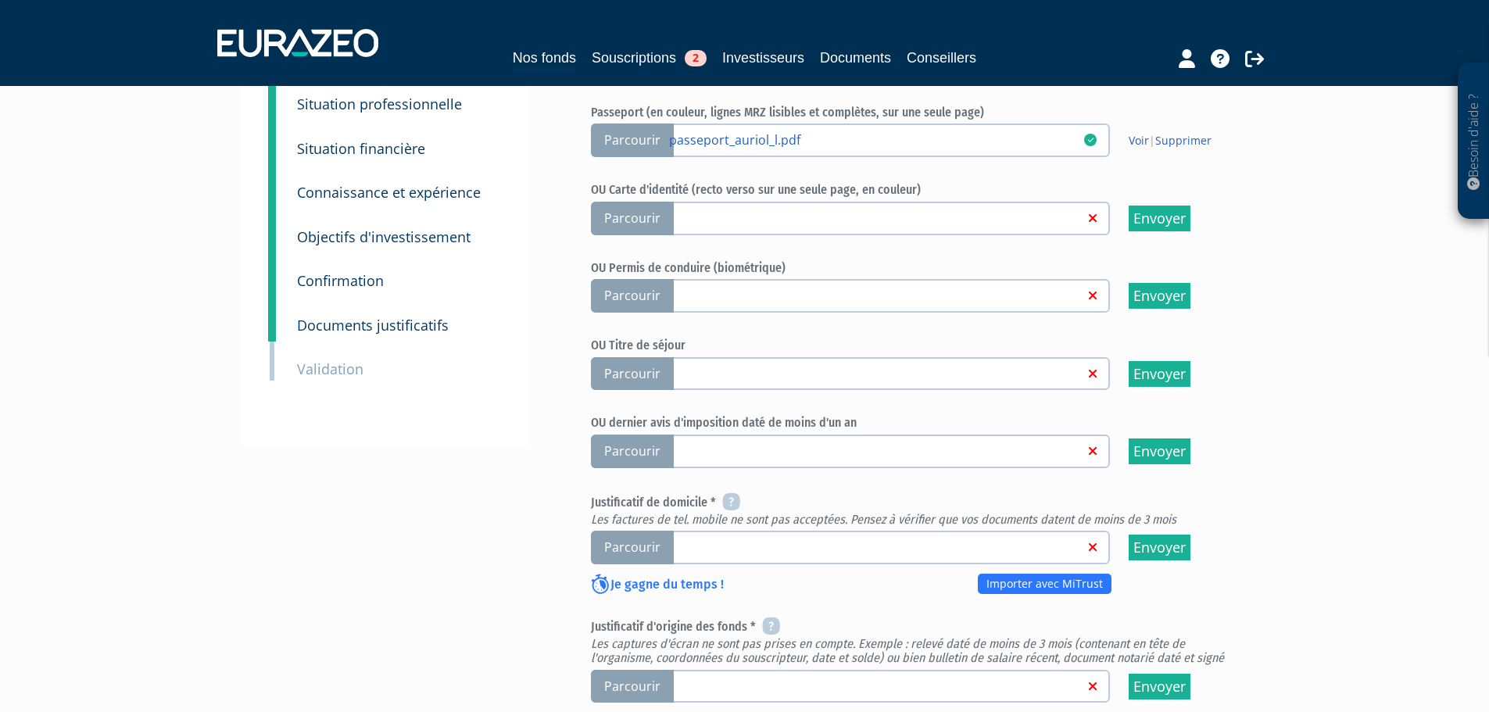
scroll to position [235, 0]
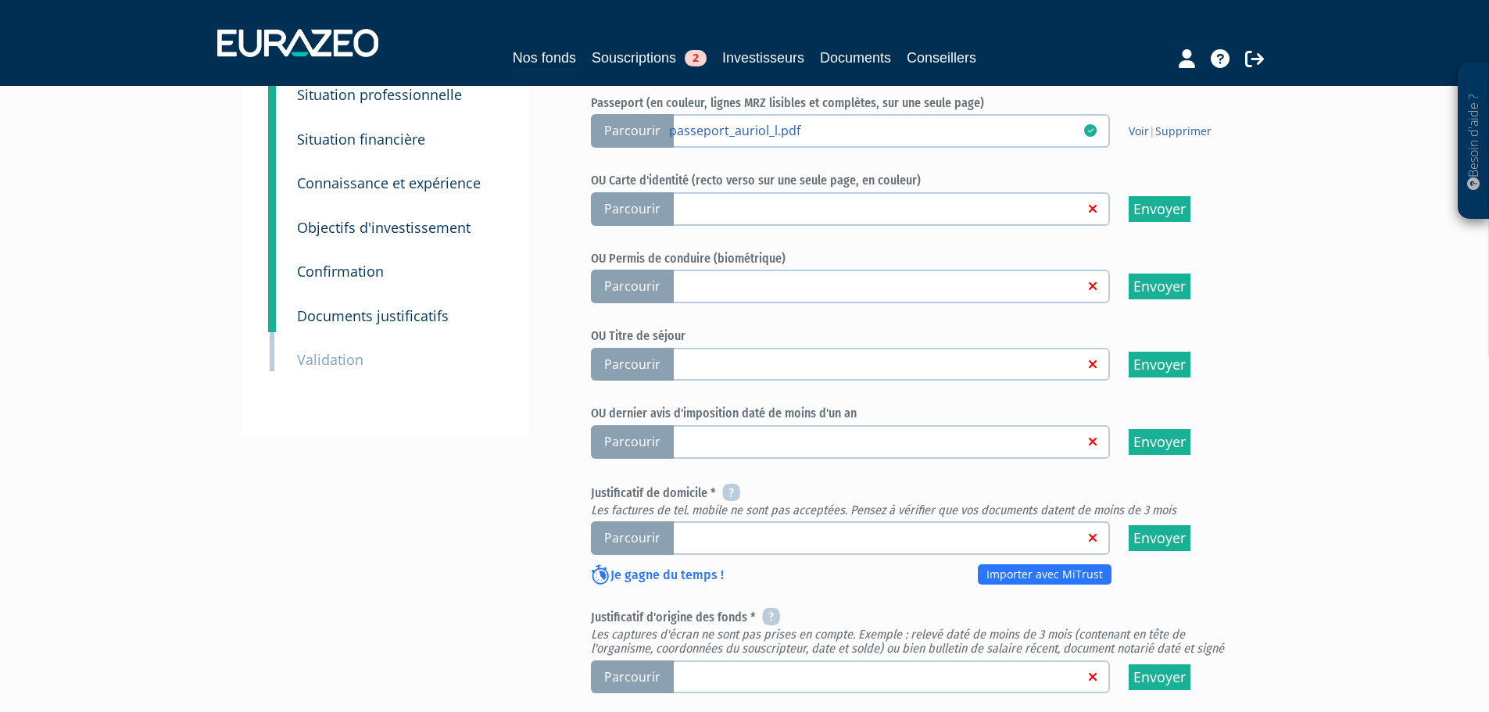
click at [624, 425] on span "Parcourir" at bounding box center [632, 442] width 83 height 34
click at [0, 0] on input "Parcourir" at bounding box center [0, 0] width 0 height 0
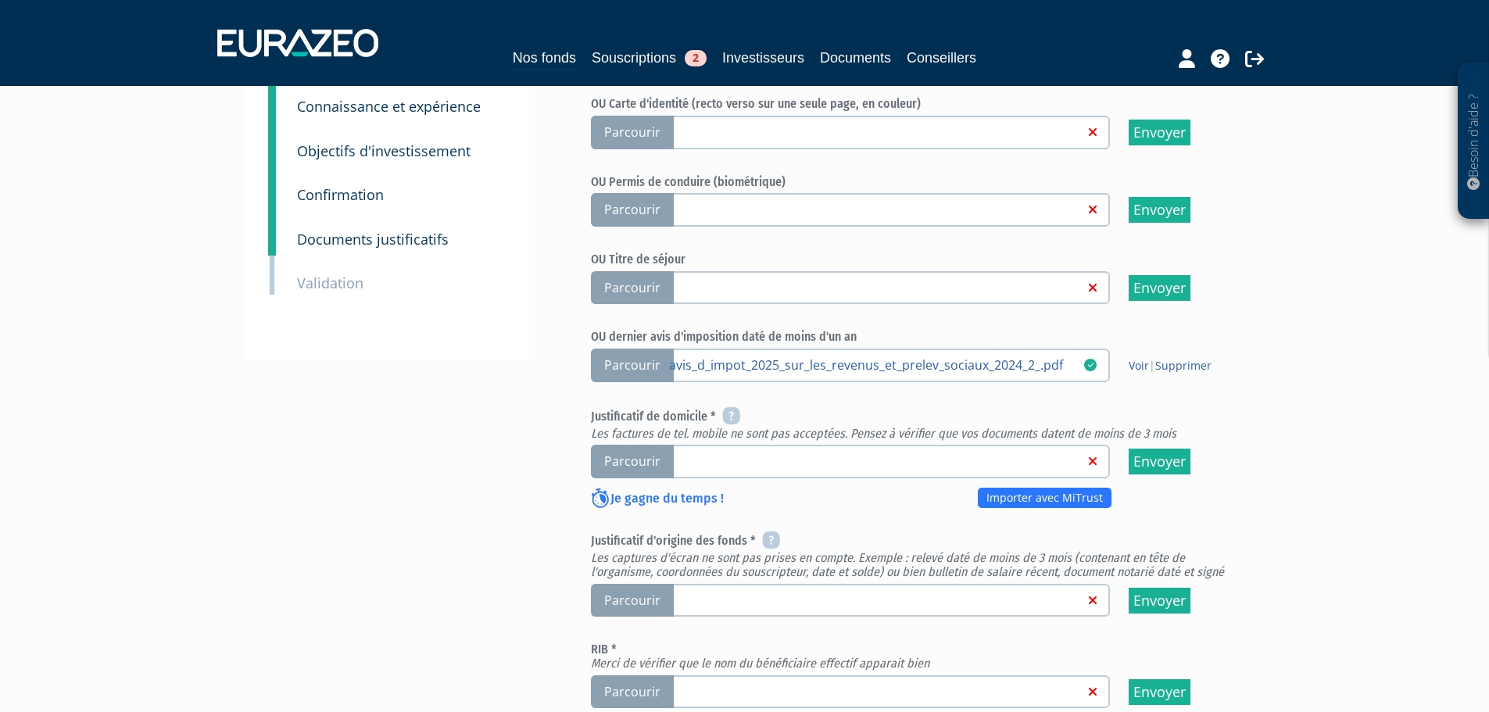
scroll to position [313, 0]
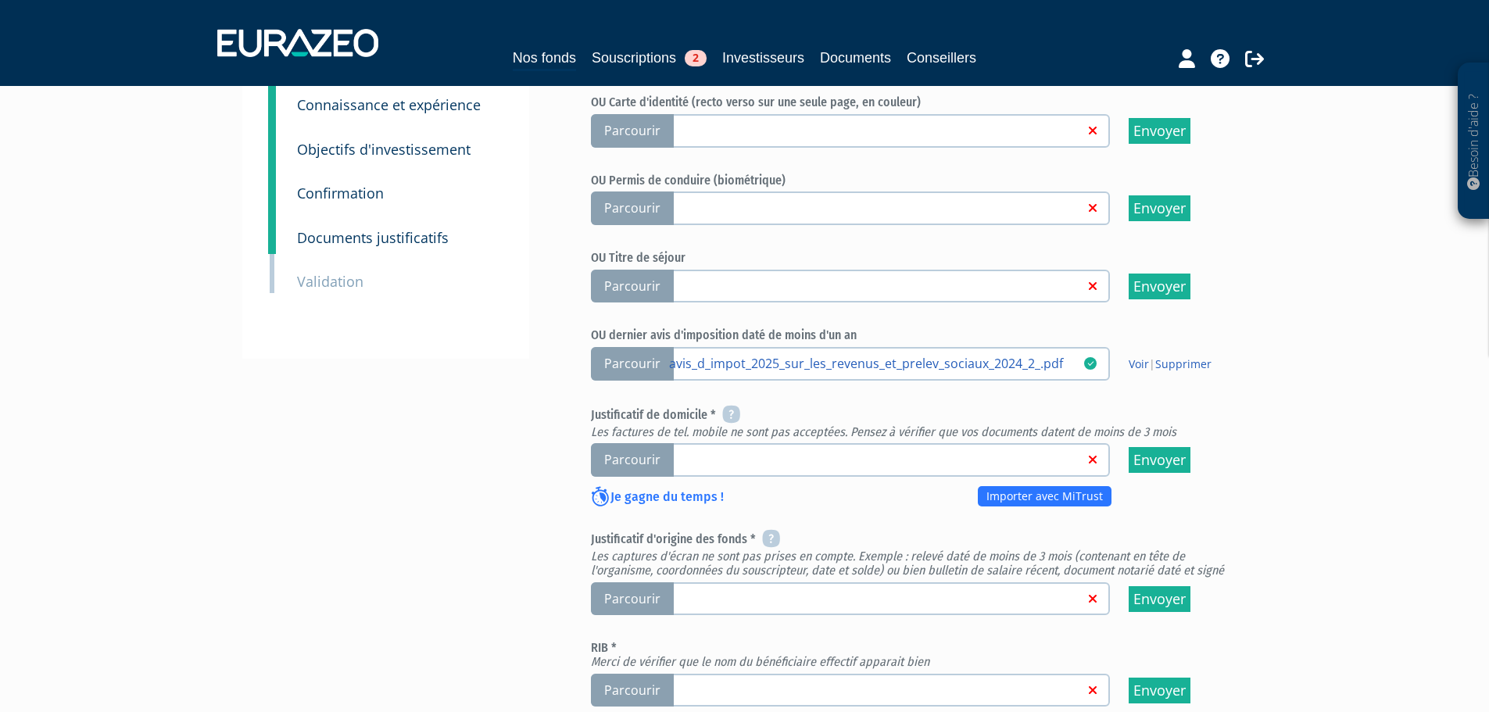
click at [635, 443] on span "Parcourir" at bounding box center [632, 460] width 83 height 34
click at [0, 0] on input "Parcourir" at bounding box center [0, 0] width 0 height 0
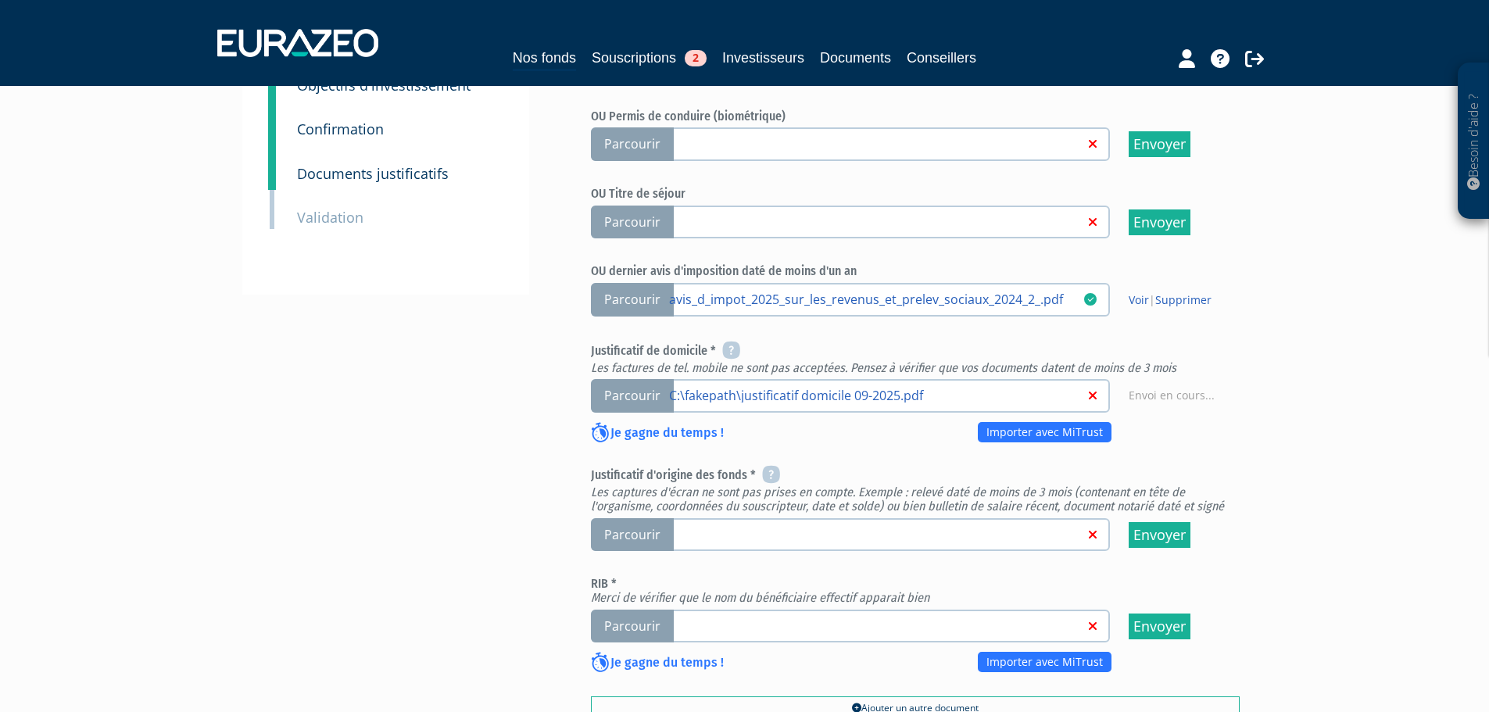
scroll to position [547, 0]
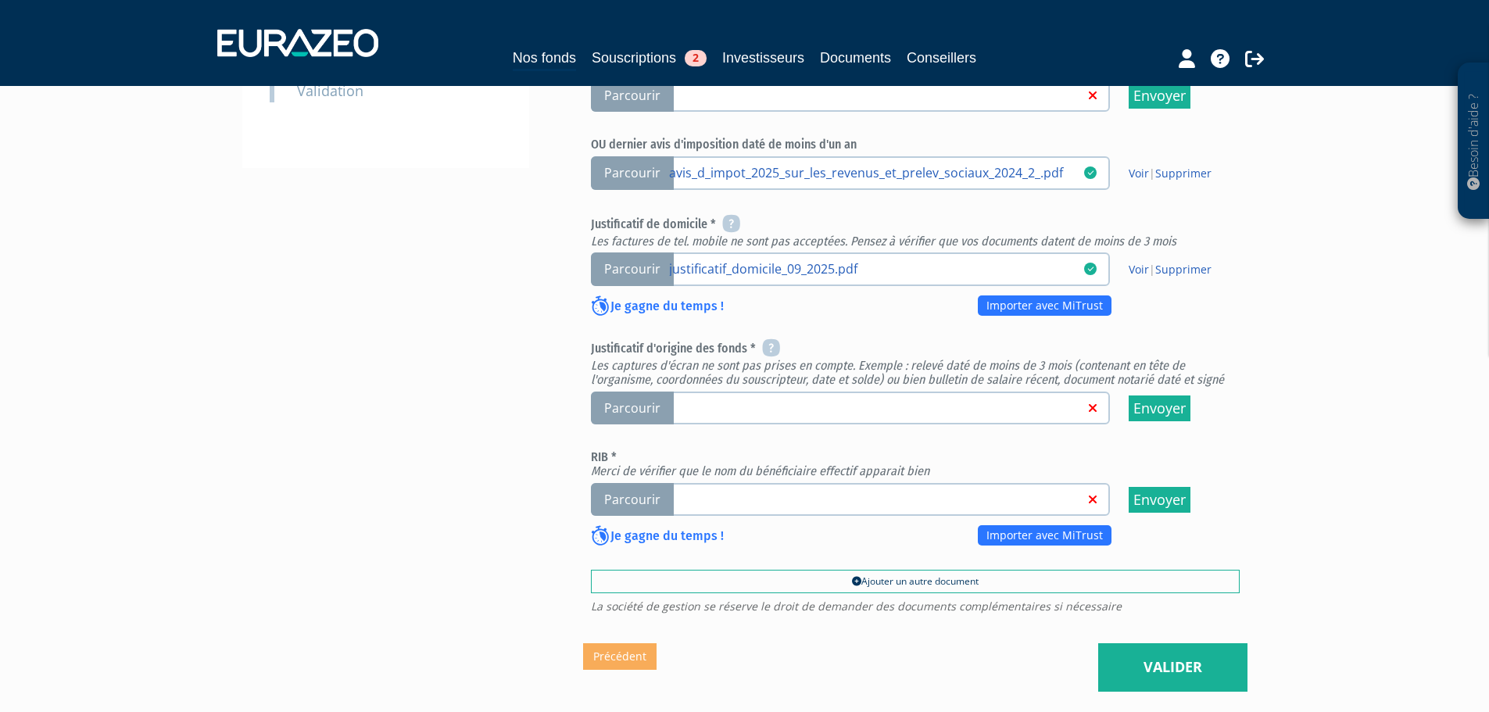
scroll to position [547, 0]
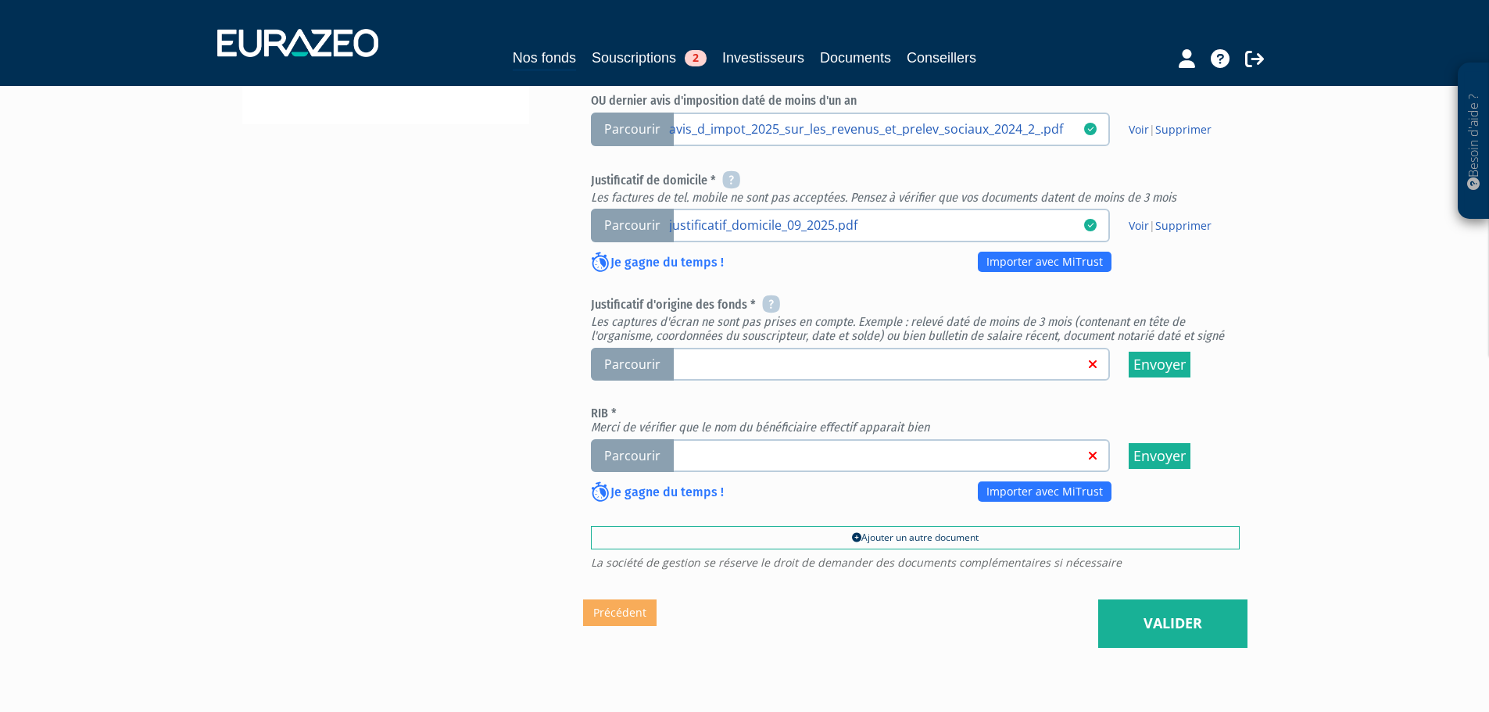
click at [623, 348] on span "Parcourir" at bounding box center [632, 365] width 83 height 34
click at [0, 0] on input "Parcourir" at bounding box center [0, 0] width 0 height 0
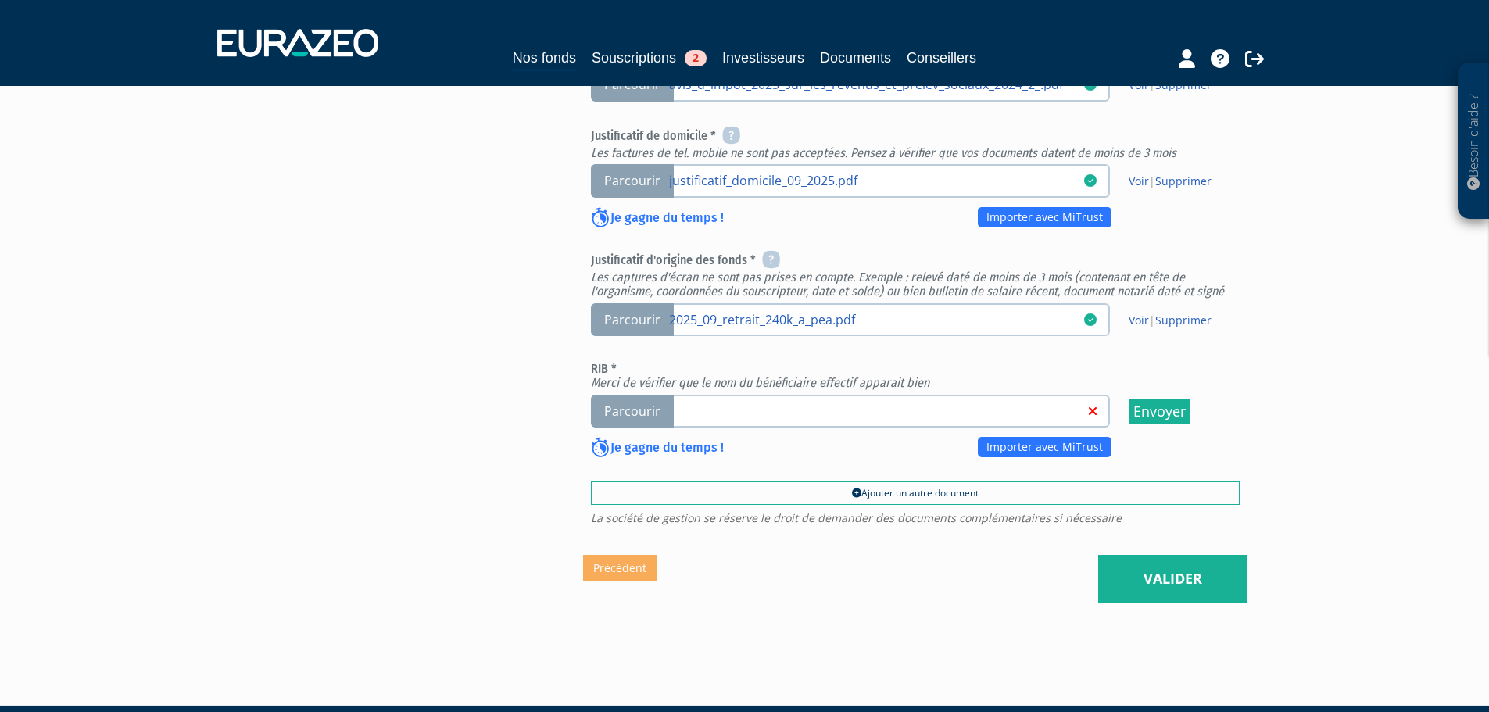
scroll to position [600, 0]
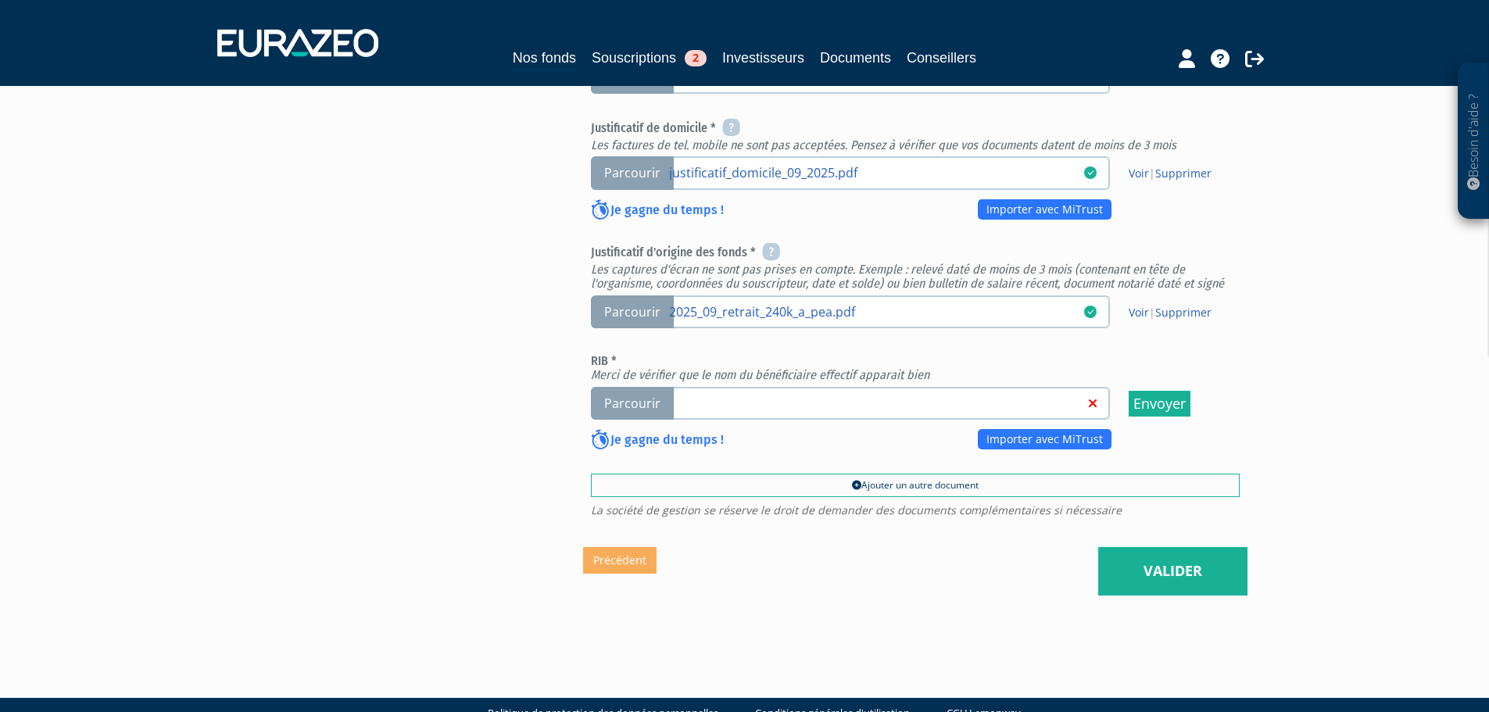
click at [646, 387] on span "Parcourir" at bounding box center [632, 404] width 83 height 34
click at [0, 0] on input "Parcourir" at bounding box center [0, 0] width 0 height 0
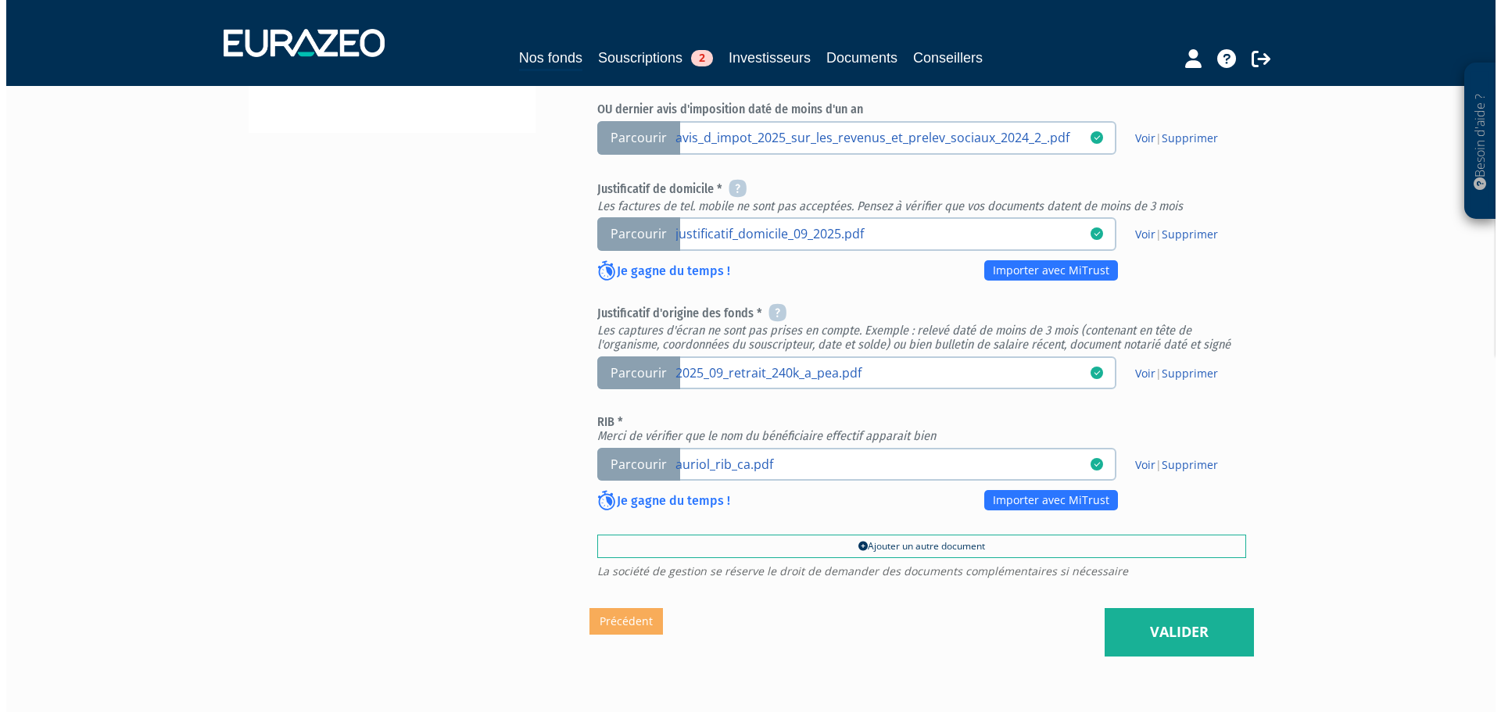
scroll to position [600, 0]
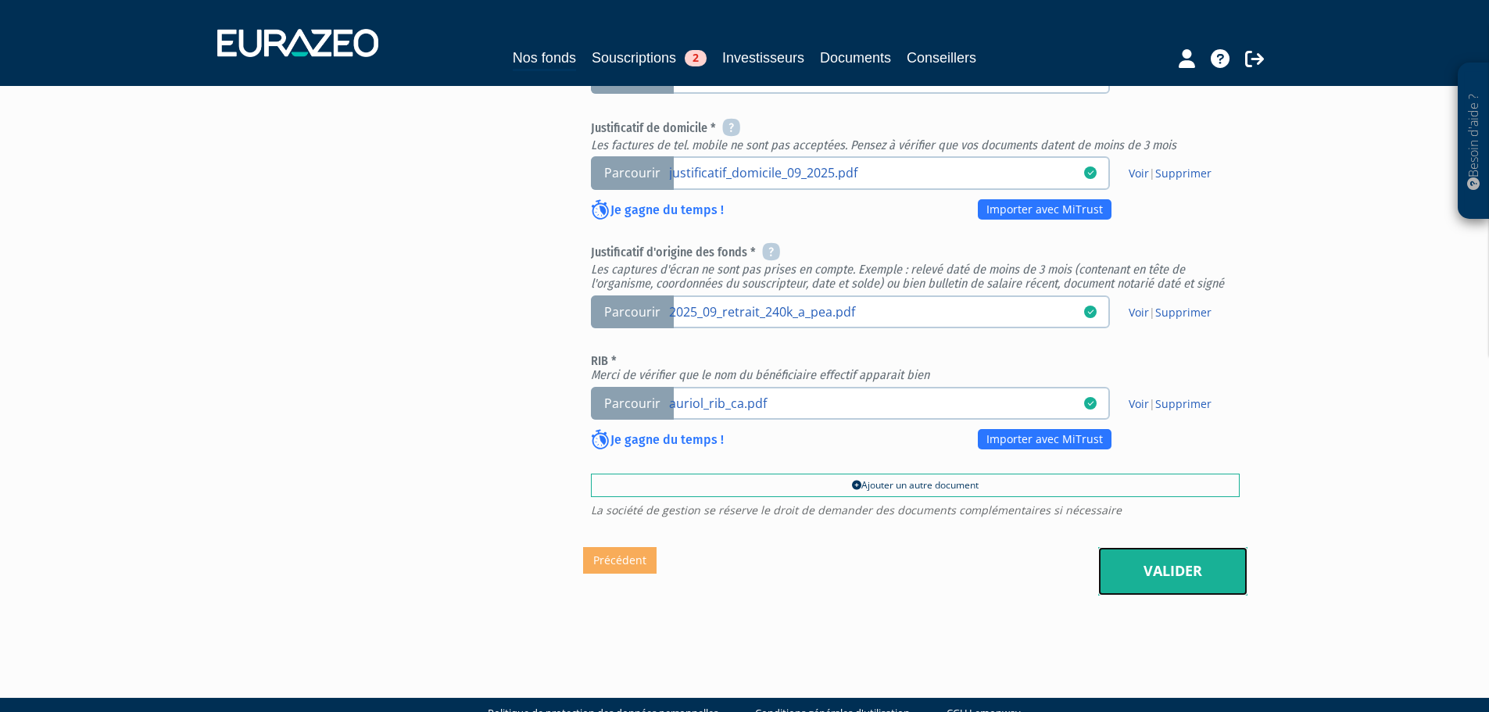
click at [1159, 547] on link "Valider" at bounding box center [1172, 571] width 149 height 48
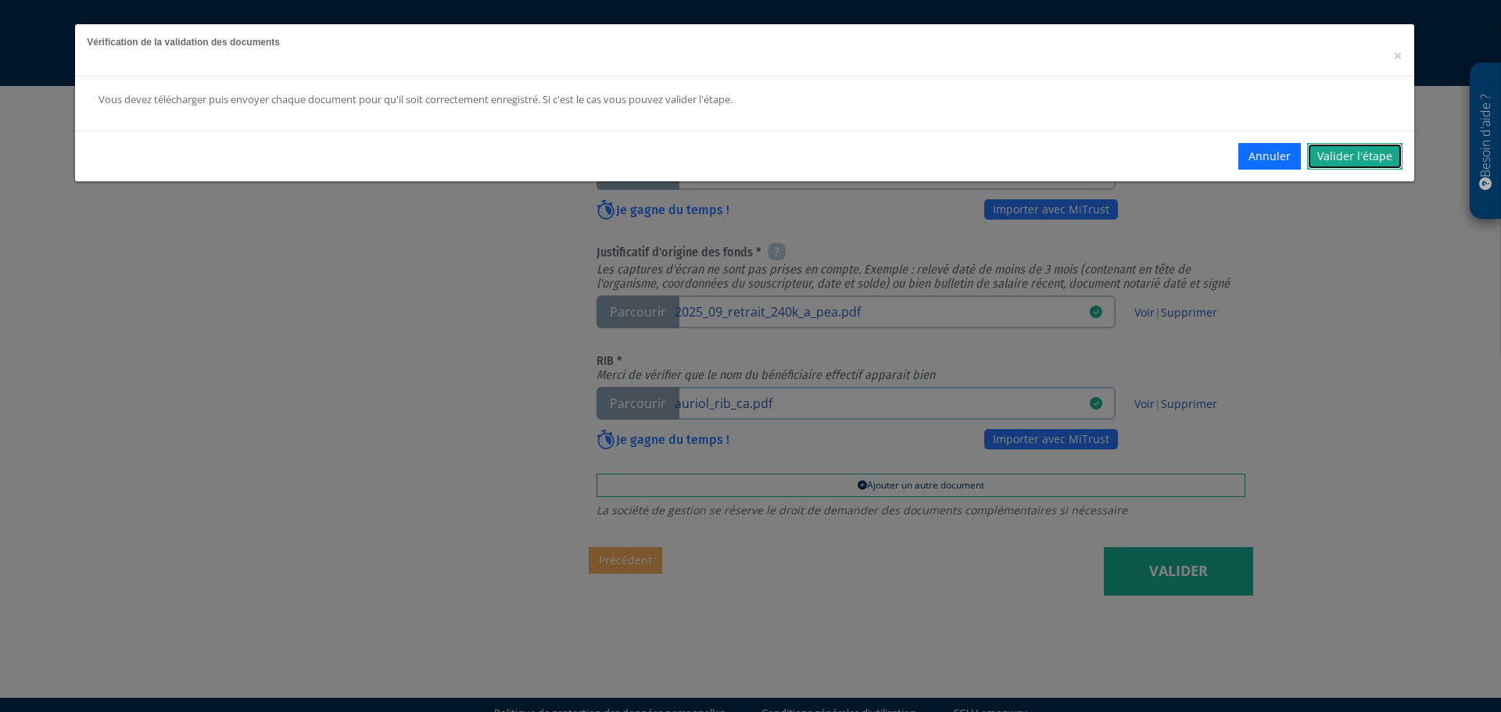
click at [1345, 156] on link "Valider l'étape" at bounding box center [1354, 156] width 95 height 27
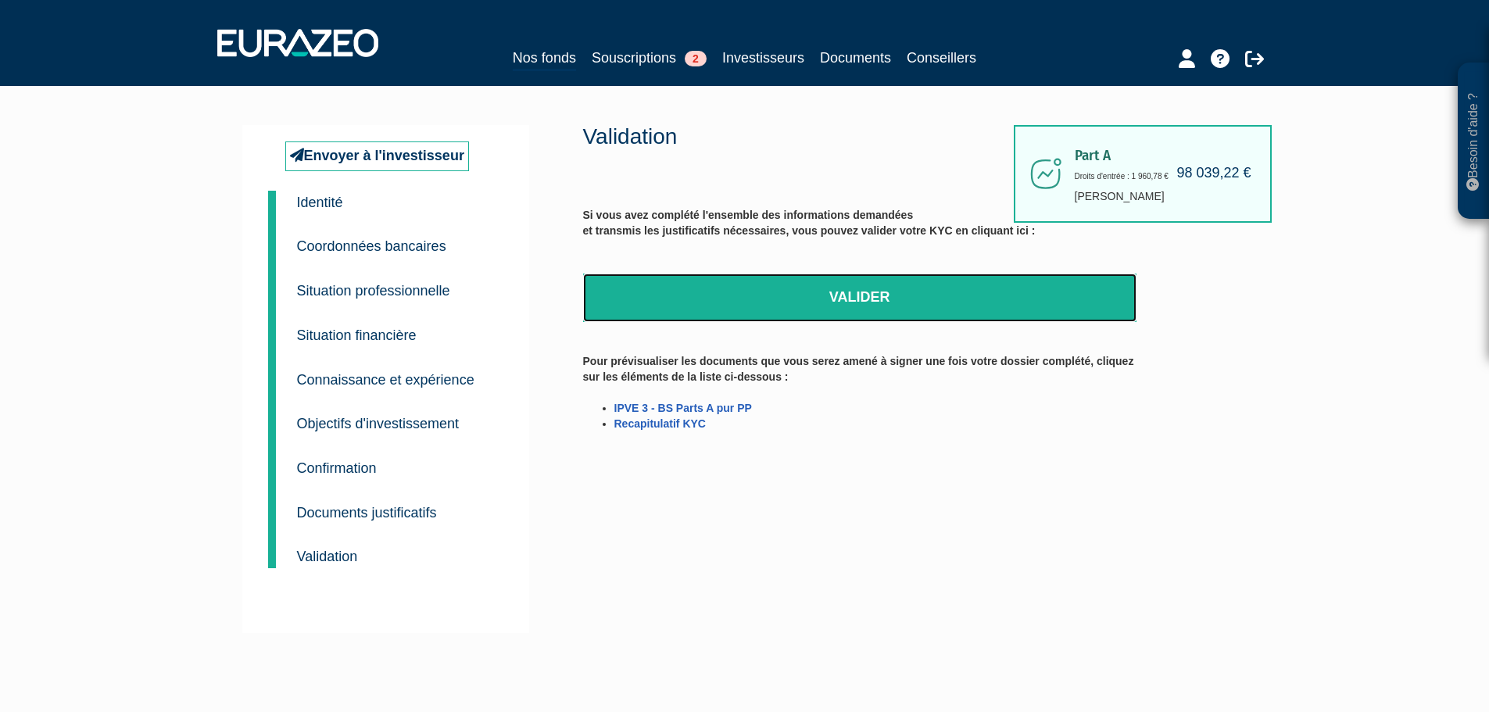
click at [834, 297] on link "Valider" at bounding box center [860, 298] width 554 height 48
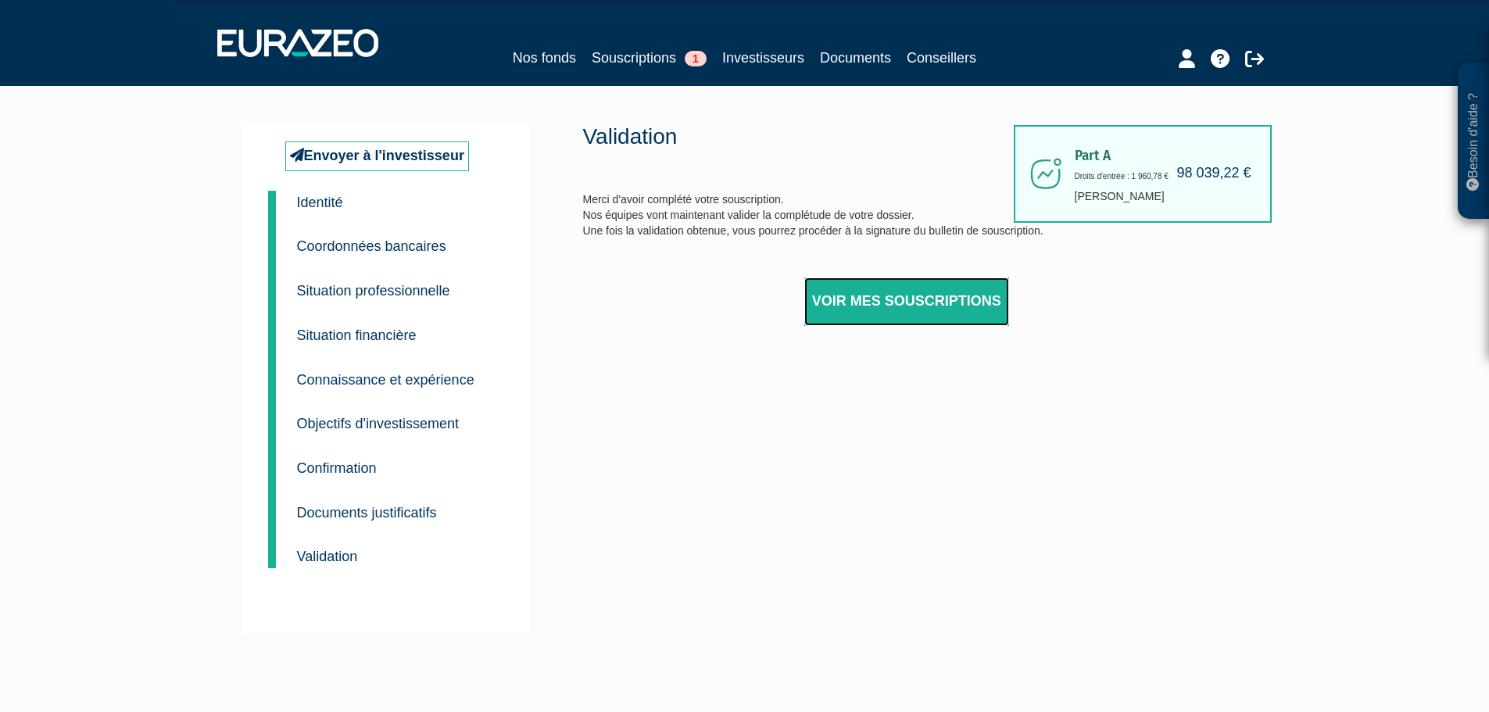
click at [870, 306] on link "Voir mes souscriptions" at bounding box center [906, 302] width 205 height 48
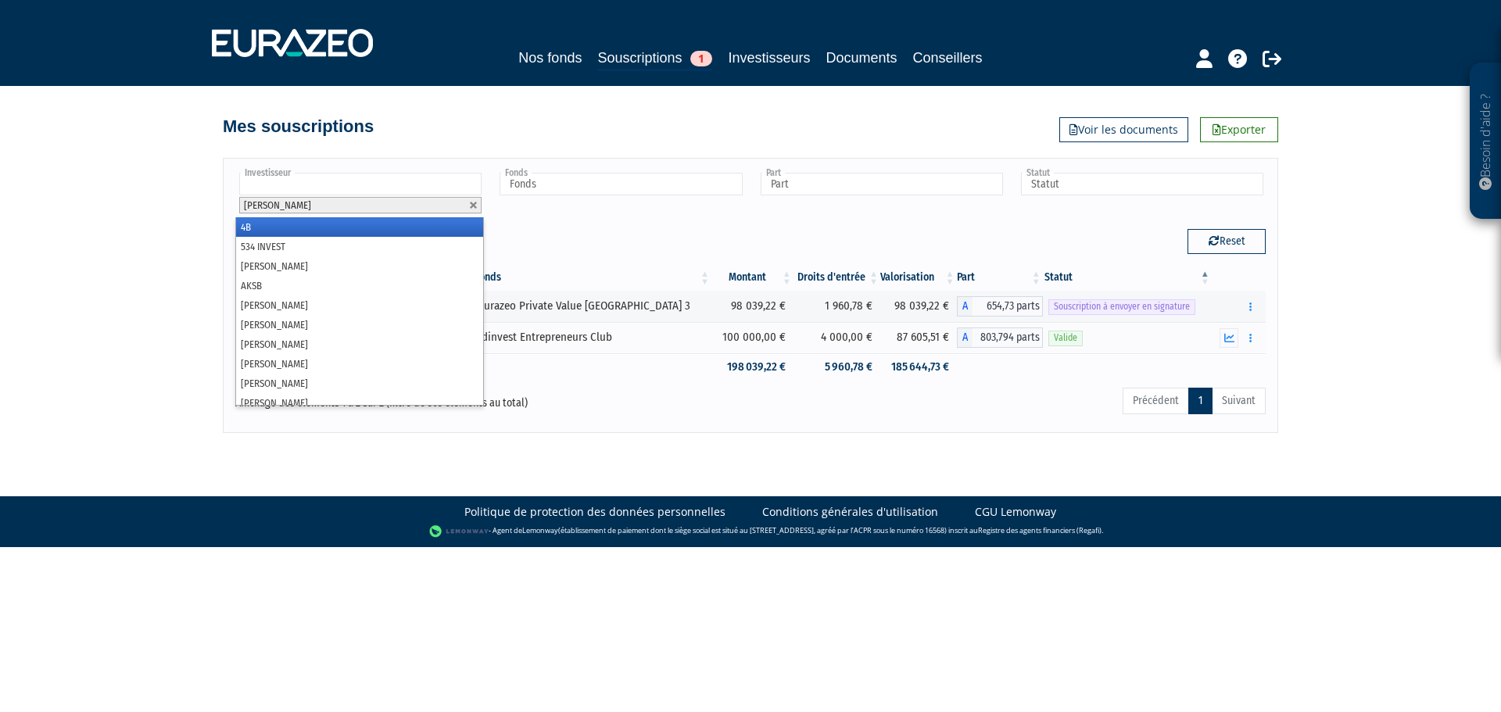
click at [276, 182] on input "text" at bounding box center [360, 184] width 242 height 23
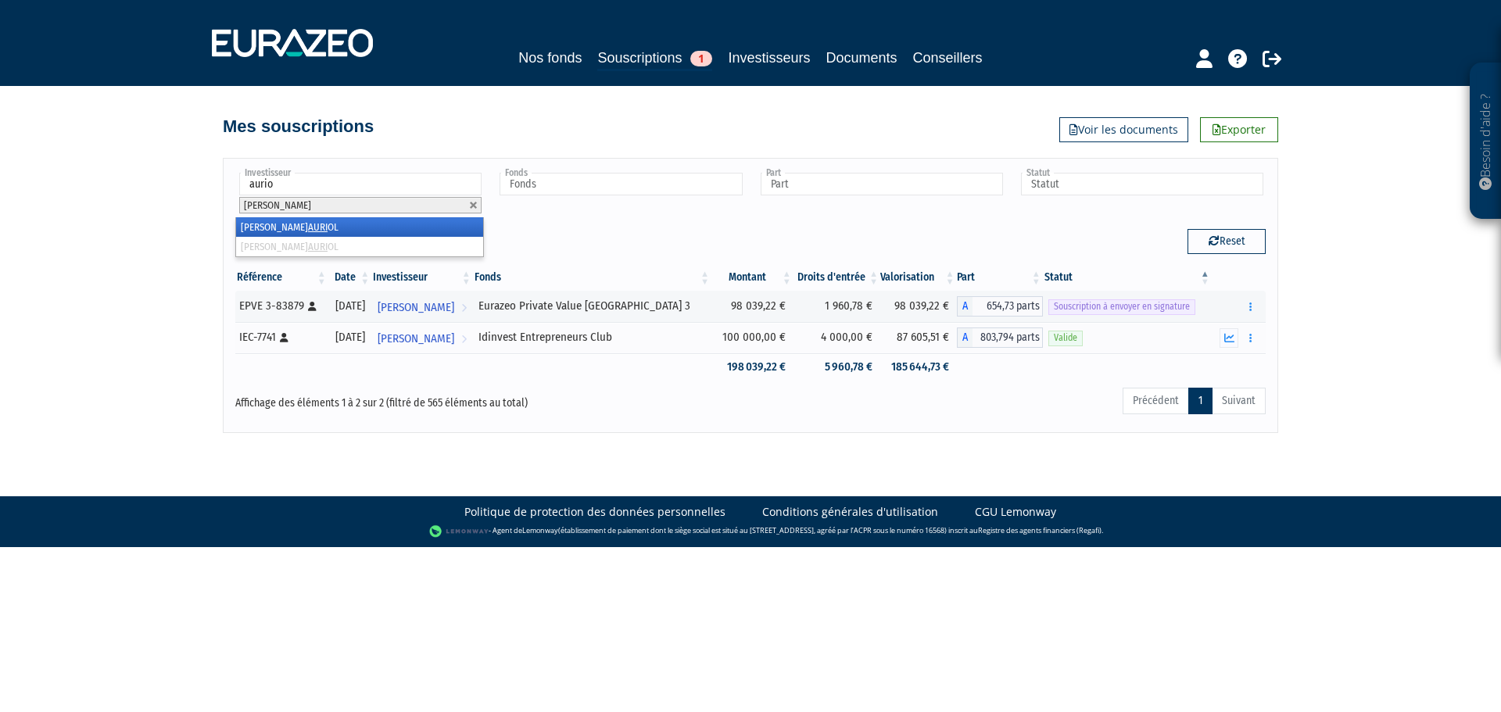
type input "auriol"
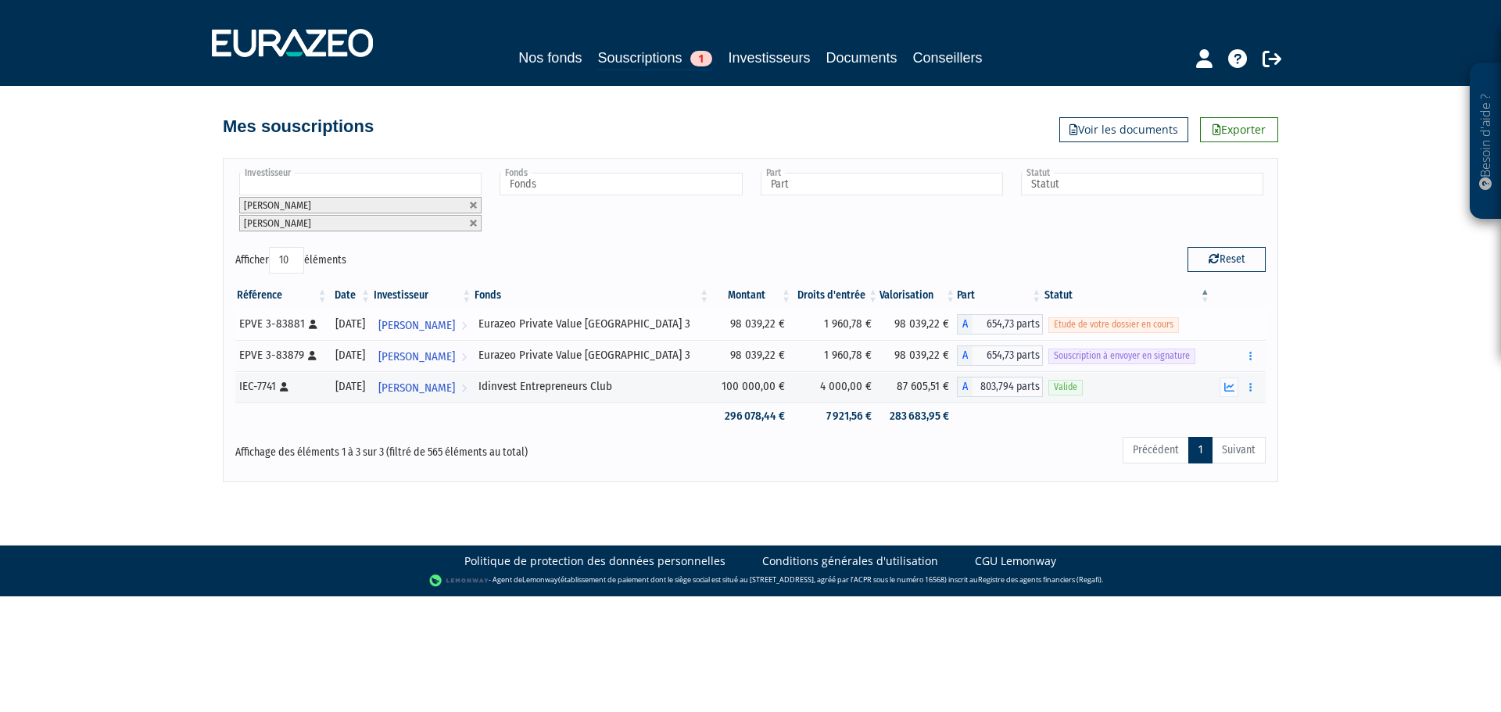
drag, startPoint x: 245, startPoint y: 331, endPoint x: 300, endPoint y: 329, distance: 55.5
click at [300, 329] on td "EPVE 3-83881 [Français] Personne physique" at bounding box center [282, 324] width 94 height 31
copy div "EPVE 3-83881"
click at [1252, 355] on button "button" at bounding box center [1250, 356] width 19 height 20
click at [1212, 384] on link "Envoyer à signer" at bounding box center [1210, 384] width 89 height 26
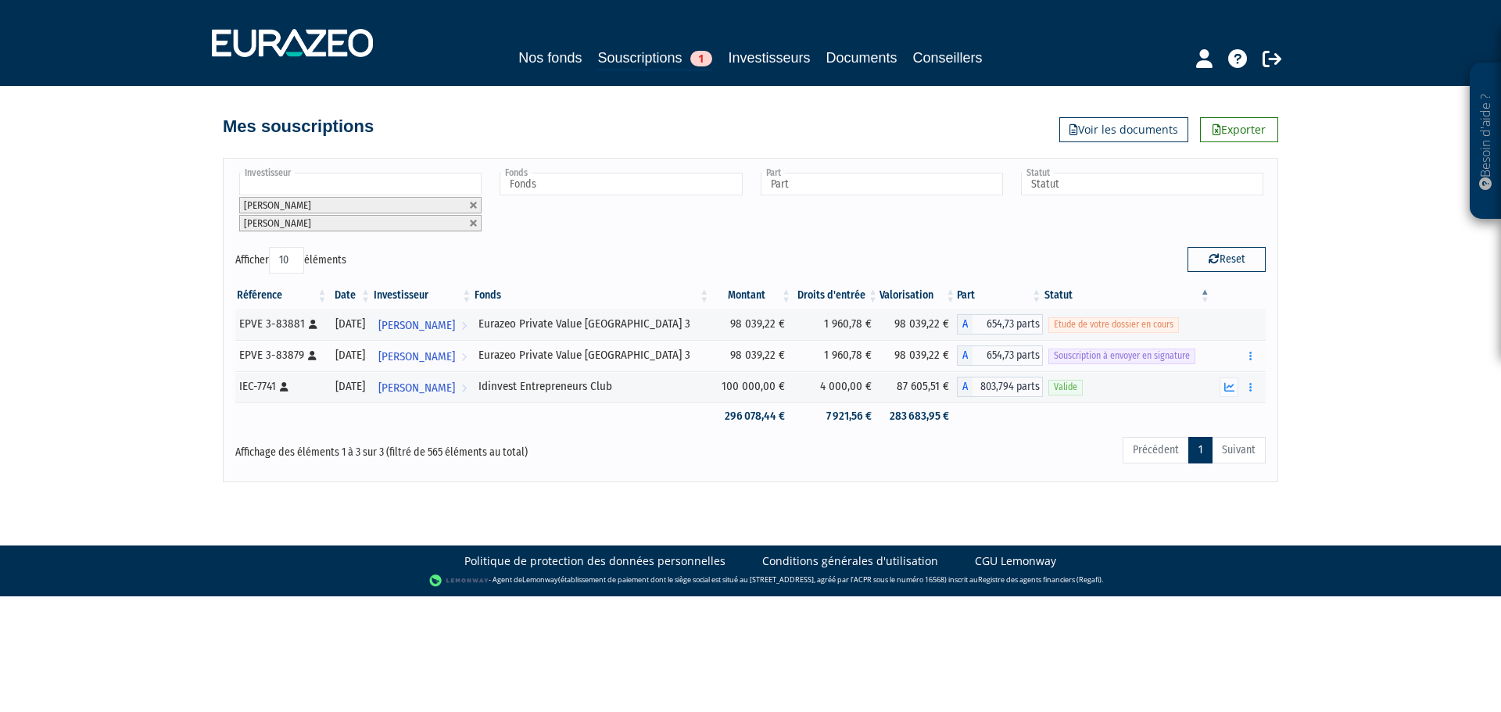
click at [1373, 343] on div "Besoin d'aide ? × J'ai besoin d'aide Si vous avez une question à propos du fonc…" at bounding box center [750, 241] width 1501 height 482
drag, startPoint x: 820, startPoint y: 328, endPoint x: 858, endPoint y: 324, distance: 37.8
click at [858, 324] on td "1 960,78 €" at bounding box center [847, 324] width 88 height 31
copy td "1 960,78"
drag, startPoint x: 239, startPoint y: 357, endPoint x: 301, endPoint y: 357, distance: 61.8
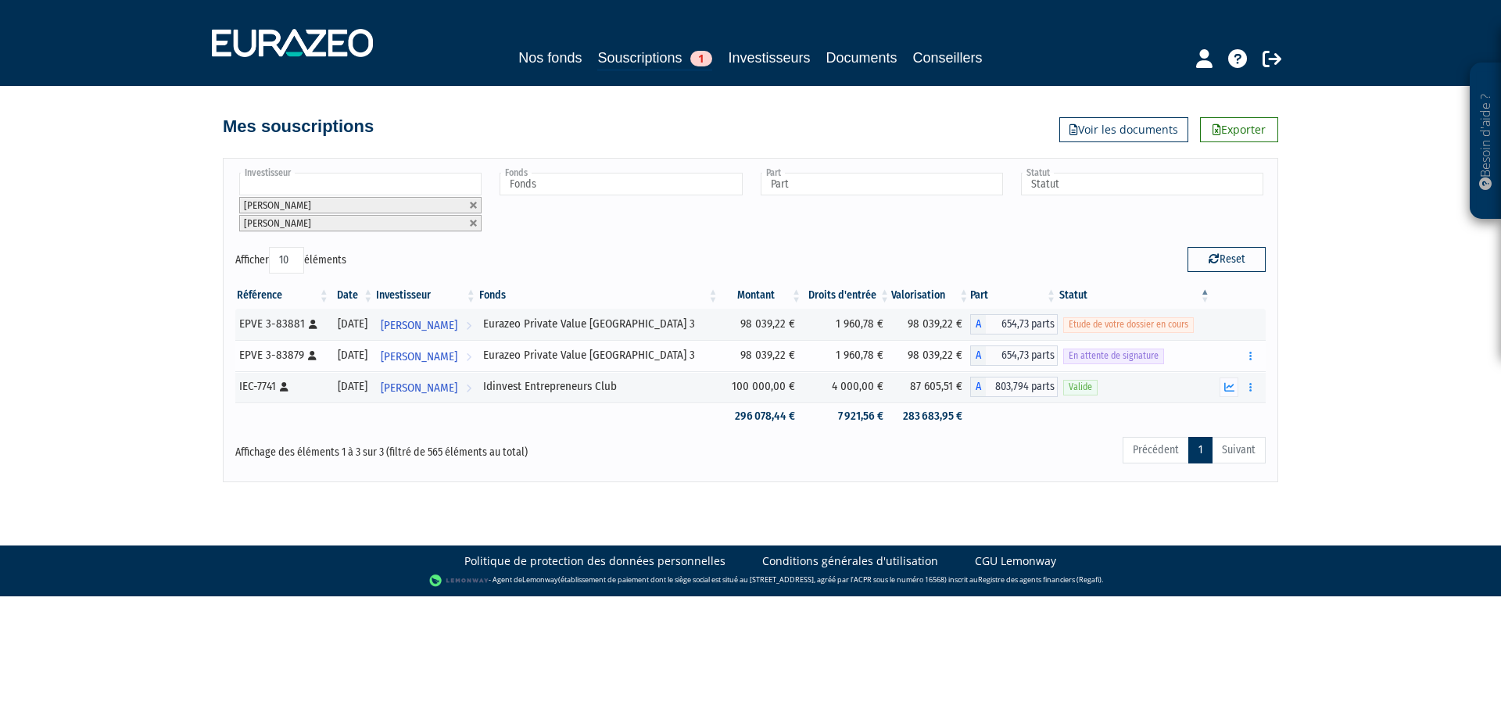
click at [301, 357] on div "EPVE 3-83879 [Français] Personne physique" at bounding box center [282, 355] width 86 height 16
copy div "EPVE 3-83879"
click at [827, 475] on div "Investisseur 4B 534 INVEST [PERSON_NAME] [PERSON_NAME] [PERSON_NAME] [PERSON_NA…" at bounding box center [750, 320] width 1055 height 324
click at [626, 73] on nav "Nos fonds Souscriptions 1 Investisseurs Documents Conseillers" at bounding box center [750, 43] width 1501 height 86
click at [627, 60] on link "Souscriptions 1" at bounding box center [654, 59] width 115 height 24
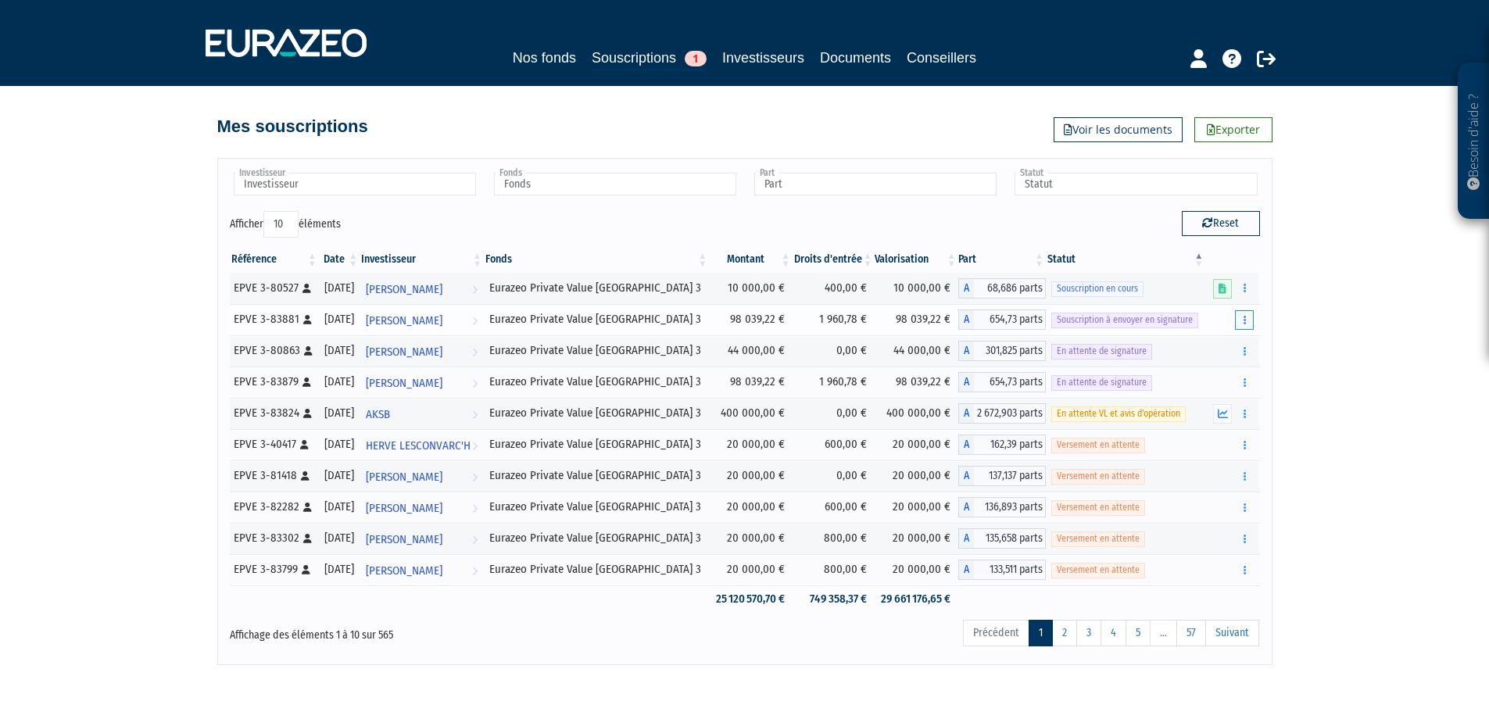
click at [1244, 320] on icon "button" at bounding box center [1245, 320] width 2 height 10
click at [1181, 349] on link "Envoyer à signer" at bounding box center [1204, 348] width 89 height 26
click at [1244, 324] on icon "button" at bounding box center [1245, 320] width 2 height 10
click at [1206, 352] on link "Envoyer à signer" at bounding box center [1204, 348] width 89 height 26
